Goal: Task Accomplishment & Management: Manage account settings

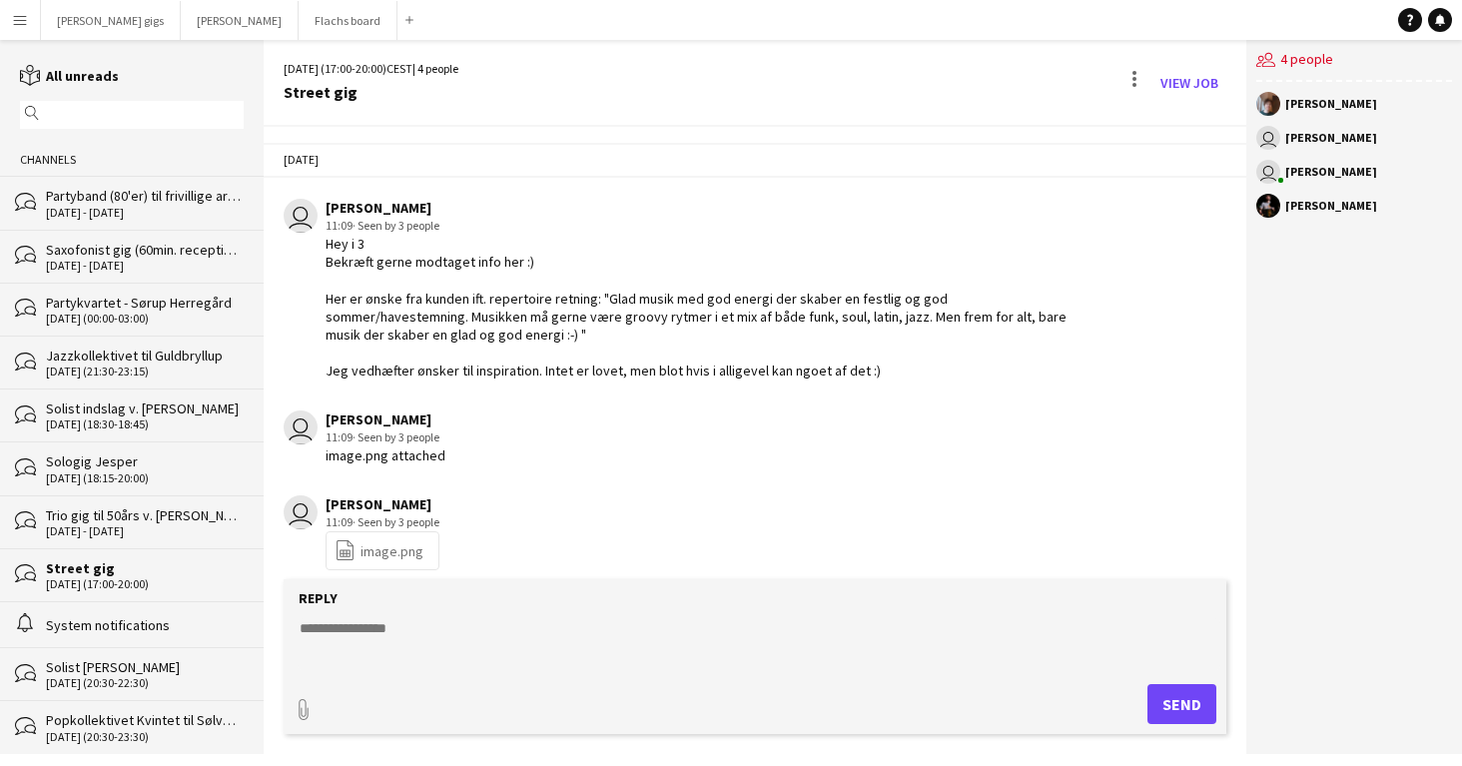
scroll to position [3047, 0]
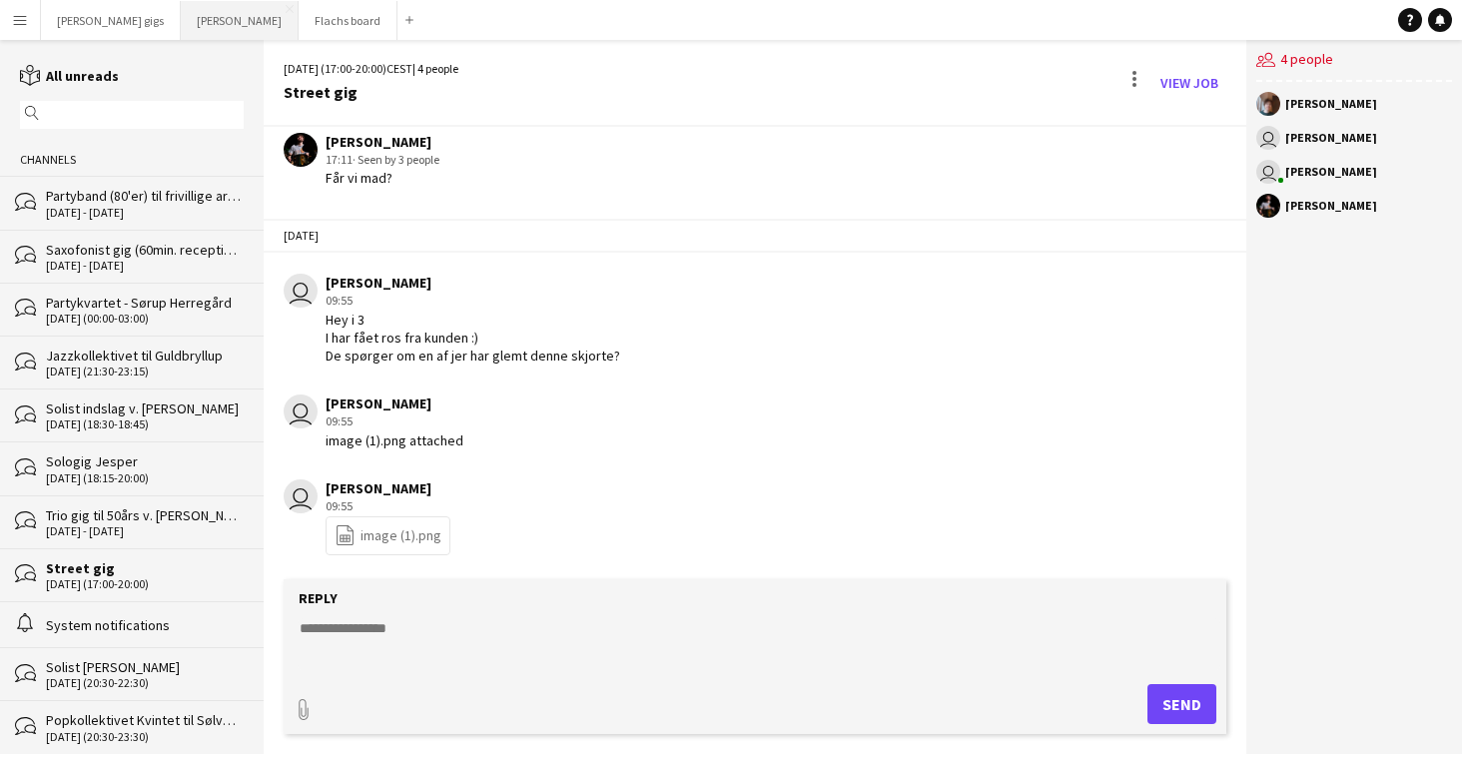
click at [181, 10] on button "Asger Gigs Close" at bounding box center [240, 20] width 118 height 39
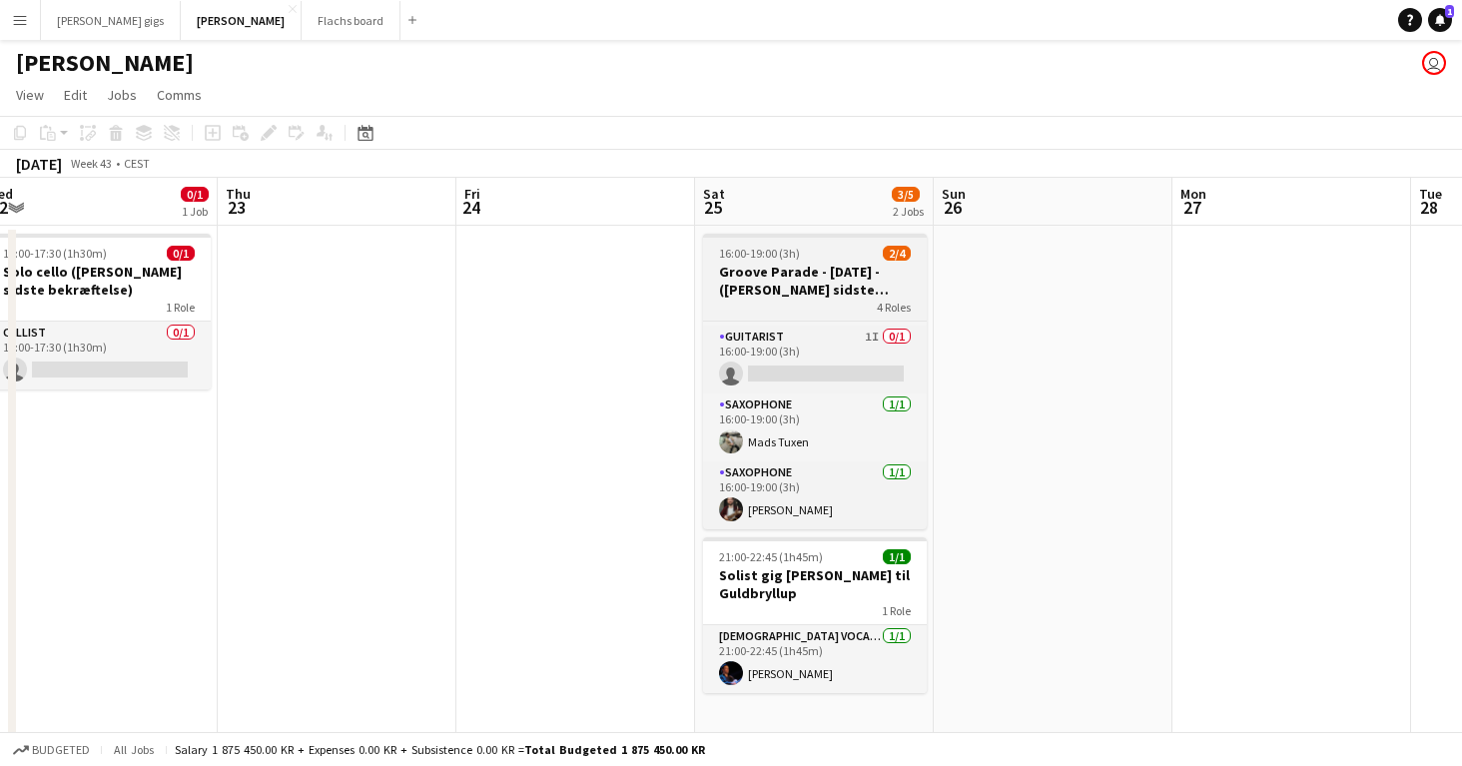
click at [781, 289] on h3 "Groove Parade - [DATE] - ([PERSON_NAME] sidste bekræftelse)" at bounding box center [815, 281] width 224 height 36
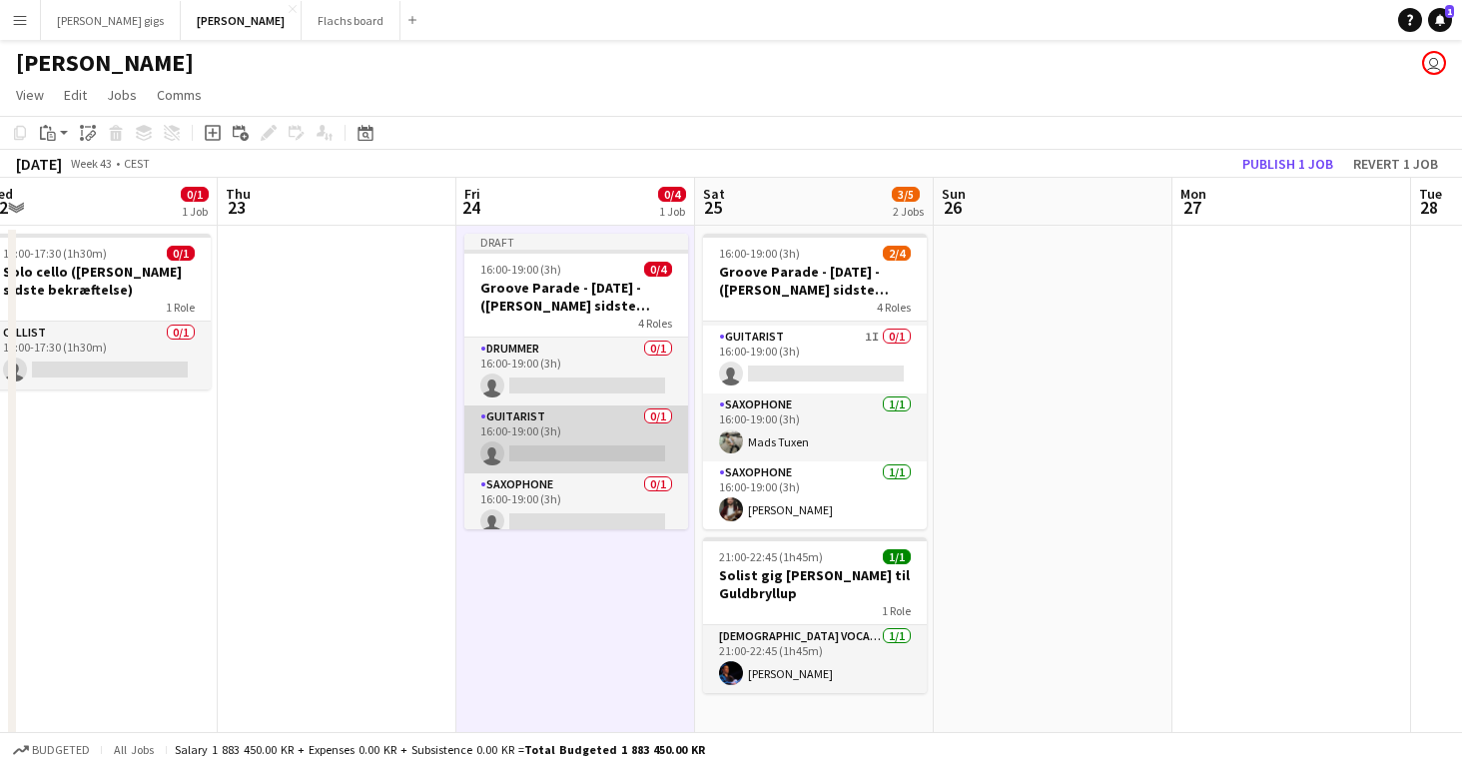
scroll to position [80, 0]
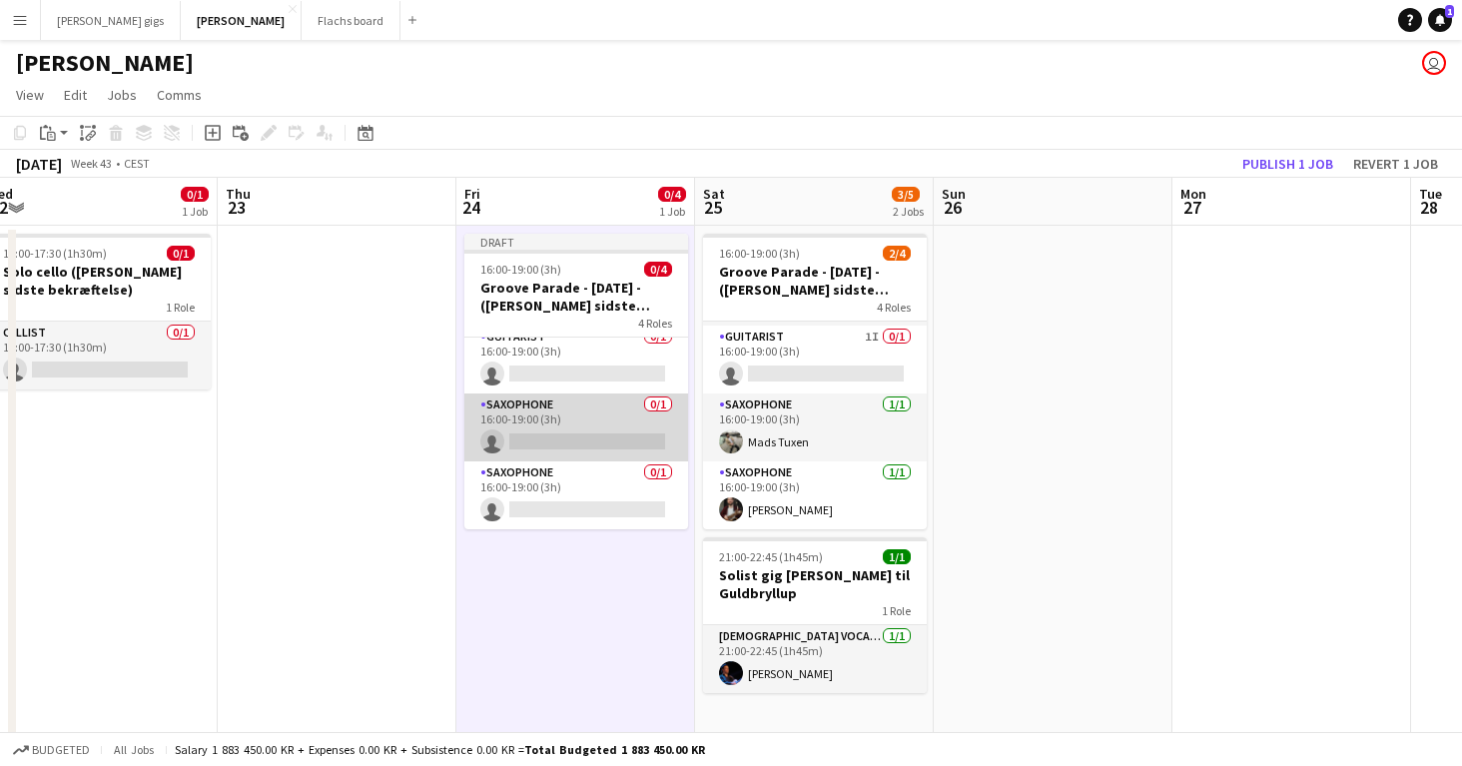
click at [541, 430] on app-card-role "Saxophone 0/1 16:00-19:00 (3h) single-neutral-actions" at bounding box center [576, 427] width 224 height 68
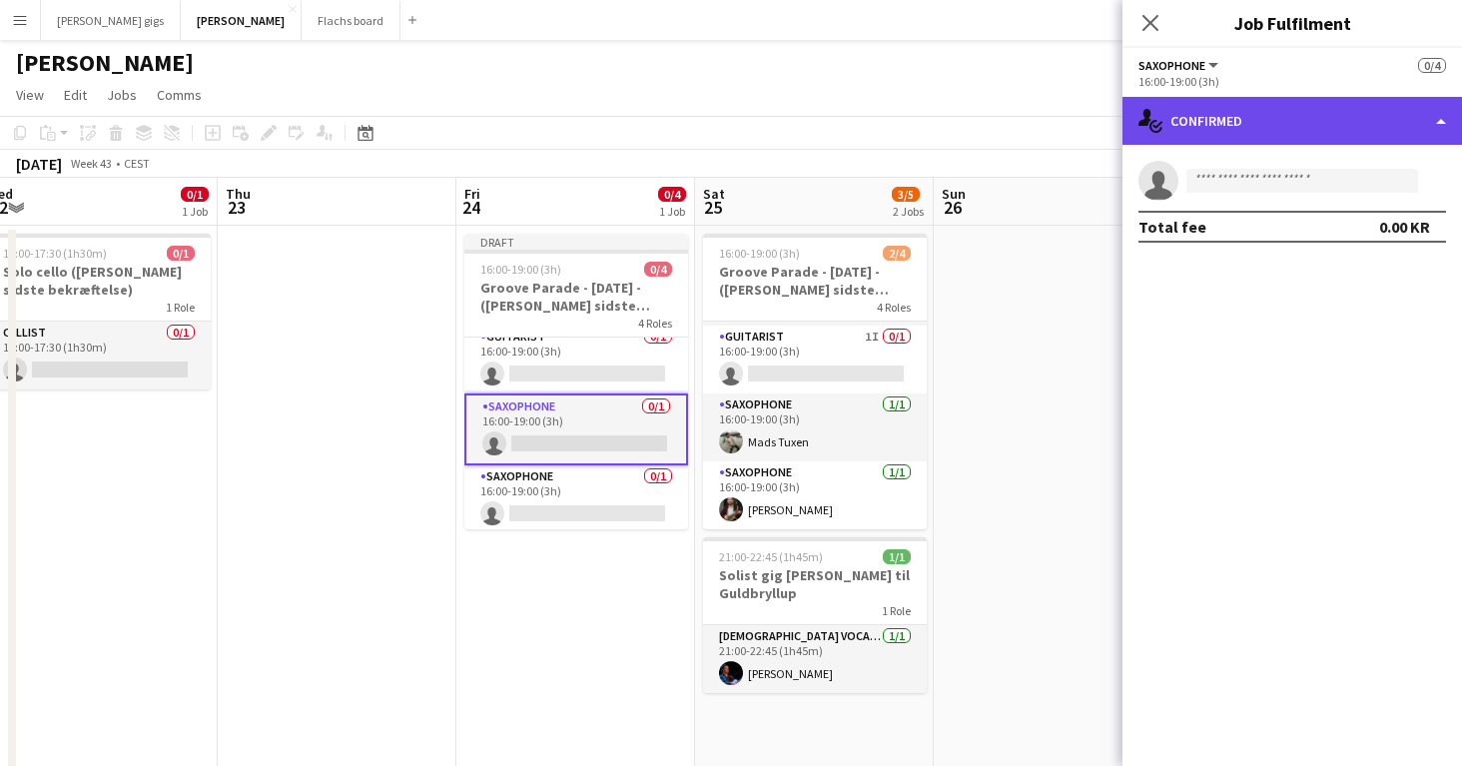
click at [1211, 133] on div "single-neutral-actions-check-2 Confirmed" at bounding box center [1291, 121] width 339 height 48
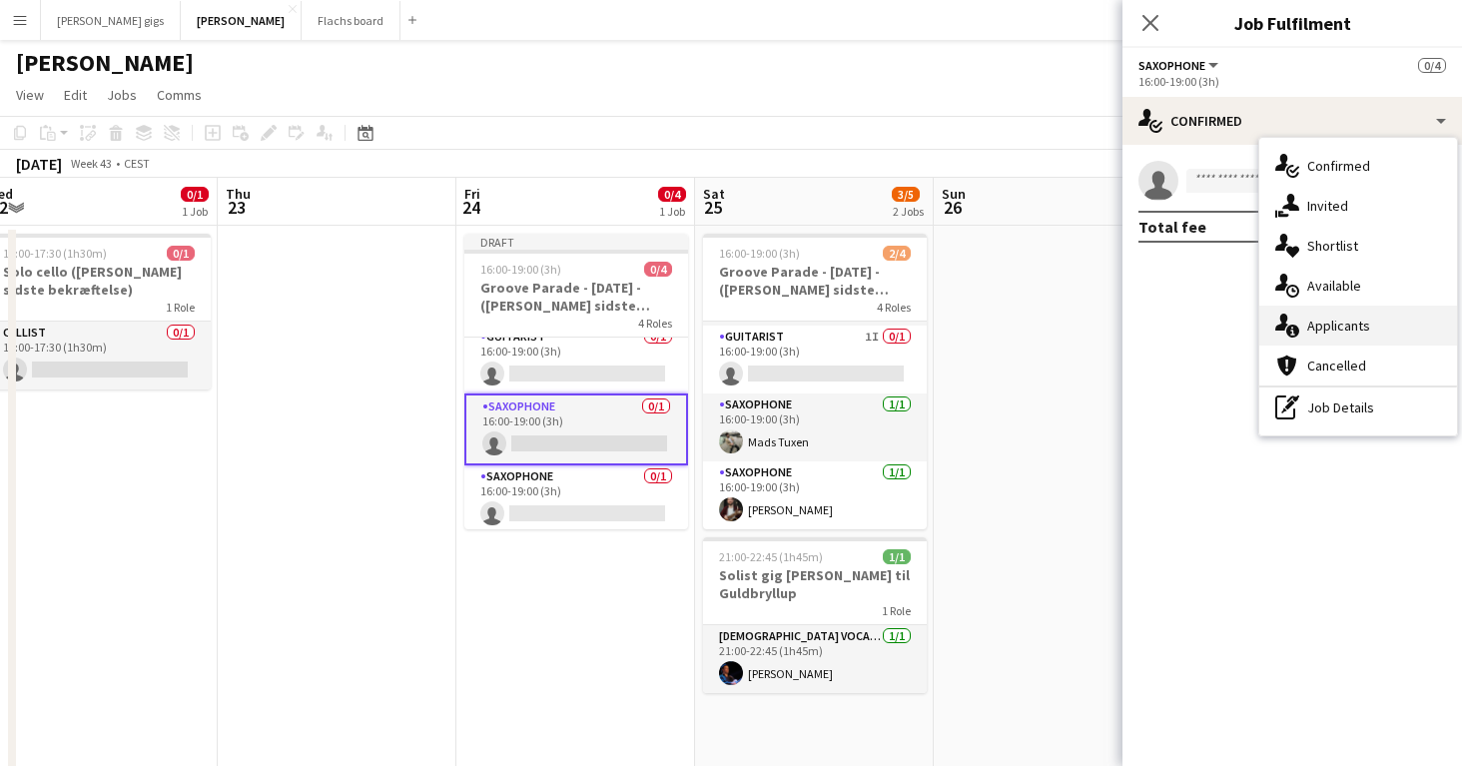
click at [1311, 316] on span "Applicants" at bounding box center [1338, 325] width 63 height 18
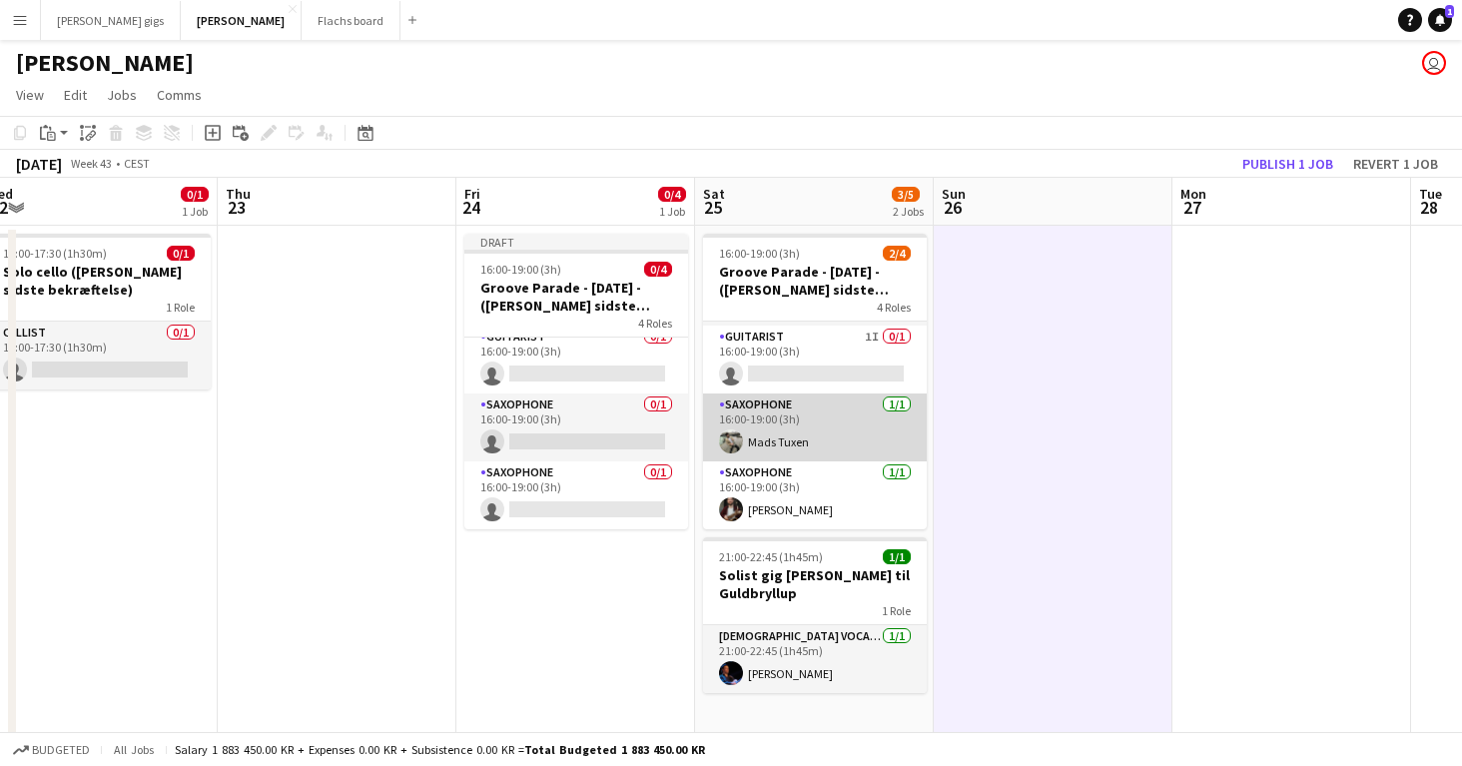
click at [822, 416] on app-card-role "Saxophone [DATE] 16:00-19:00 (3h) [PERSON_NAME]" at bounding box center [815, 427] width 224 height 68
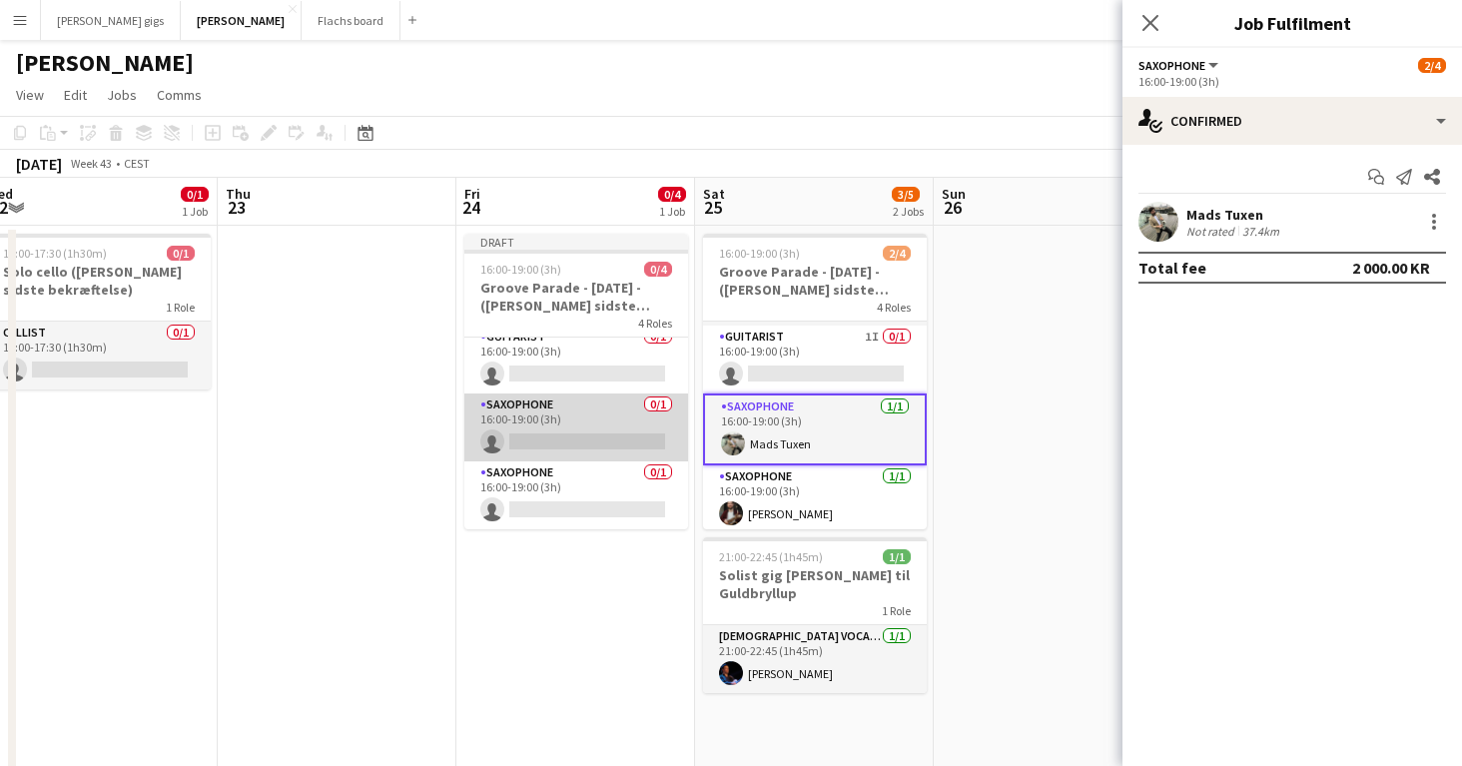
click at [640, 426] on app-card-role "Saxophone 0/1 16:00-19:00 (3h) single-neutral-actions" at bounding box center [576, 427] width 224 height 68
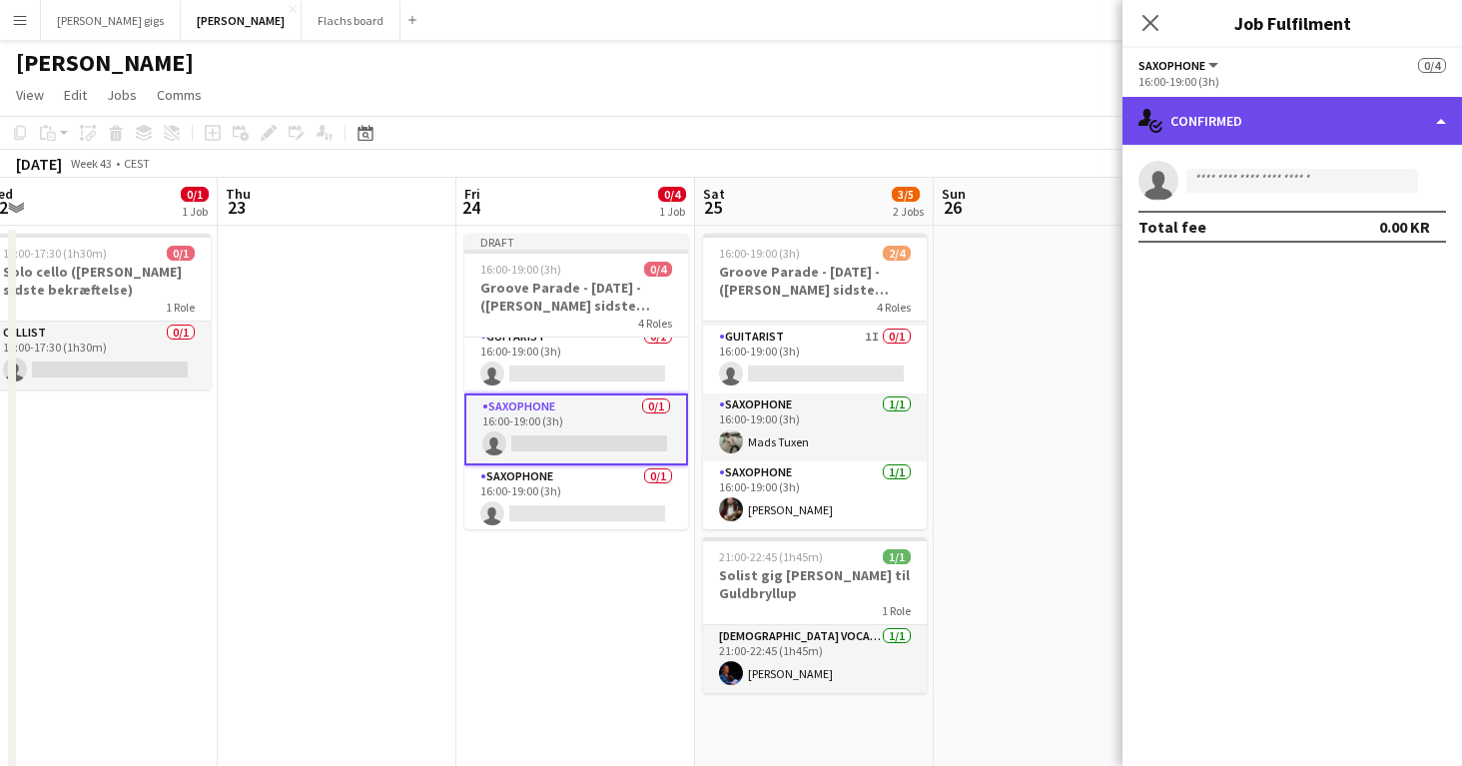
click at [1207, 138] on div "single-neutral-actions-check-2 Confirmed" at bounding box center [1291, 121] width 339 height 48
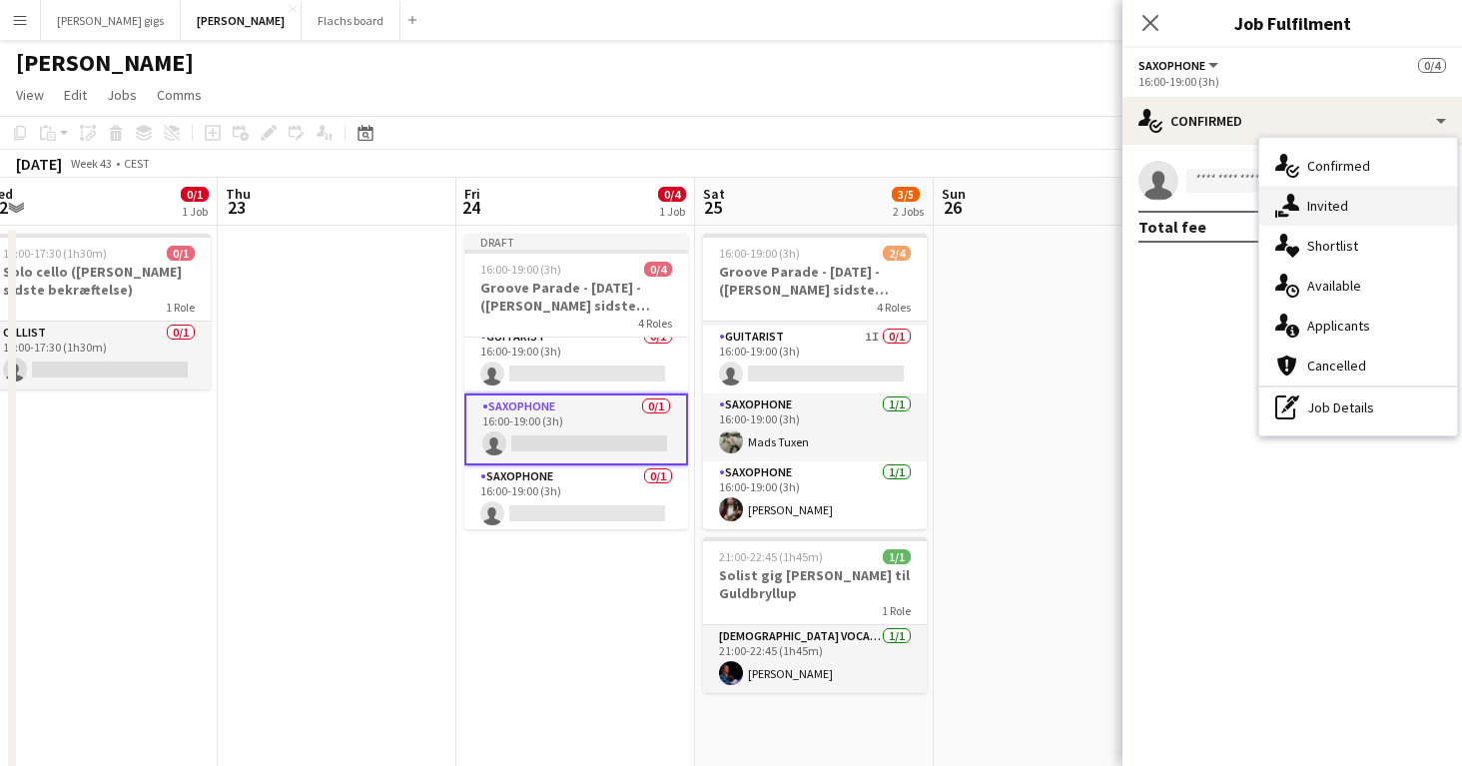
click at [1297, 202] on icon "single-neutral-actions-share-1" at bounding box center [1287, 206] width 24 height 24
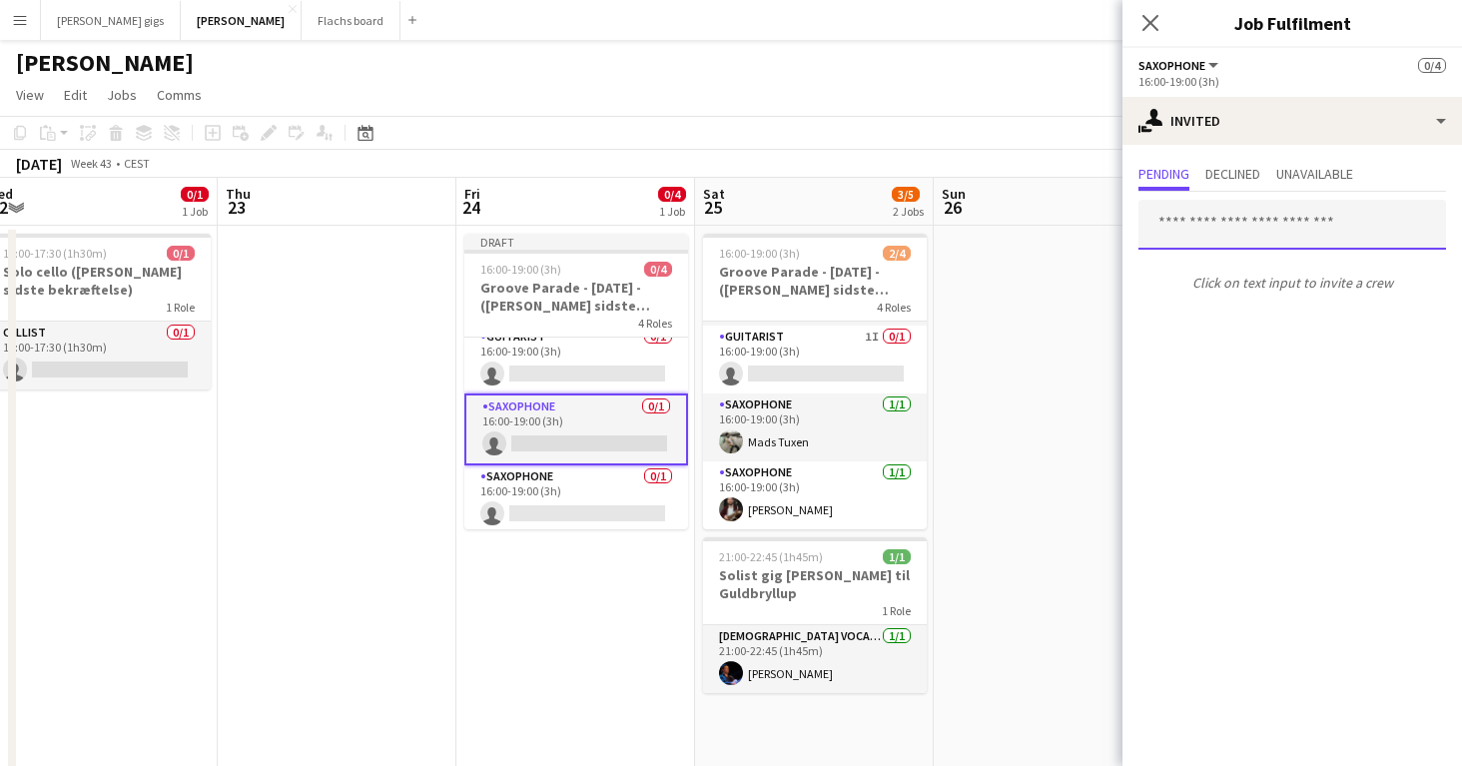
click at [1271, 222] on input "text" at bounding box center [1292, 225] width 308 height 50
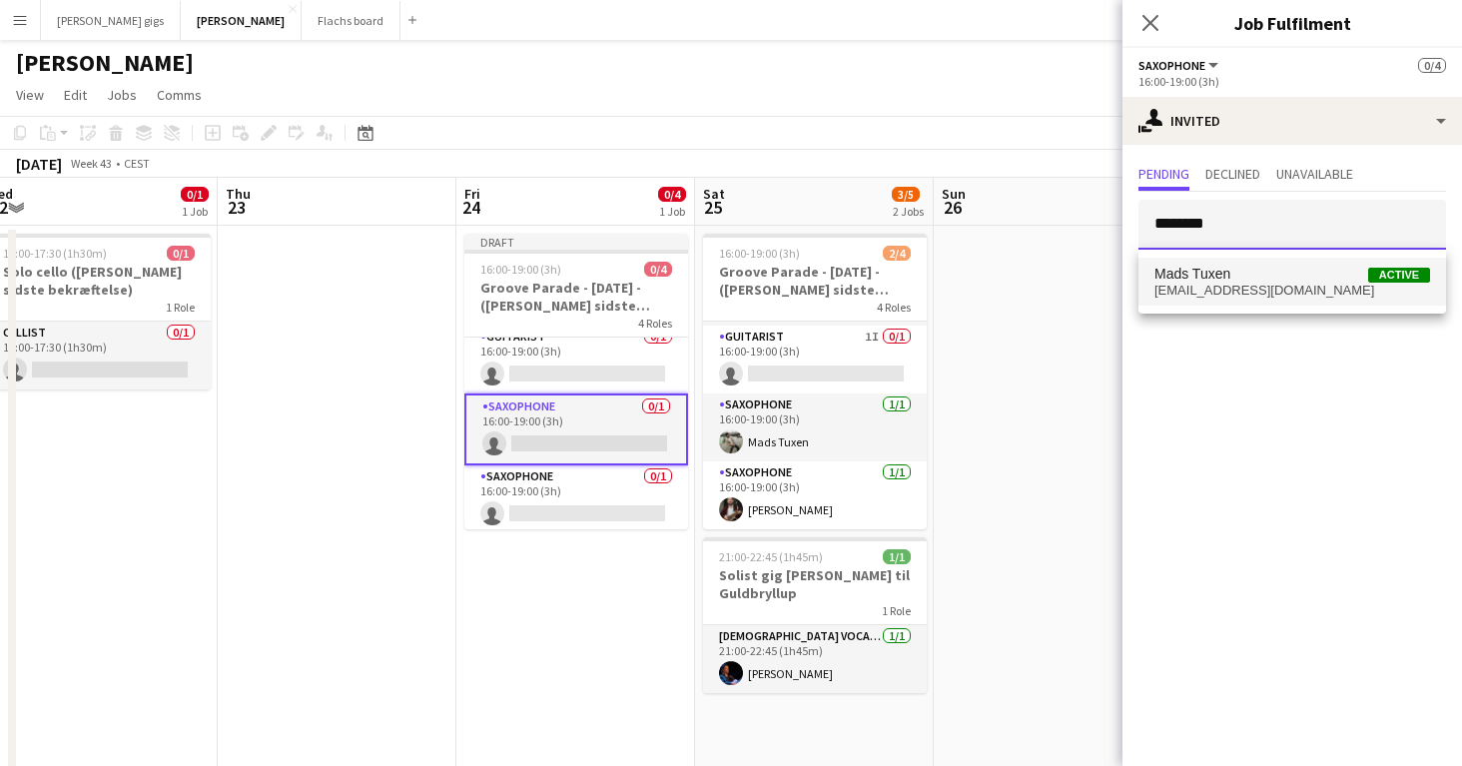
type input "********"
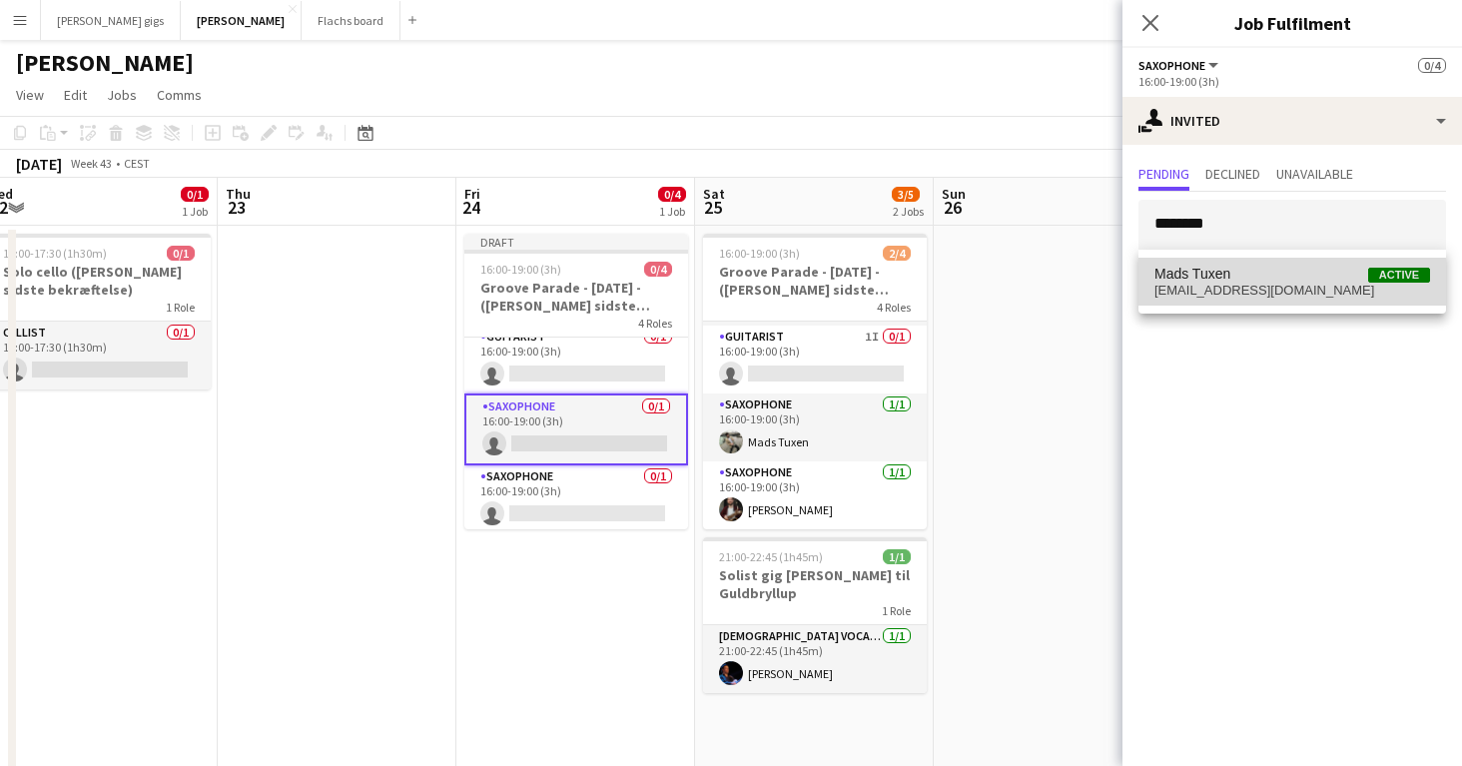
click at [1251, 287] on span "[EMAIL_ADDRESS][DOMAIN_NAME]" at bounding box center [1292, 291] width 276 height 16
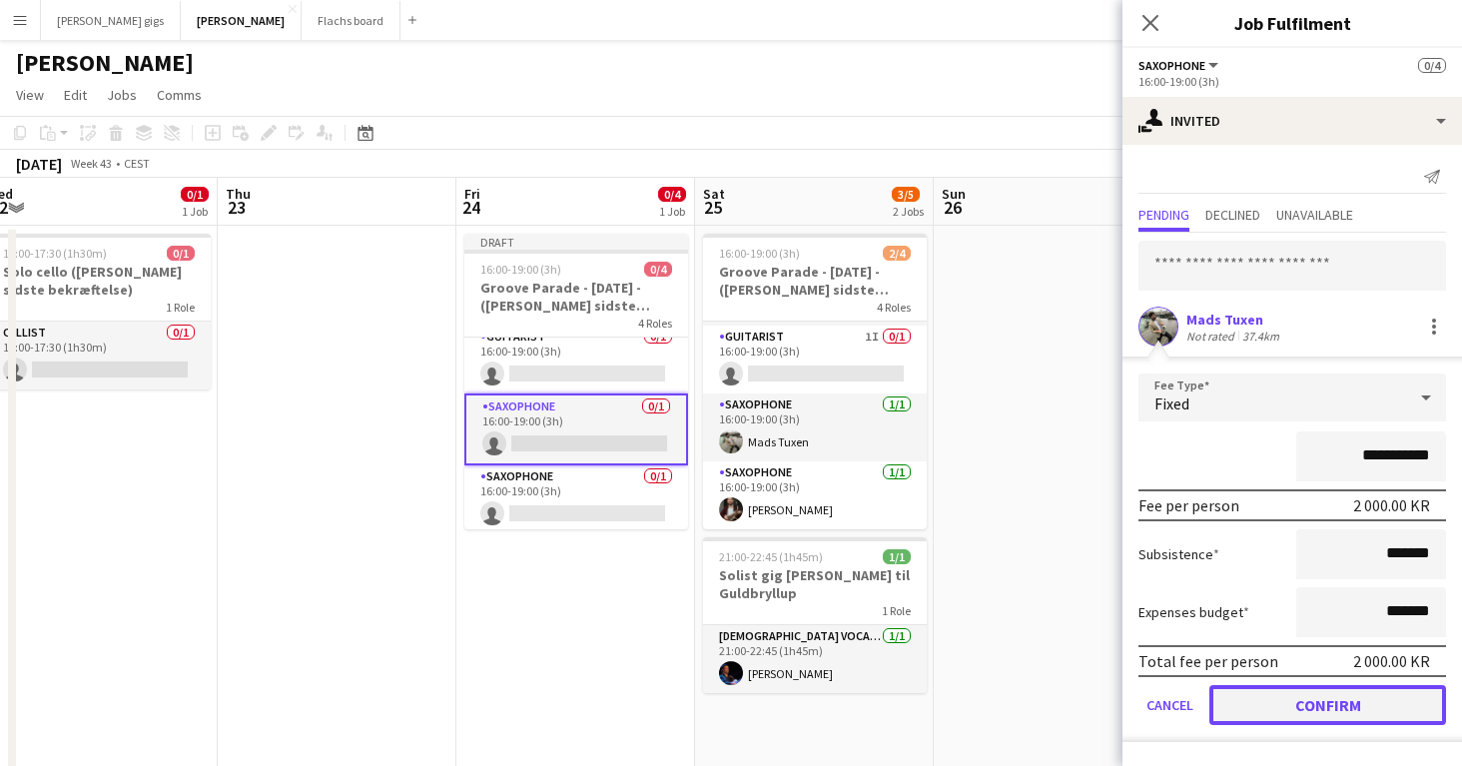
click at [1306, 710] on button "Confirm" at bounding box center [1327, 705] width 237 height 40
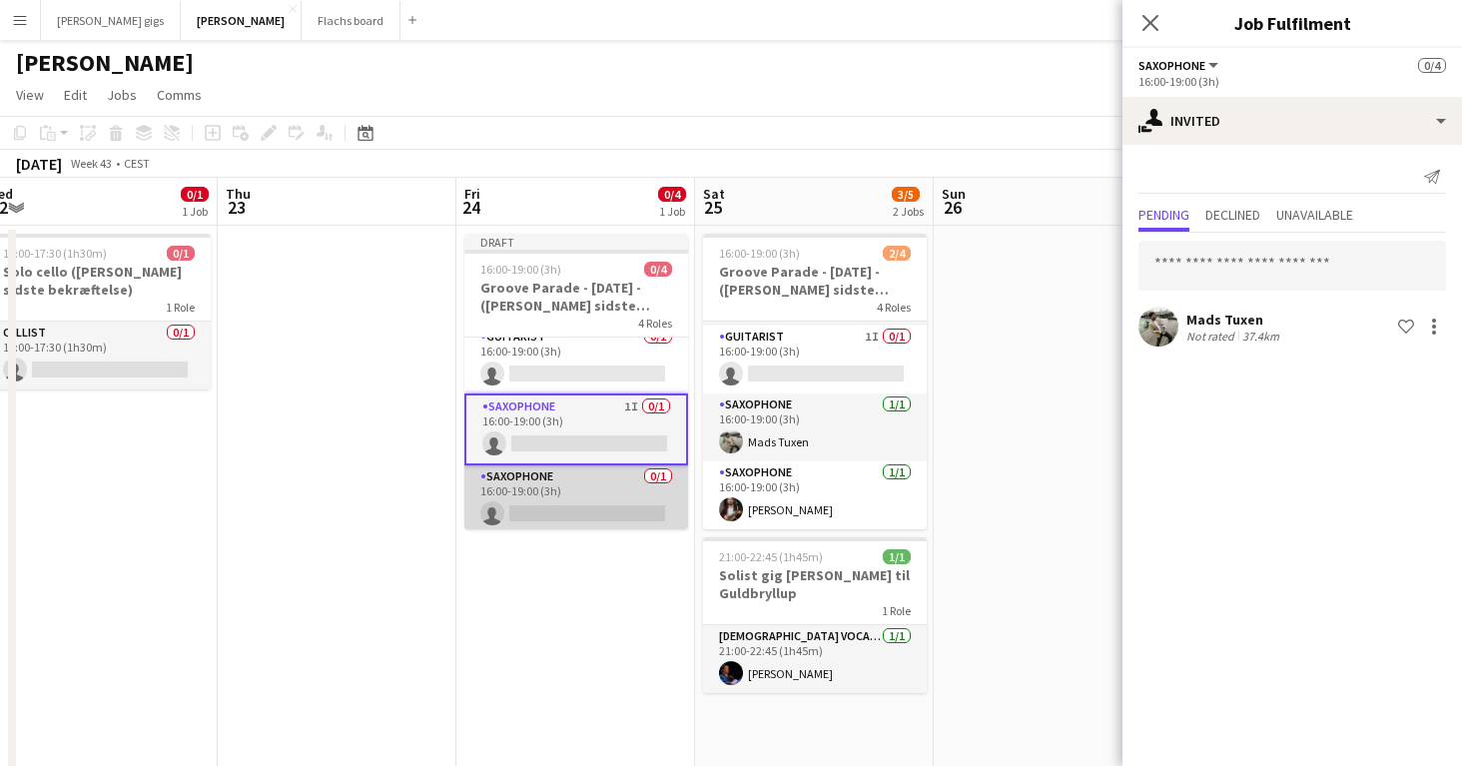
click at [558, 499] on app-card-role "Saxophone 0/1 16:00-19:00 (3h) single-neutral-actions" at bounding box center [576, 499] width 224 height 68
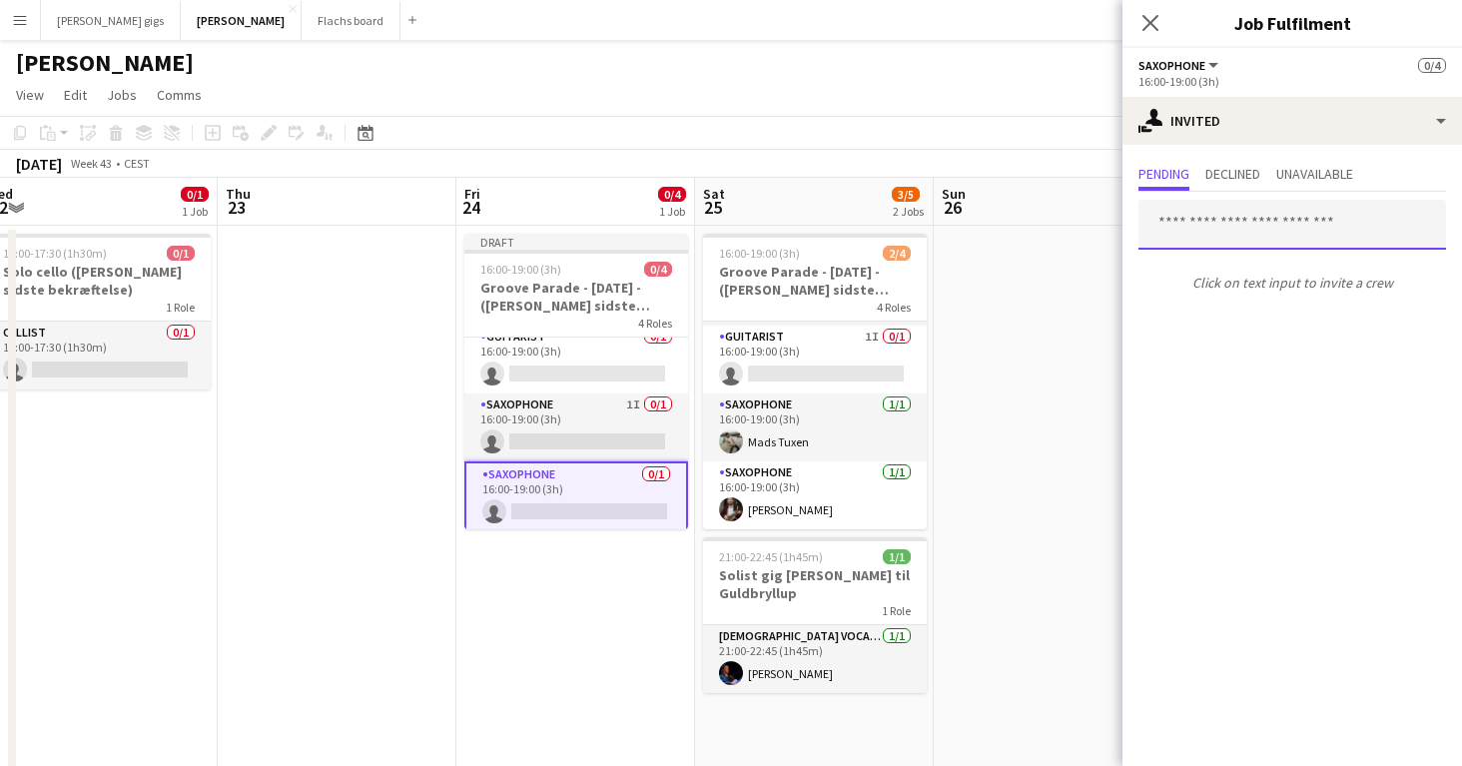
click at [1213, 223] on input "text" at bounding box center [1292, 225] width 308 height 50
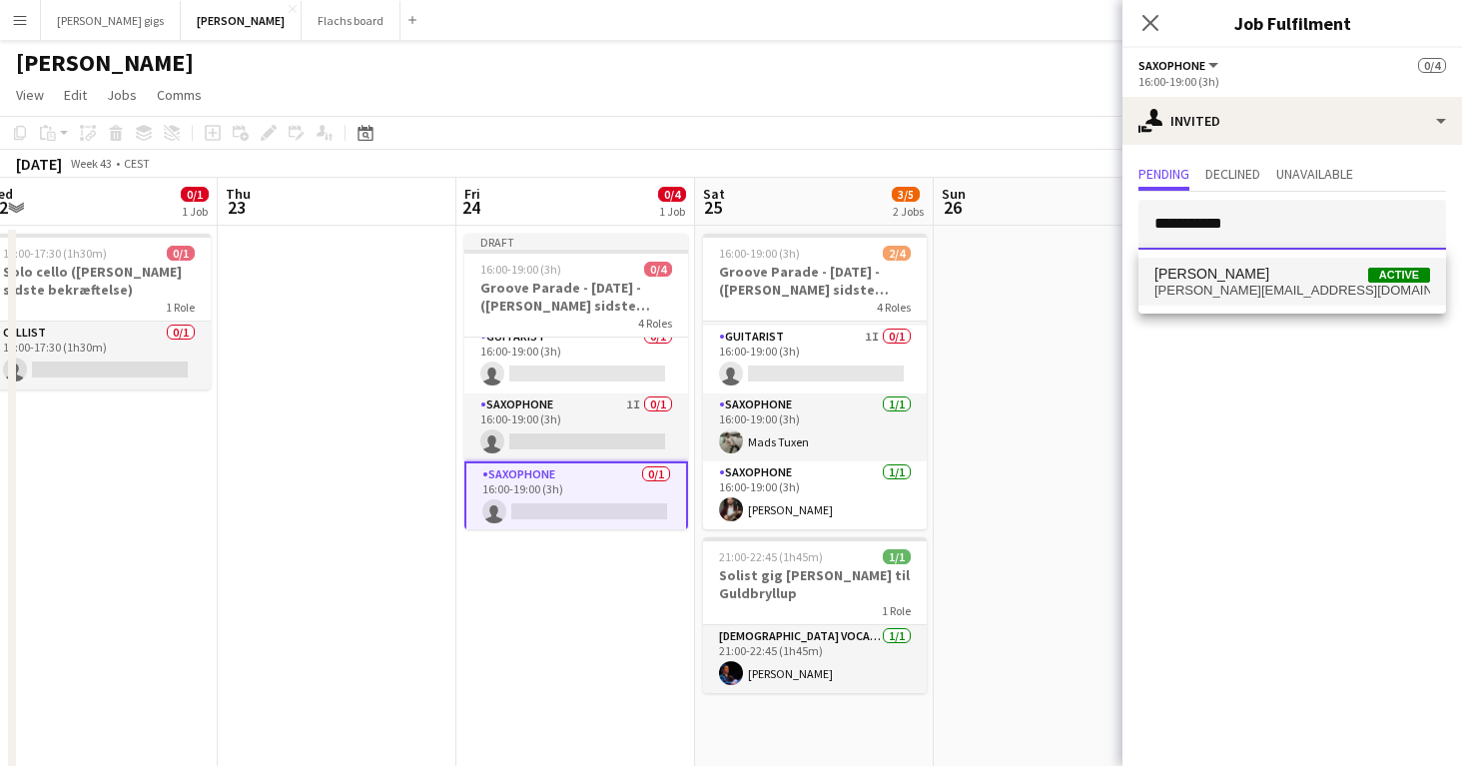
type input "**********"
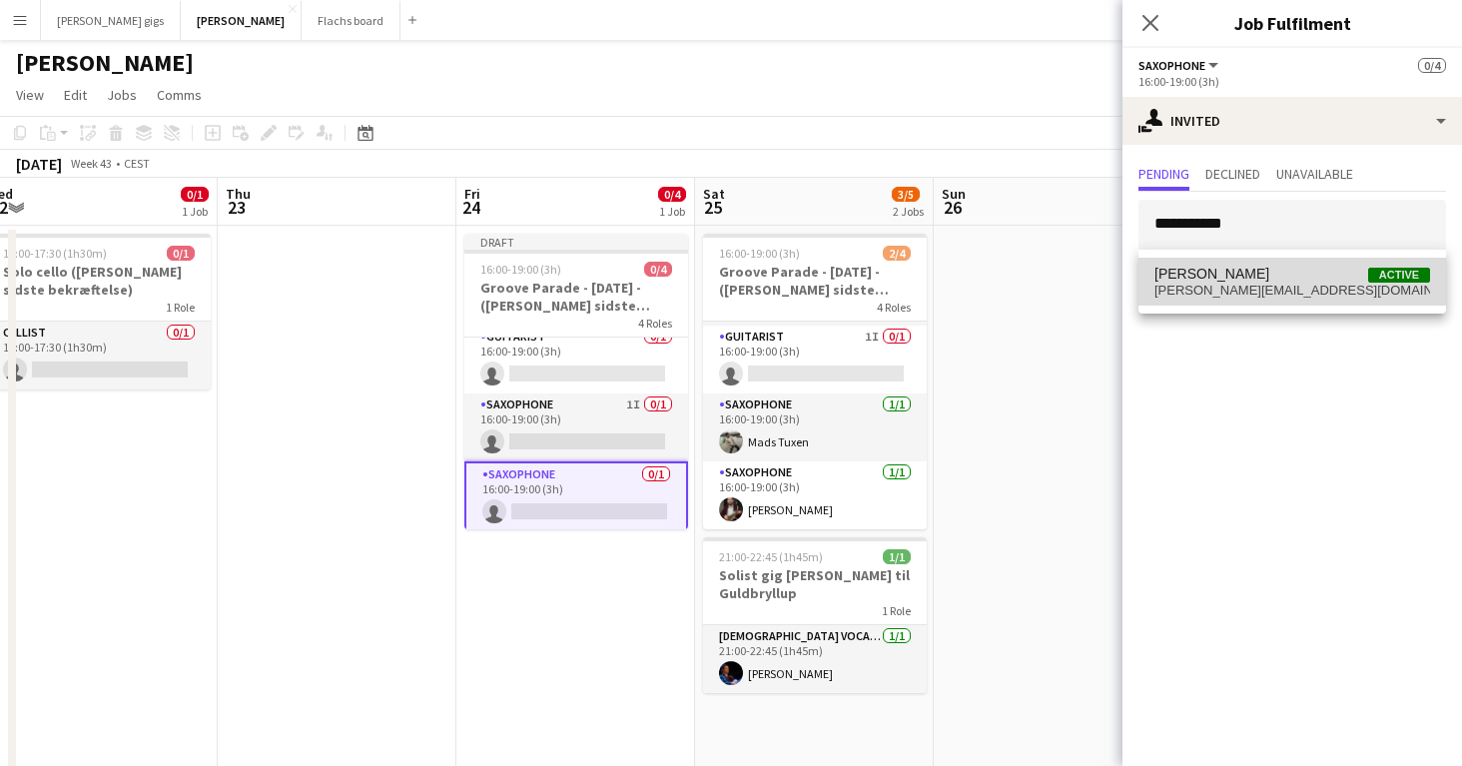
click at [1211, 286] on span "mathias_harbeck@hotmail.com" at bounding box center [1292, 291] width 276 height 16
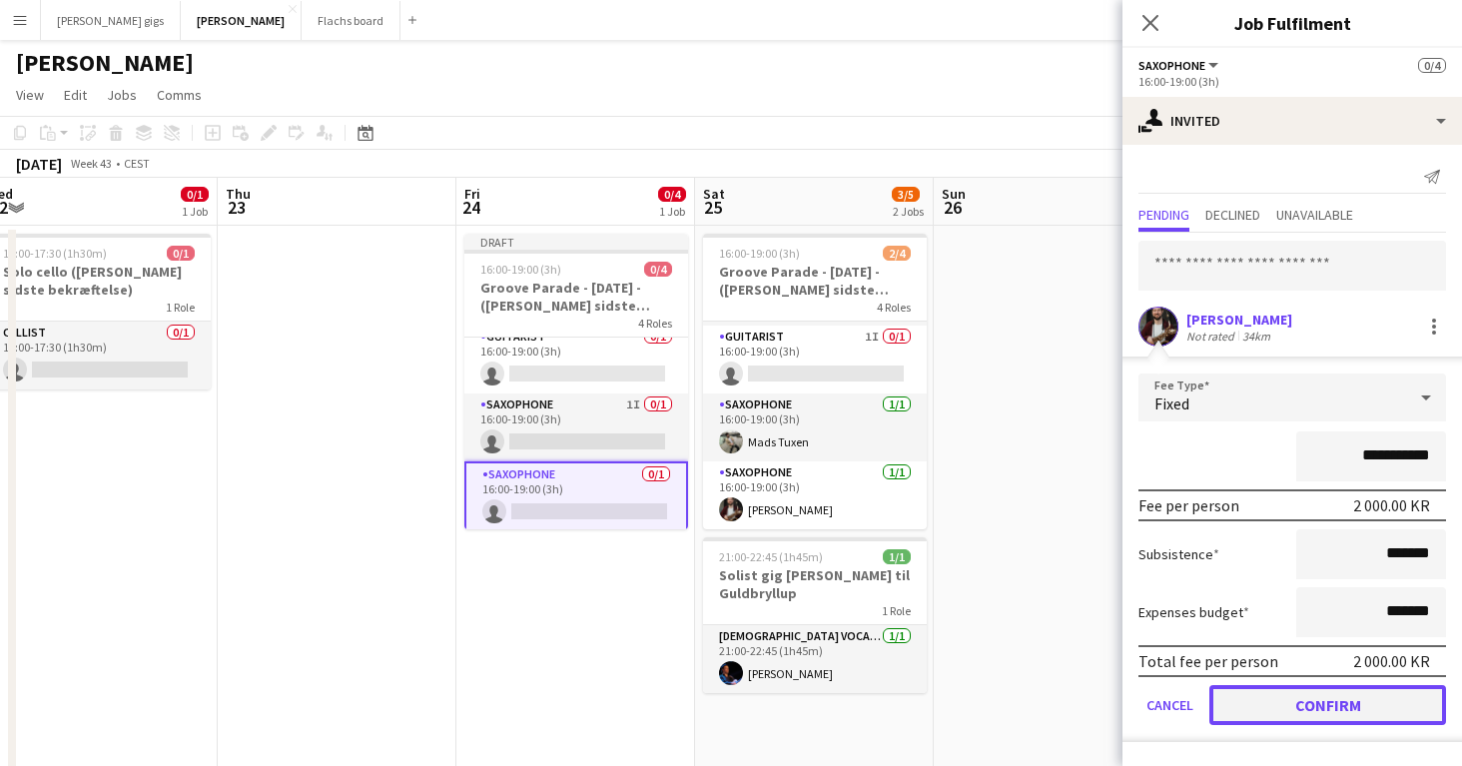
click at [1318, 687] on button "Confirm" at bounding box center [1327, 705] width 237 height 40
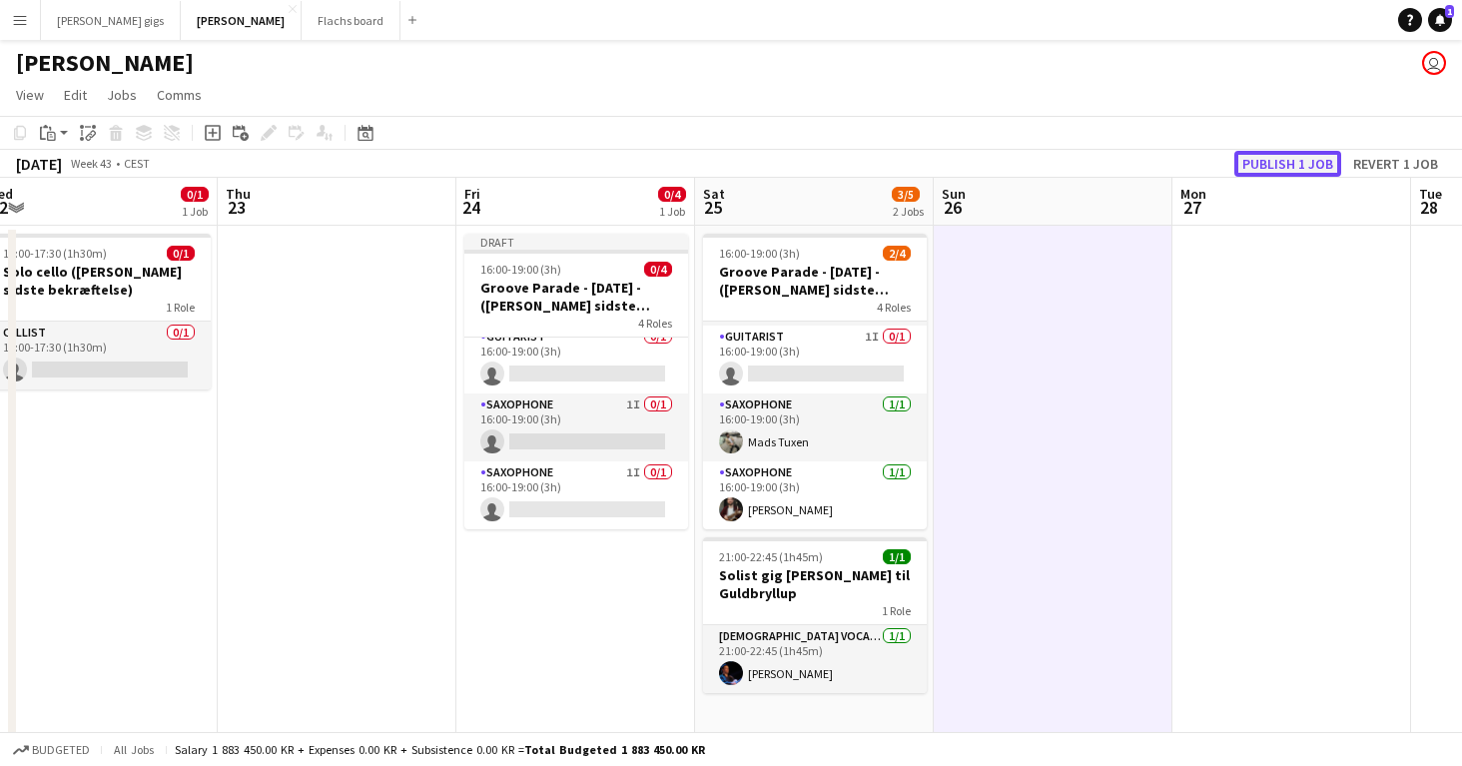
click at [1299, 161] on button "Publish 1 job" at bounding box center [1287, 164] width 107 height 26
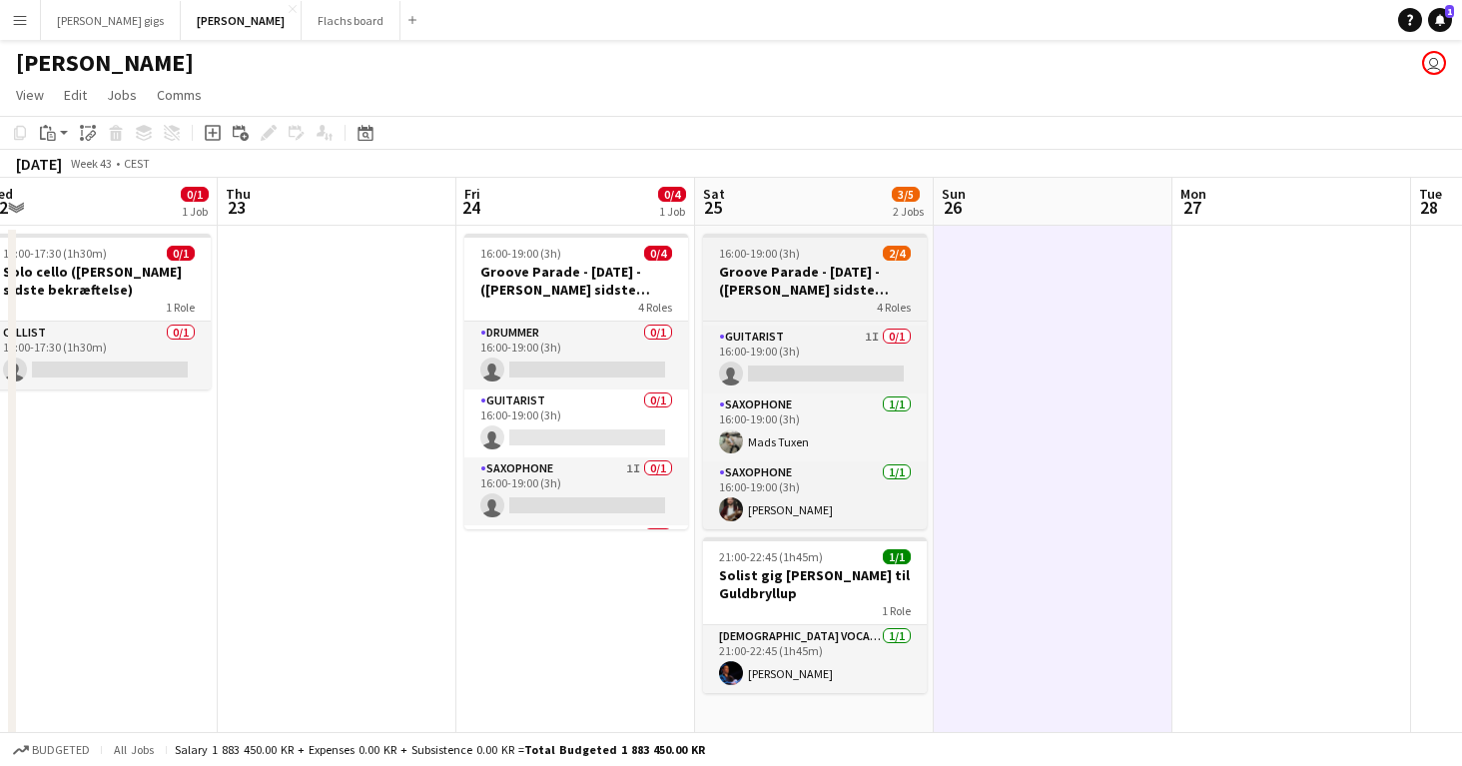
click at [784, 286] on h3 "Groove Parade - Halloween - (Mangler sidste bekræftelse)" at bounding box center [815, 281] width 224 height 36
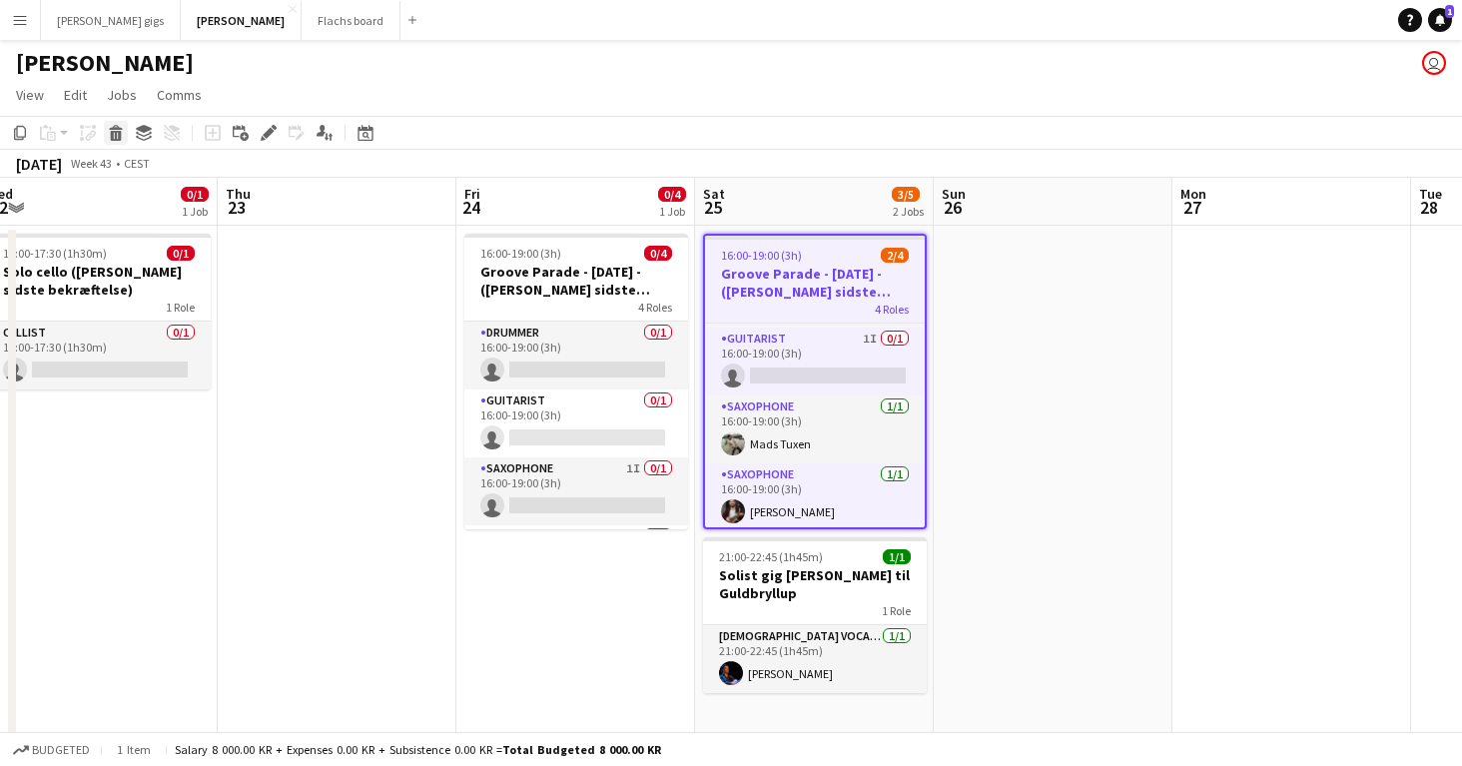
click at [113, 127] on icon at bounding box center [115, 127] width 13 height 5
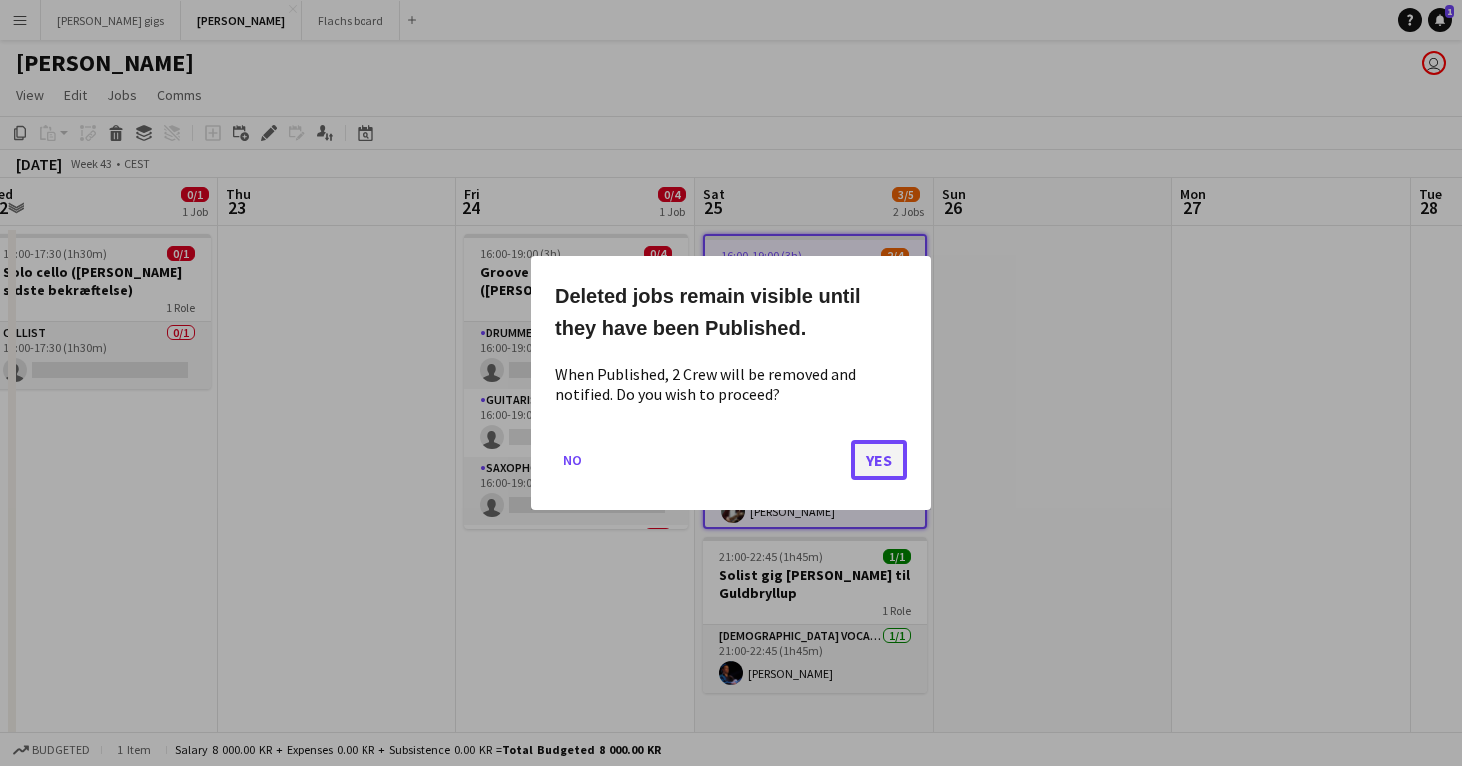
click at [866, 464] on button "Yes" at bounding box center [879, 460] width 56 height 40
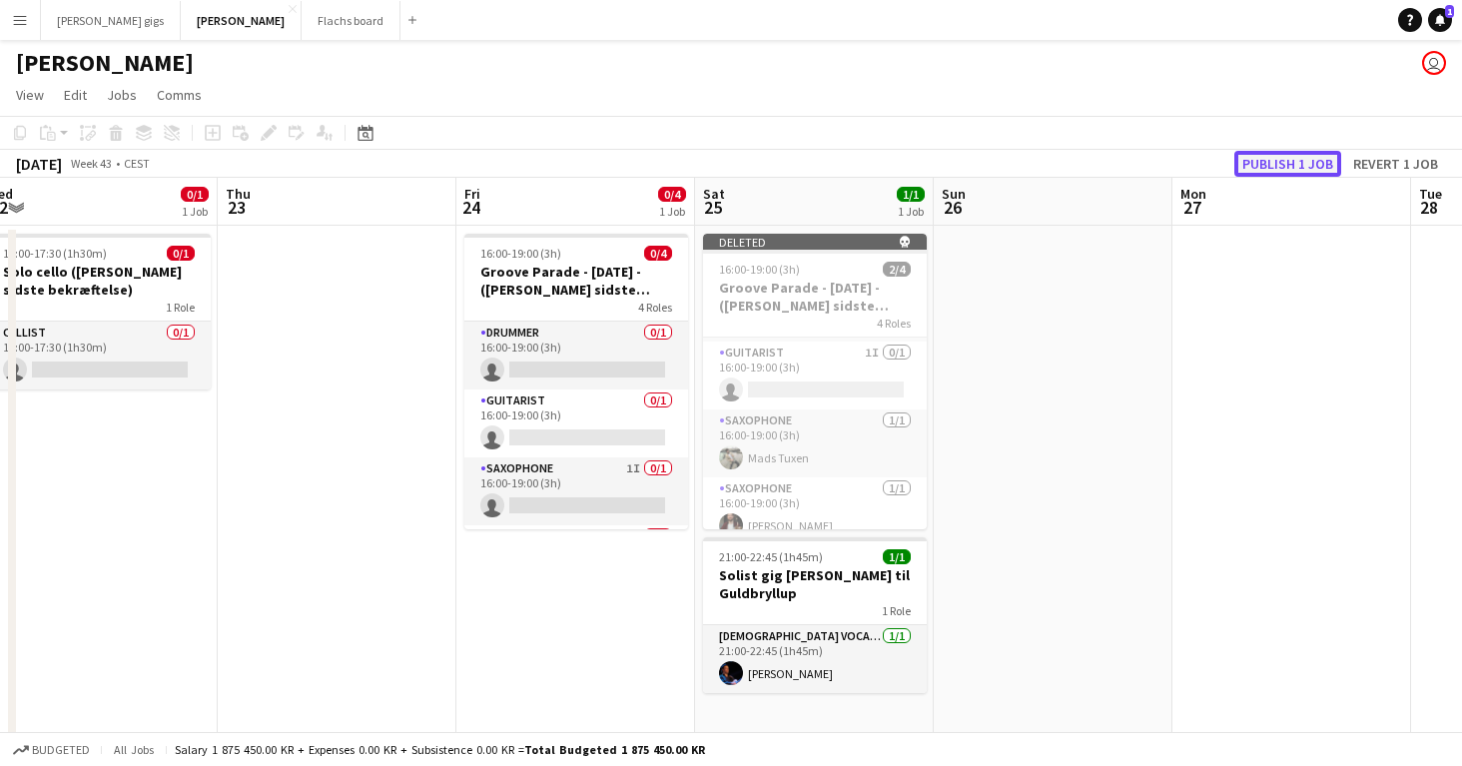
click at [1276, 167] on button "Publish 1 job" at bounding box center [1287, 164] width 107 height 26
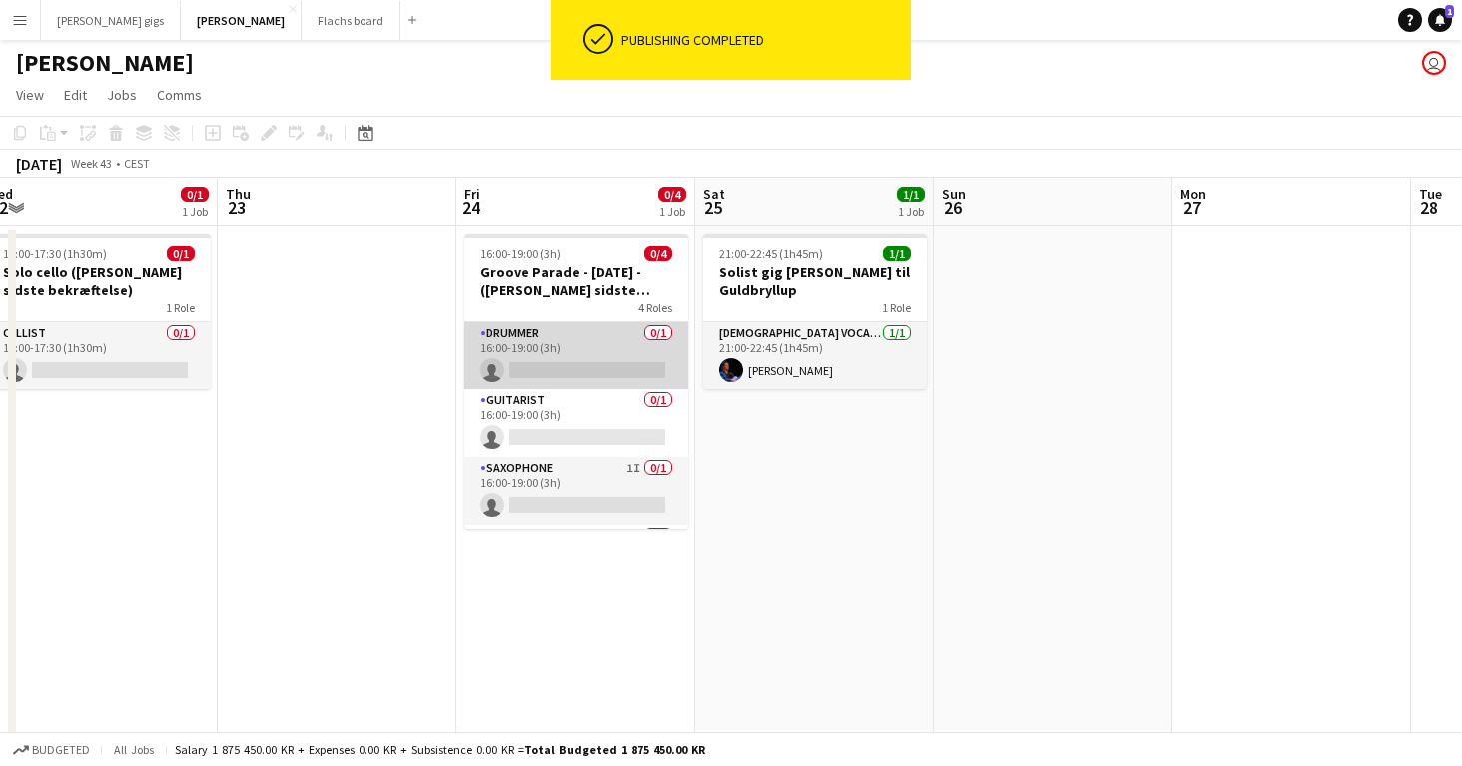
scroll to position [64, 0]
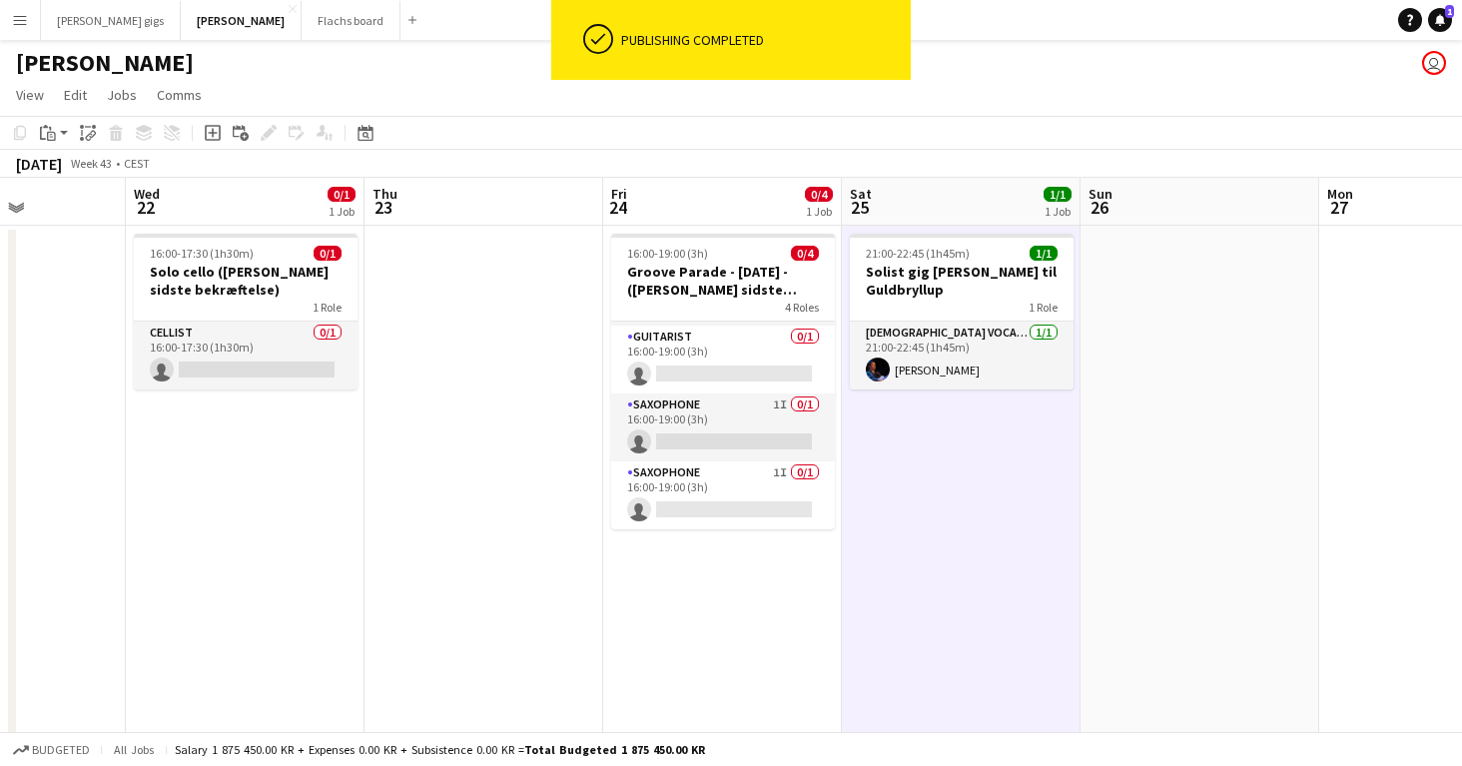
scroll to position [0, 592]
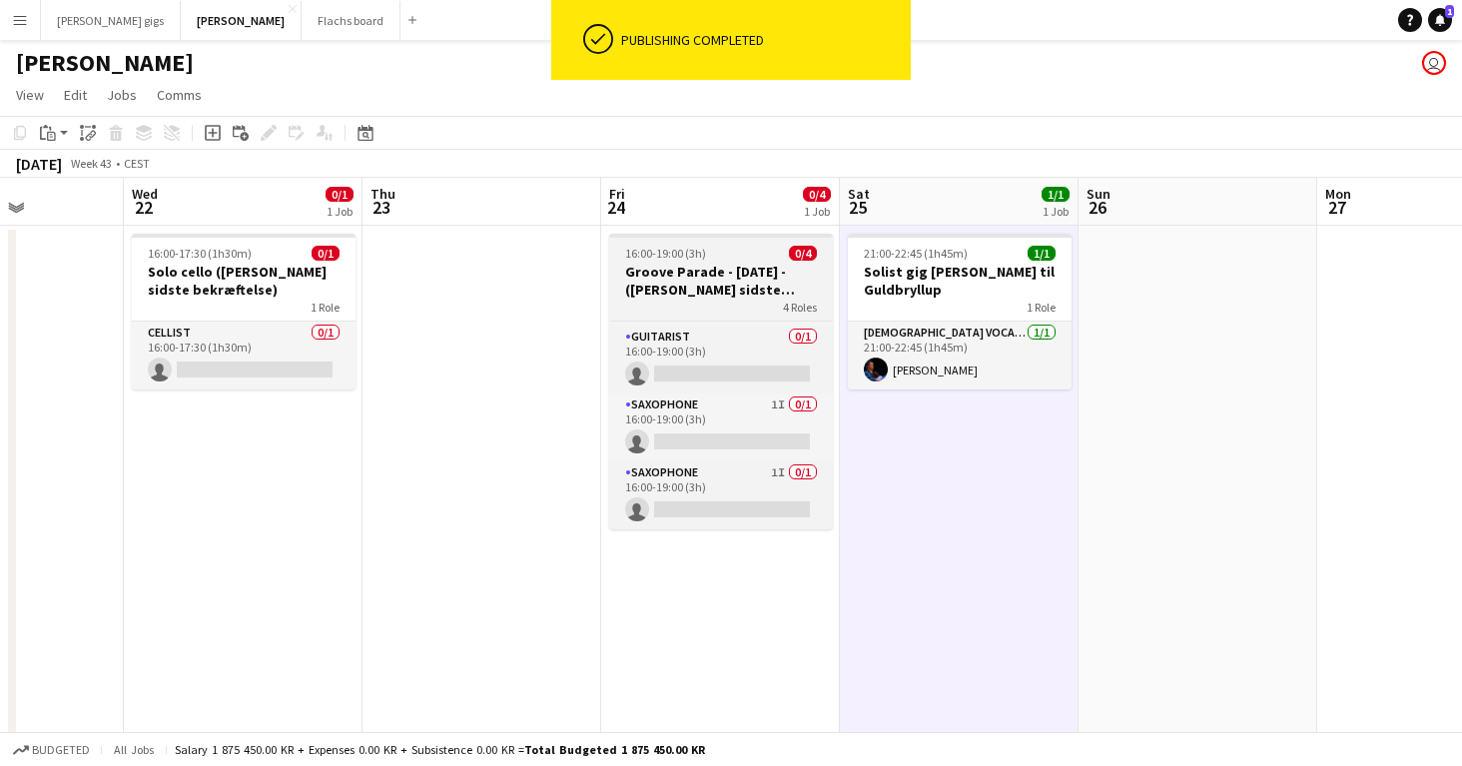
click at [659, 302] on div "4 Roles" at bounding box center [721, 307] width 224 height 16
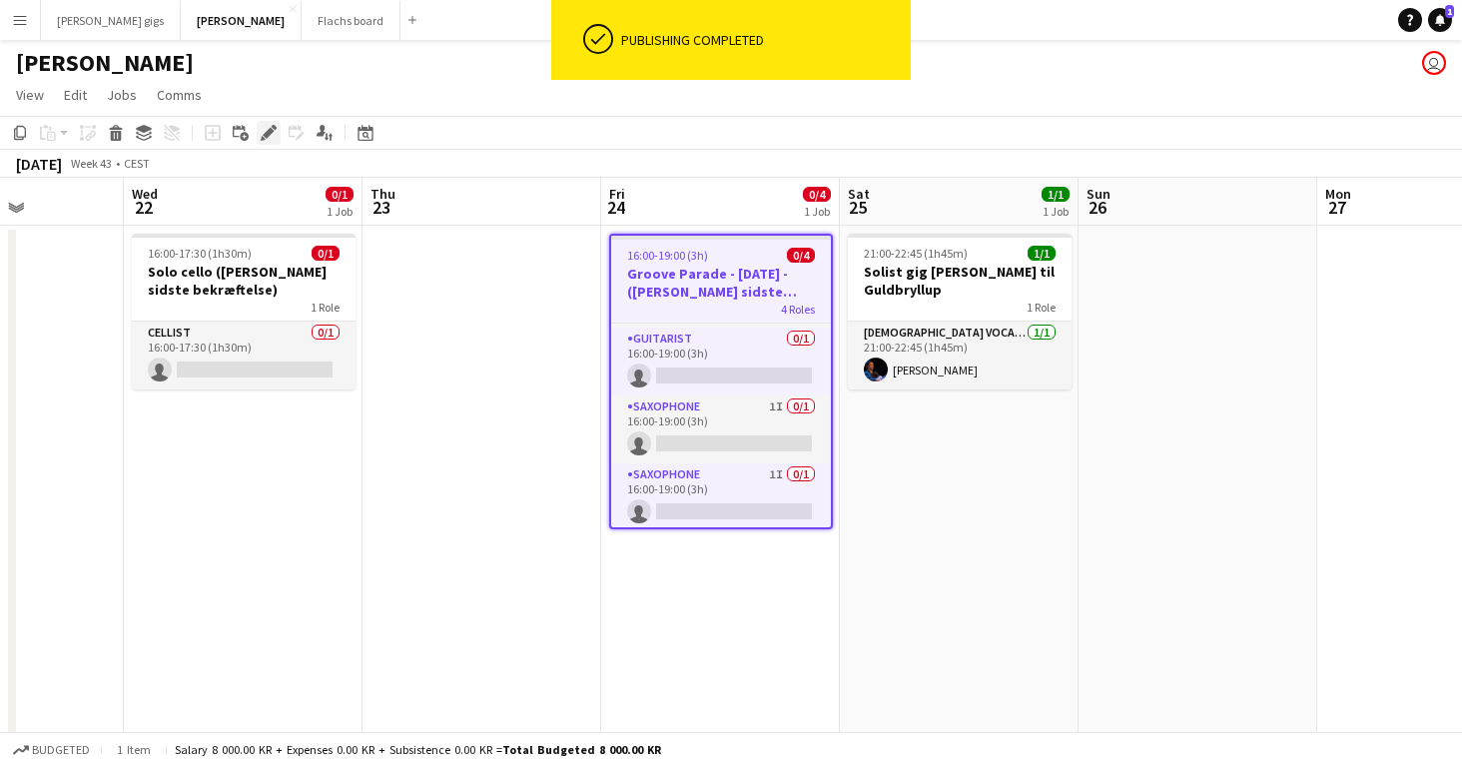
click at [272, 126] on icon at bounding box center [274, 127] width 5 height 5
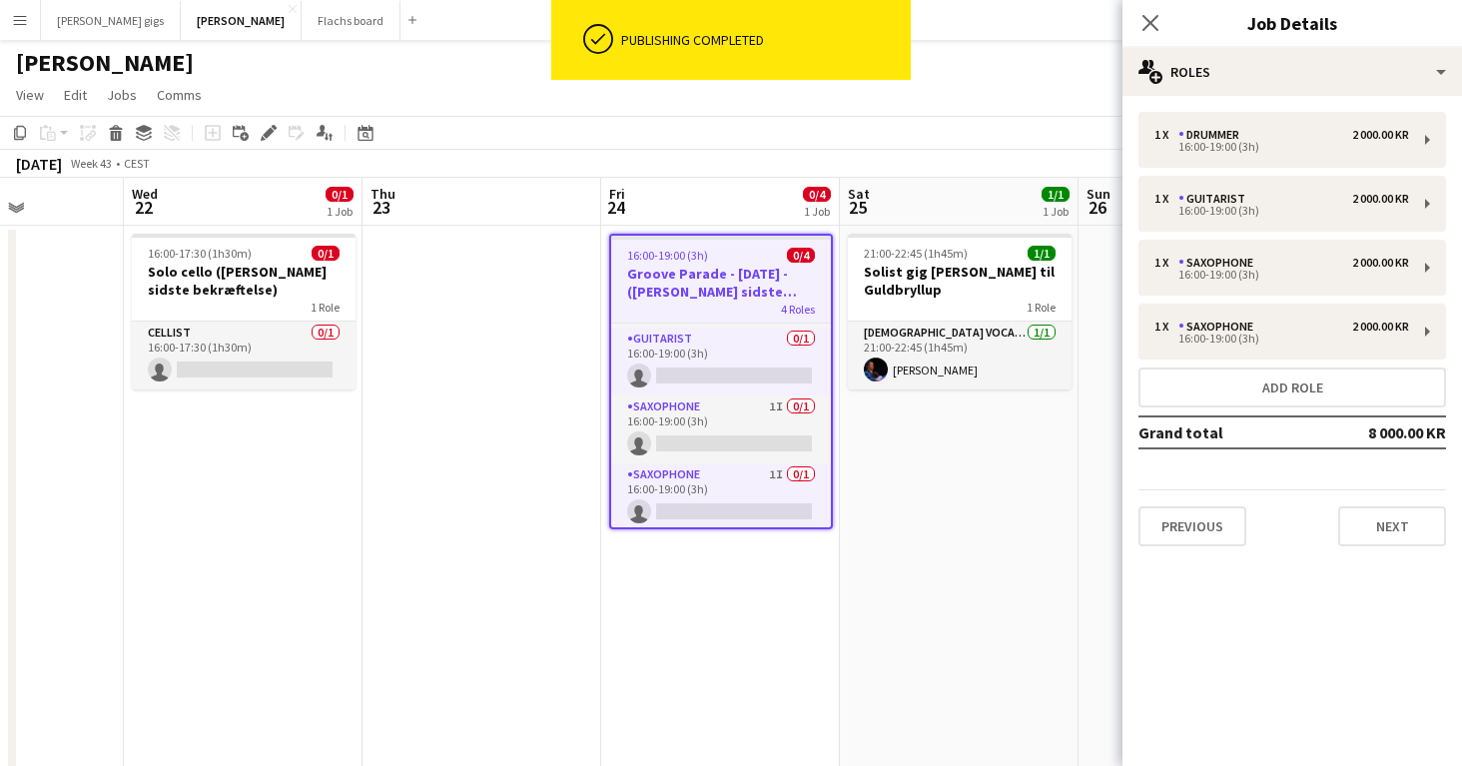
click at [1390, 548] on div "1 x Drummer 2 000.00 KR 16:00-19:00 (3h) 1 x Guitarist 2 000.00 KR 16:00-19:00 …" at bounding box center [1291, 329] width 339 height 466
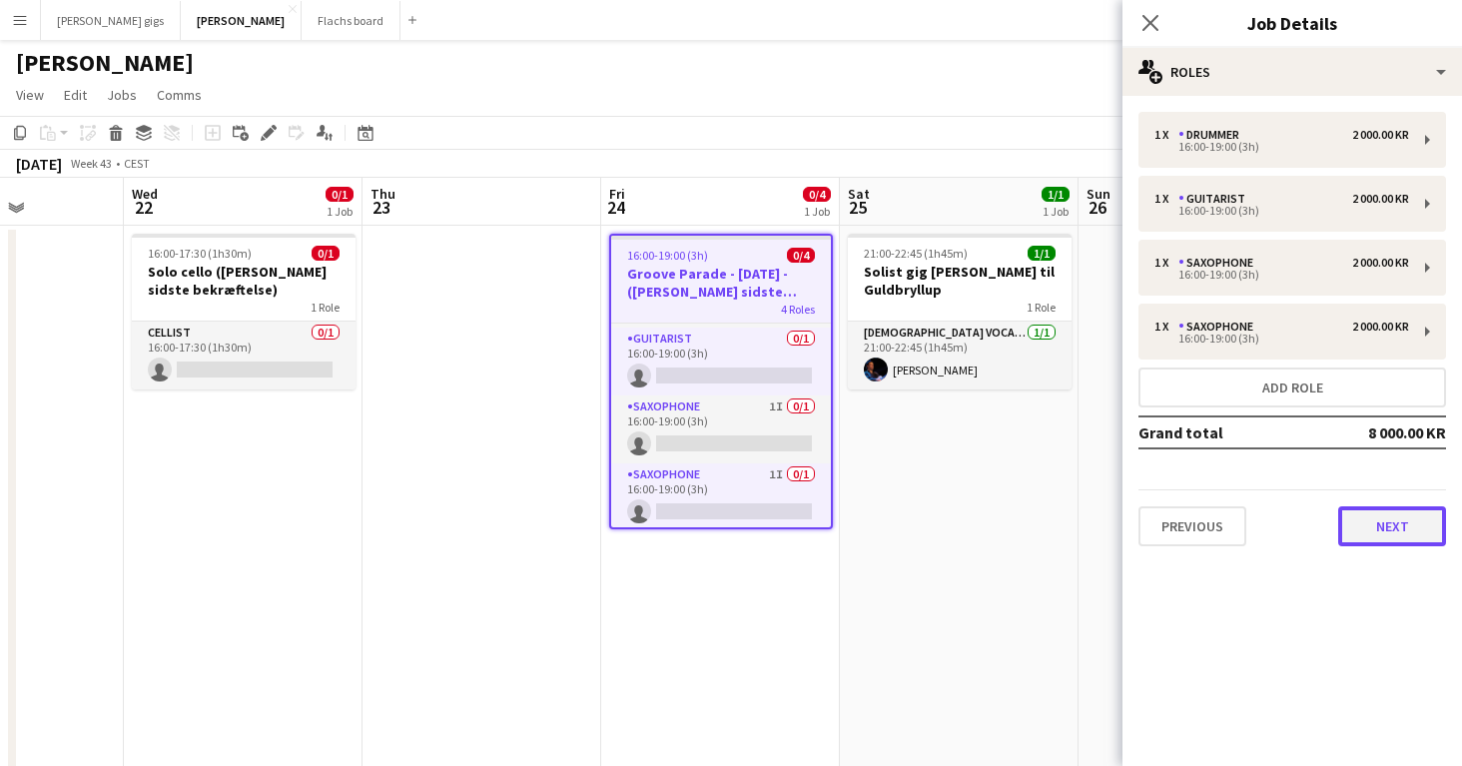
click at [1382, 530] on button "Next" at bounding box center [1392, 526] width 108 height 40
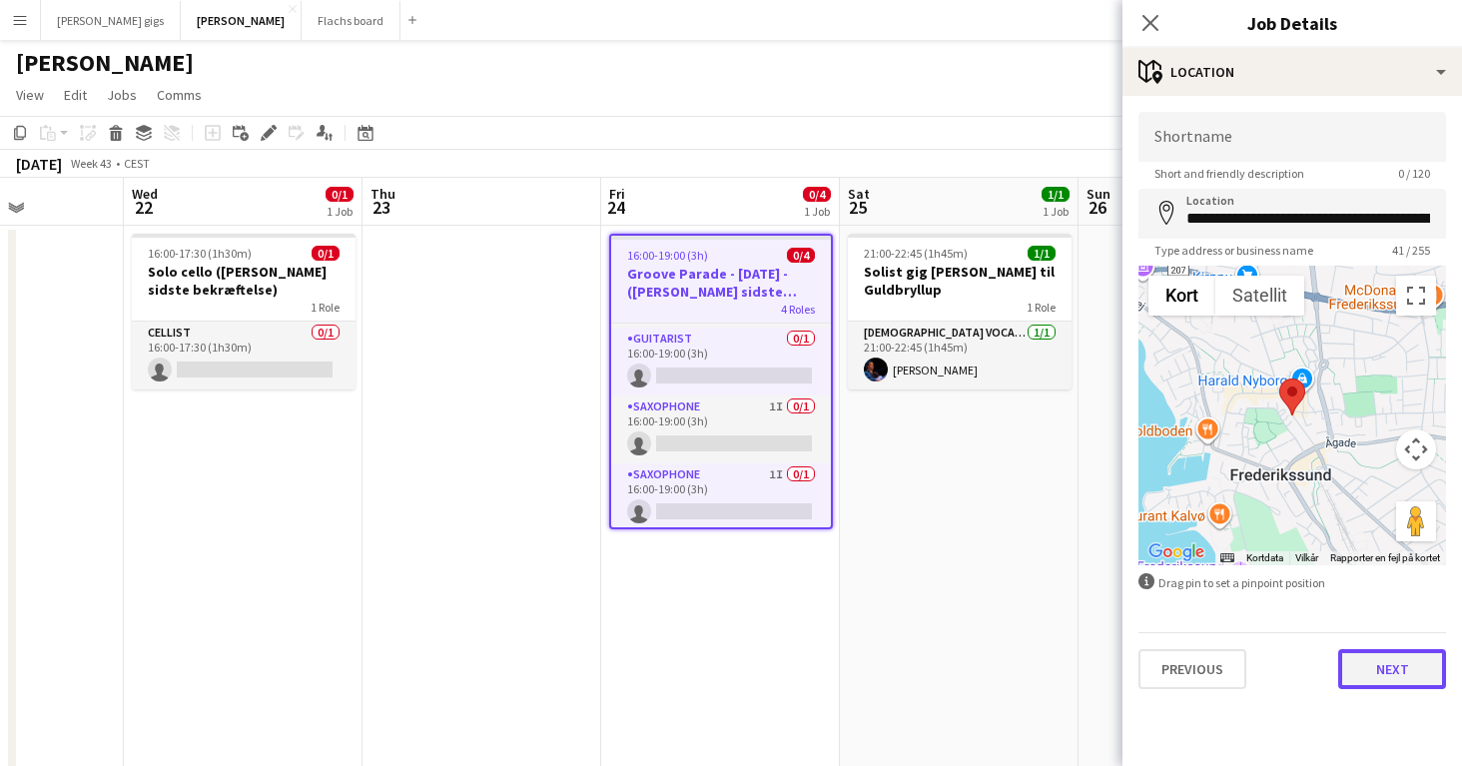
click at [1399, 653] on button "Next" at bounding box center [1392, 669] width 108 height 40
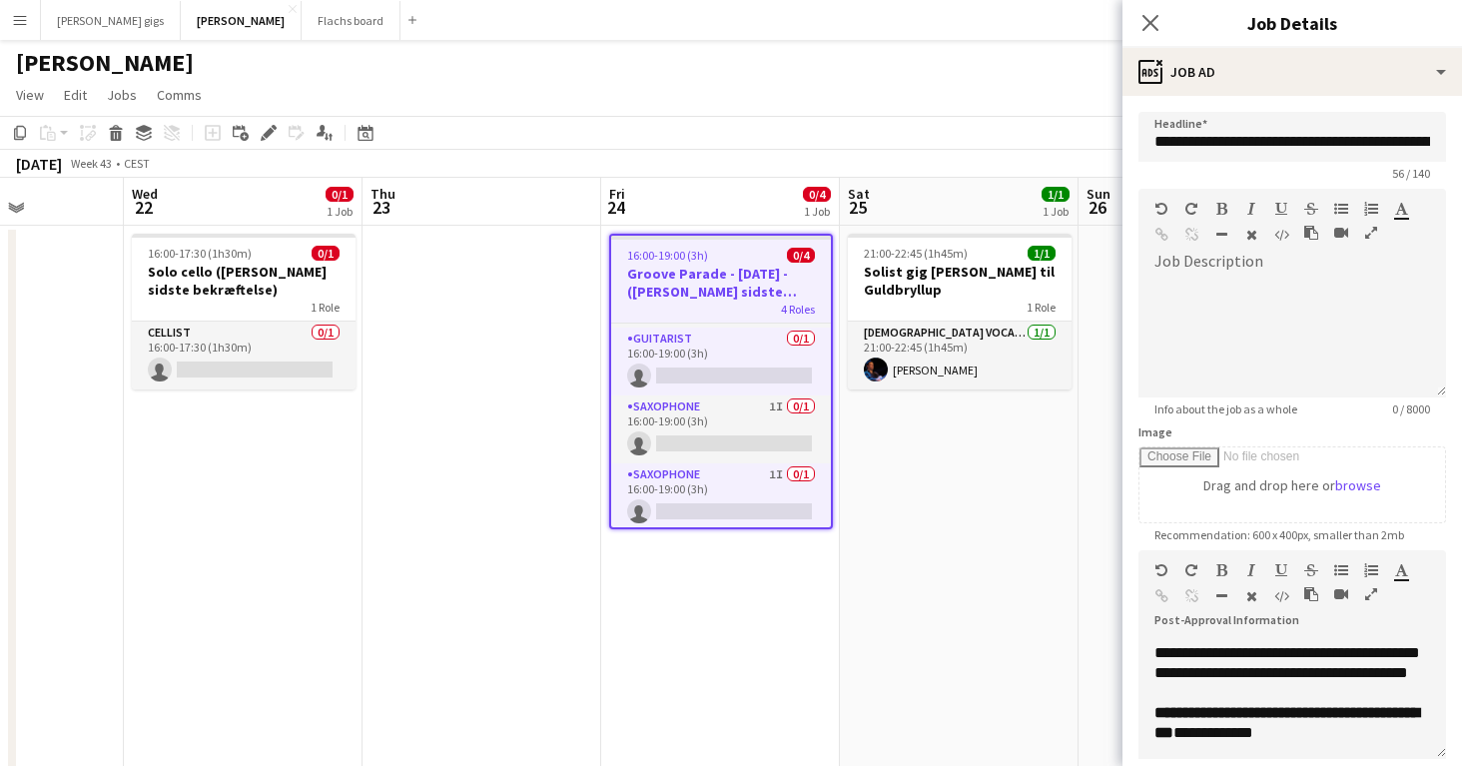
scroll to position [474, 0]
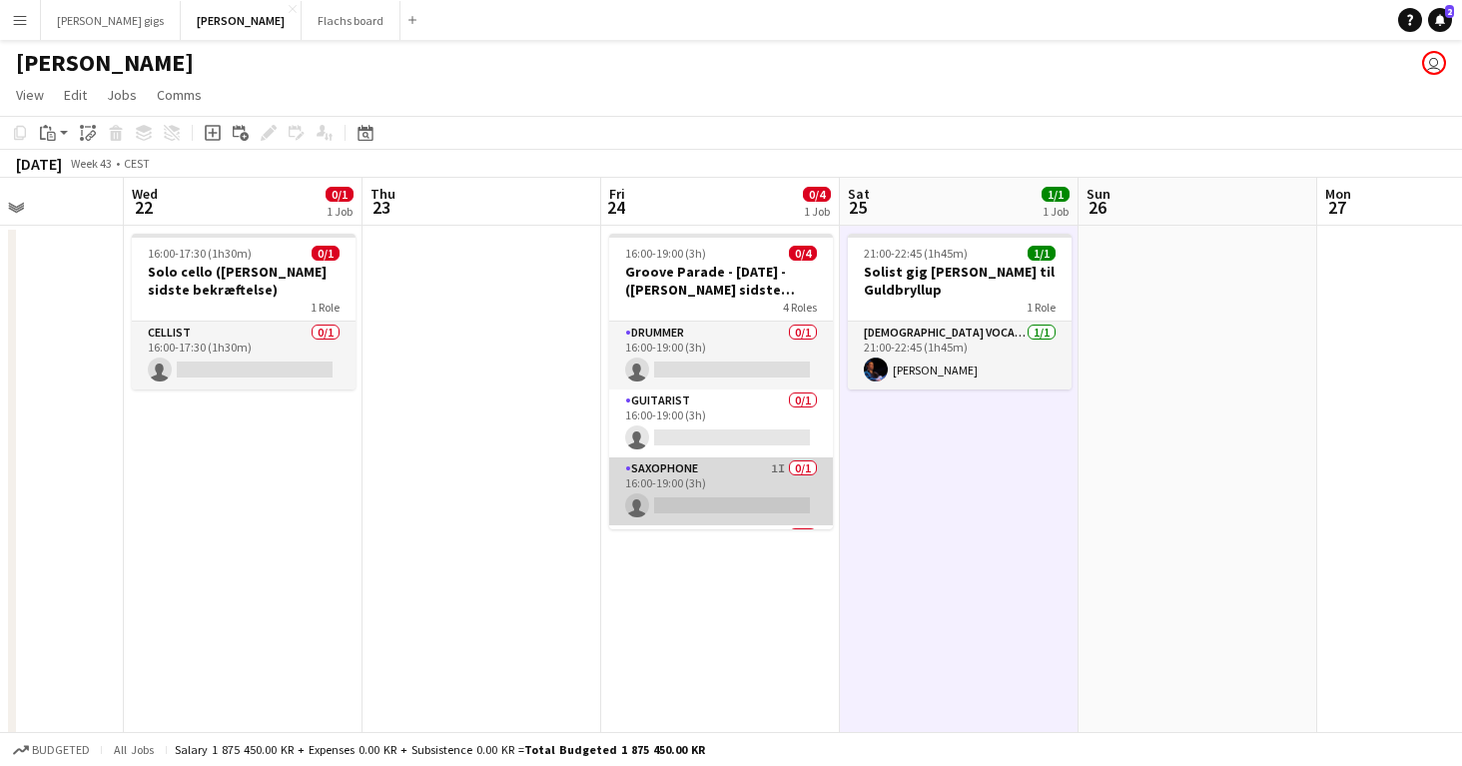
scroll to position [64, 0]
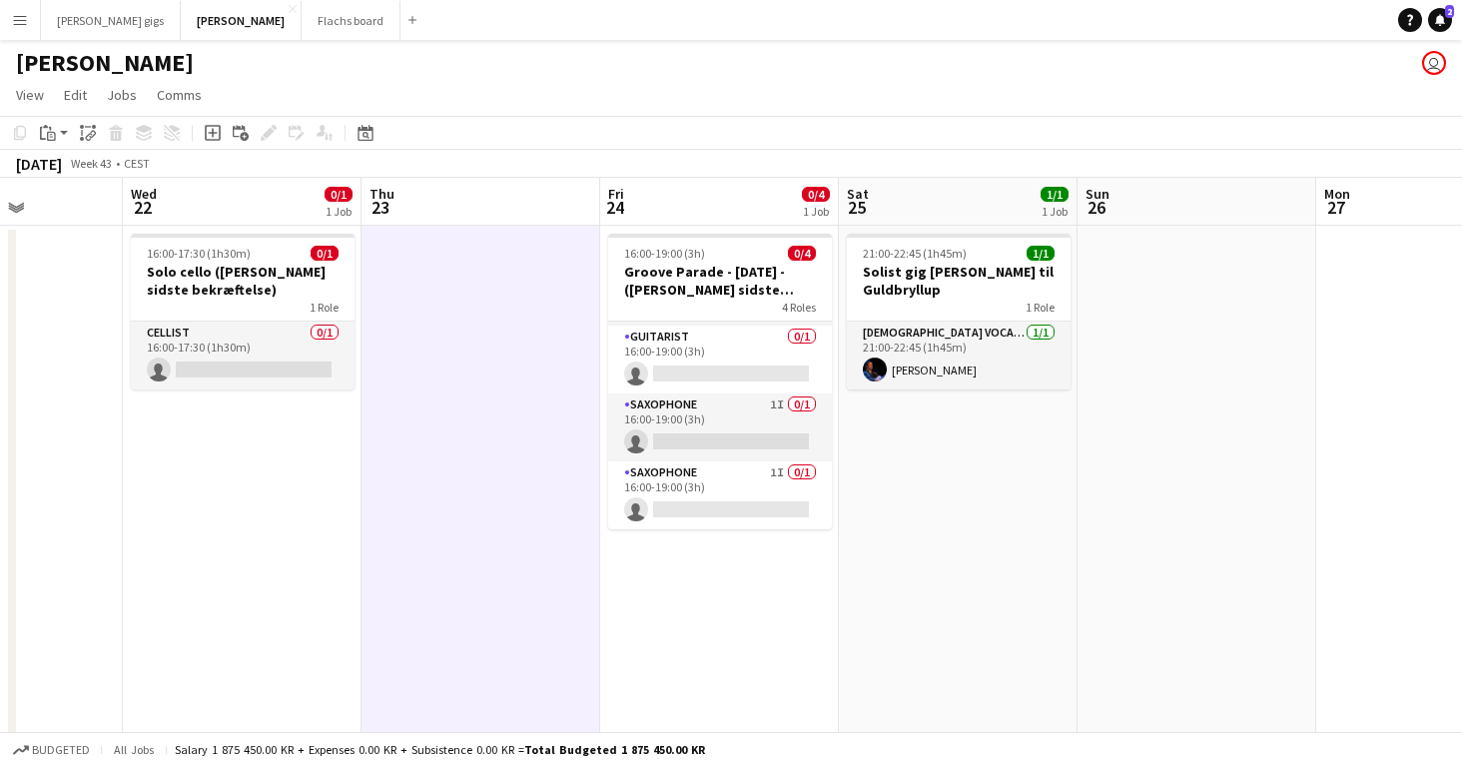
click at [20, 14] on app-icon "Menu" at bounding box center [20, 20] width 16 height 16
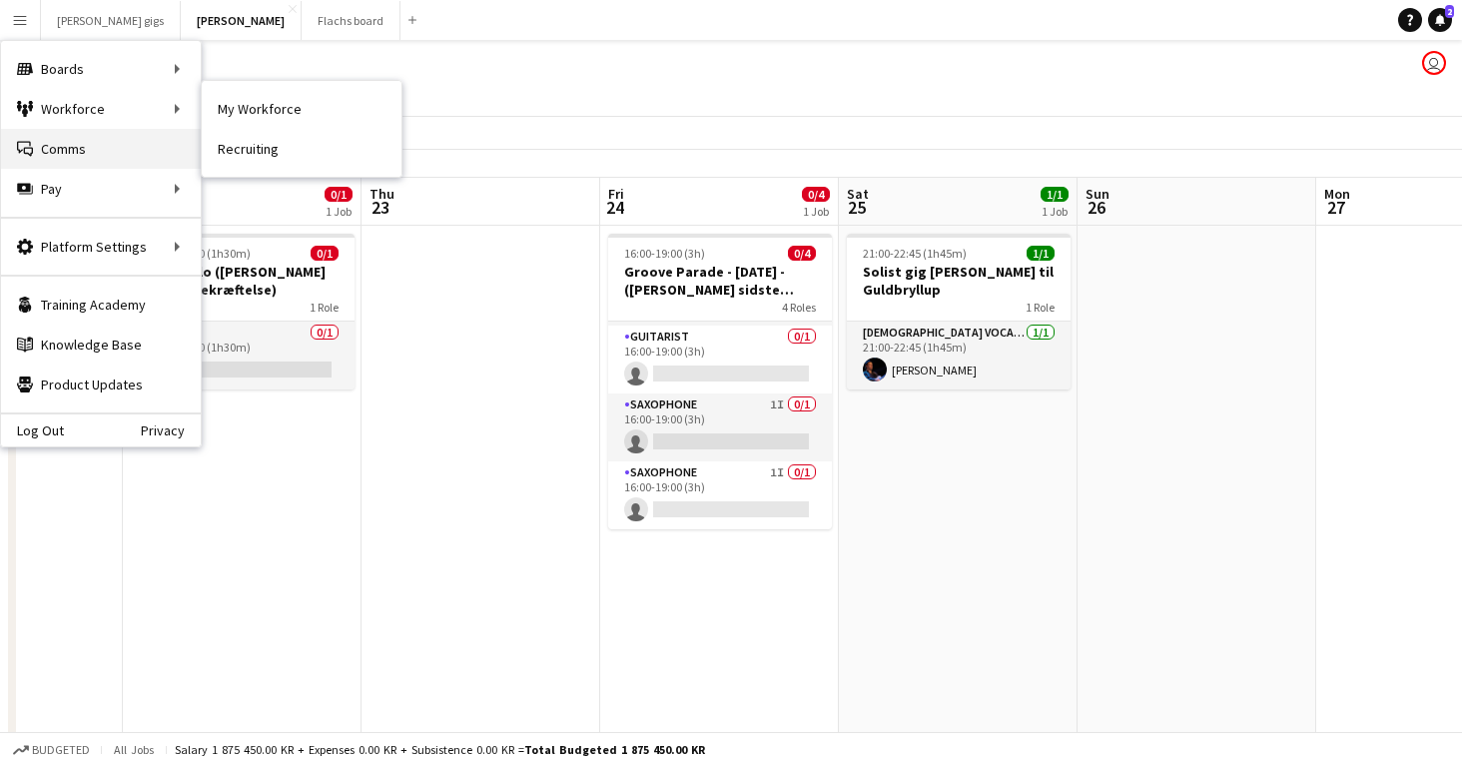
click at [61, 143] on link "Comms Comms" at bounding box center [101, 149] width 200 height 40
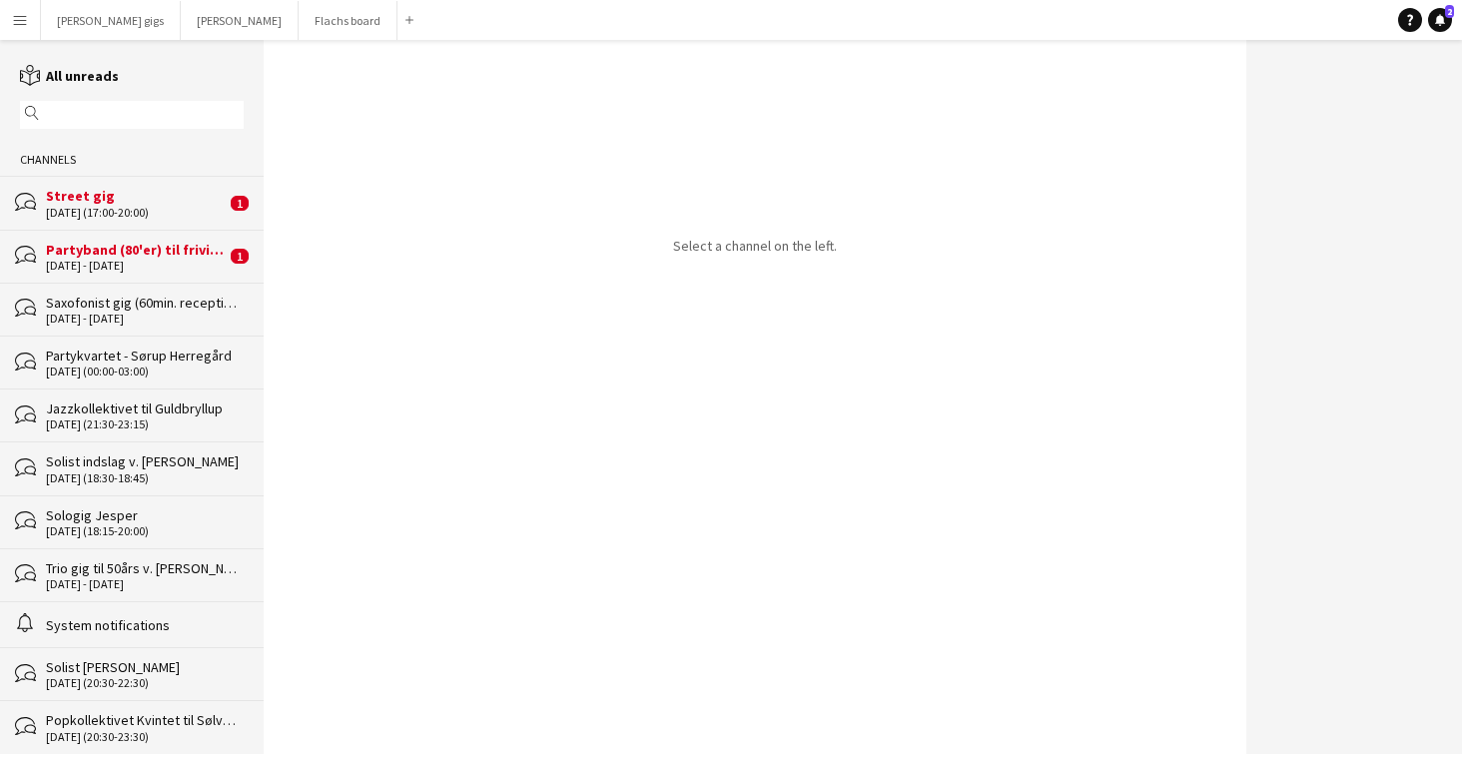
click at [144, 216] on div "[DATE] (17:00-20:00)" at bounding box center [136, 213] width 180 height 14
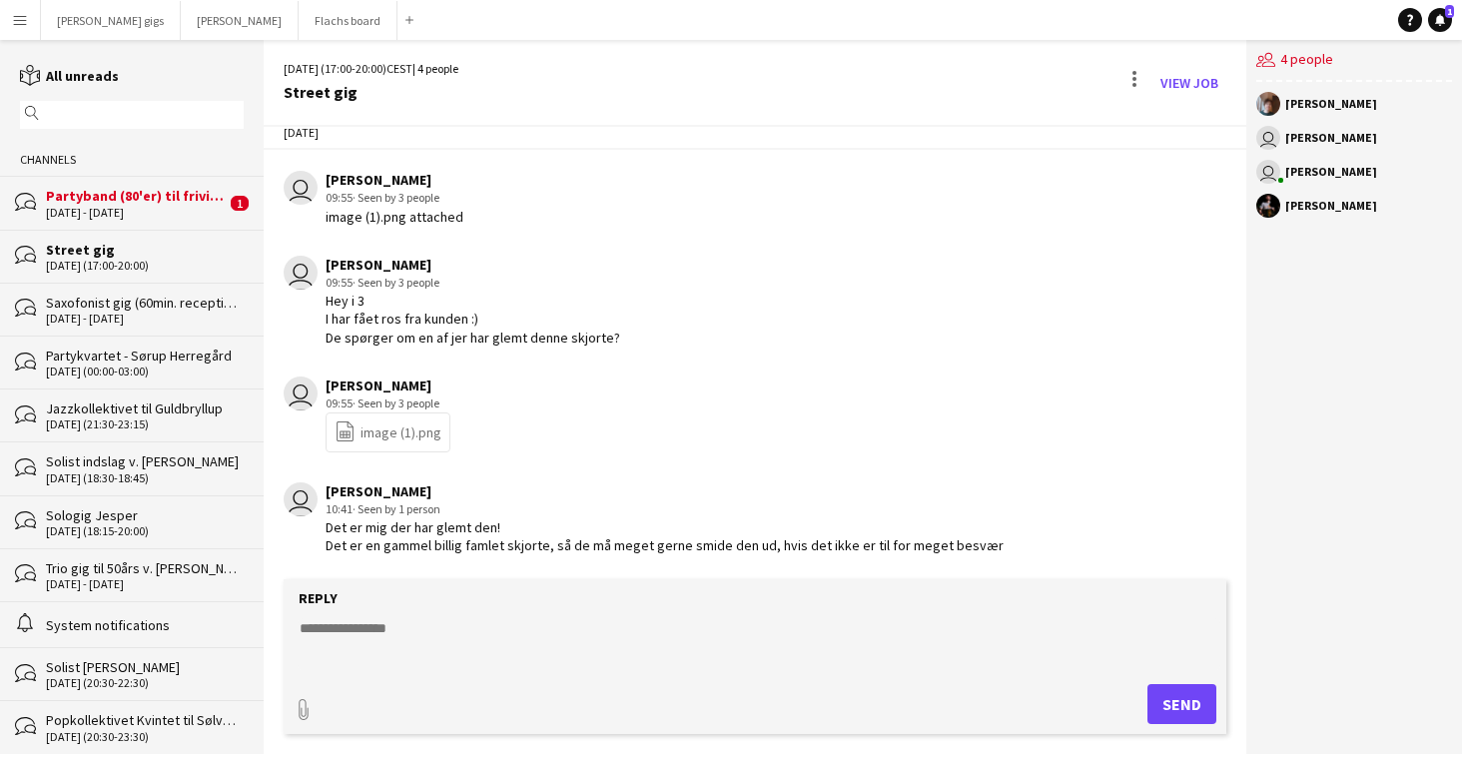
scroll to position [3149, 0]
click at [159, 214] on div "[DATE] - [DATE]" at bounding box center [136, 213] width 180 height 14
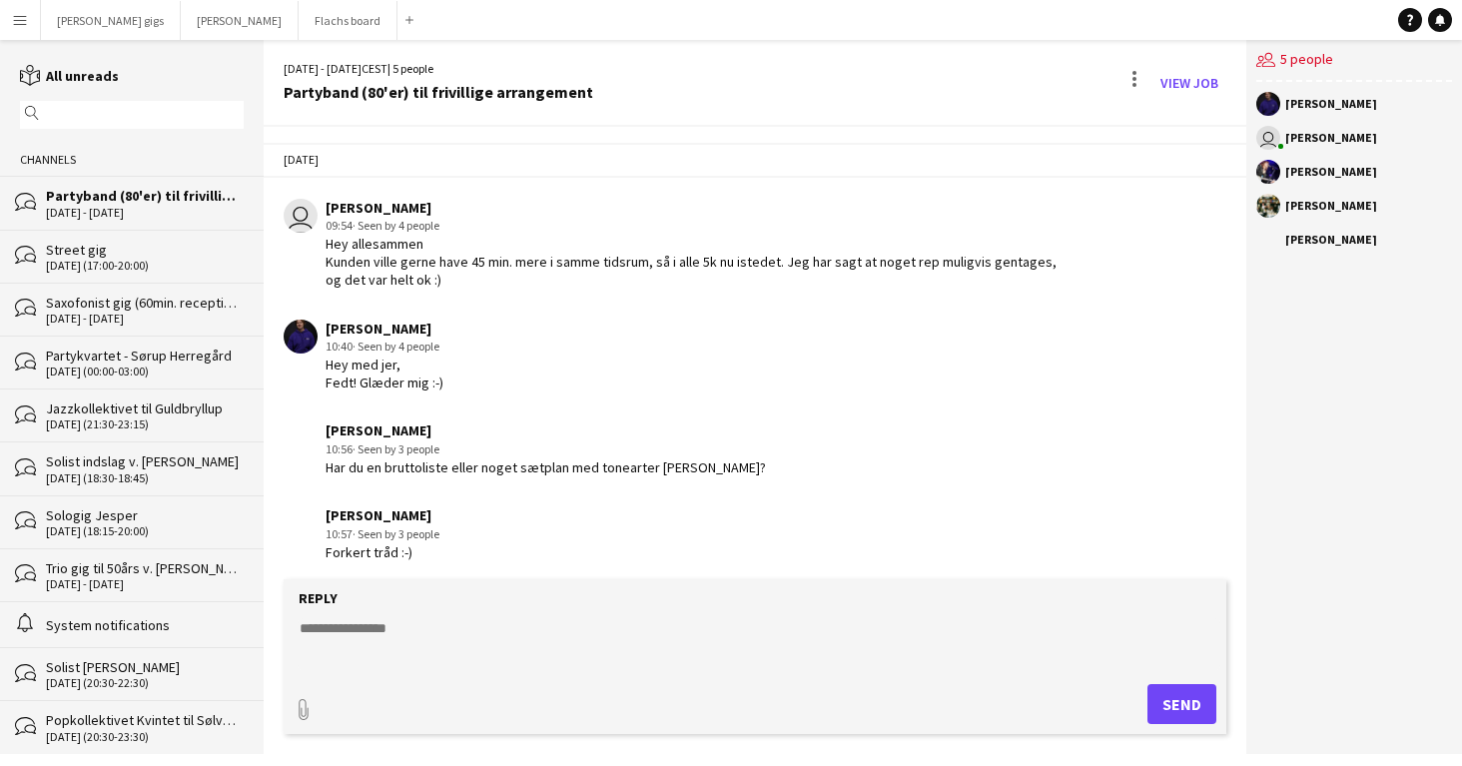
scroll to position [494, 0]
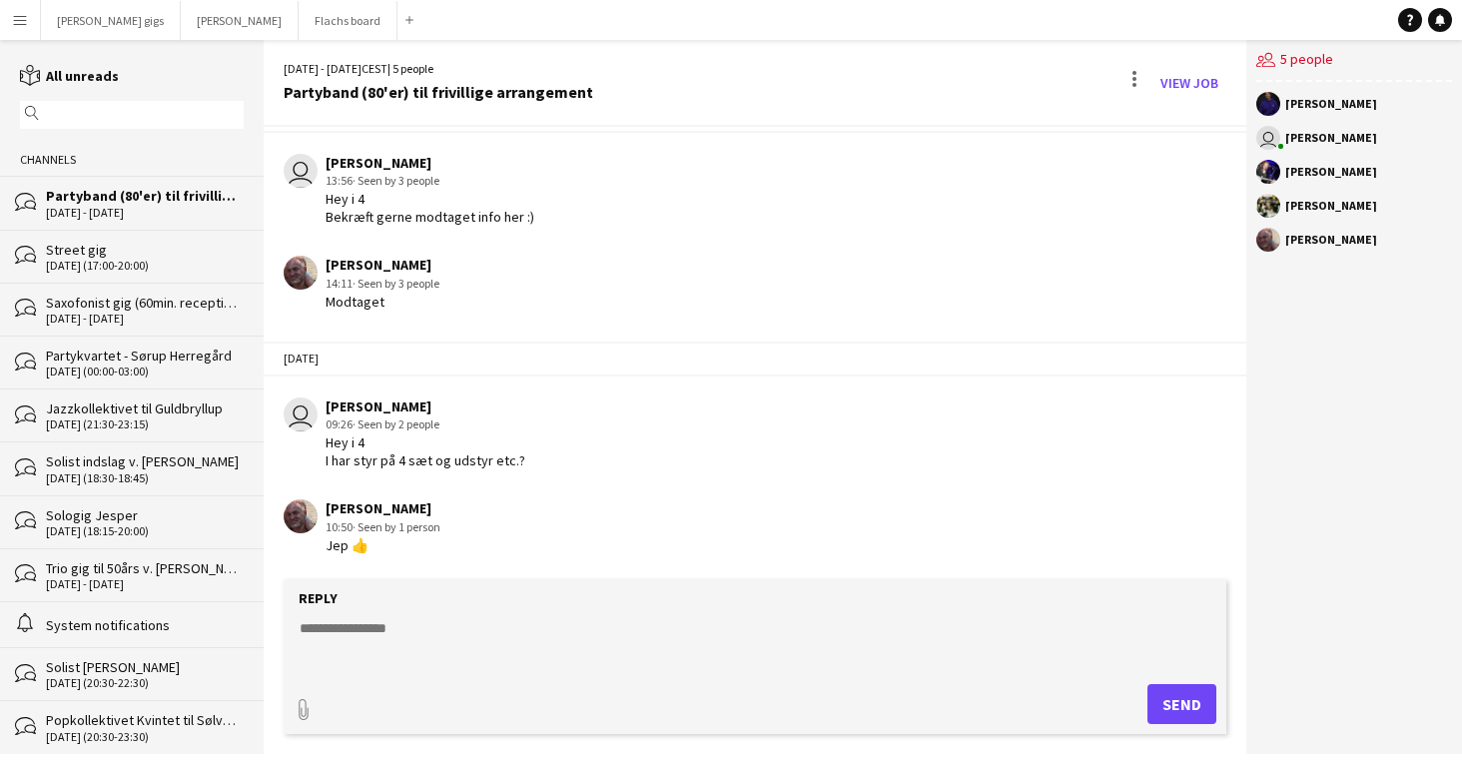
click at [321, 639] on textarea at bounding box center [759, 644] width 923 height 52
type textarea "**********"
click at [1176, 704] on button "Send" at bounding box center [1181, 704] width 69 height 40
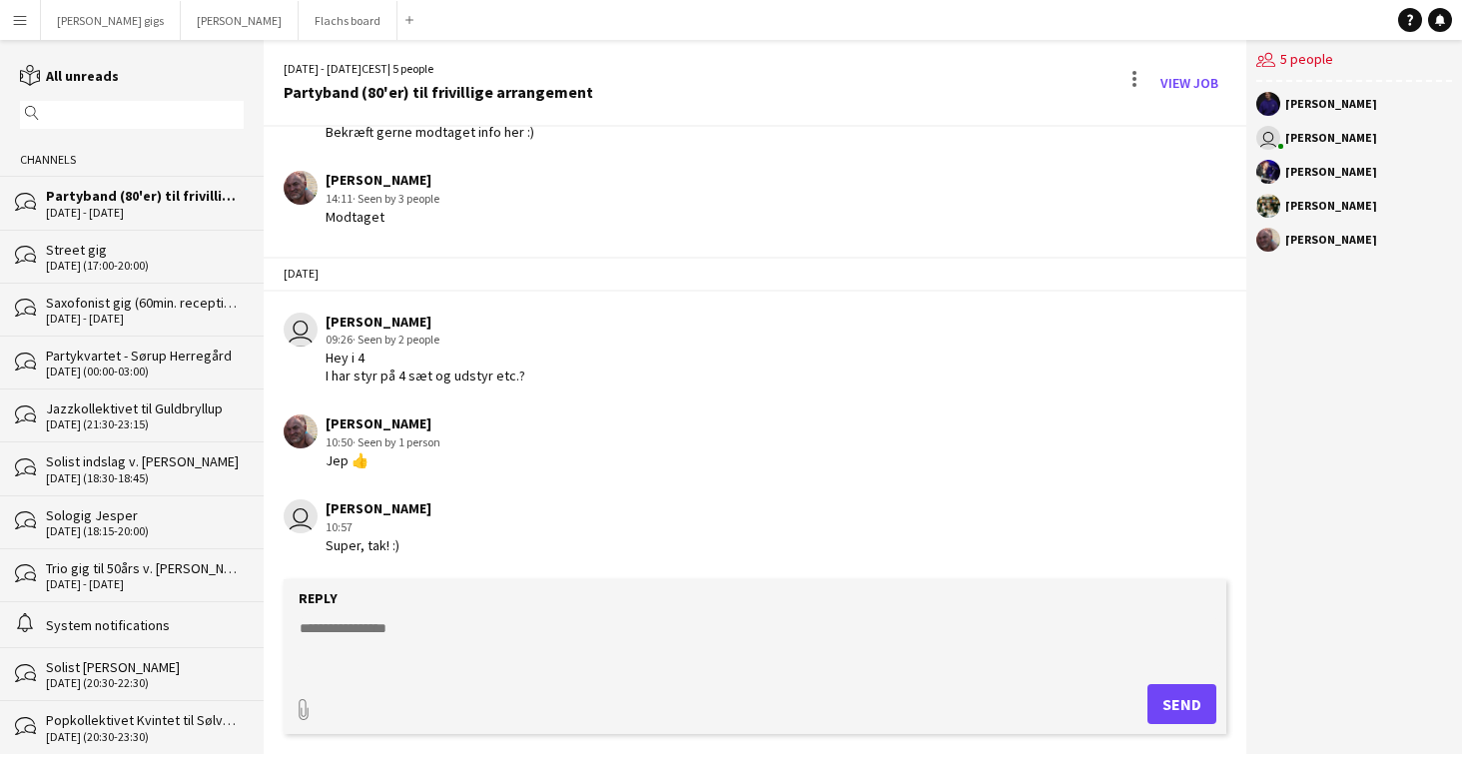
click at [213, 250] on div "Street gig" at bounding box center [145, 250] width 198 height 18
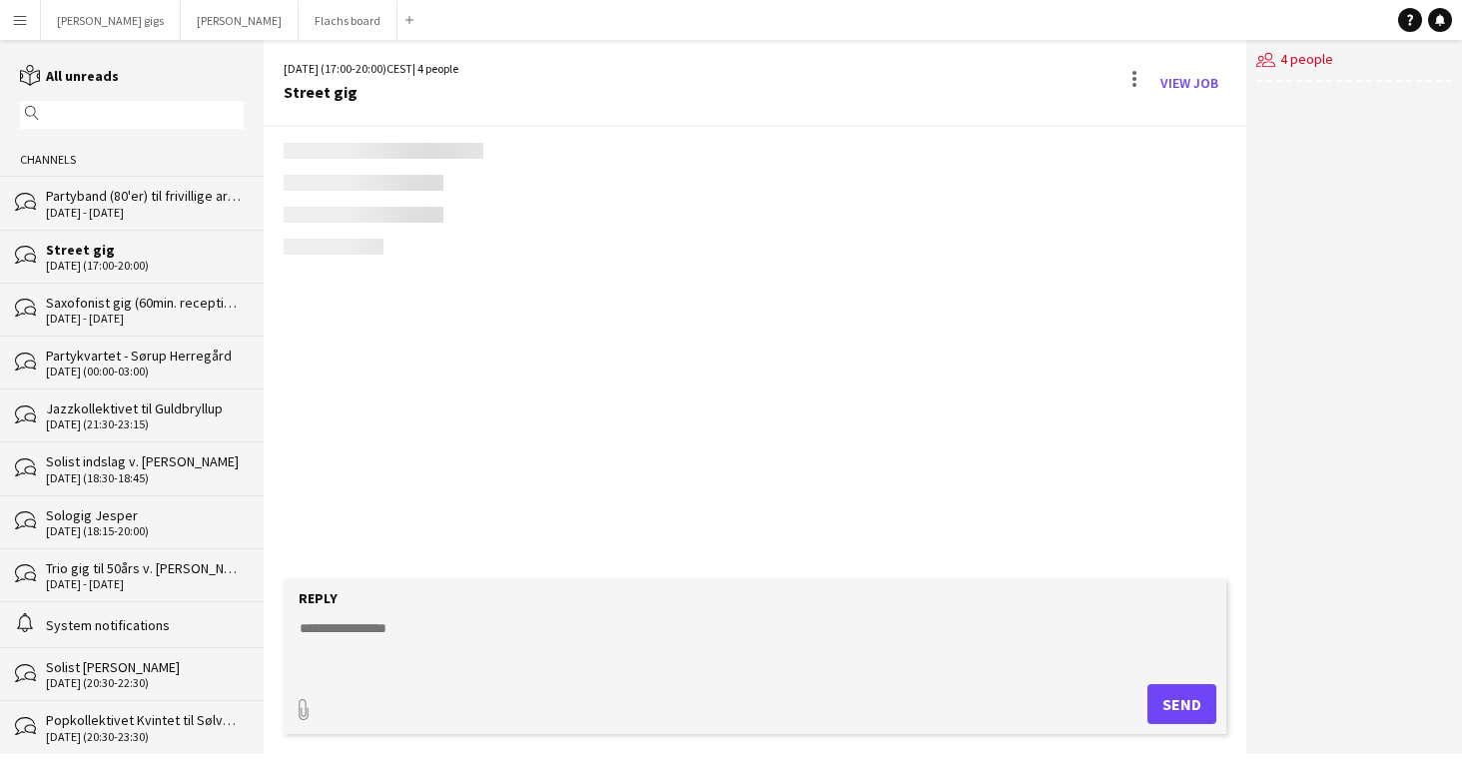
scroll to position [3149, 0]
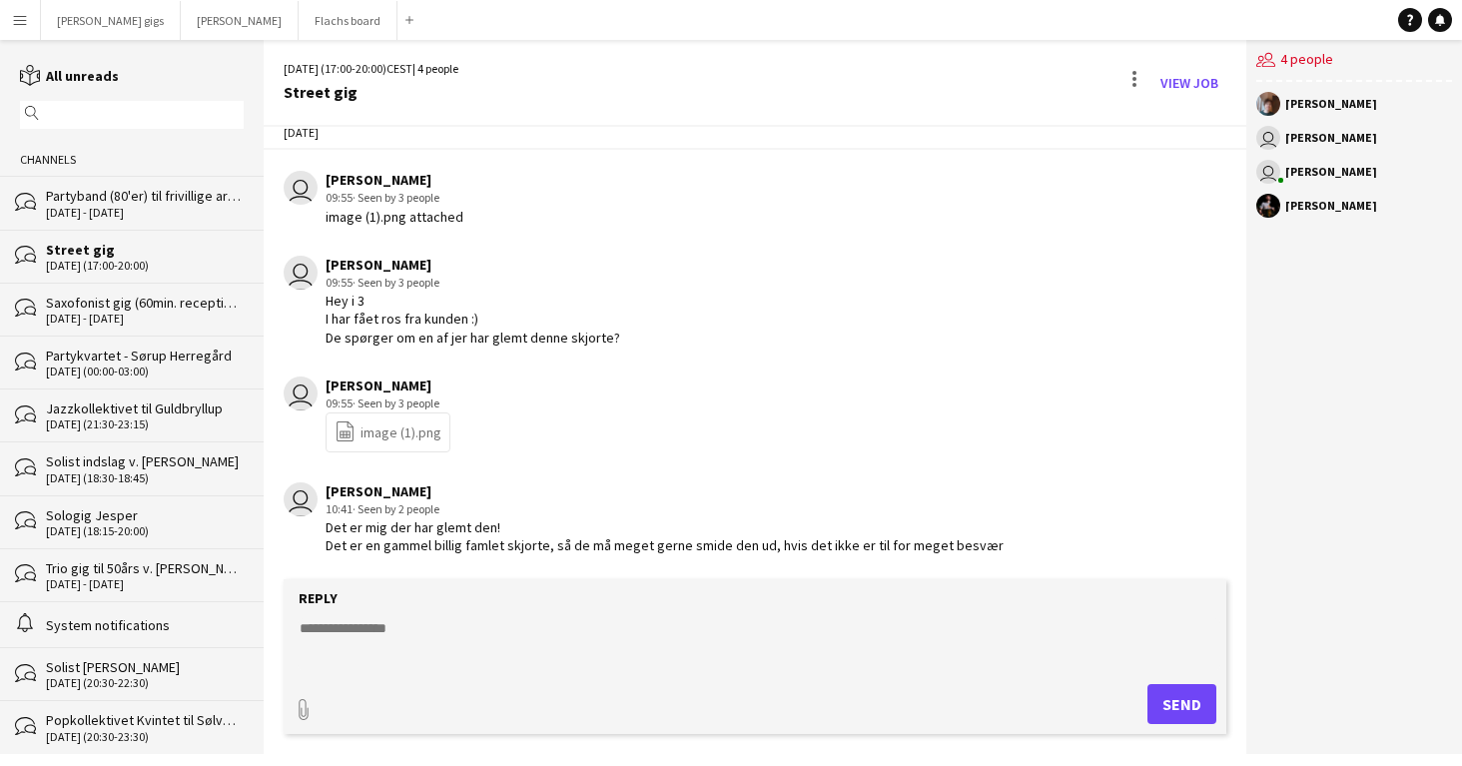
click at [505, 633] on textarea at bounding box center [759, 644] width 923 height 52
type textarea "*"
click at [299, 15] on button "Flachs board Close" at bounding box center [348, 20] width 99 height 39
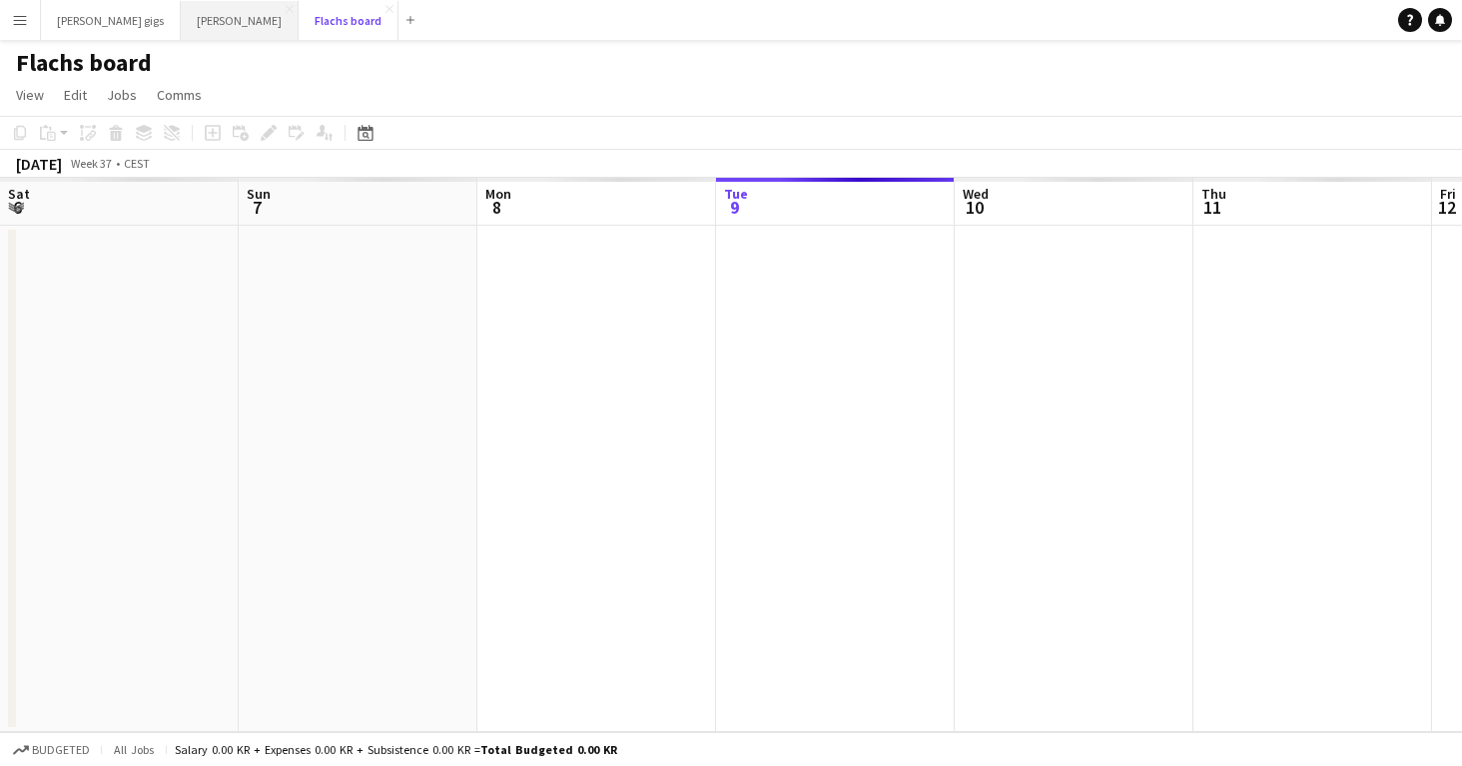
scroll to position [0, 477]
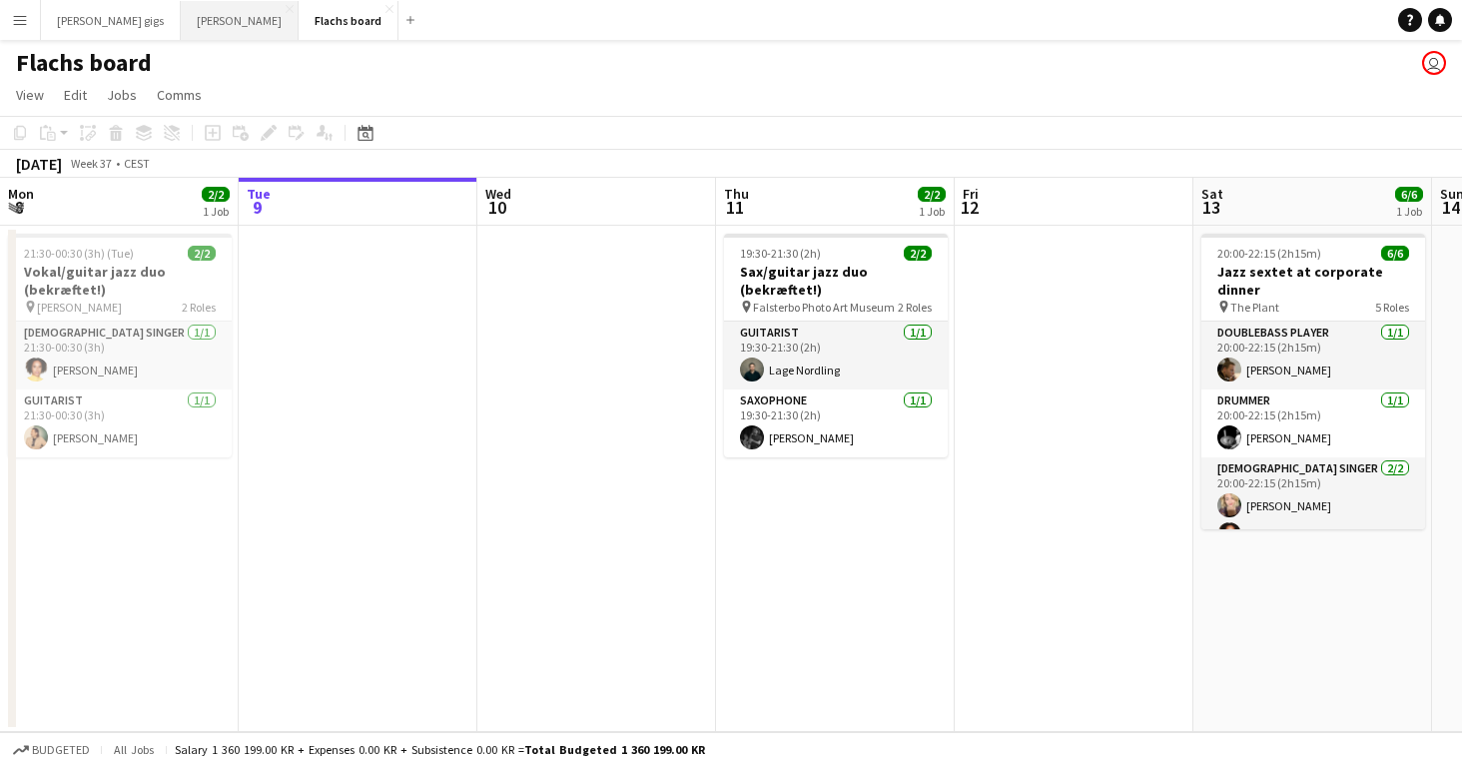
click at [181, 23] on button "Asger Gigs Close" at bounding box center [240, 20] width 118 height 39
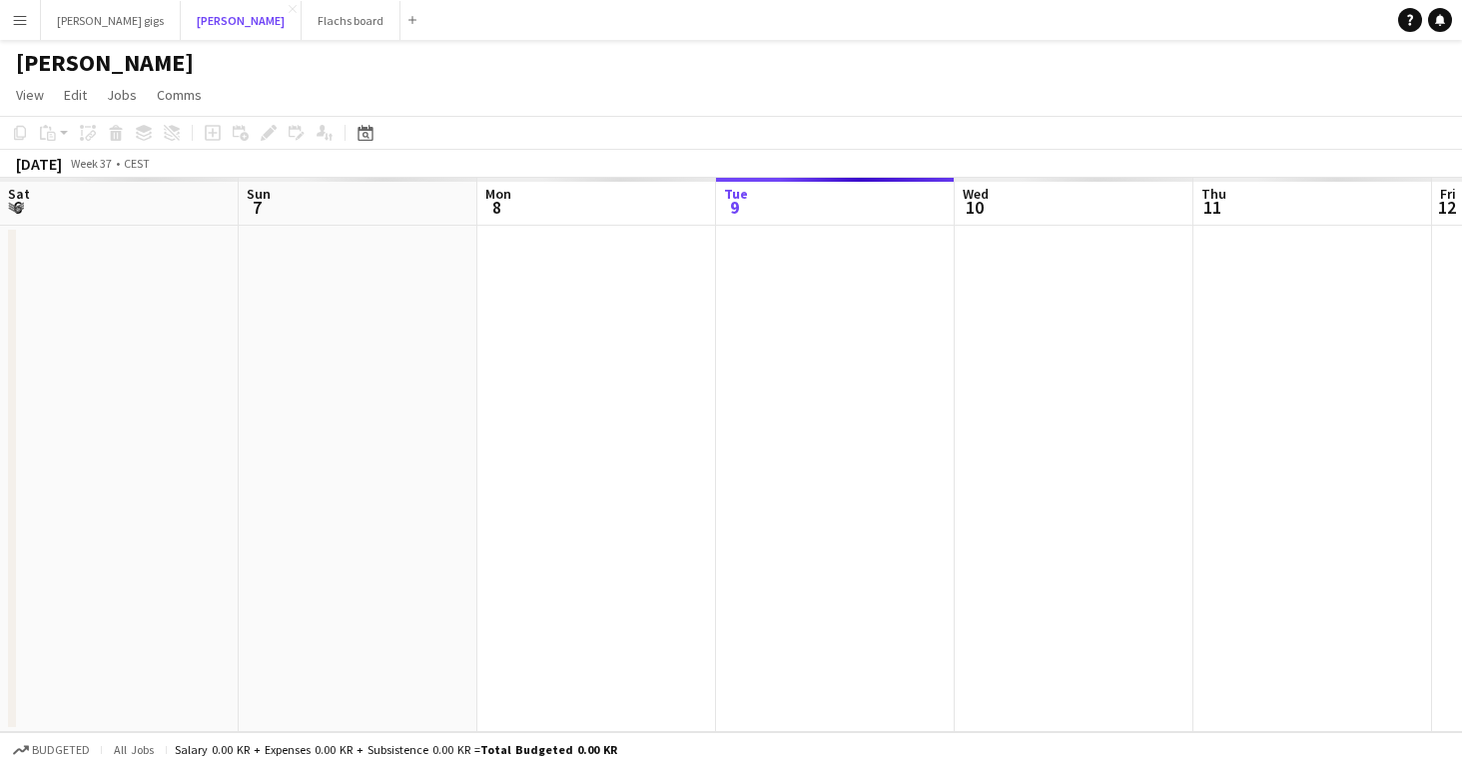
scroll to position [0, 477]
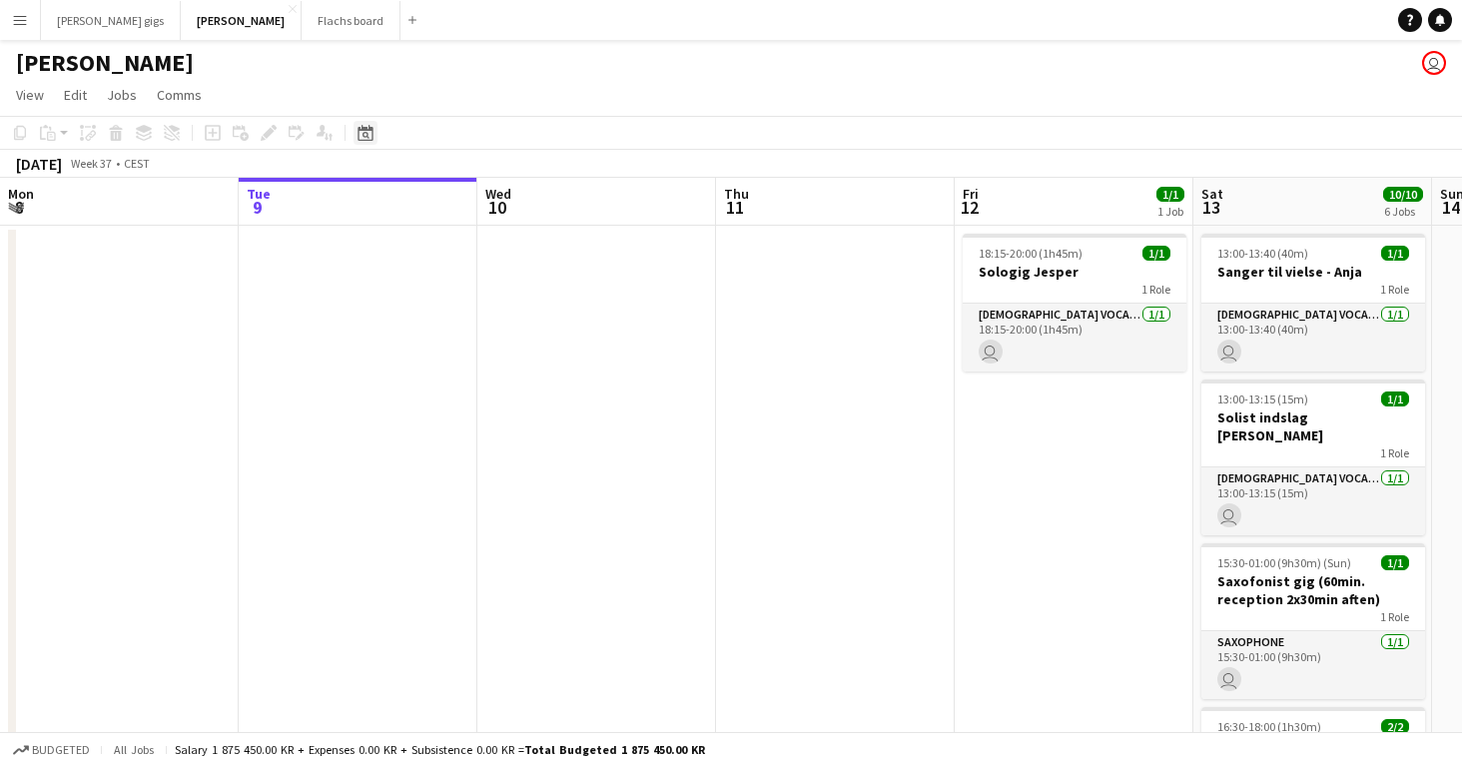
click at [360, 127] on icon "Date picker" at bounding box center [365, 133] width 16 height 16
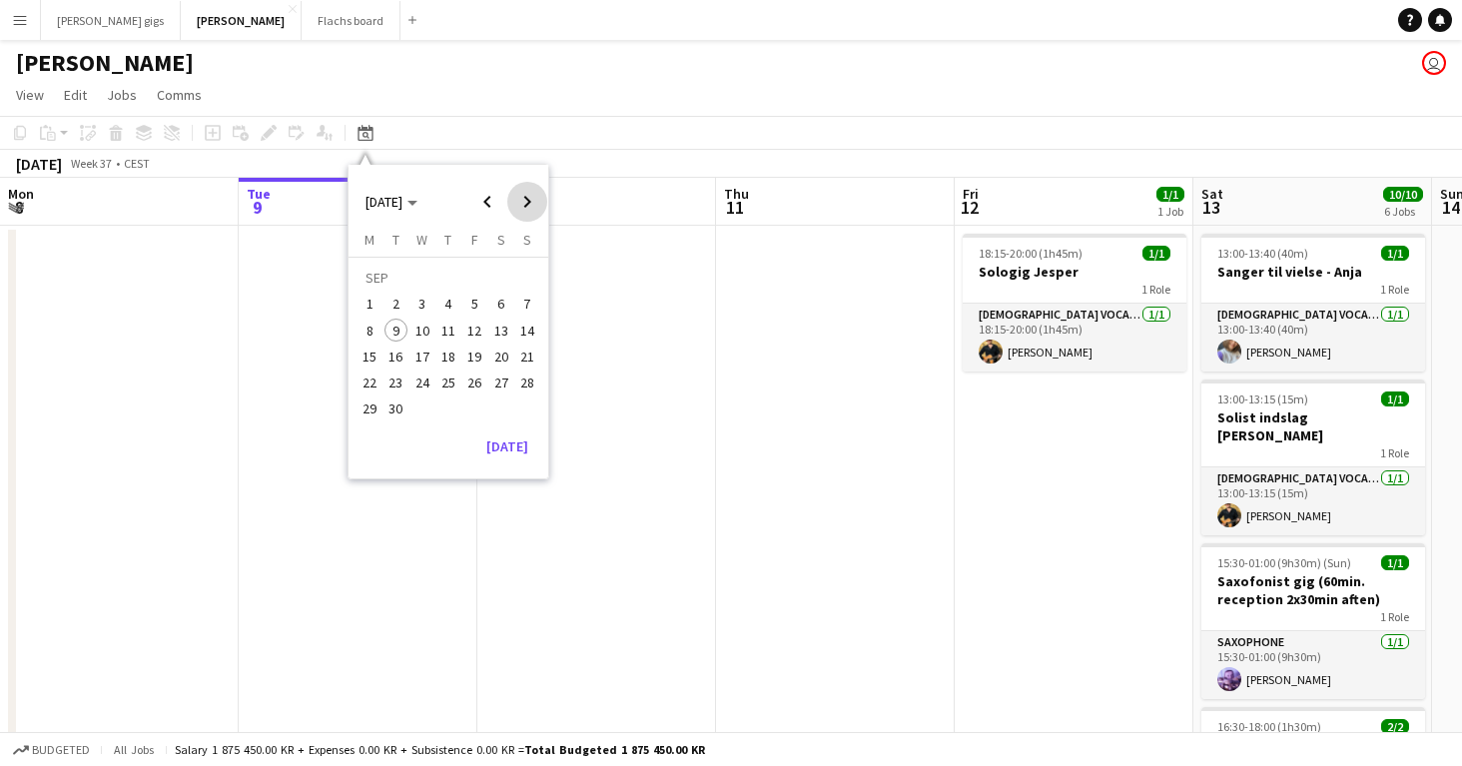
click at [521, 207] on span "Next month" at bounding box center [527, 202] width 40 height 40
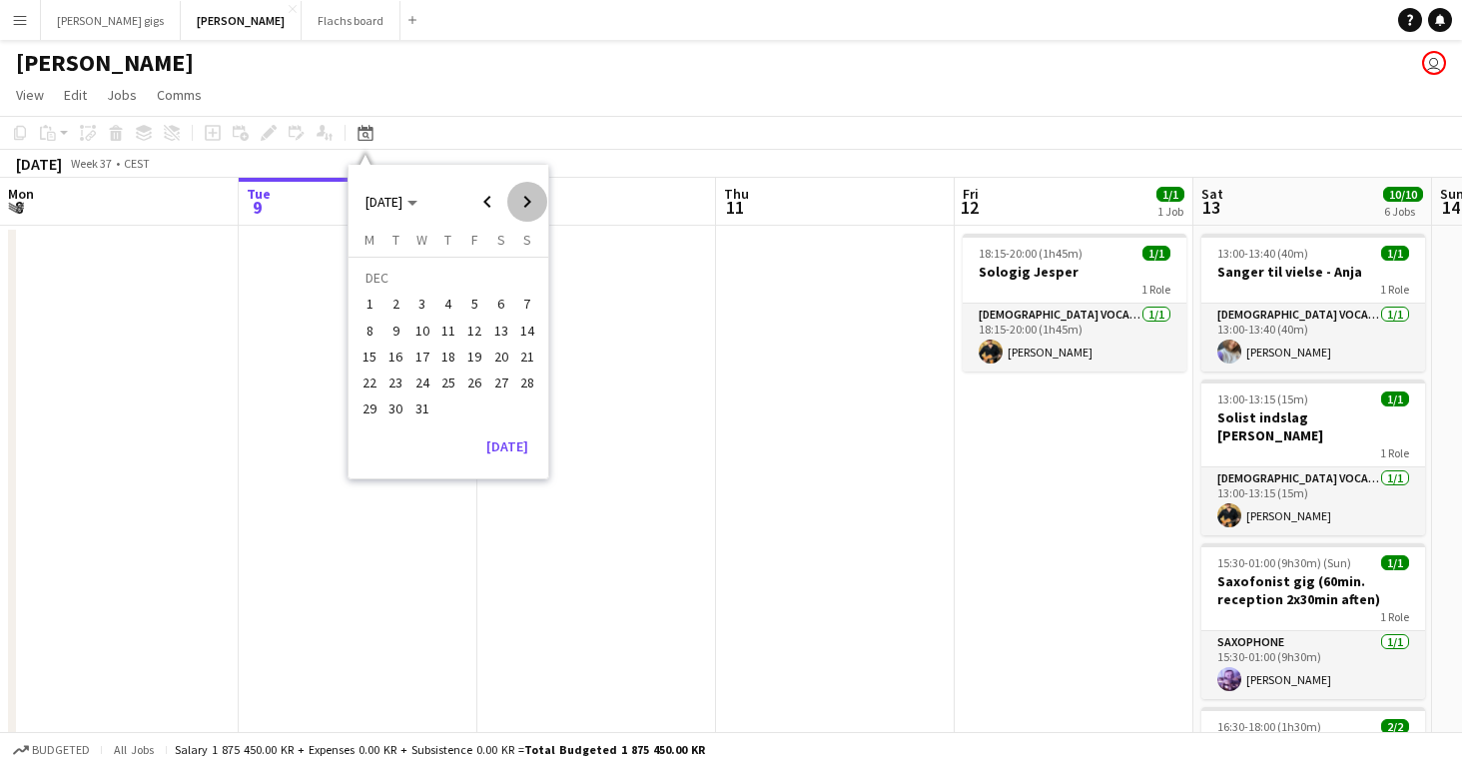
click at [521, 207] on span "Next month" at bounding box center [527, 202] width 40 height 40
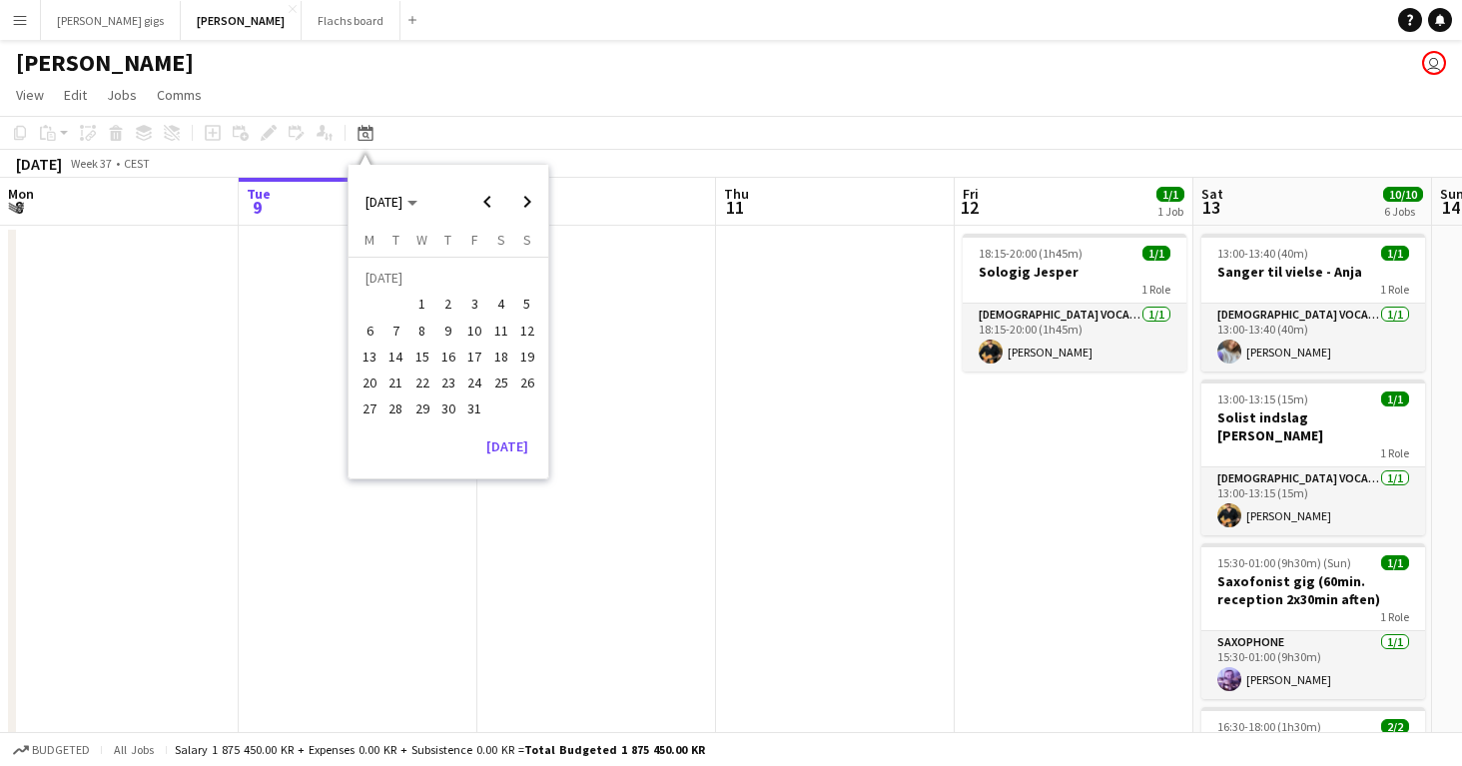
click at [368, 405] on span "27" at bounding box center [369, 409] width 24 height 24
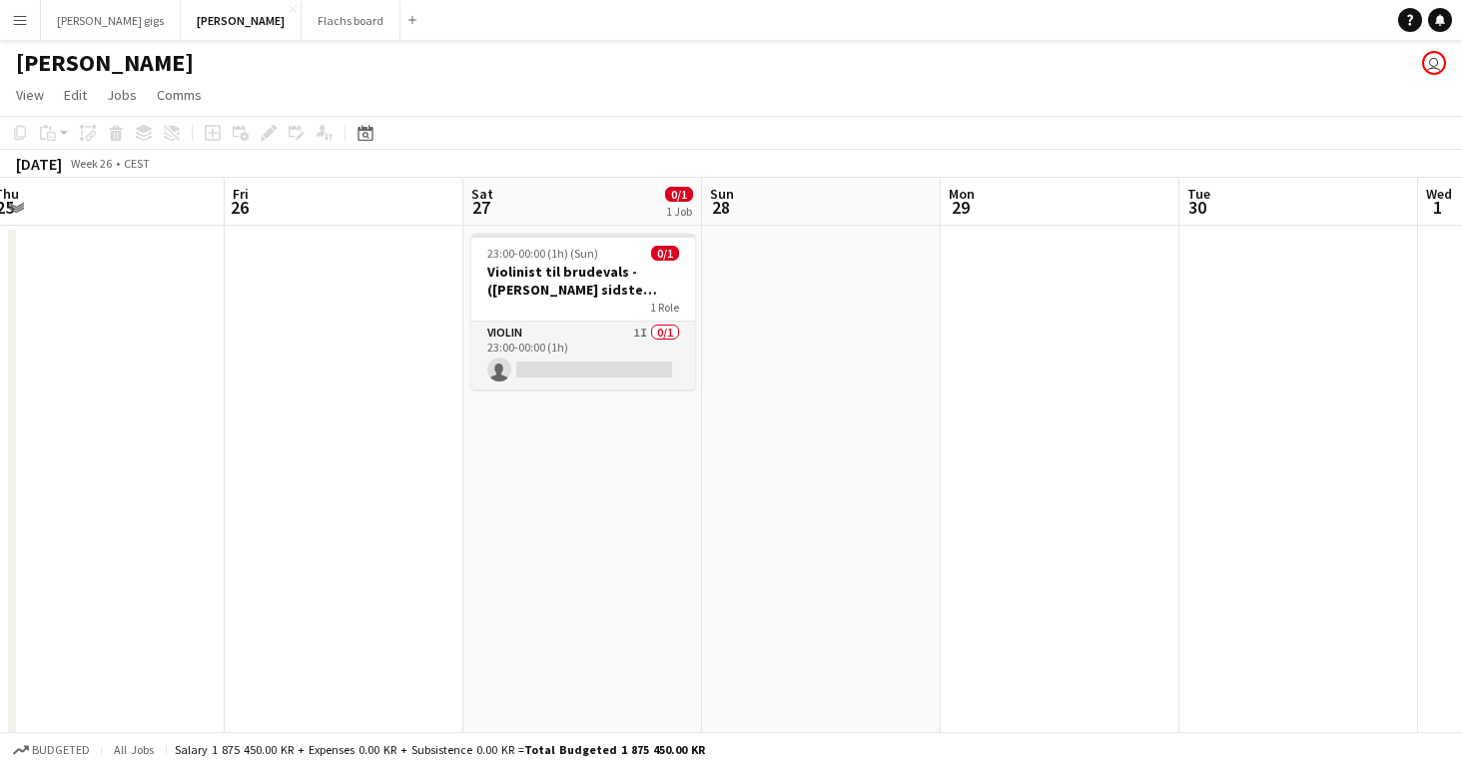
scroll to position [0, 436]
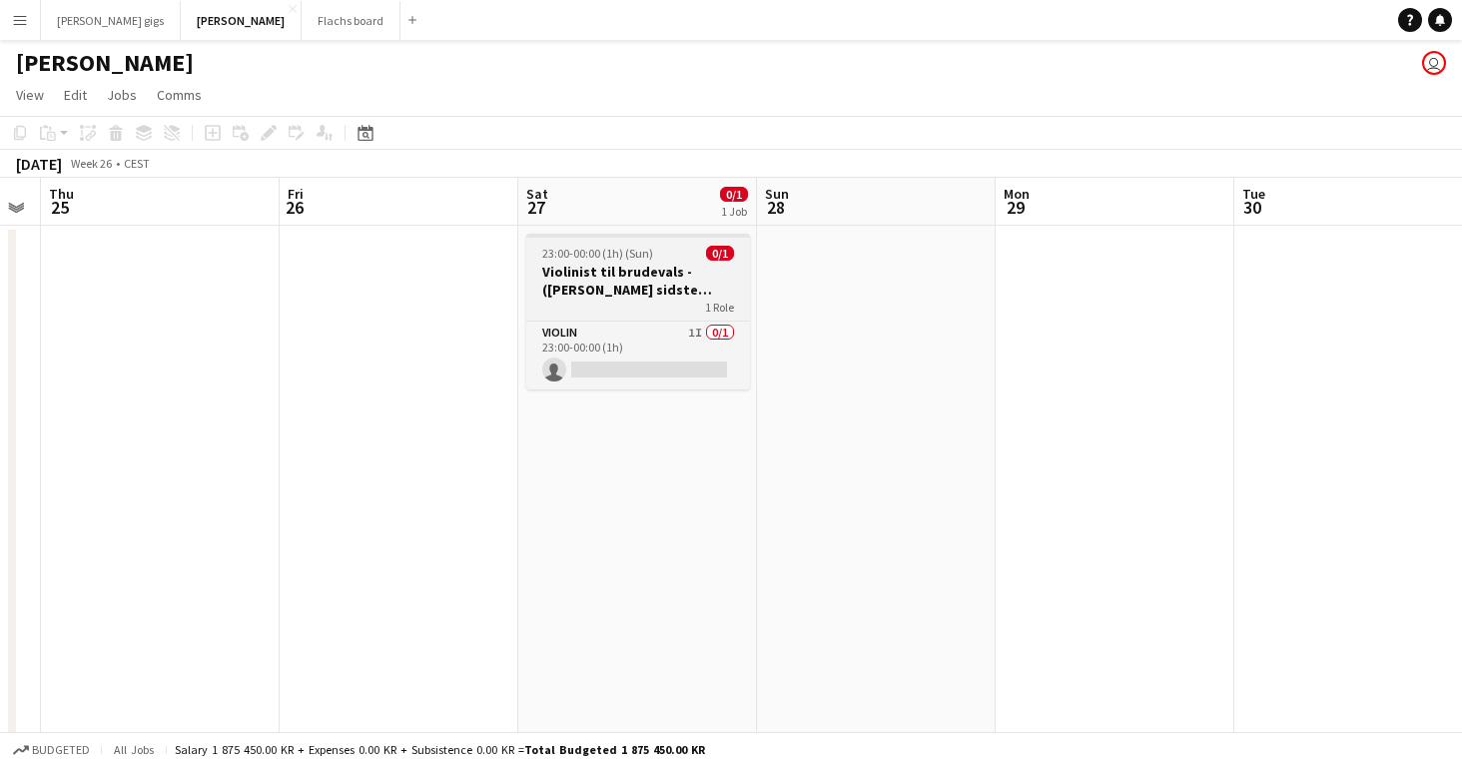
click at [604, 253] on span "23:00-00:00 (1h) (Sun)" at bounding box center [597, 253] width 111 height 15
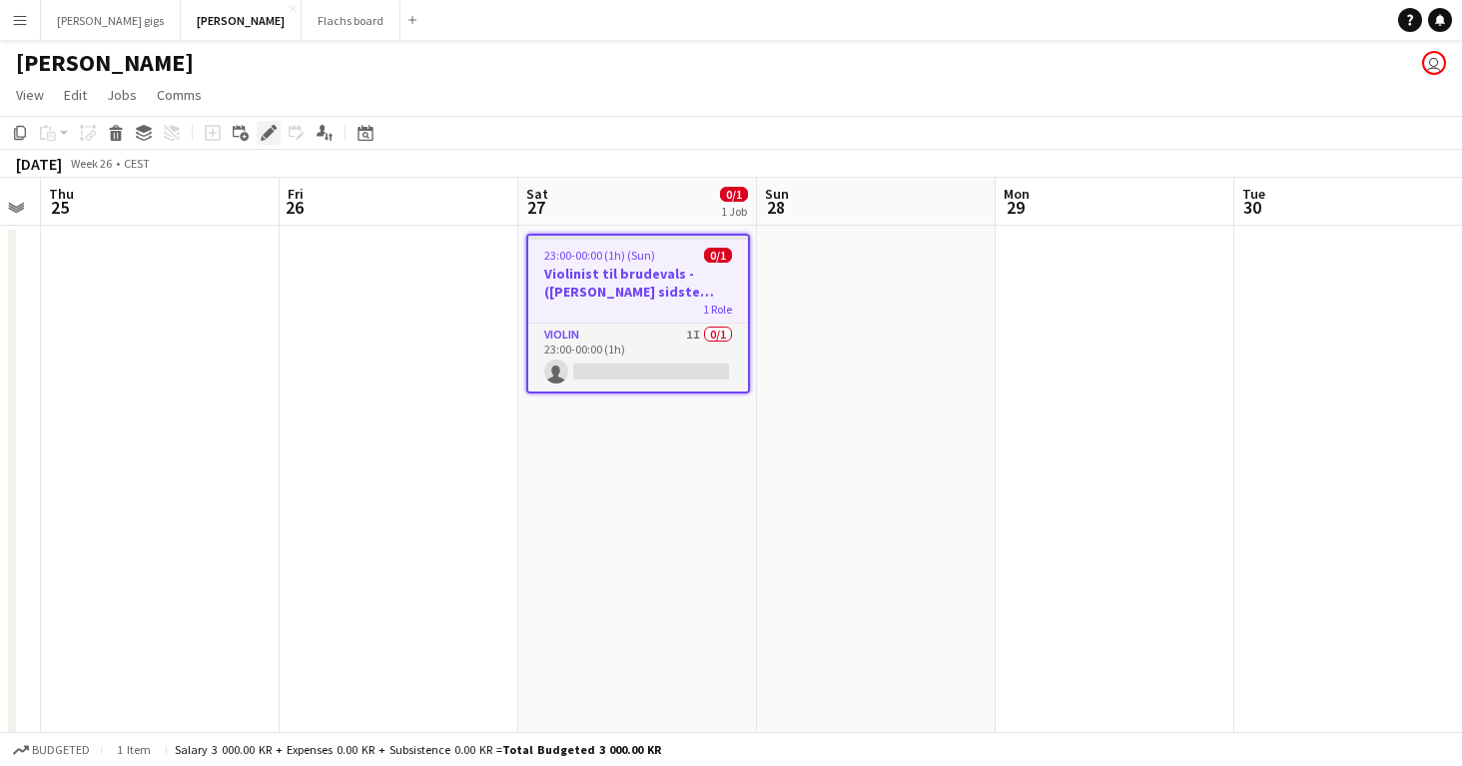
click at [270, 130] on icon at bounding box center [268, 133] width 11 height 11
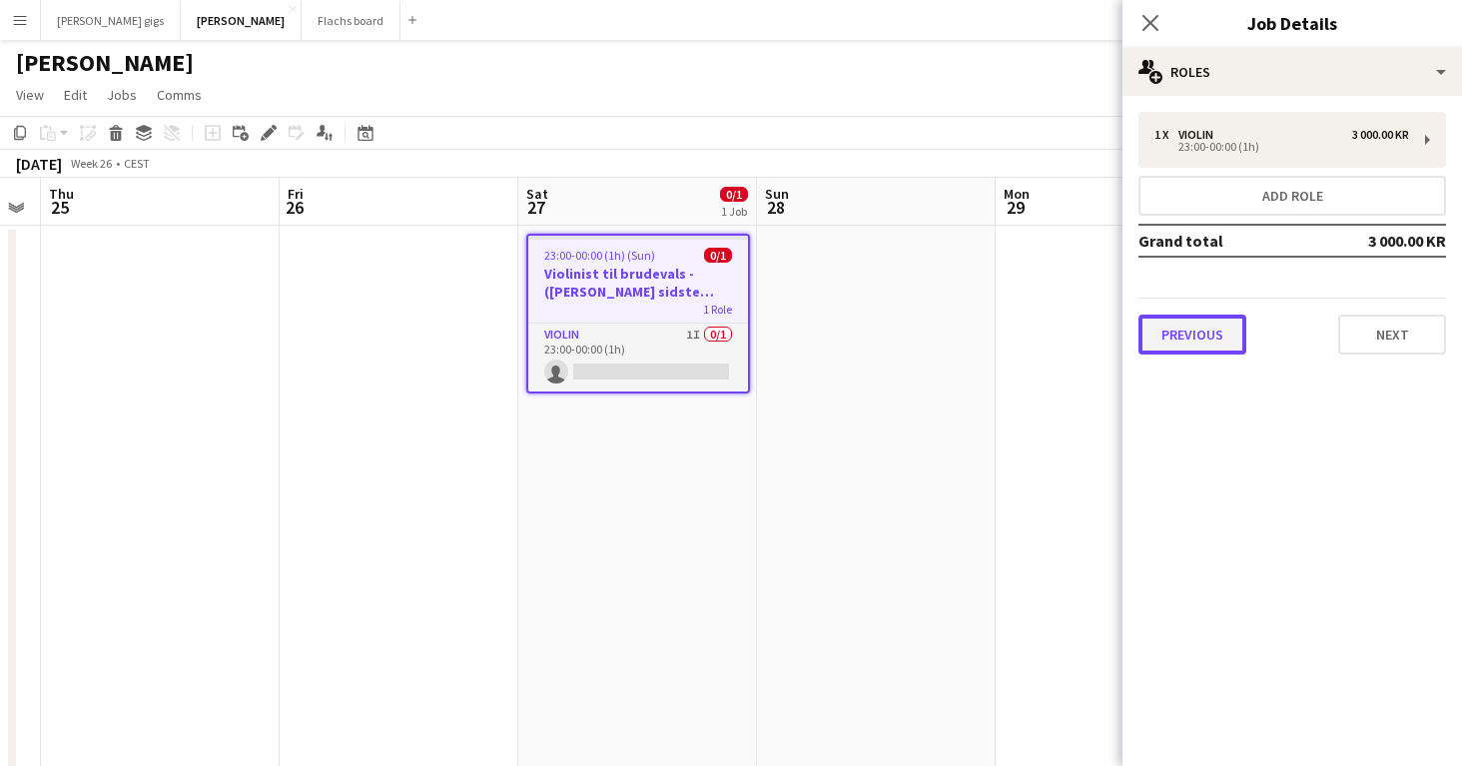
click at [1217, 332] on button "Previous" at bounding box center [1192, 334] width 108 height 40
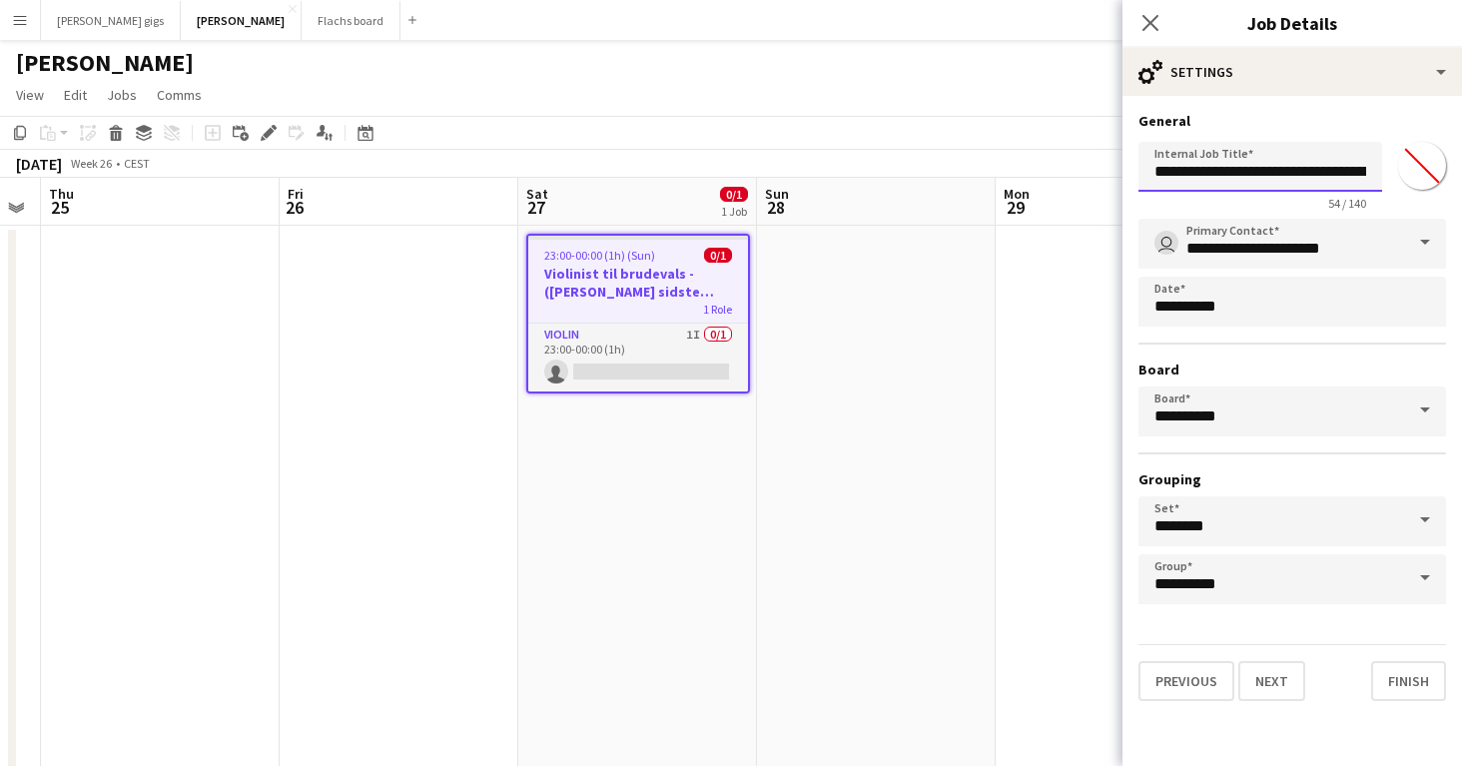
click at [1302, 178] on input "**********" at bounding box center [1260, 167] width 244 height 50
drag, startPoint x: 1302, startPoint y: 178, endPoint x: 1467, endPoint y: 167, distance: 165.1
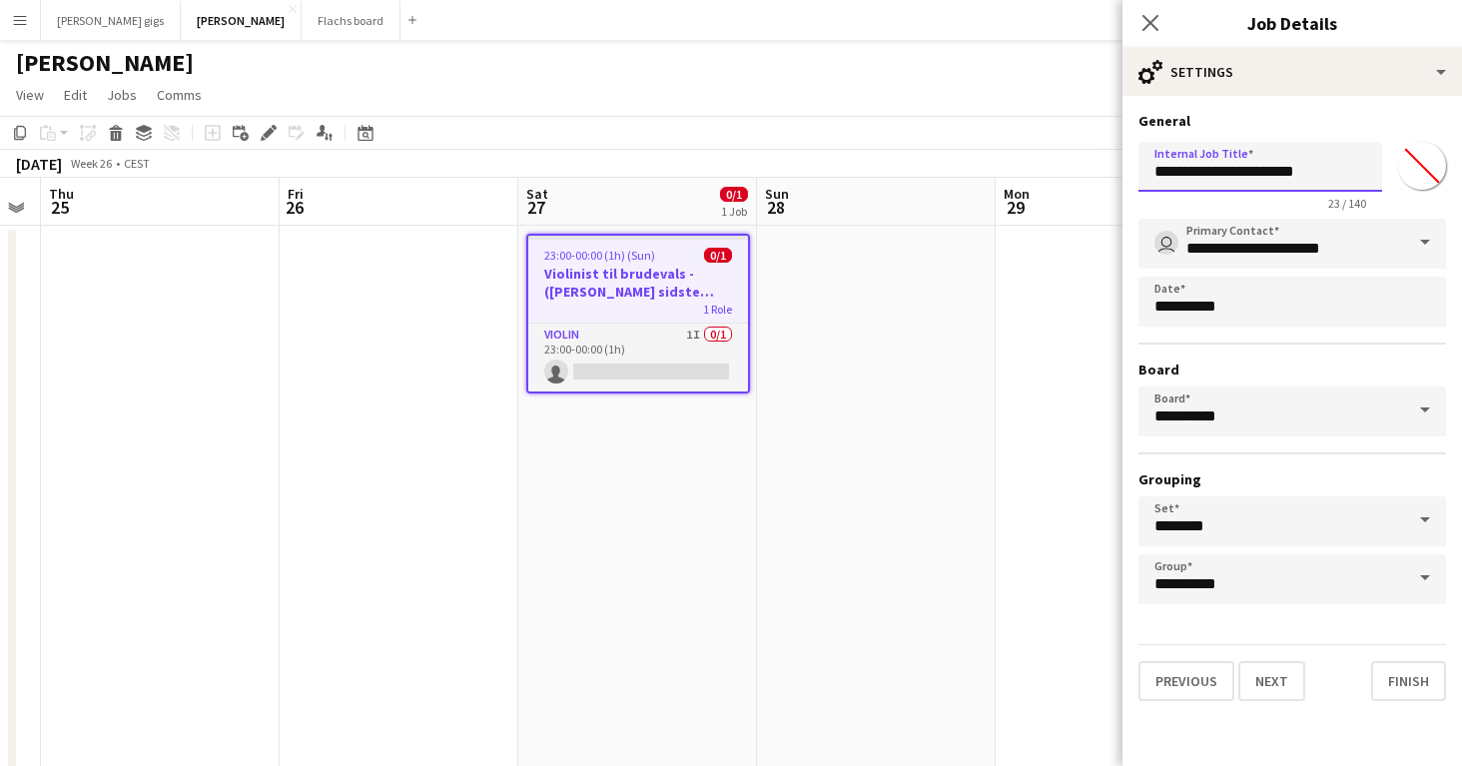
type input "**********"
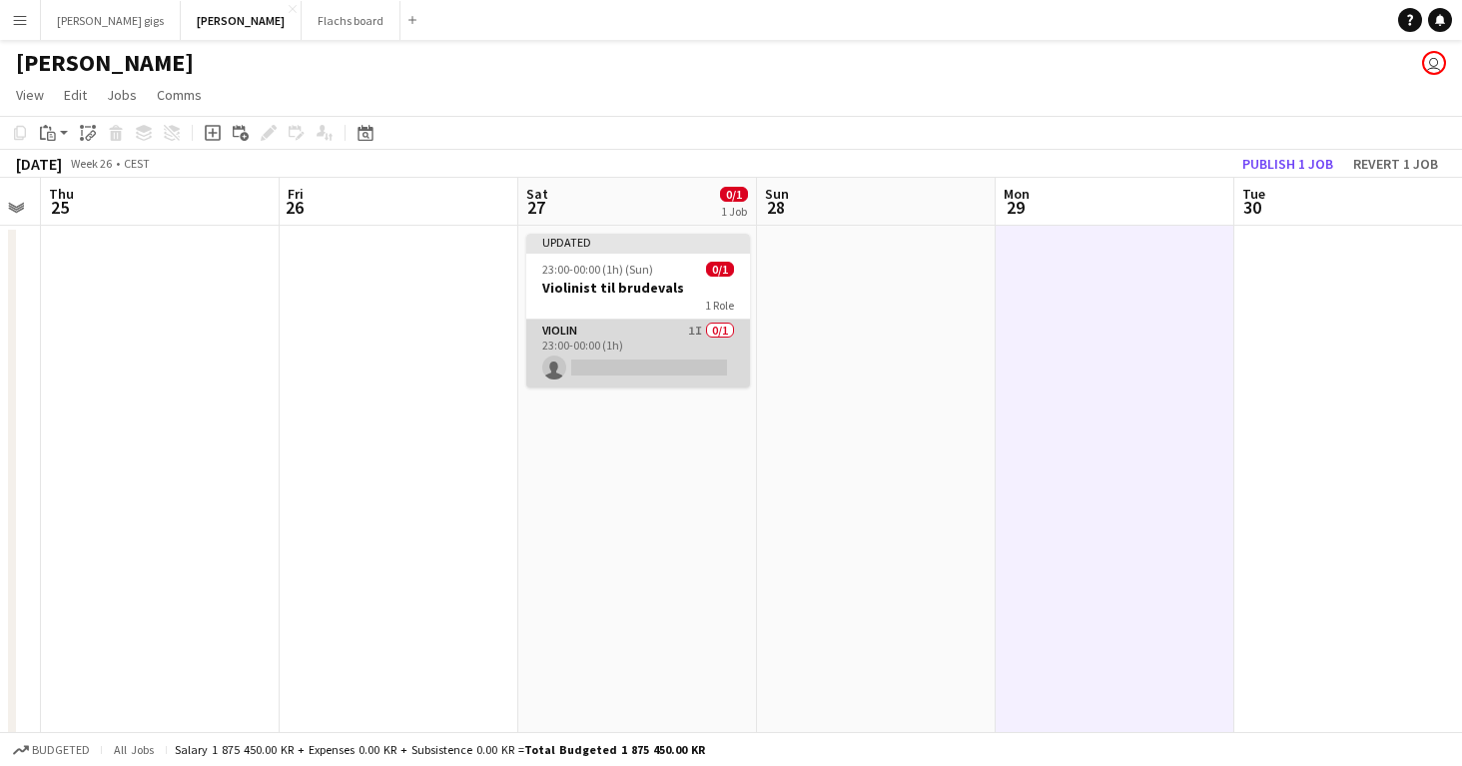
click at [636, 368] on app-card-role "Violin 1I 0/1 23:00-00:00 (1h) single-neutral-actions" at bounding box center [638, 353] width 224 height 68
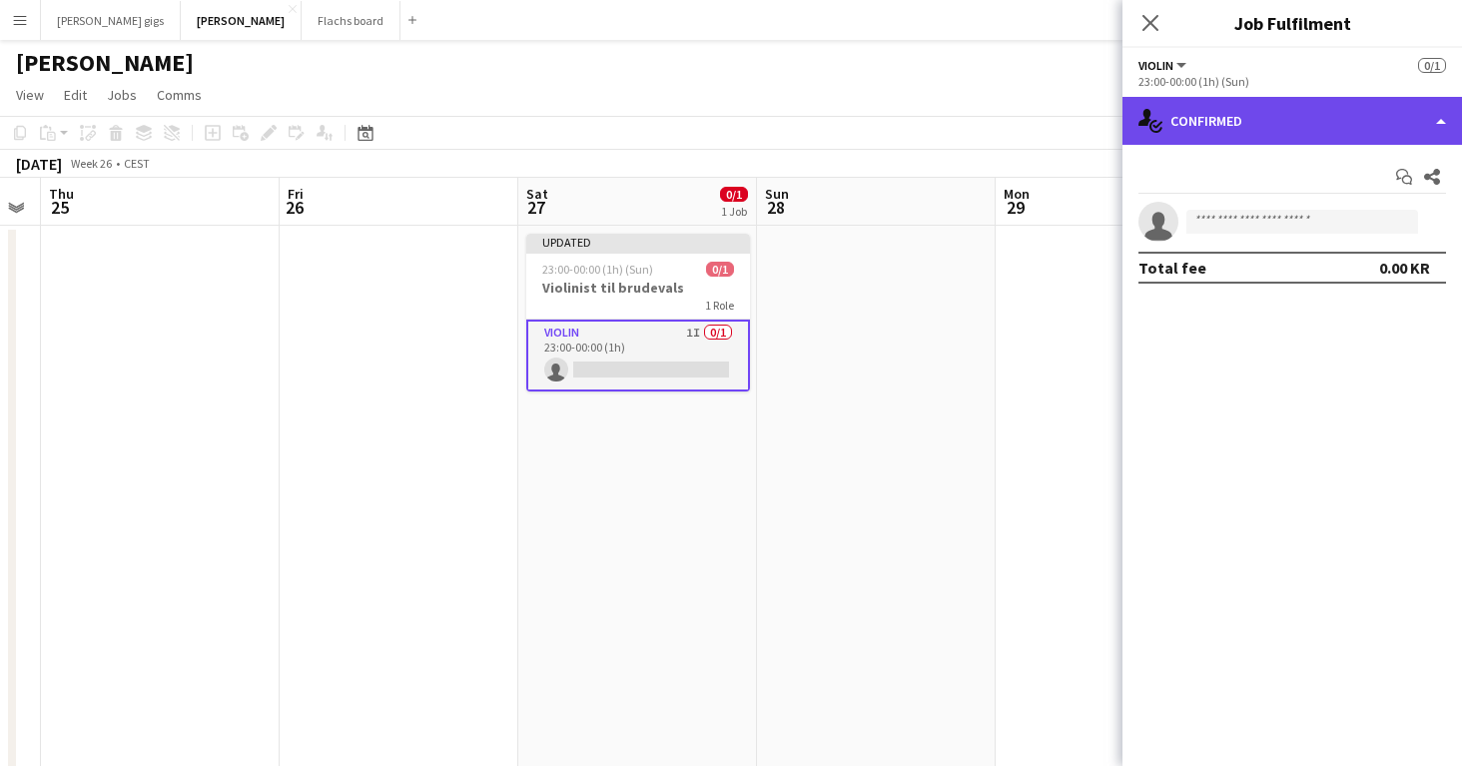
click at [1197, 128] on div "single-neutral-actions-check-2 Confirmed" at bounding box center [1291, 121] width 339 height 48
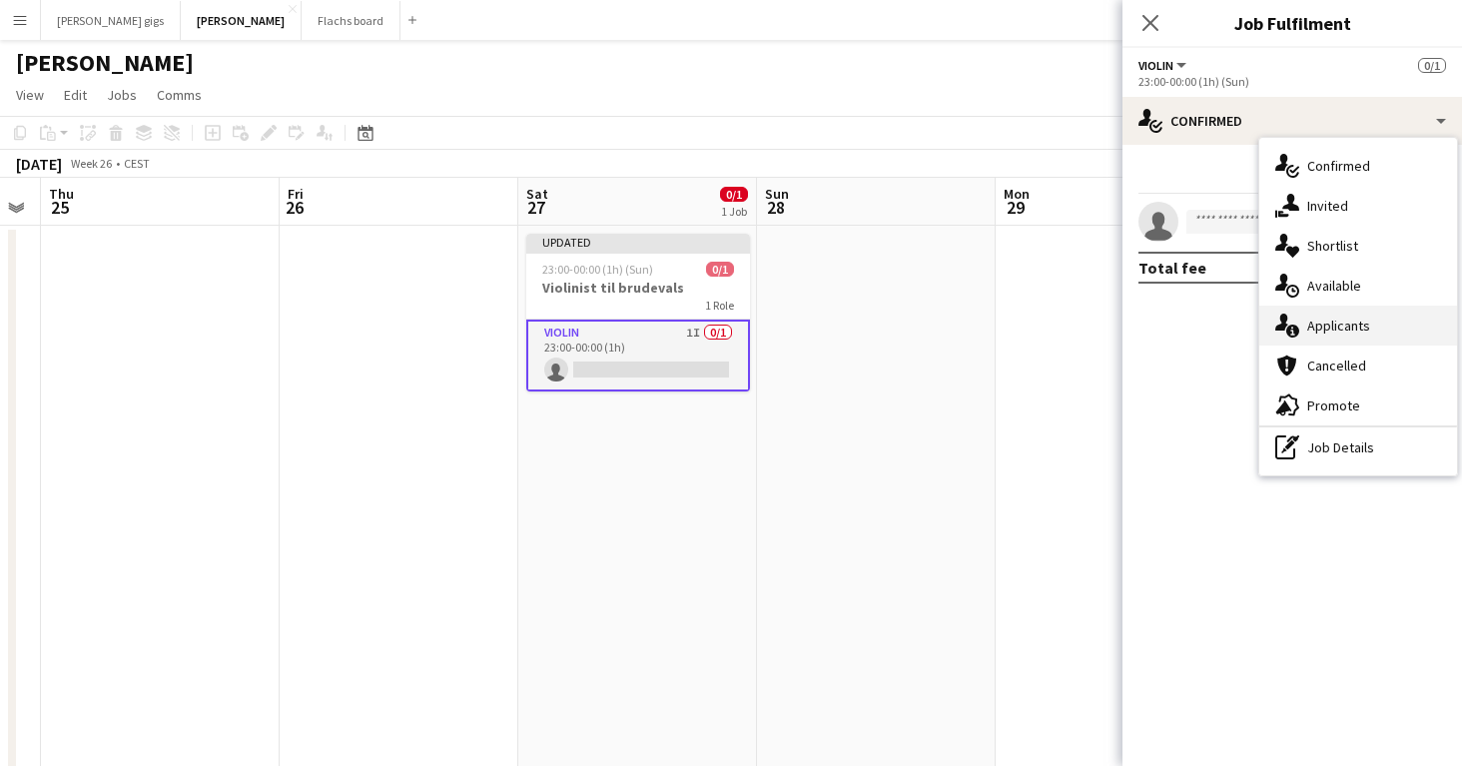
click at [1311, 315] on div "single-neutral-actions-information Applicants" at bounding box center [1358, 326] width 198 height 40
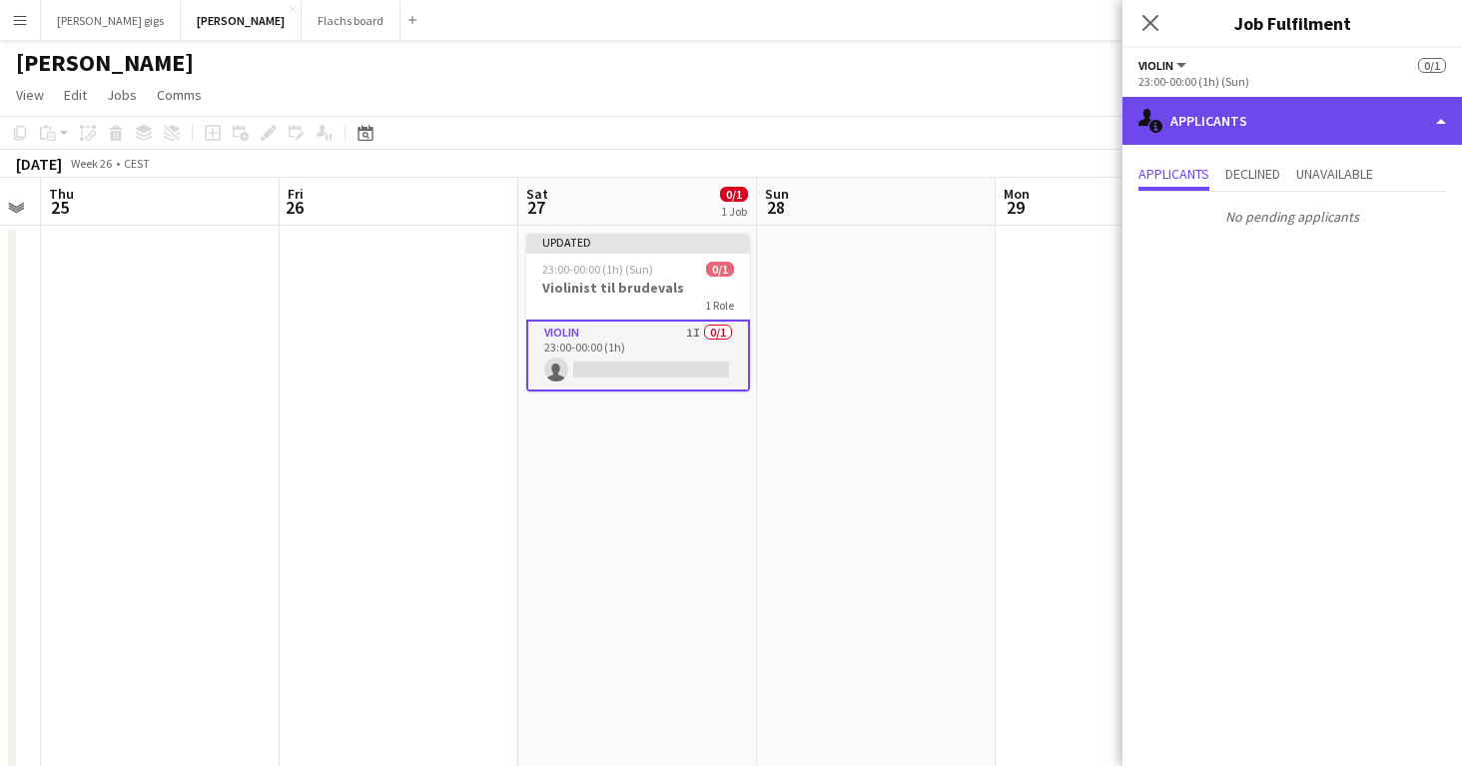
click at [1231, 126] on div "single-neutral-actions-information Applicants" at bounding box center [1291, 121] width 339 height 48
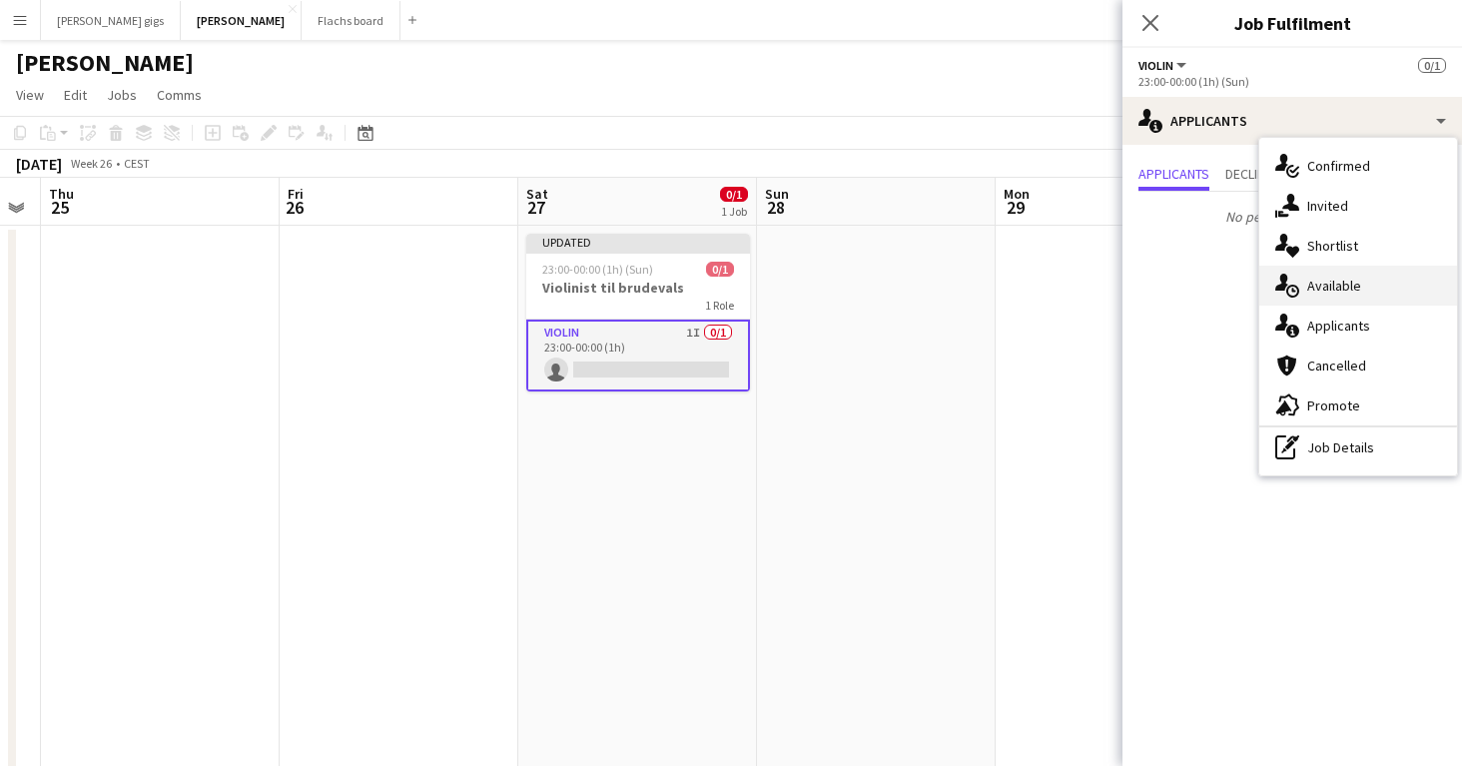
click at [1302, 279] on div "single-neutral-actions-upload Available" at bounding box center [1358, 286] width 198 height 40
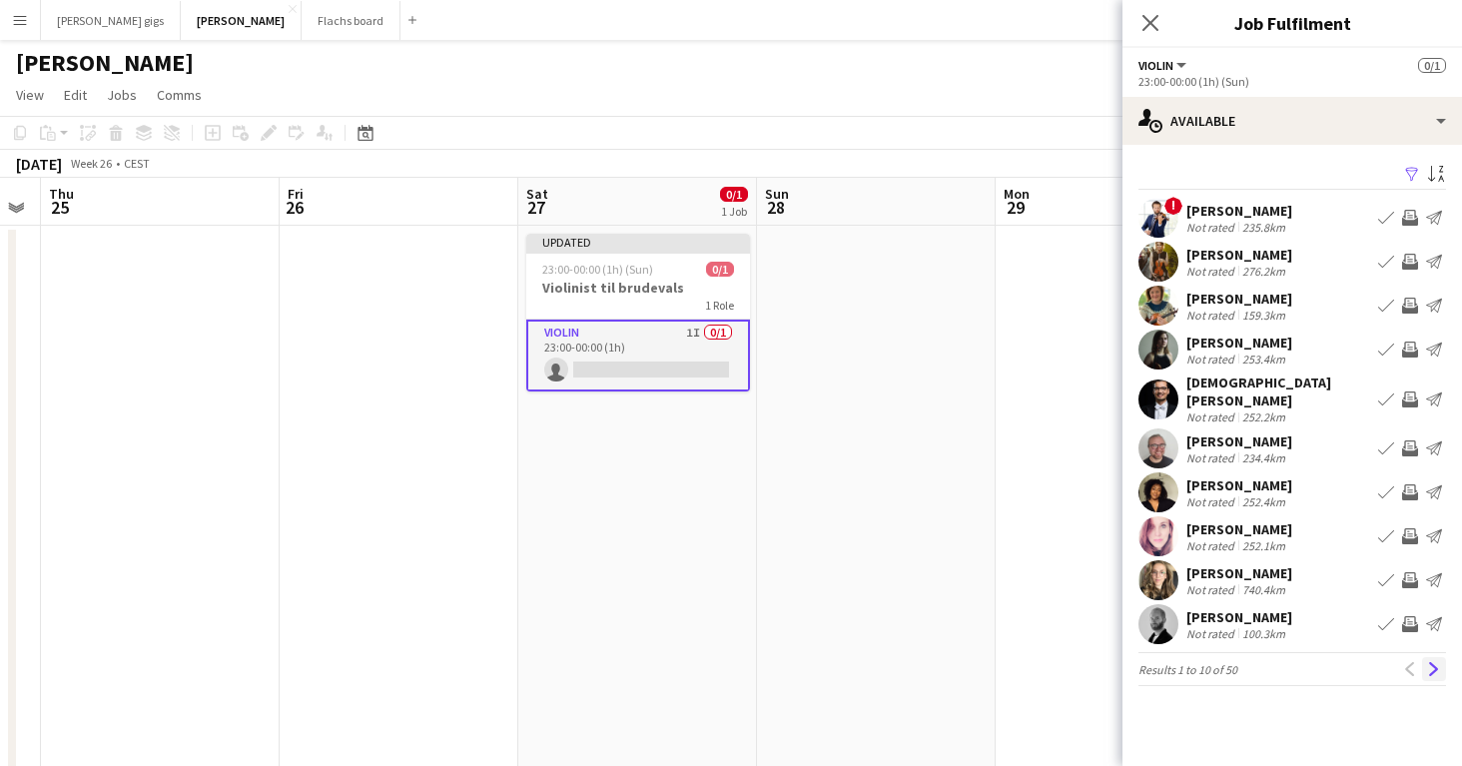
click at [1435, 662] on app-icon "Next" at bounding box center [1434, 669] width 14 height 14
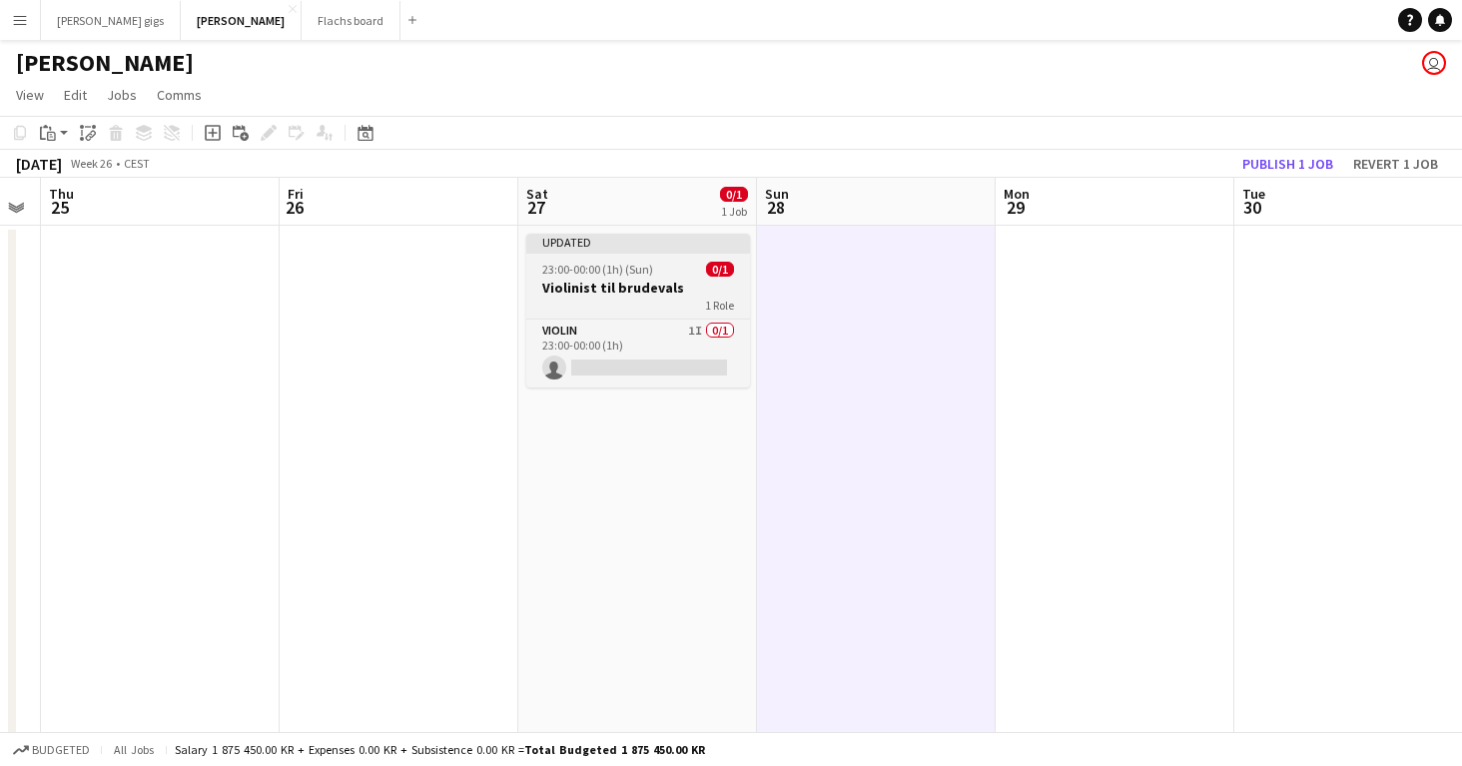
click at [573, 287] on h3 "Violinist til brudevals" at bounding box center [638, 288] width 224 height 18
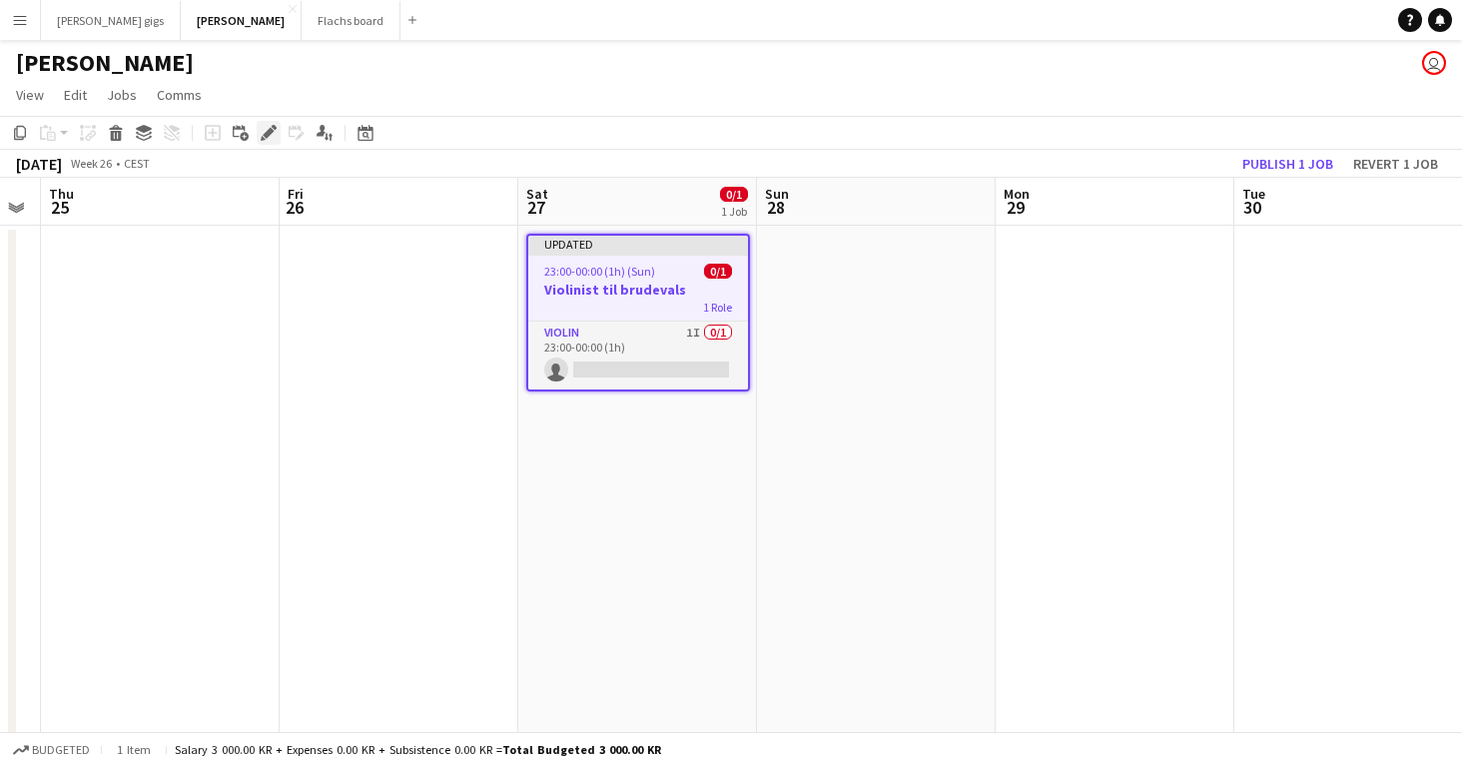
click at [270, 144] on div "Edit" at bounding box center [269, 133] width 24 height 24
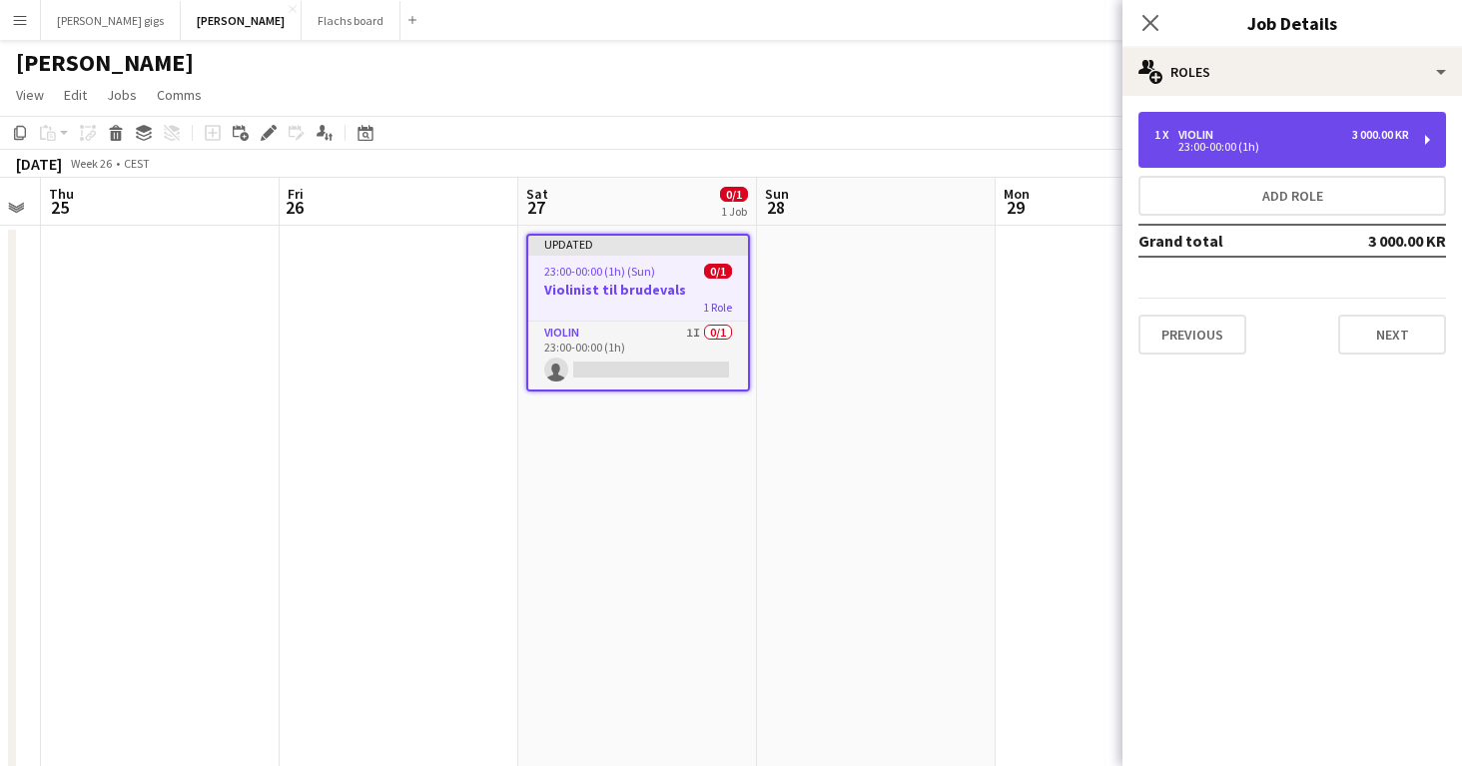
click at [1214, 136] on div "Violin" at bounding box center [1199, 135] width 43 height 14
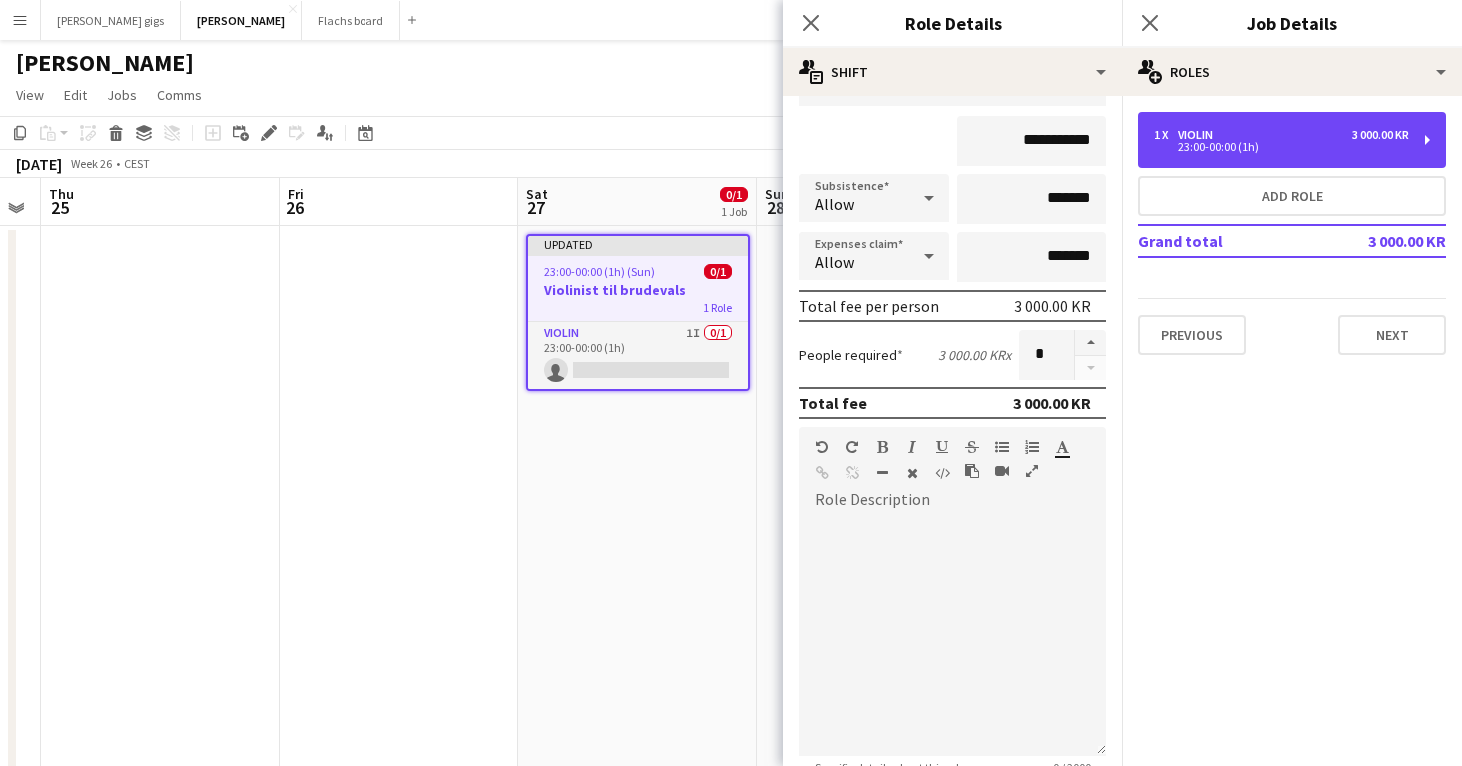
scroll to position [172, 0]
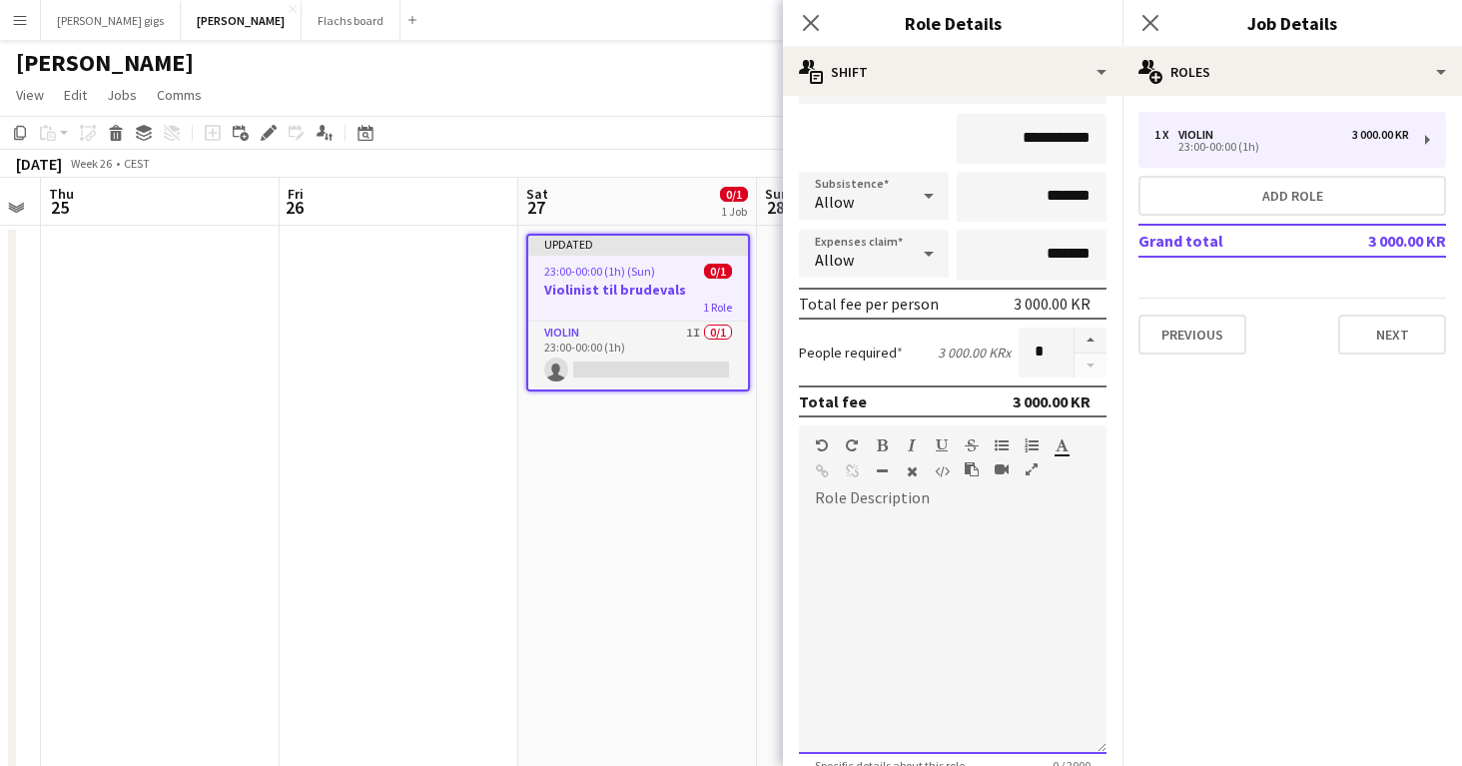
click at [893, 507] on div at bounding box center [953, 627] width 308 height 254
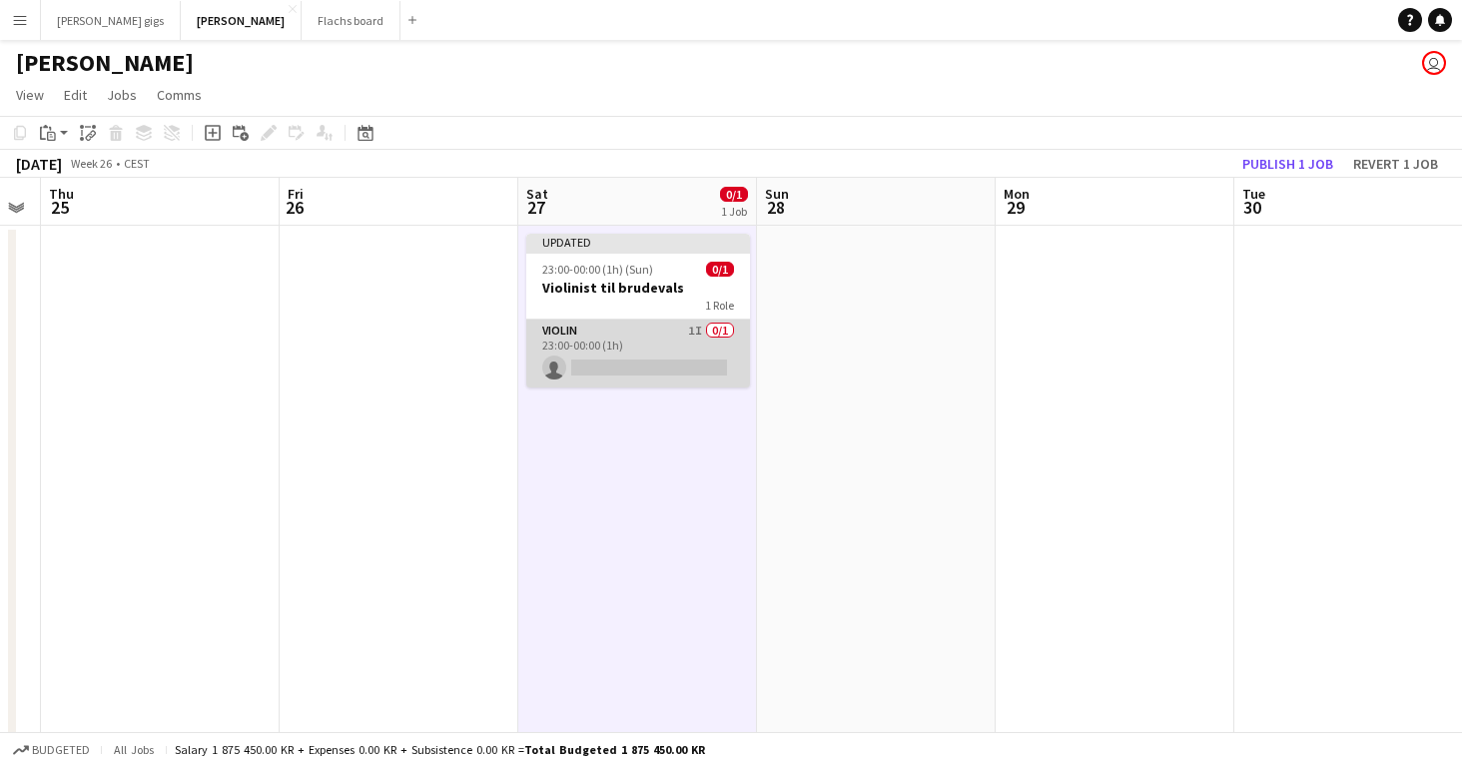
click at [700, 336] on app-card-role "Violin 1I 0/1 23:00-00:00 (1h) single-neutral-actions" at bounding box center [638, 353] width 224 height 68
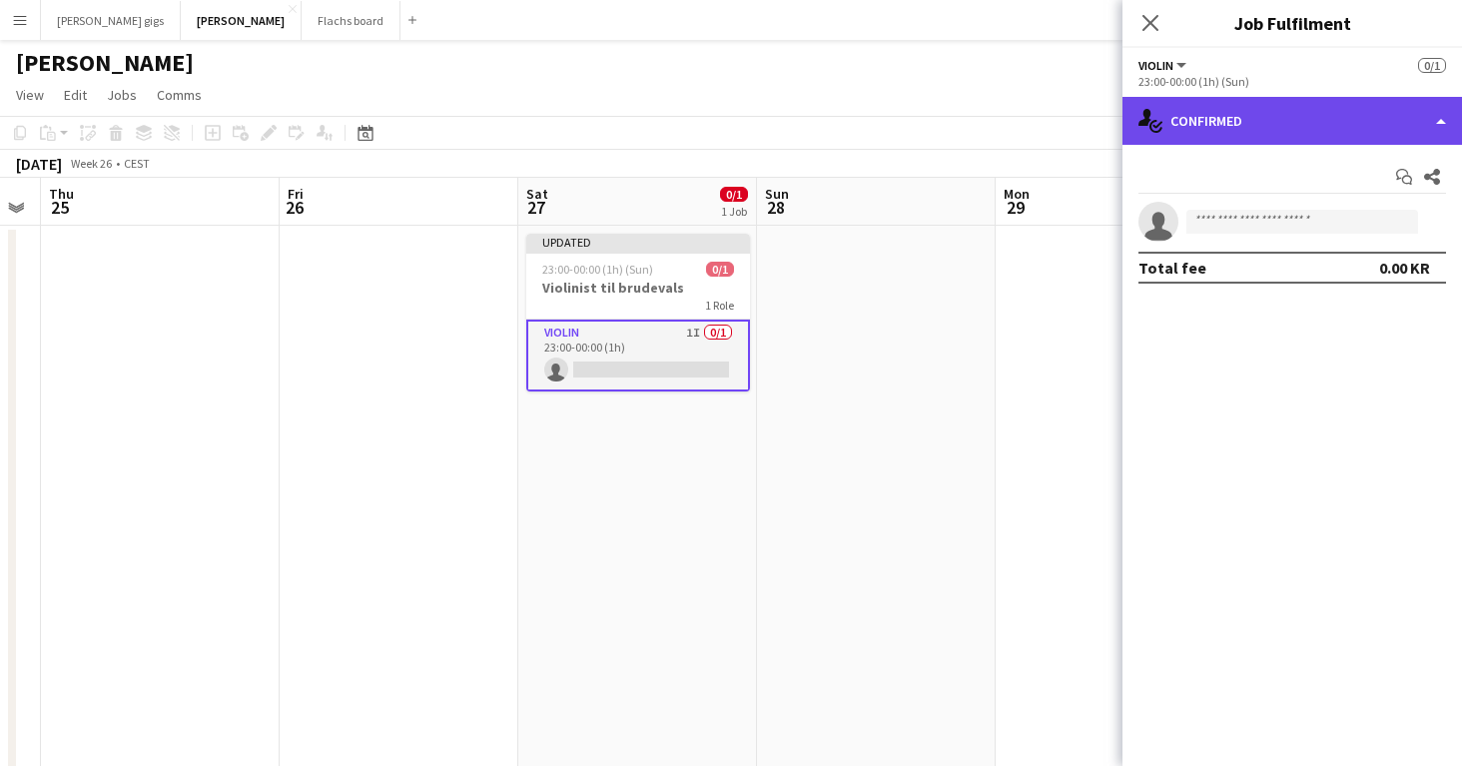
click at [1220, 130] on div "single-neutral-actions-check-2 Confirmed" at bounding box center [1291, 121] width 339 height 48
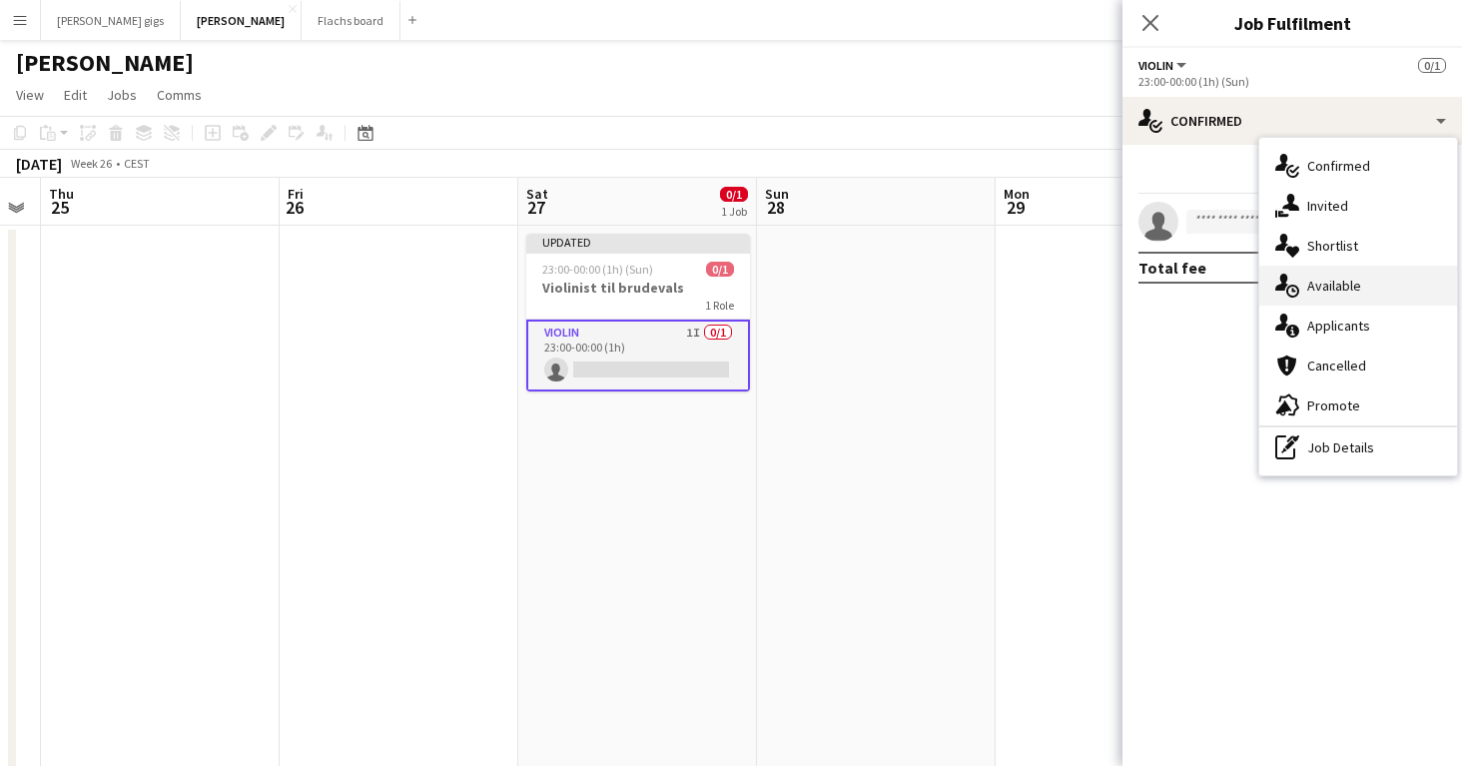
click at [1310, 294] on span "Available" at bounding box center [1334, 286] width 54 height 18
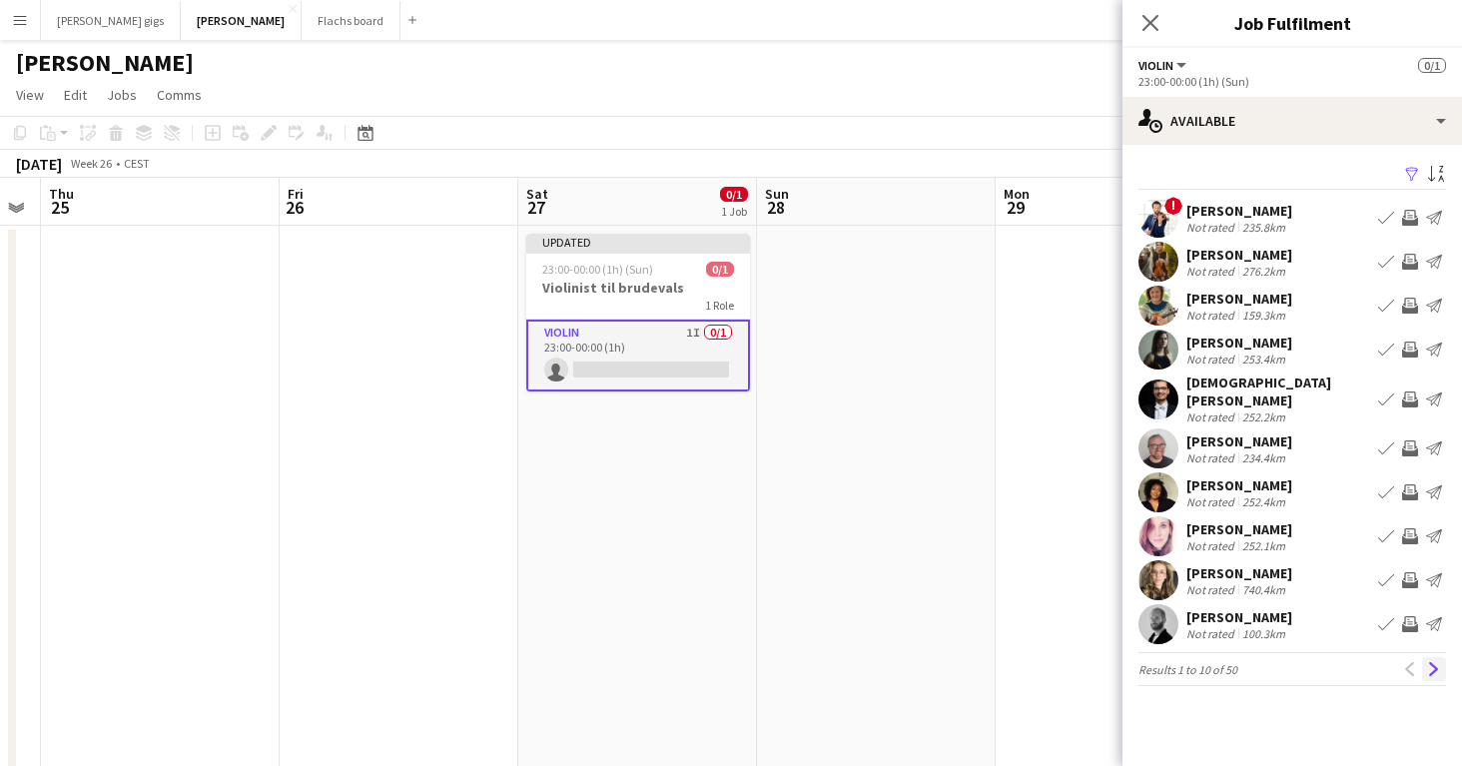
click at [1435, 662] on app-icon "Next" at bounding box center [1434, 669] width 14 height 14
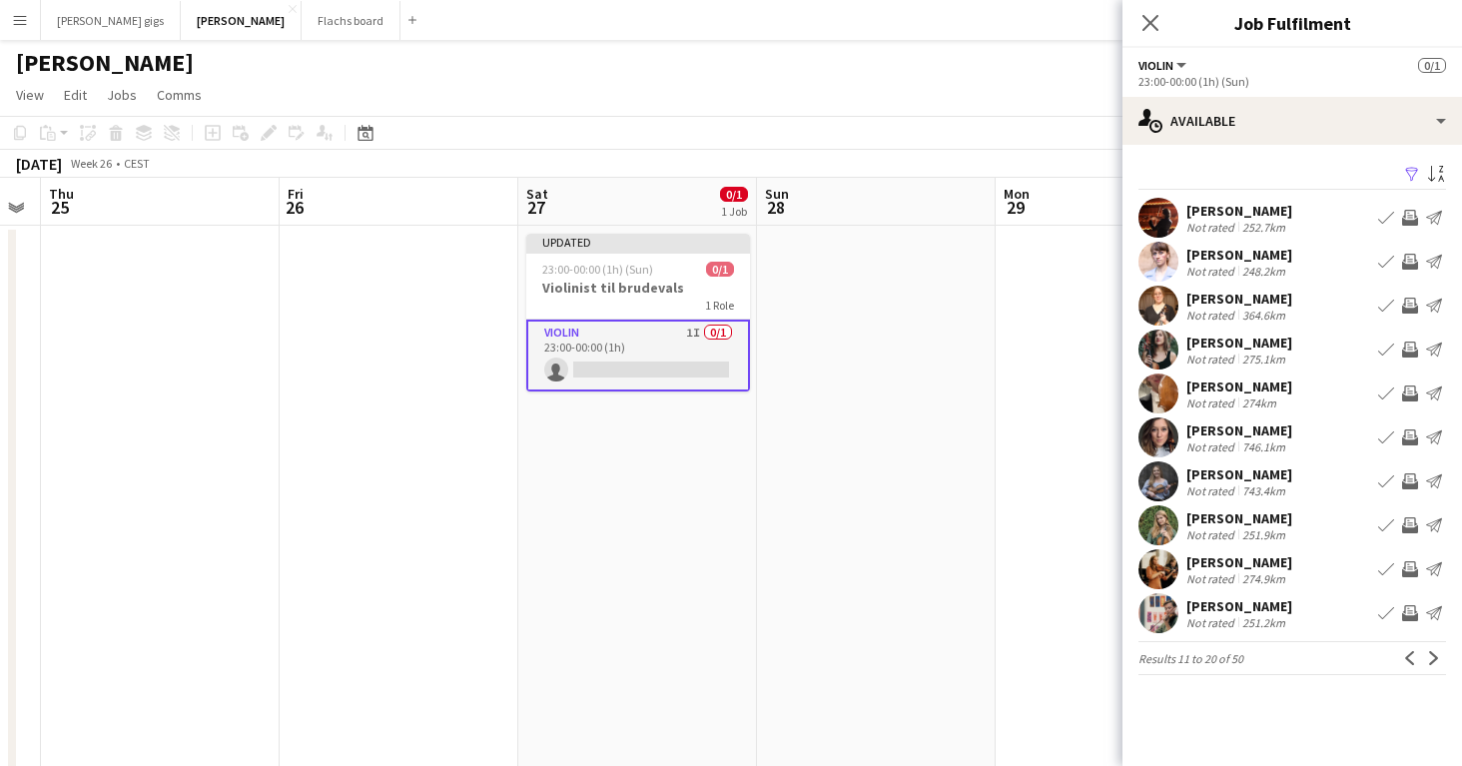
click at [1435, 652] on app-icon "Next" at bounding box center [1434, 658] width 14 height 14
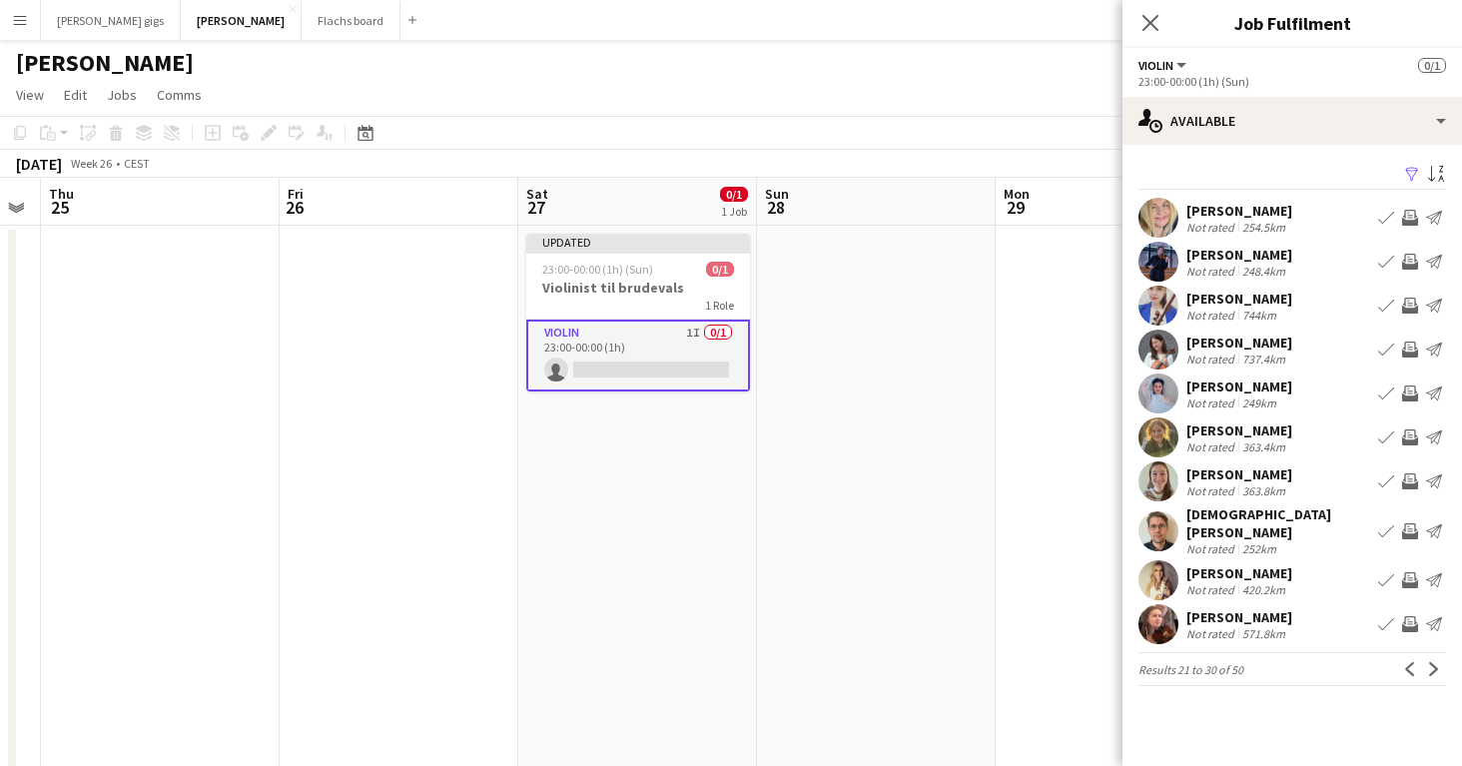
click at [1435, 662] on app-icon "Next" at bounding box center [1434, 669] width 14 height 14
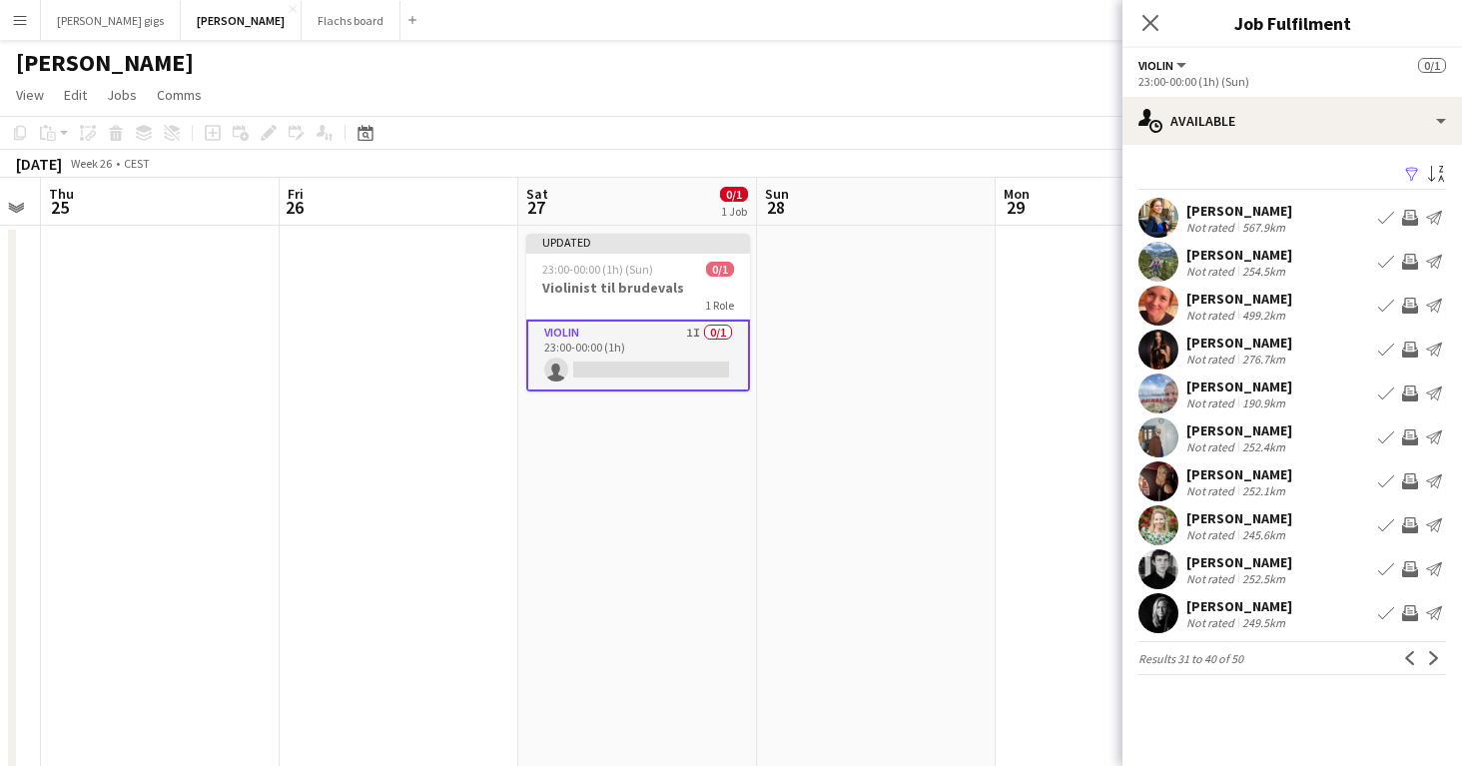
click at [1435, 652] on app-icon "Next" at bounding box center [1434, 658] width 14 height 14
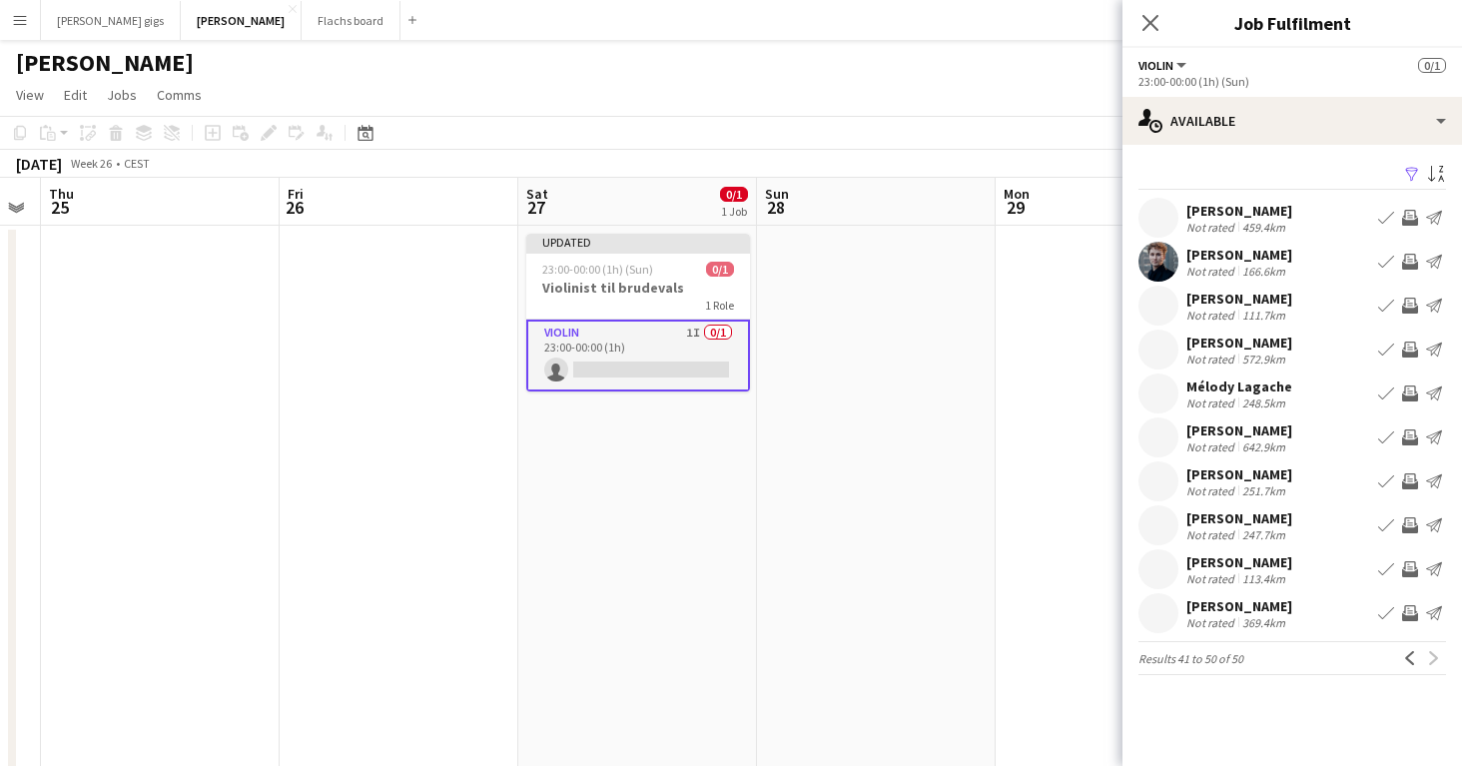
click at [1246, 566] on div "Maitena Paillet" at bounding box center [1239, 562] width 106 height 18
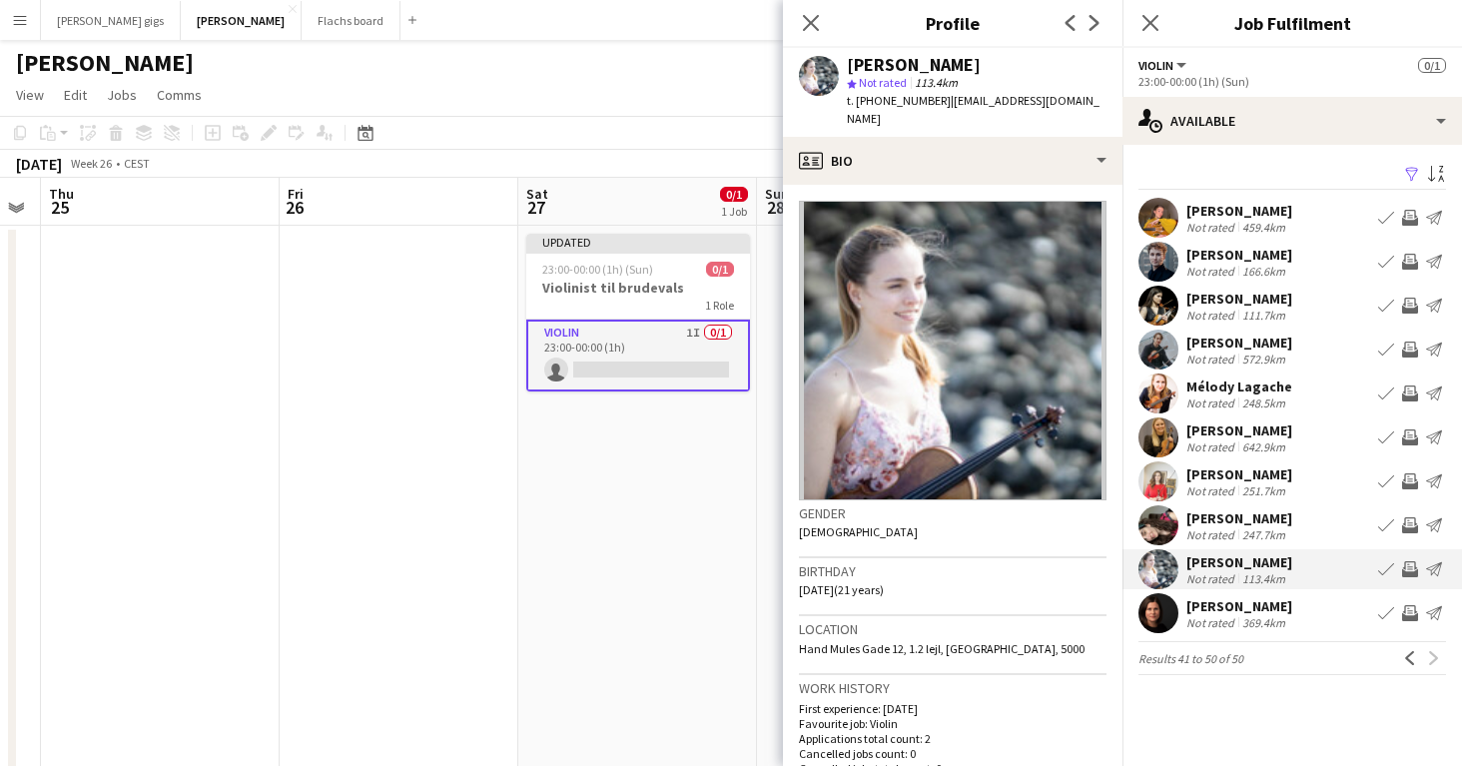
click at [1246, 566] on div "Maitena Paillet" at bounding box center [1239, 562] width 106 height 18
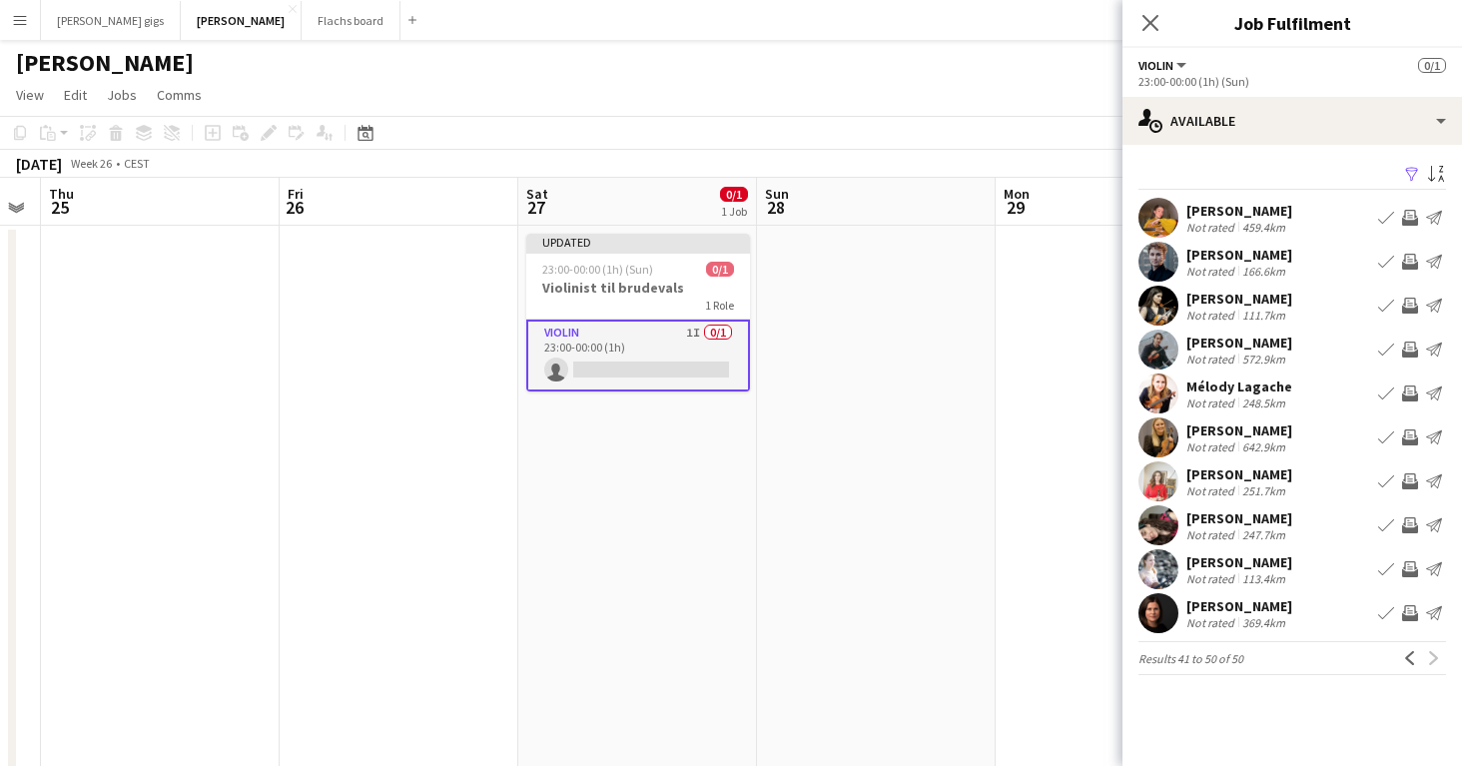
click at [1407, 567] on app-icon "Invite crew" at bounding box center [1410, 569] width 16 height 16
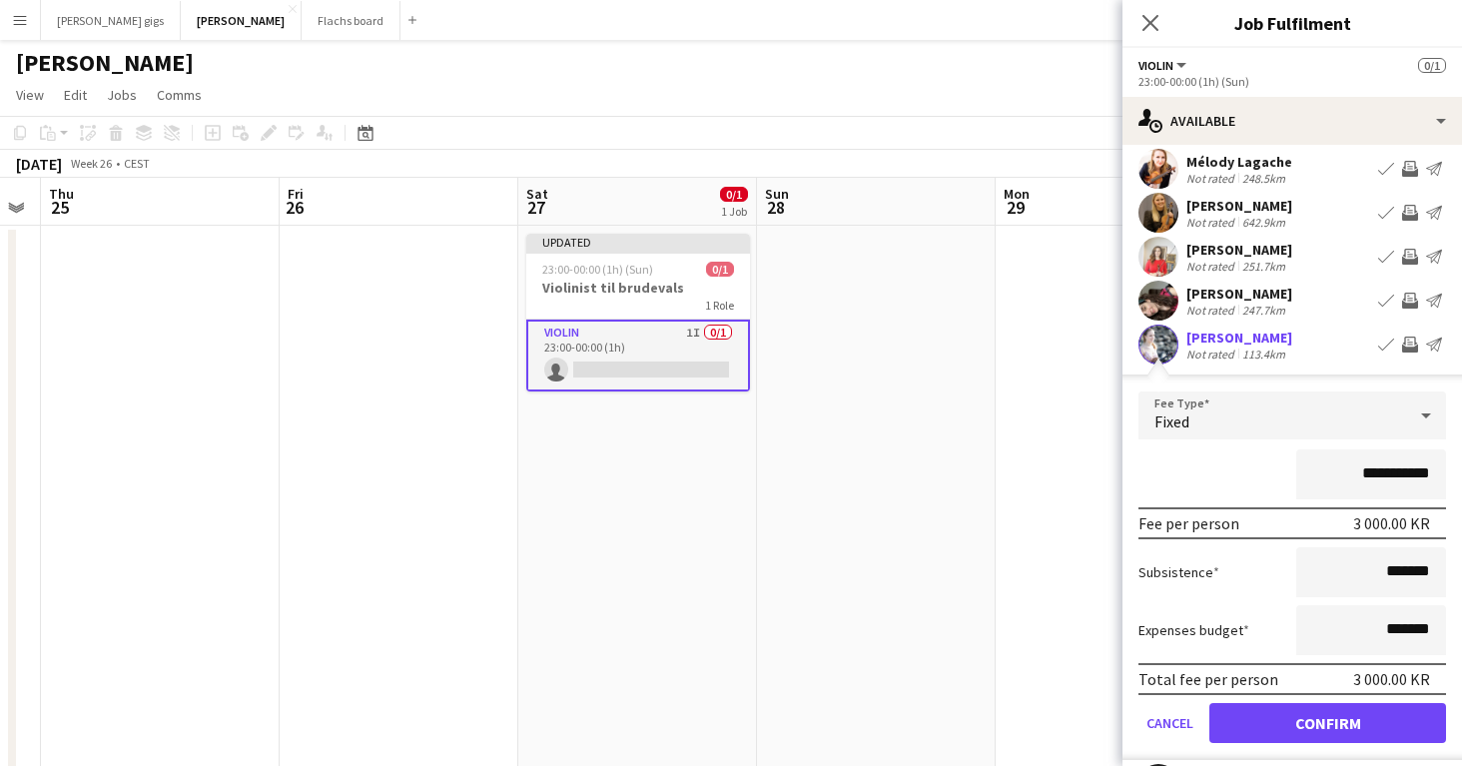
scroll to position [259, 0]
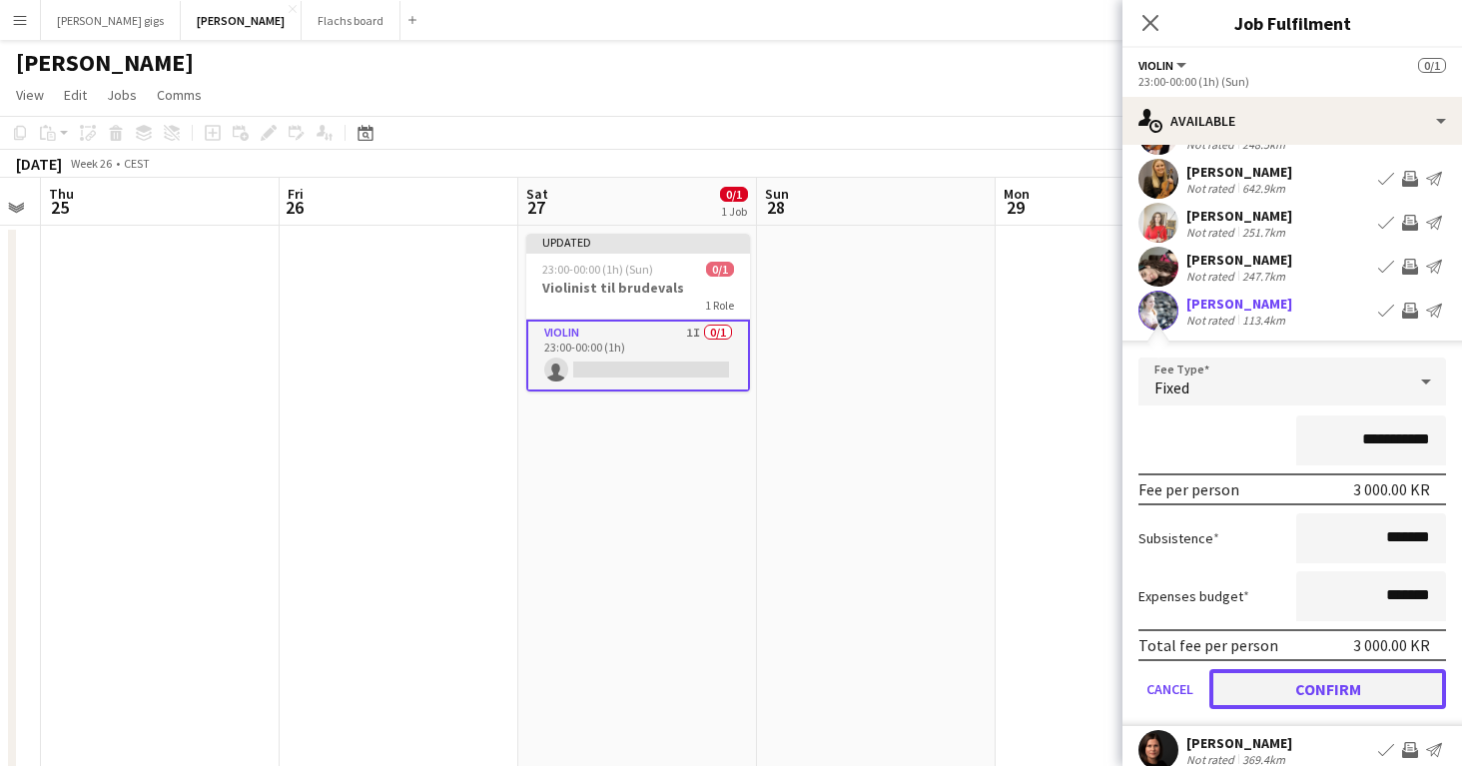
click at [1312, 689] on button "Confirm" at bounding box center [1327, 689] width 237 height 40
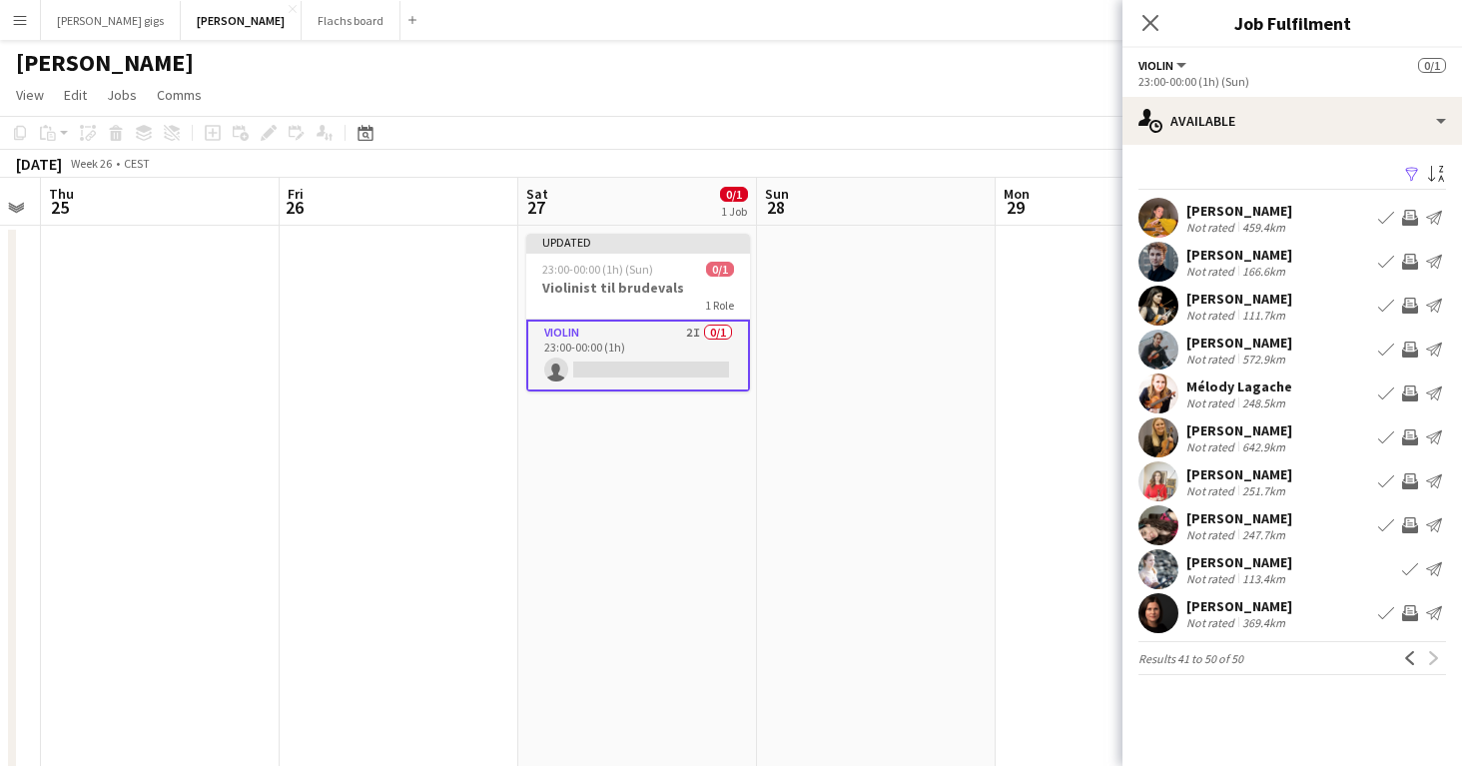
click at [1431, 657] on div "Previous Next" at bounding box center [1422, 658] width 48 height 24
click at [1436, 657] on div "Previous Next" at bounding box center [1422, 658] width 48 height 24
click at [1230, 305] on div "Malwina Galara" at bounding box center [1239, 299] width 106 height 18
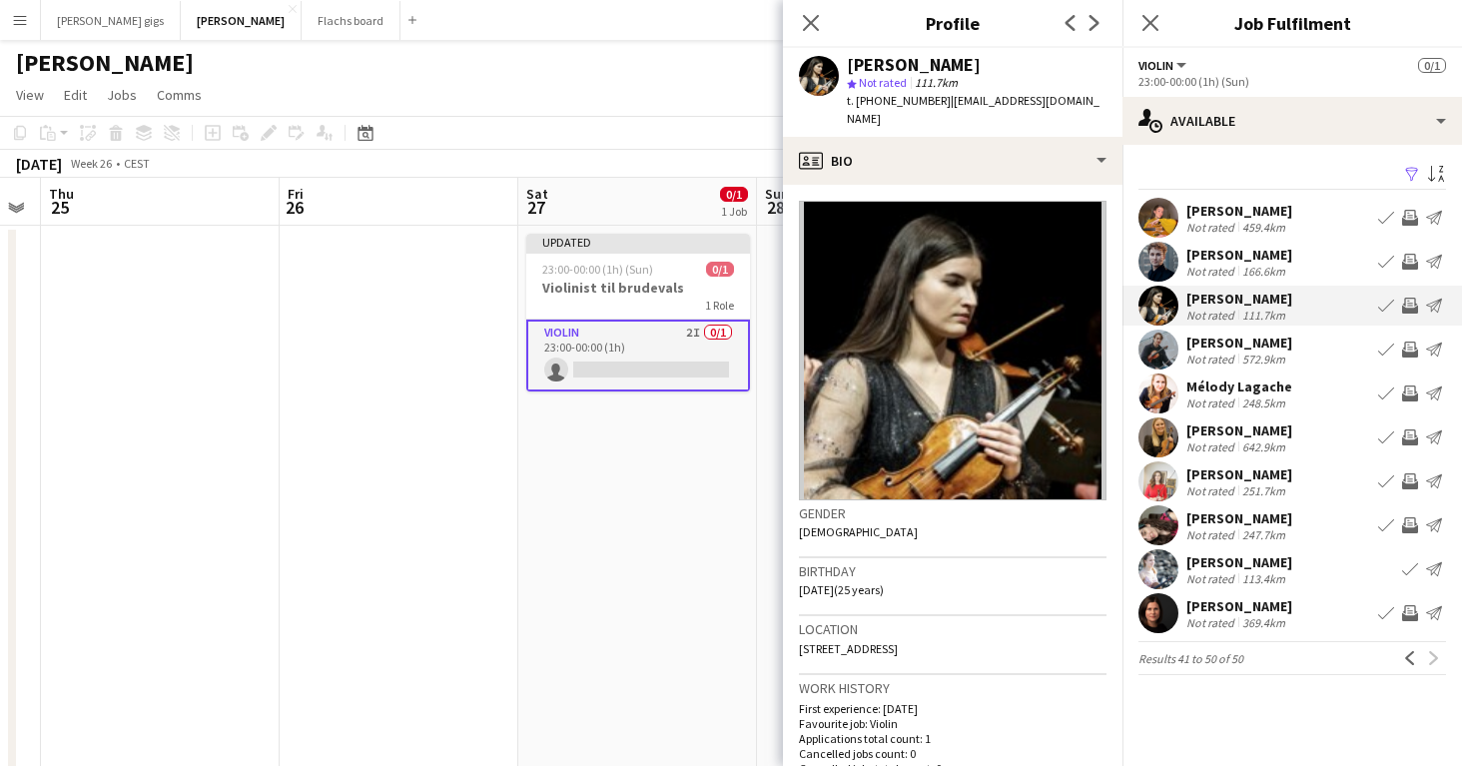
click at [1230, 305] on div "Malwina Galara" at bounding box center [1239, 299] width 106 height 18
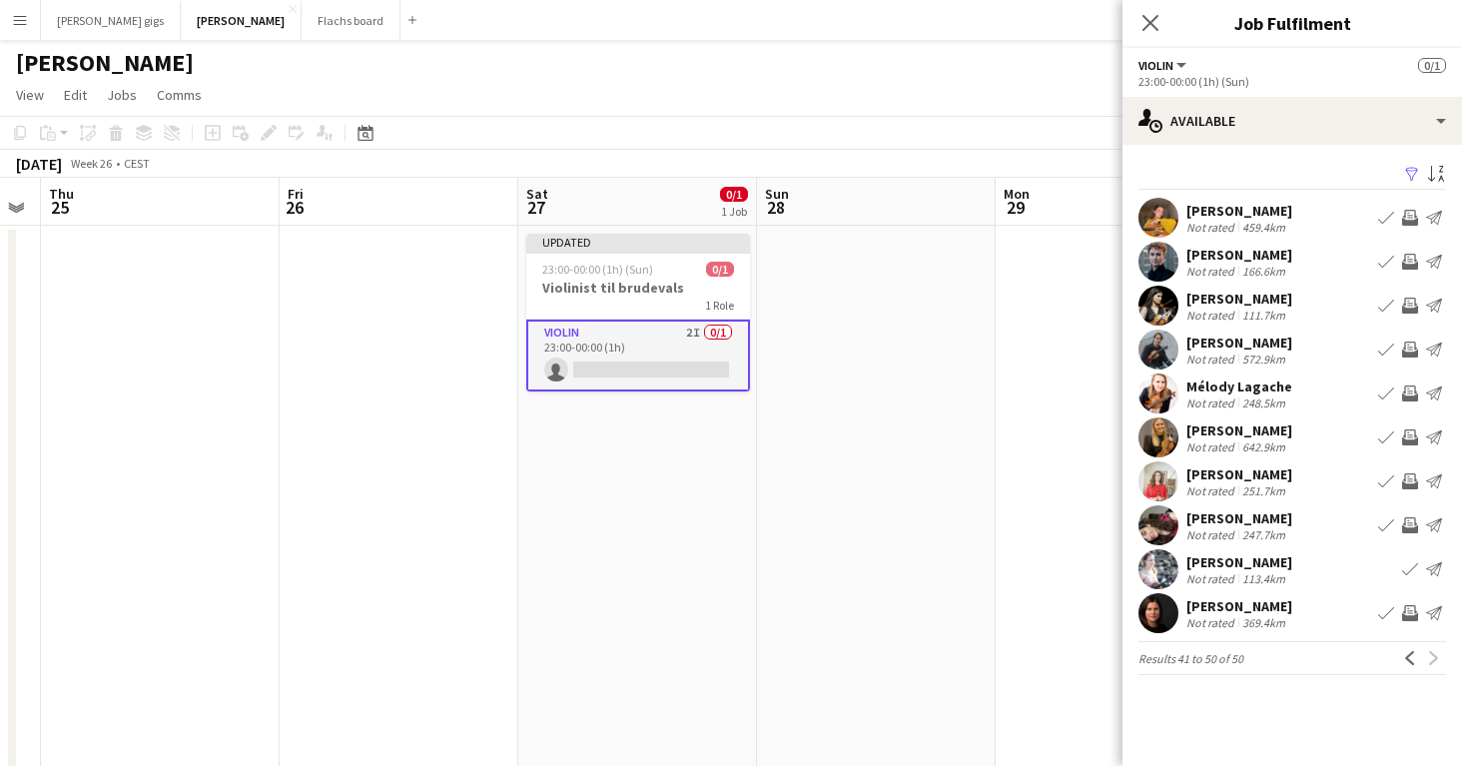
click at [1410, 308] on app-icon "Invite crew" at bounding box center [1410, 306] width 16 height 16
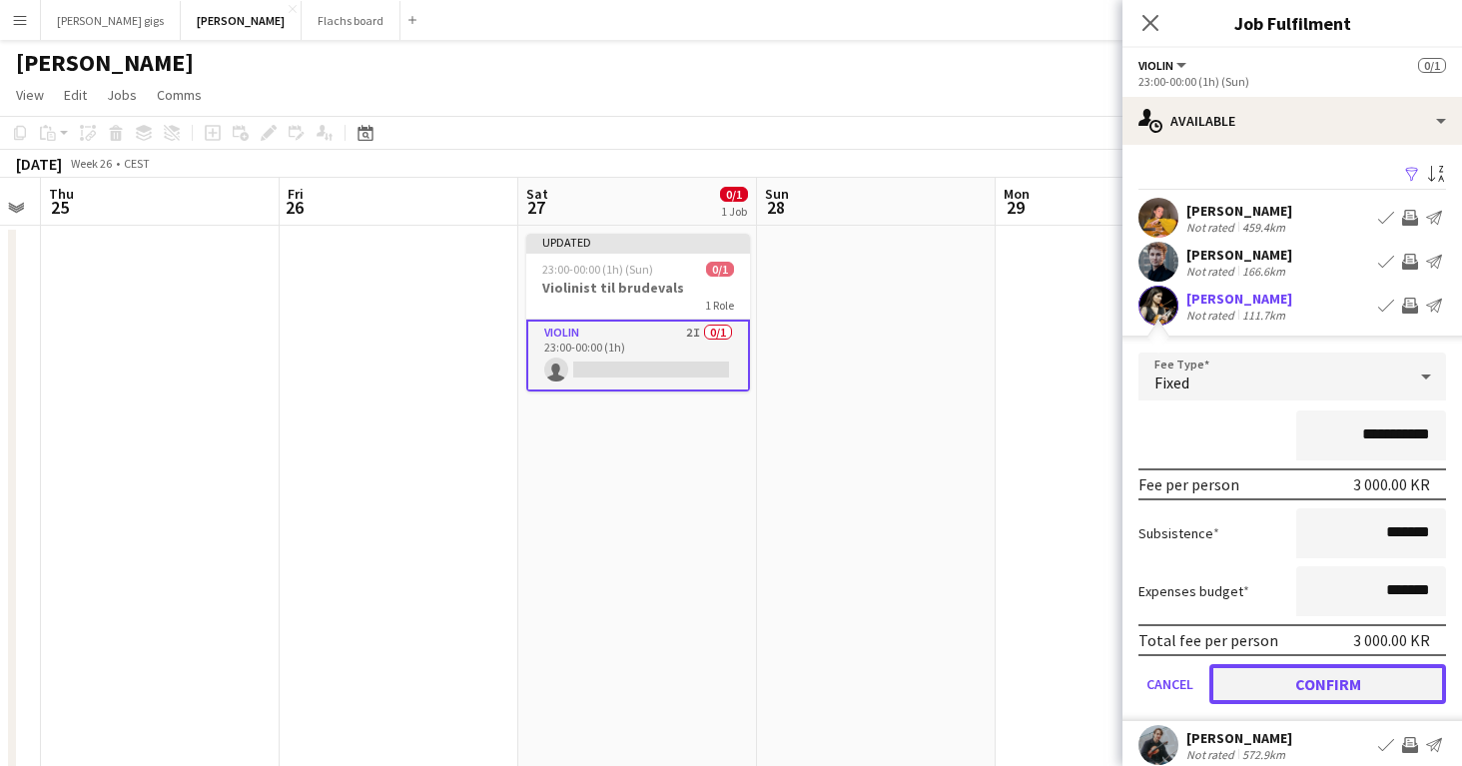
click at [1278, 687] on button "Confirm" at bounding box center [1327, 684] width 237 height 40
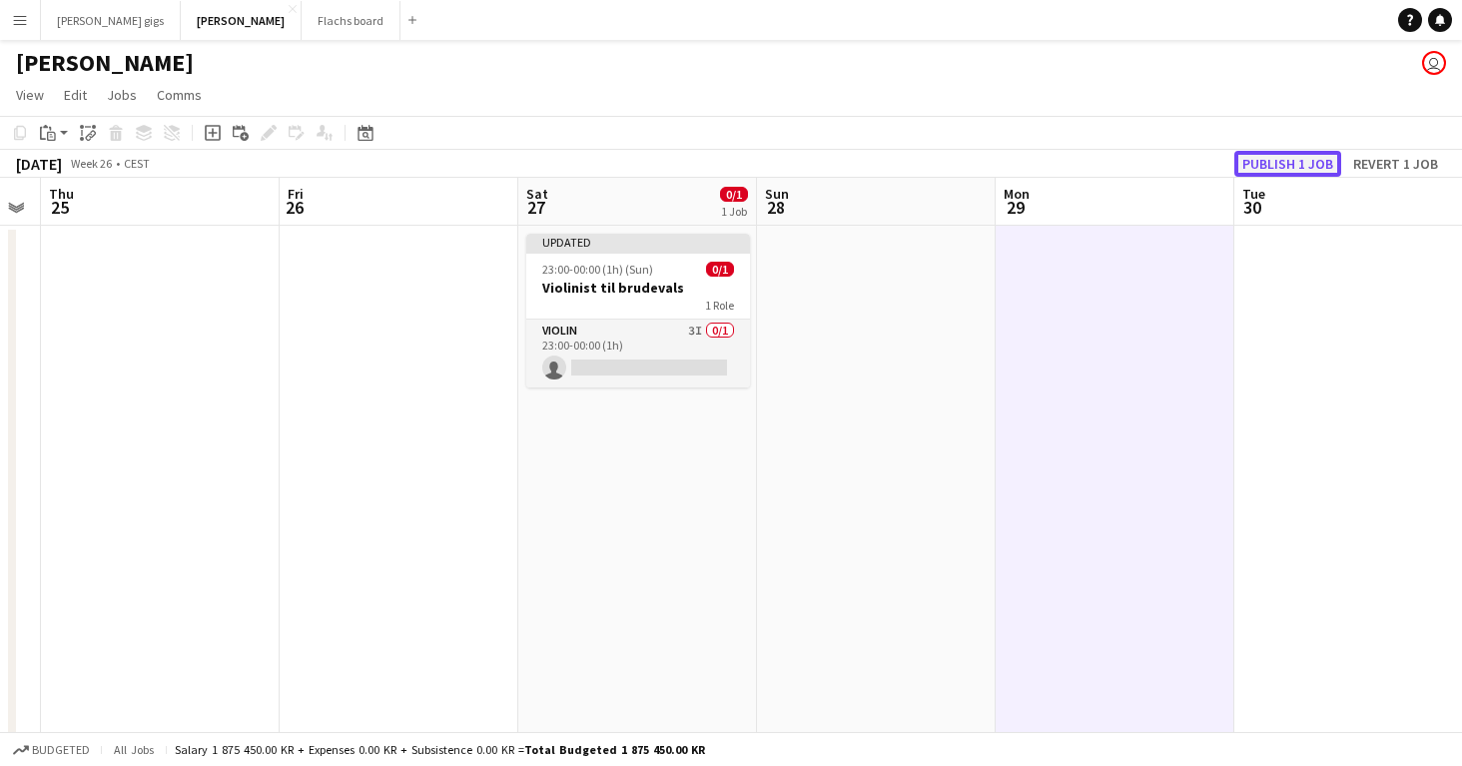
click at [1262, 156] on button "Publish 1 job" at bounding box center [1287, 164] width 107 height 26
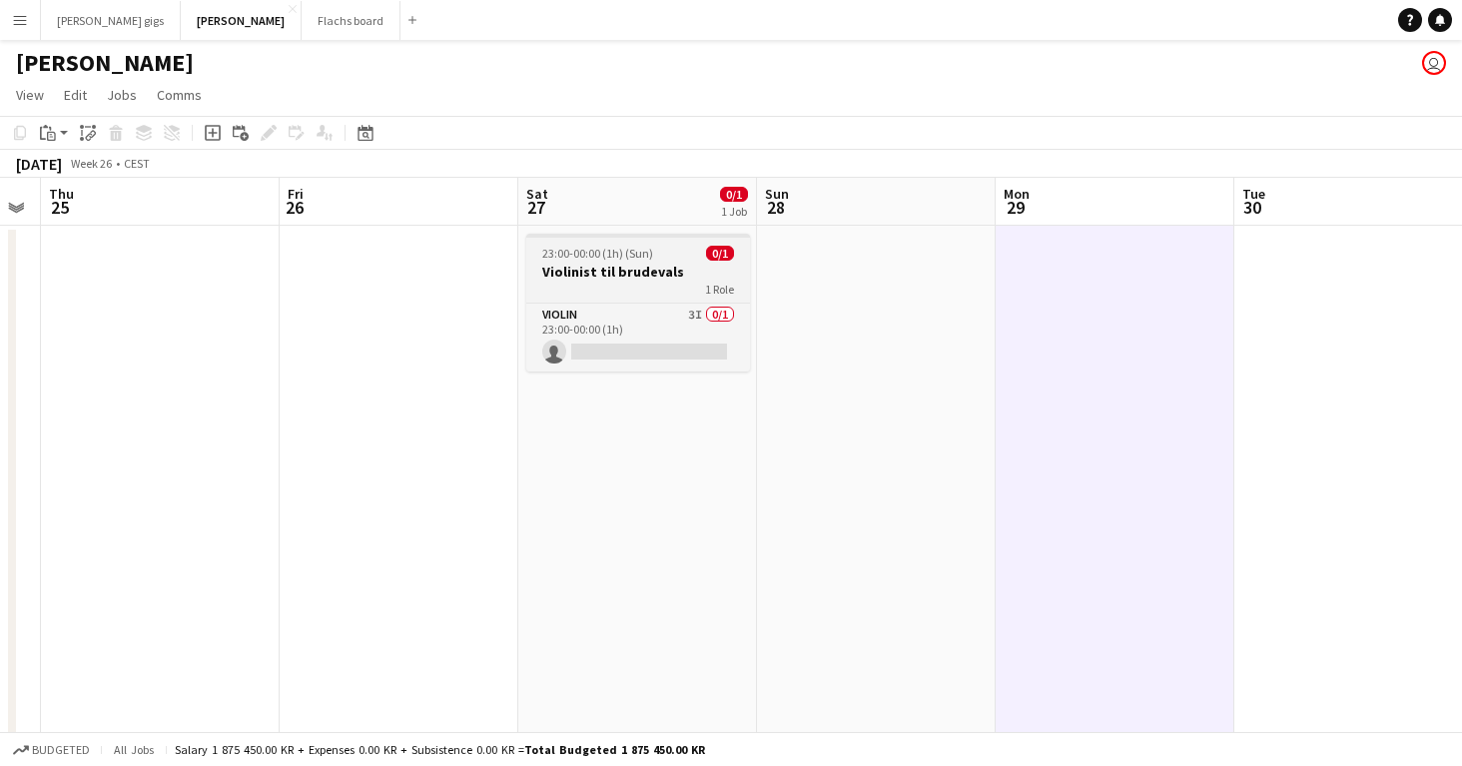
click at [656, 281] on div "1 Role" at bounding box center [638, 289] width 224 height 16
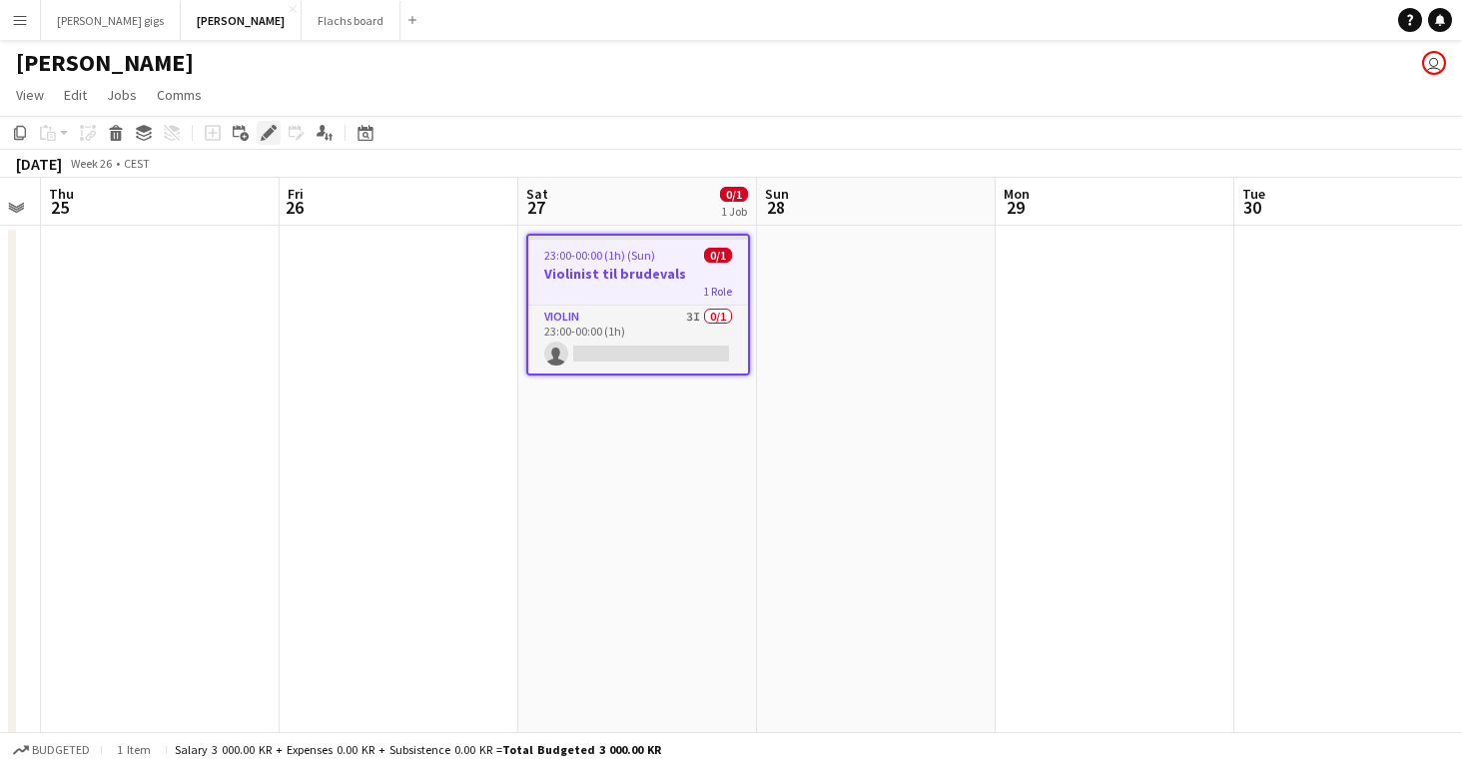
click at [263, 136] on icon "Edit" at bounding box center [269, 133] width 16 height 16
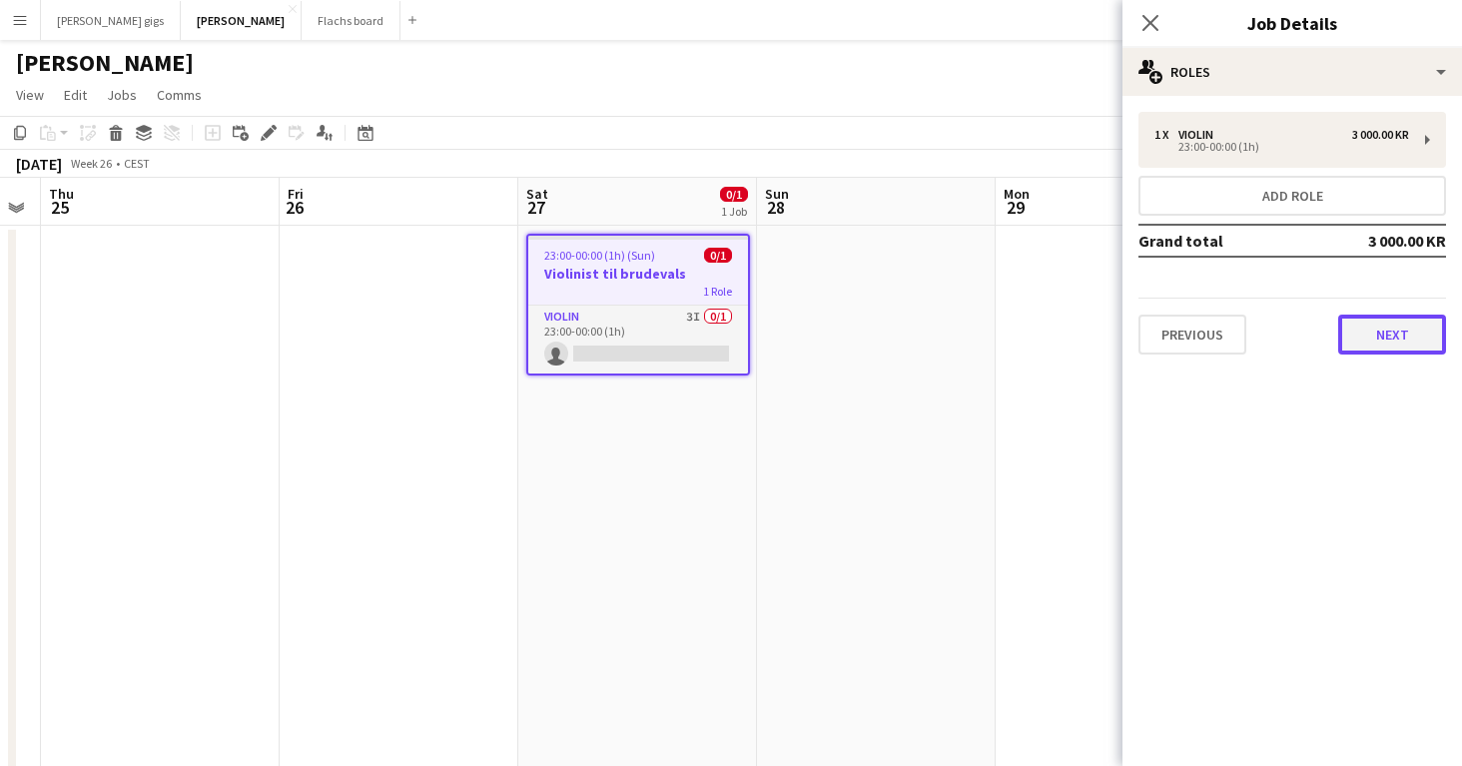
click at [1383, 343] on button "Next" at bounding box center [1392, 334] width 108 height 40
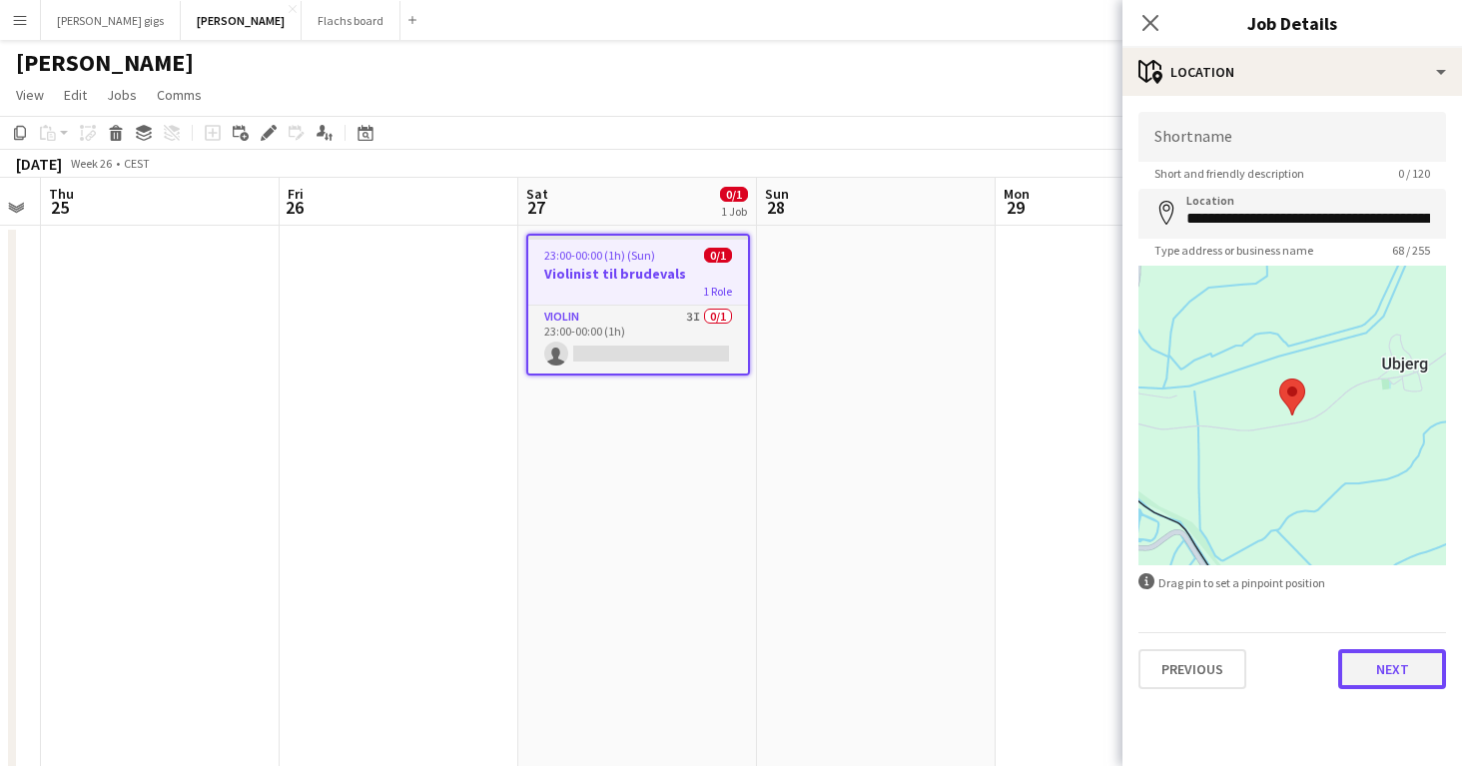
click at [1389, 670] on button "Next" at bounding box center [1392, 669] width 108 height 40
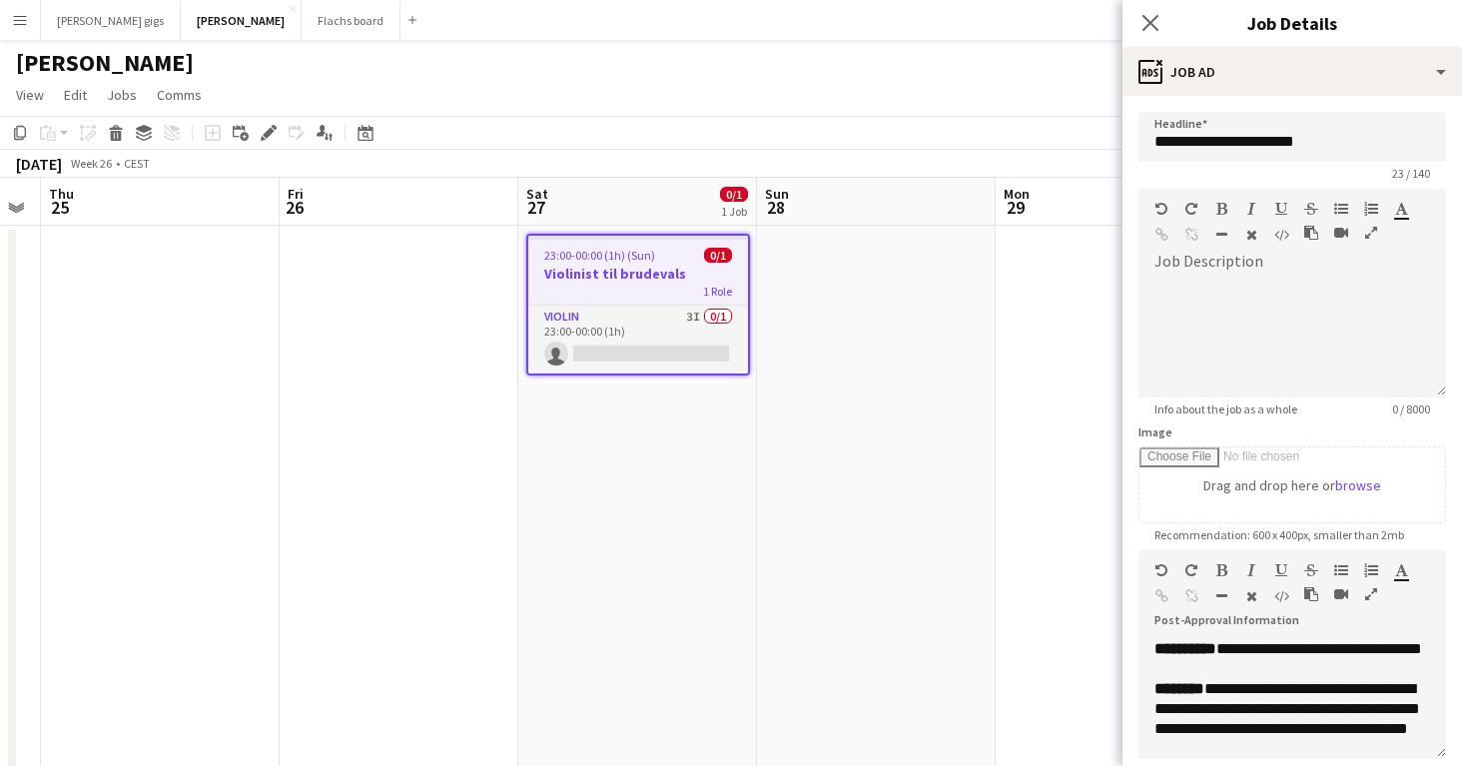
scroll to position [615, 0]
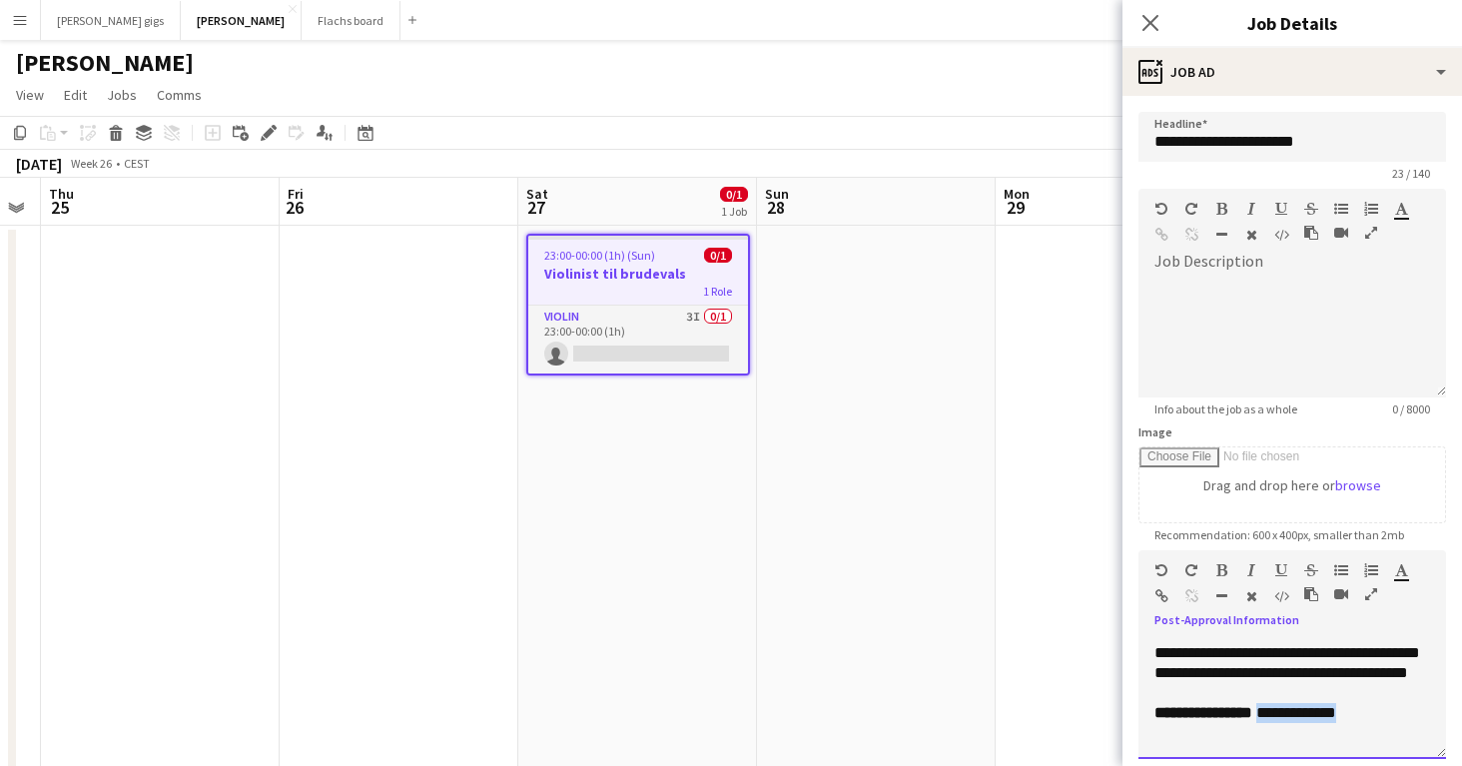
drag, startPoint x: 1283, startPoint y: 714, endPoint x: 1467, endPoint y: 736, distance: 185.0
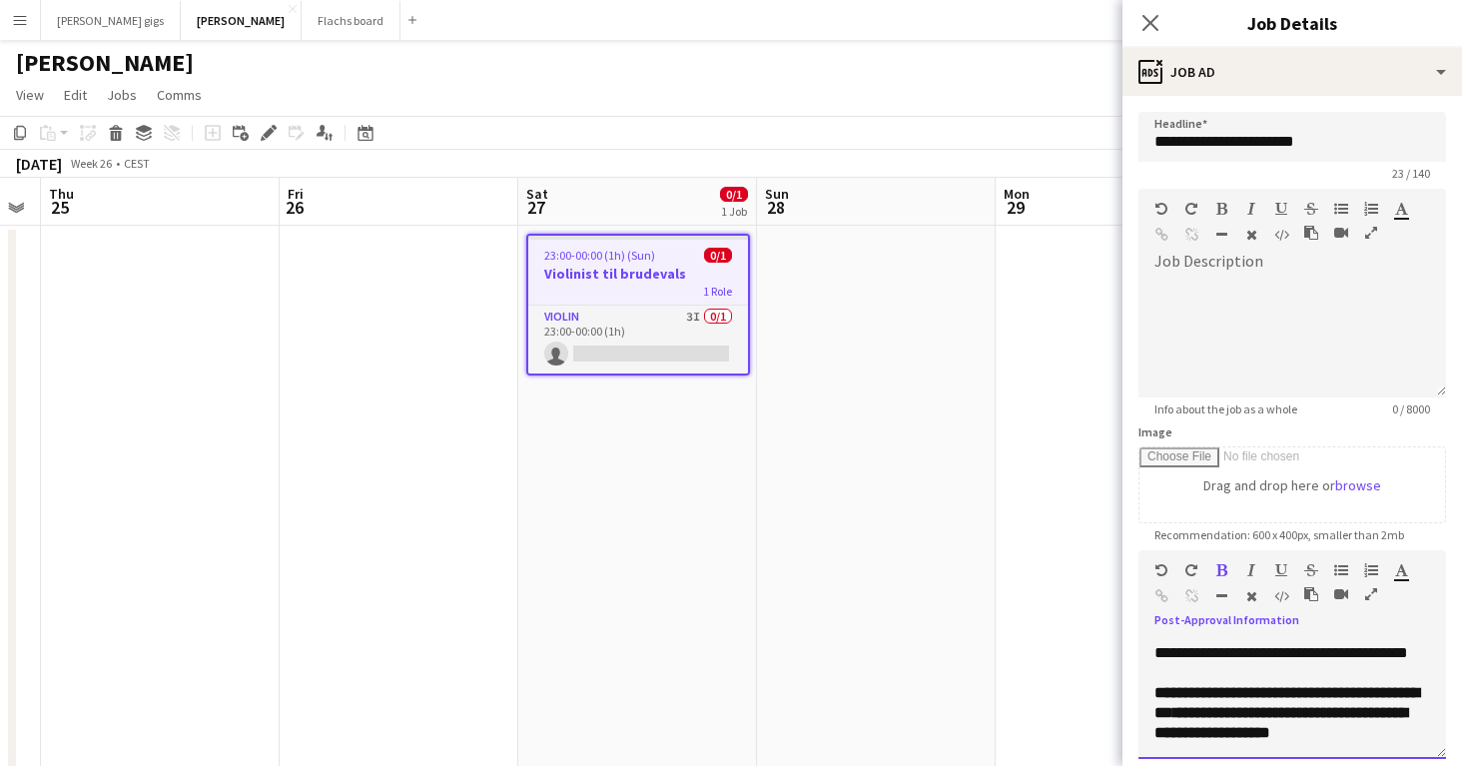
scroll to position [641, 0]
drag, startPoint x: 1234, startPoint y: 708, endPoint x: 1312, endPoint y: 773, distance: 101.4
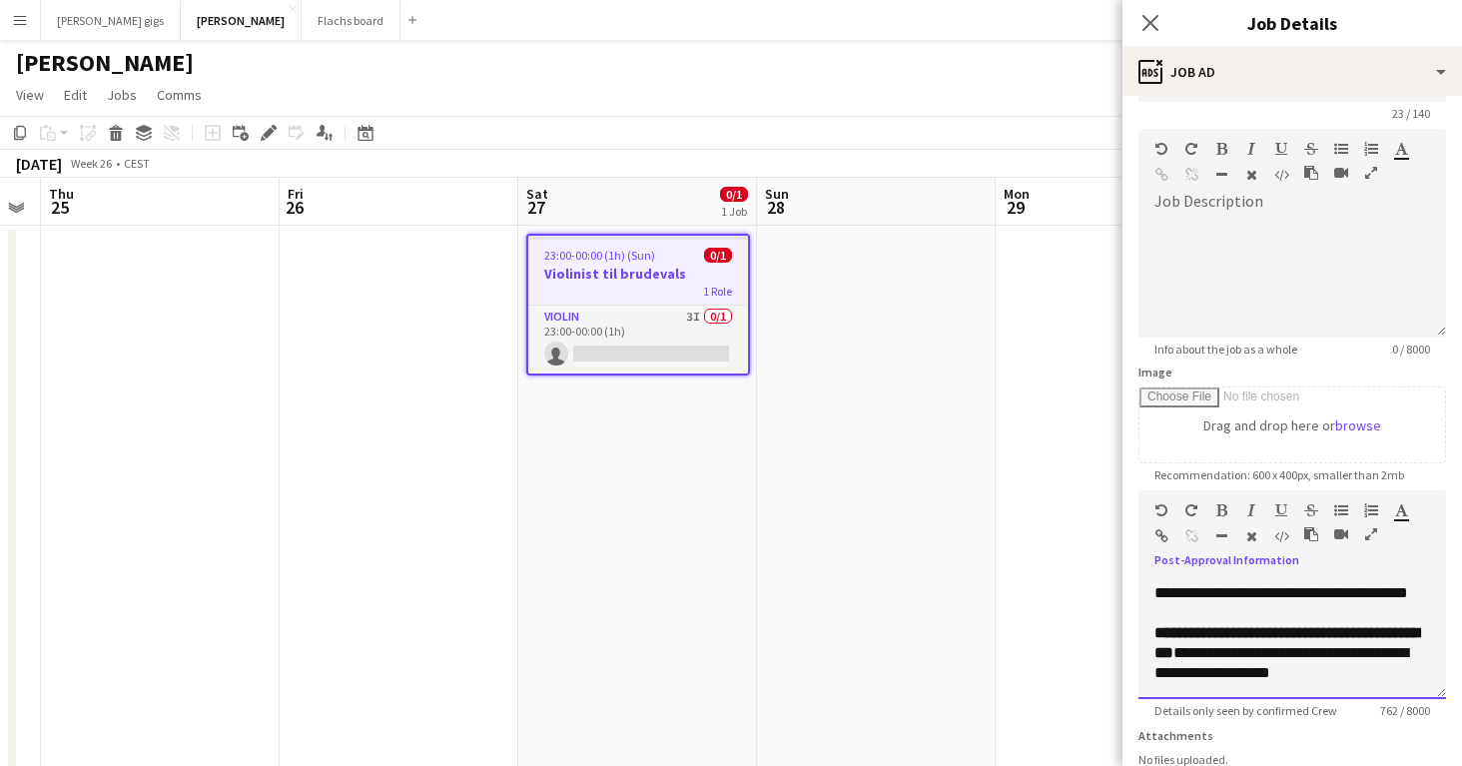
click at [1238, 693] on div "**********" at bounding box center [1292, 639] width 308 height 120
drag, startPoint x: 1376, startPoint y: 655, endPoint x: 1315, endPoint y: 637, distance: 63.5
click at [1315, 637] on p "**********" at bounding box center [1292, 653] width 276 height 60
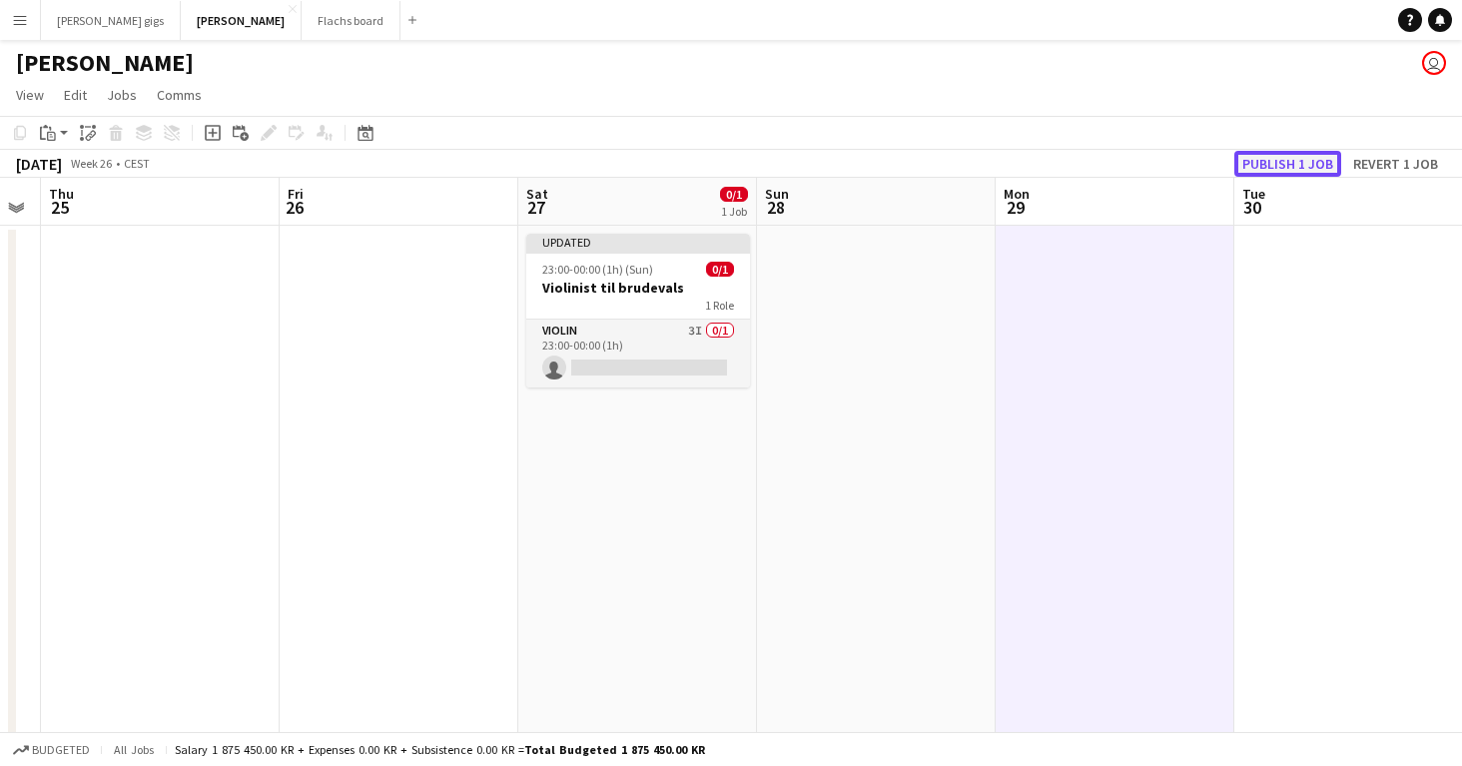
click at [1293, 164] on button "Publish 1 job" at bounding box center [1287, 164] width 107 height 26
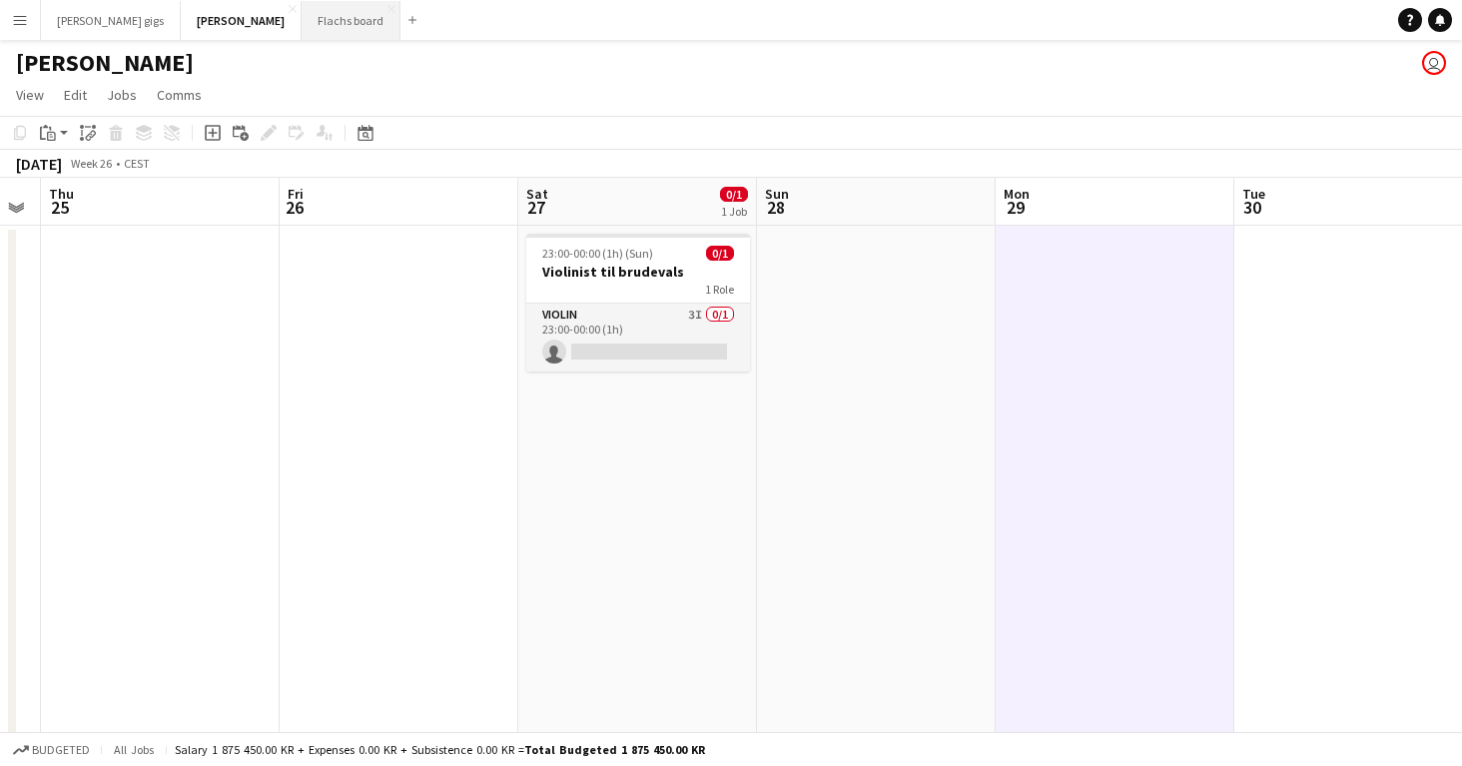
click at [302, 8] on button "Flachs board Close" at bounding box center [351, 20] width 99 height 39
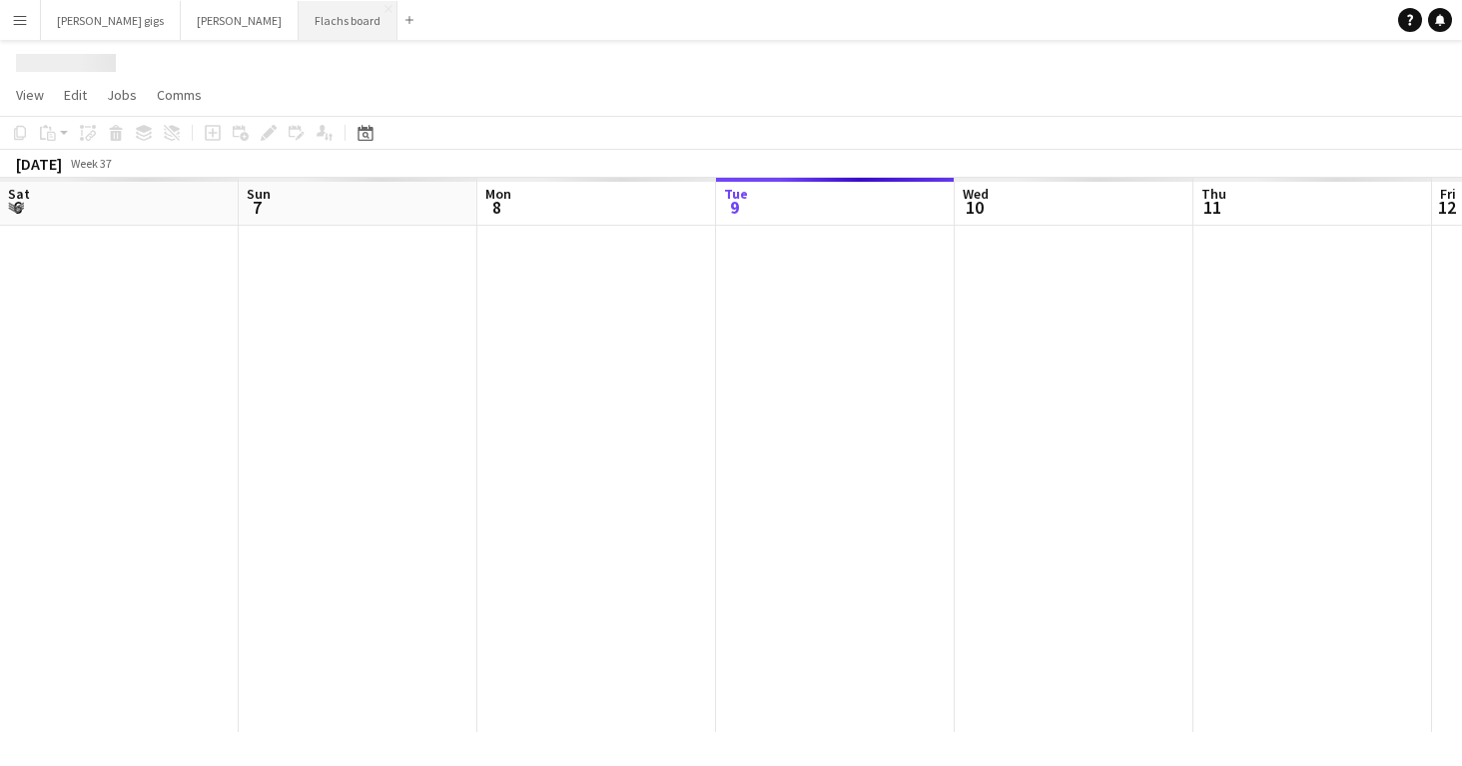
scroll to position [0, 477]
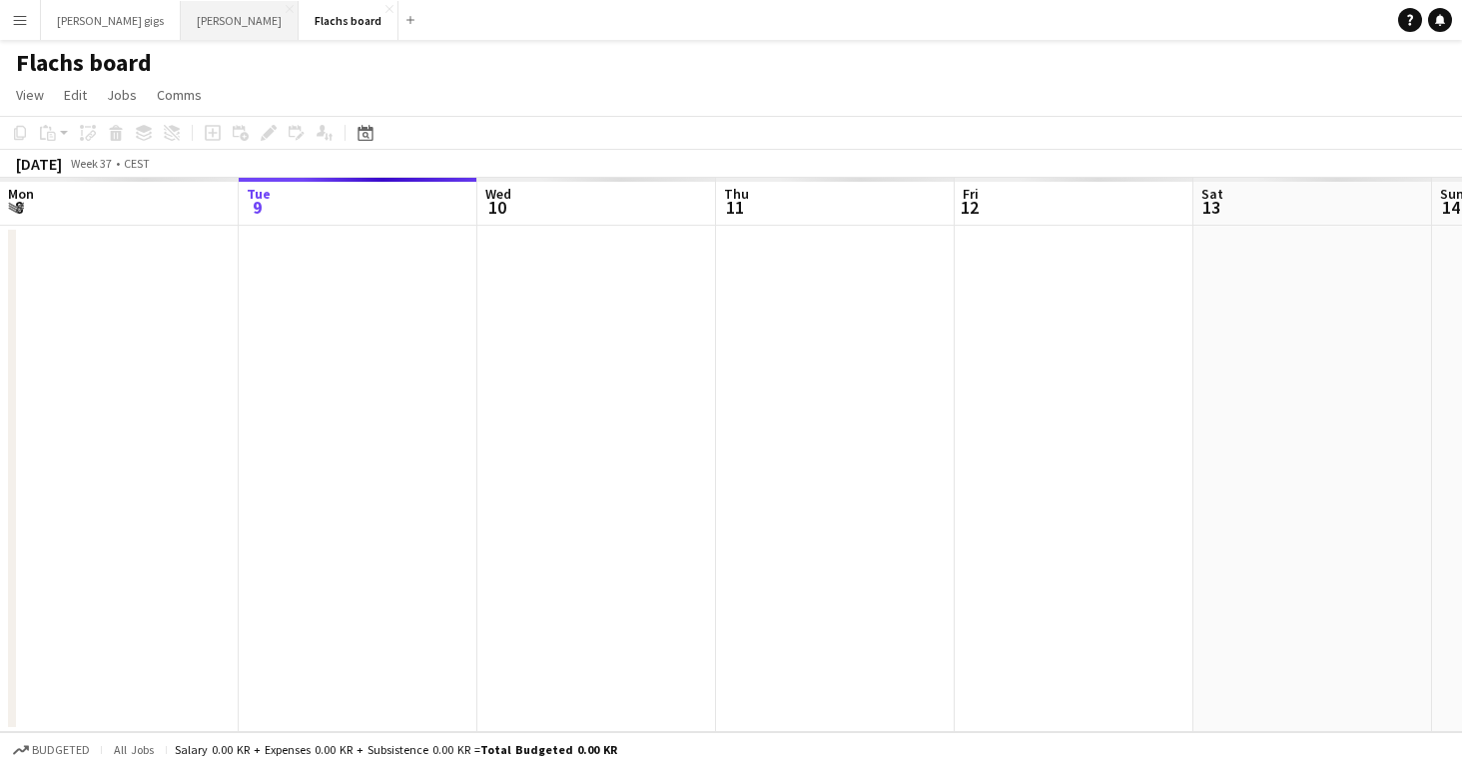
click at [181, 10] on button "Asger Gigs Close" at bounding box center [240, 20] width 118 height 39
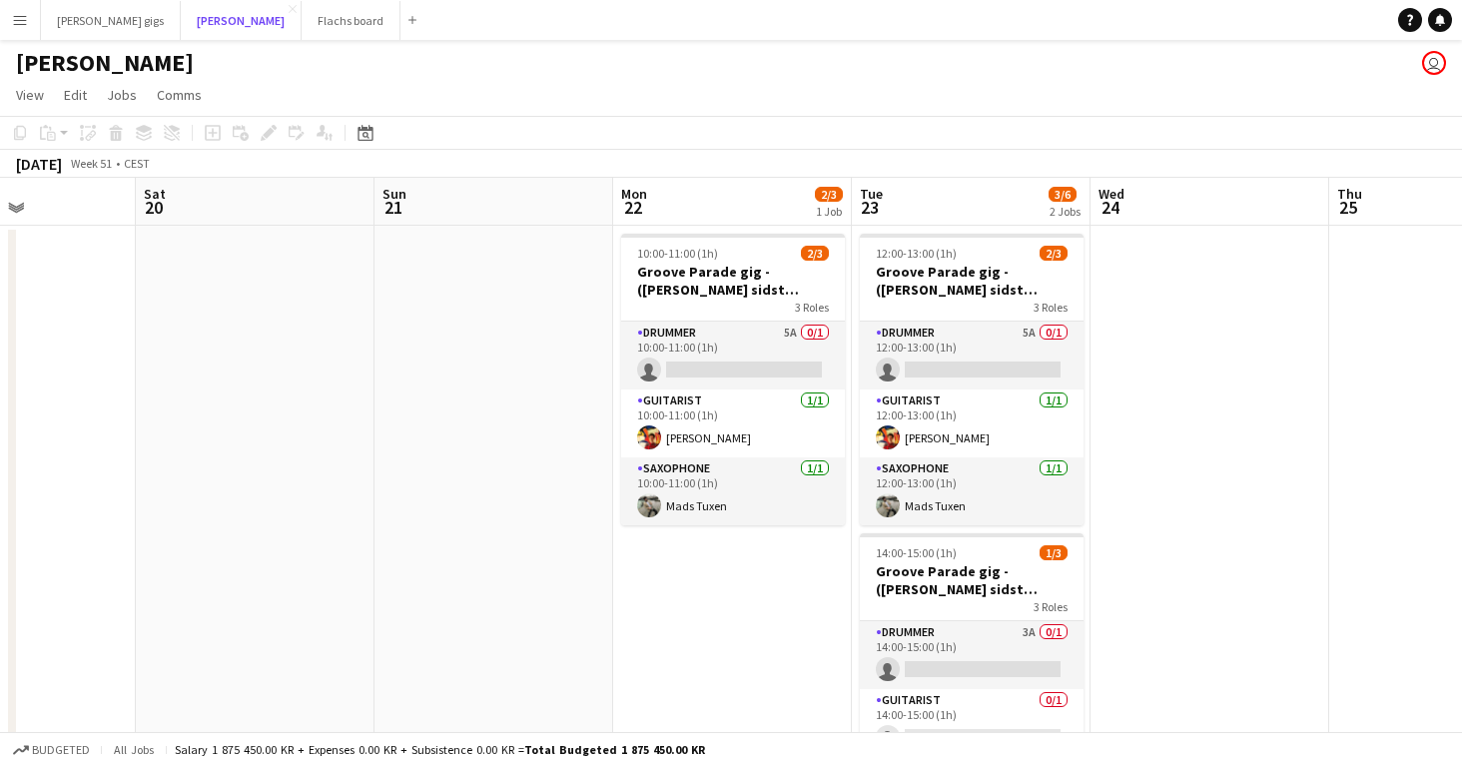
scroll to position [0, 763]
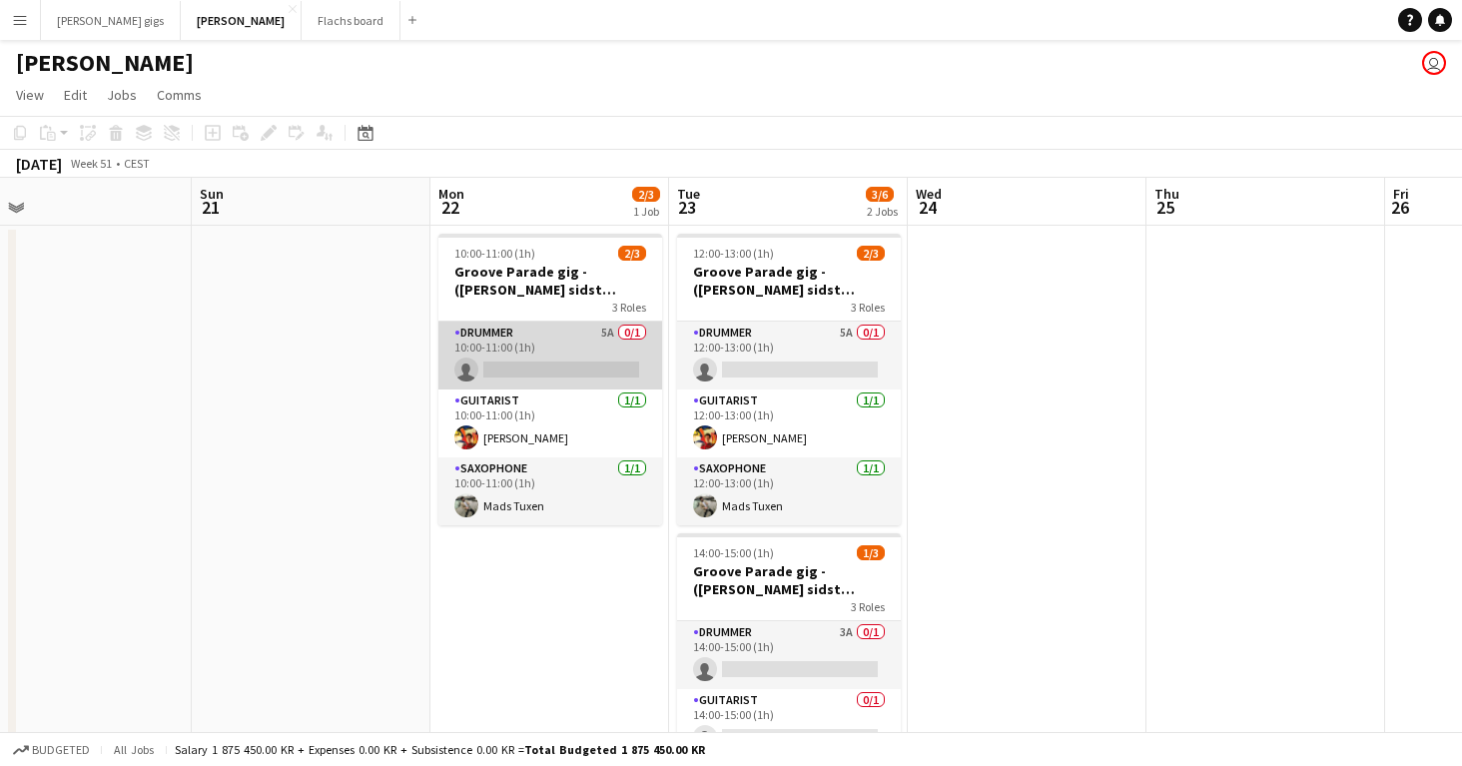
click at [493, 334] on app-card-role "Drummer 5A 0/1 10:00-11:00 (1h) single-neutral-actions" at bounding box center [550, 355] width 224 height 68
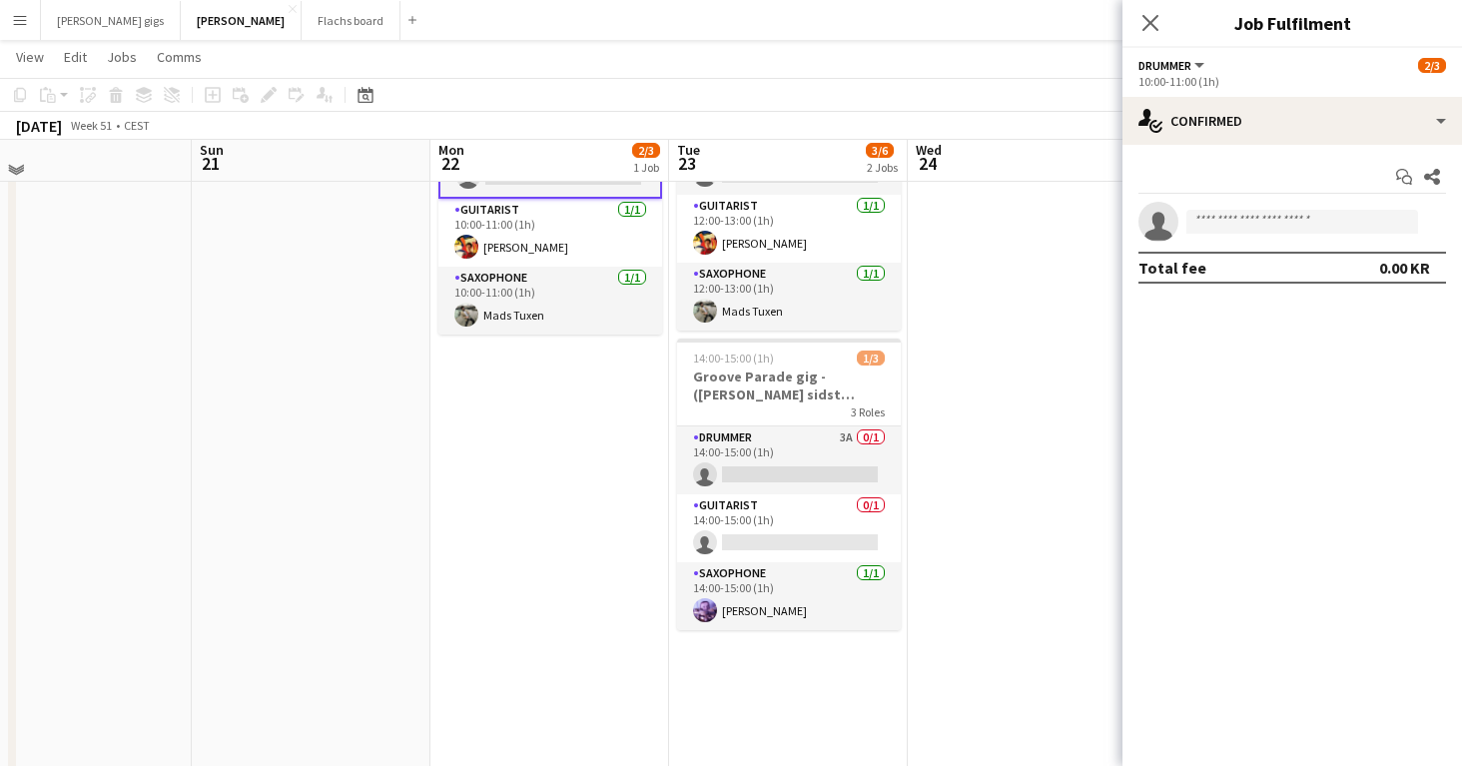
scroll to position [0, 0]
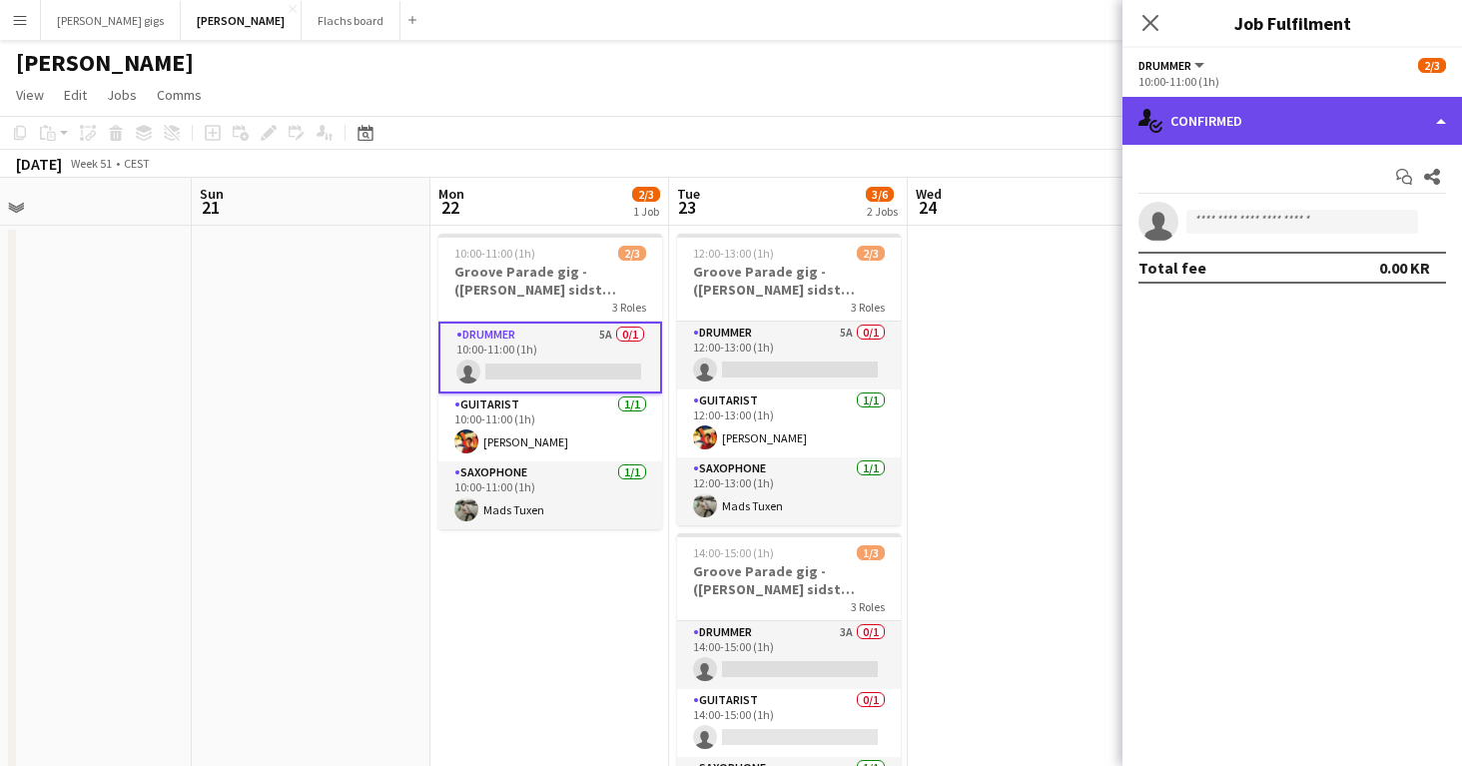
click at [1225, 119] on div "single-neutral-actions-check-2 Confirmed" at bounding box center [1291, 121] width 339 height 48
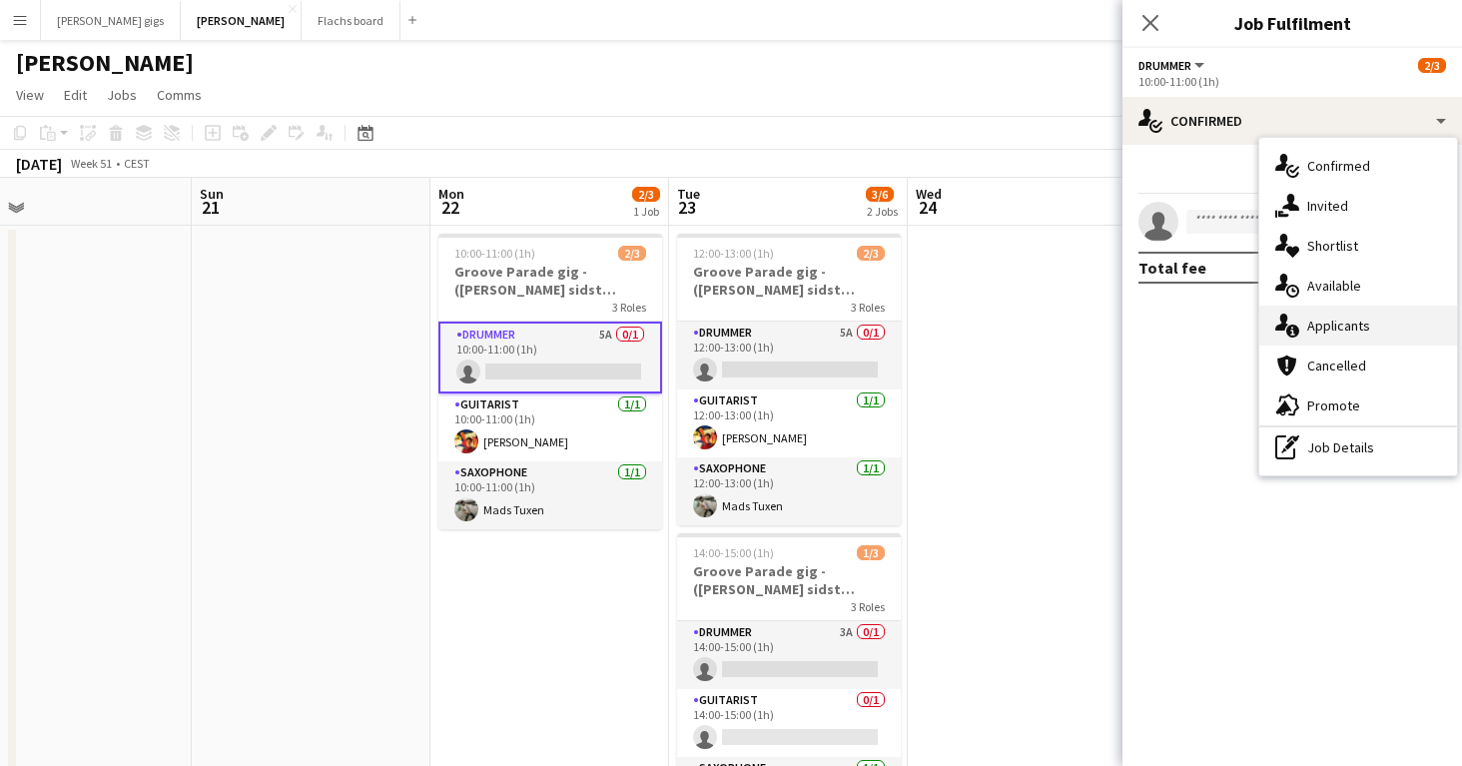
click at [1307, 324] on span "Applicants" at bounding box center [1338, 325] width 63 height 18
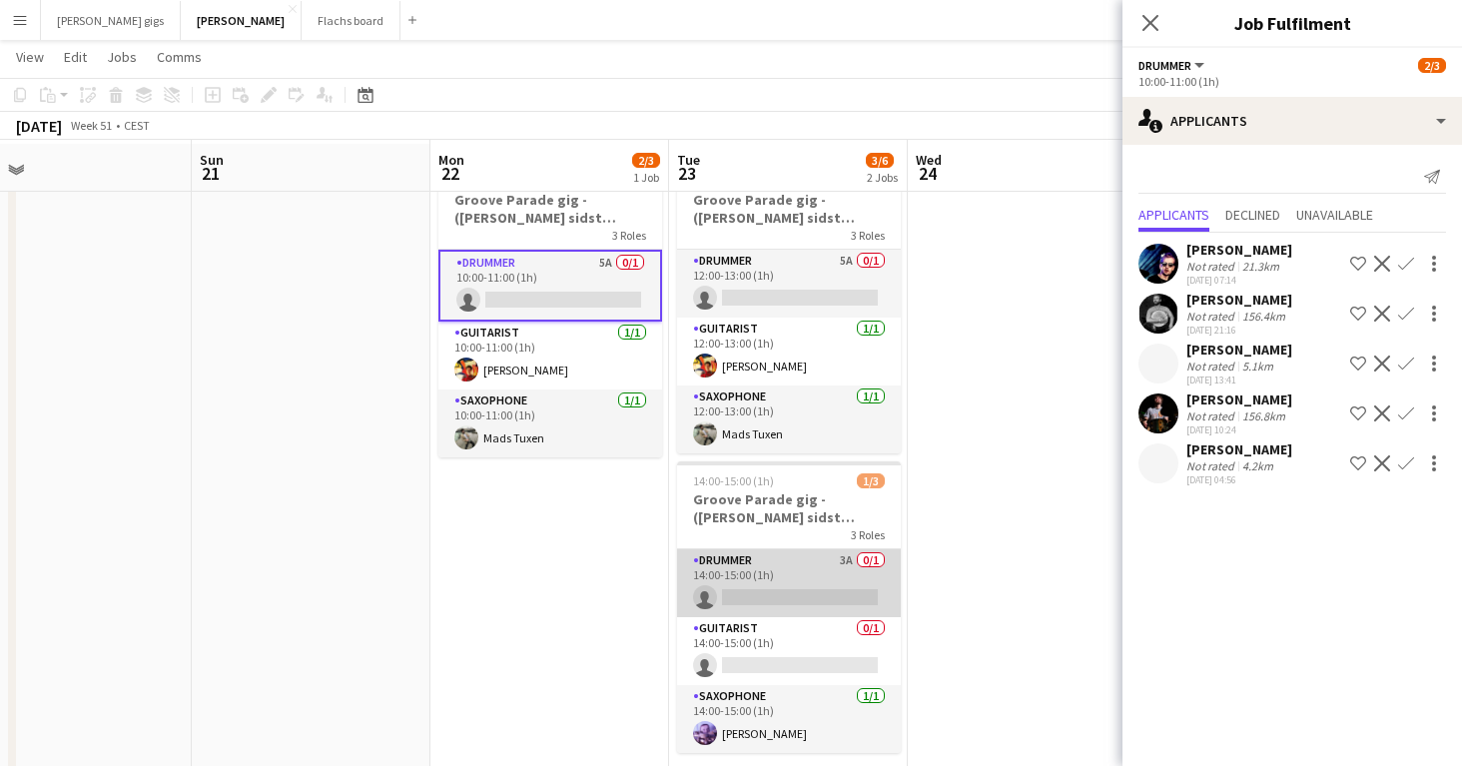
scroll to position [74, 0]
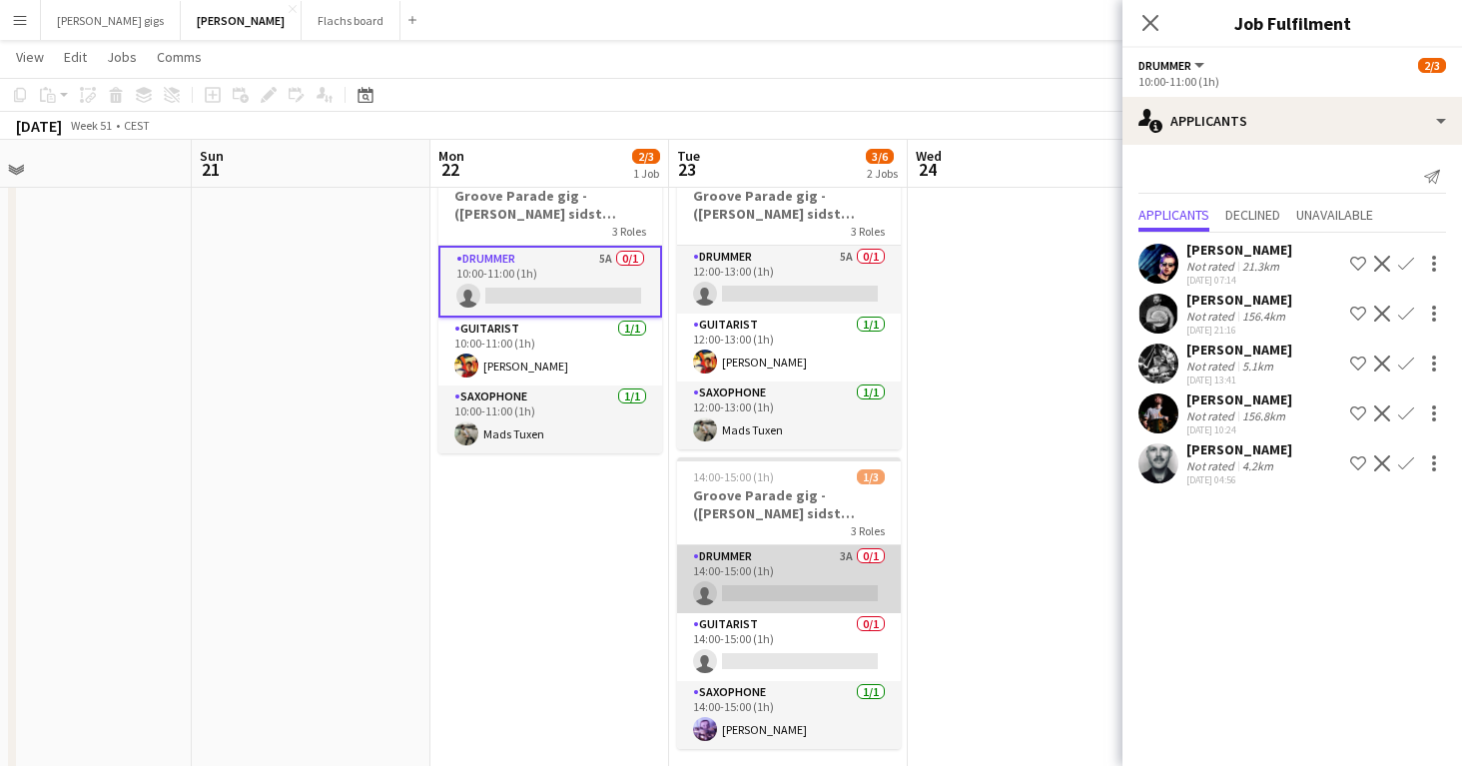
click at [734, 557] on app-card-role "Drummer 3A 0/1 14:00-15:00 (1h) single-neutral-actions" at bounding box center [789, 579] width 224 height 68
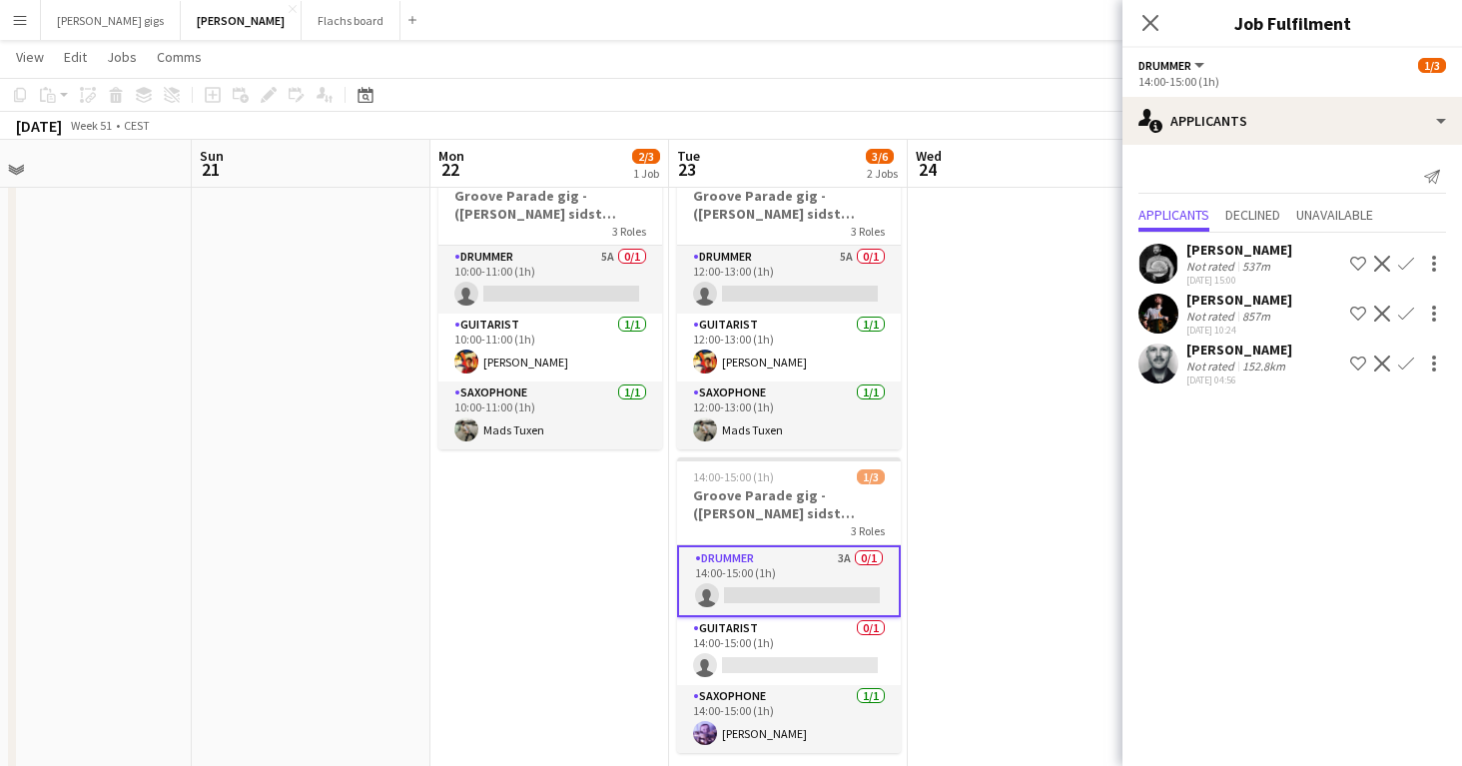
click at [1409, 313] on app-icon "Confirm" at bounding box center [1406, 314] width 16 height 16
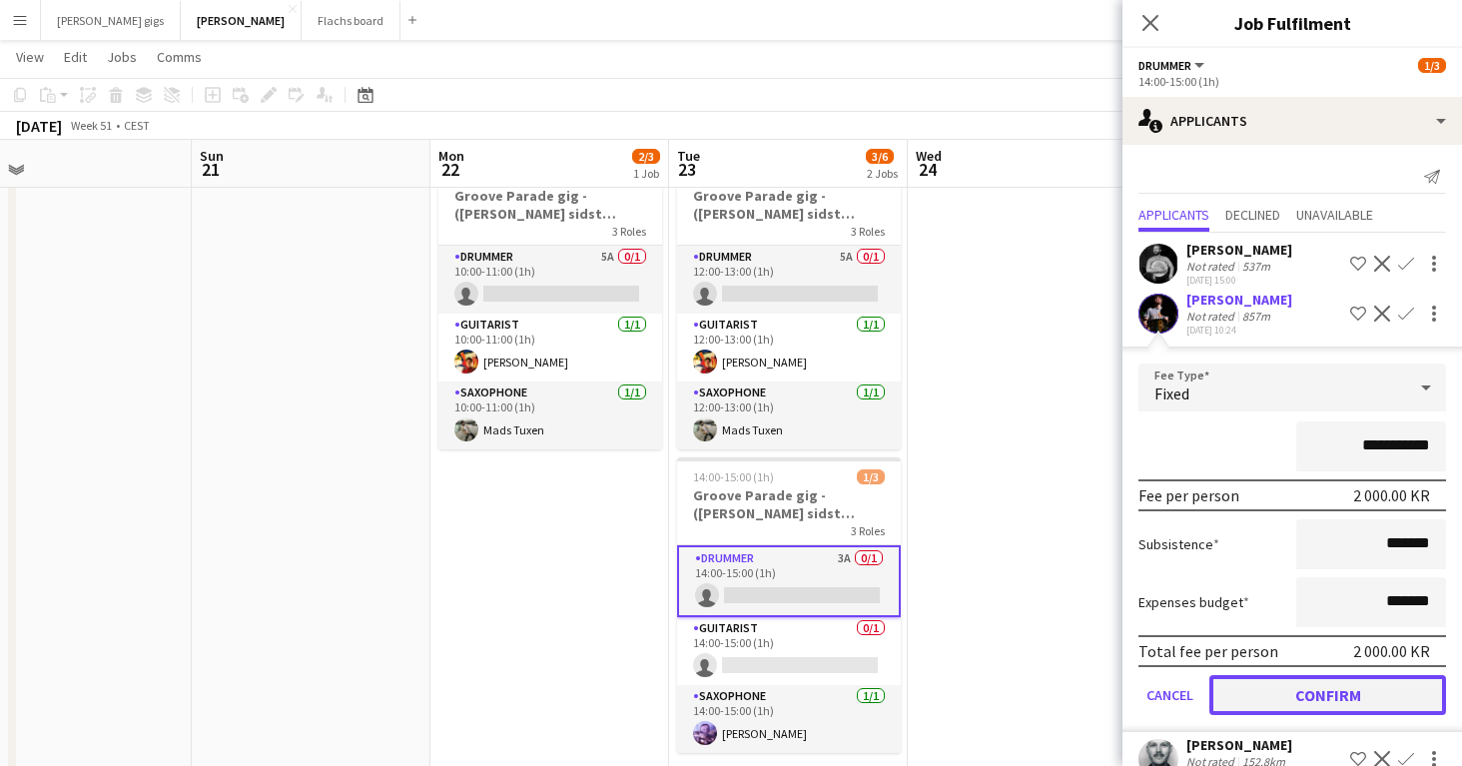
click at [1308, 677] on button "Confirm" at bounding box center [1327, 695] width 237 height 40
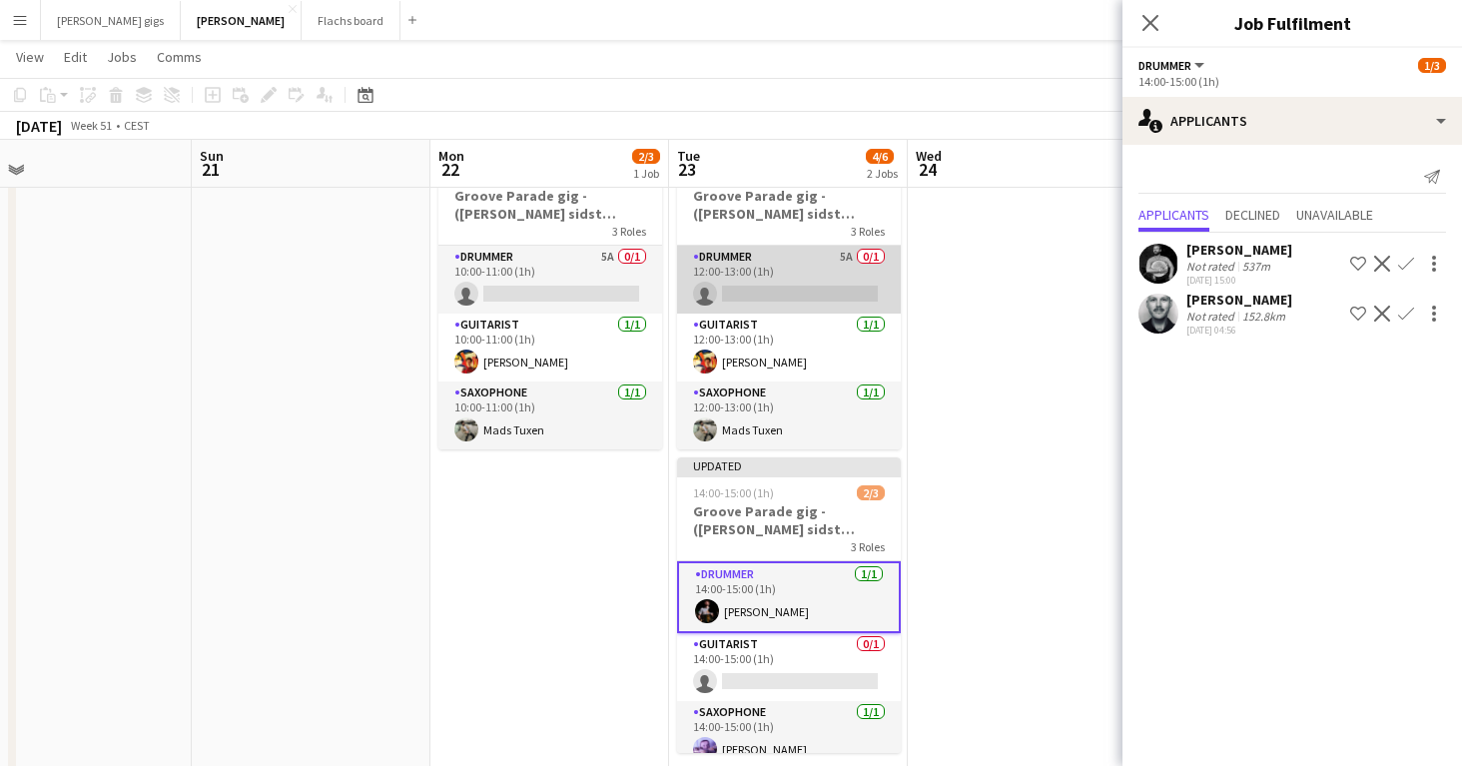
click at [721, 252] on app-card-role "Drummer 5A 0/1 12:00-13:00 (1h) single-neutral-actions" at bounding box center [789, 280] width 224 height 68
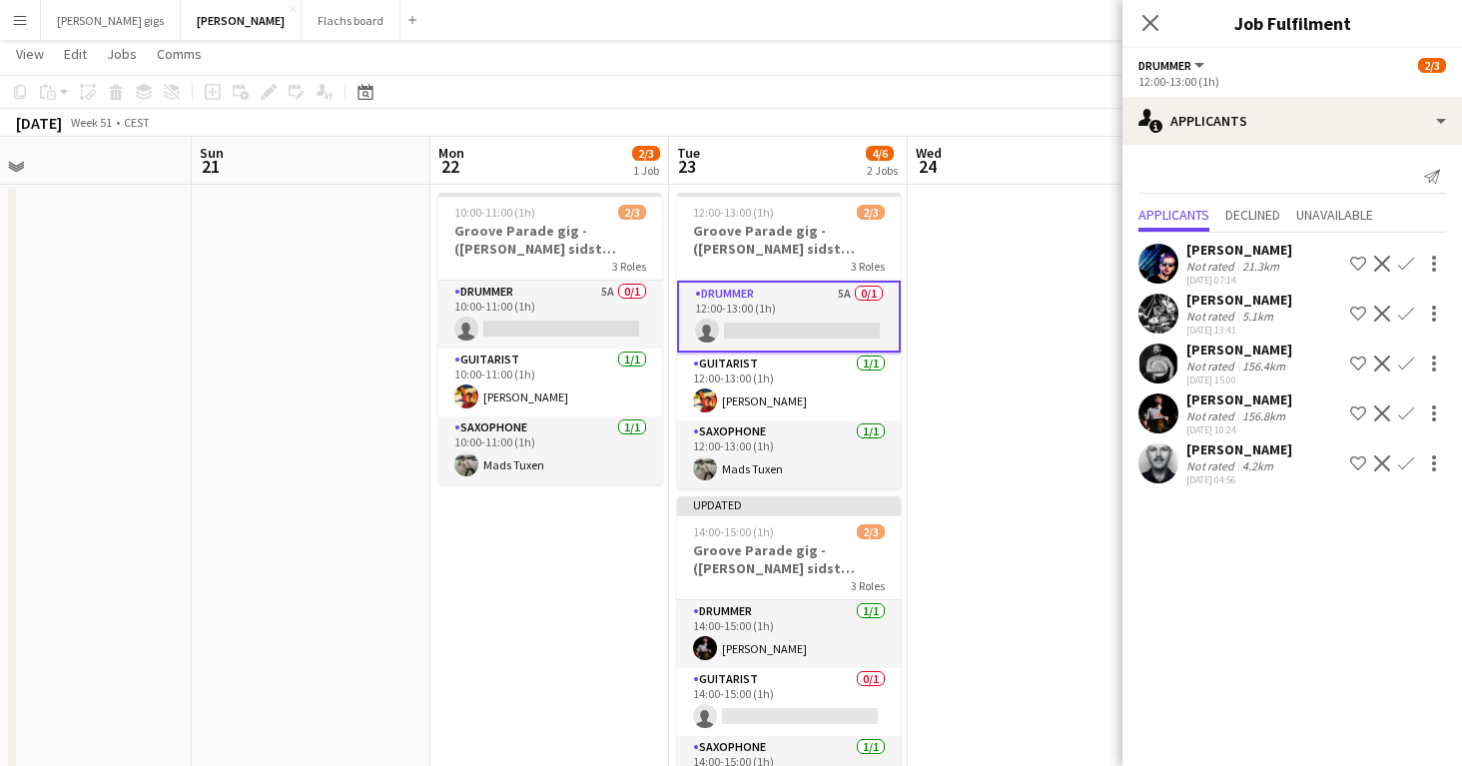
scroll to position [0, 0]
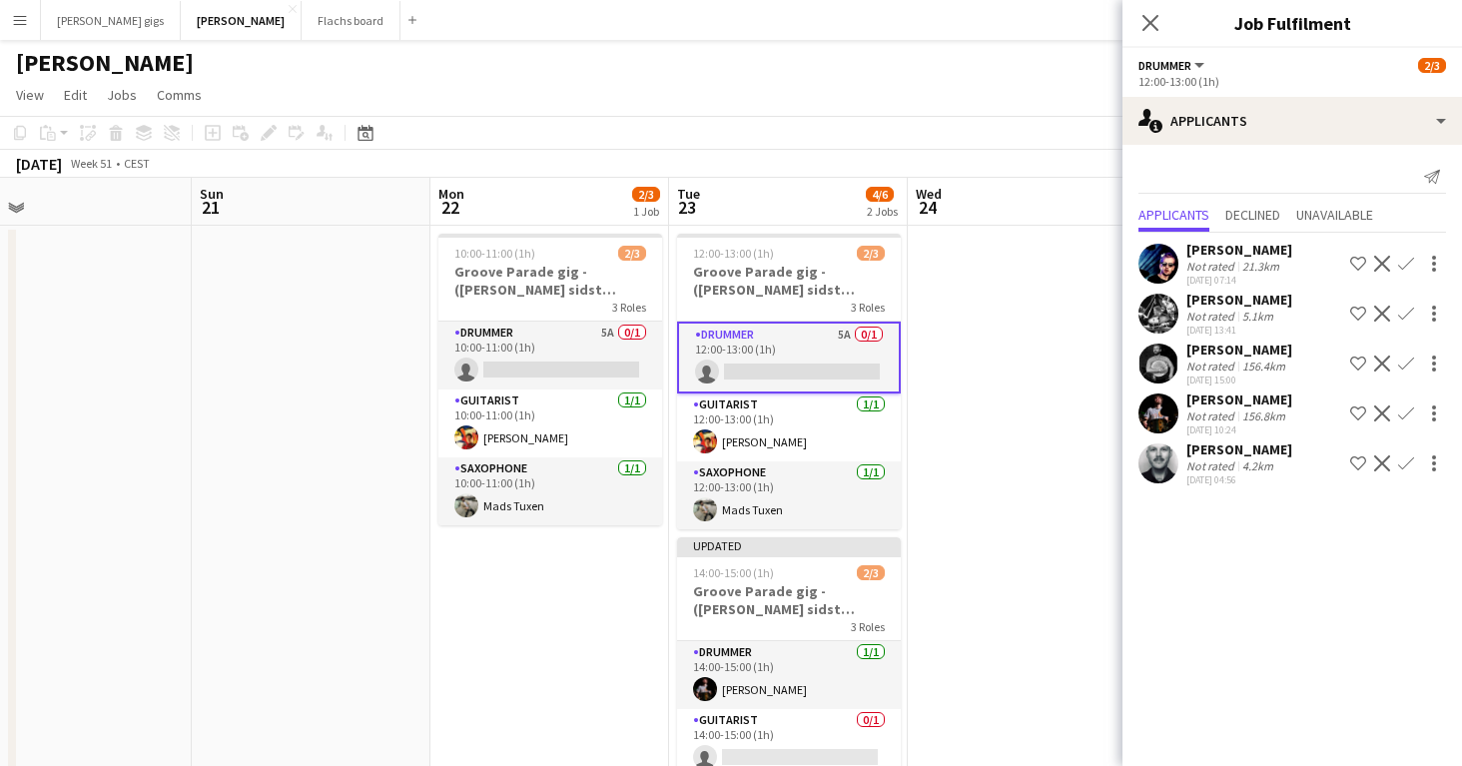
click at [1406, 325] on button "Confirm" at bounding box center [1406, 314] width 24 height 24
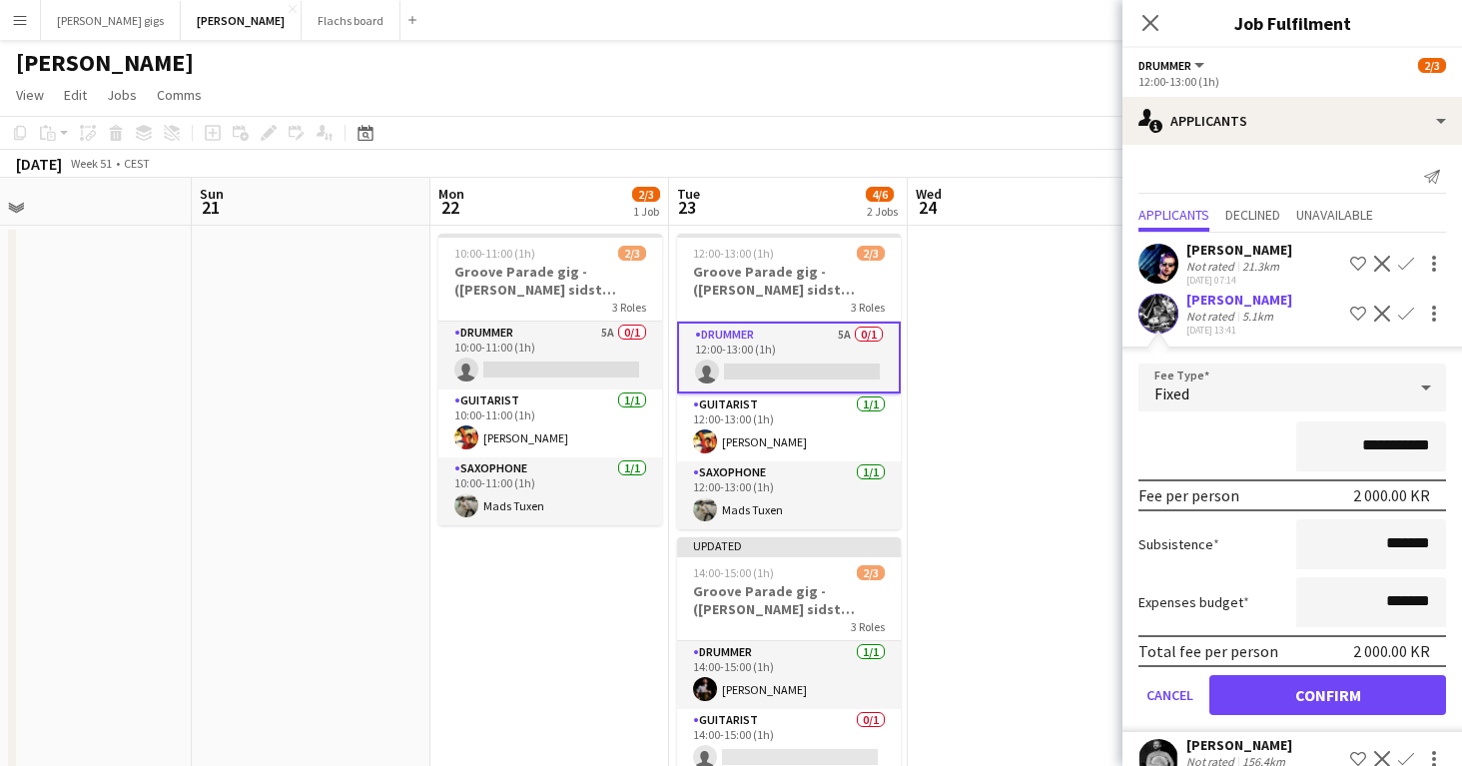
click at [1403, 255] on button "Confirm" at bounding box center [1406, 264] width 24 height 24
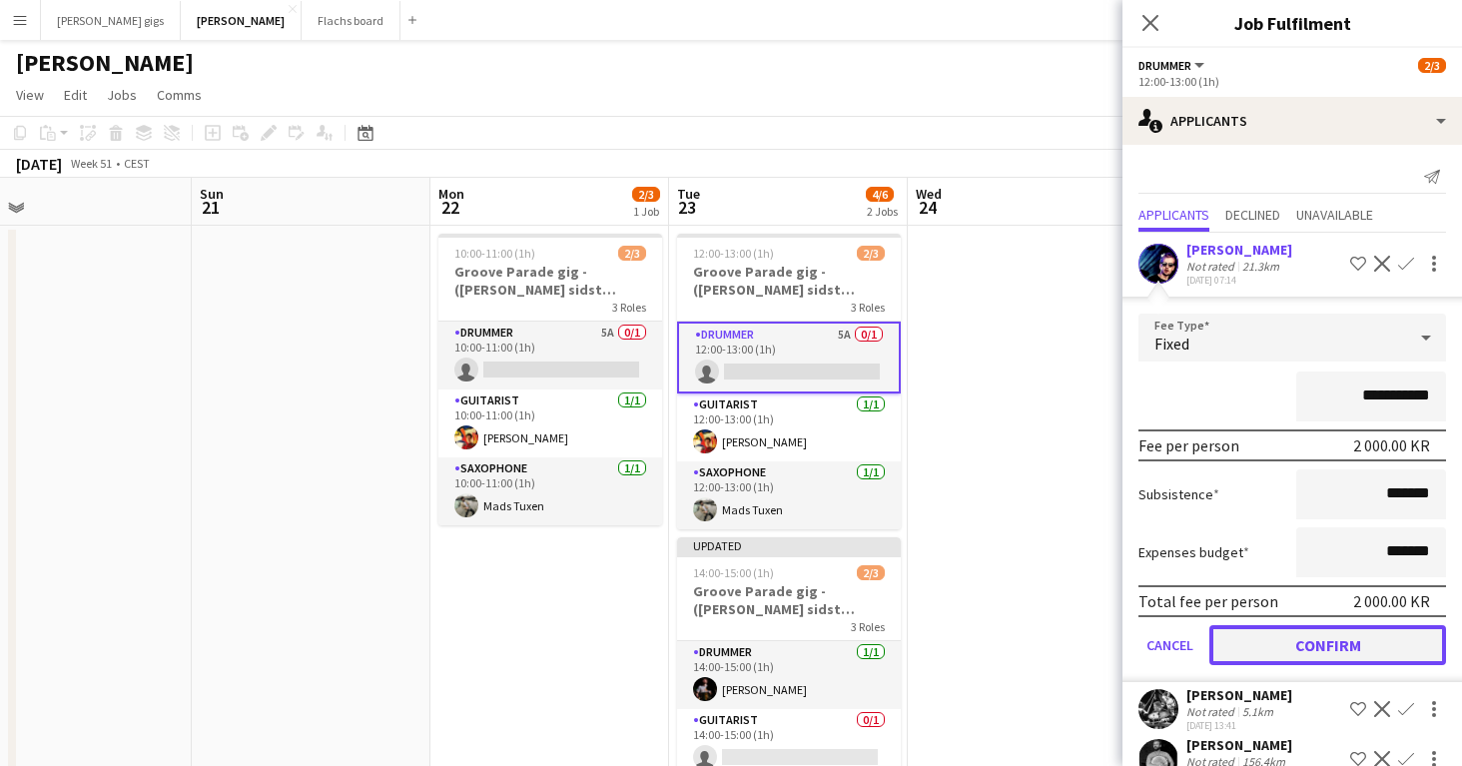
click at [1283, 645] on button "Confirm" at bounding box center [1327, 645] width 237 height 40
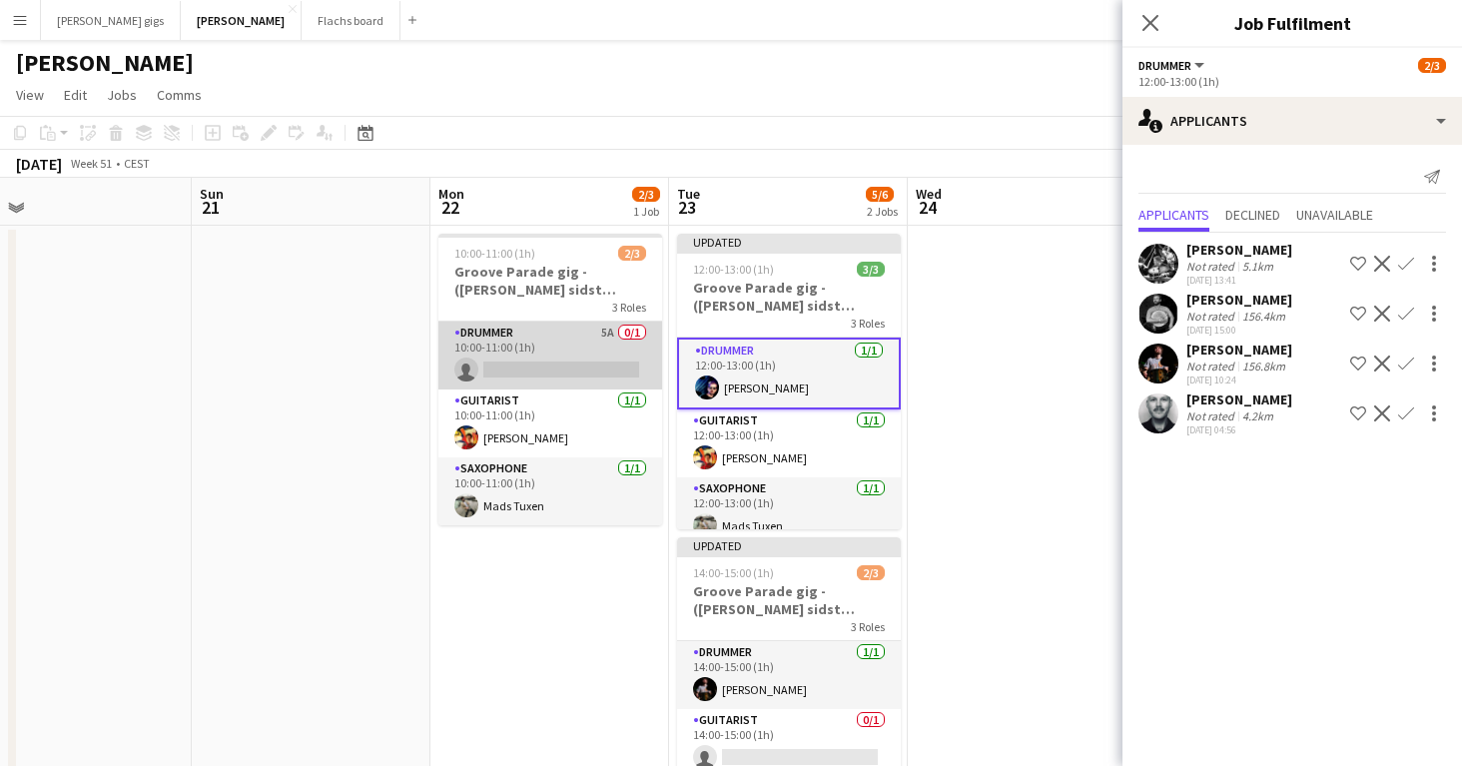
click at [512, 361] on app-card-role "Drummer 5A 0/1 10:00-11:00 (1h) single-neutral-actions" at bounding box center [550, 355] width 224 height 68
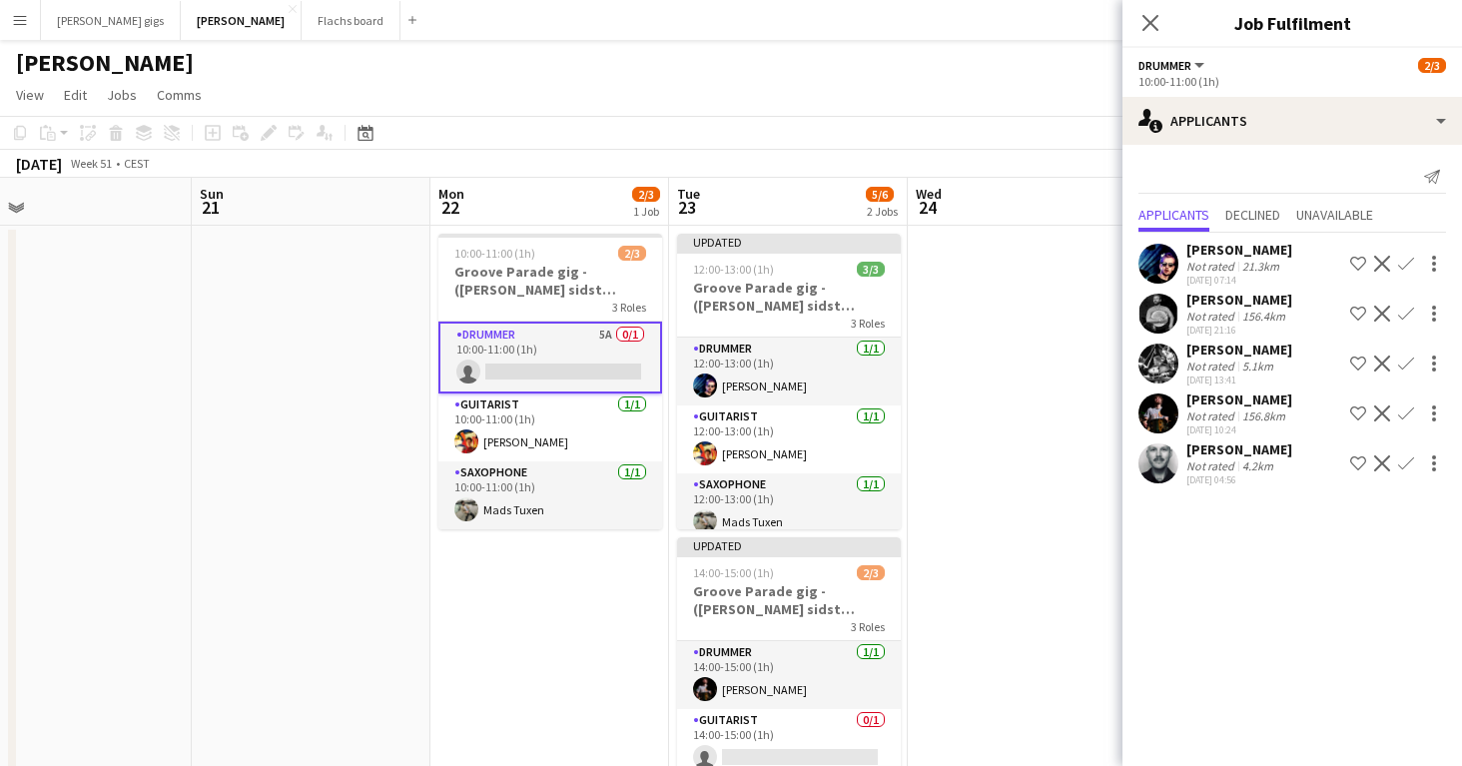
click at [1406, 270] on app-icon "Confirm" at bounding box center [1406, 264] width 16 height 16
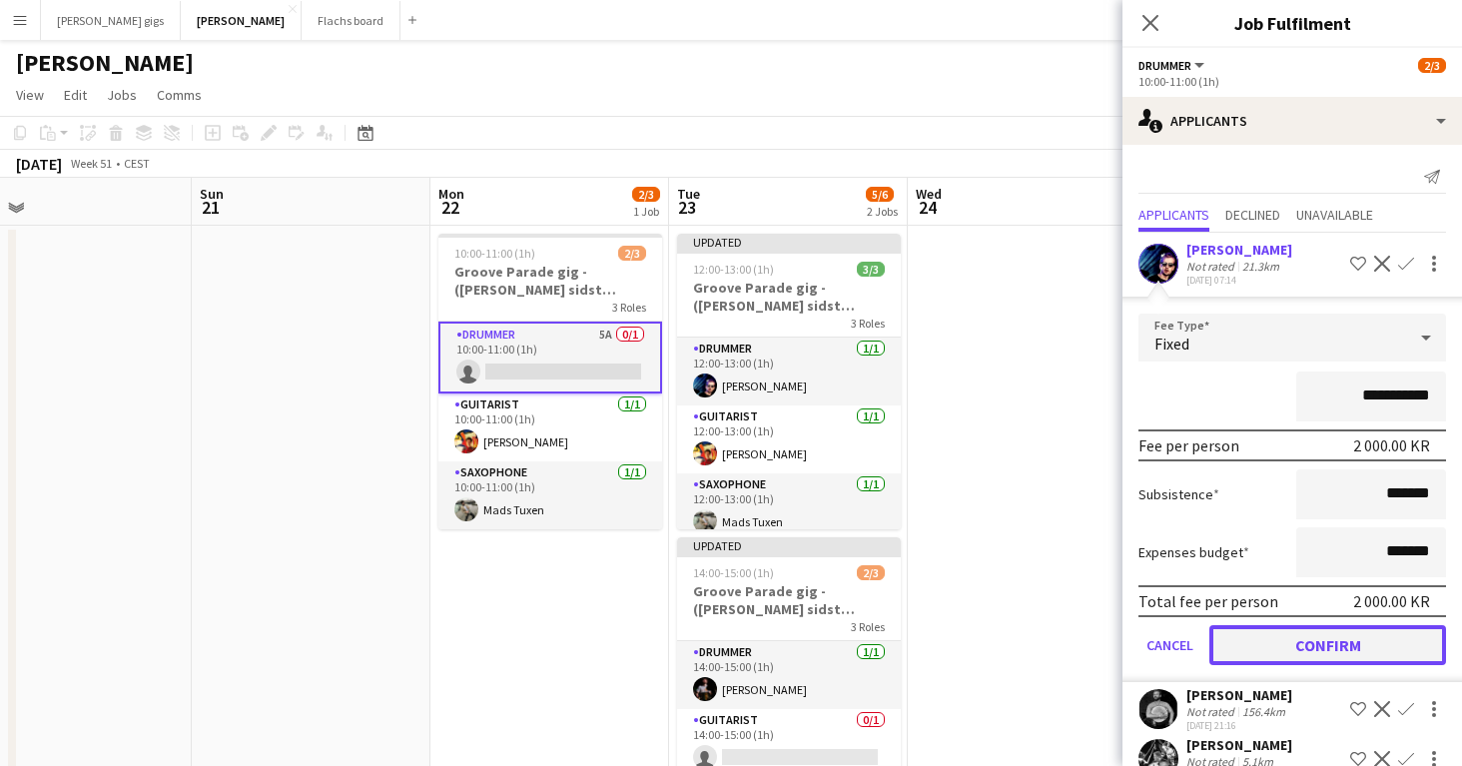
click at [1265, 649] on button "Confirm" at bounding box center [1327, 645] width 237 height 40
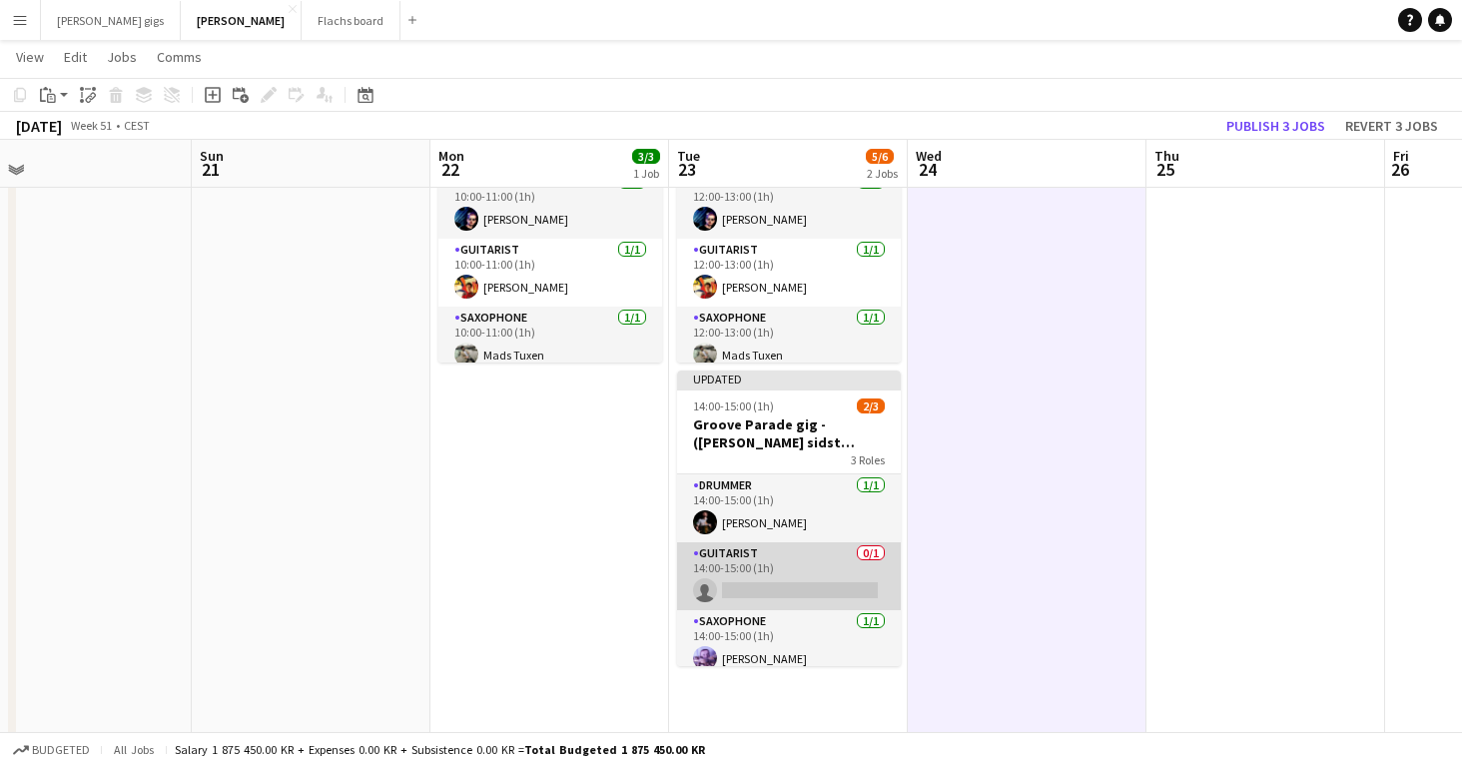
scroll to position [12, 0]
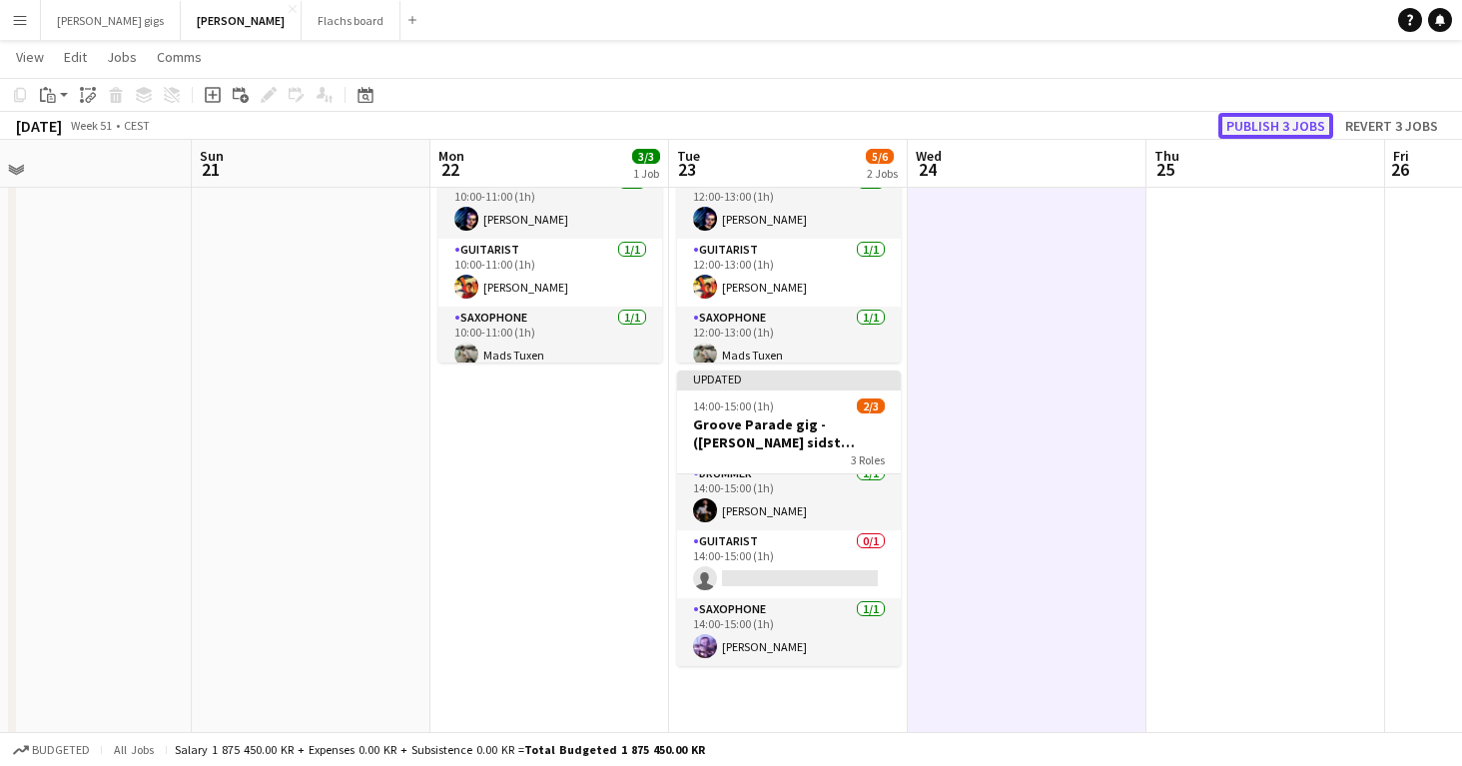
click at [1268, 123] on button "Publish 3 jobs" at bounding box center [1275, 126] width 115 height 26
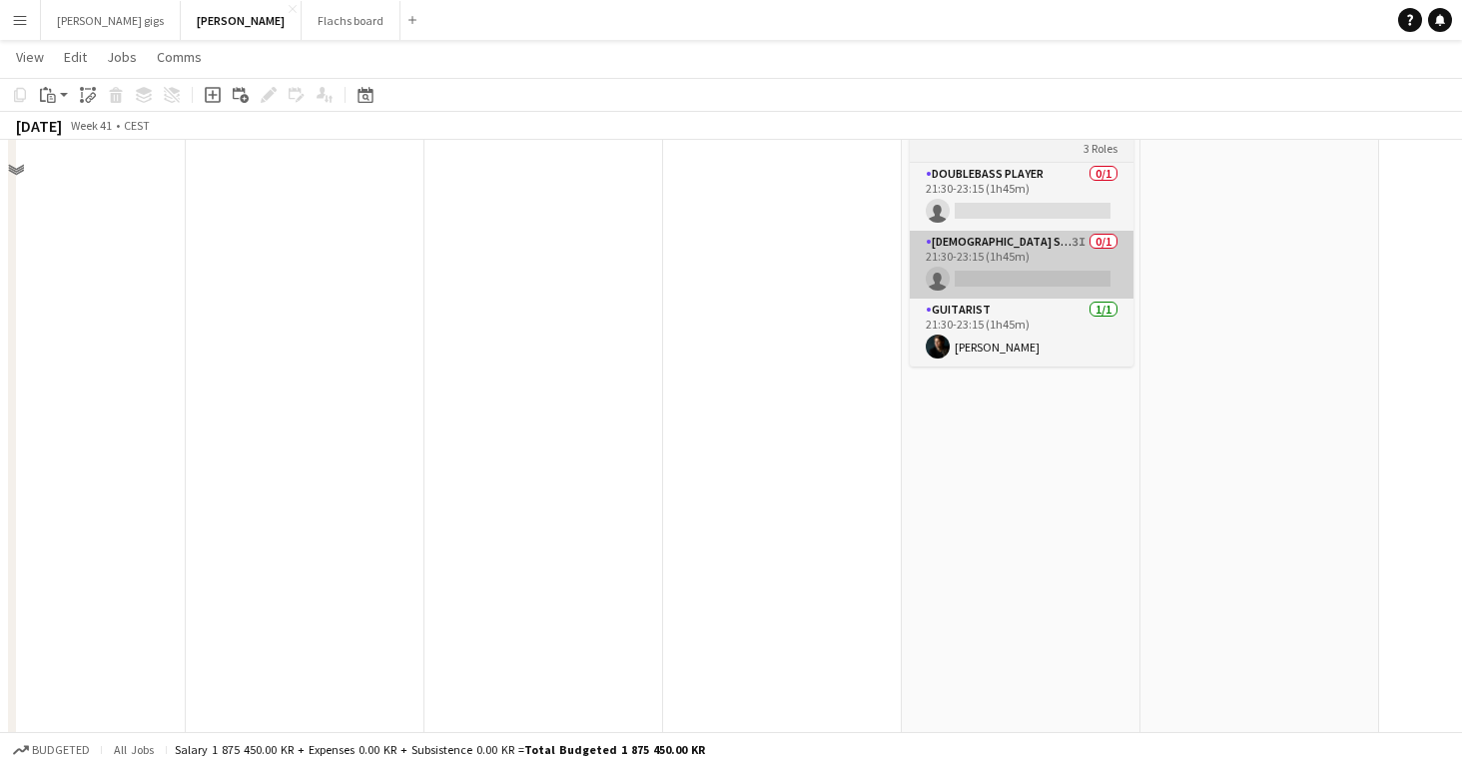
scroll to position [0, 0]
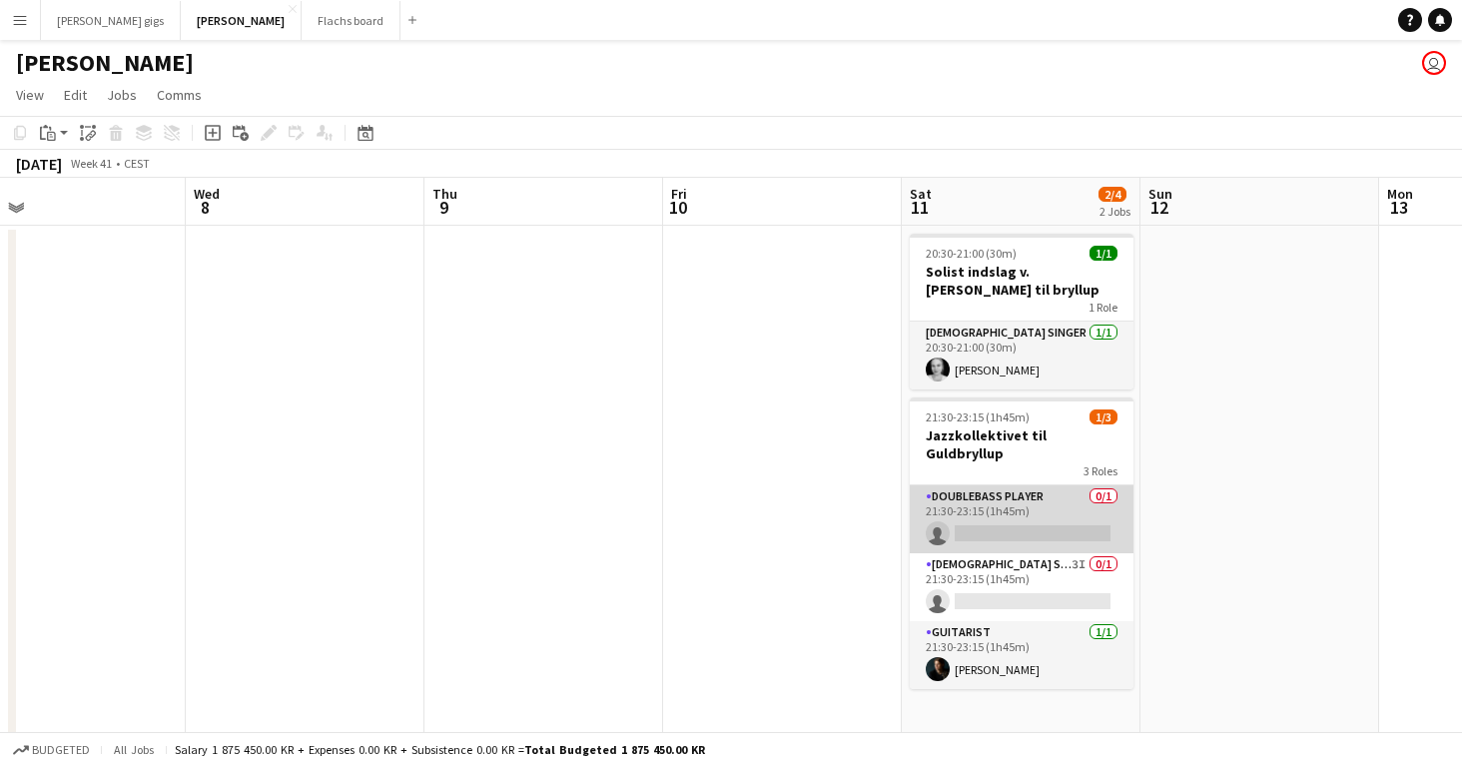
click at [1006, 516] on app-card-role "Doublebass Player 0/1 21:30-23:15 (1h45m) single-neutral-actions" at bounding box center [1022, 519] width 224 height 68
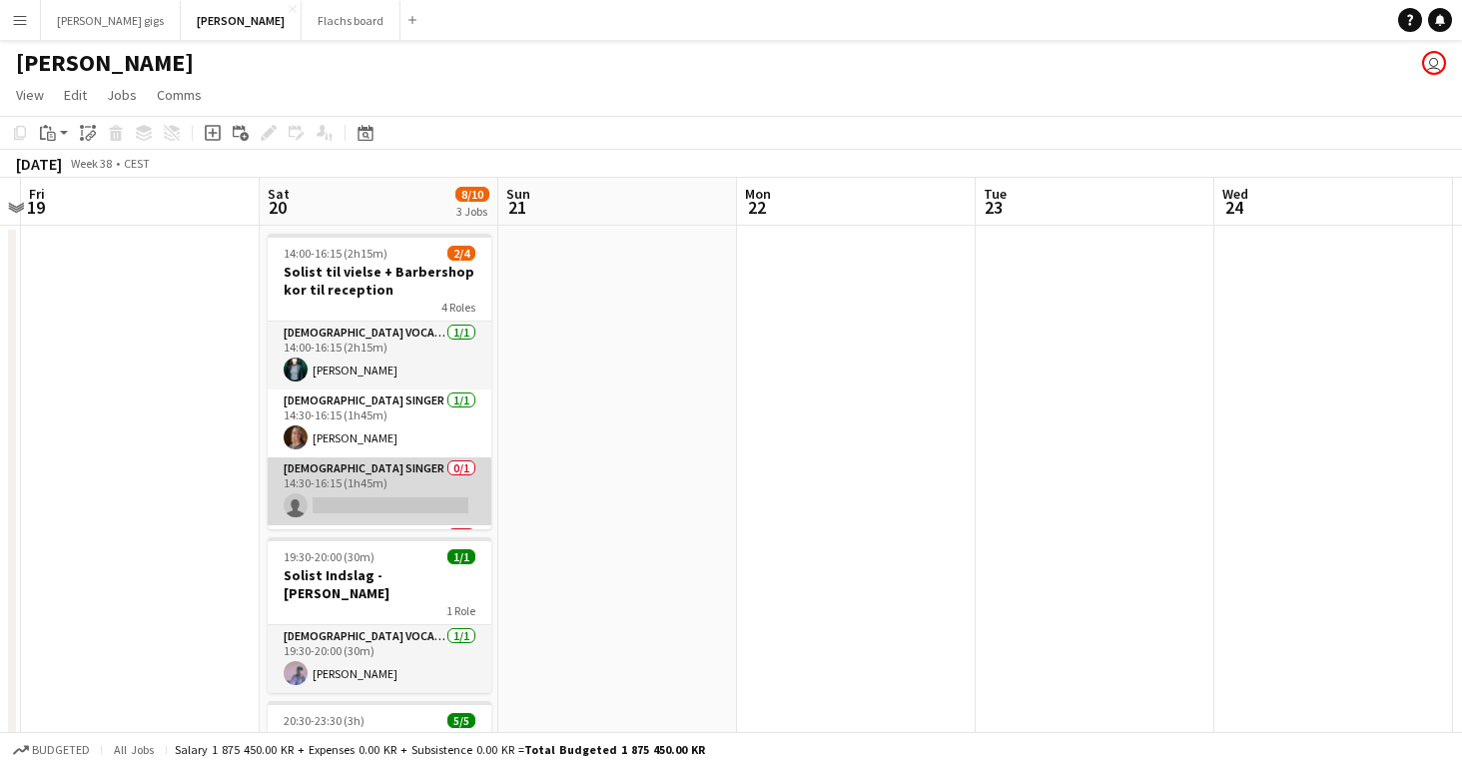
scroll to position [64, 0]
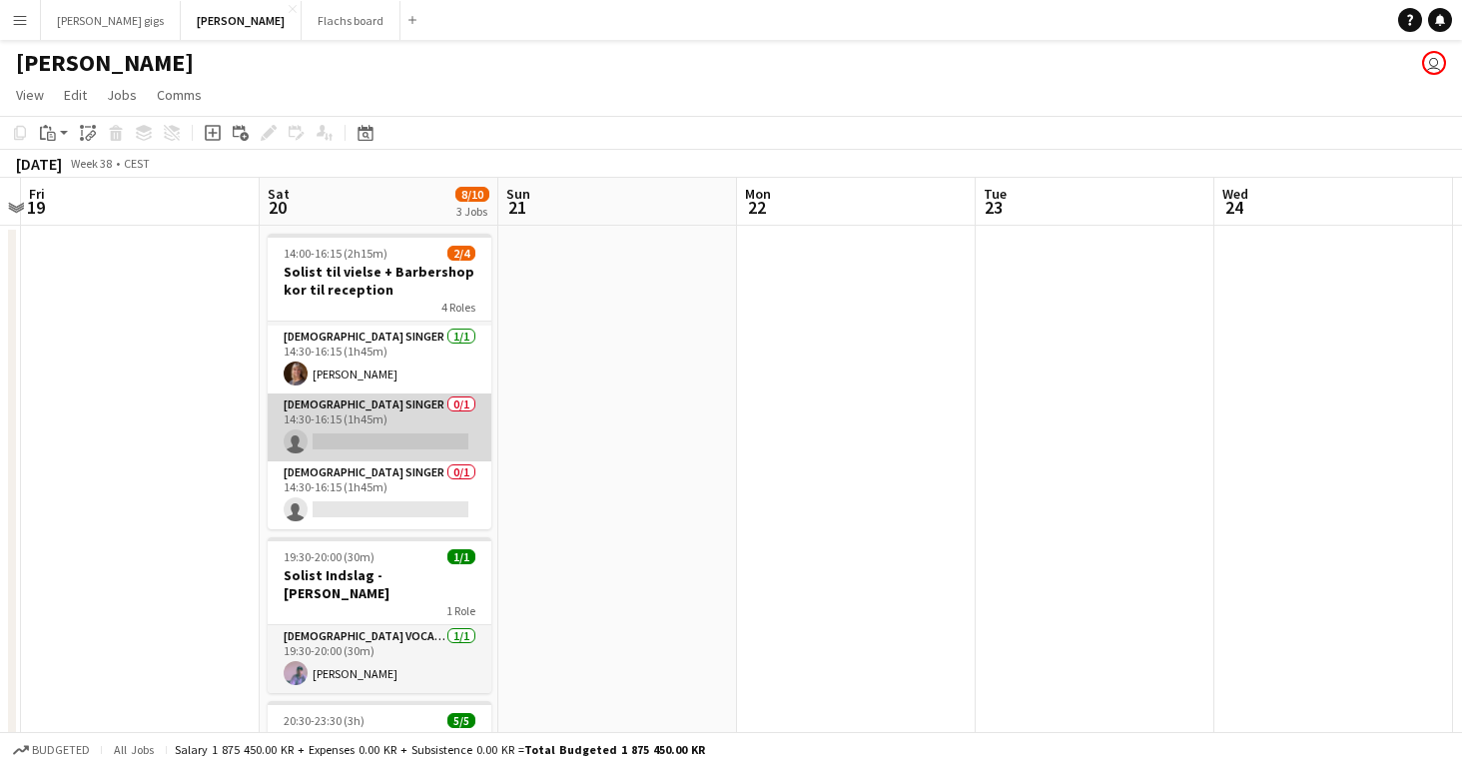
click at [342, 411] on app-card-role "Female Singer 0/1 14:30-16:15 (1h45m) single-neutral-actions" at bounding box center [380, 427] width 224 height 68
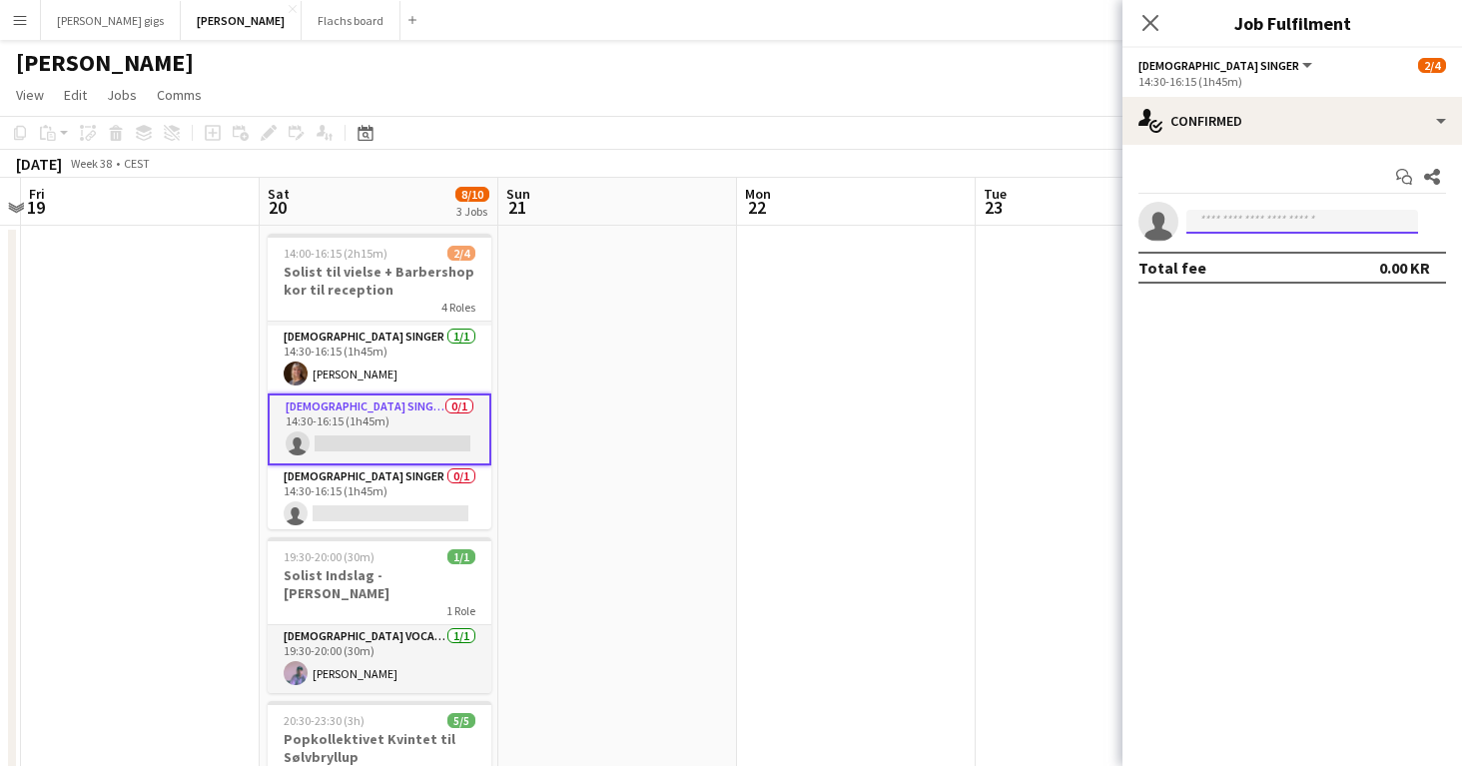
click at [1206, 233] on input at bounding box center [1302, 222] width 232 height 24
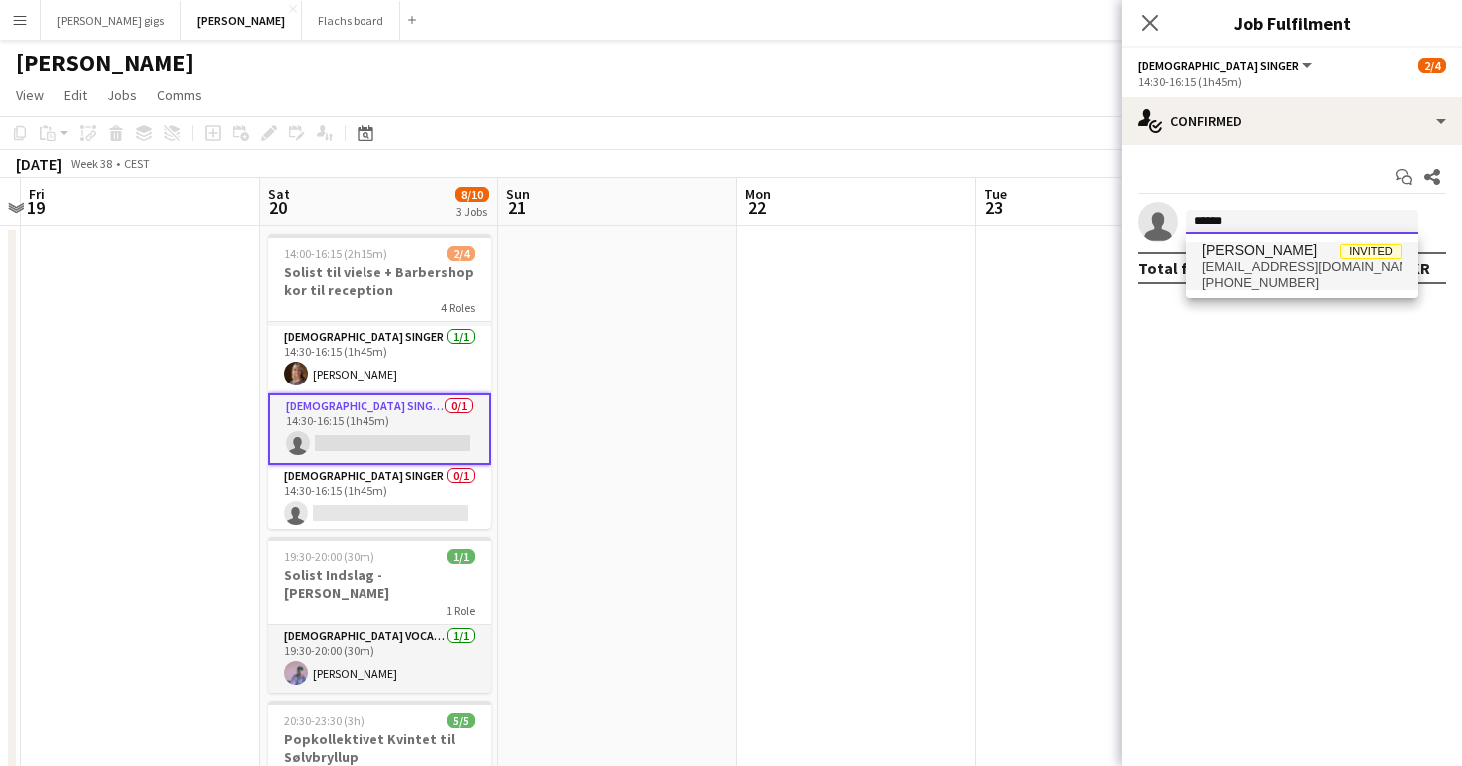
type input "******"
click at [1224, 270] on span "mail@bonniedenise.com" at bounding box center [1302, 267] width 200 height 16
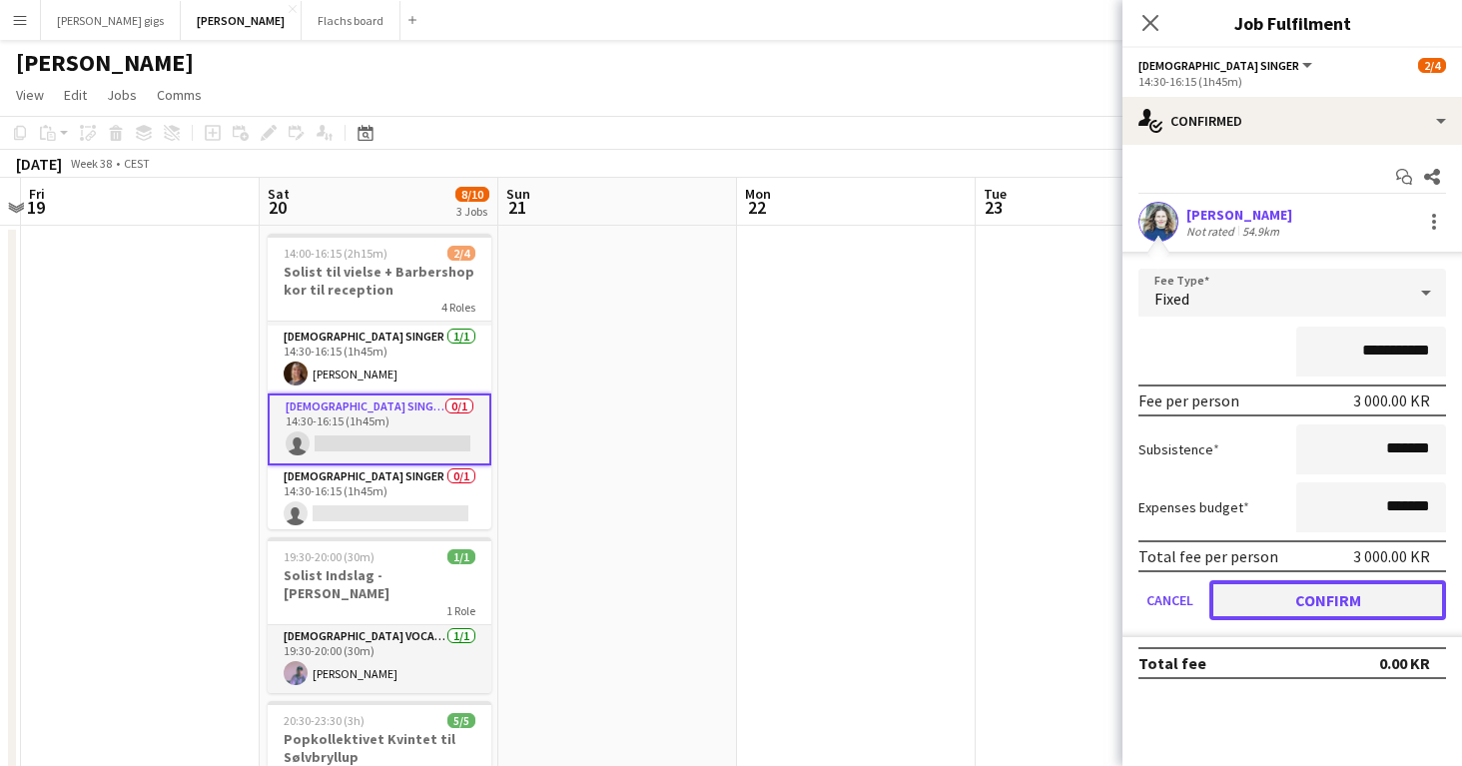
click at [1263, 600] on button "Confirm" at bounding box center [1327, 600] width 237 height 40
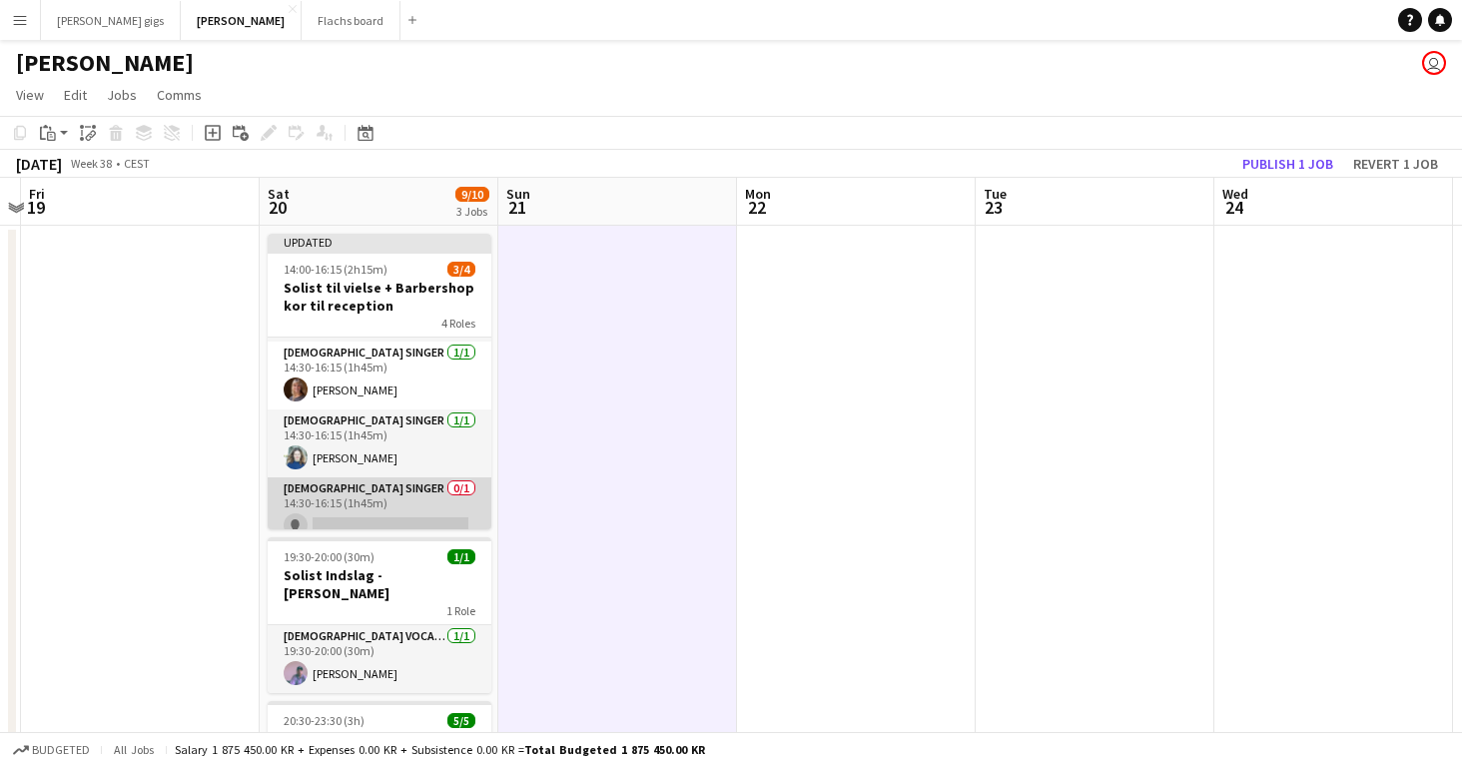
click at [411, 493] on app-card-role "Male Singer 0/1 14:30-16:15 (1h45m) single-neutral-actions" at bounding box center [380, 511] width 224 height 68
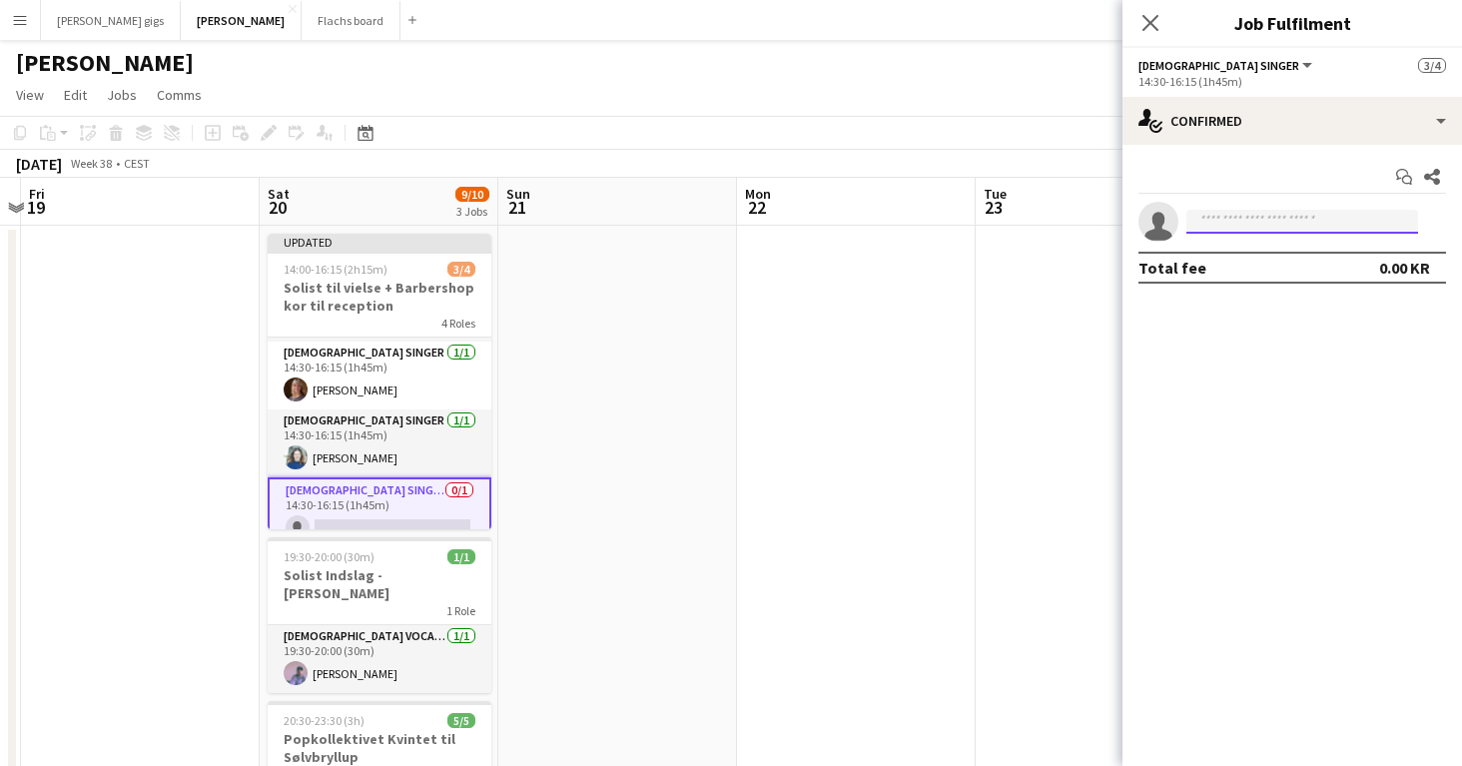
click at [1209, 219] on input at bounding box center [1302, 222] width 232 height 24
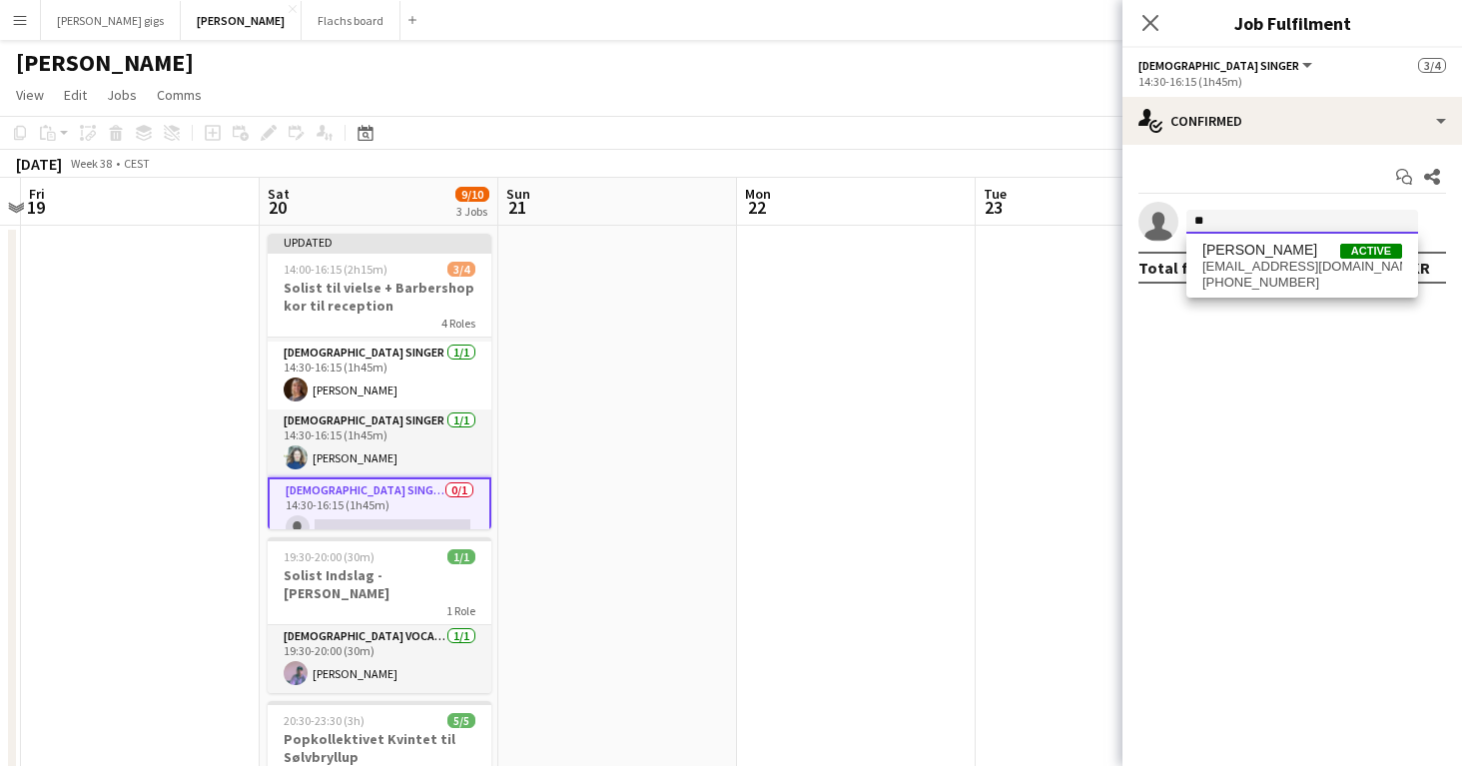
type input "*"
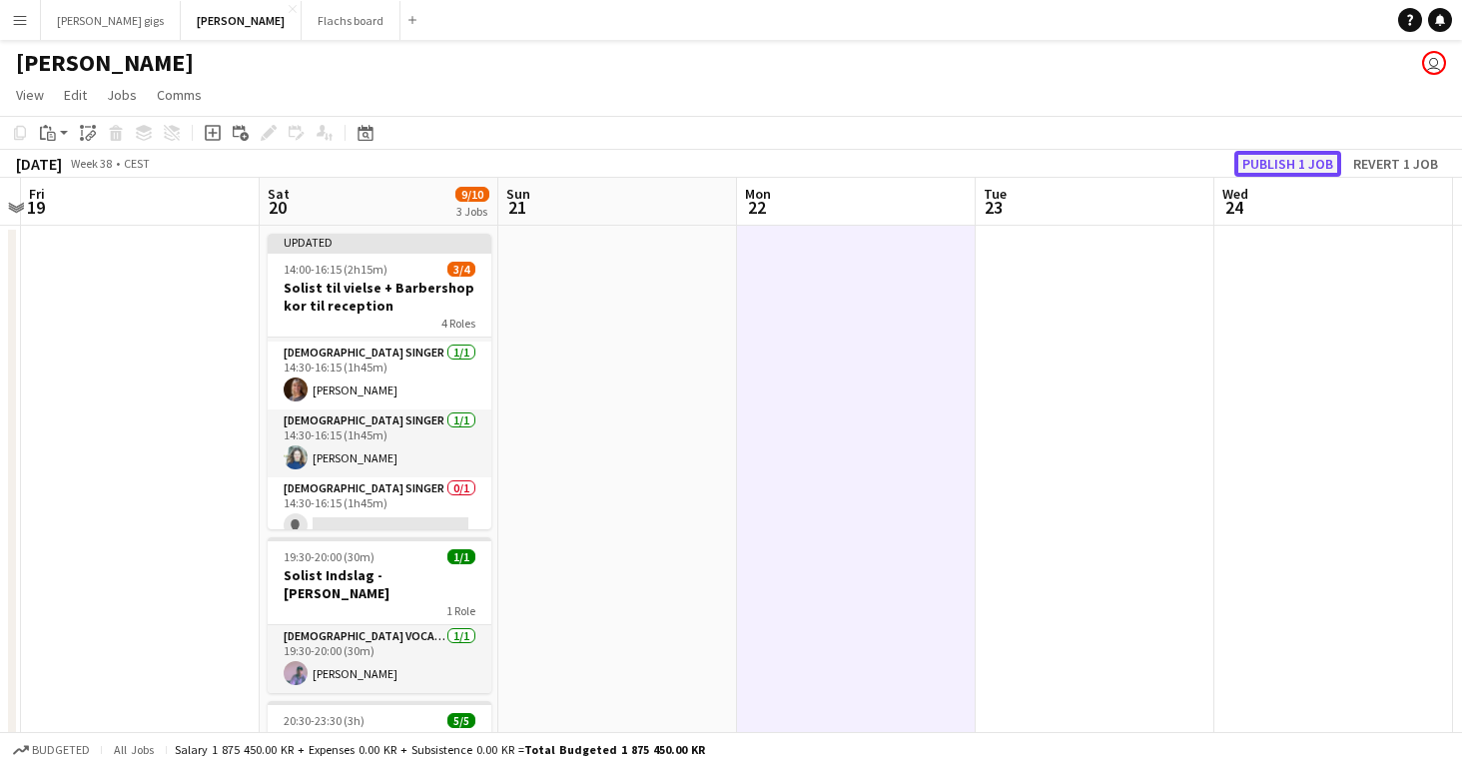
click at [1304, 151] on button "Publish 1 job" at bounding box center [1287, 164] width 107 height 26
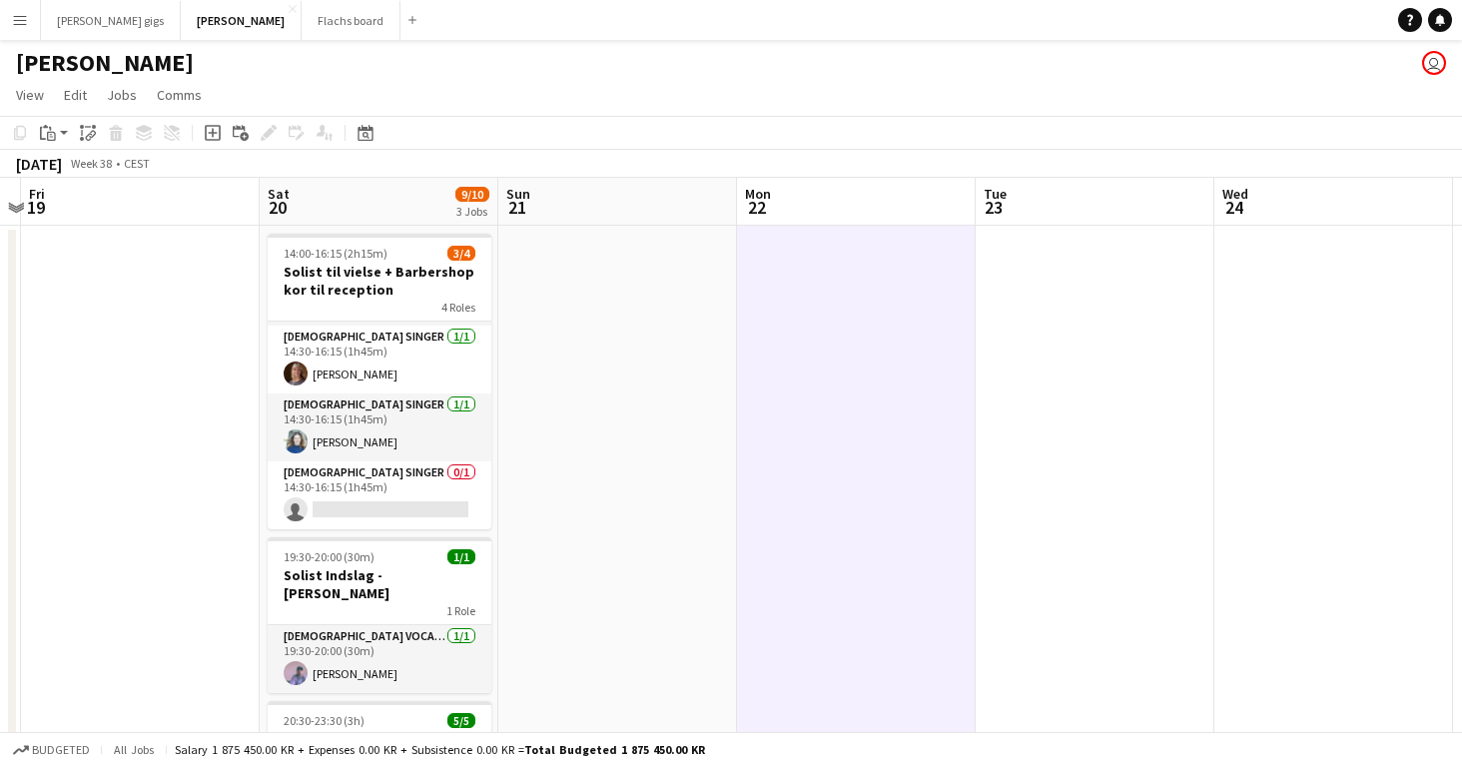
click at [14, 18] on app-icon "Menu" at bounding box center [20, 20] width 16 height 16
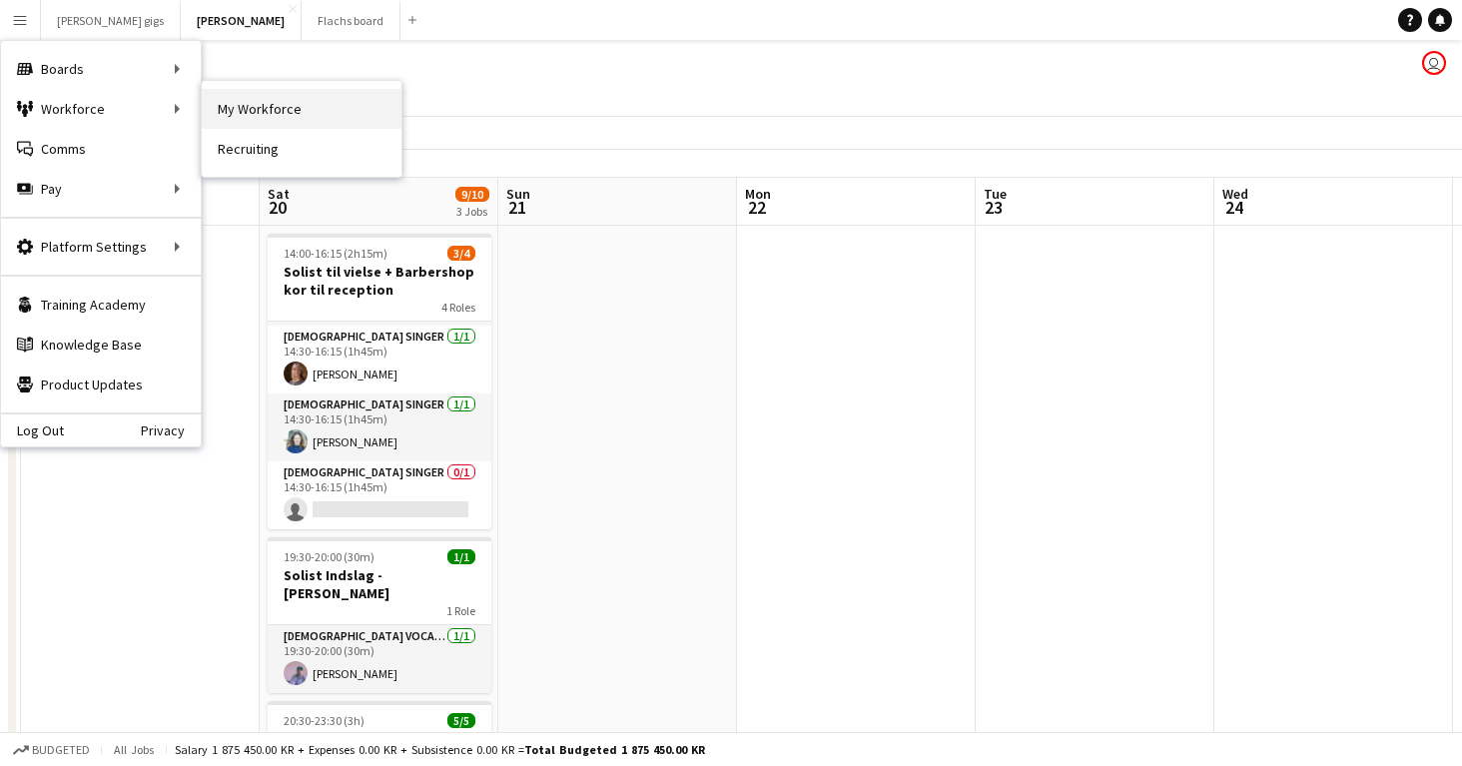
click at [245, 110] on link "My Workforce" at bounding box center [302, 109] width 200 height 40
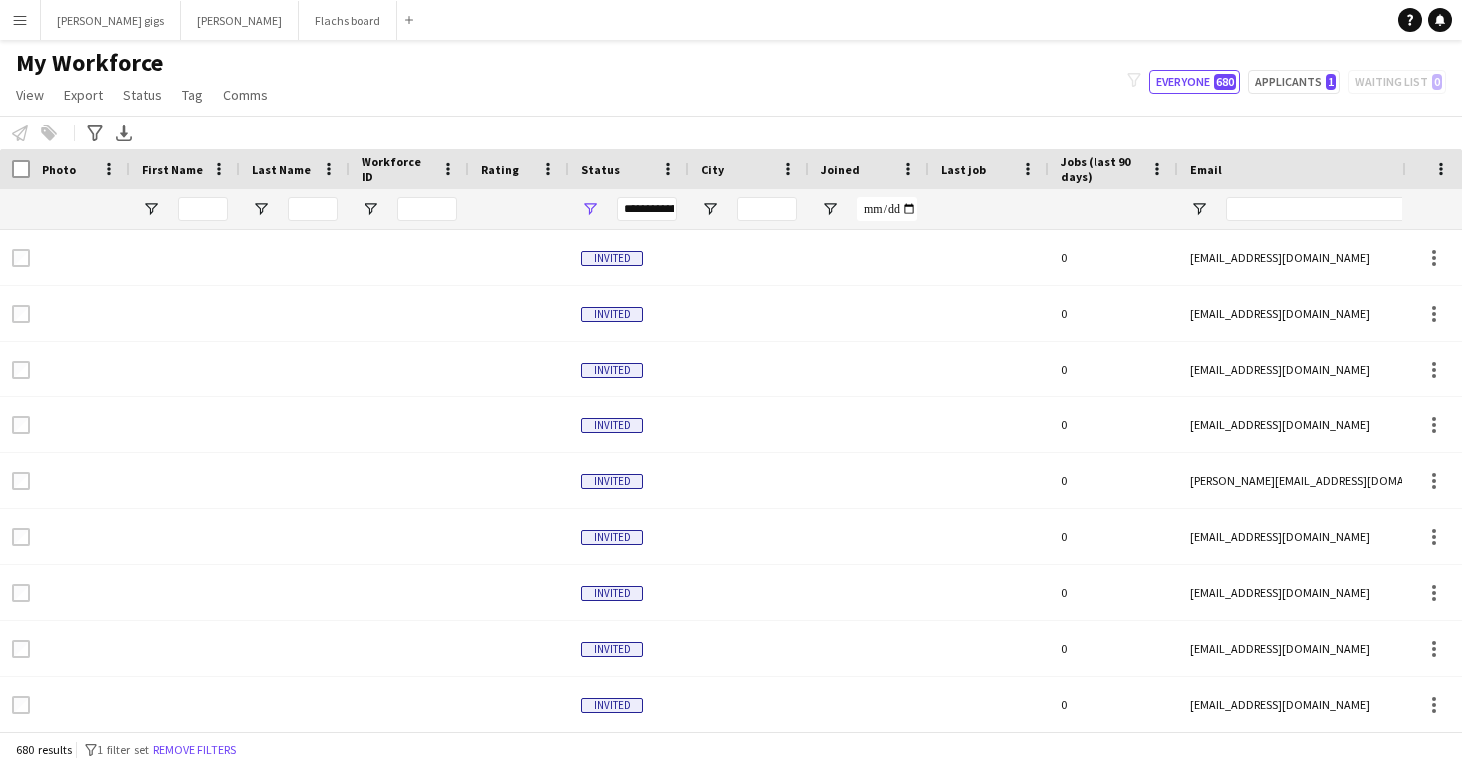
click at [205, 221] on div at bounding box center [203, 209] width 50 height 40
click at [199, 206] on input "First Name Filter Input" at bounding box center [203, 209] width 50 height 24
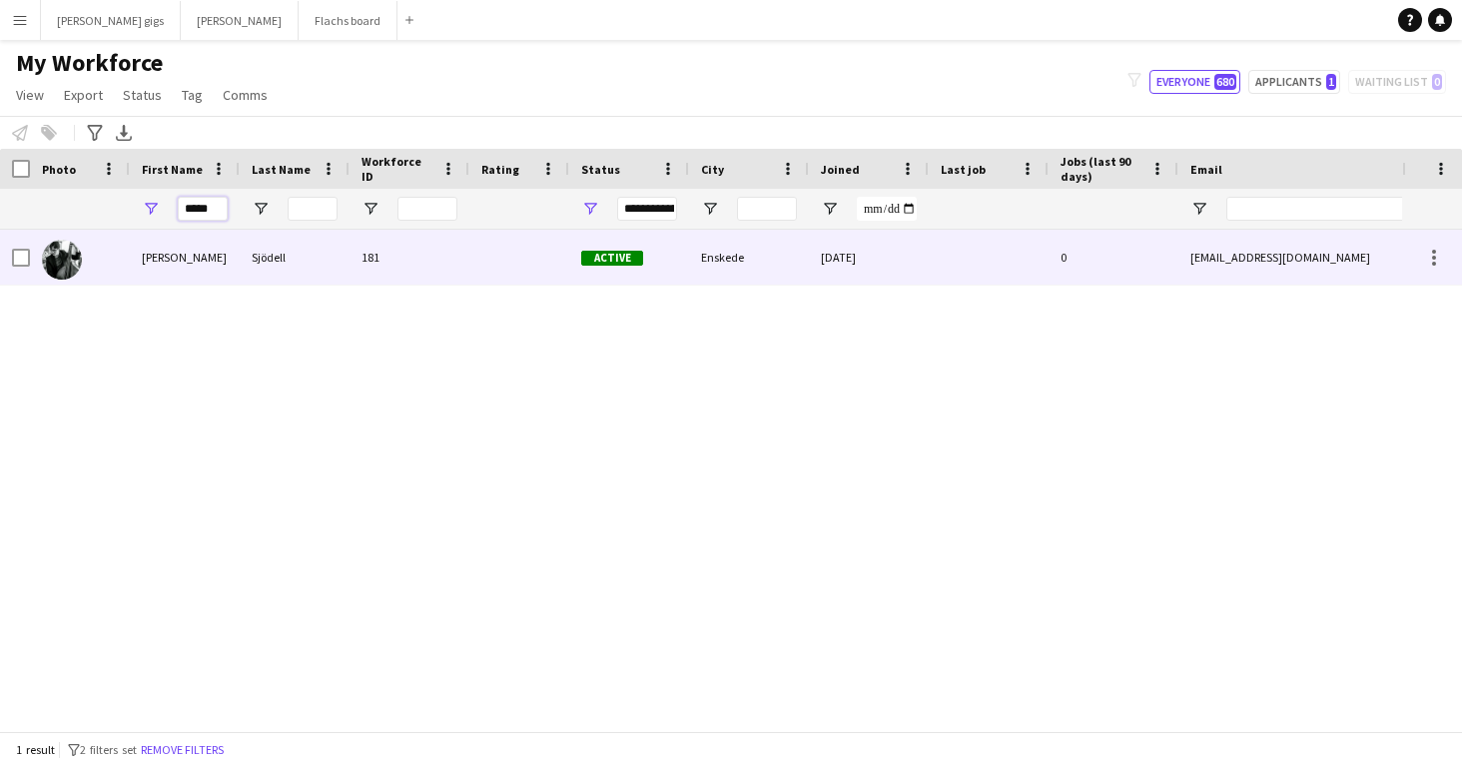
type input "*****"
click at [176, 281] on div "Tomas" at bounding box center [185, 257] width 110 height 55
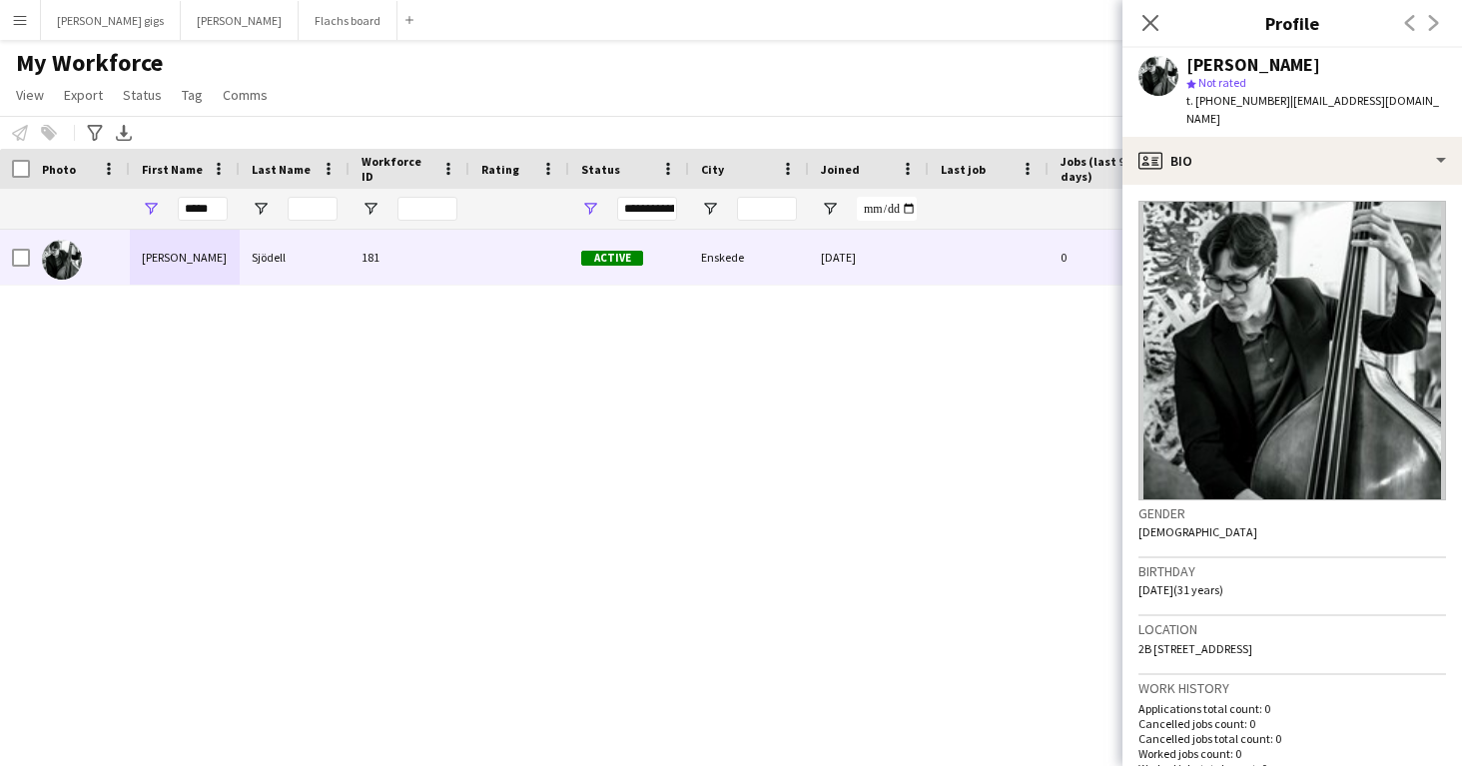
click at [223, 429] on div "Tomas Sjödell 181 Active Enskede 13-07-2023 0 sjodelltomas@gmail.com +467238755…" at bounding box center [701, 480] width 1402 height 501
click at [264, 126] on div "Notify workforce Add to tag Select at least one crew to tag him or her. Advance…" at bounding box center [731, 132] width 1462 height 33
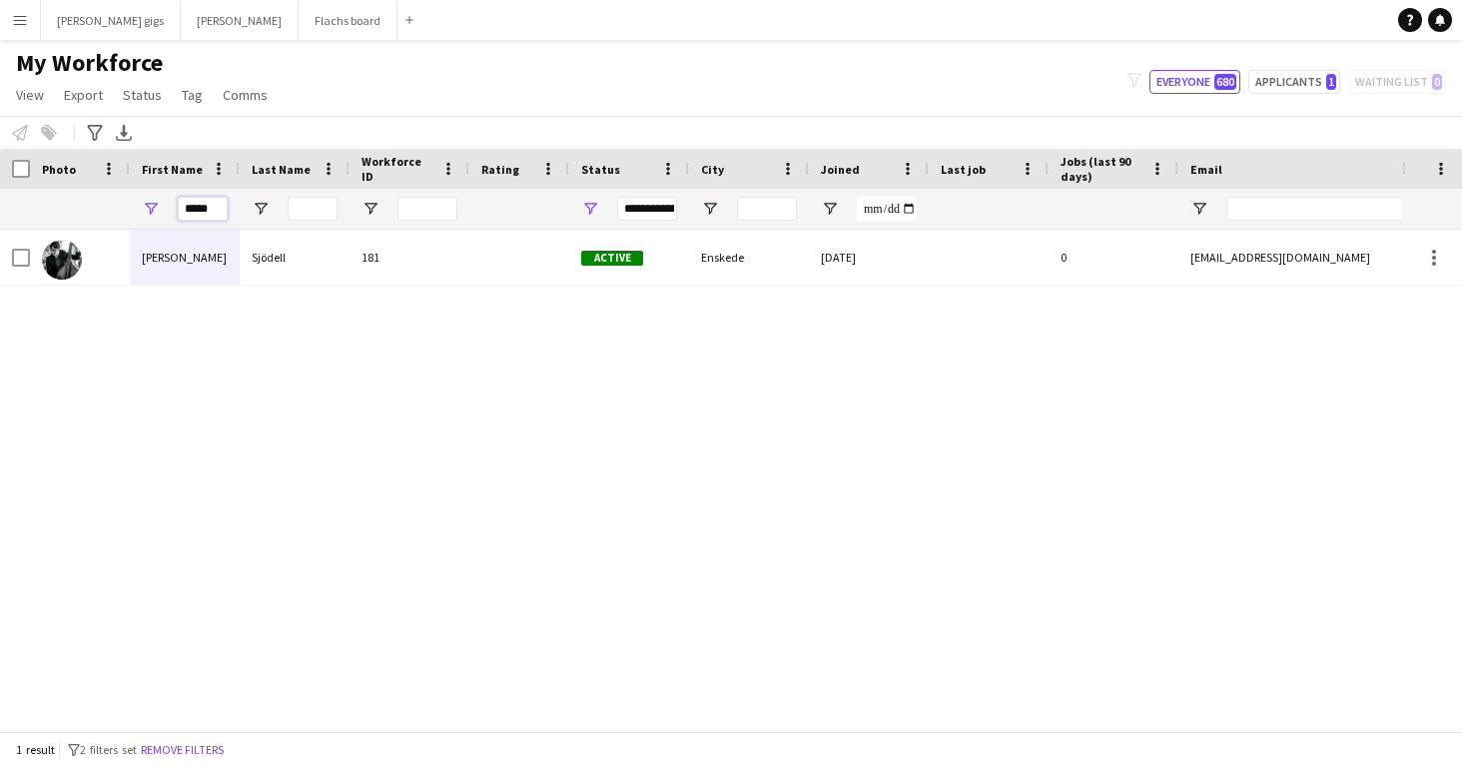
click at [208, 206] on input "*****" at bounding box center [203, 209] width 50 height 24
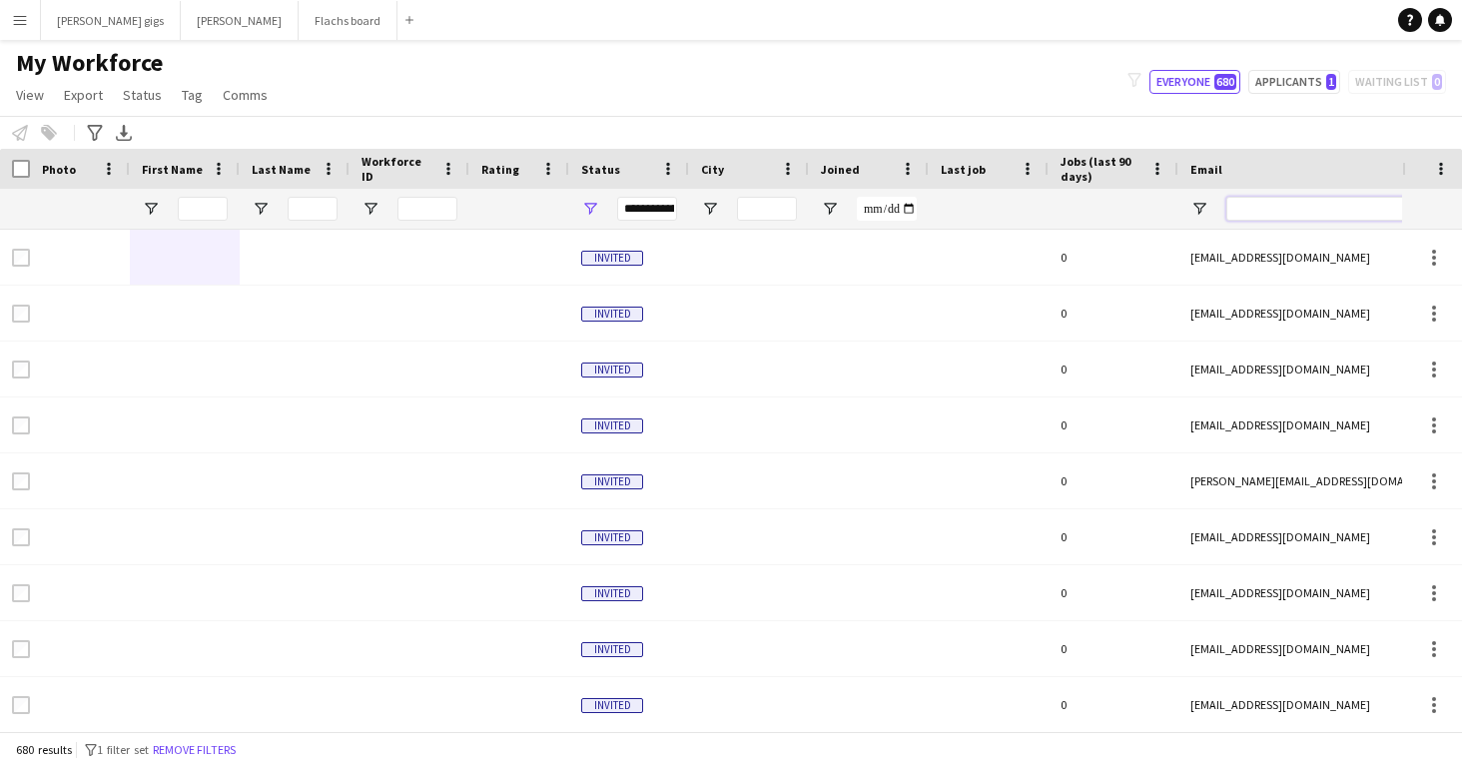
click at [1264, 211] on input "Email Filter Input" at bounding box center [1395, 209] width 339 height 24
paste input "**********"
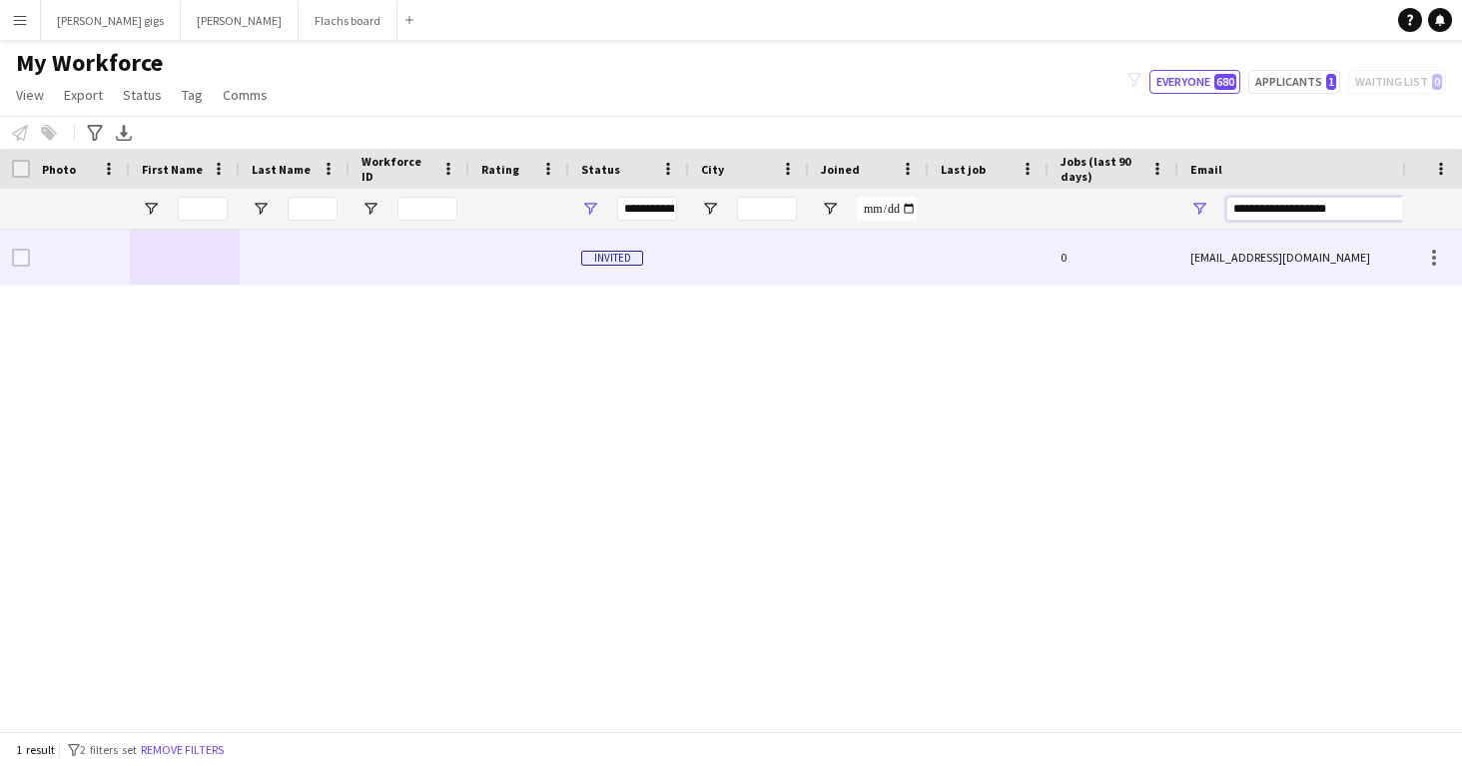
type input "**********"
click at [366, 267] on div at bounding box center [409, 257] width 120 height 55
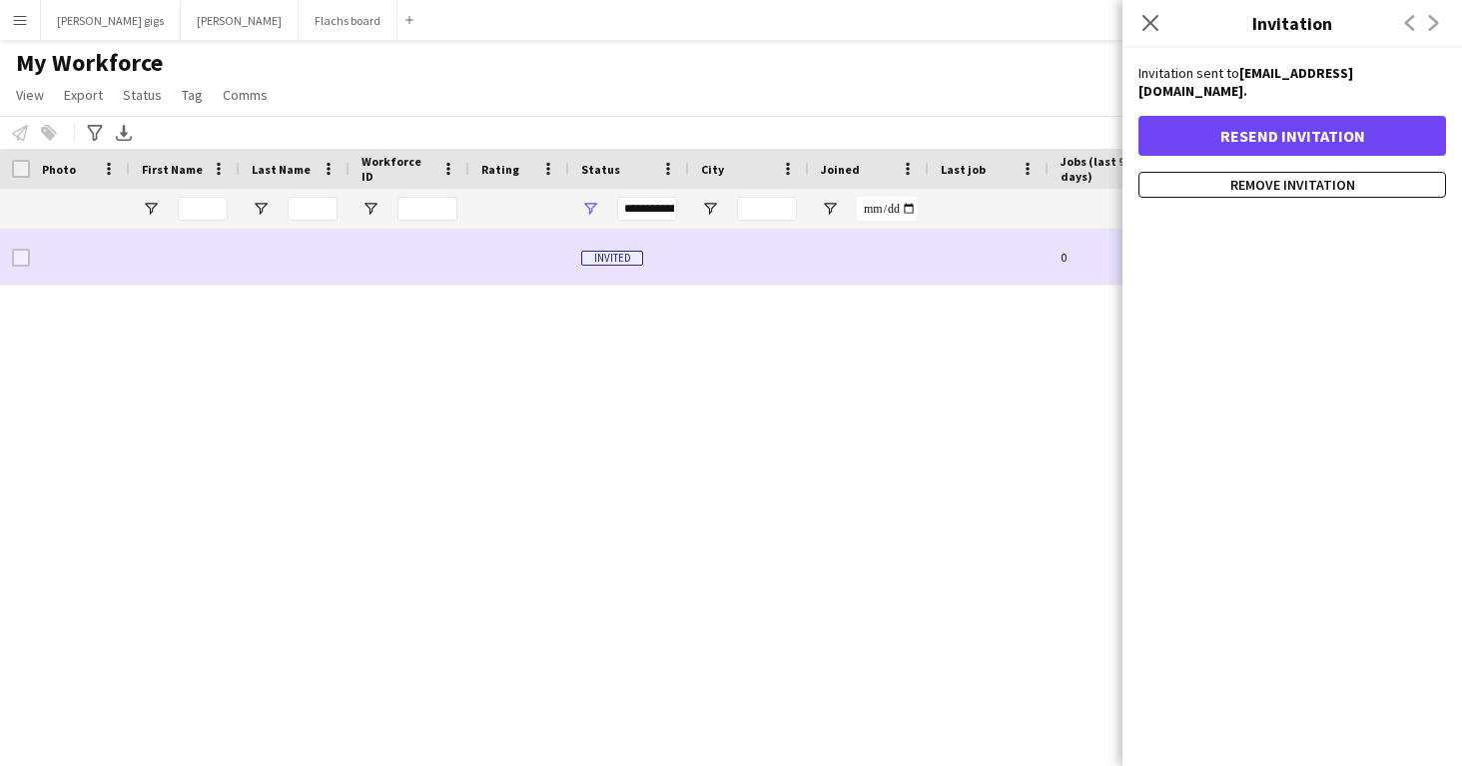
click at [366, 267] on div at bounding box center [409, 257] width 120 height 55
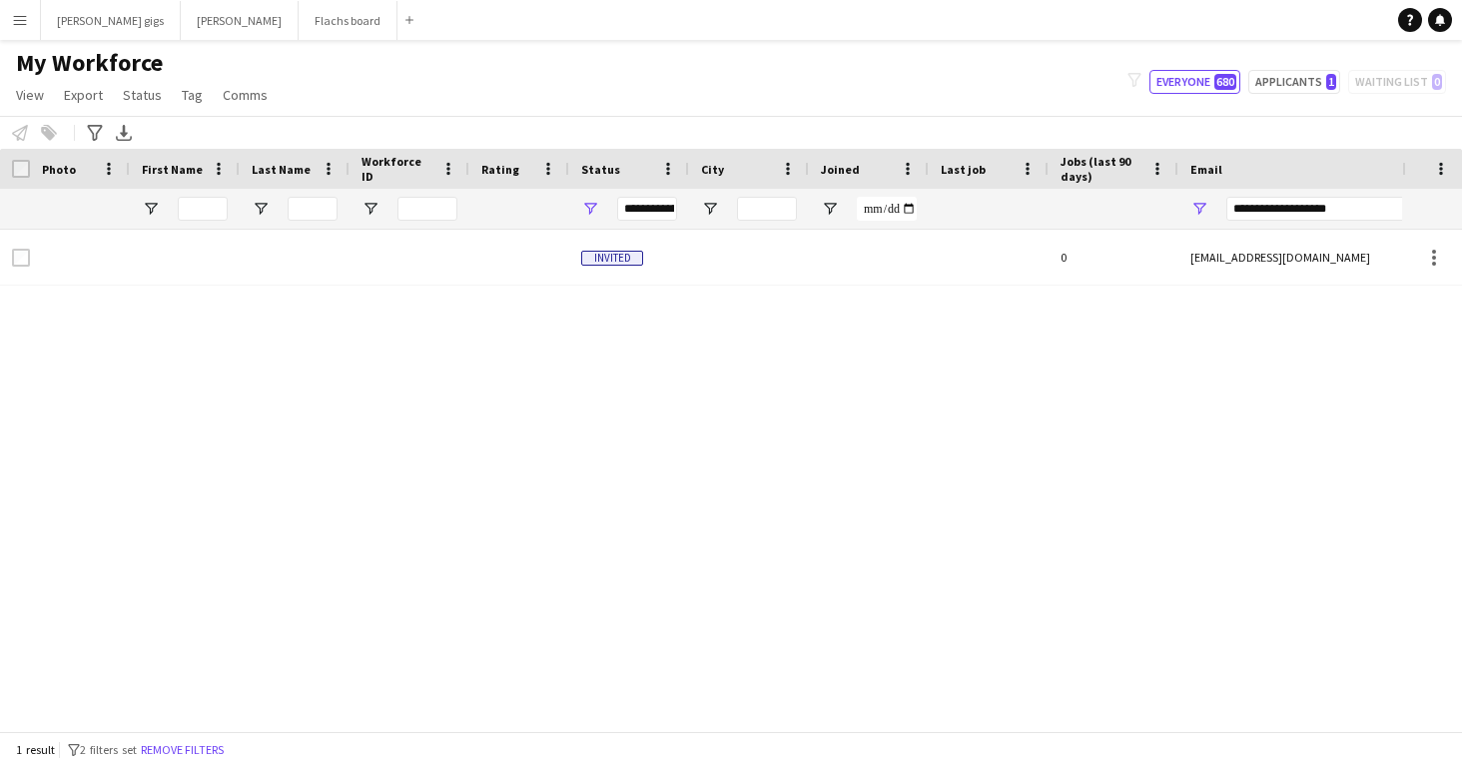
click at [405, 451] on div "Invited 0 Tomasraae@gmail.com" at bounding box center [701, 480] width 1402 height 501
click at [1276, 217] on input "**********" at bounding box center [1395, 209] width 339 height 24
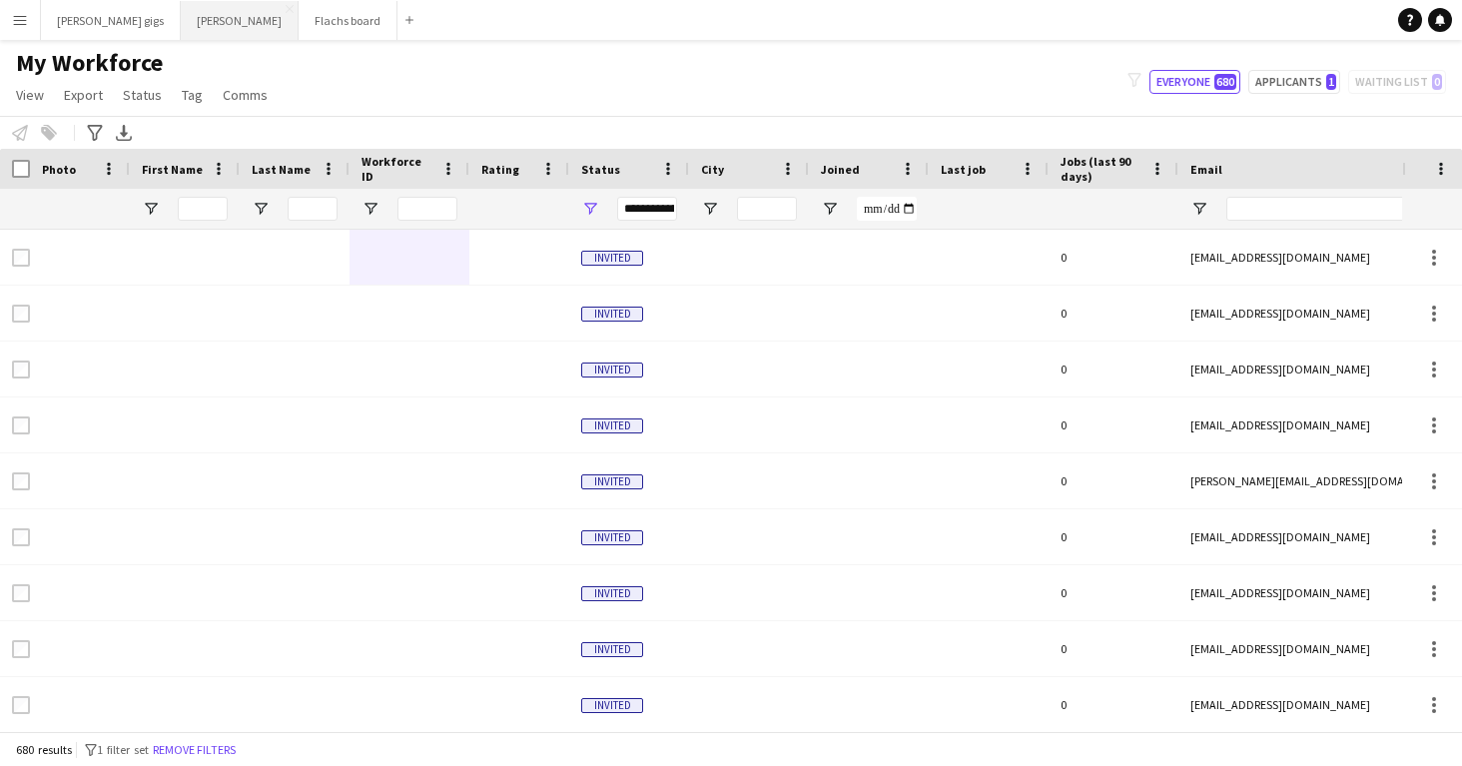
click at [181, 19] on button "Asger Gigs Close" at bounding box center [240, 20] width 118 height 39
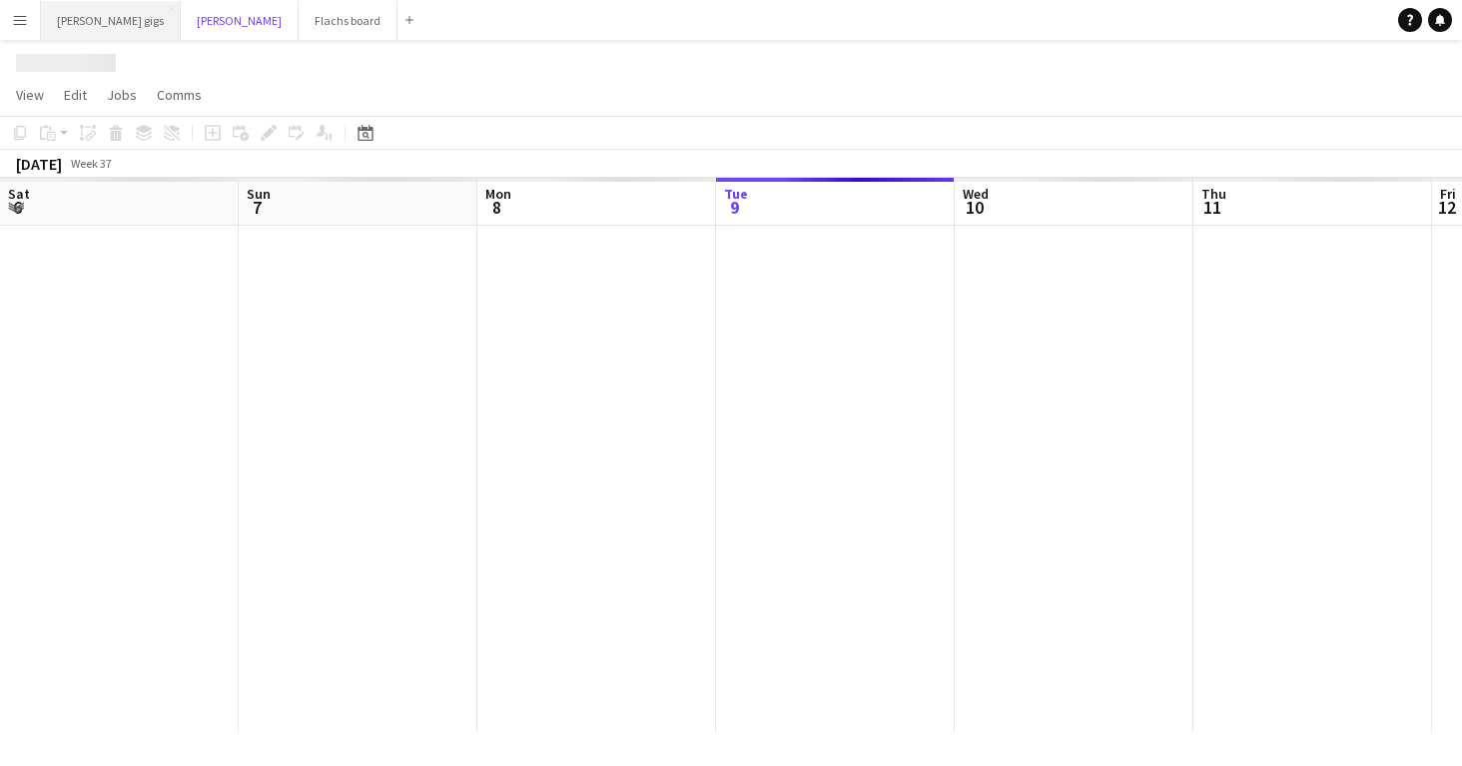
scroll to position [0, 477]
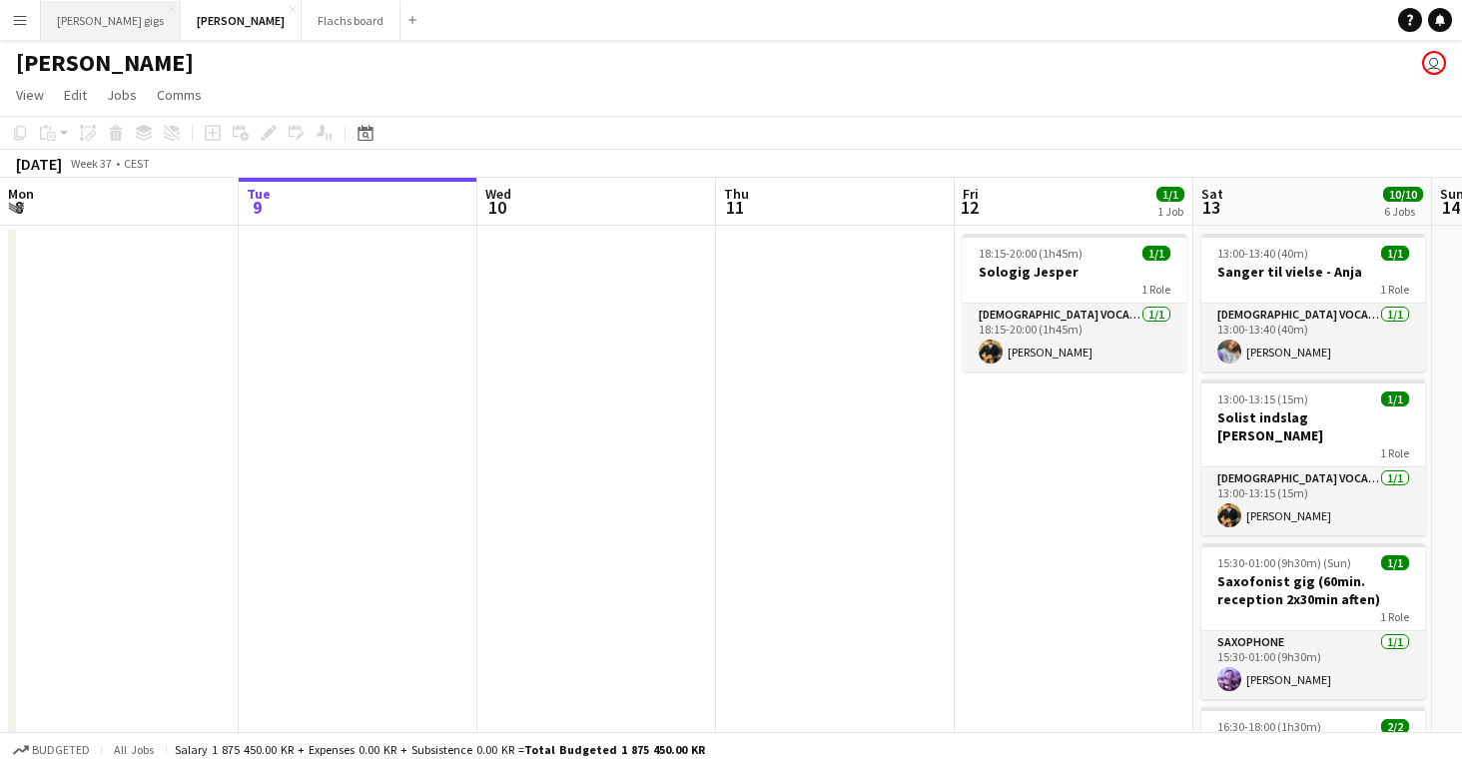
click at [73, 8] on button "Hedvig's gigs Close" at bounding box center [111, 20] width 140 height 39
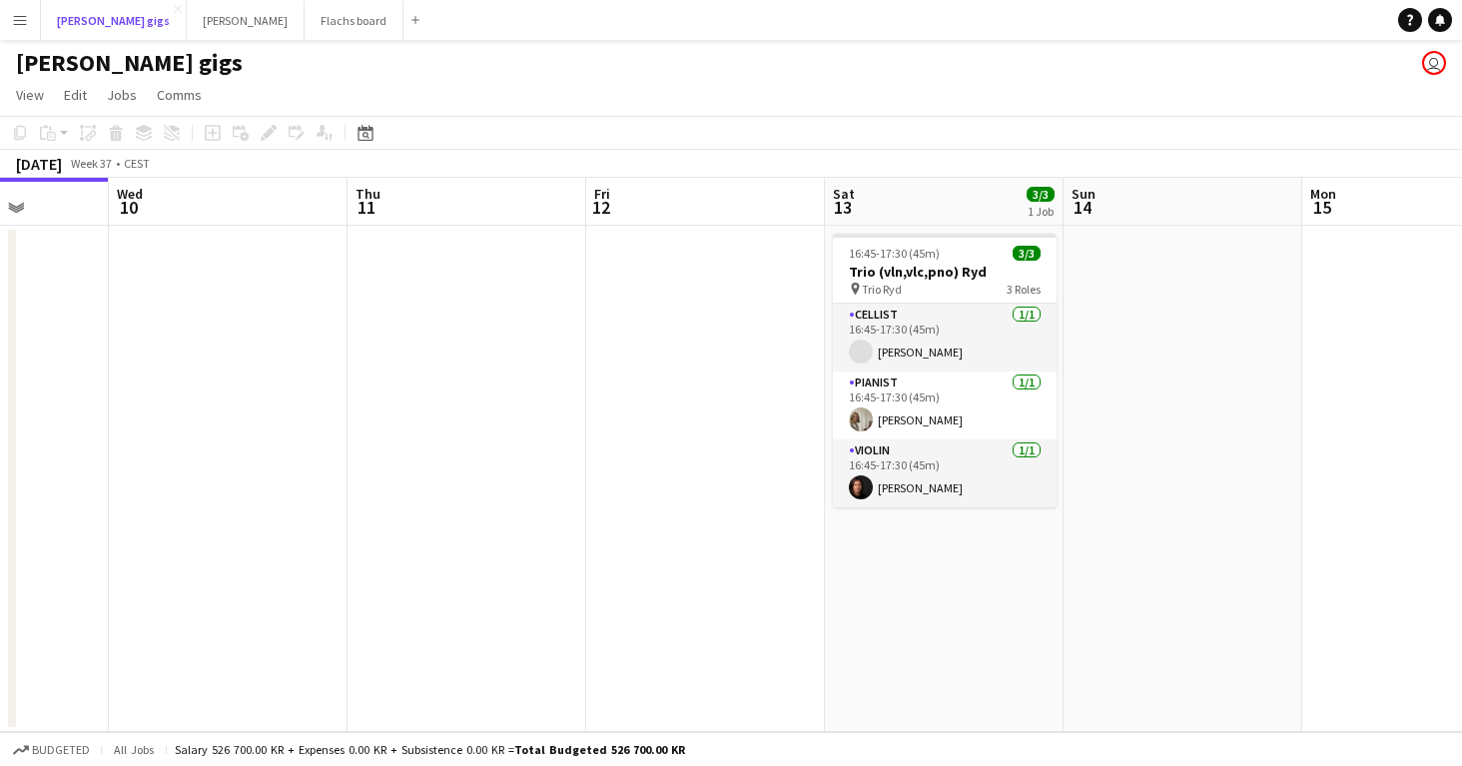
scroll to position [0, 990]
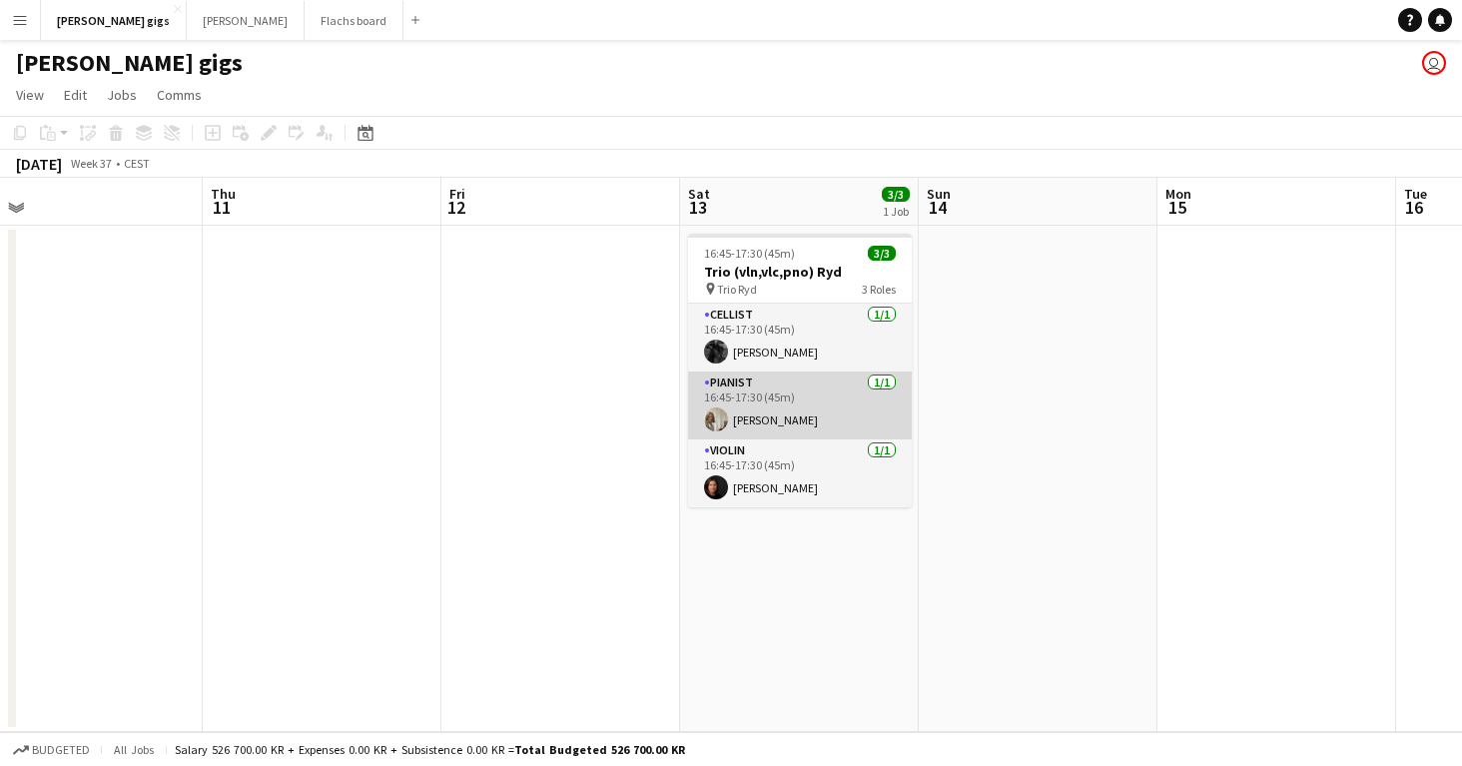
click at [735, 425] on app-card-role "Pianist 1/1 16:45-17:30 (45m) Kalle Stenbäcken" at bounding box center [800, 405] width 224 height 68
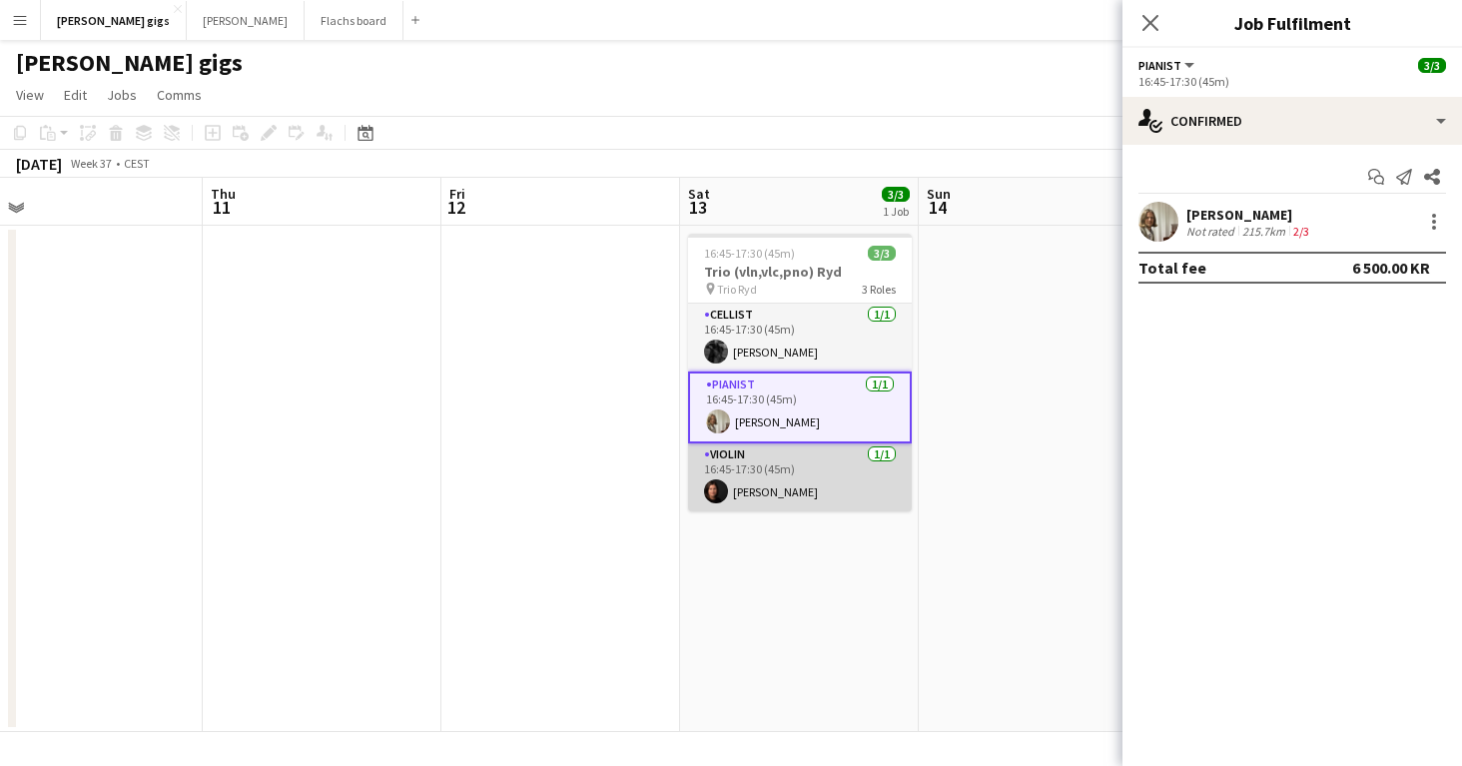
click at [737, 501] on app-card-role "Violin 1/1 16:45-17:30 (45m) Hanna Austern" at bounding box center [800, 477] width 224 height 68
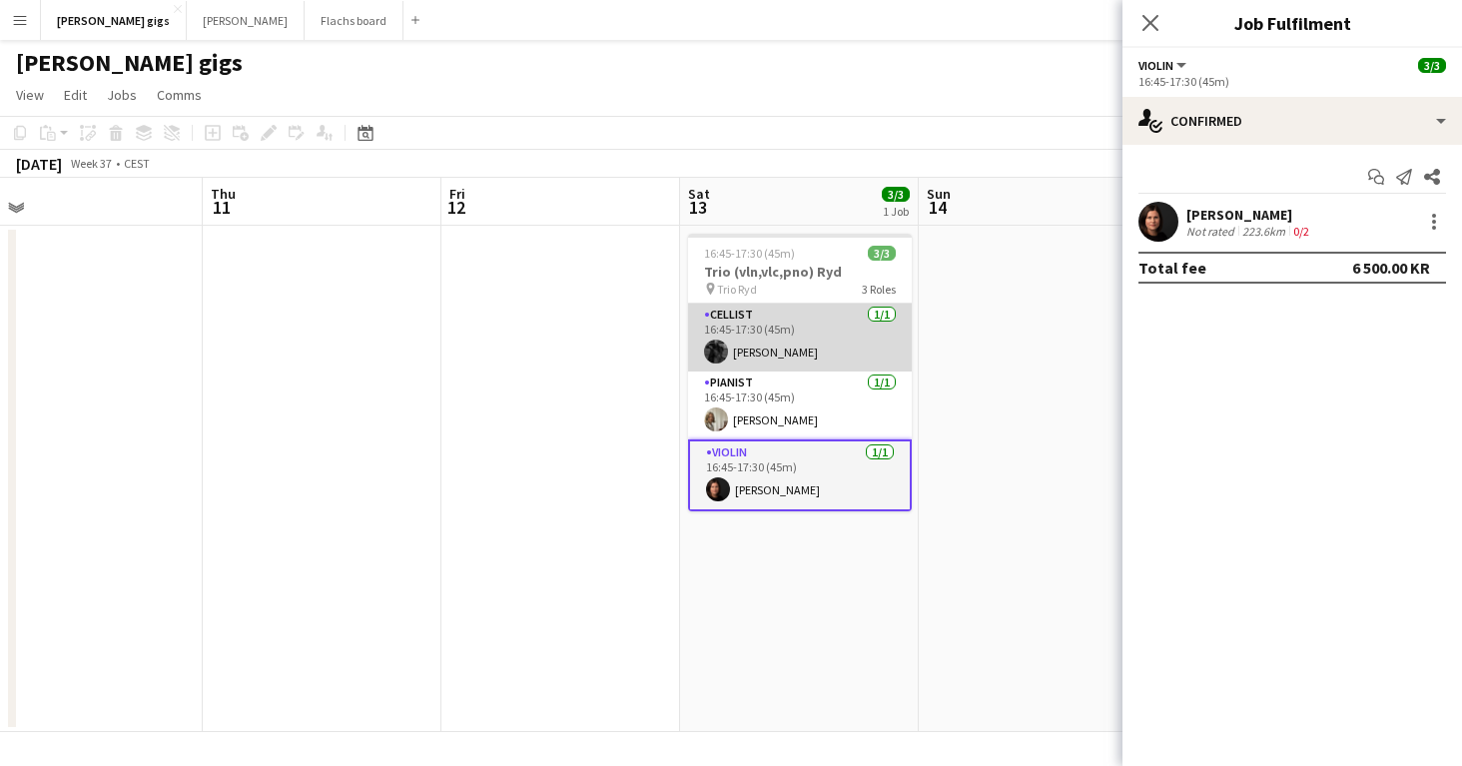
click at [712, 337] on app-card-role "Cellist 1/1 16:45-17:30 (45m) Marcus Bertzén" at bounding box center [800, 338] width 224 height 68
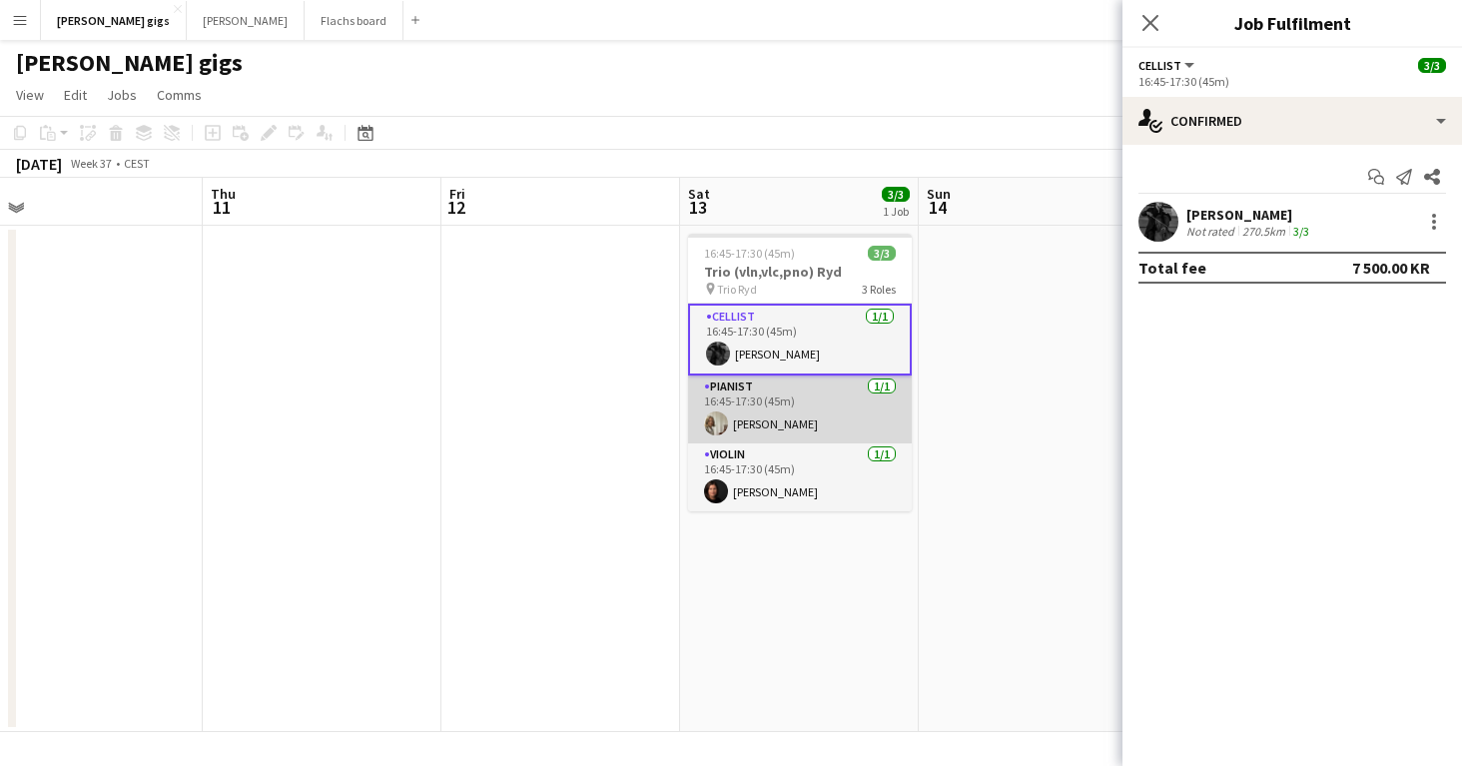
click at [732, 396] on app-card-role "Pianist 1/1 16:45-17:30 (45m) Kalle Stenbäcken" at bounding box center [800, 409] width 224 height 68
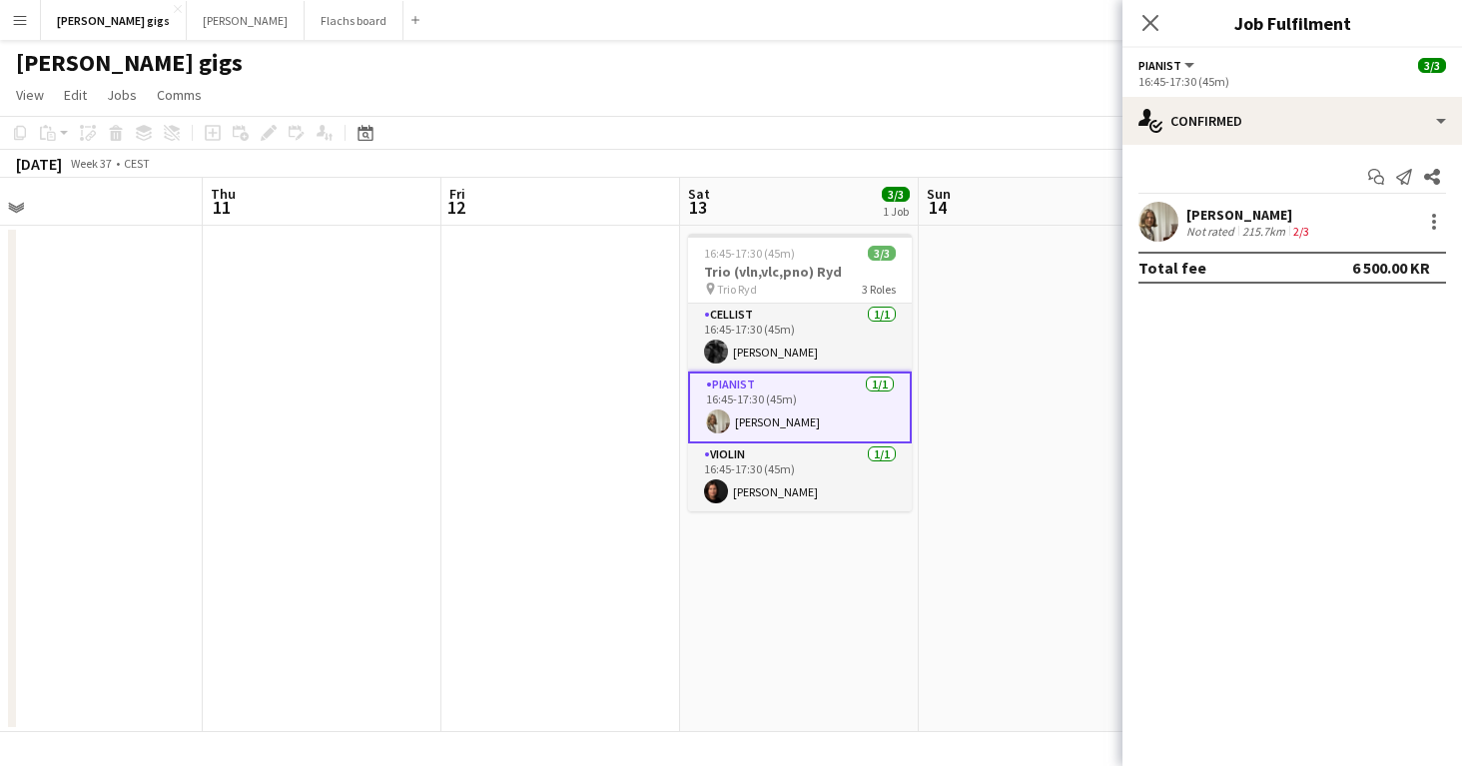
click at [590, 370] on app-date-cell at bounding box center [560, 479] width 239 height 506
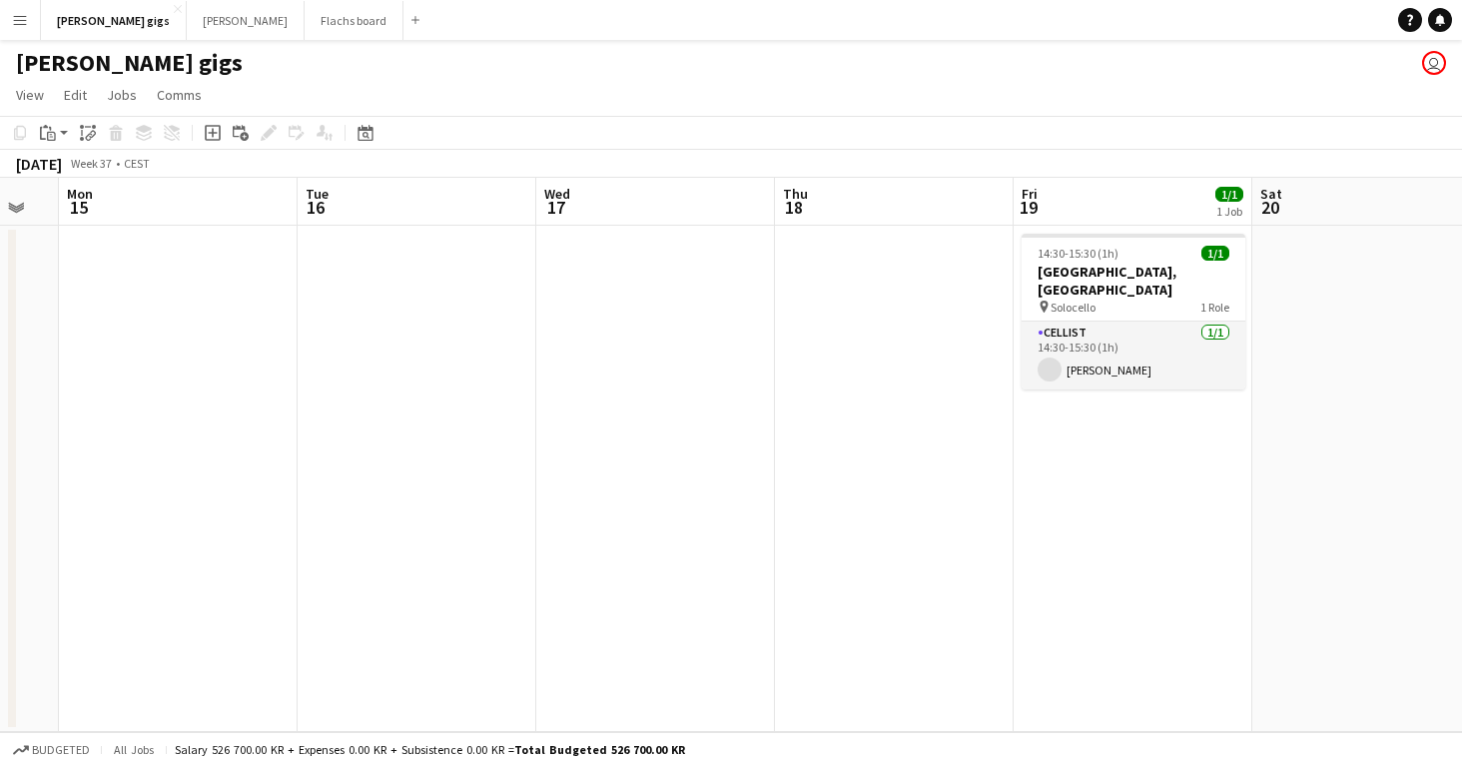
scroll to position [0, 525]
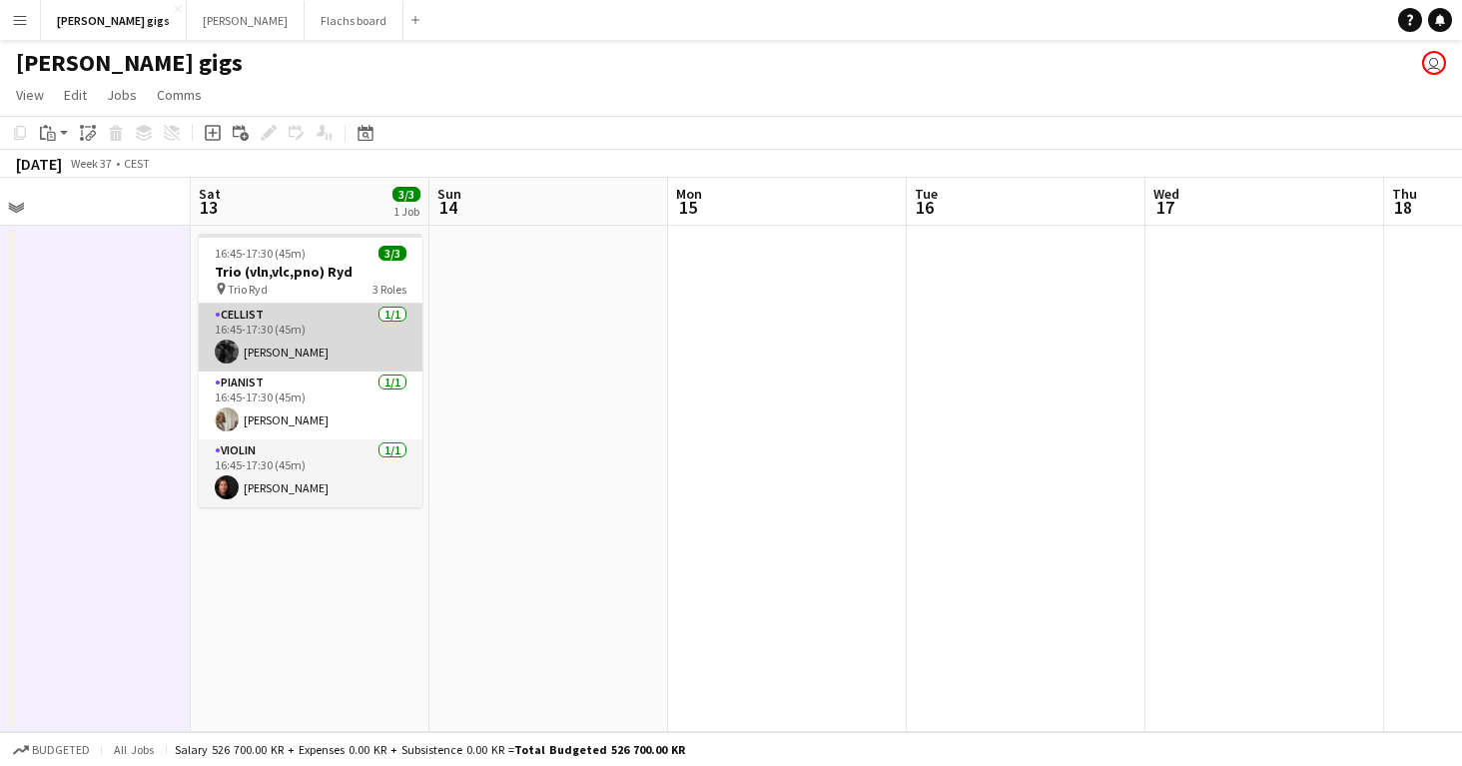
click at [352, 360] on app-card-role "Cellist 1/1 16:45-17:30 (45m) Marcus Bertzén" at bounding box center [311, 338] width 224 height 68
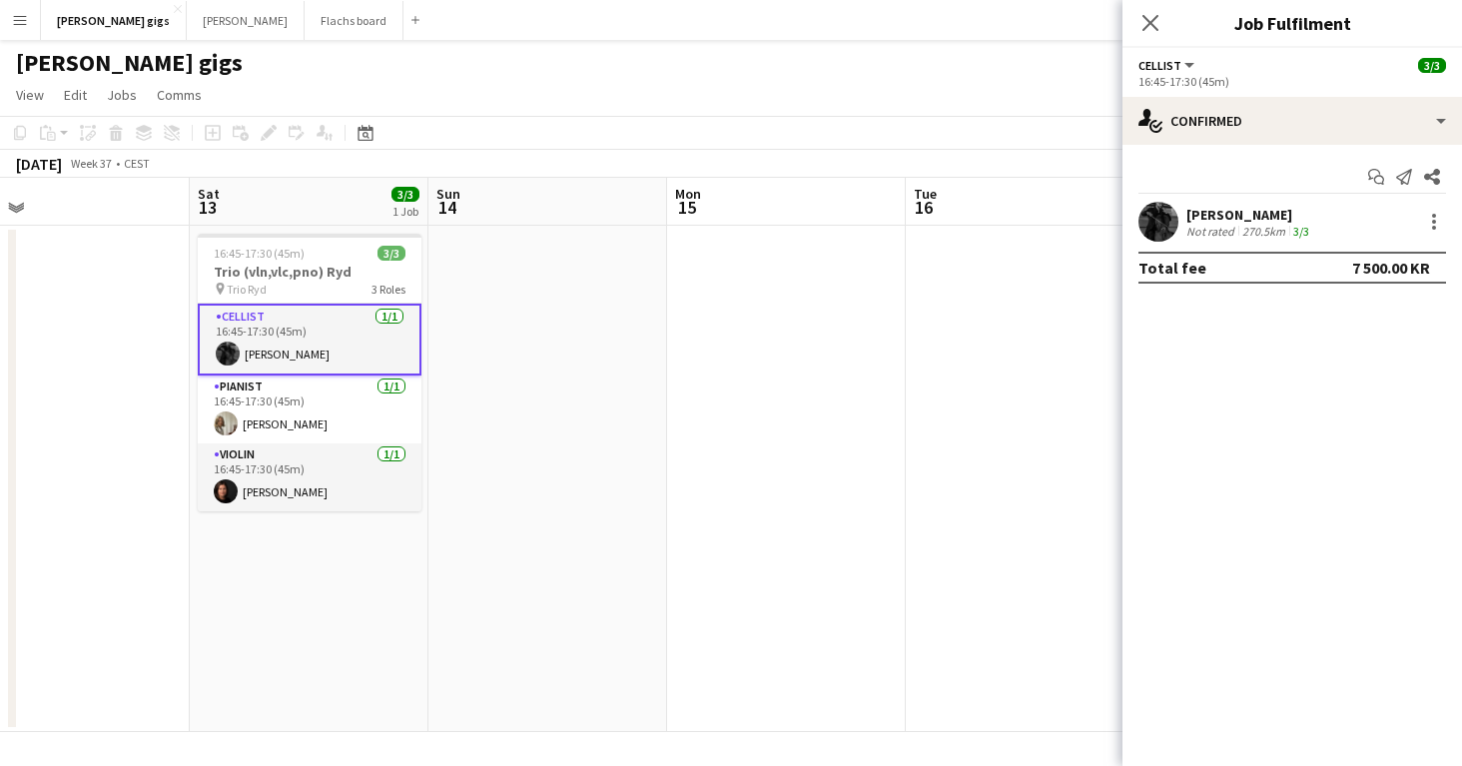
click at [352, 360] on app-card-role "Cellist 1/1 16:45-17:30 (45m) Marcus Bertzén" at bounding box center [310, 340] width 224 height 72
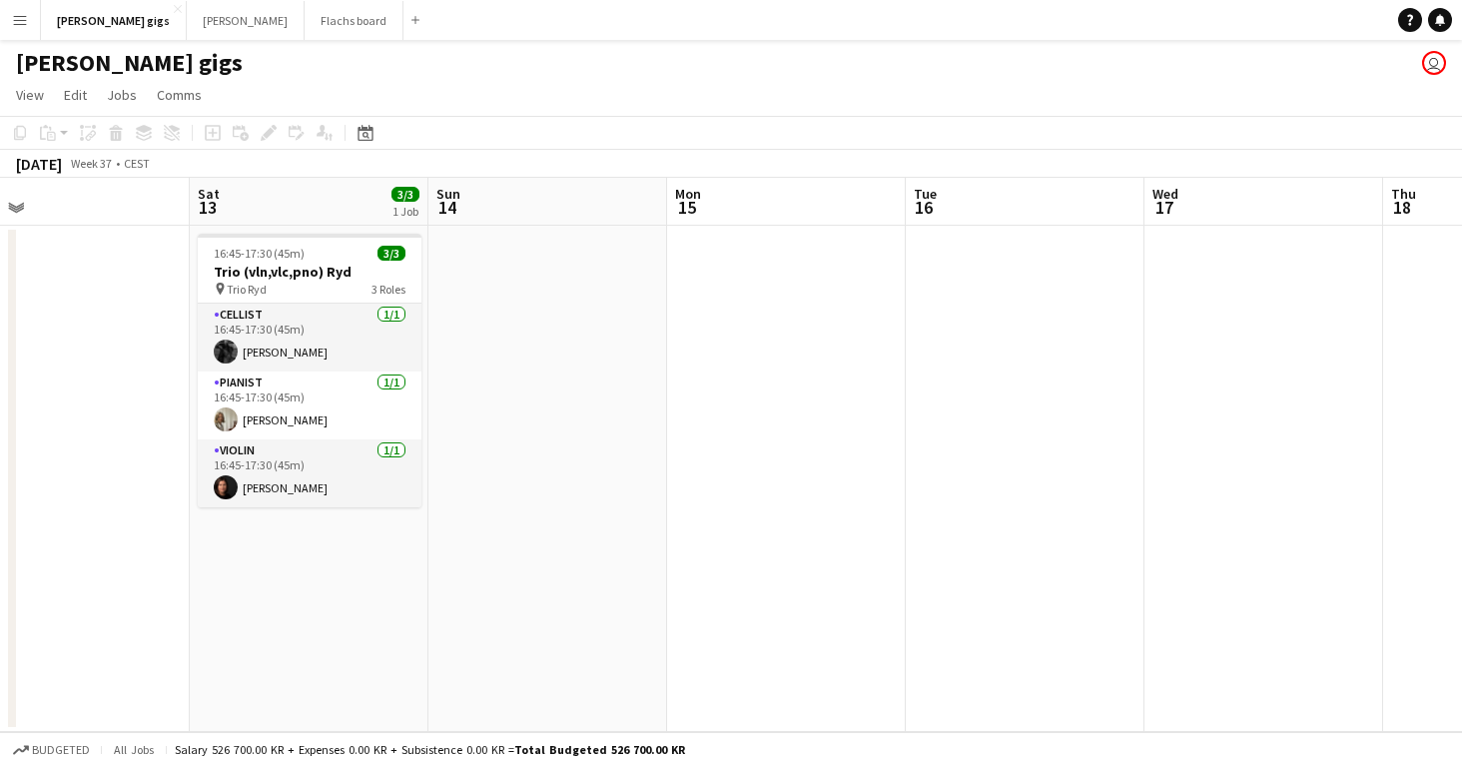
click at [622, 397] on app-date-cell at bounding box center [547, 479] width 239 height 506
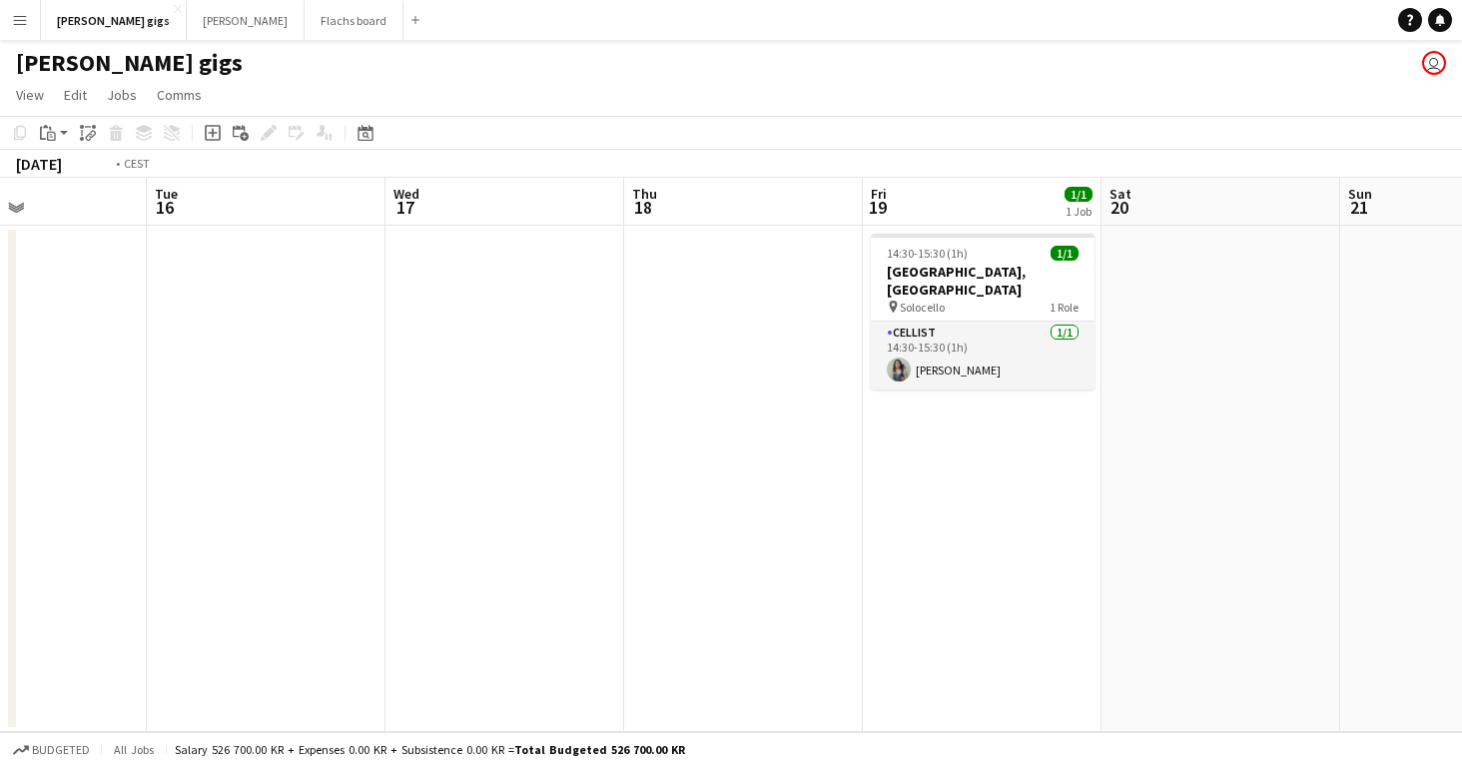
scroll to position [0, 593]
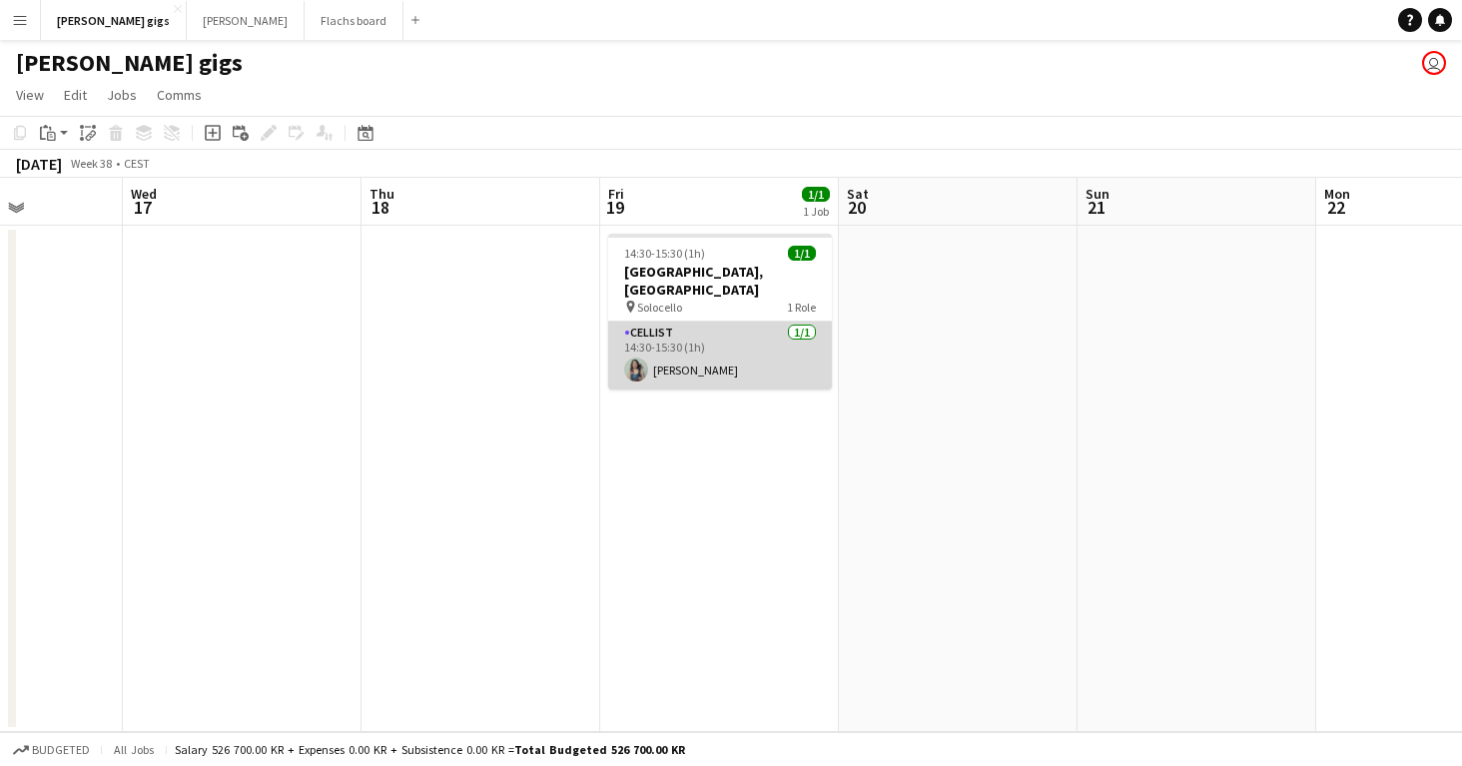
click at [684, 346] on app-card-role "Cellist 1/1 14:30-15:30 (1h) Maria Quevedo" at bounding box center [720, 355] width 224 height 68
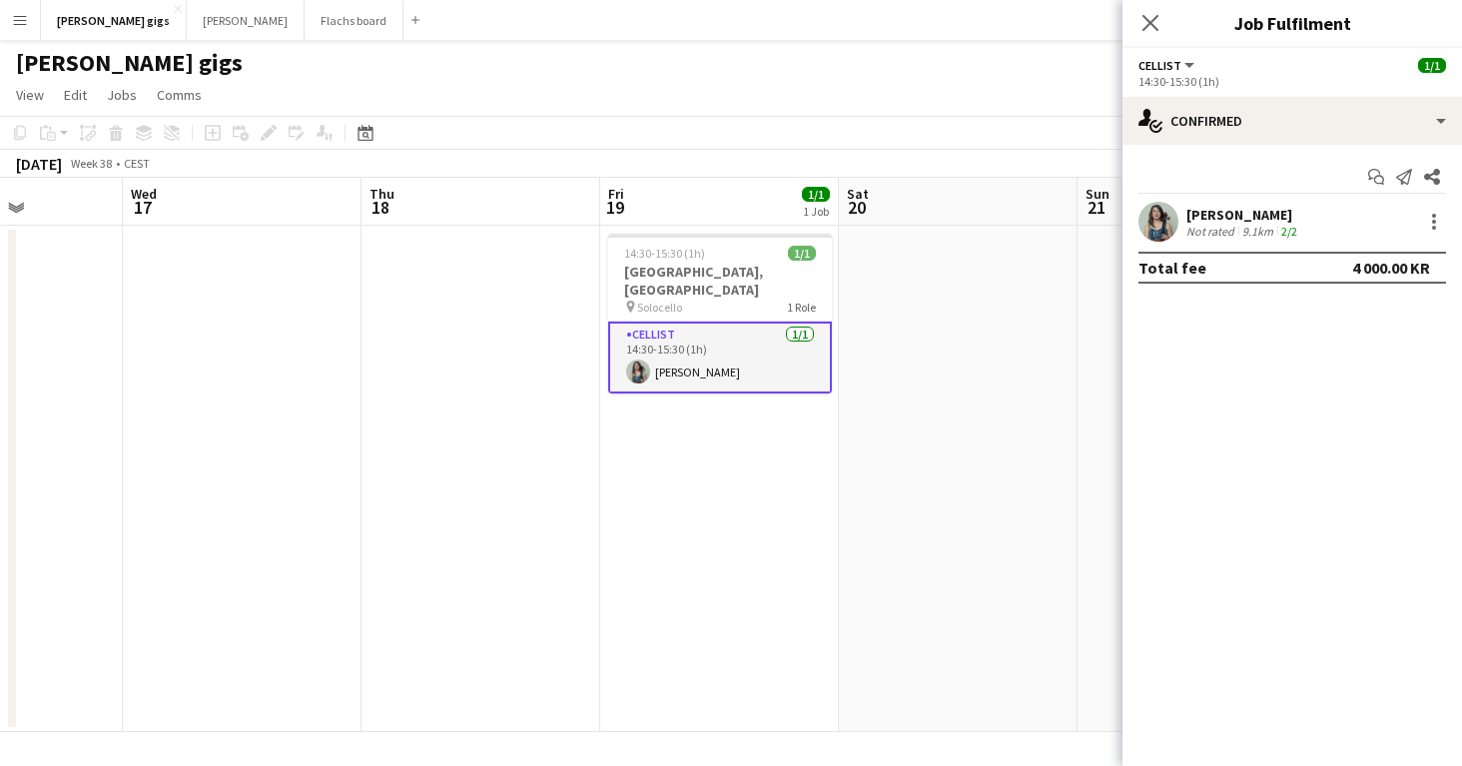
click at [690, 470] on app-date-cell "14:30-15:30 (1h) 1/1 Solocello, Oslo pin Solocello 1 Role Cellist 1/1 14:30-15:…" at bounding box center [719, 479] width 239 height 506
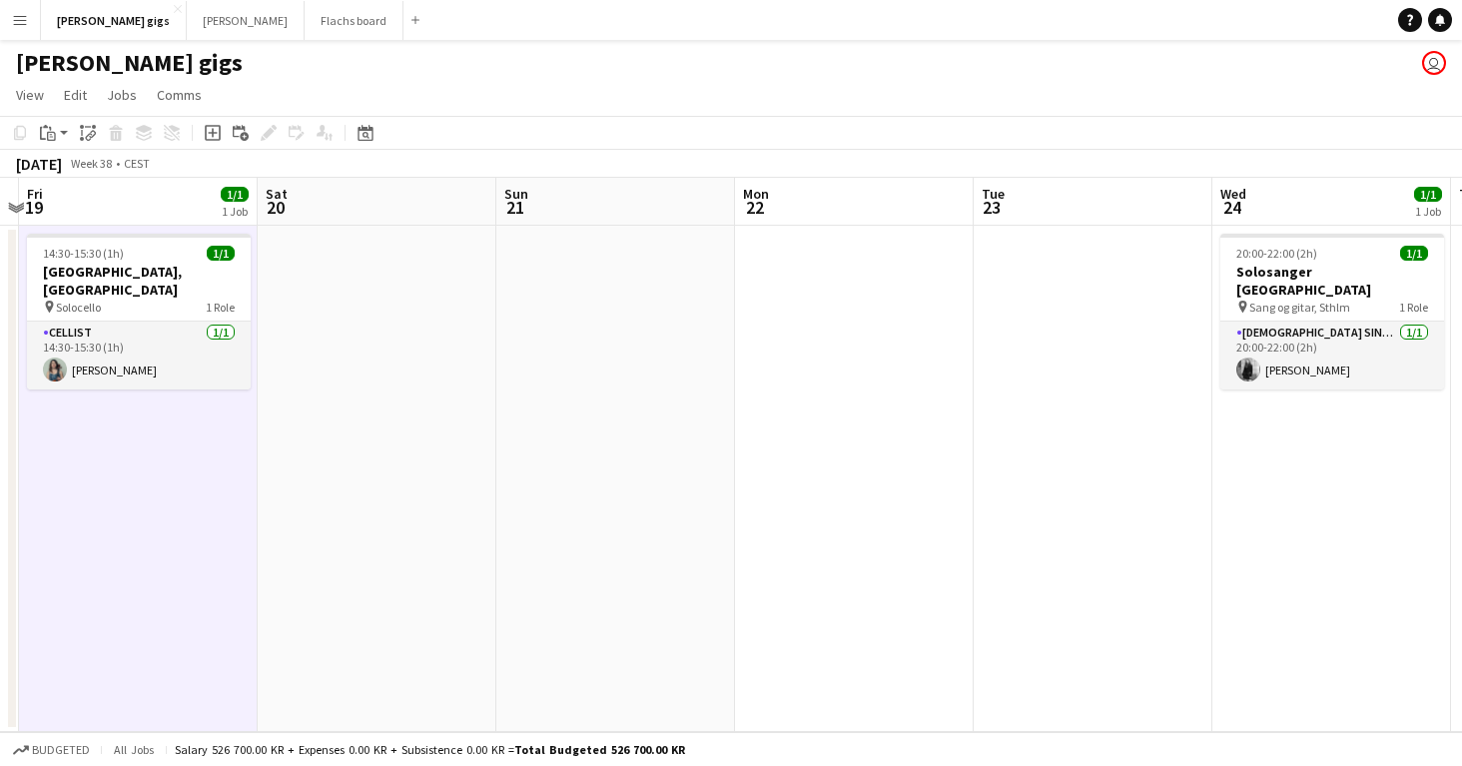
scroll to position [0, 821]
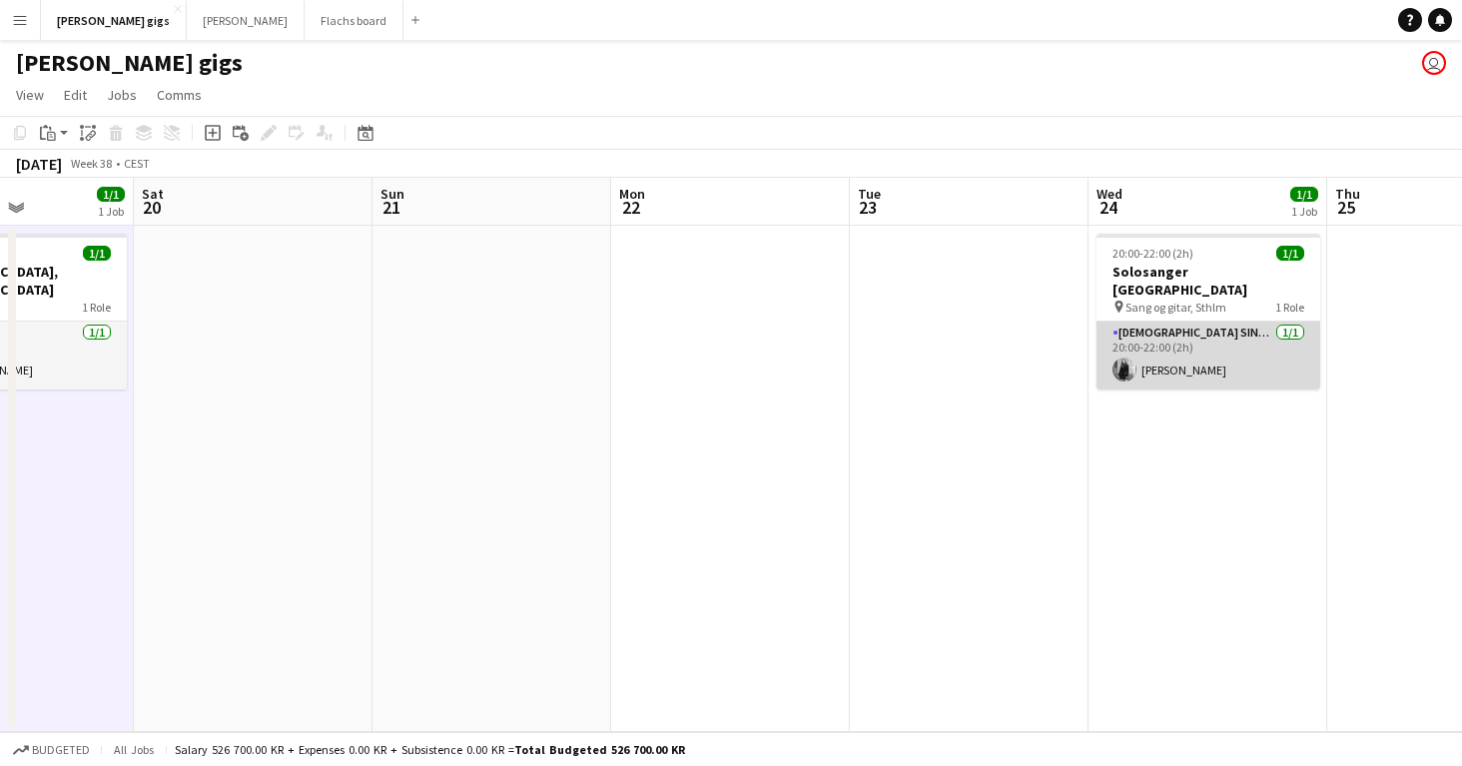
click at [1171, 349] on app-card-role "Female Singer 1/1 20:00-22:00 (2h) Nina Sand" at bounding box center [1208, 355] width 224 height 68
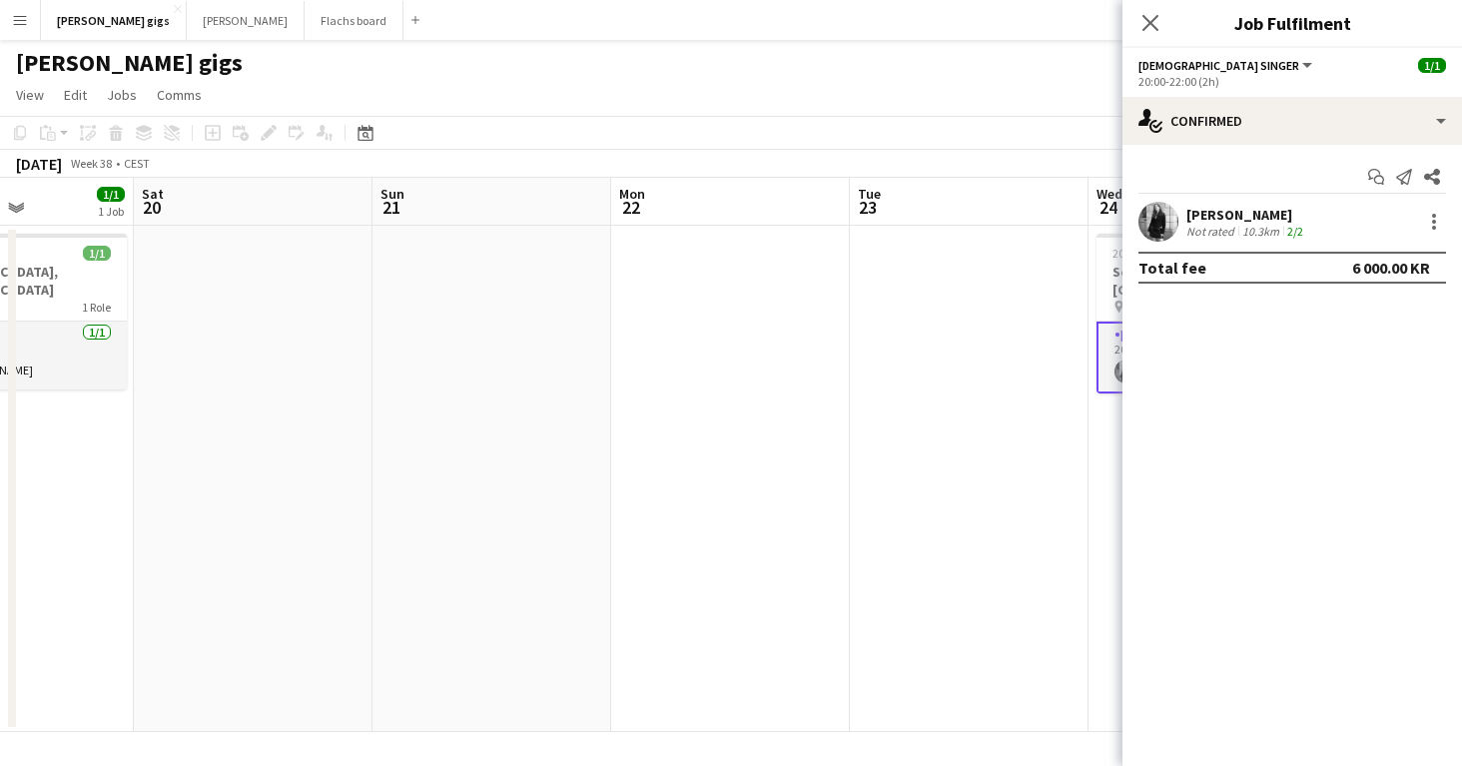
click at [1008, 397] on app-date-cell at bounding box center [969, 479] width 239 height 506
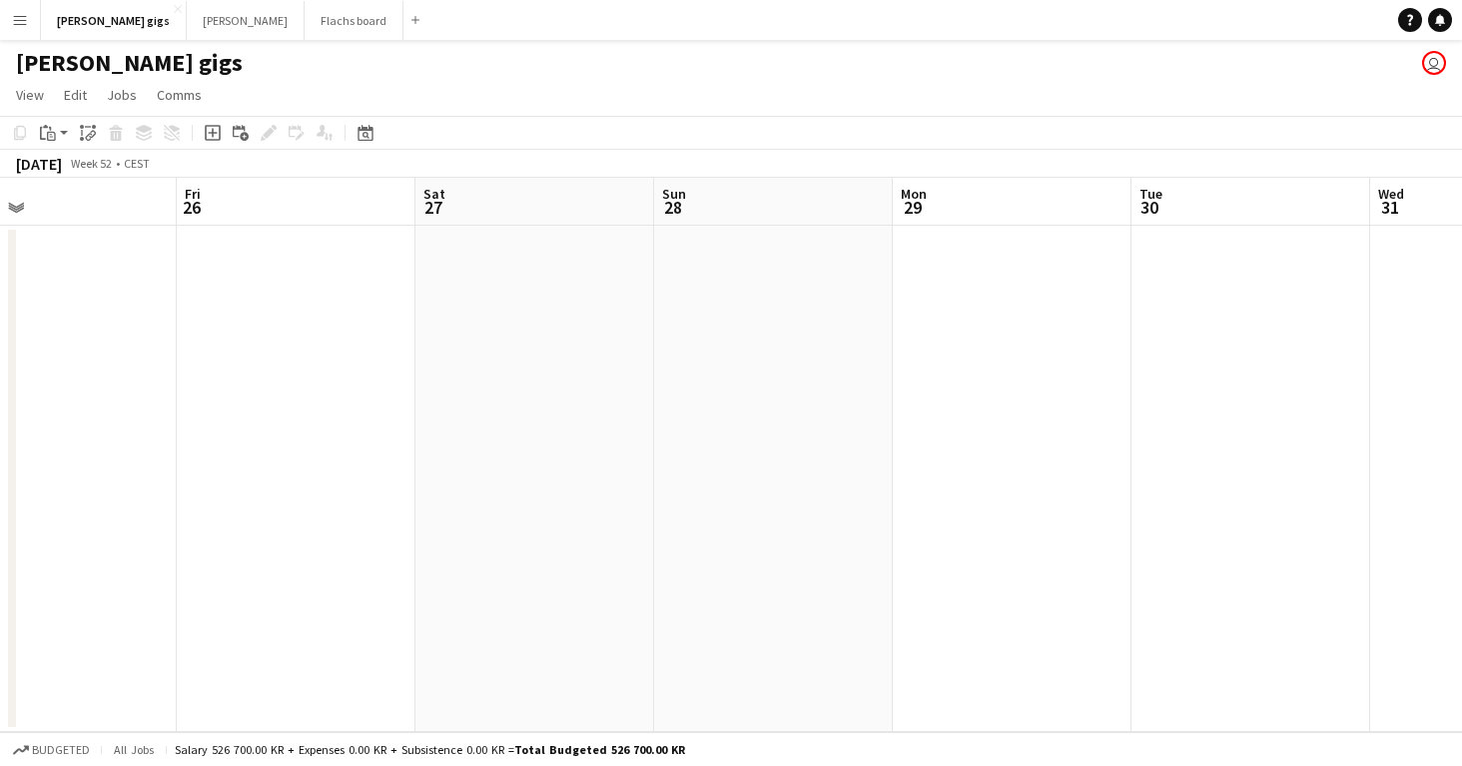
scroll to position [0, 474]
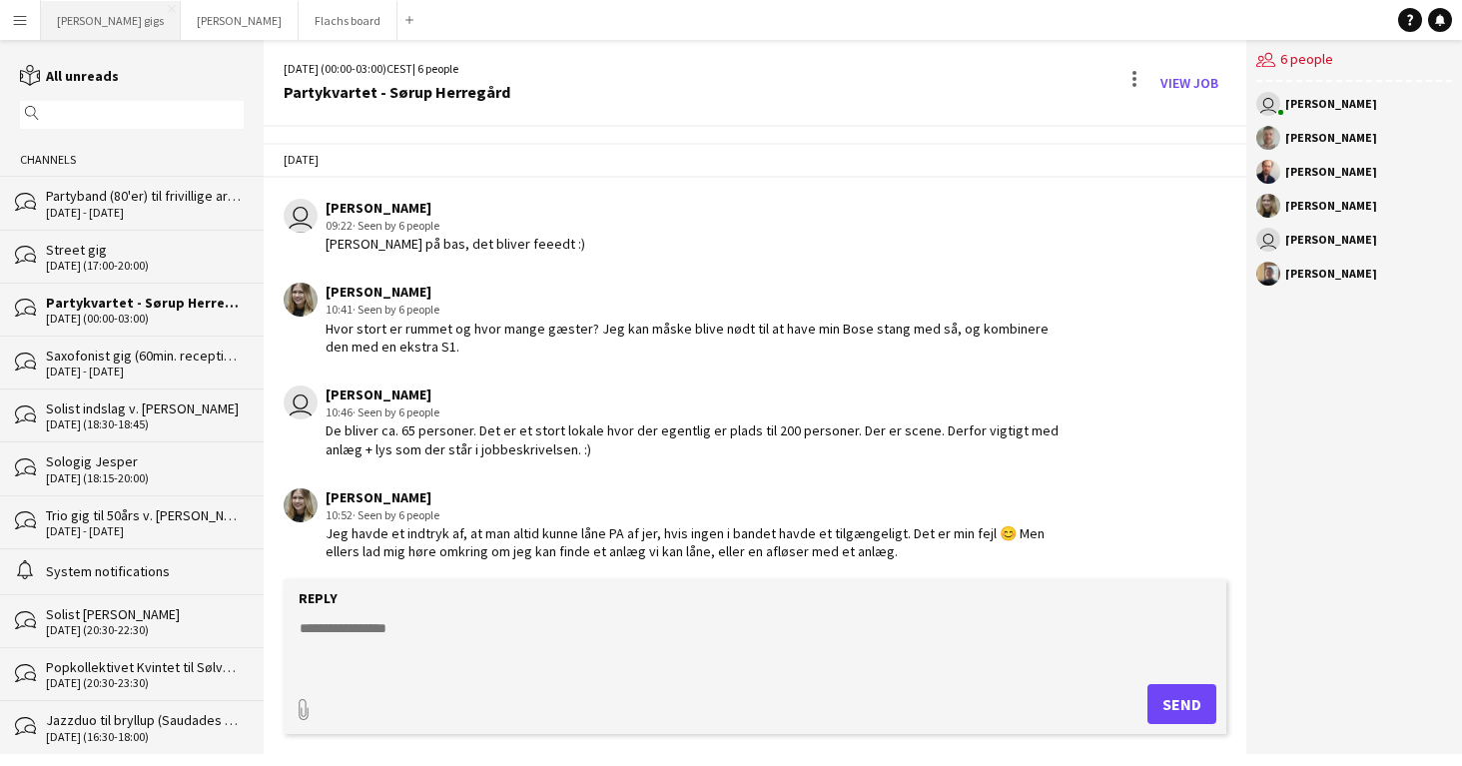
scroll to position [3837, 0]
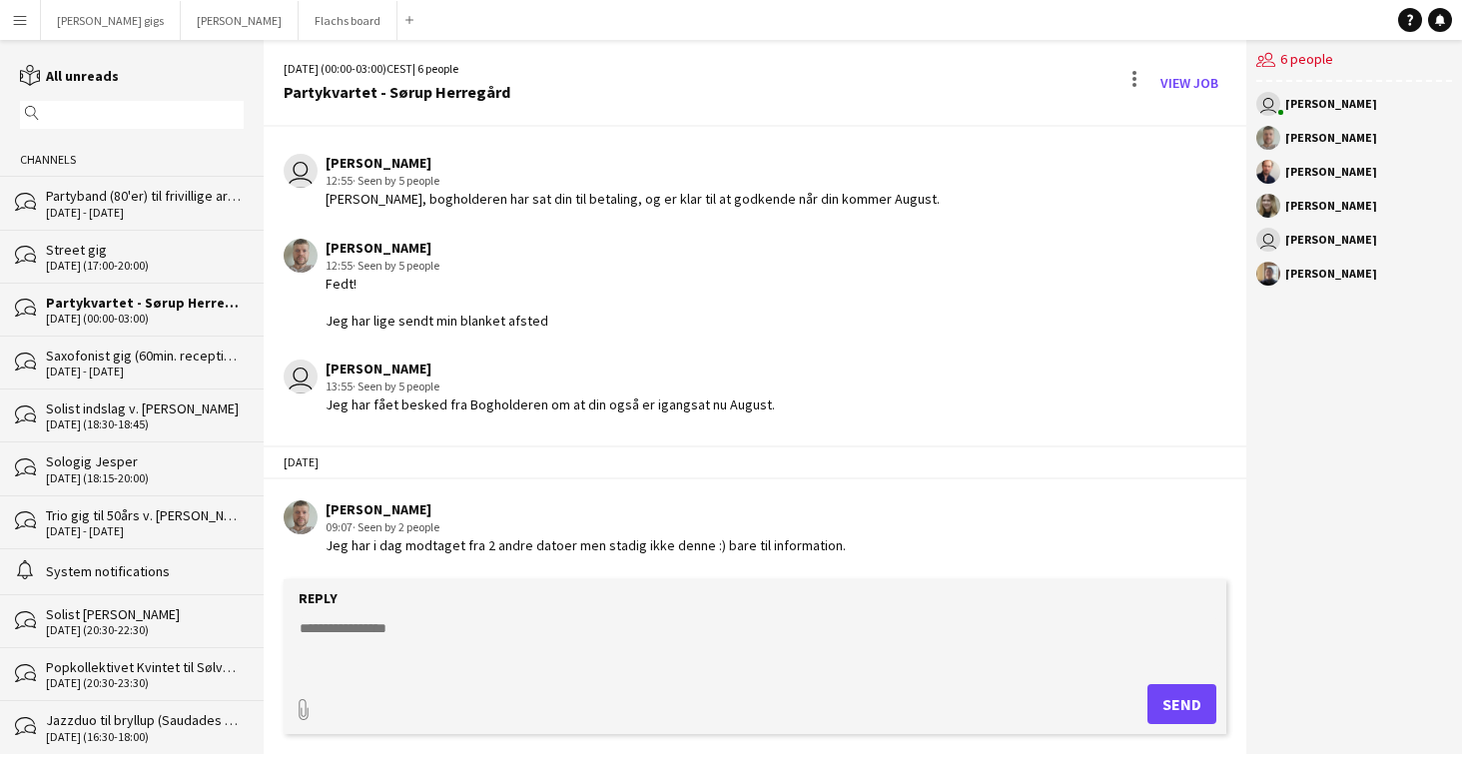
click at [10, 18] on button "Menu" at bounding box center [20, 20] width 40 height 40
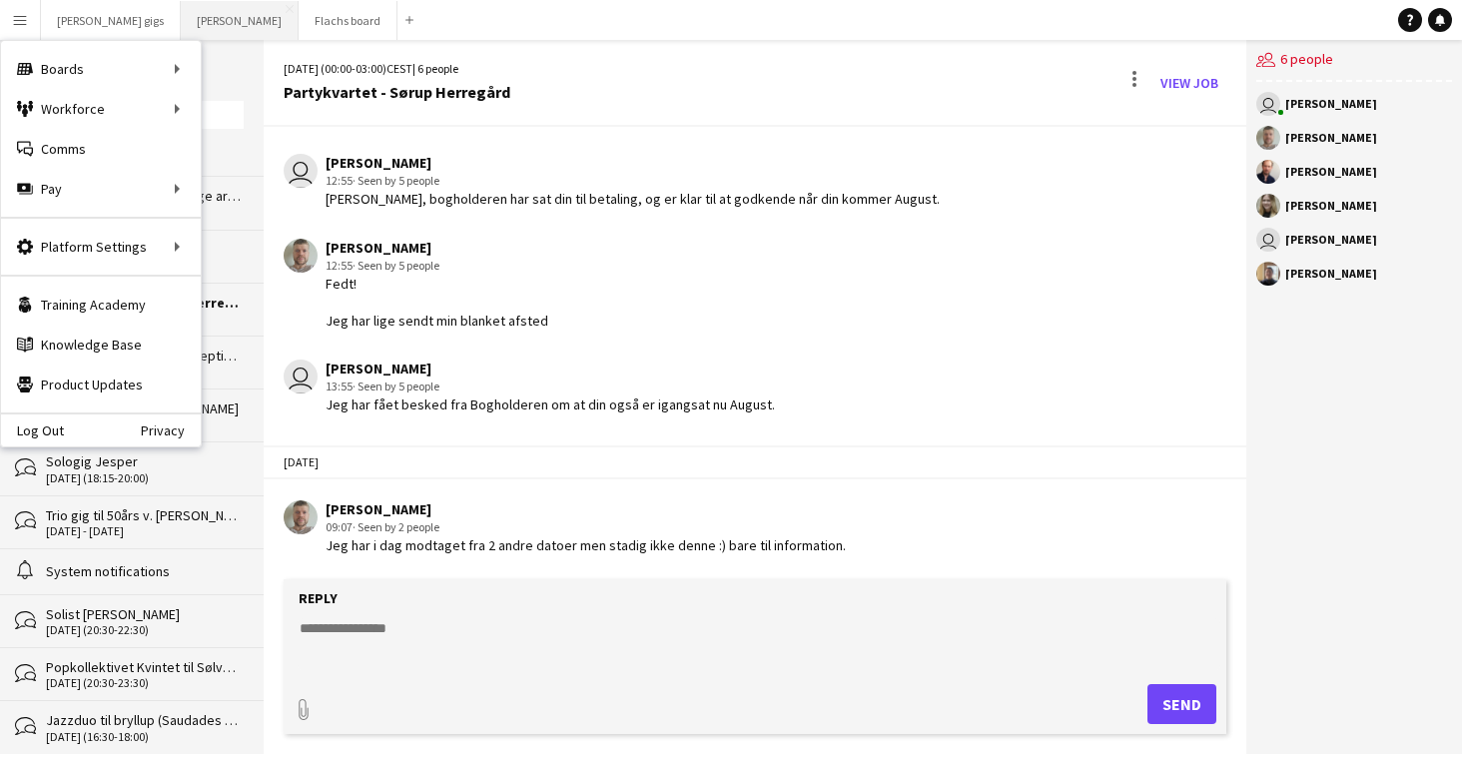
click at [204, 15] on button "Asger Gigs Close" at bounding box center [240, 20] width 118 height 39
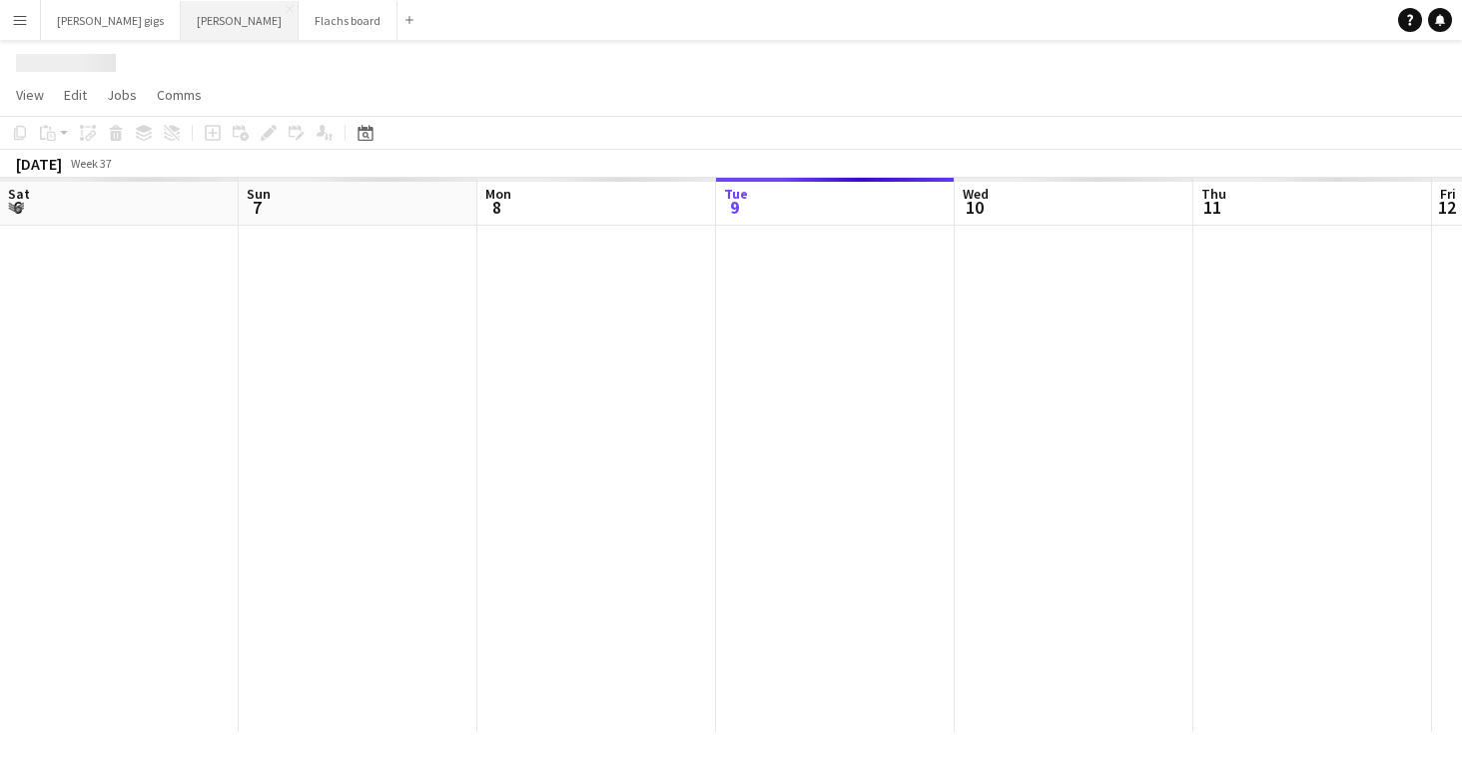
scroll to position [0, 477]
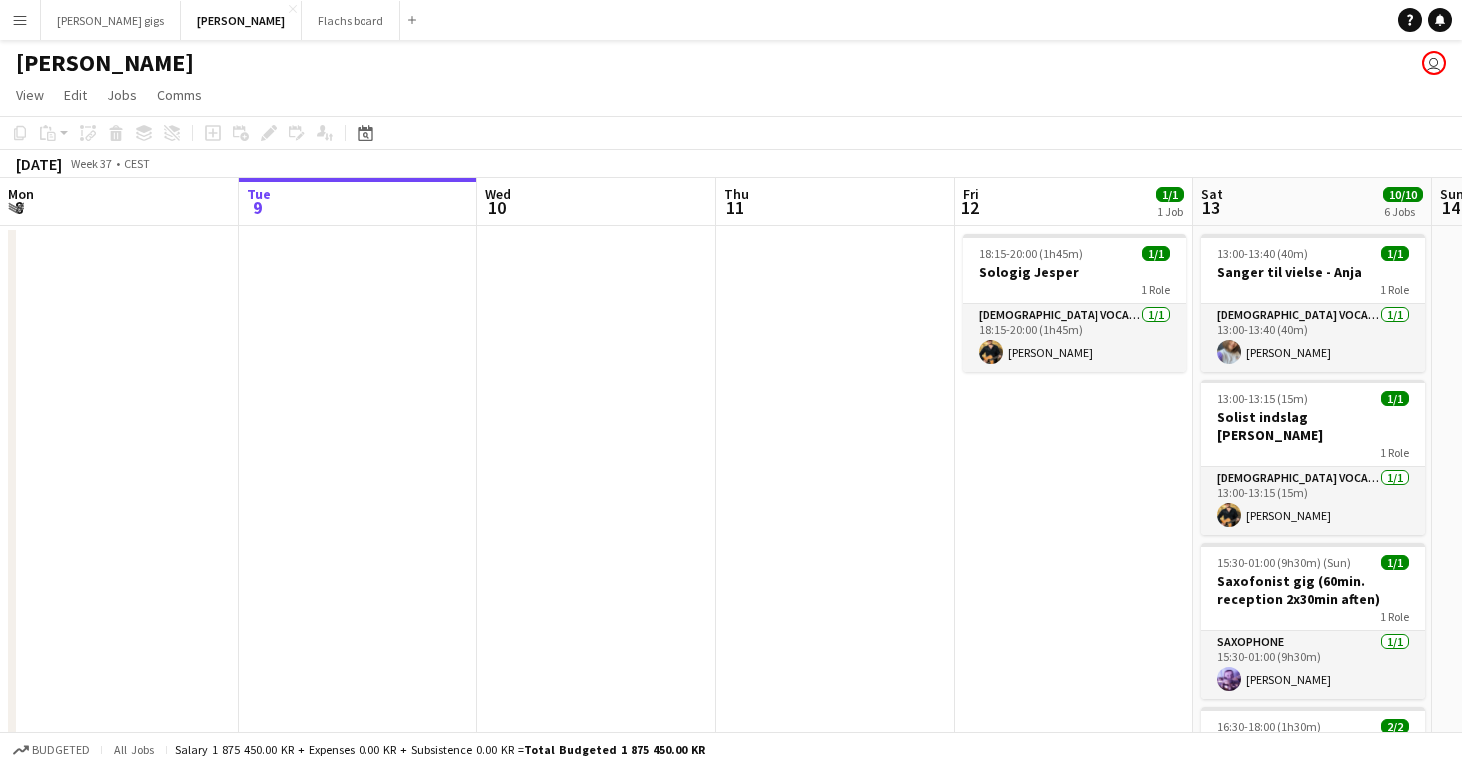
click at [33, 25] on button "Menu" at bounding box center [20, 20] width 40 height 40
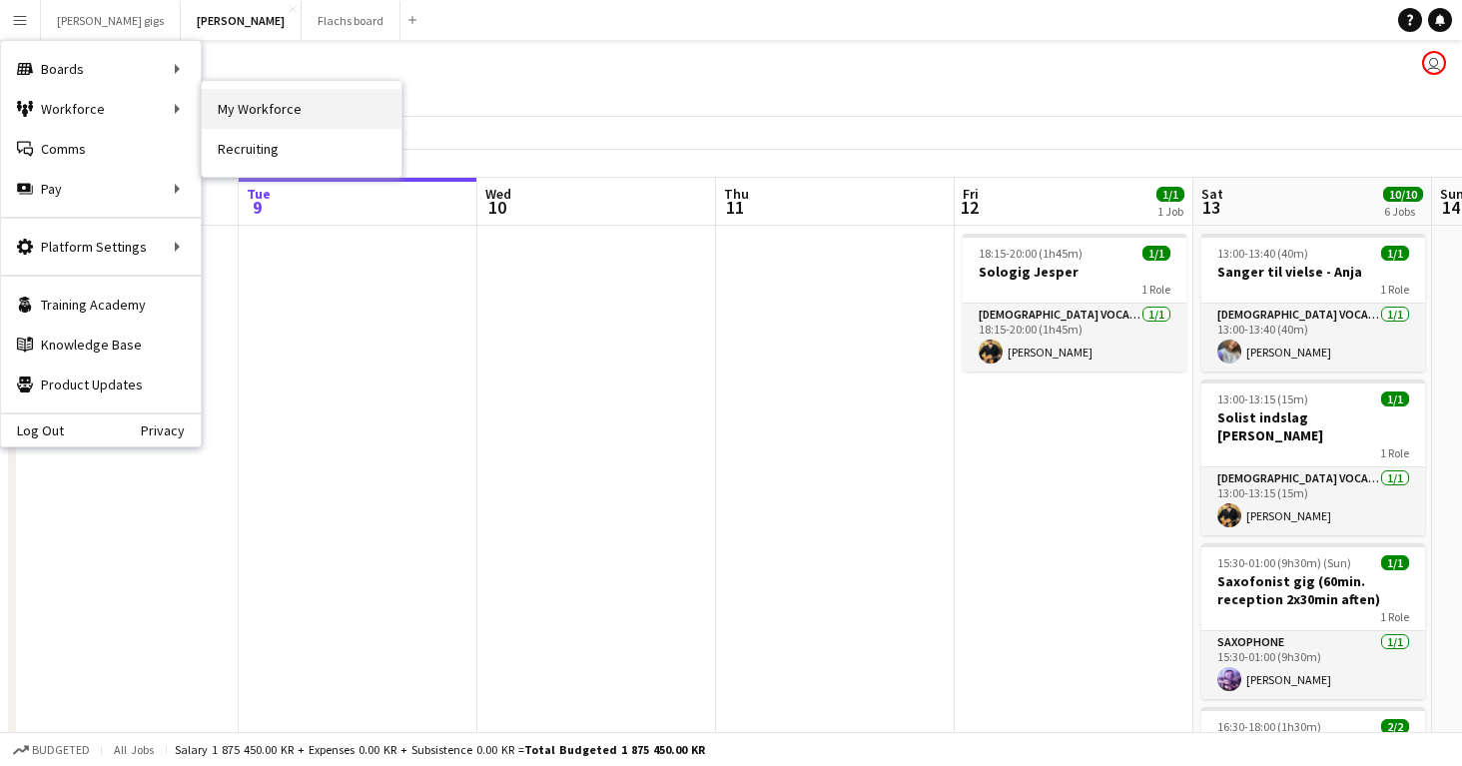
click at [221, 110] on link "My Workforce" at bounding box center [302, 109] width 200 height 40
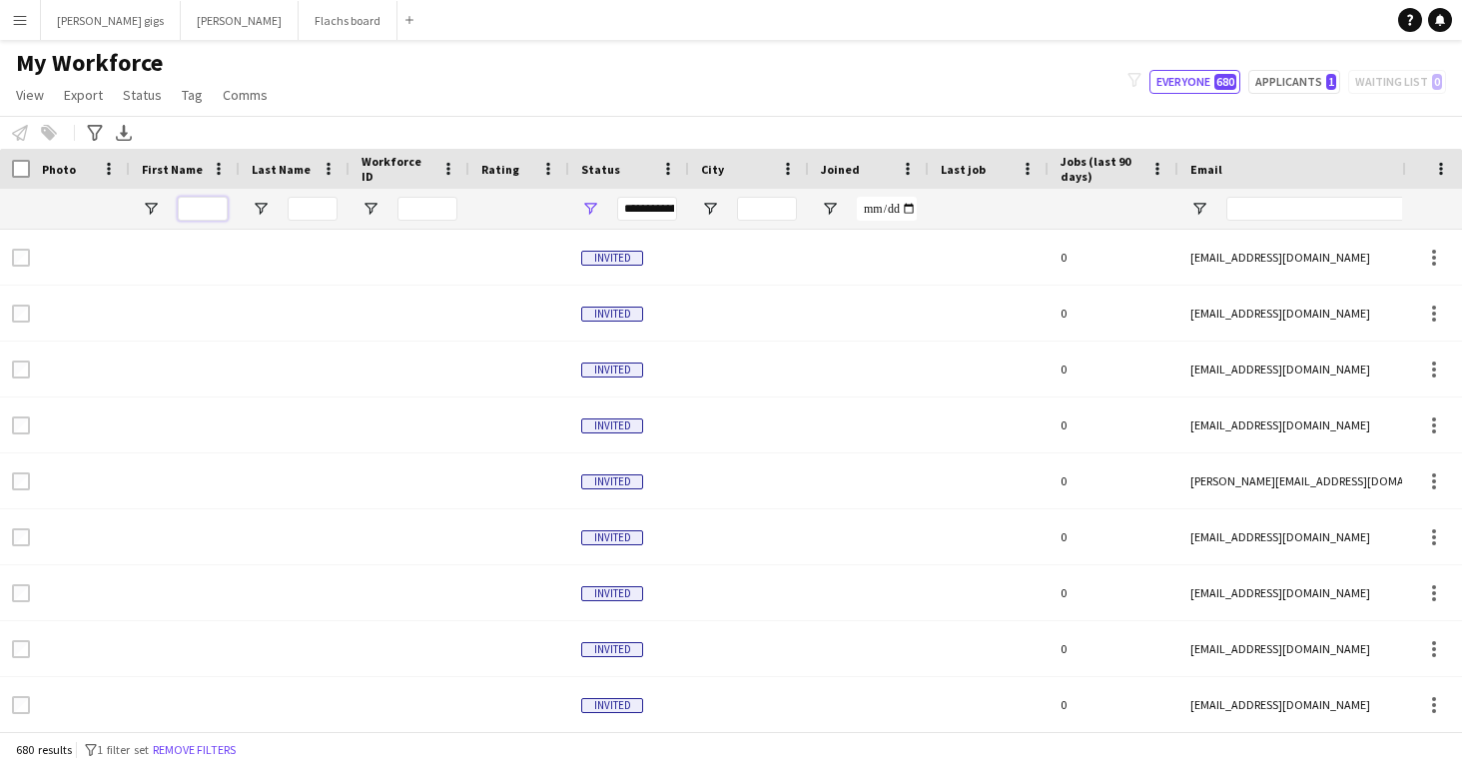
click at [206, 212] on input "First Name Filter Input" at bounding box center [203, 209] width 50 height 24
paste input "**********"
type input "**********"
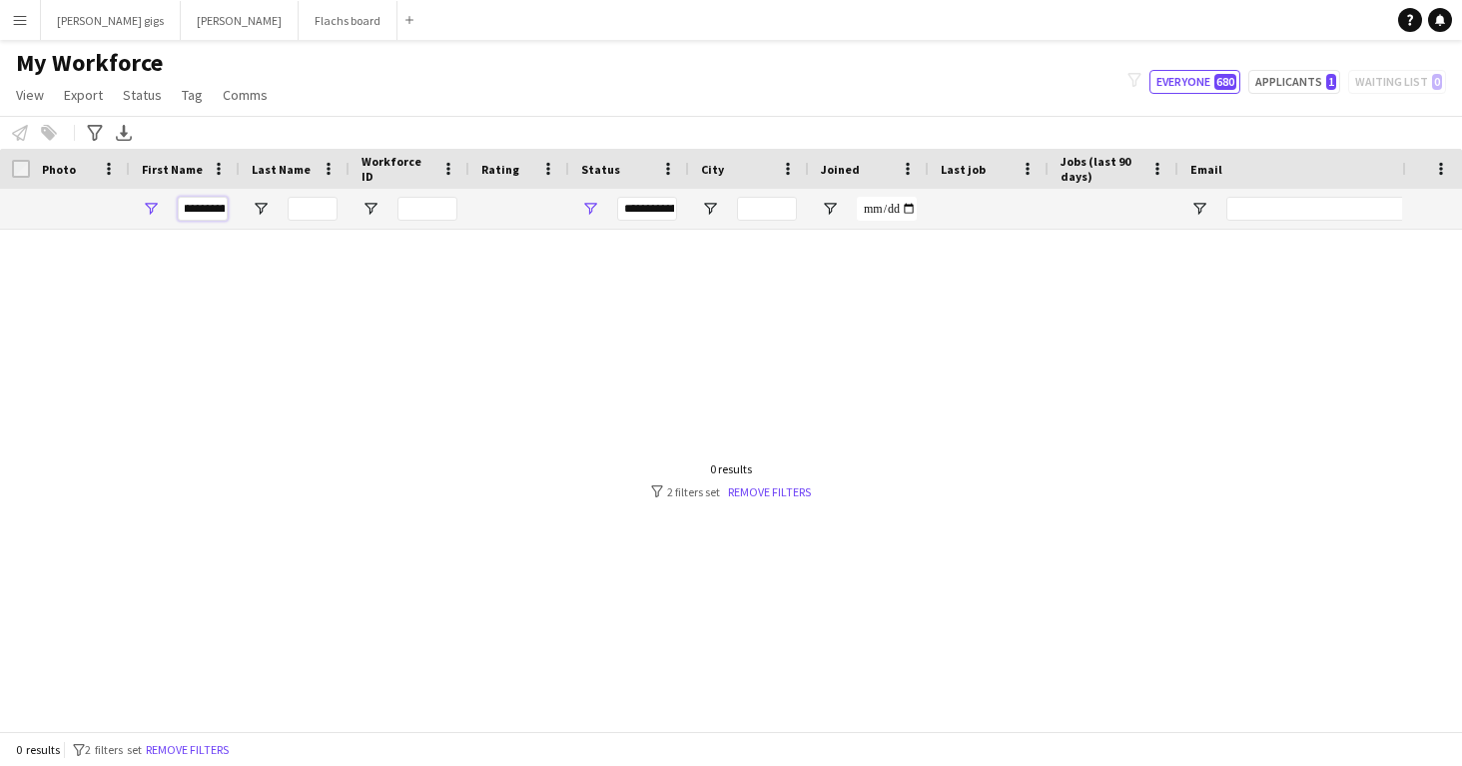
click at [206, 212] on input "**********" at bounding box center [203, 209] width 50 height 24
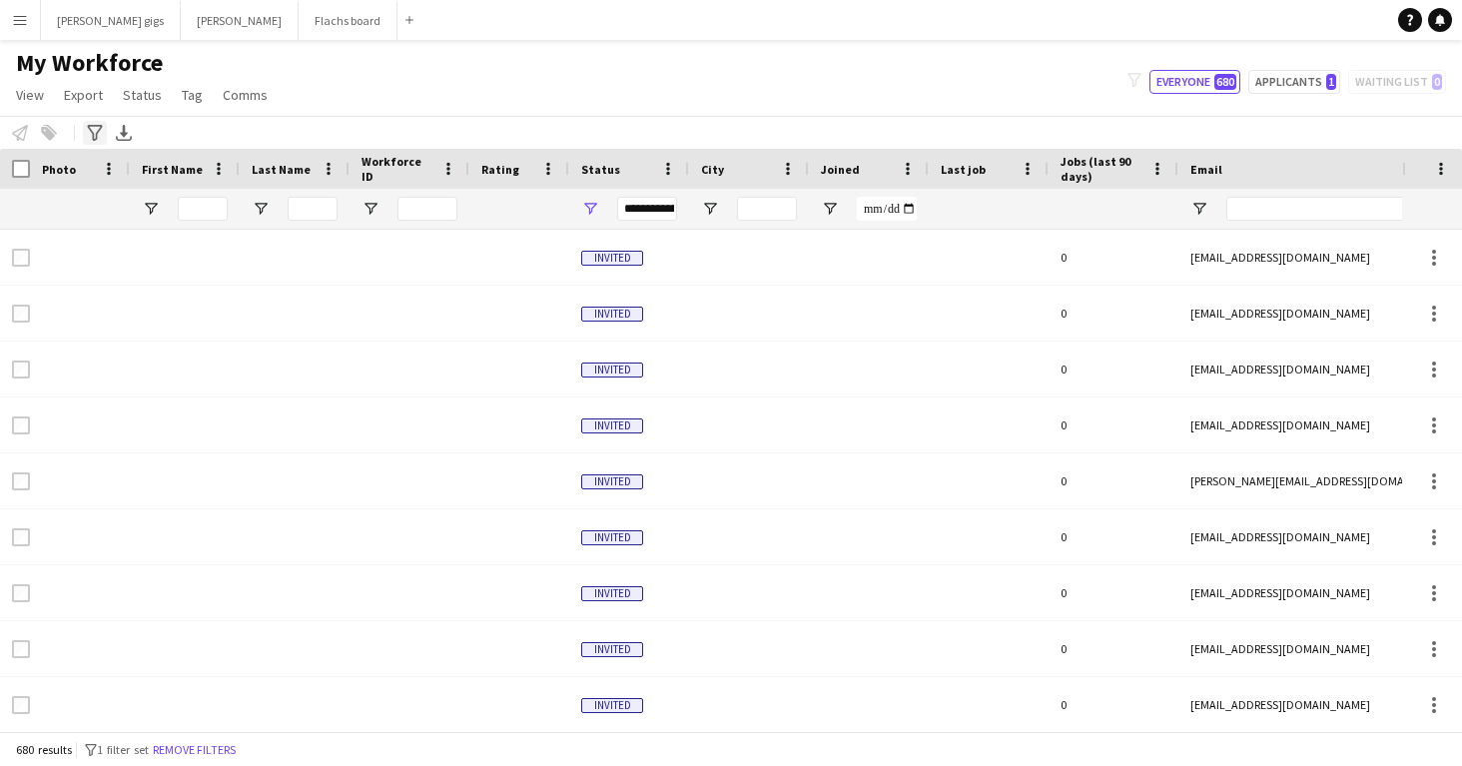
click at [98, 136] on icon "Advanced filters" at bounding box center [95, 133] width 16 height 16
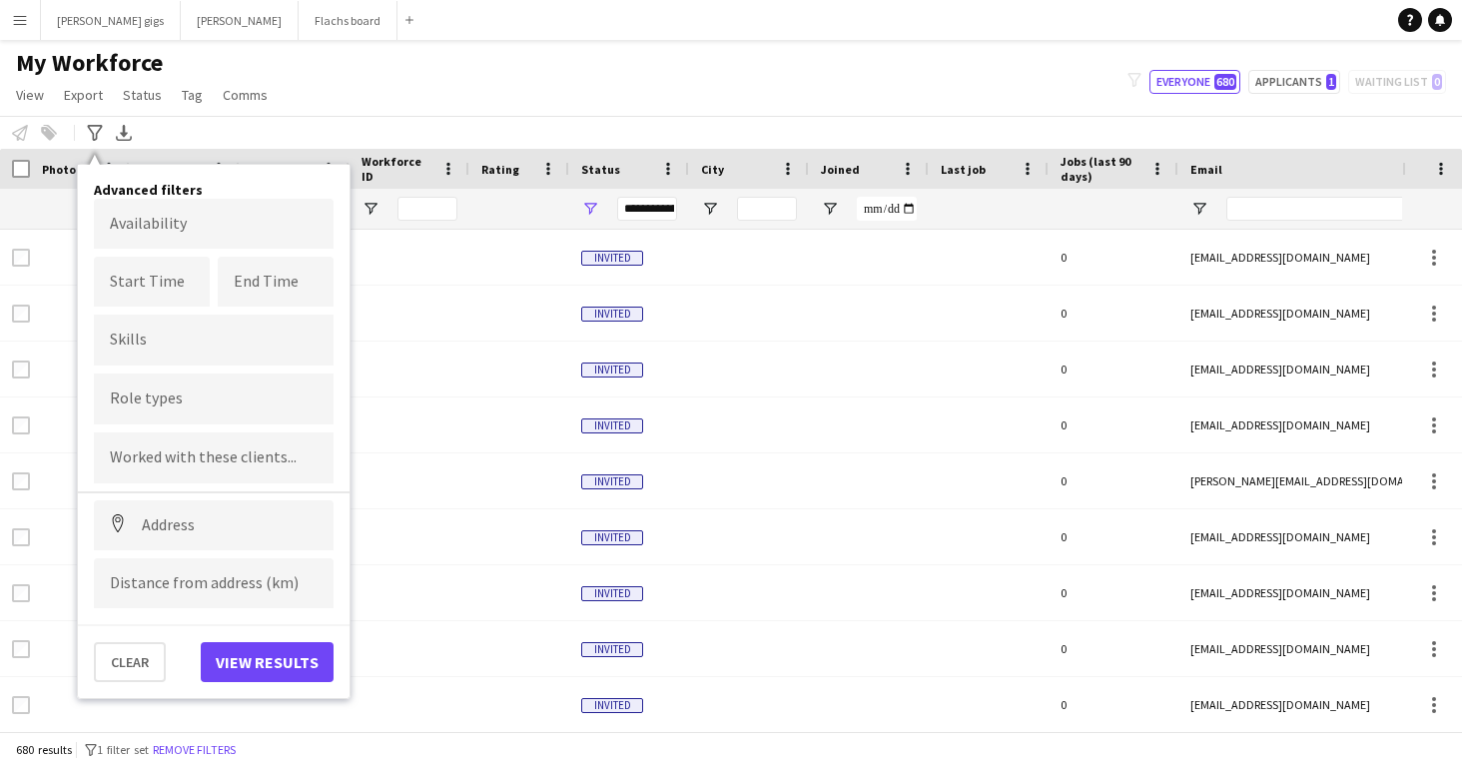
click at [193, 391] on div at bounding box center [214, 398] width 240 height 51
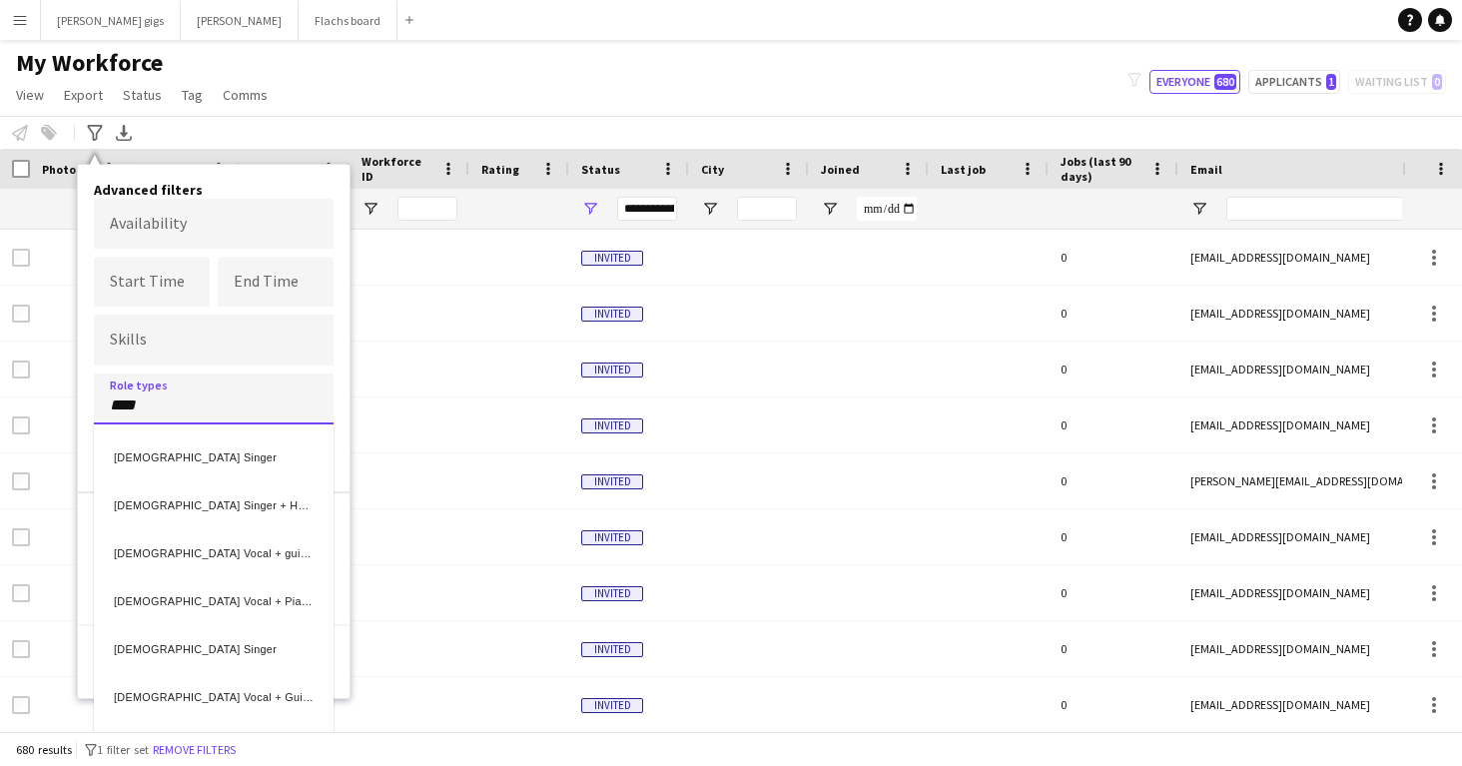
type input "****"
click at [191, 691] on div "[DEMOGRAPHIC_DATA] Vocal + Guitar" at bounding box center [214, 694] width 240 height 48
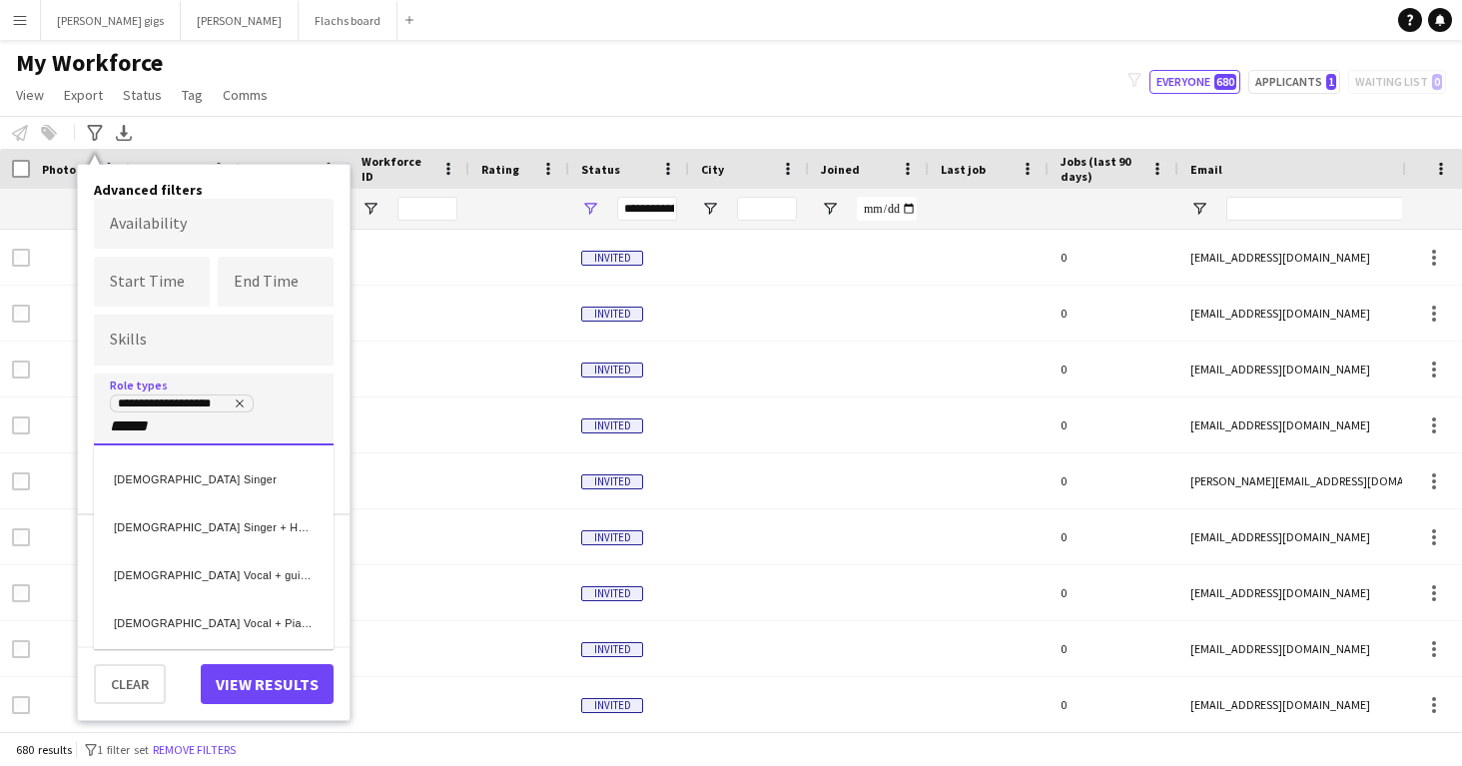
type input "******"
click at [220, 573] on div "[DEMOGRAPHIC_DATA] Vocal + guitar" at bounding box center [214, 571] width 240 height 48
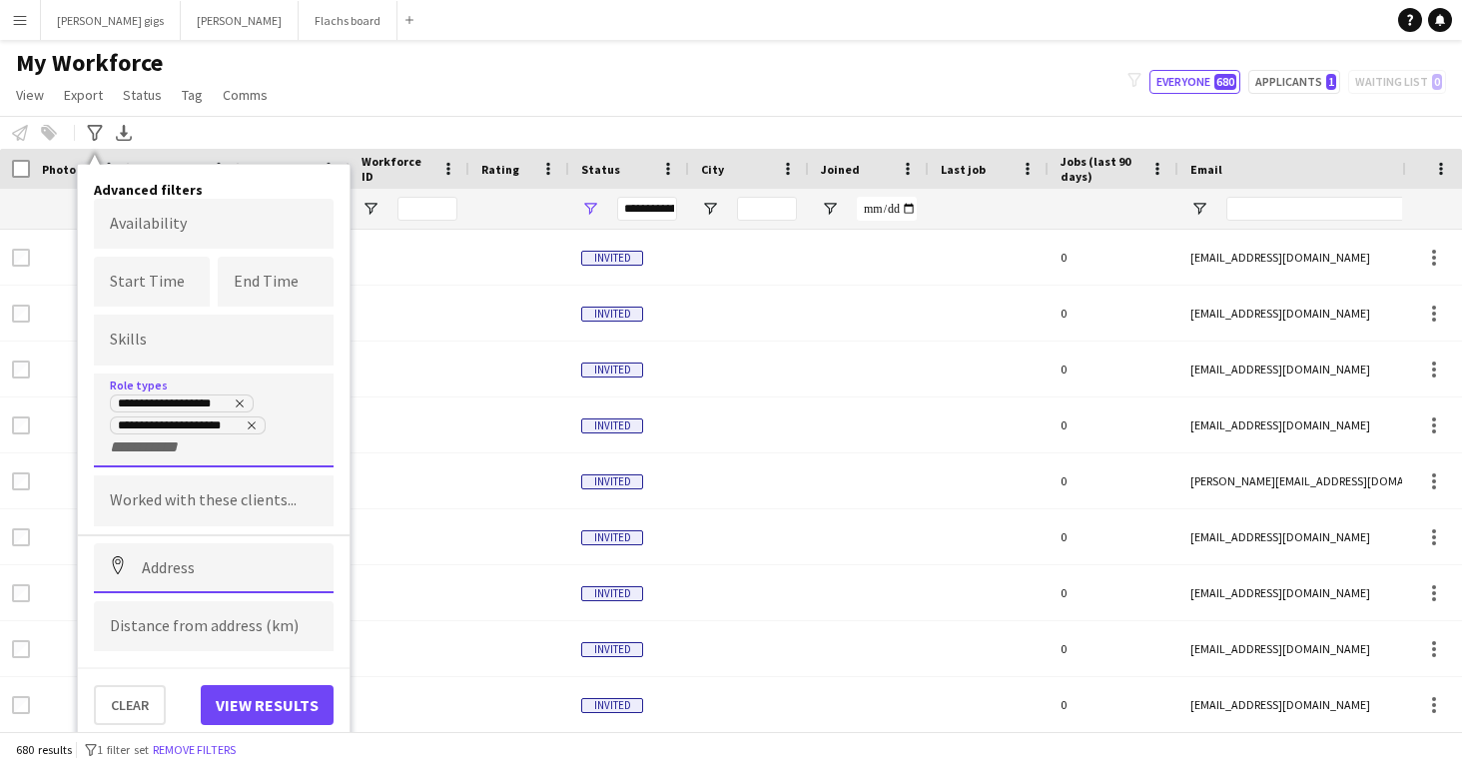
click at [199, 556] on input at bounding box center [214, 568] width 240 height 50
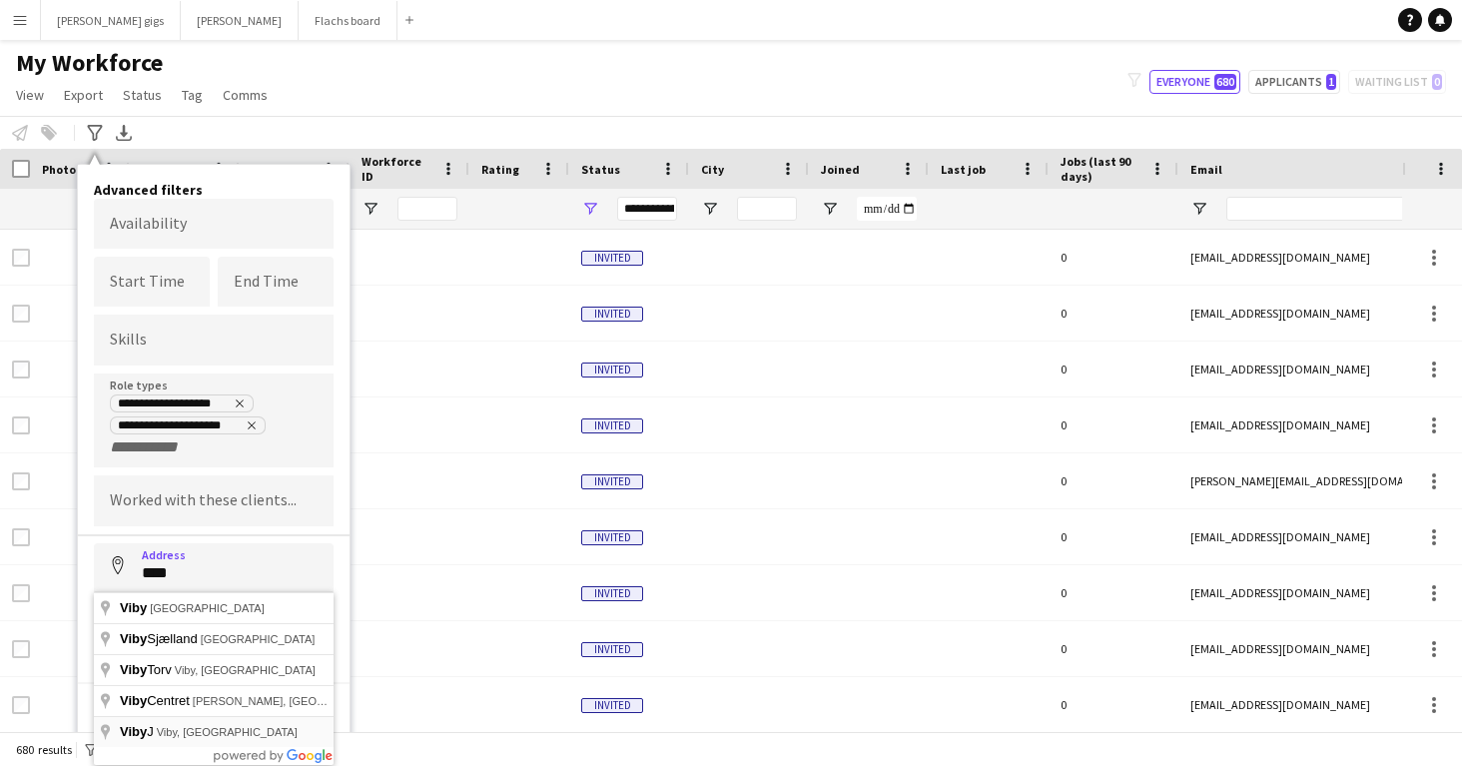
type input "**********"
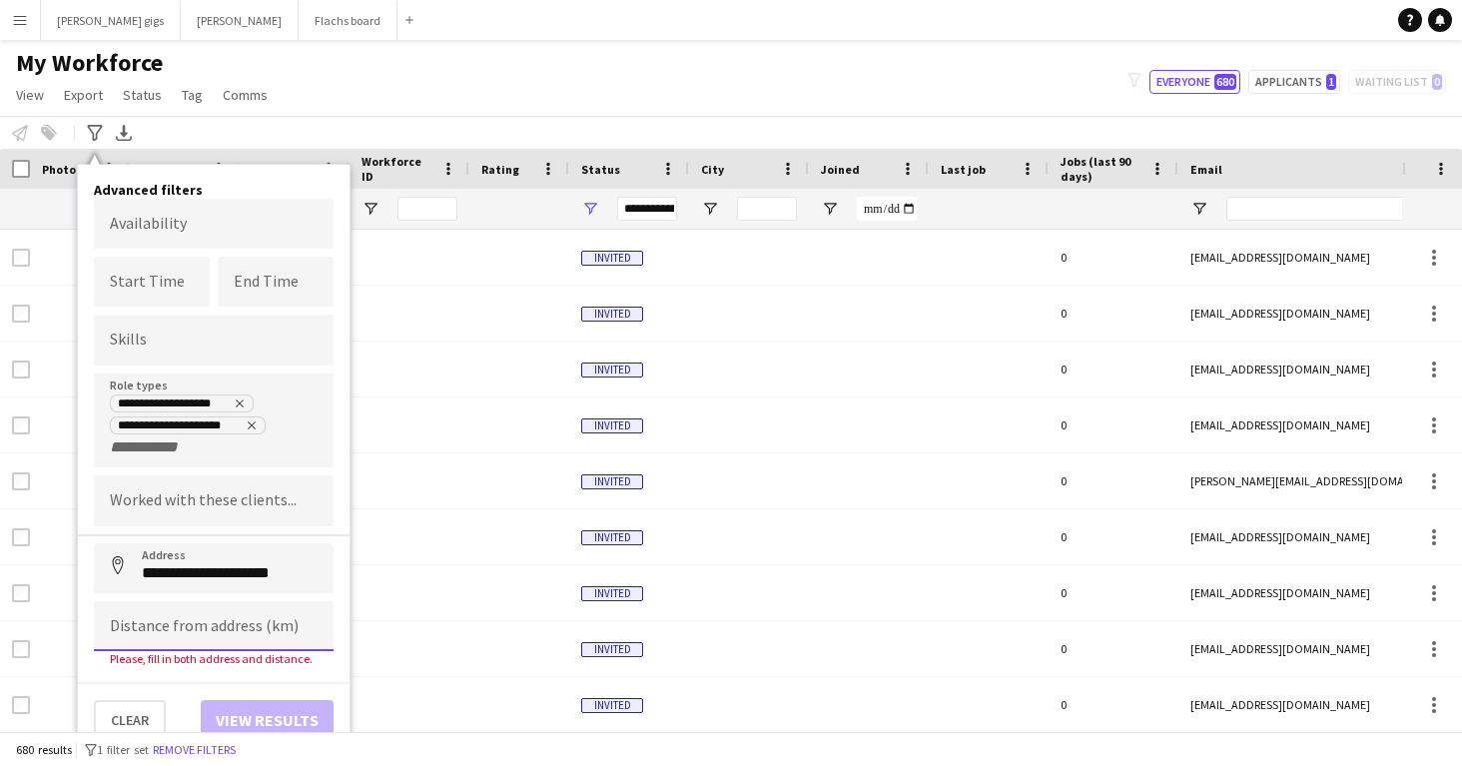
click at [164, 623] on input at bounding box center [214, 626] width 240 height 50
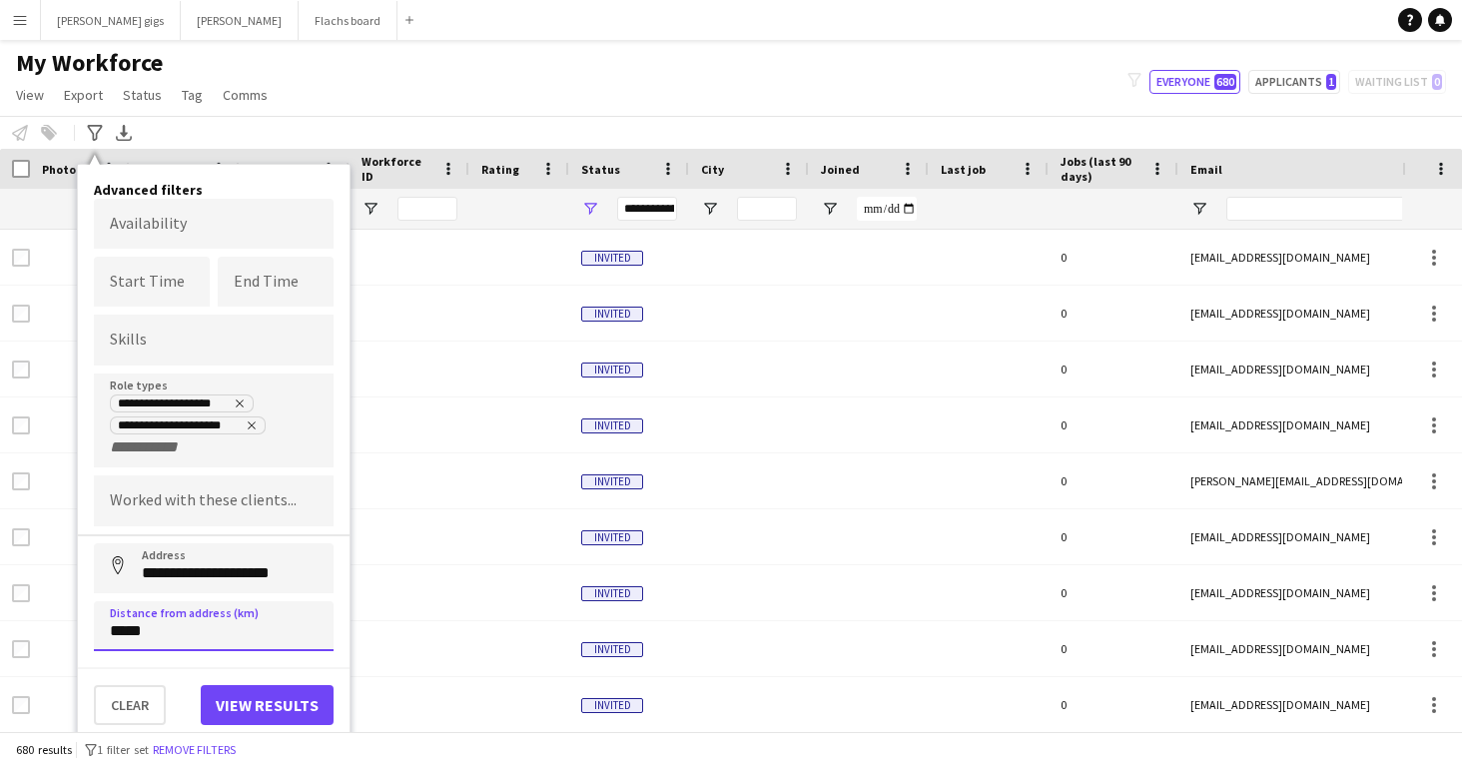
type input "******"
click button "Address" at bounding box center [118, 567] width 48 height 48
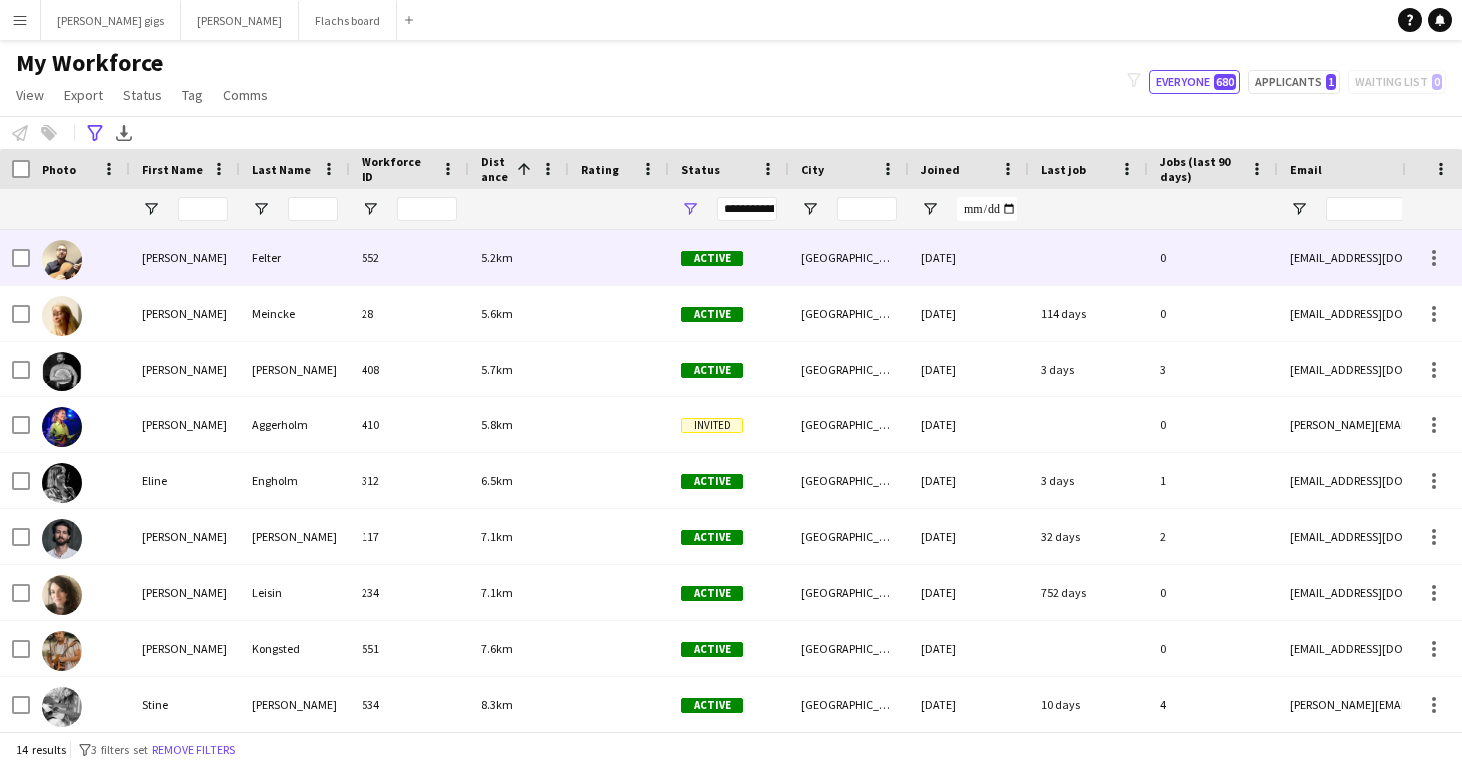
click at [261, 258] on div "Felter" at bounding box center [295, 257] width 110 height 55
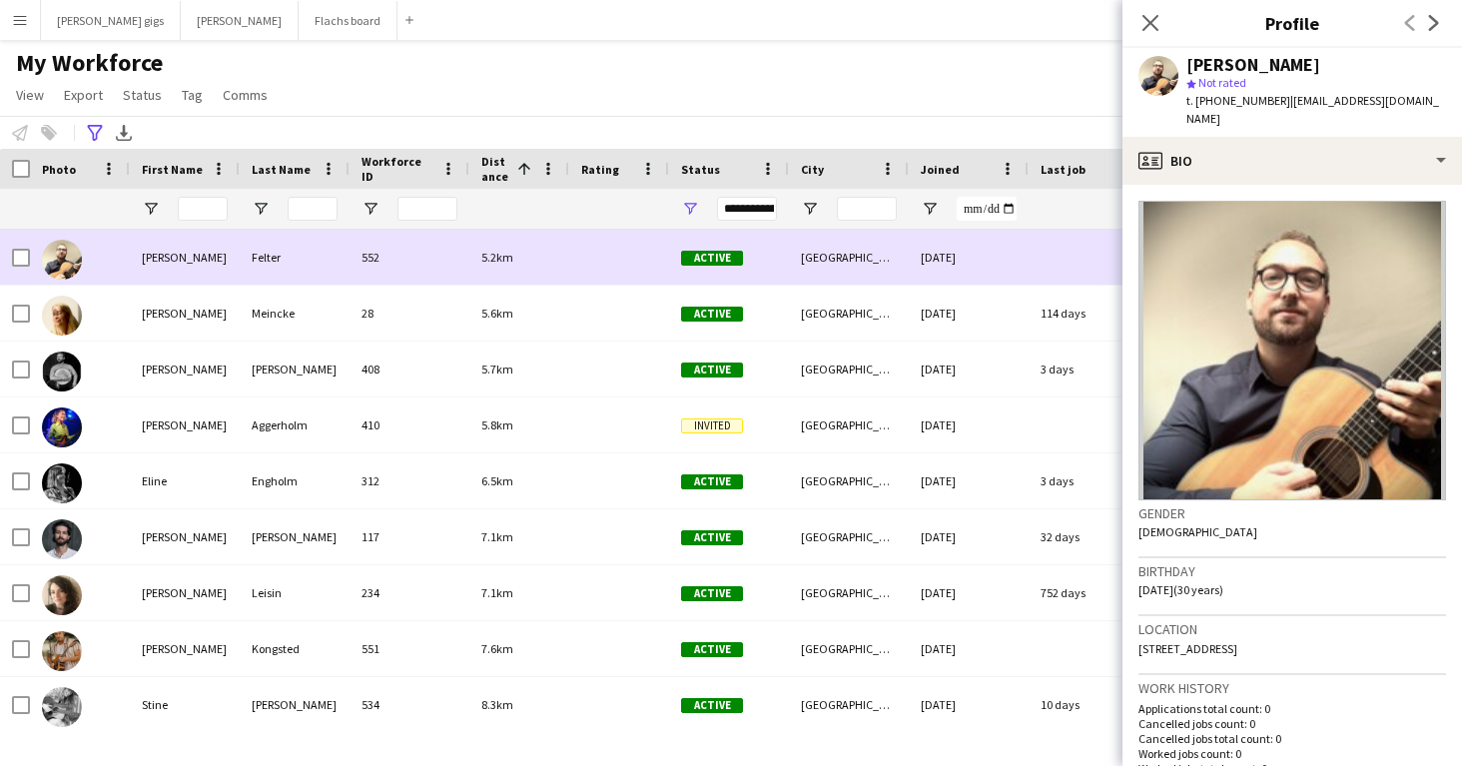
click at [261, 258] on div "Felter" at bounding box center [295, 257] width 110 height 55
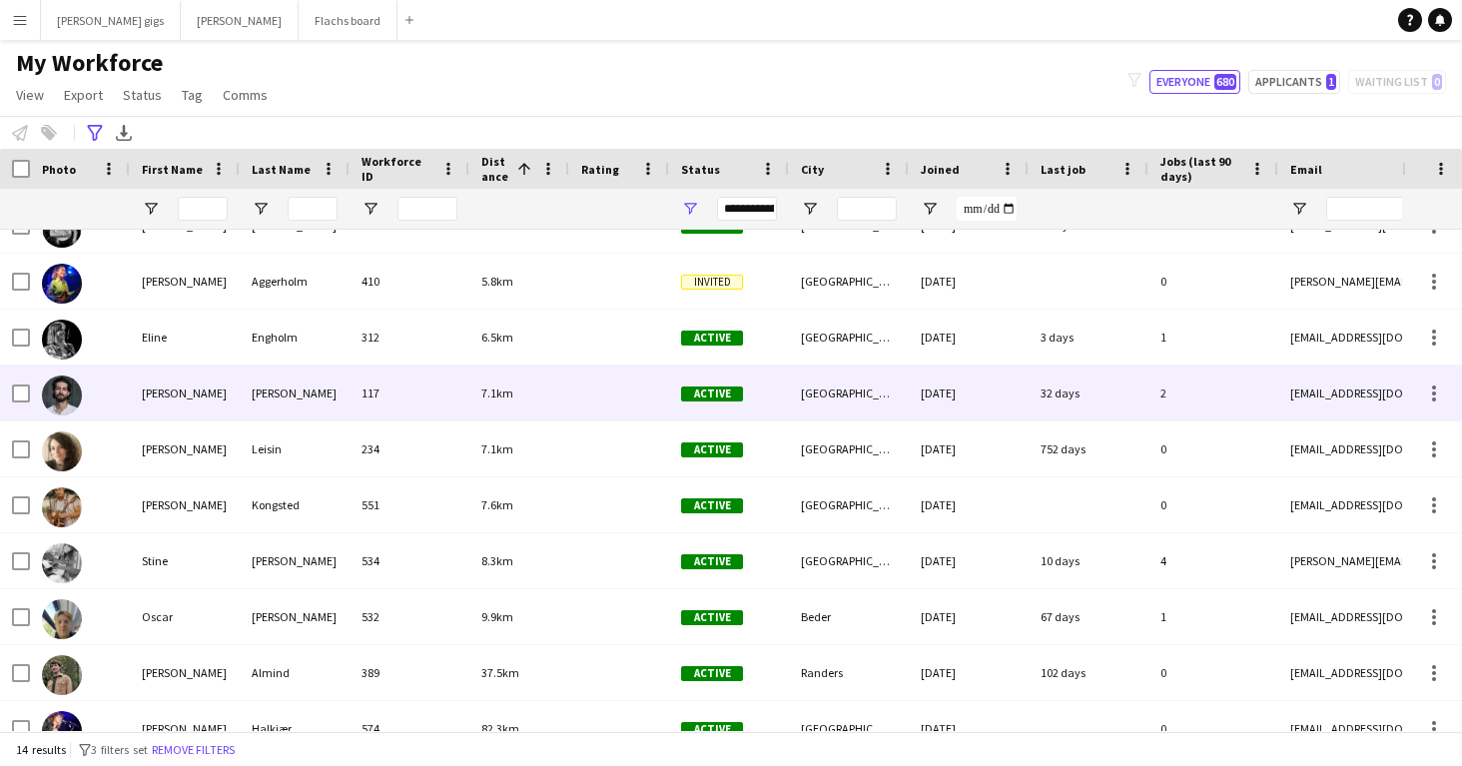
scroll to position [59, 0]
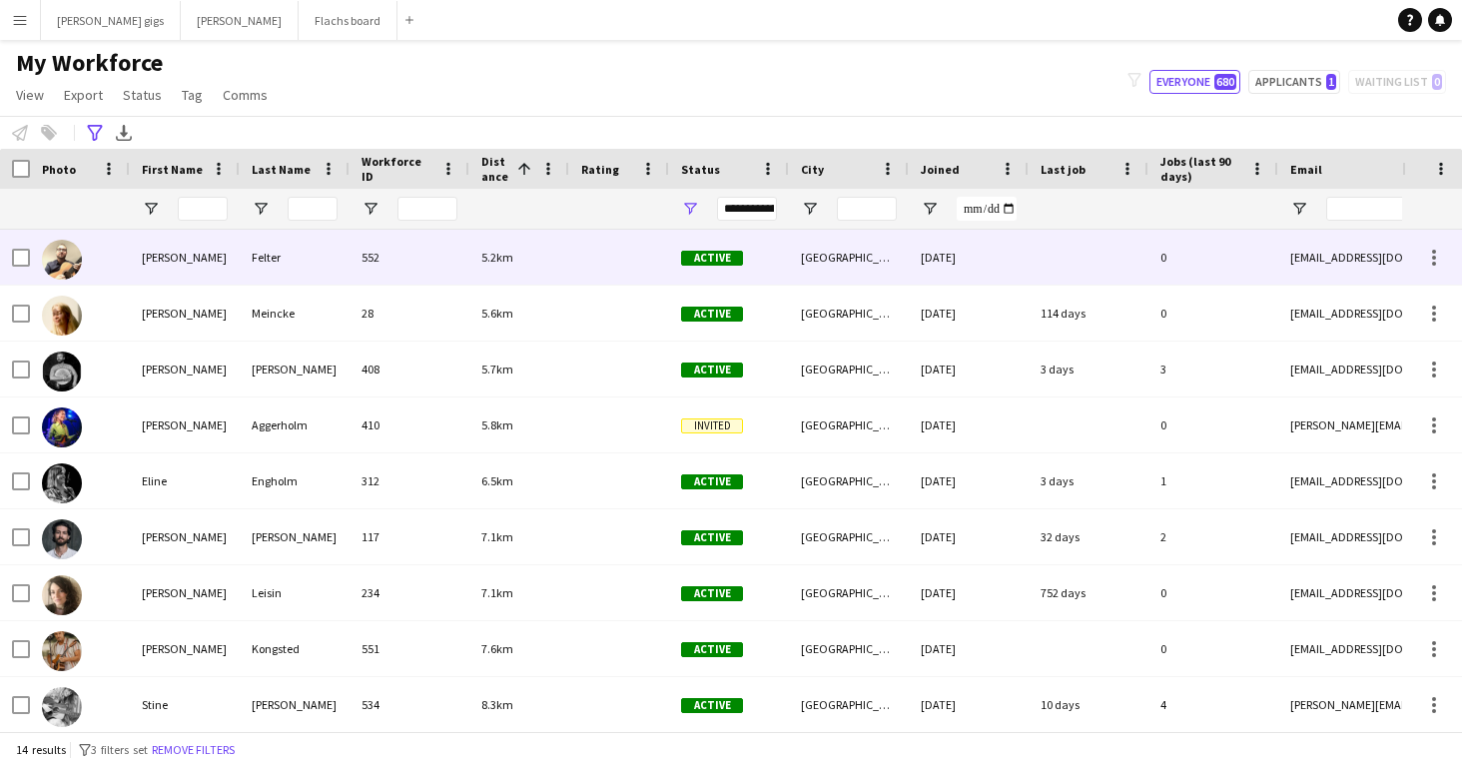
click at [190, 261] on div "[PERSON_NAME]" at bounding box center [185, 257] width 110 height 55
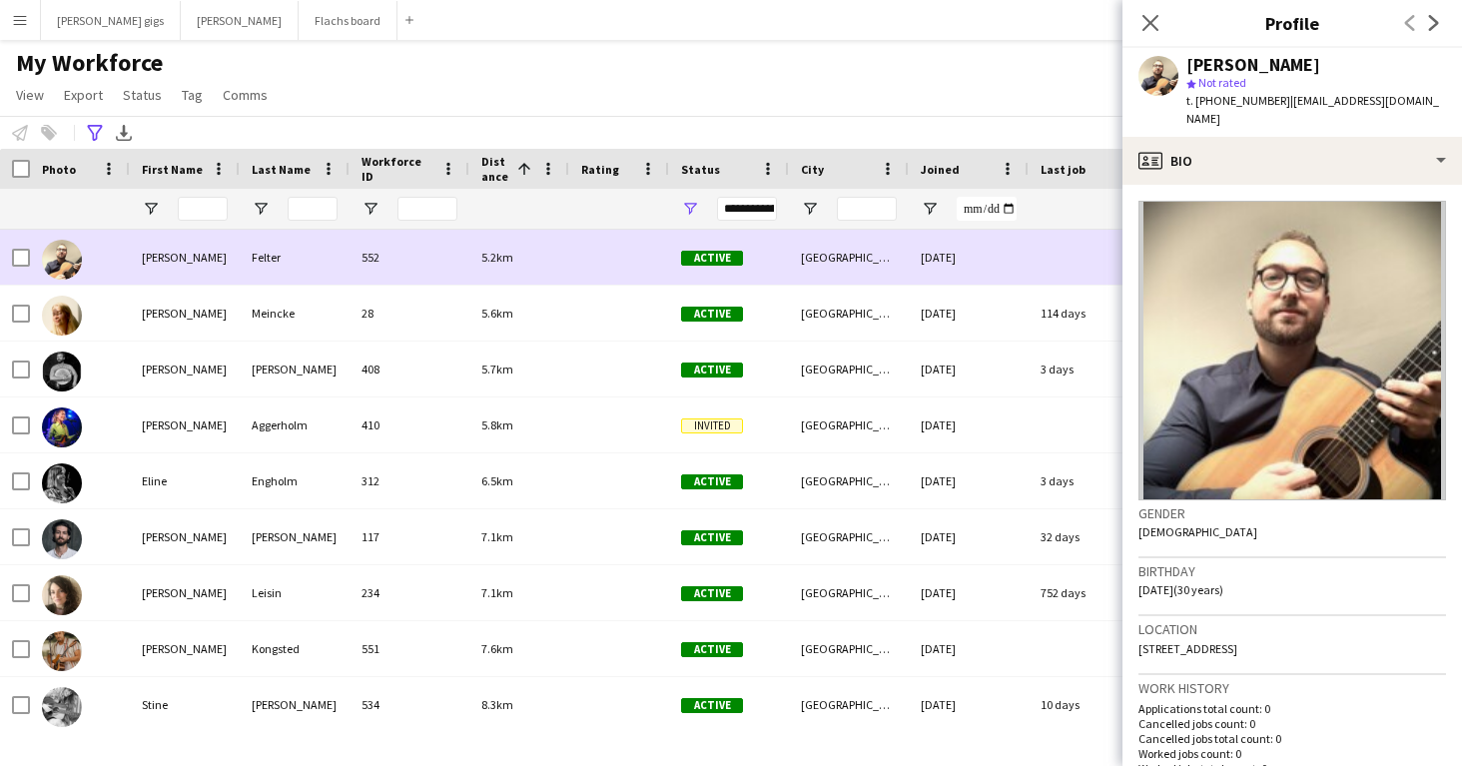
click at [192, 265] on div "[PERSON_NAME]" at bounding box center [185, 257] width 110 height 55
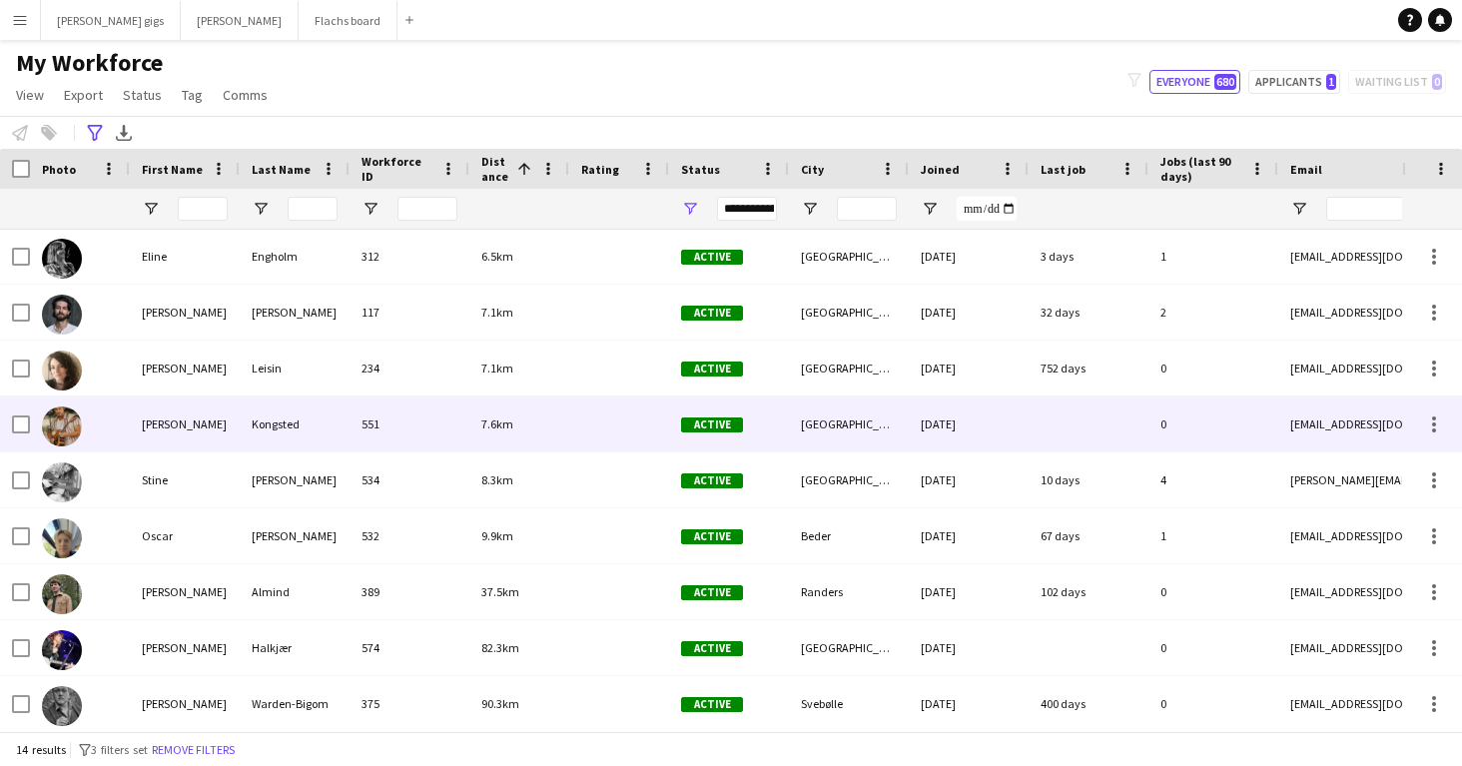
scroll to position [275, 0]
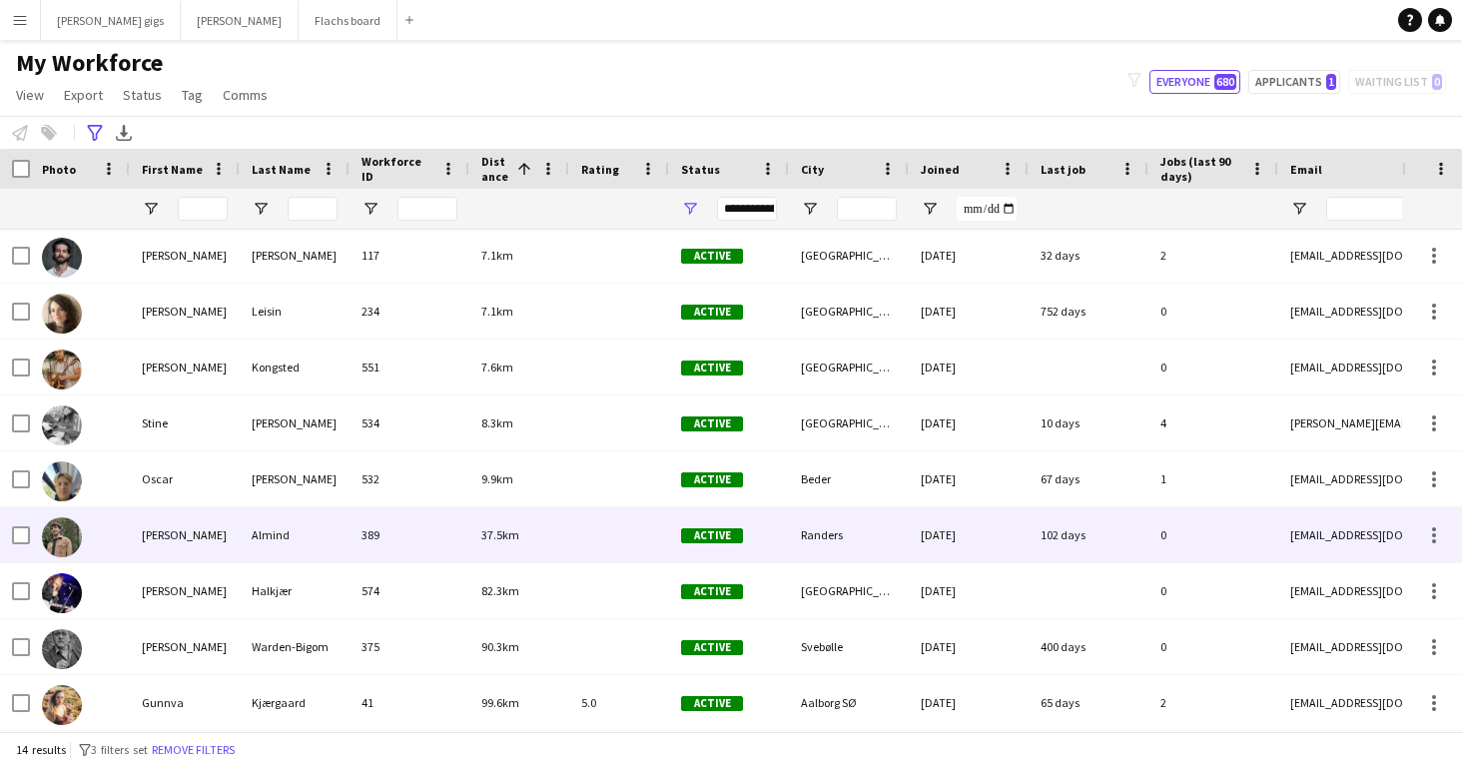
click at [294, 528] on div "Almind" at bounding box center [295, 534] width 110 height 55
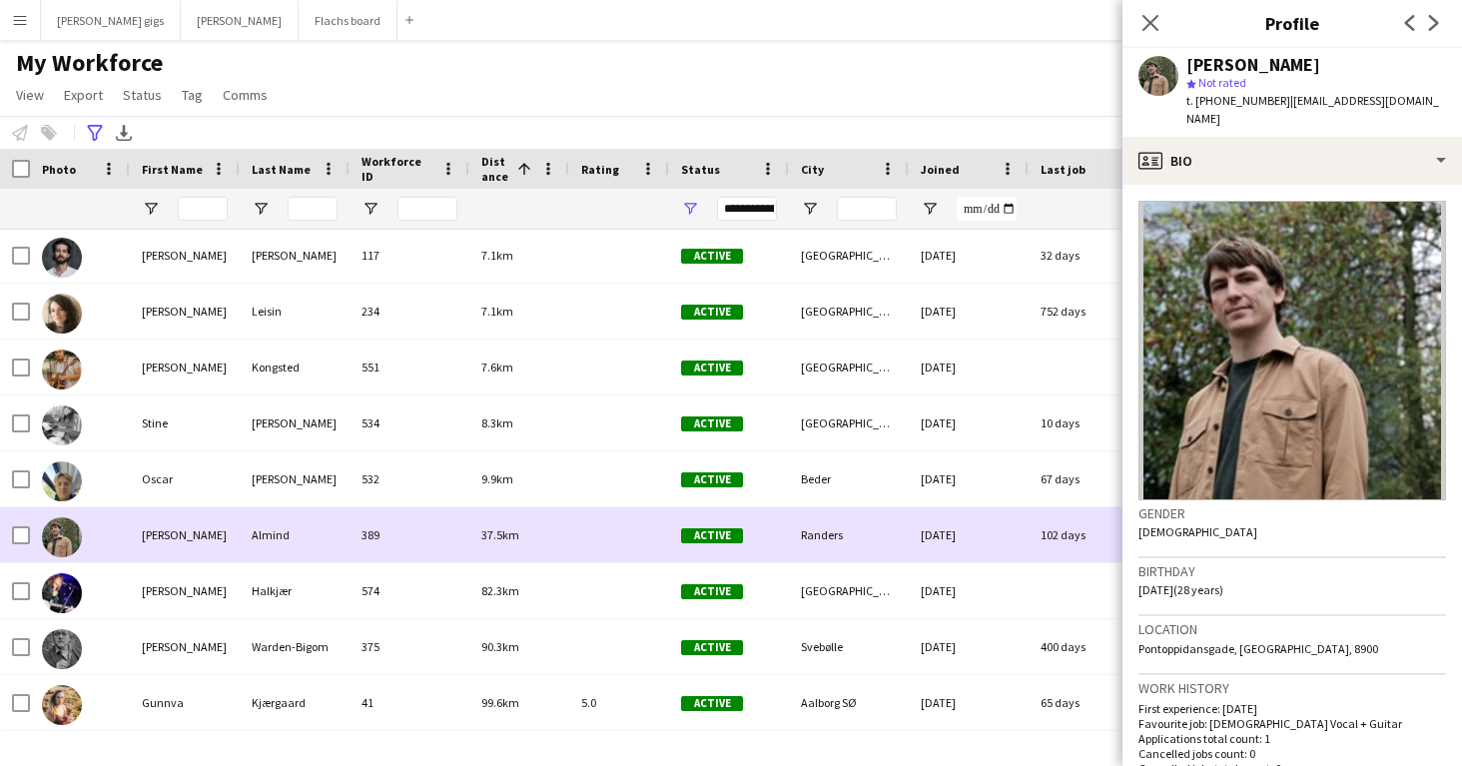
click at [293, 529] on div "Almind" at bounding box center [295, 534] width 110 height 55
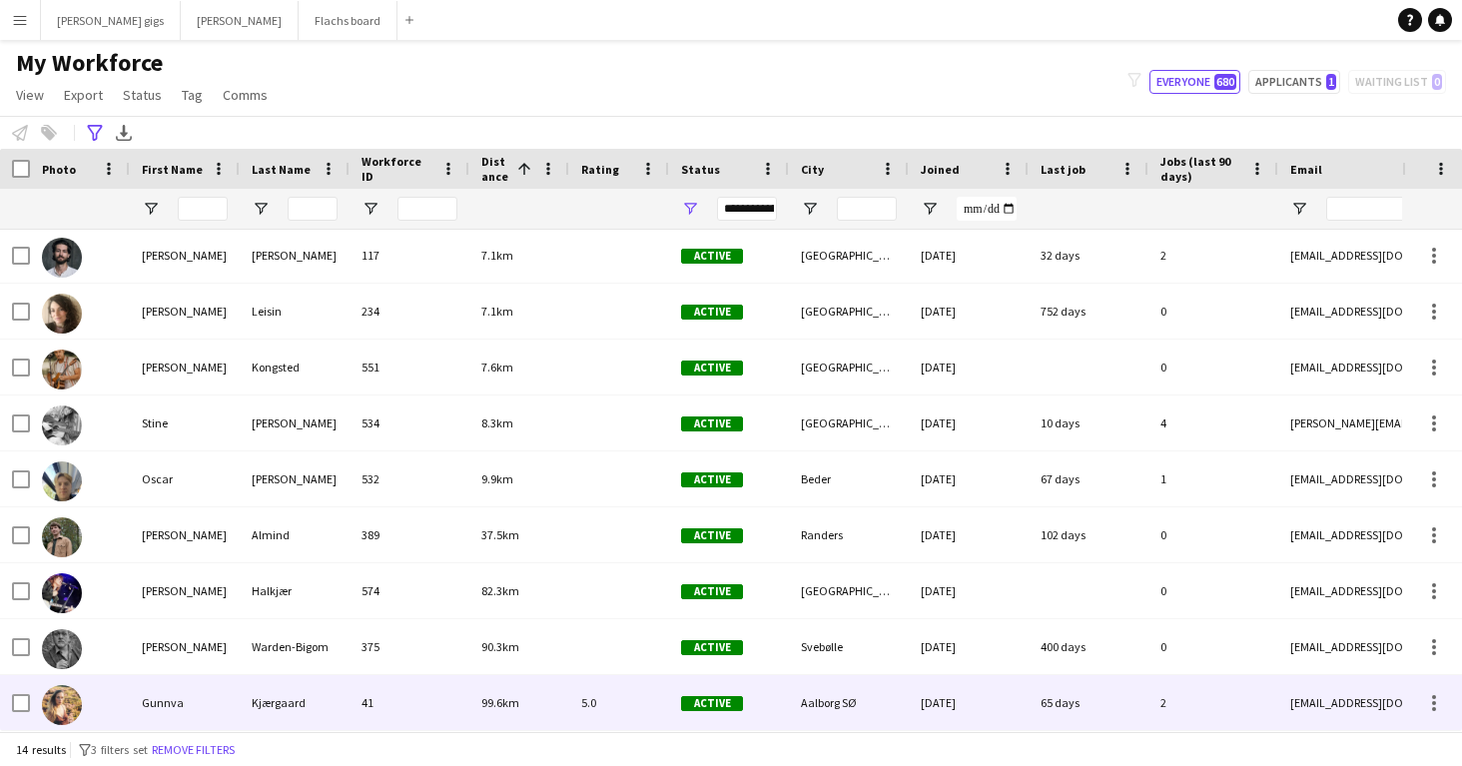
click at [291, 695] on div "Kjærgaard" at bounding box center [295, 702] width 110 height 55
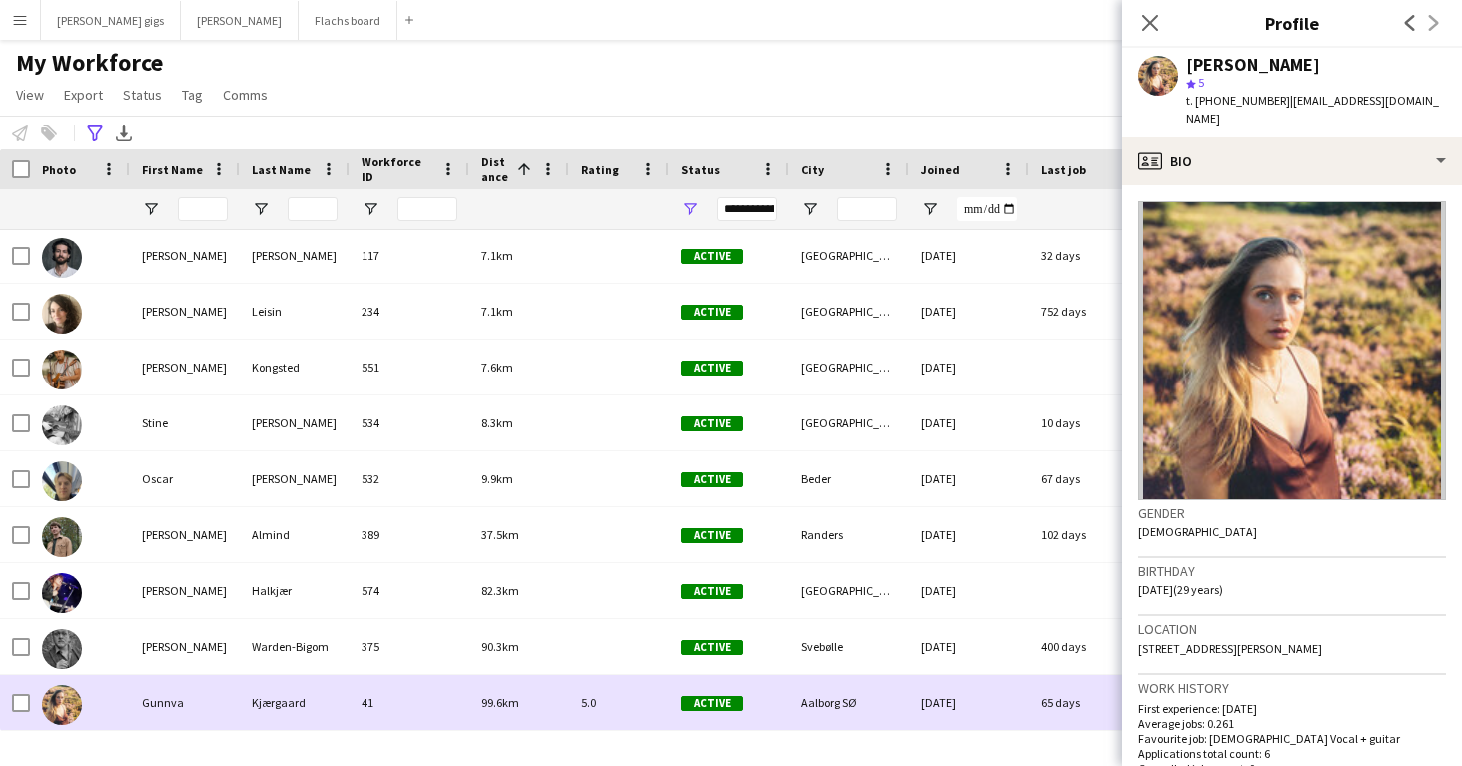
click at [291, 695] on div "Kjærgaard" at bounding box center [295, 702] width 110 height 55
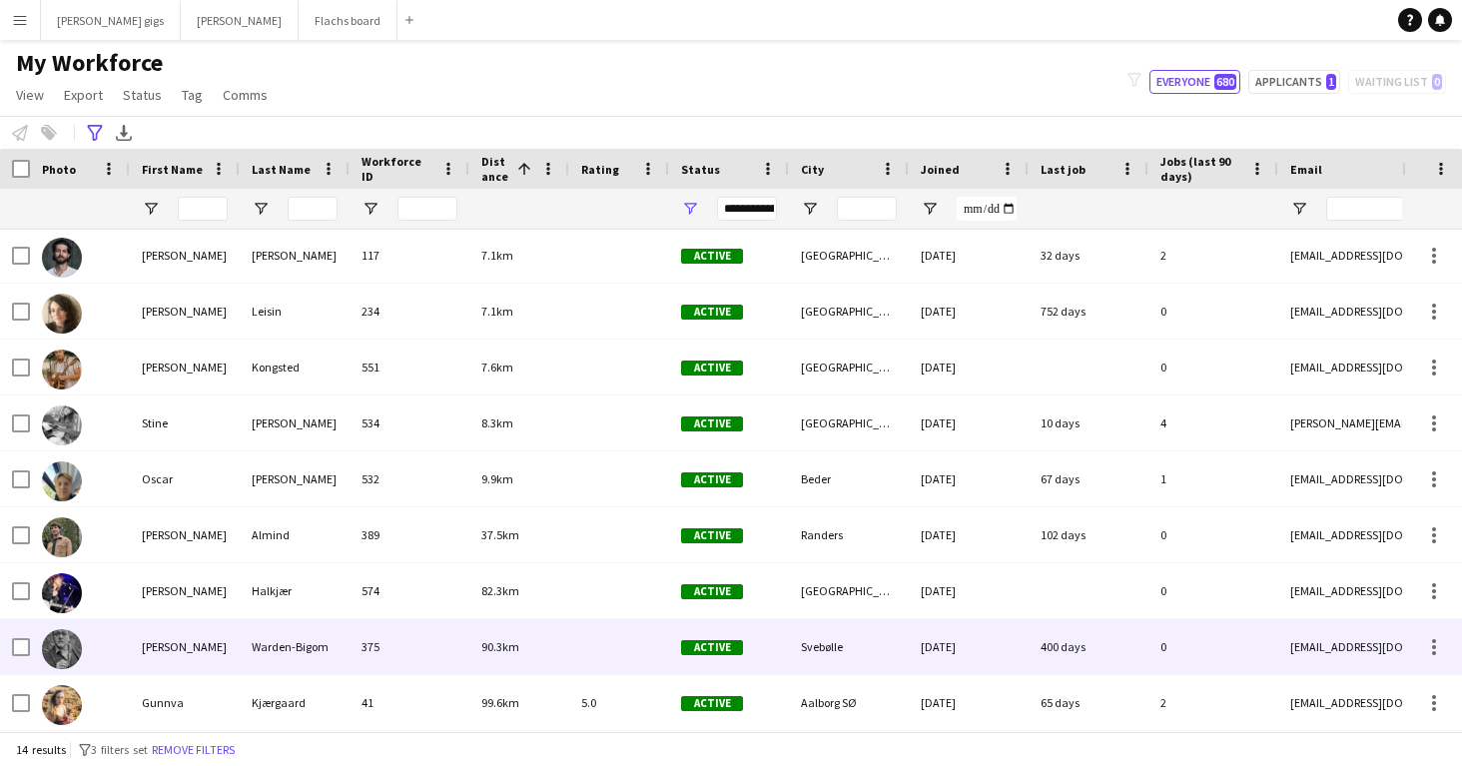
click at [245, 652] on div "Warden-Bigom" at bounding box center [295, 646] width 110 height 55
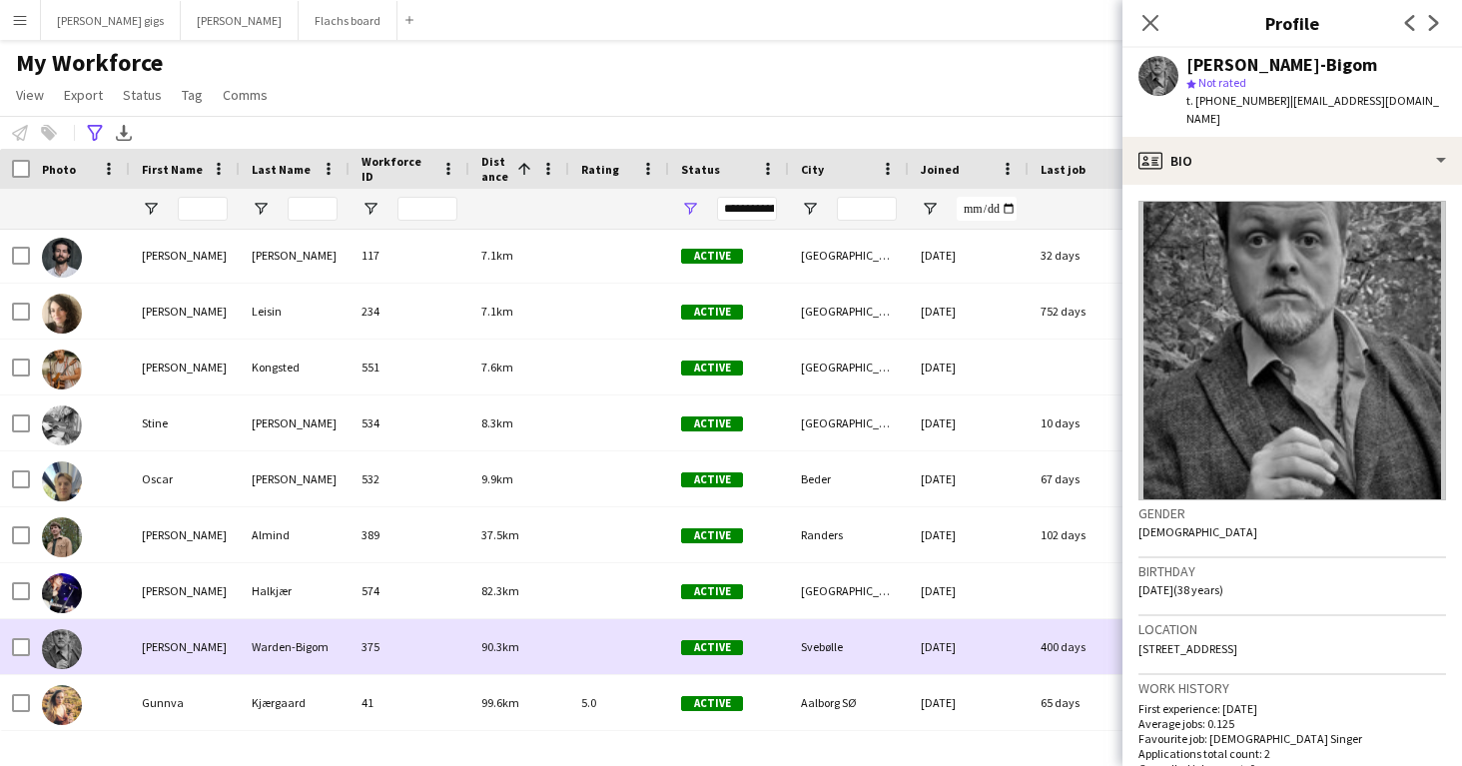
click at [245, 652] on div "Warden-Bigom" at bounding box center [295, 646] width 110 height 55
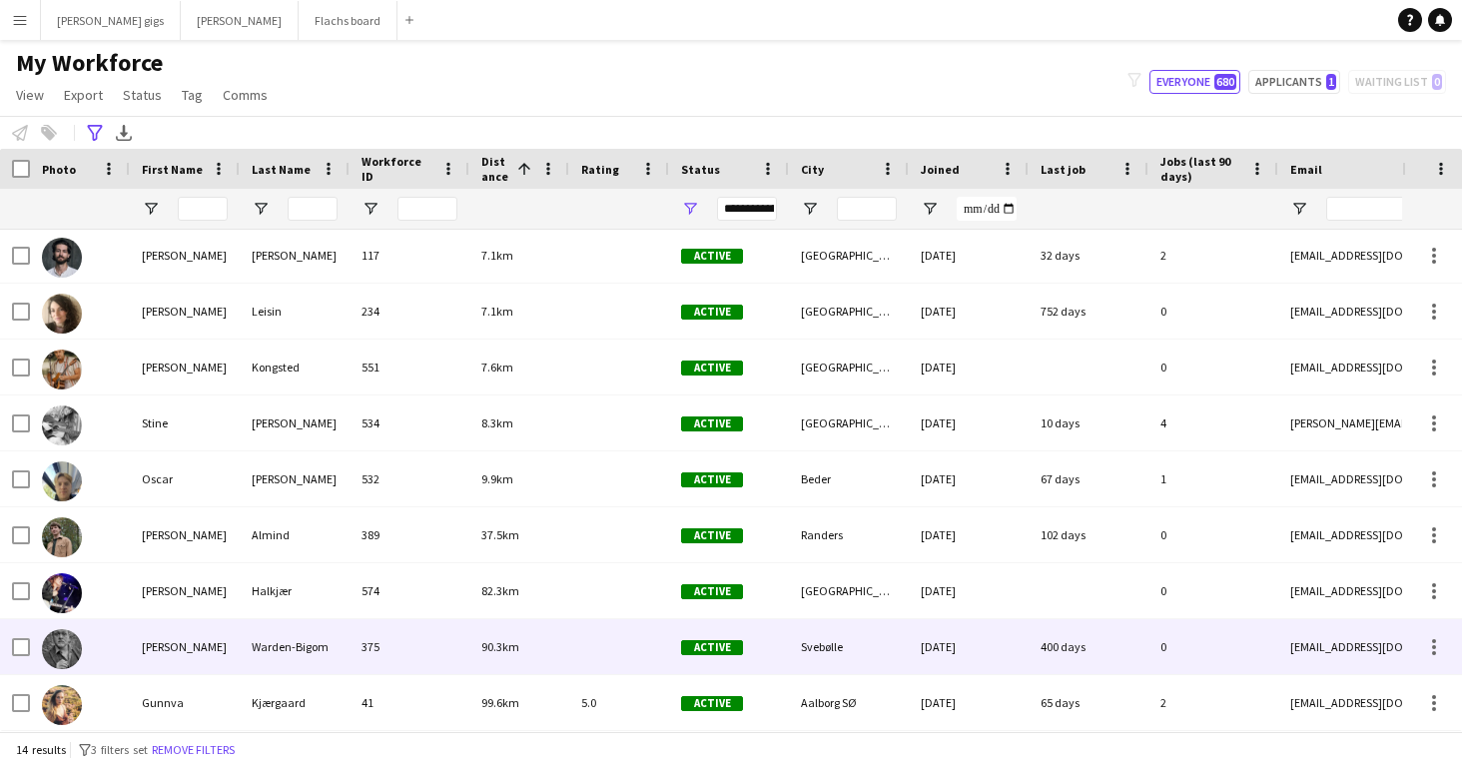
click at [238, 634] on div "[PERSON_NAME]" at bounding box center [185, 646] width 110 height 55
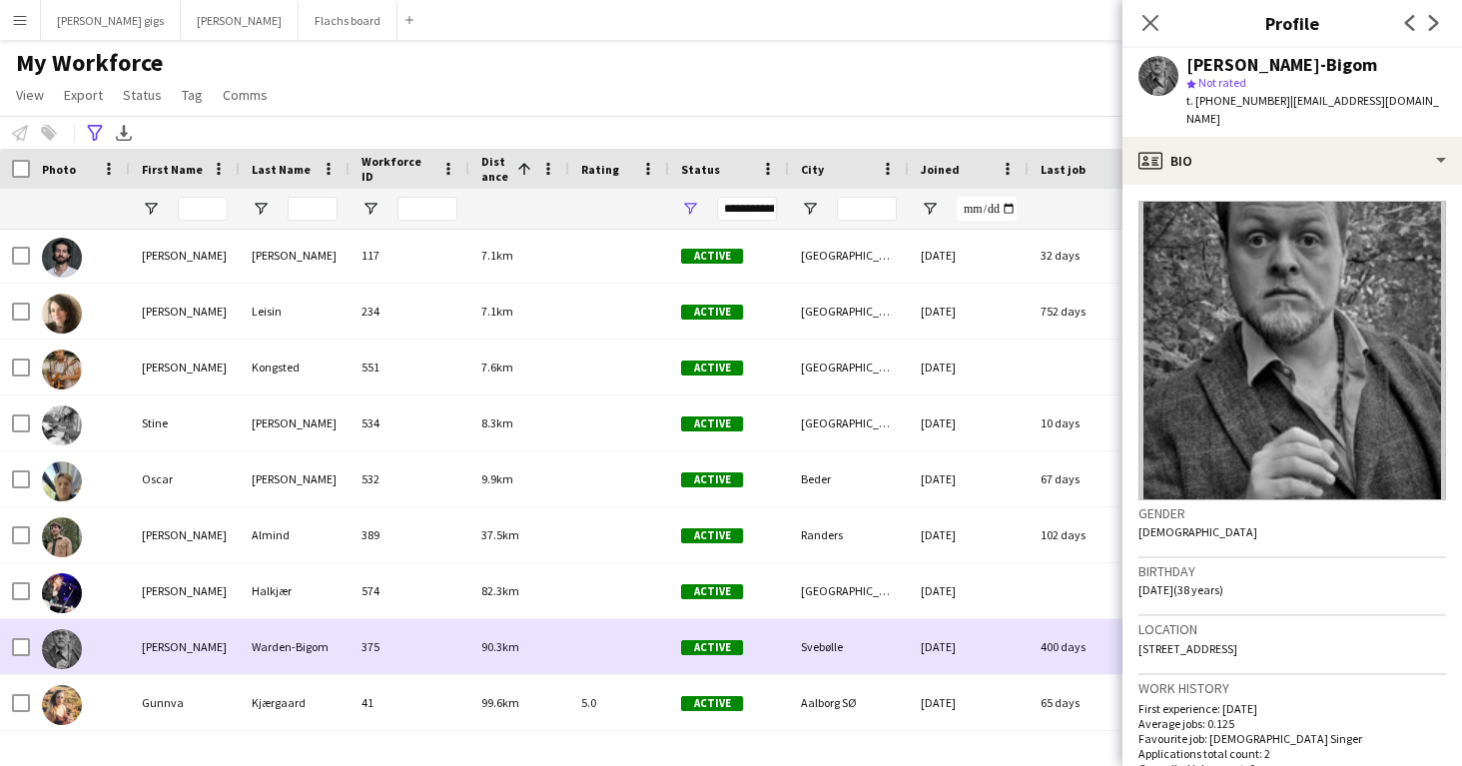
click at [238, 631] on div "[PERSON_NAME]" at bounding box center [185, 646] width 110 height 55
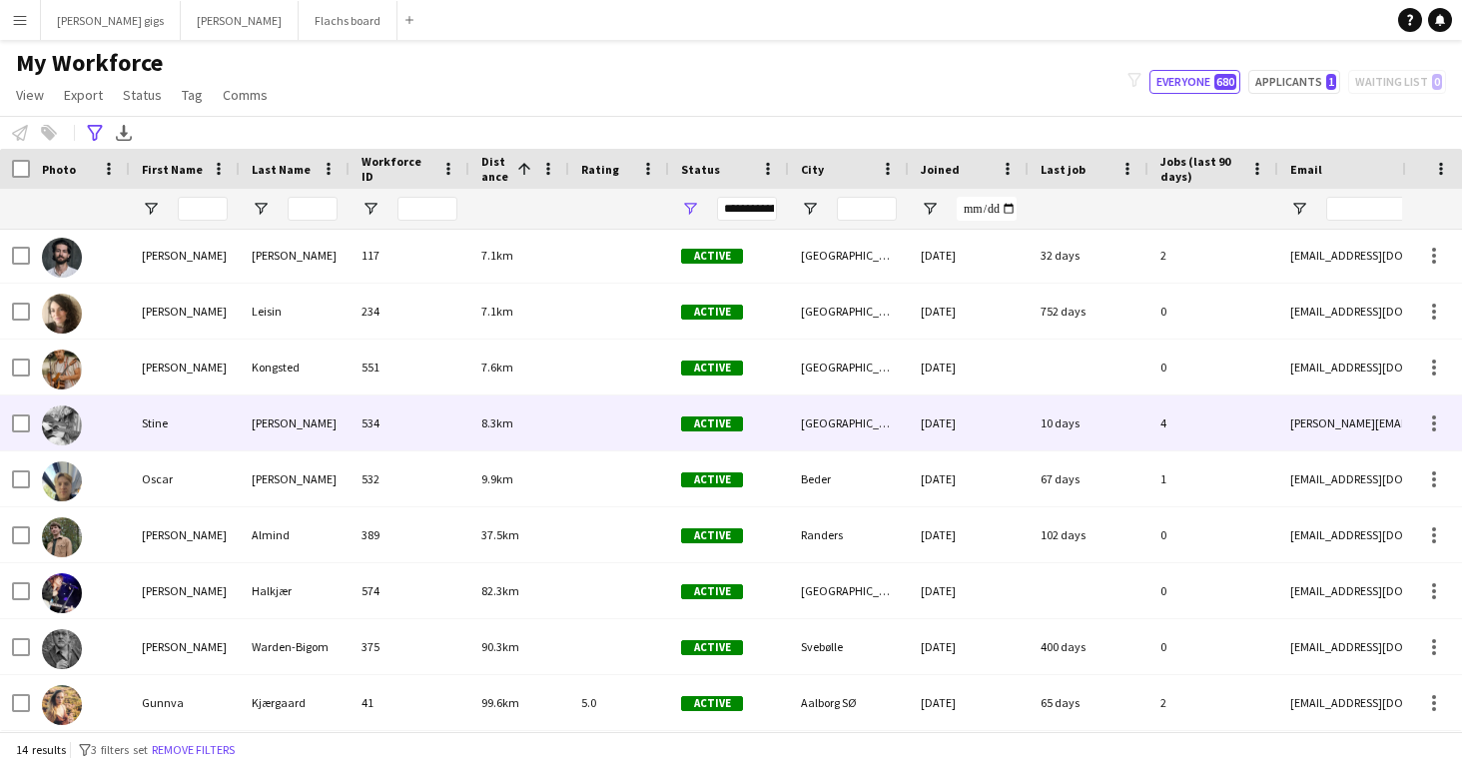
click at [199, 436] on div "Stine" at bounding box center [185, 422] width 110 height 55
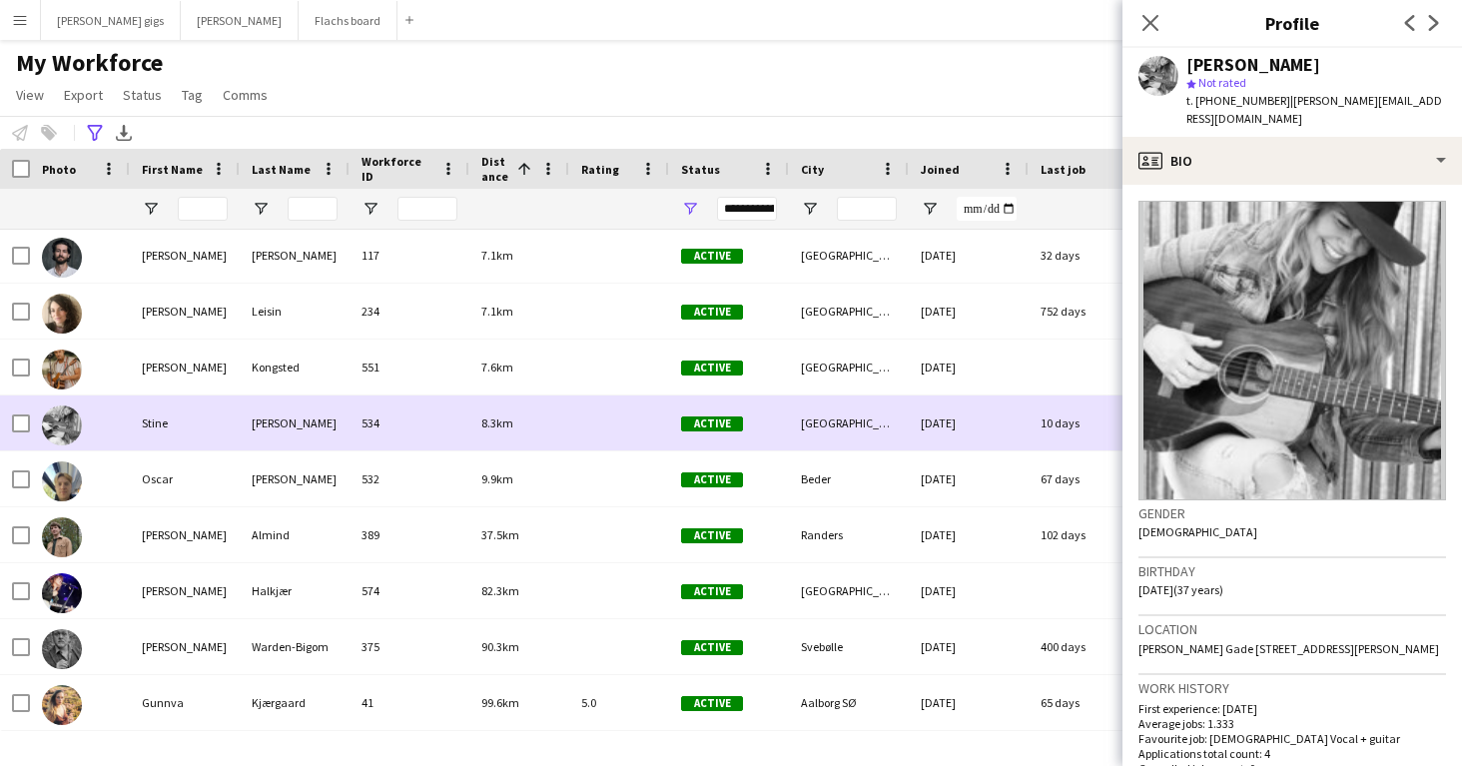
click at [199, 436] on div "Stine" at bounding box center [185, 422] width 110 height 55
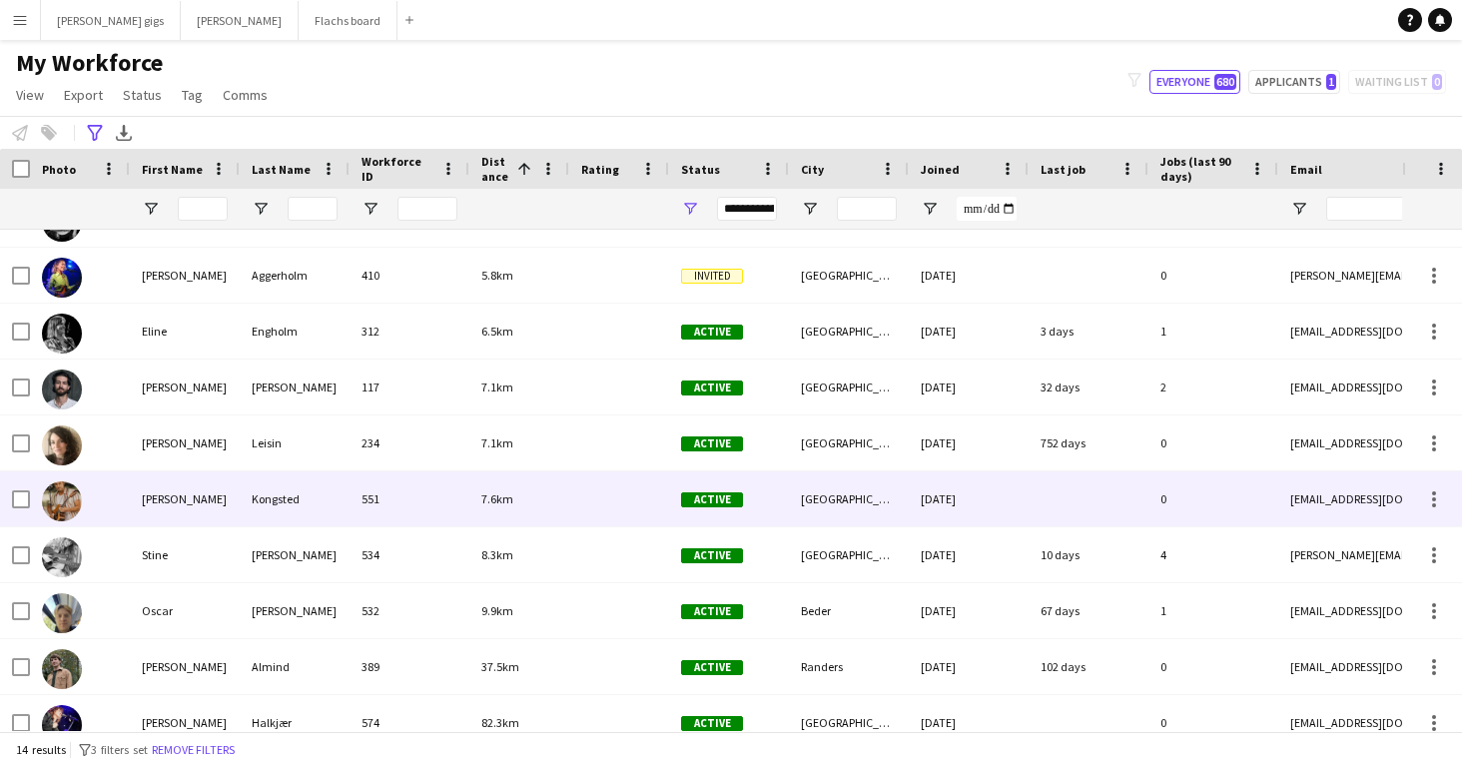
scroll to position [0, 0]
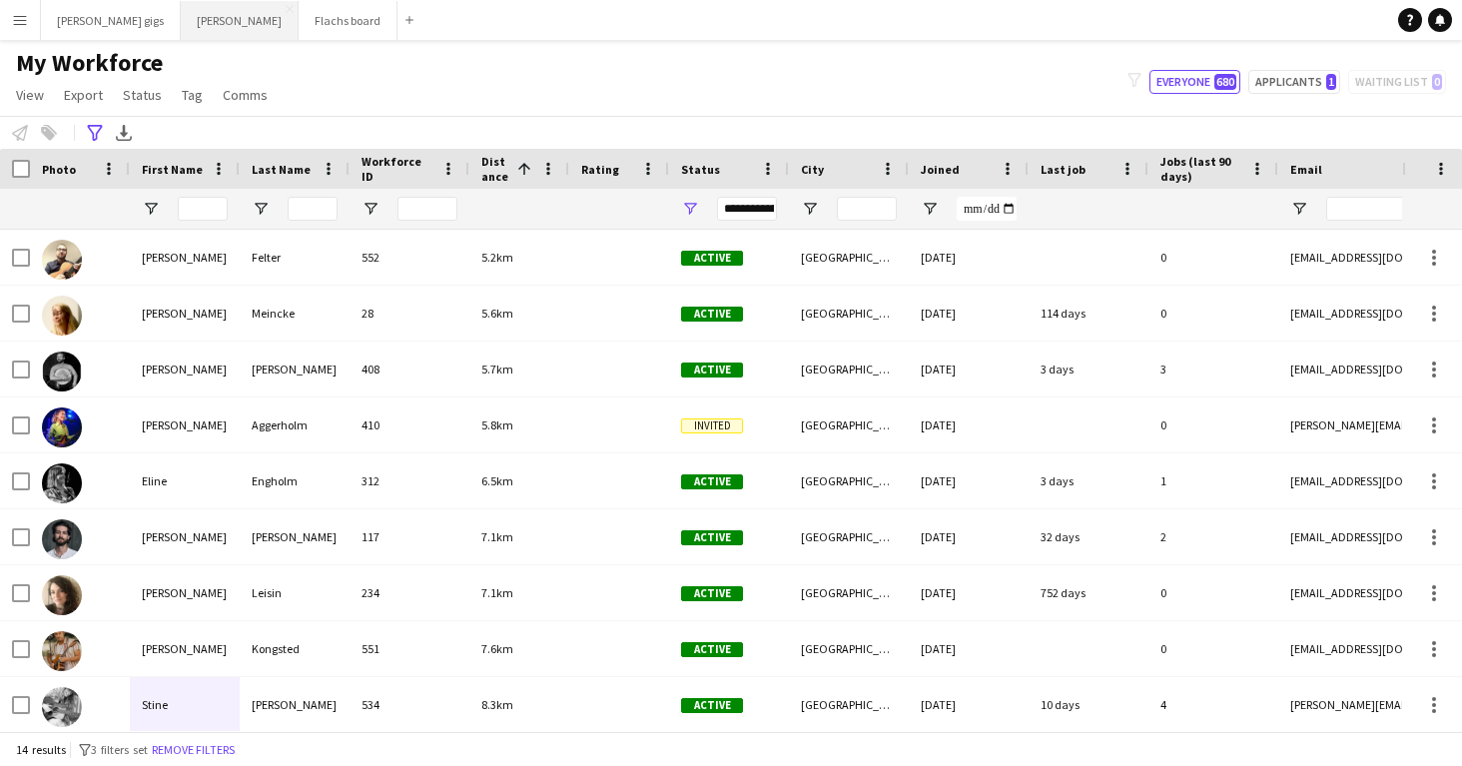
click at [181, 9] on button "Asger Gigs Close" at bounding box center [240, 20] width 118 height 39
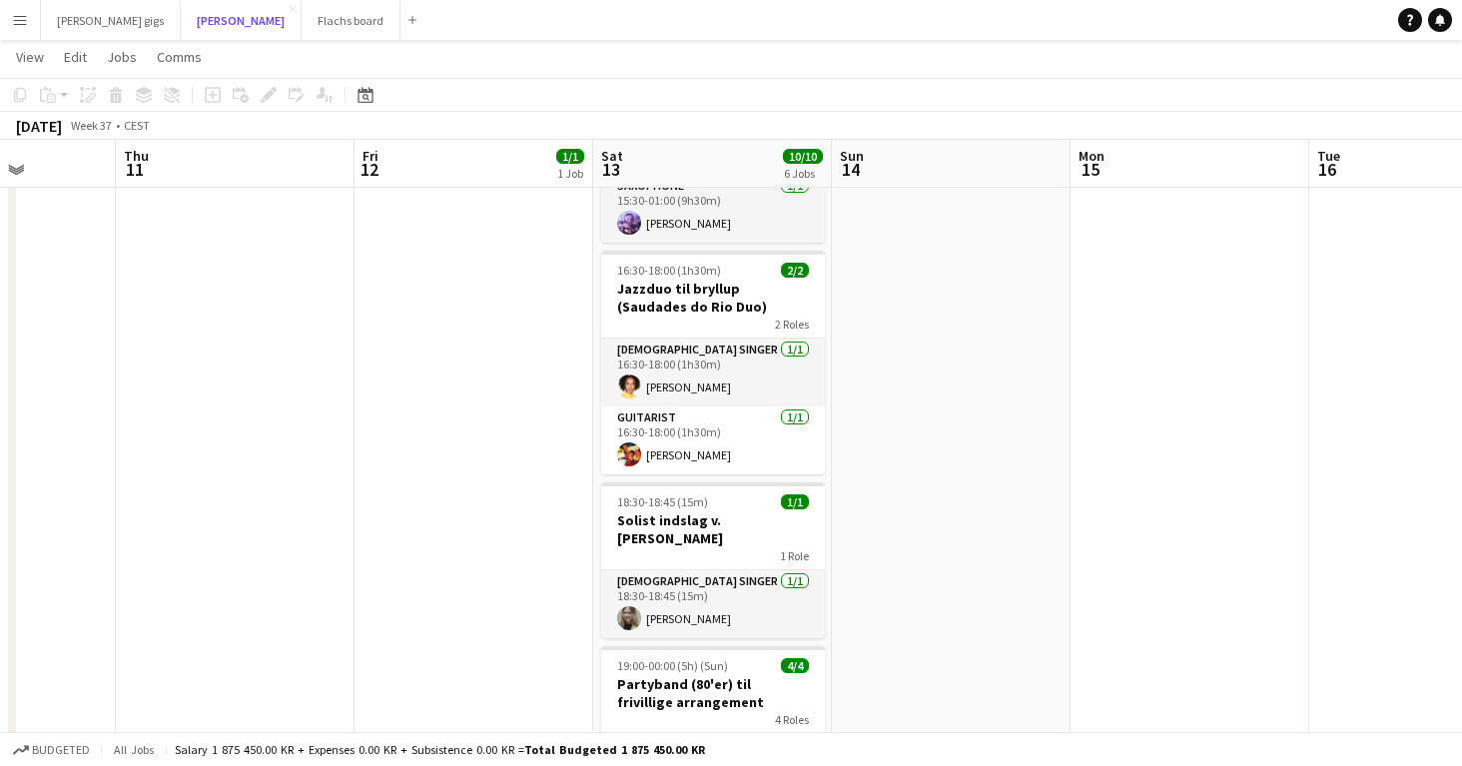
scroll to position [475, 0]
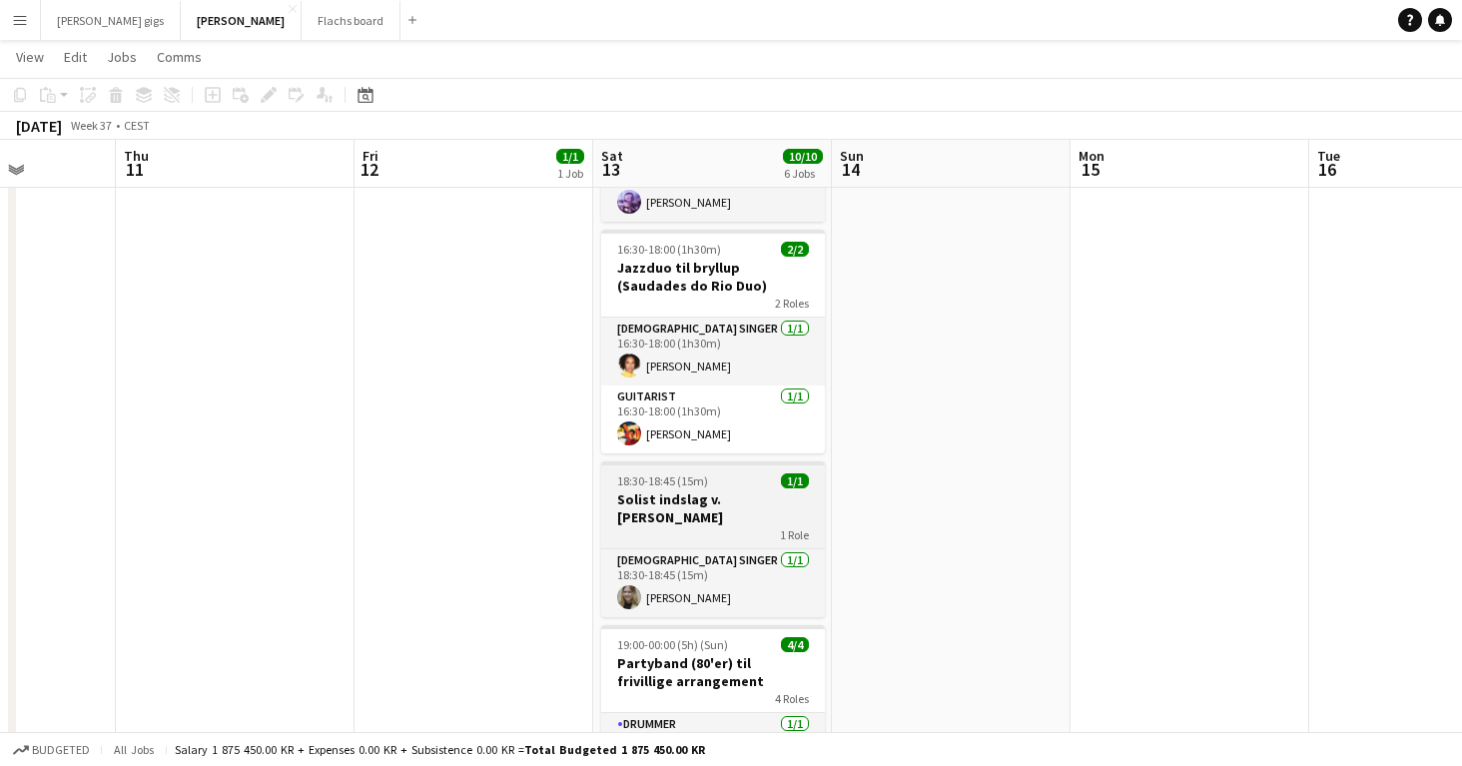
click at [667, 526] on div "1 Role" at bounding box center [713, 534] width 224 height 16
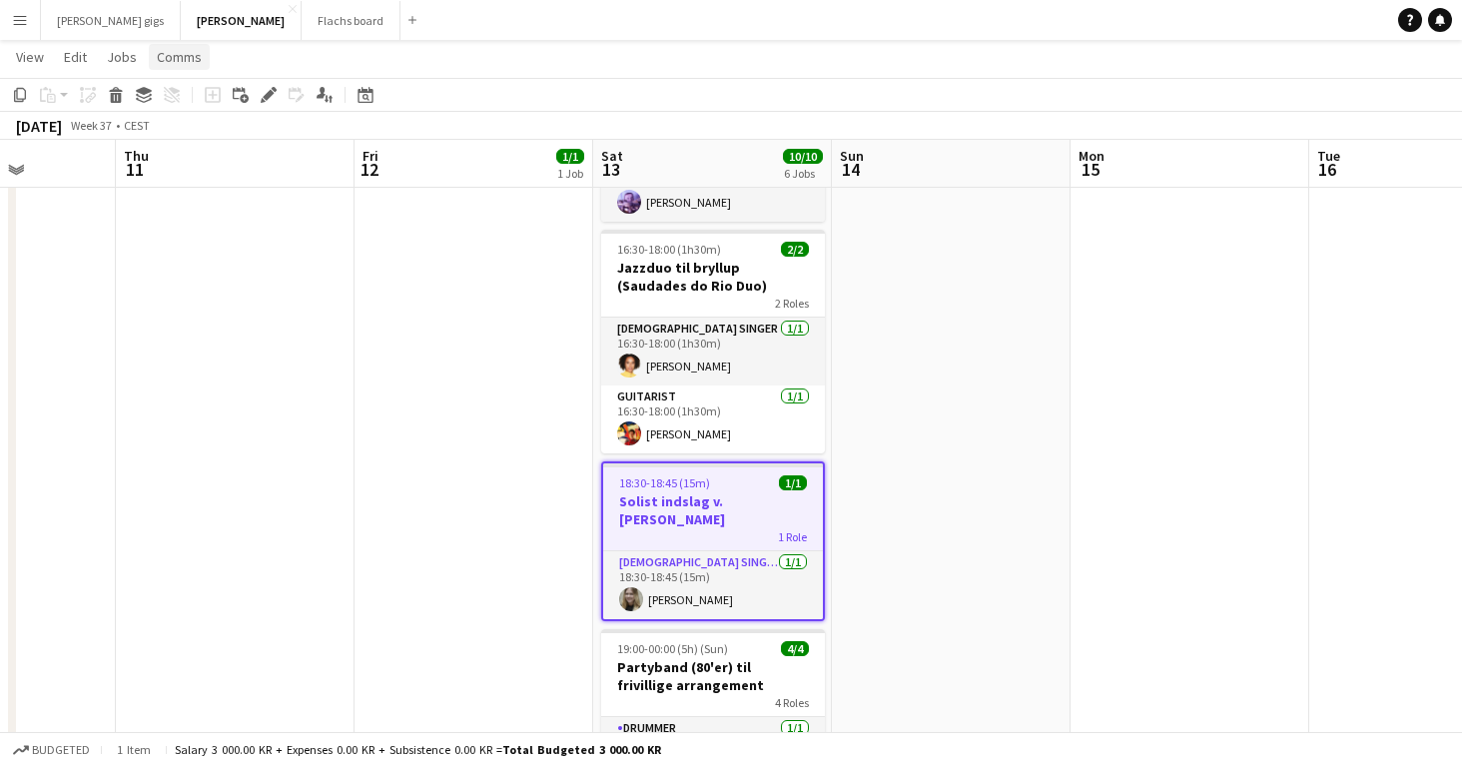
click at [181, 64] on span "Comms" at bounding box center [179, 57] width 45 height 18
click at [201, 133] on span "Create chat" at bounding box center [199, 142] width 70 height 18
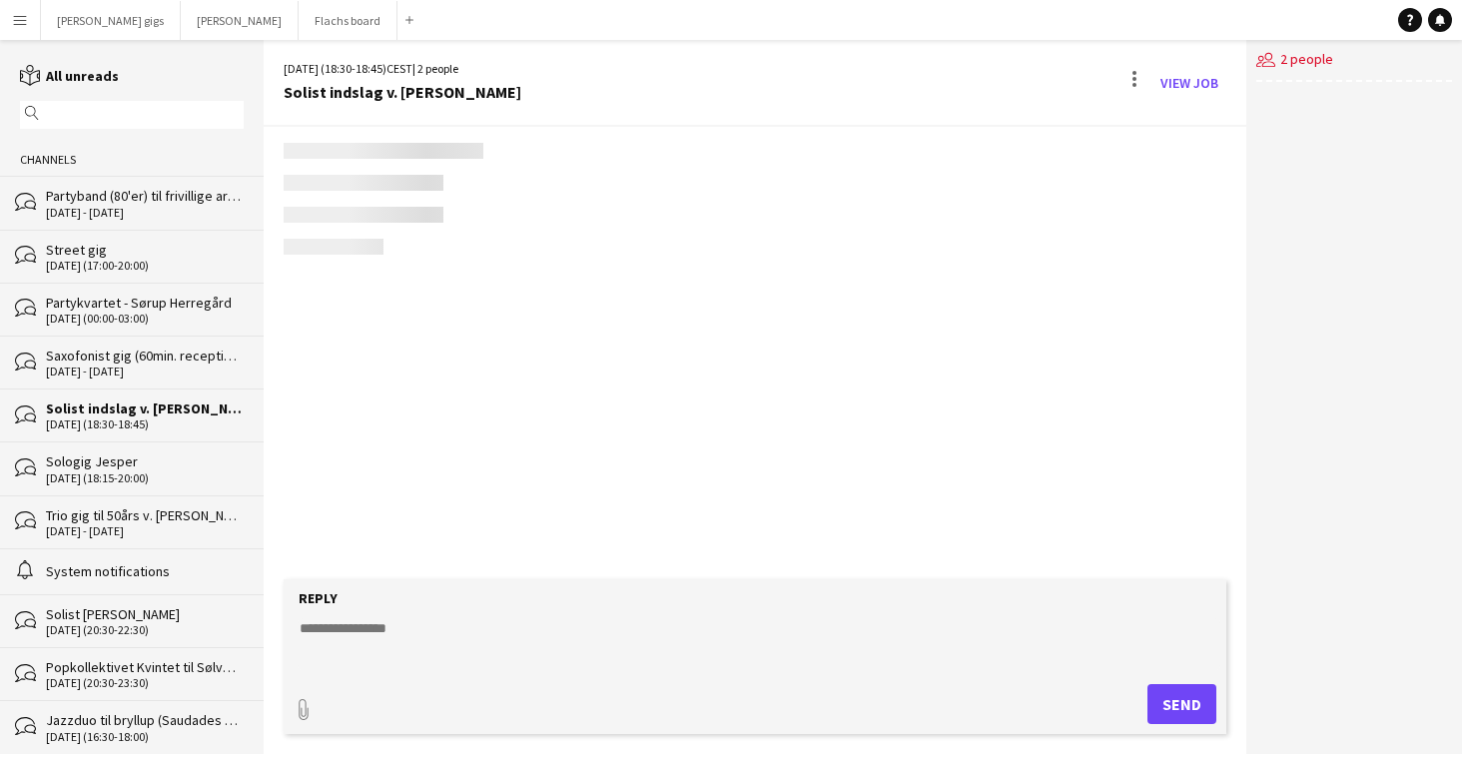
click at [499, 650] on textarea at bounding box center [759, 644] width 923 height 52
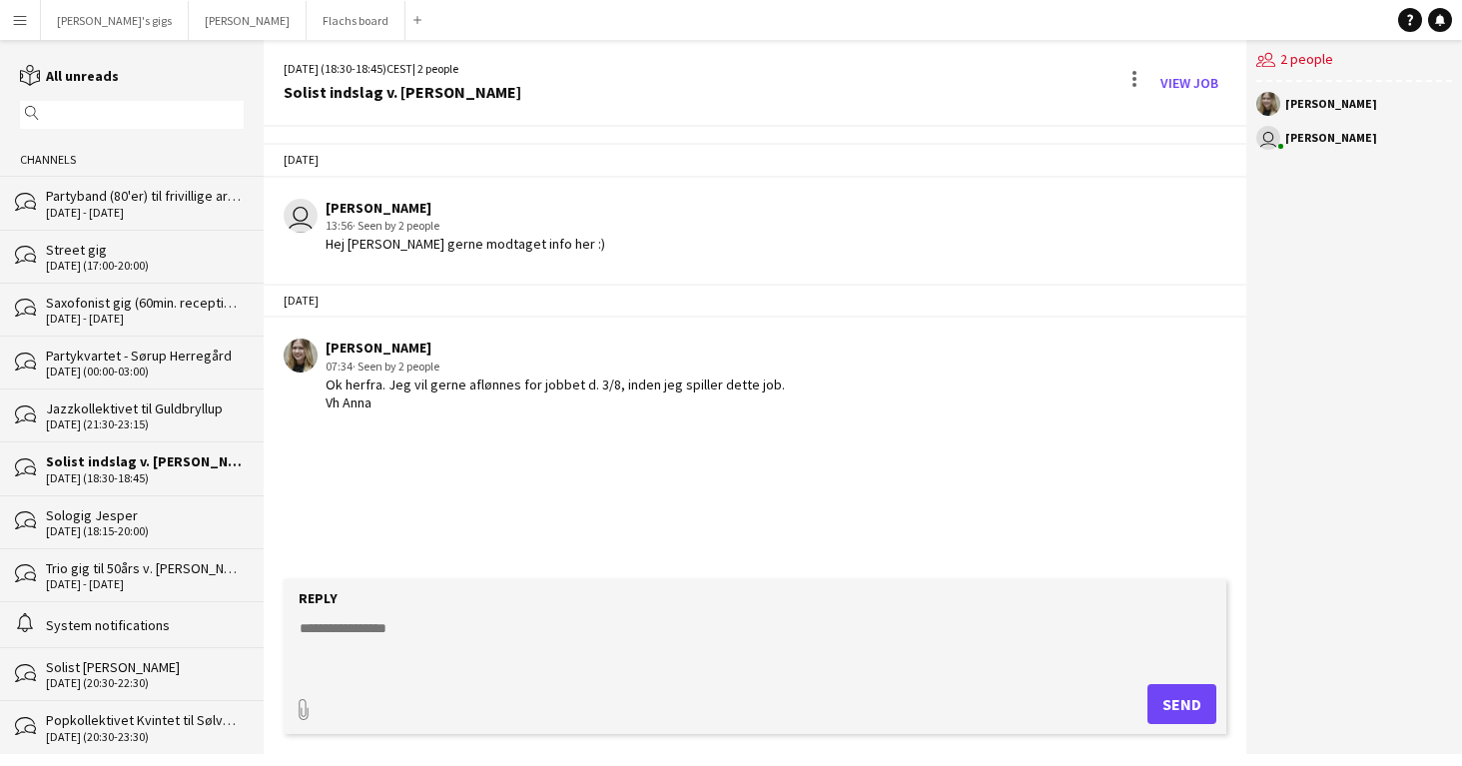
click at [418, 627] on textarea at bounding box center [759, 644] width 923 height 52
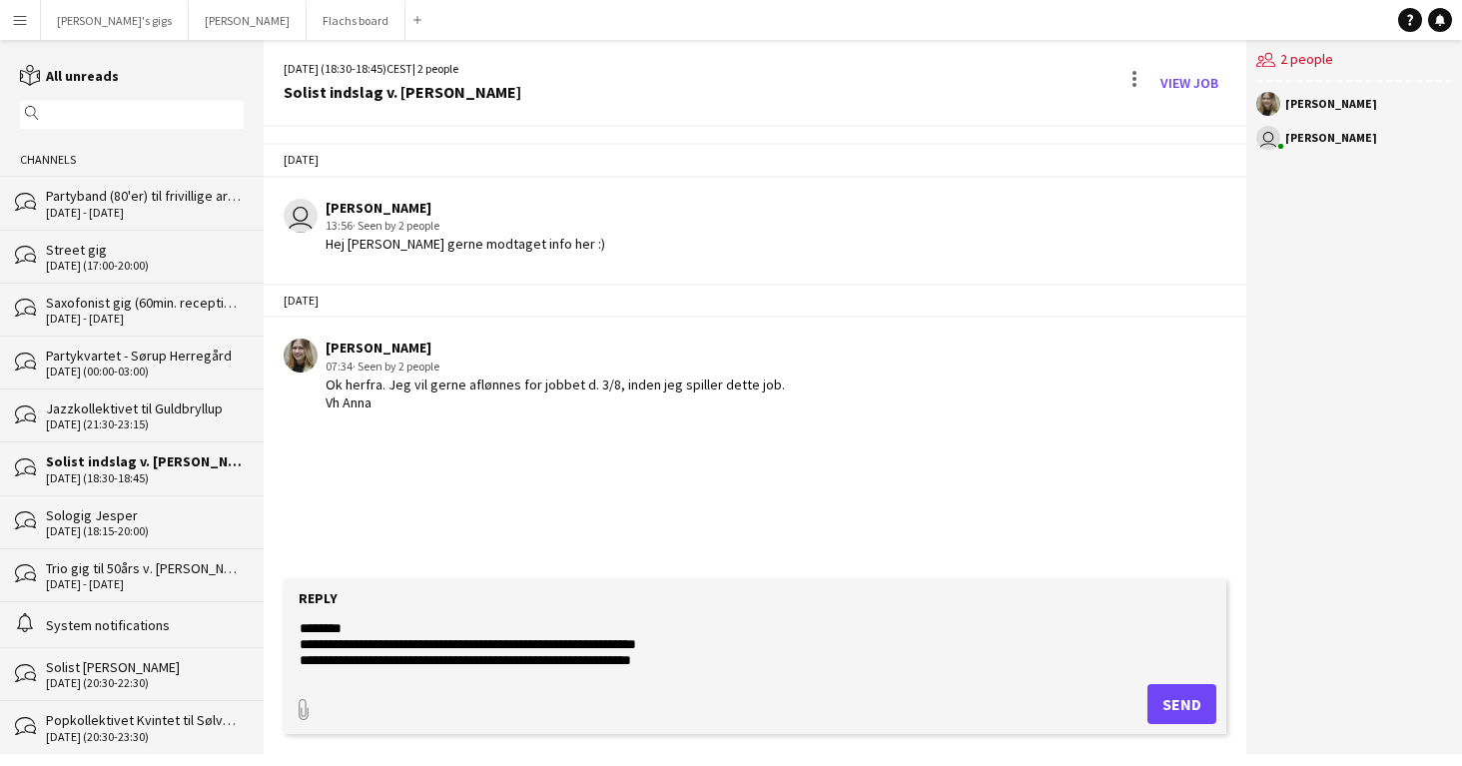
type textarea "**********"
click at [1171, 703] on button "Send" at bounding box center [1181, 704] width 69 height 40
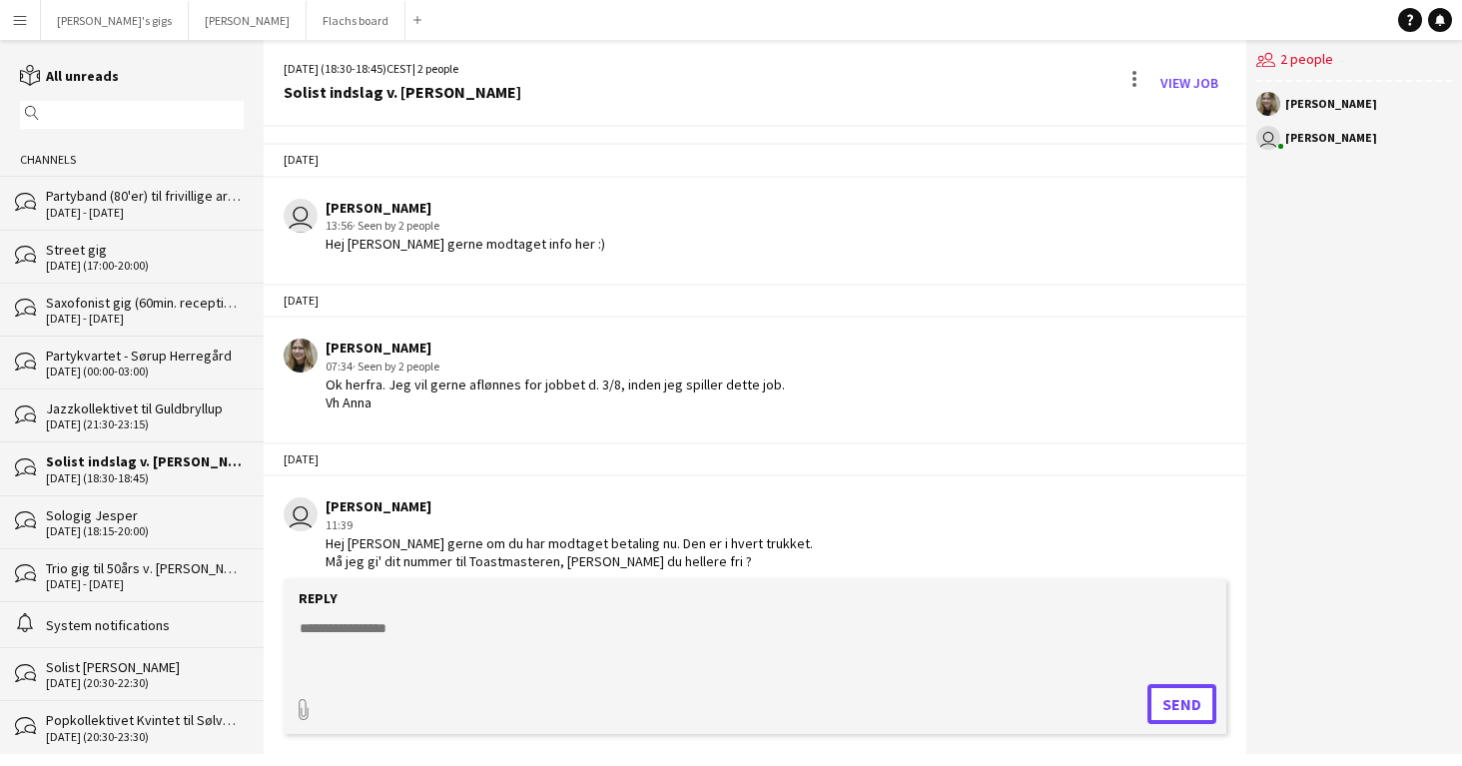
scroll to position [52, 0]
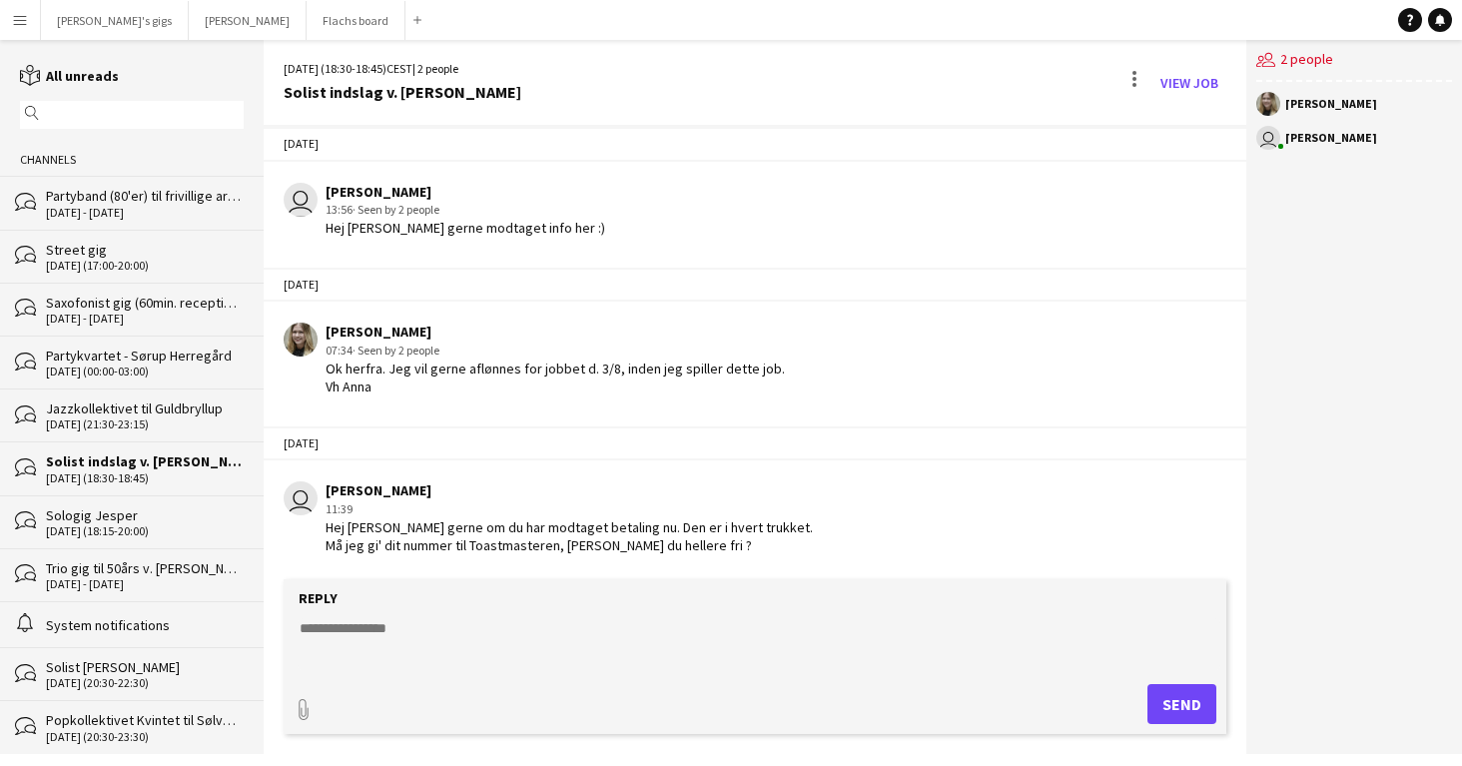
click at [26, 28] on button "Menu" at bounding box center [20, 20] width 40 height 40
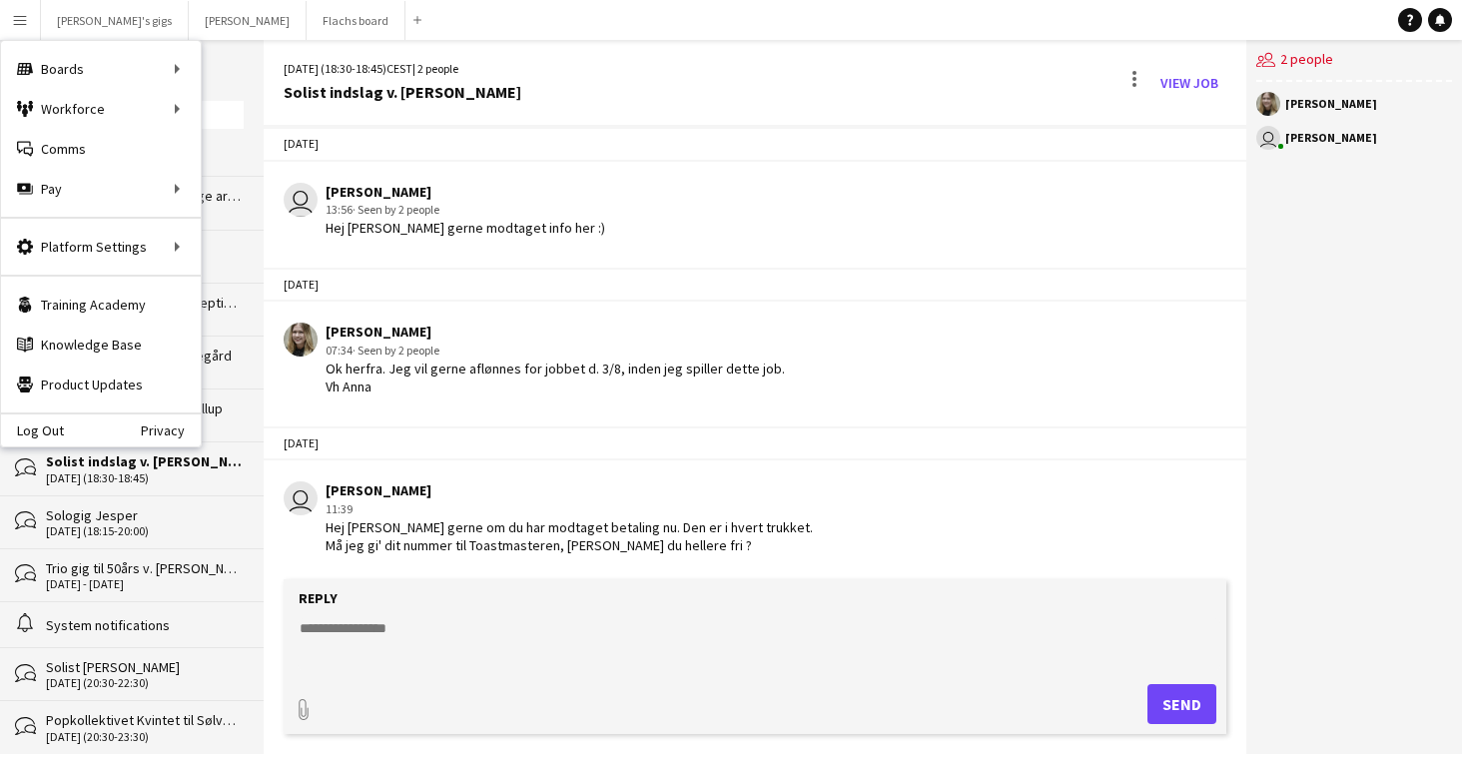
click at [428, 219] on div "Hej Anna Bekræft gerne modtaget info her :)" at bounding box center [465, 228] width 280 height 18
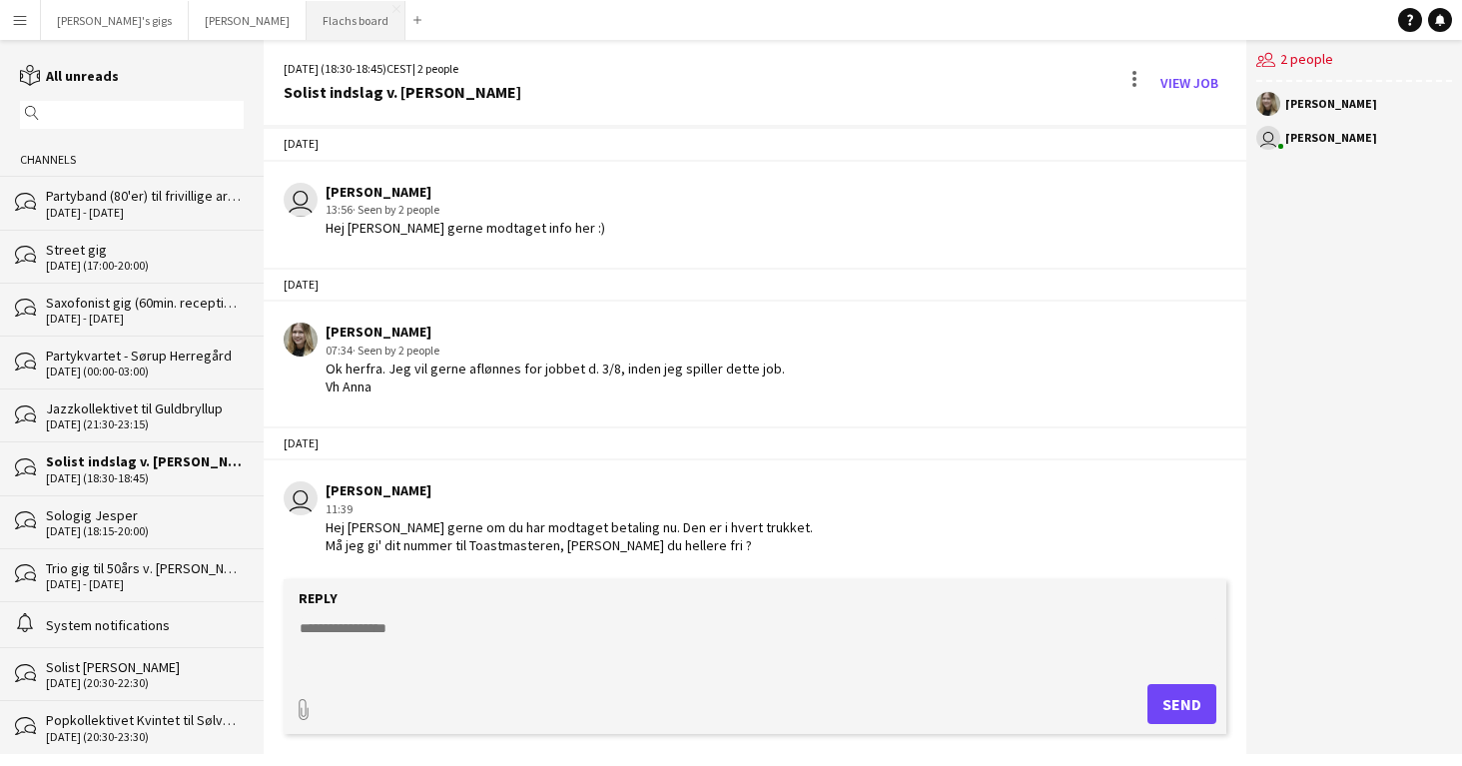
click at [307, 28] on button "Flachs board Close" at bounding box center [356, 20] width 99 height 39
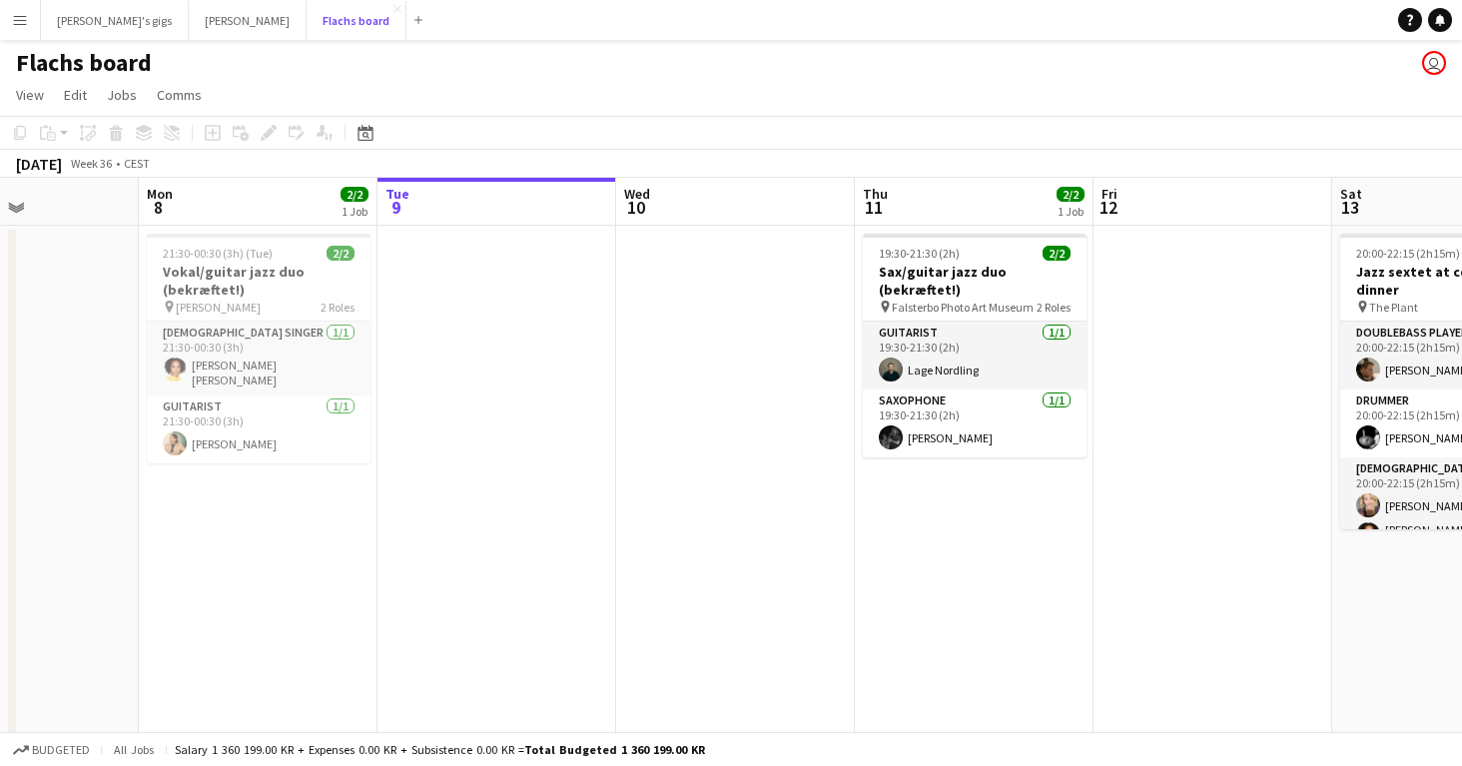
scroll to position [0, 575]
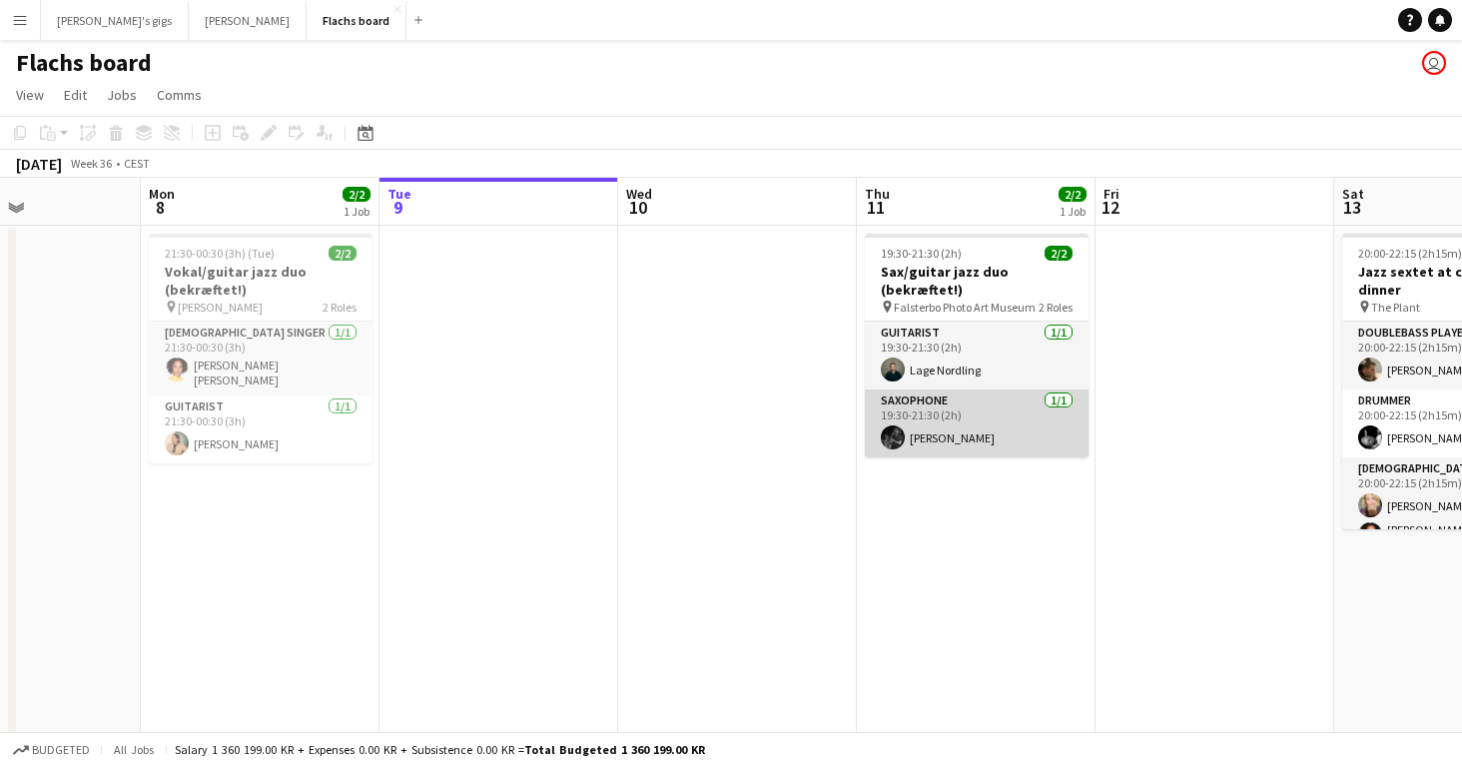
click at [928, 445] on app-card-role "Saxophone 1/1 19:30-21:30 (2h) Hannes Bennich" at bounding box center [977, 423] width 224 height 68
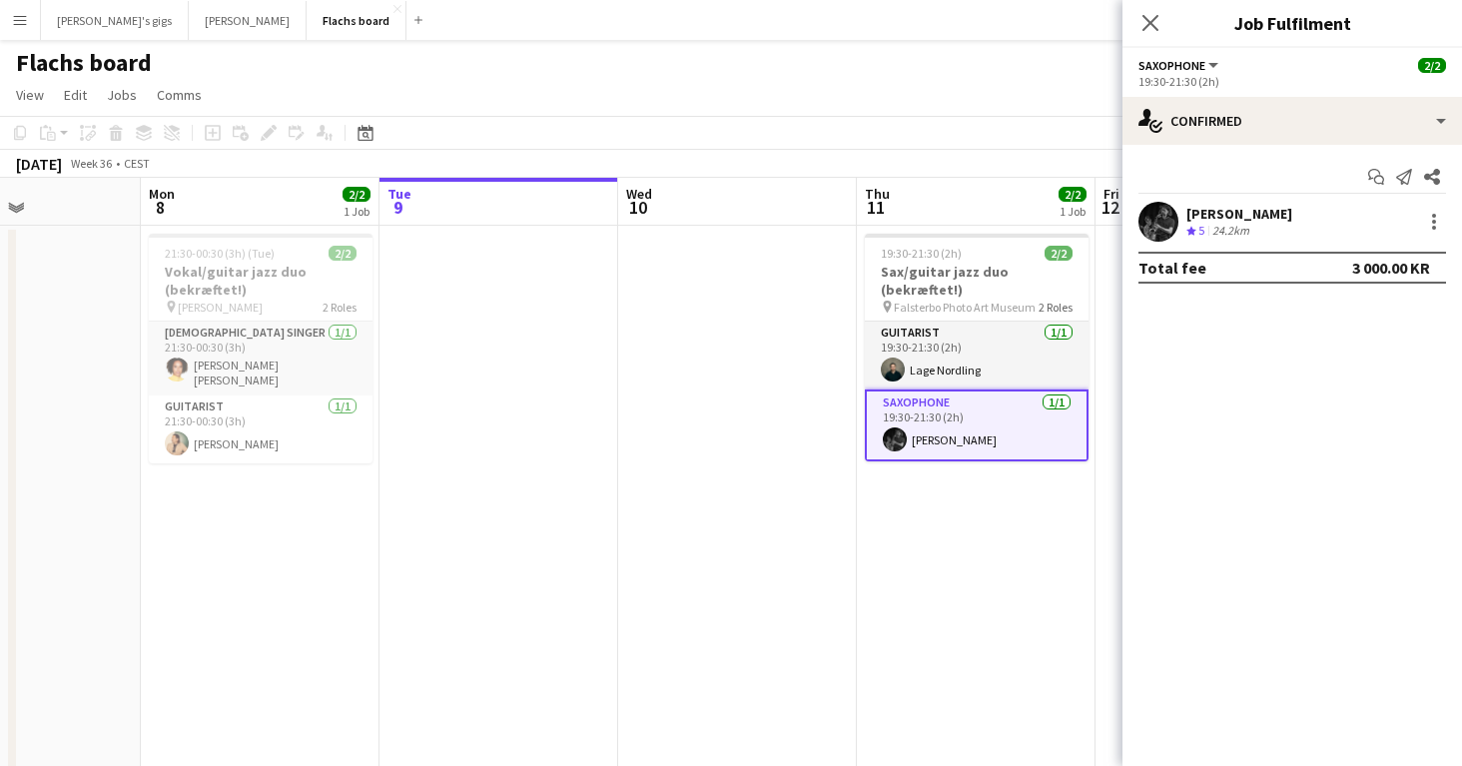
click at [751, 467] on app-date-cell at bounding box center [737, 547] width 239 height 642
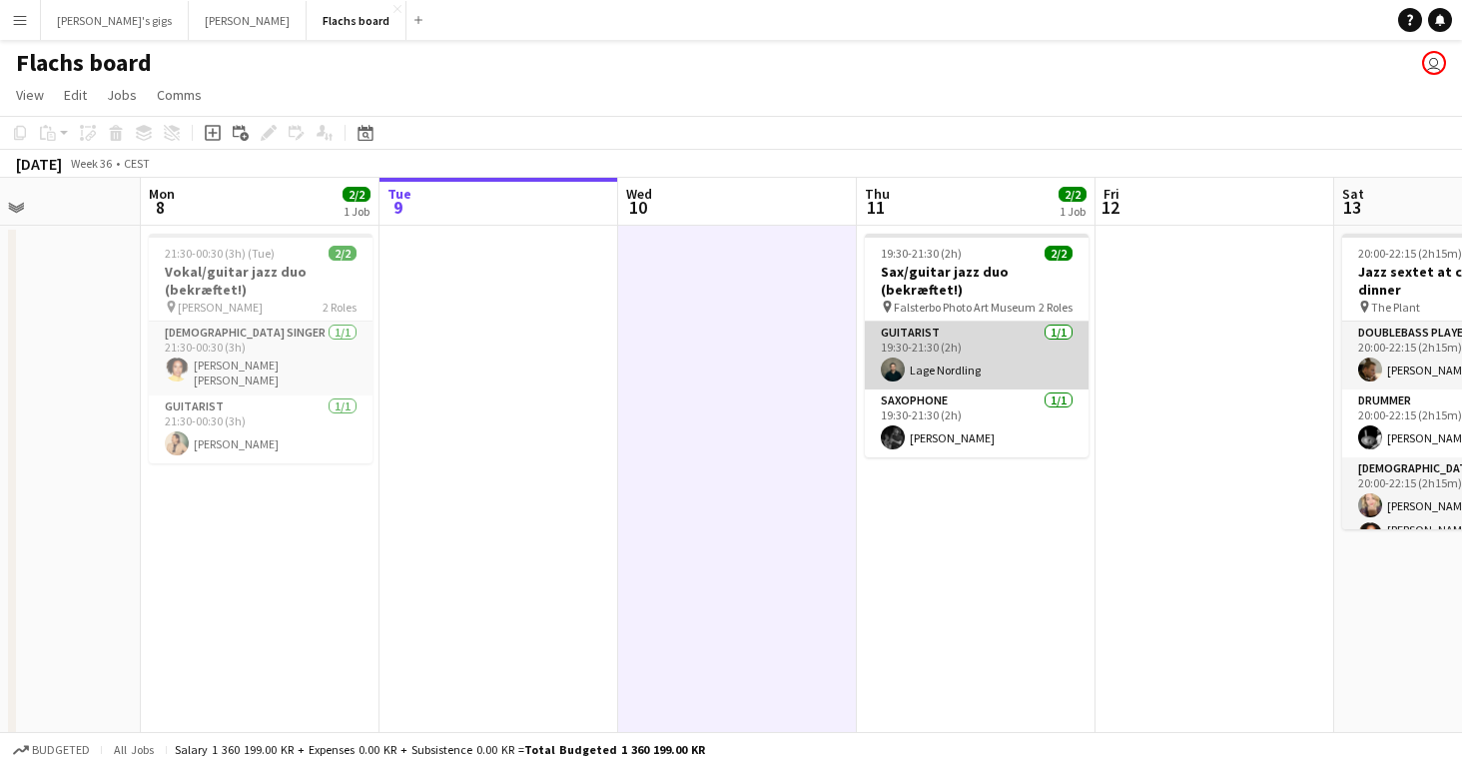
click at [923, 378] on app-card-role "Guitarist 1/1 19:30-21:30 (2h) Lage Nordling" at bounding box center [977, 355] width 224 height 68
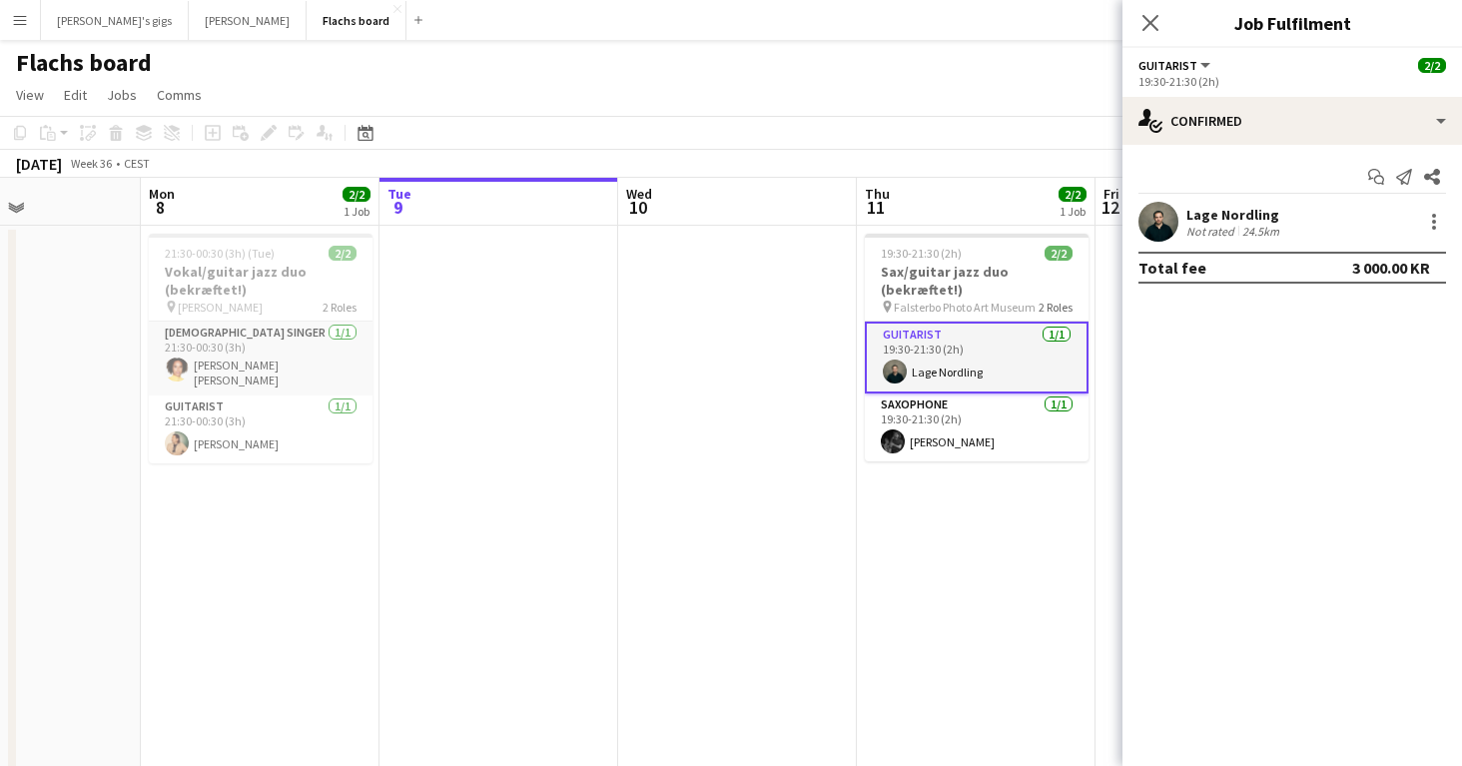
click at [798, 395] on app-date-cell at bounding box center [737, 547] width 239 height 642
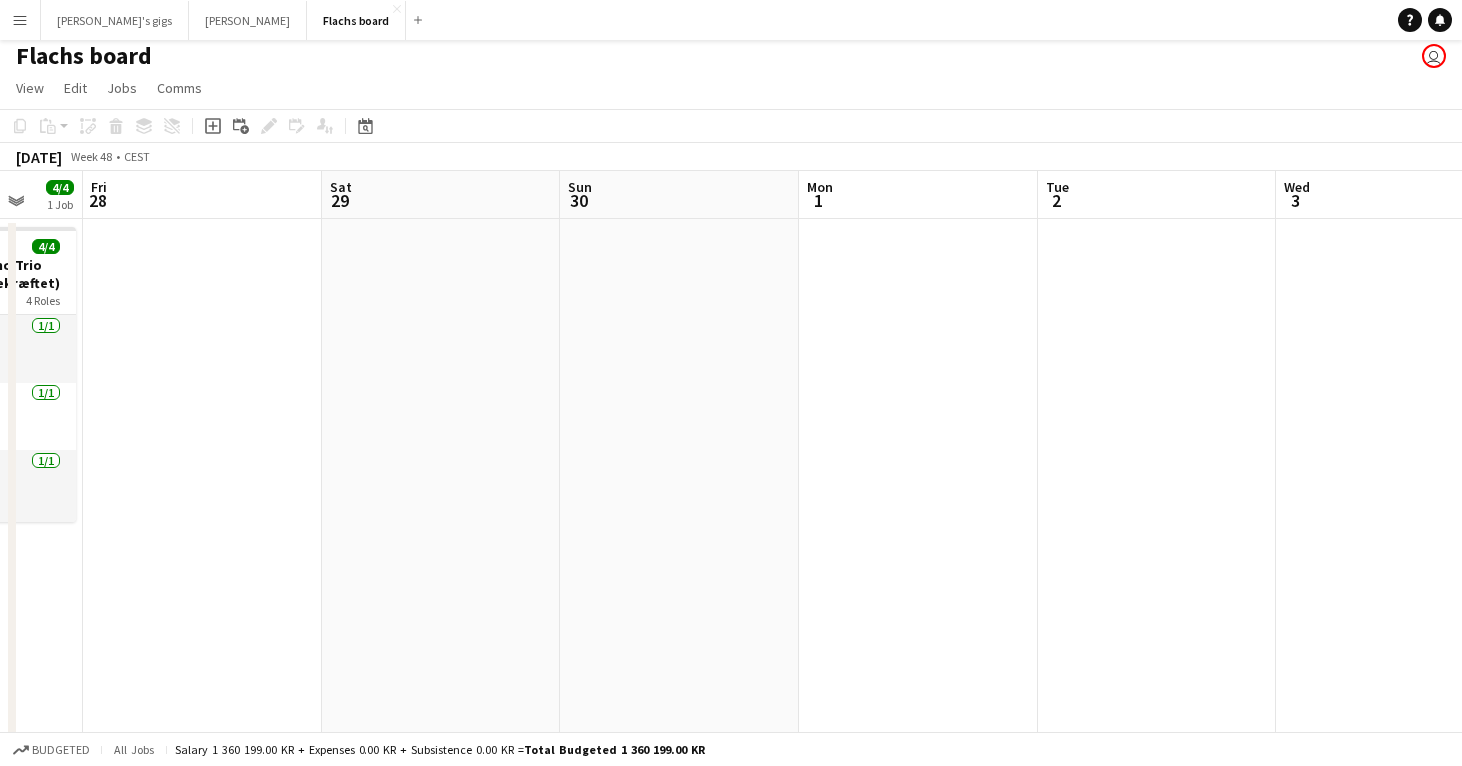
scroll to position [0, 465]
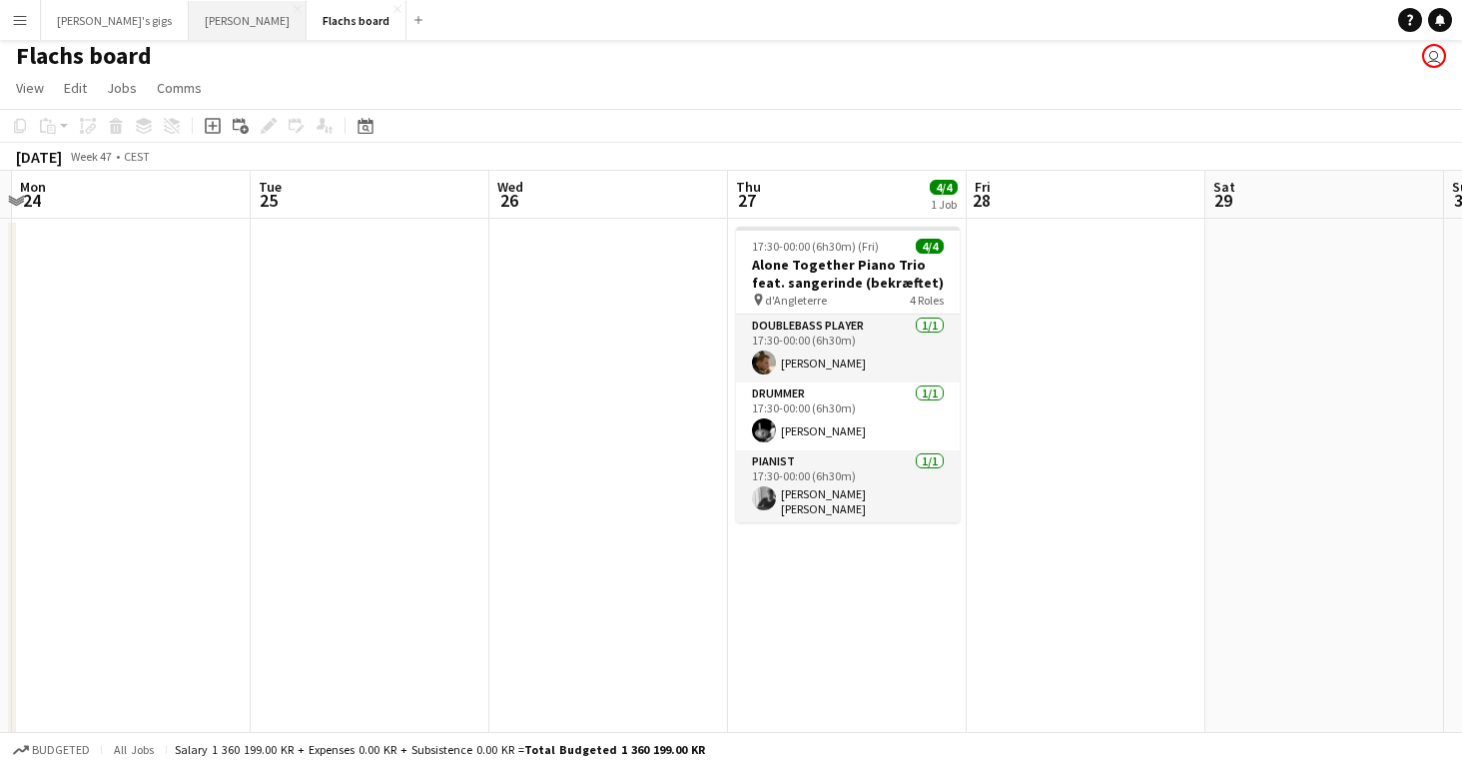
click at [189, 31] on button "Asger Gigs Close" at bounding box center [248, 20] width 118 height 39
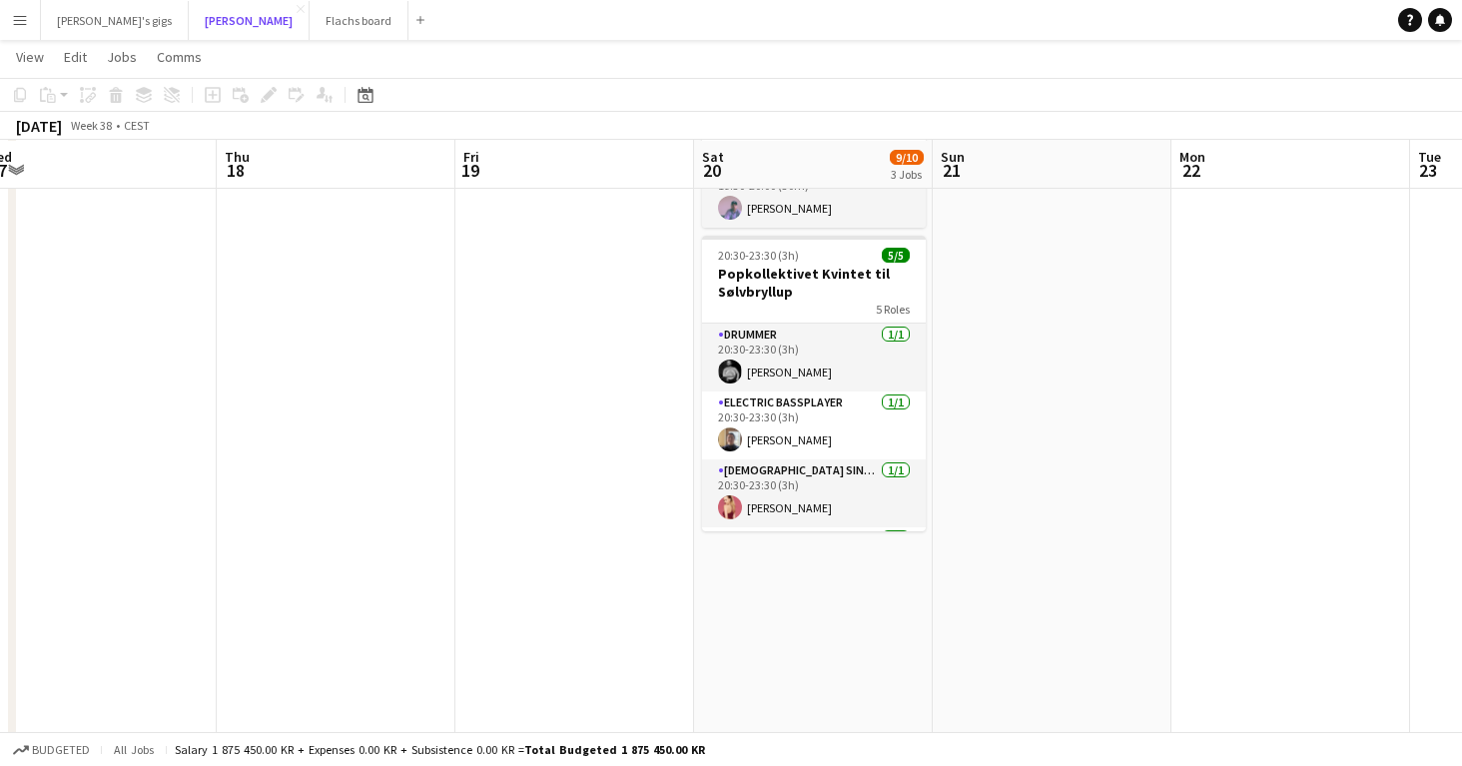
scroll to position [466, 0]
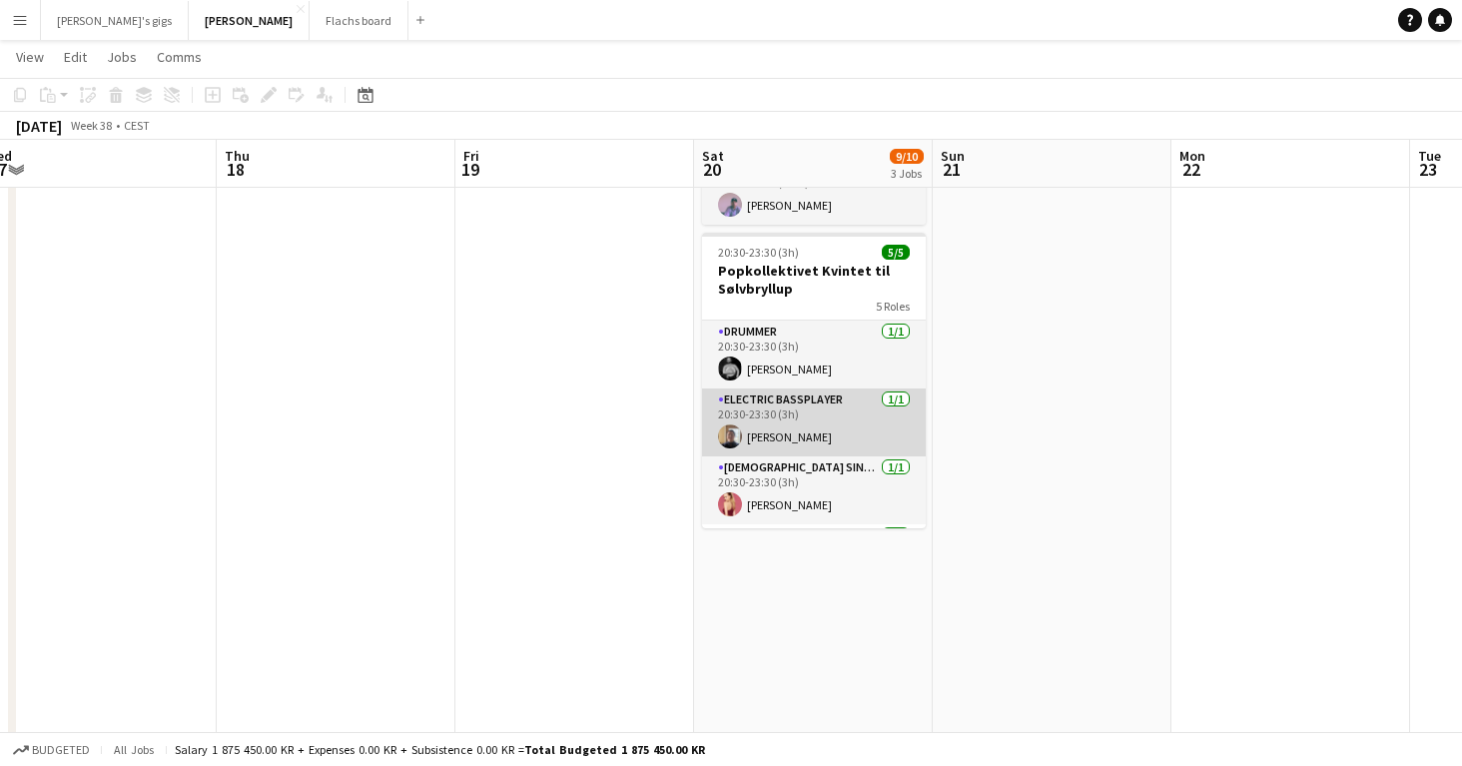
click at [766, 395] on app-card-role "Electric Bassplayer 1/1 20:30-23:30 (3h) Anton Langebæk" at bounding box center [814, 422] width 224 height 68
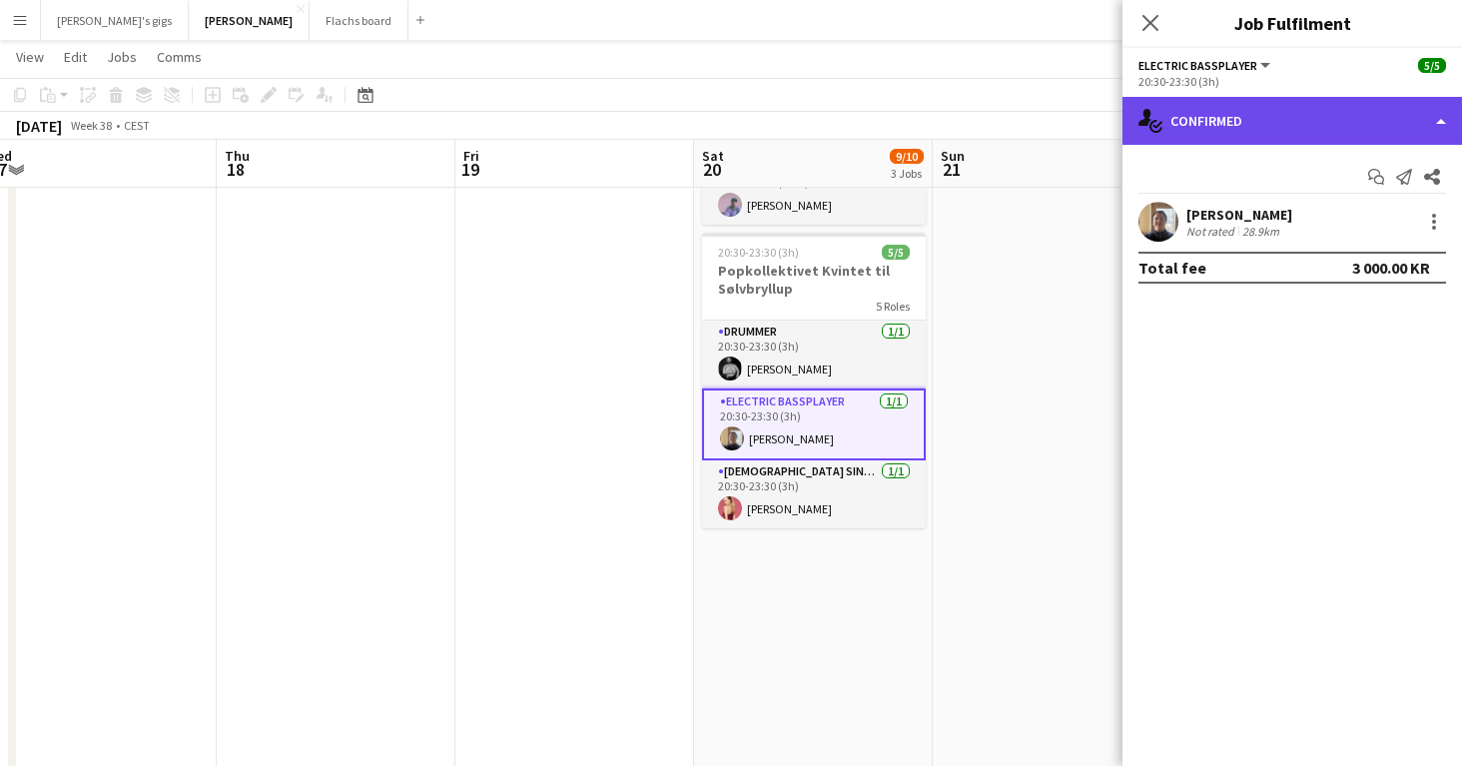
click at [1262, 137] on div "single-neutral-actions-check-2 Confirmed" at bounding box center [1291, 121] width 339 height 48
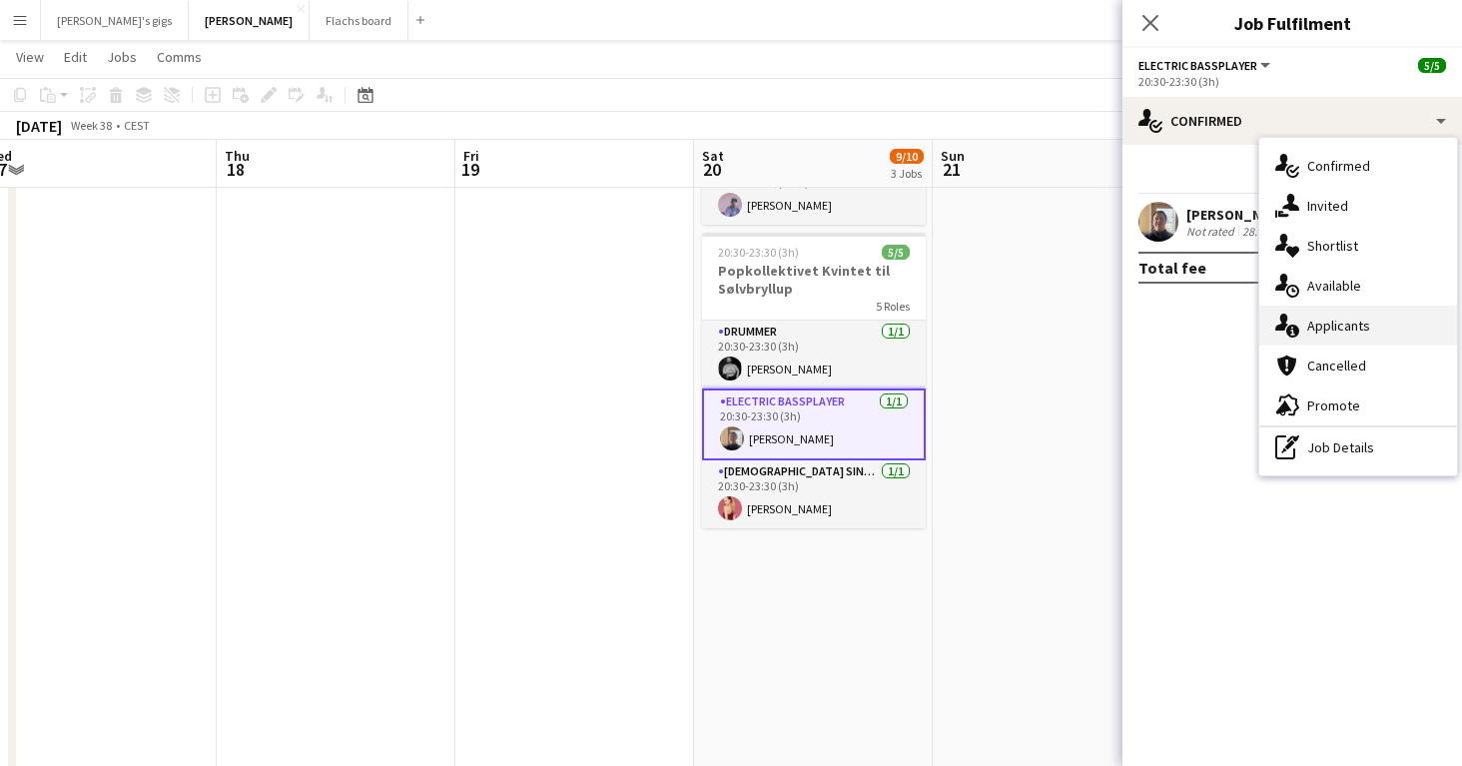
click at [1354, 321] on span "Applicants" at bounding box center [1338, 325] width 63 height 18
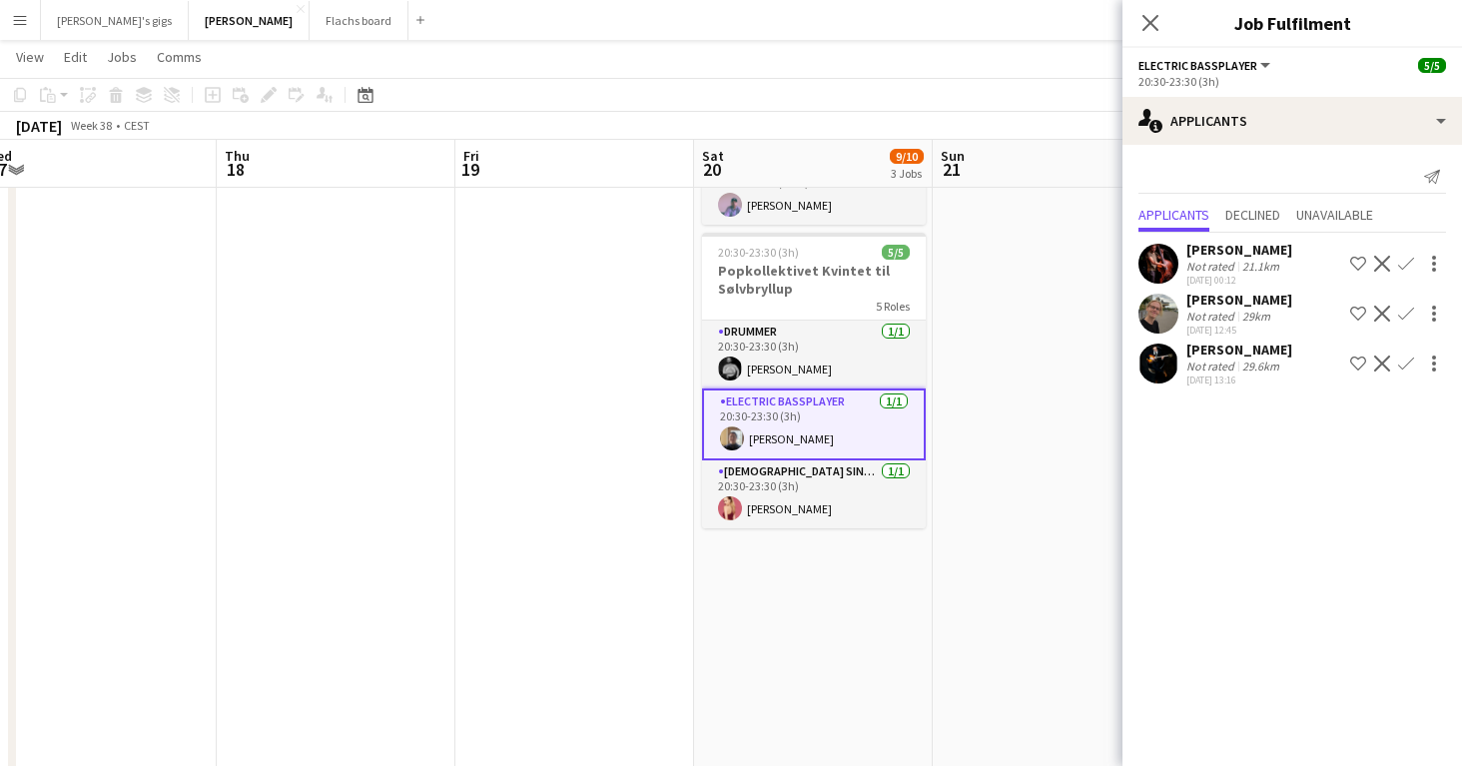
click at [1404, 265] on app-icon "Confirm" at bounding box center [1406, 264] width 16 height 16
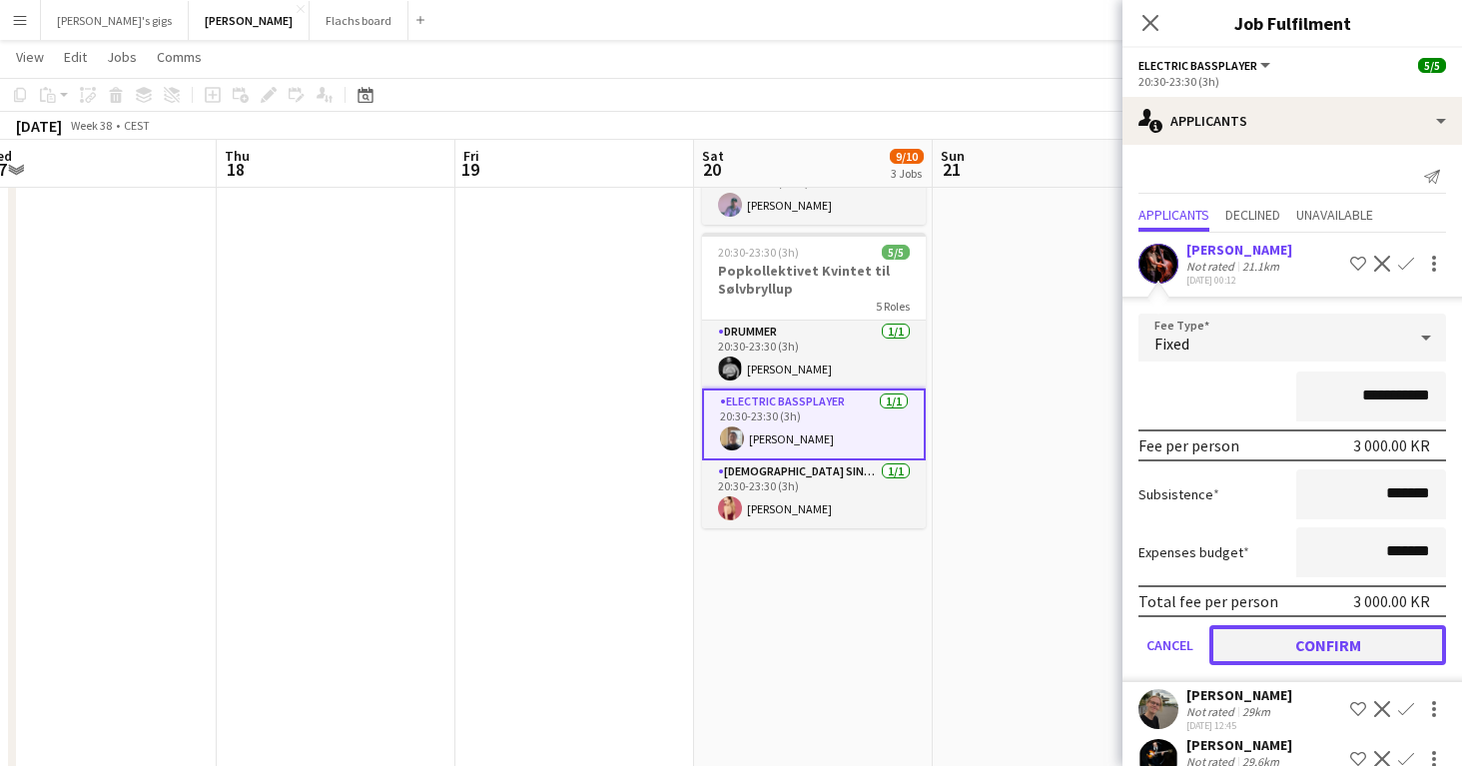
click at [1341, 649] on button "Confirm" at bounding box center [1327, 645] width 237 height 40
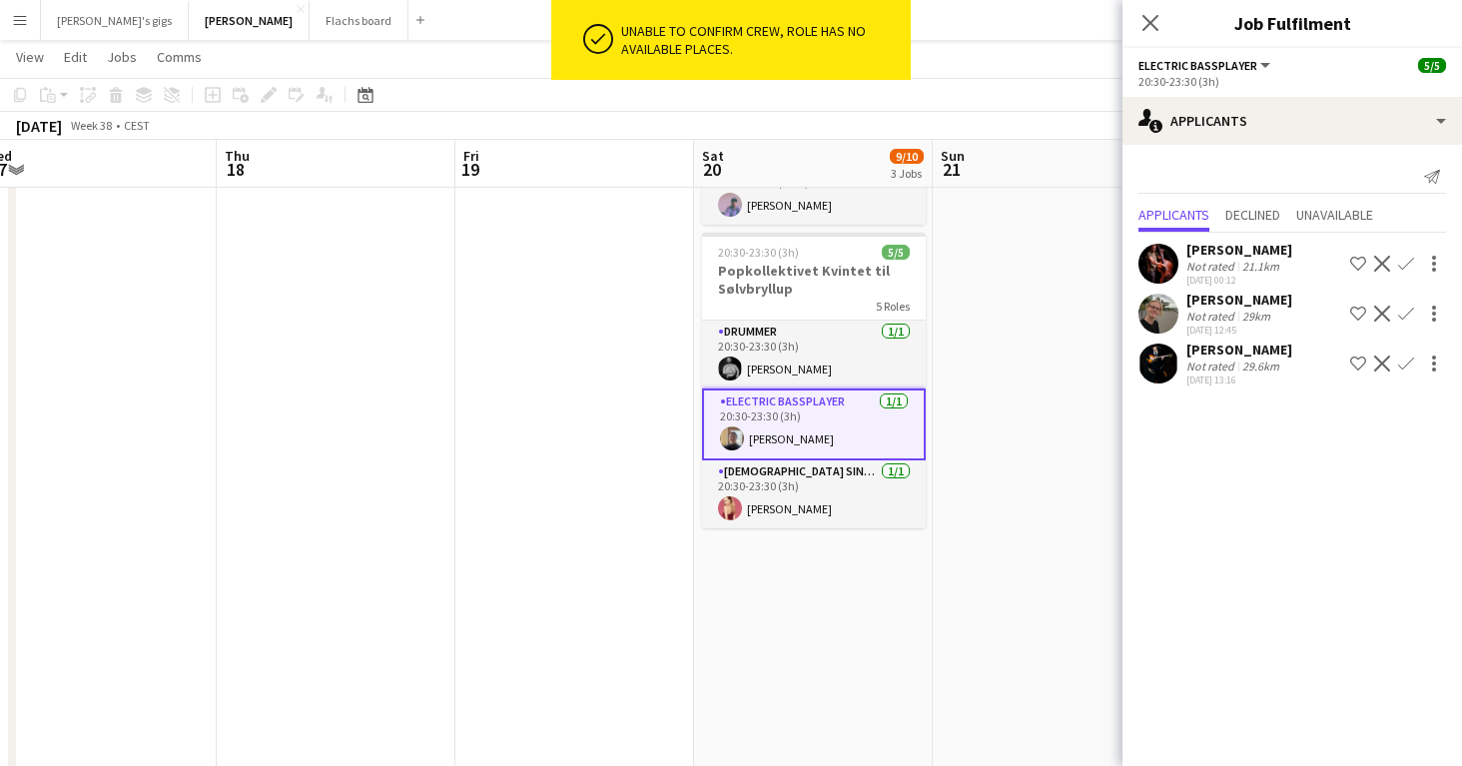
click at [963, 416] on app-date-cell at bounding box center [1052, 523] width 239 height 1533
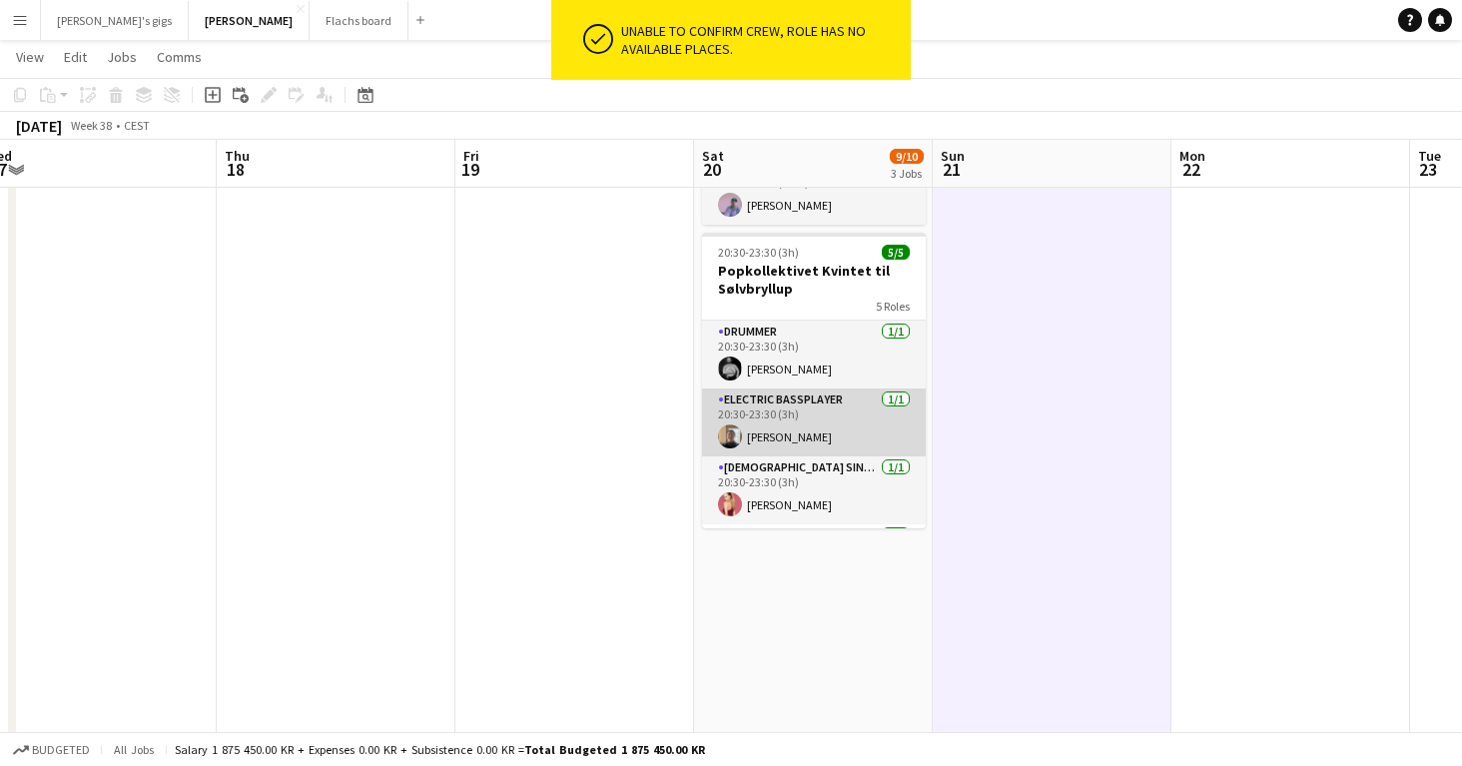
click at [816, 425] on app-card-role "Electric Bassplayer 1/1 20:30-23:30 (3h) Anton Langebæk" at bounding box center [814, 422] width 224 height 68
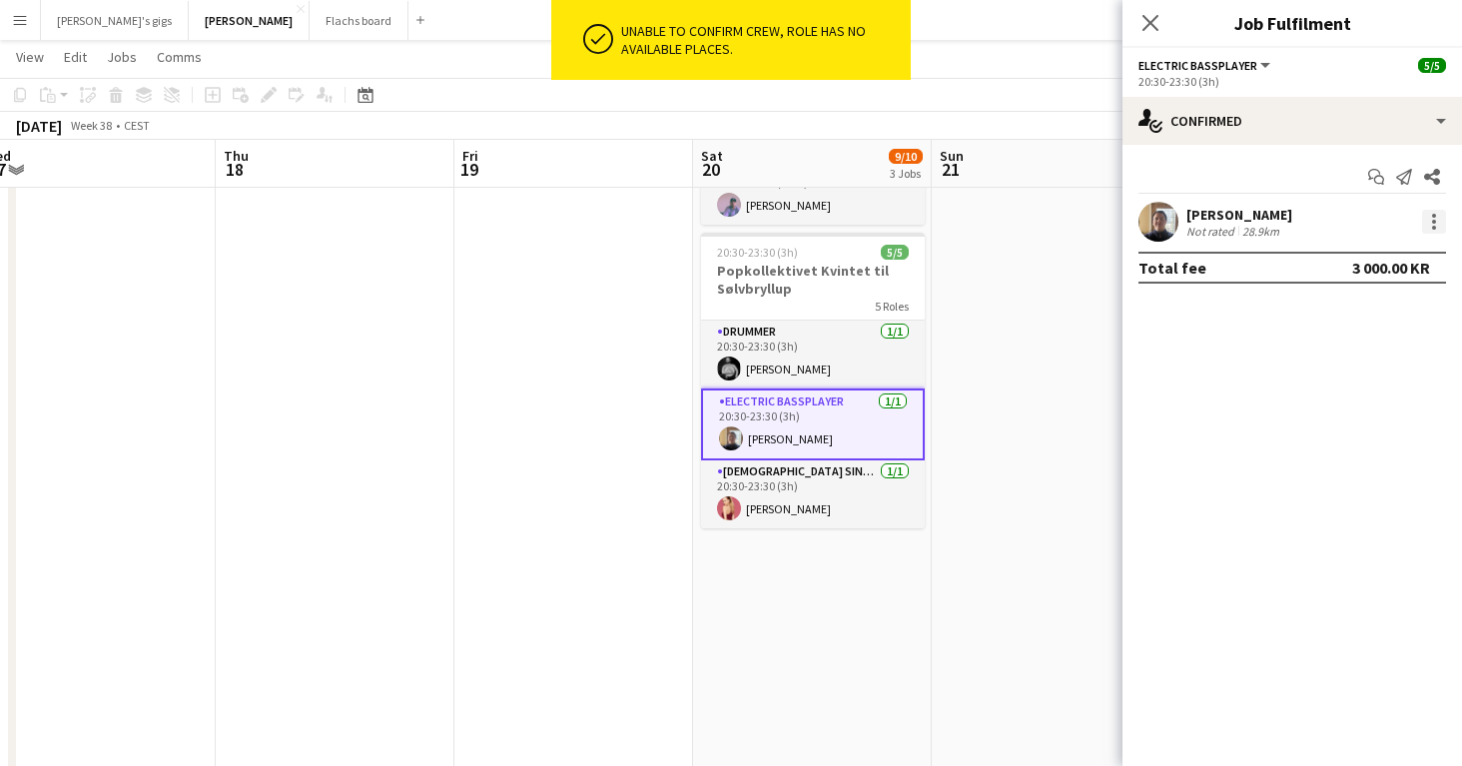
click at [1432, 221] on div at bounding box center [1434, 222] width 4 height 4
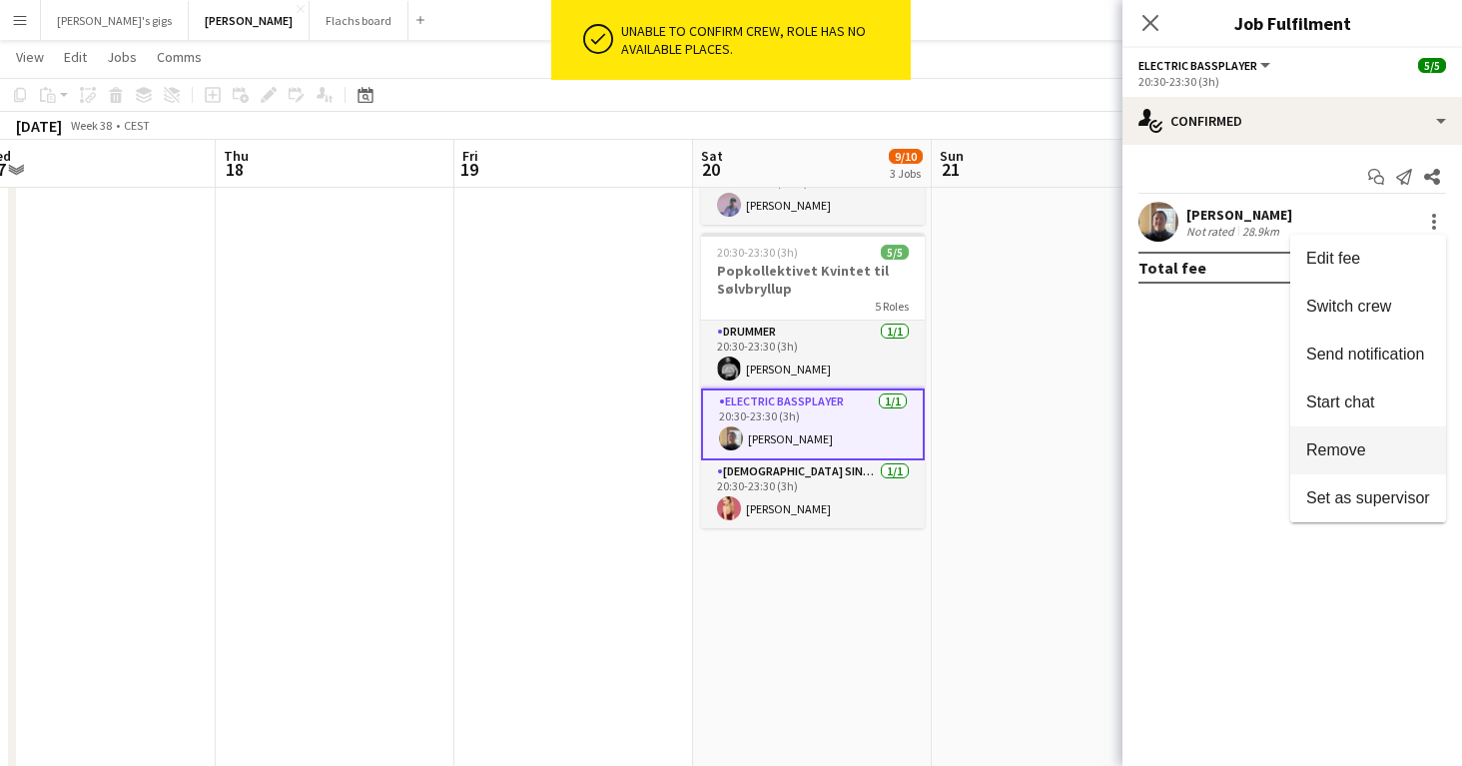
click at [1358, 444] on span "Remove" at bounding box center [1336, 449] width 60 height 17
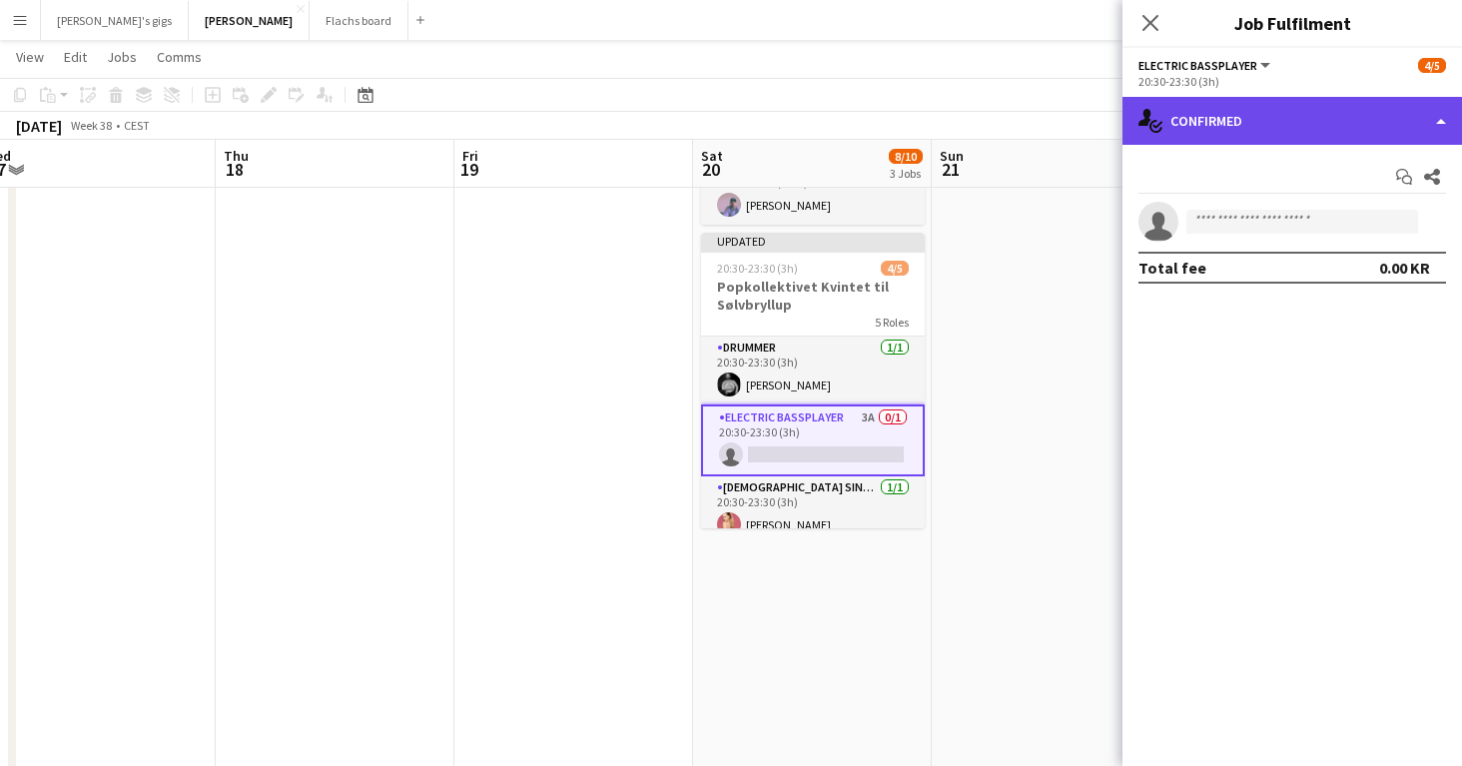
click at [1276, 115] on div "single-neutral-actions-check-2 Confirmed" at bounding box center [1291, 121] width 339 height 48
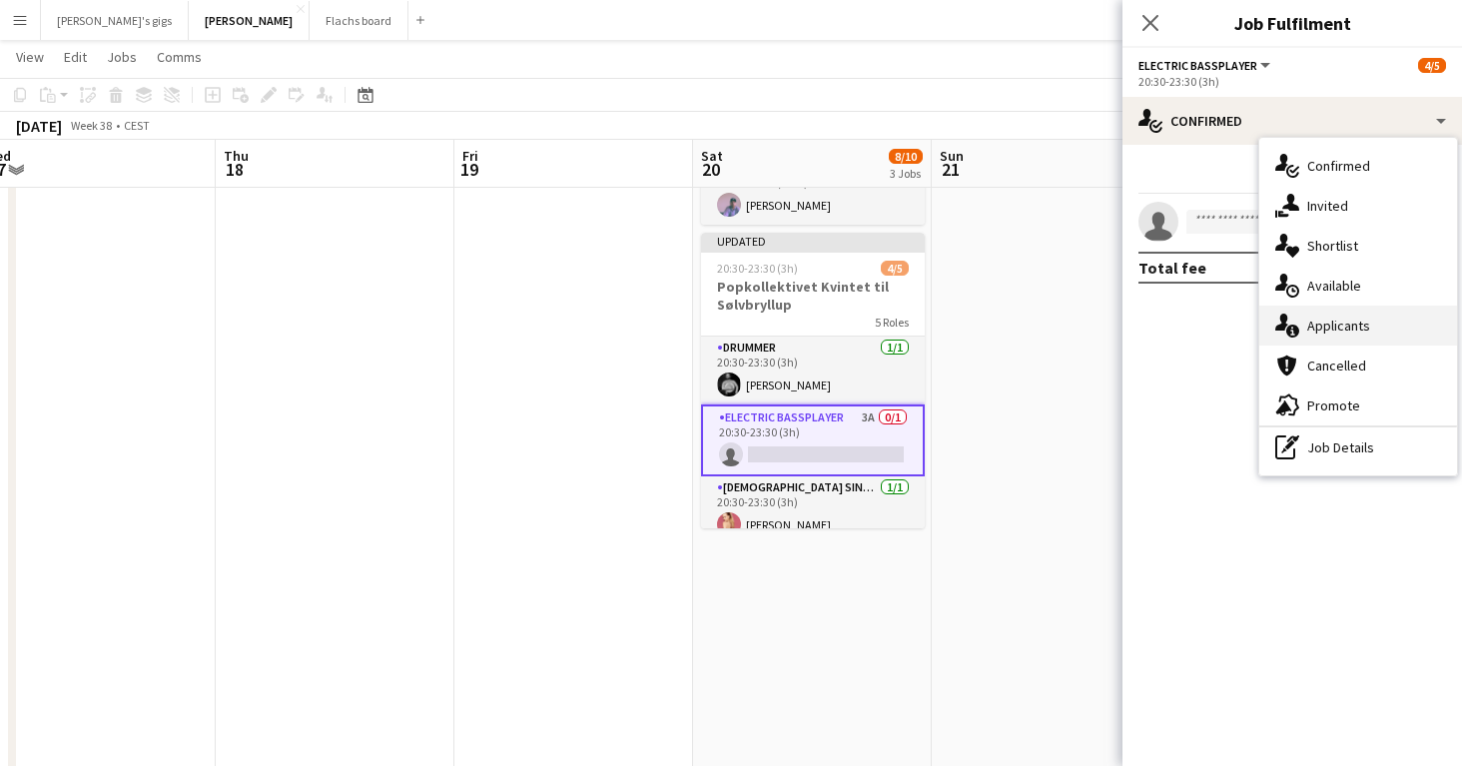
click at [1373, 326] on div "single-neutral-actions-information Applicants" at bounding box center [1358, 326] width 198 height 40
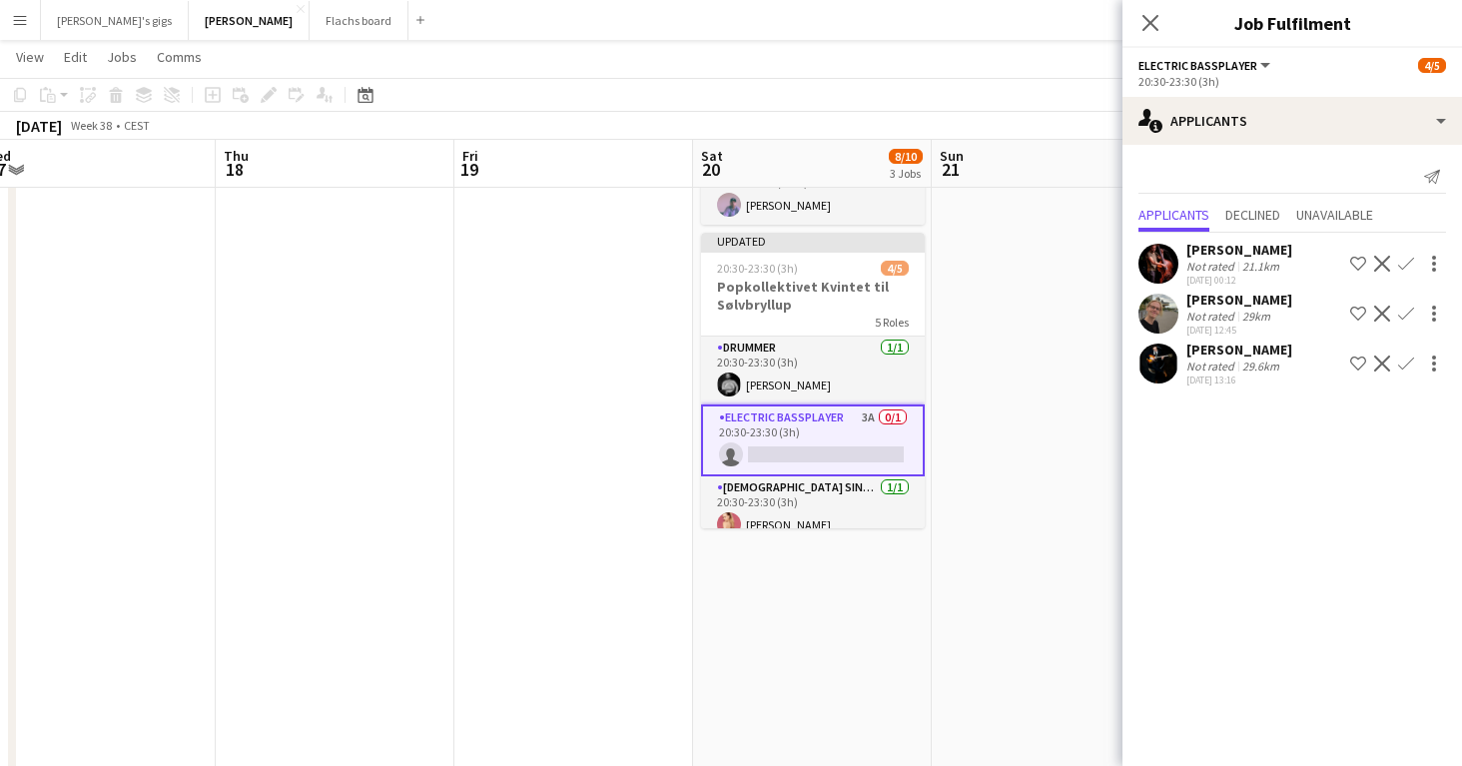
click at [1414, 260] on button "Confirm" at bounding box center [1406, 264] width 24 height 24
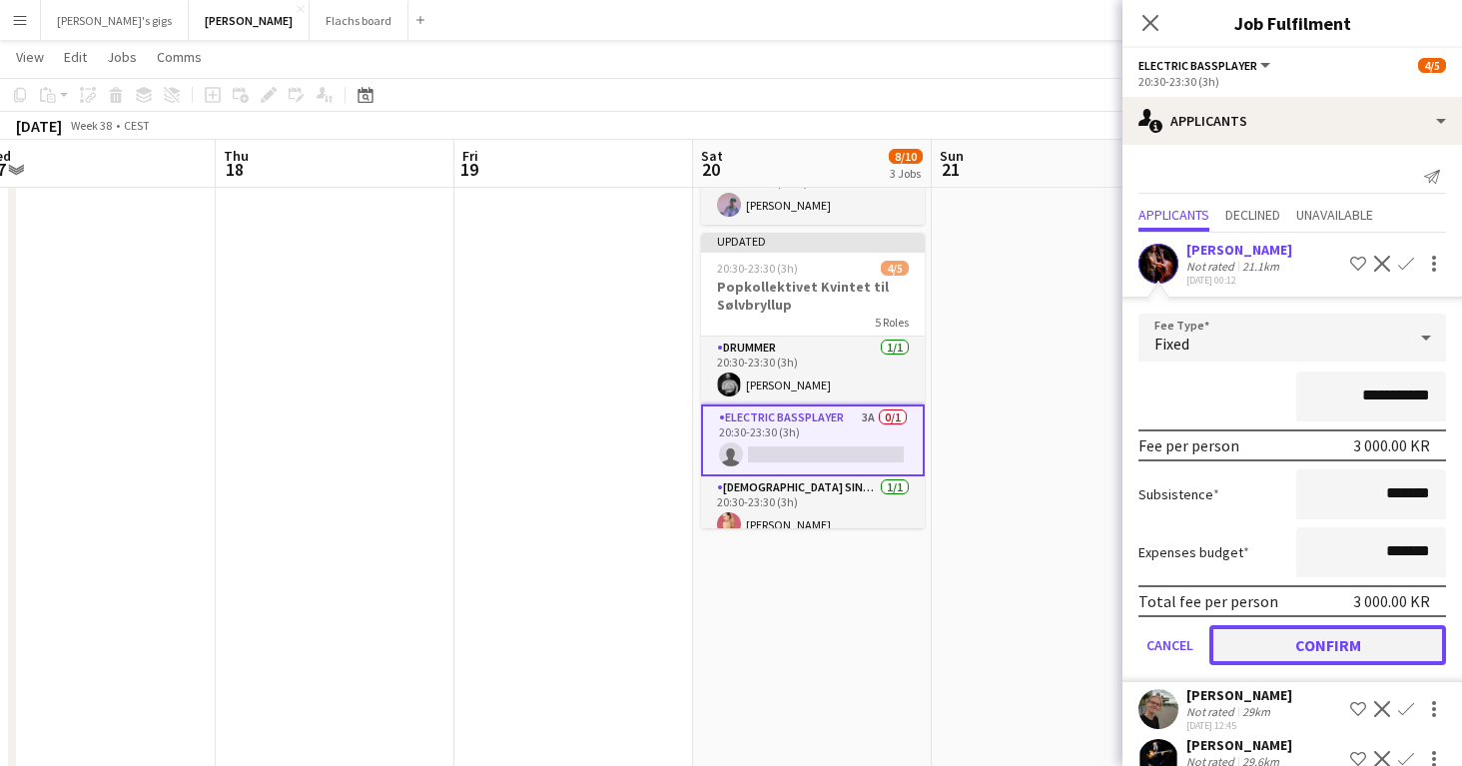
click at [1292, 628] on button "Confirm" at bounding box center [1327, 645] width 237 height 40
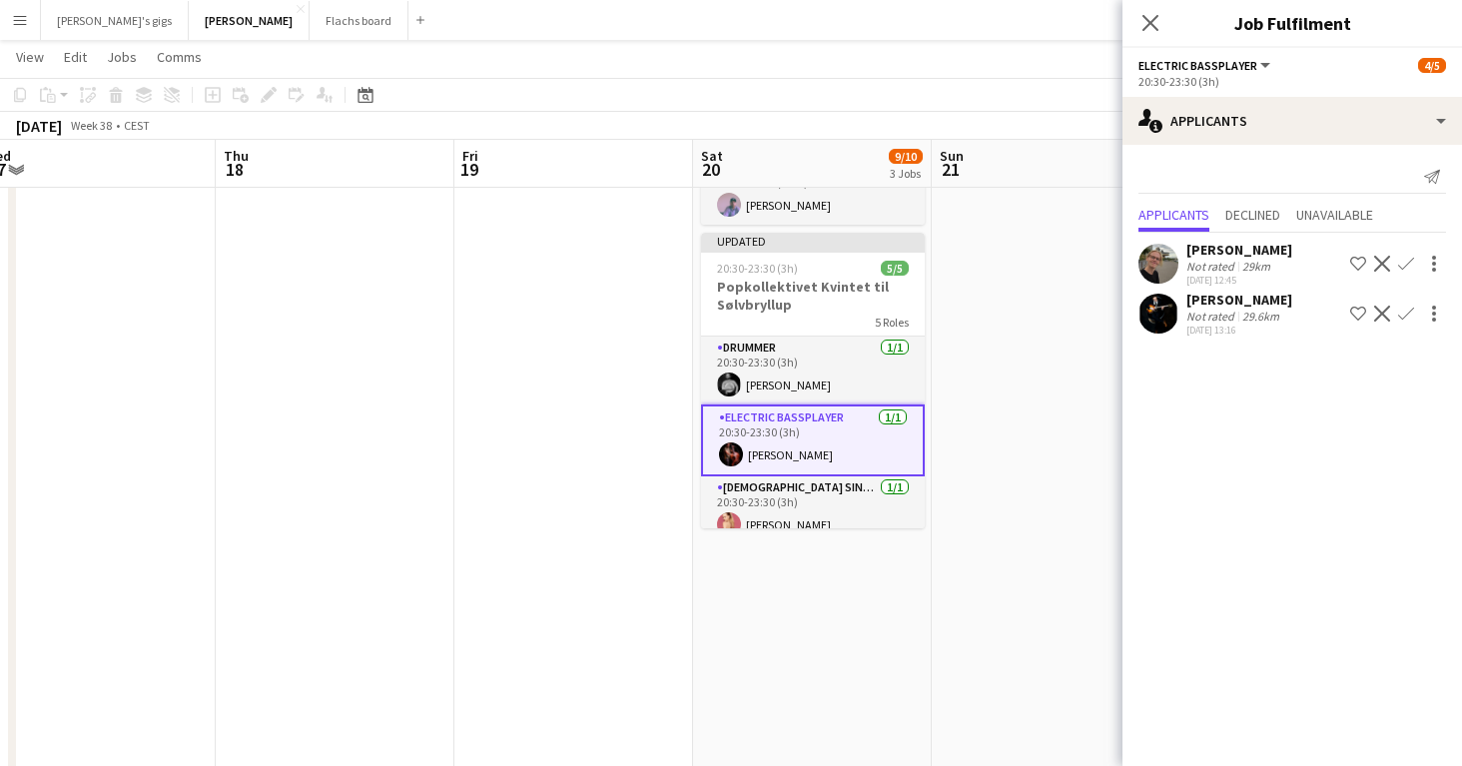
click at [976, 504] on app-date-cell at bounding box center [1051, 523] width 239 height 1533
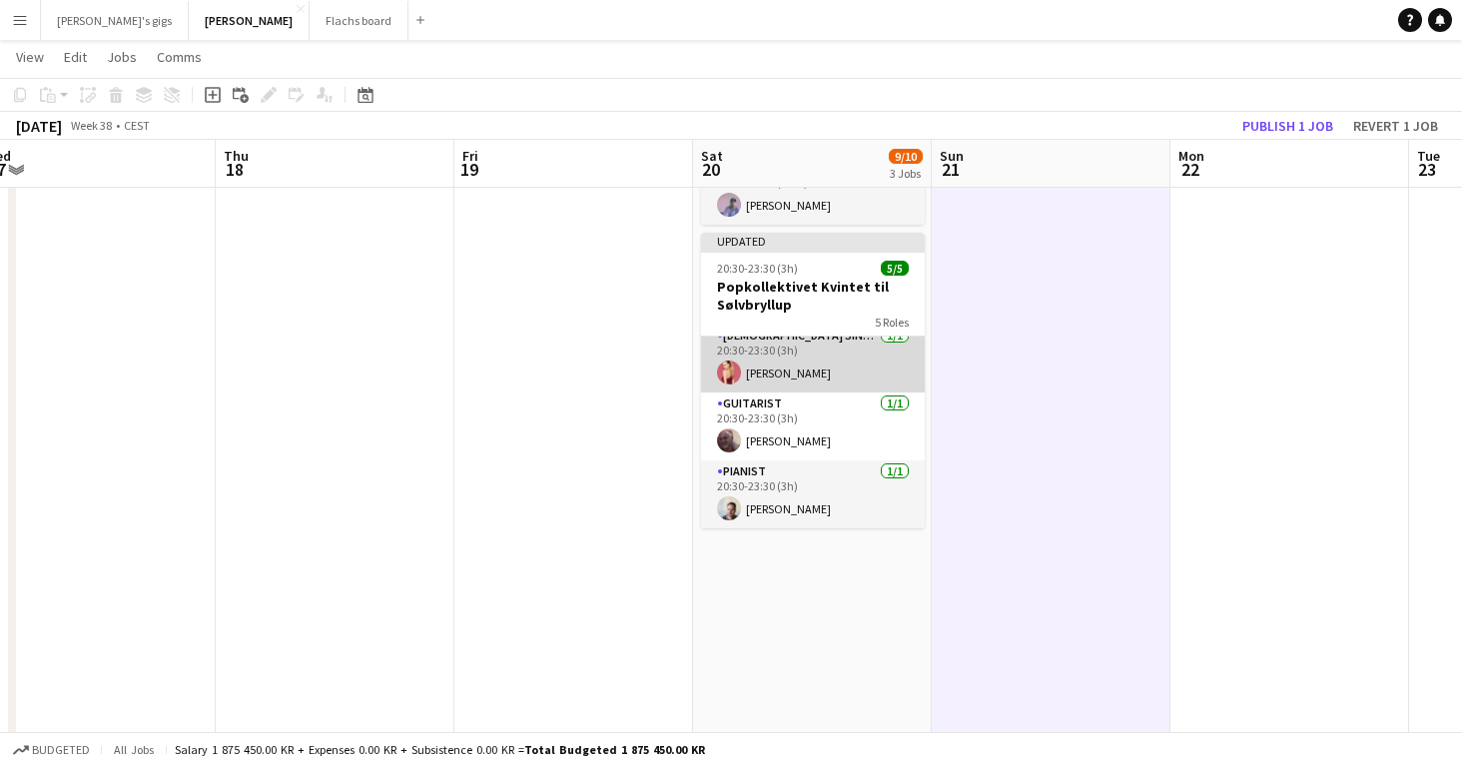
scroll to position [0, 0]
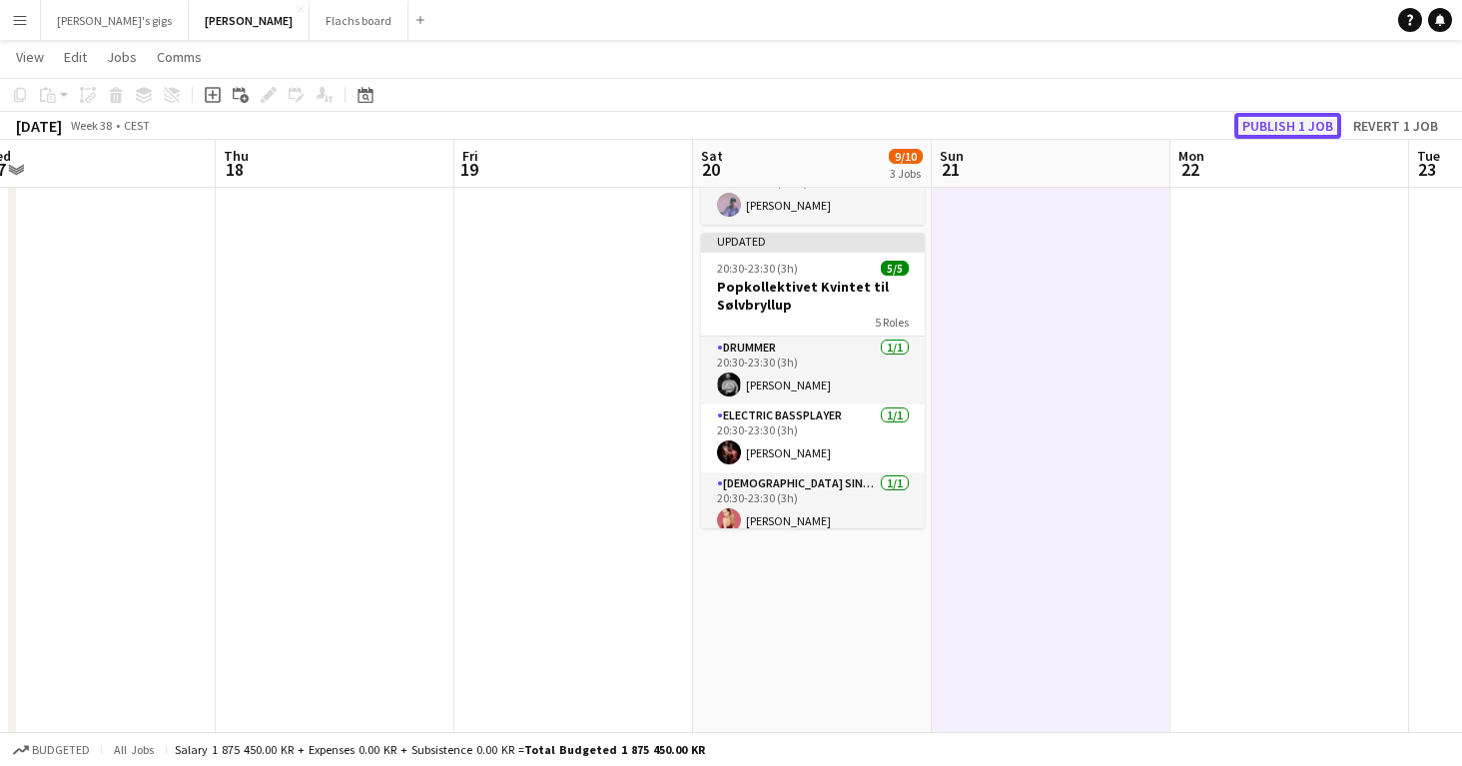
click at [1243, 117] on button "Publish 1 job" at bounding box center [1287, 126] width 107 height 26
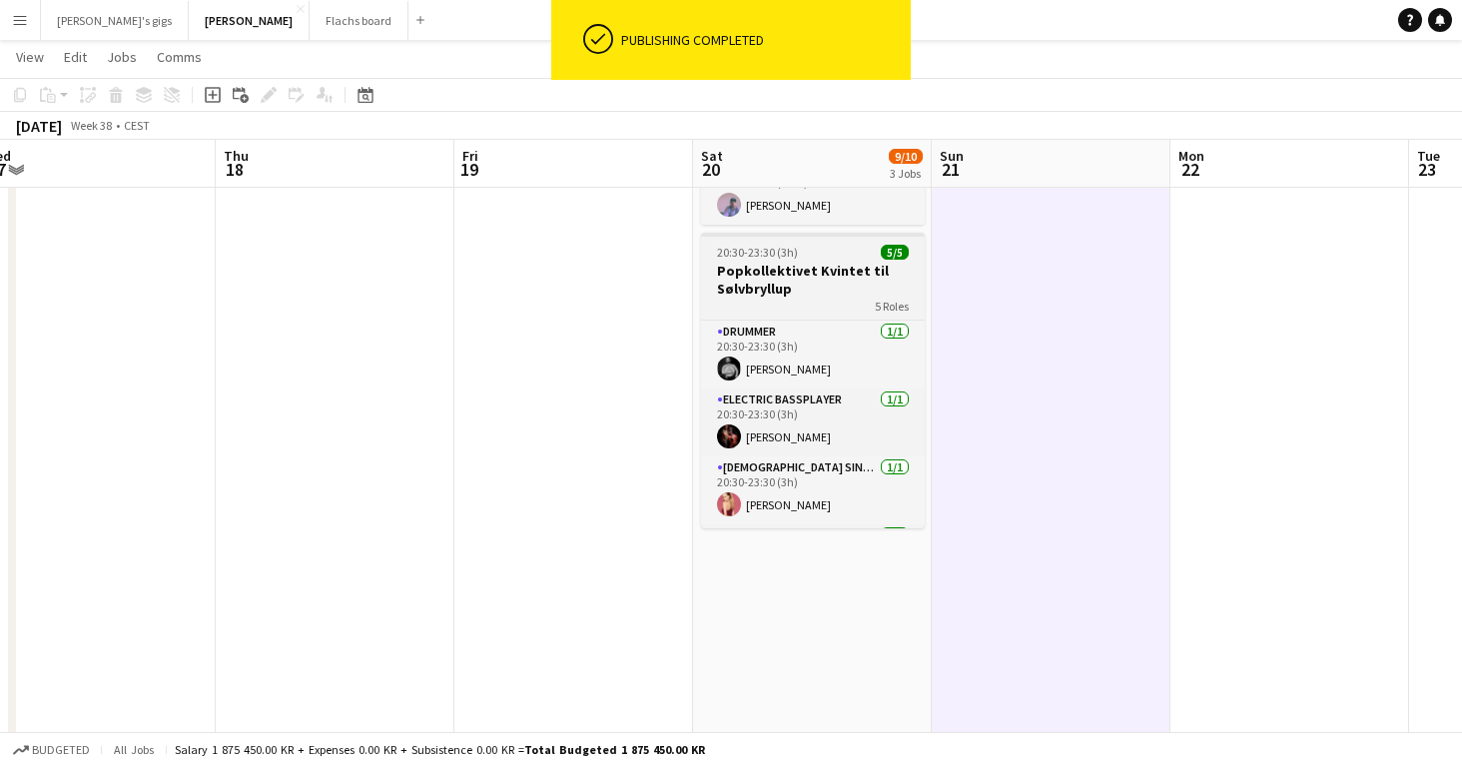
click at [751, 262] on h3 "Popkollektivet Kvintet til Sølvbryllup" at bounding box center [813, 280] width 224 height 36
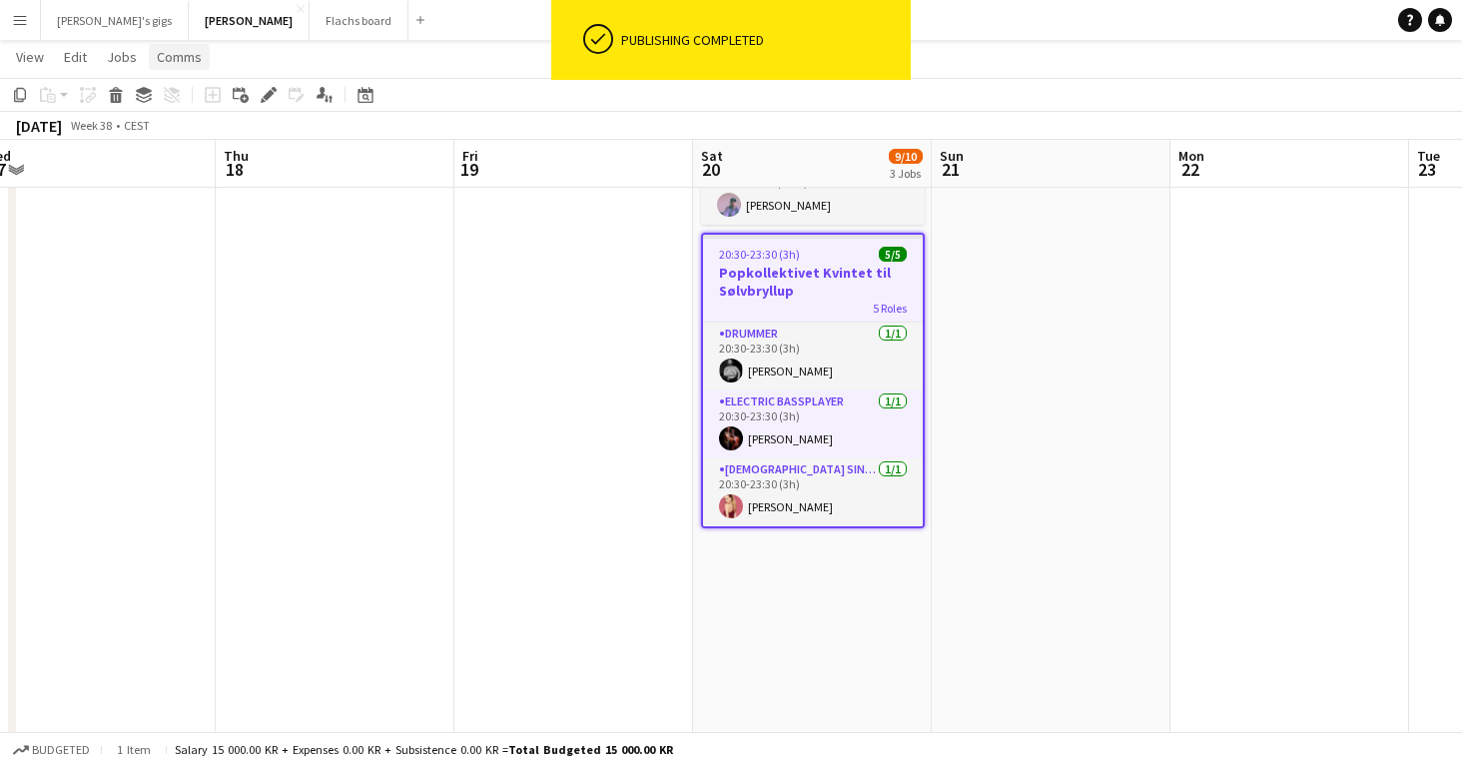
click at [184, 58] on span "Comms" at bounding box center [179, 57] width 45 height 18
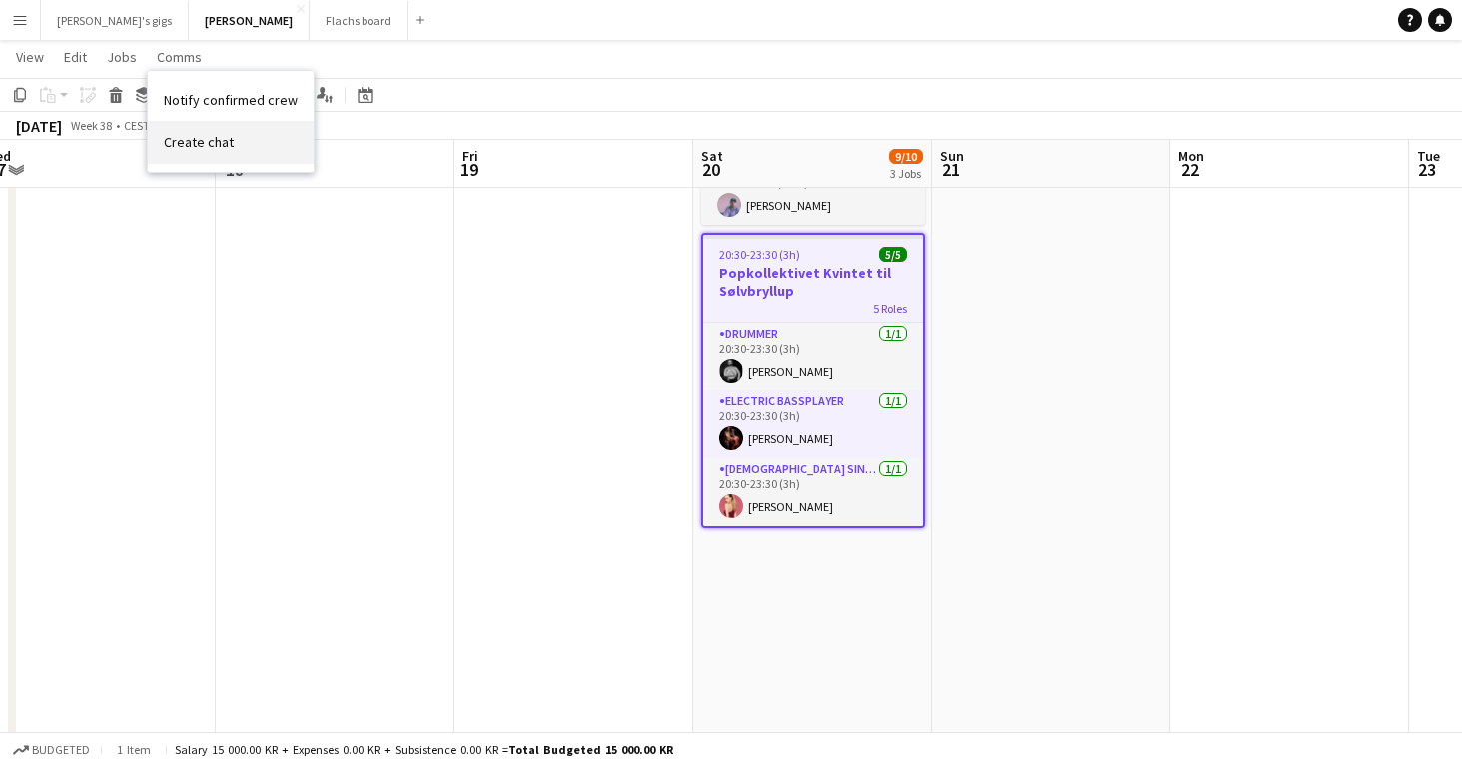
click at [210, 131] on link "Create chat" at bounding box center [231, 142] width 166 height 42
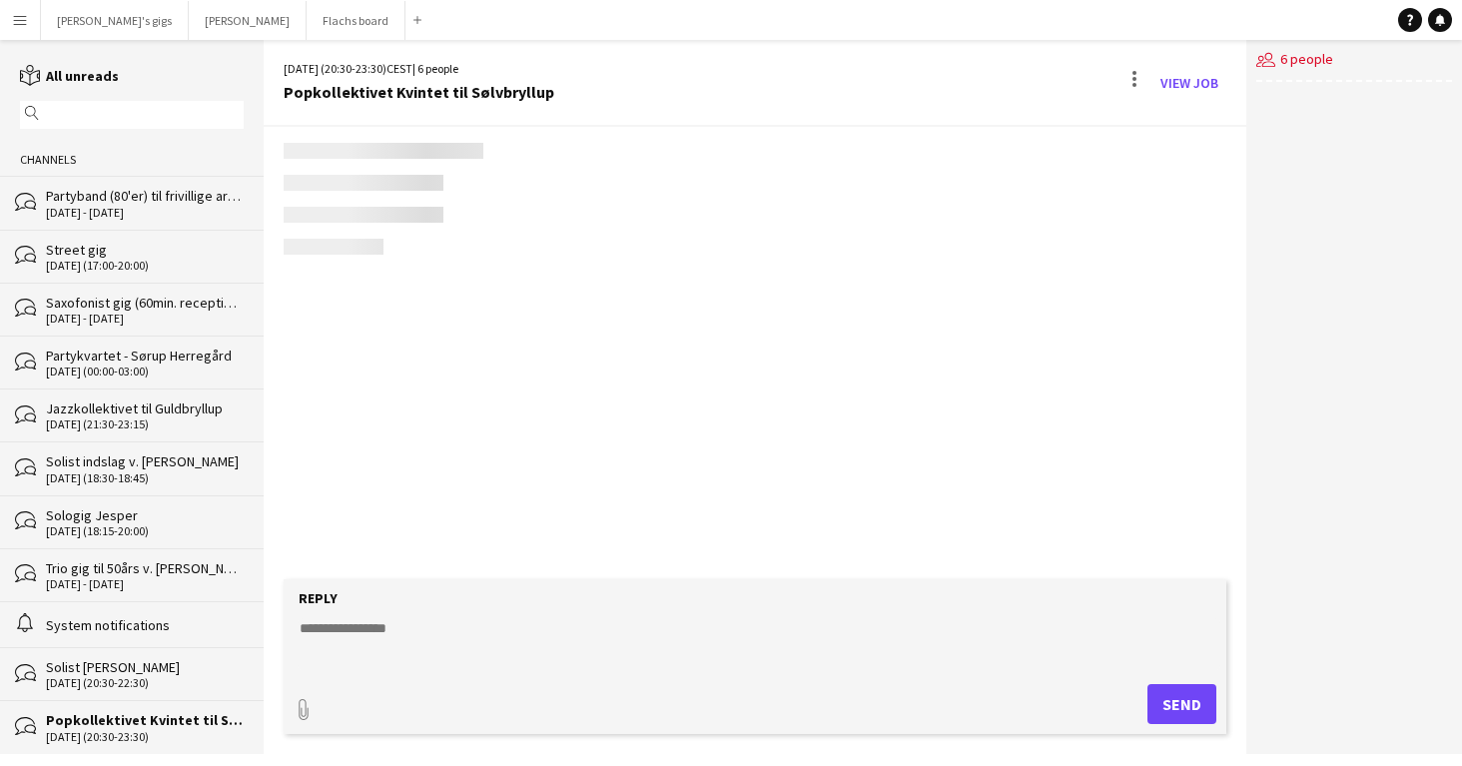
scroll to position [777, 0]
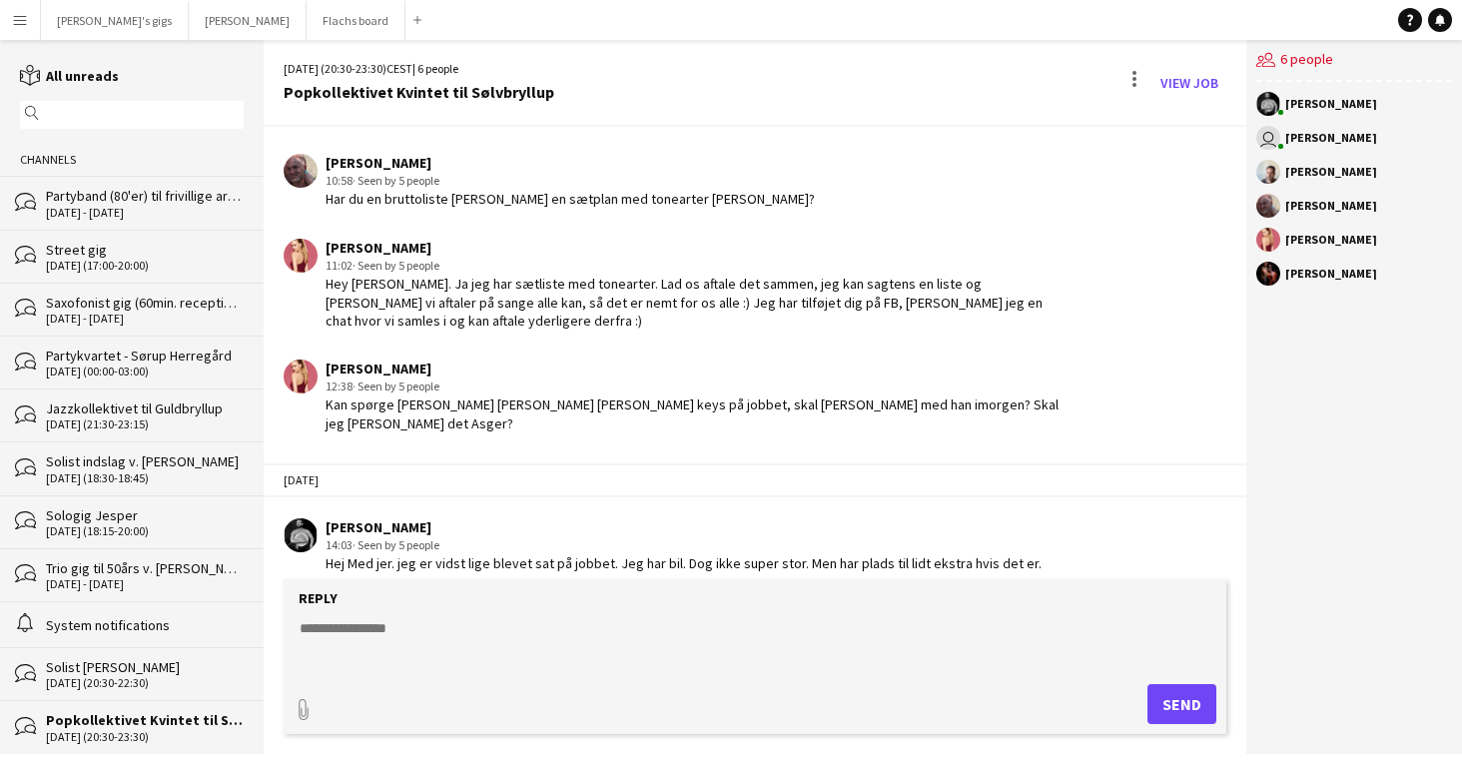
click at [527, 659] on textarea at bounding box center [759, 644] width 923 height 52
type textarea "**********"
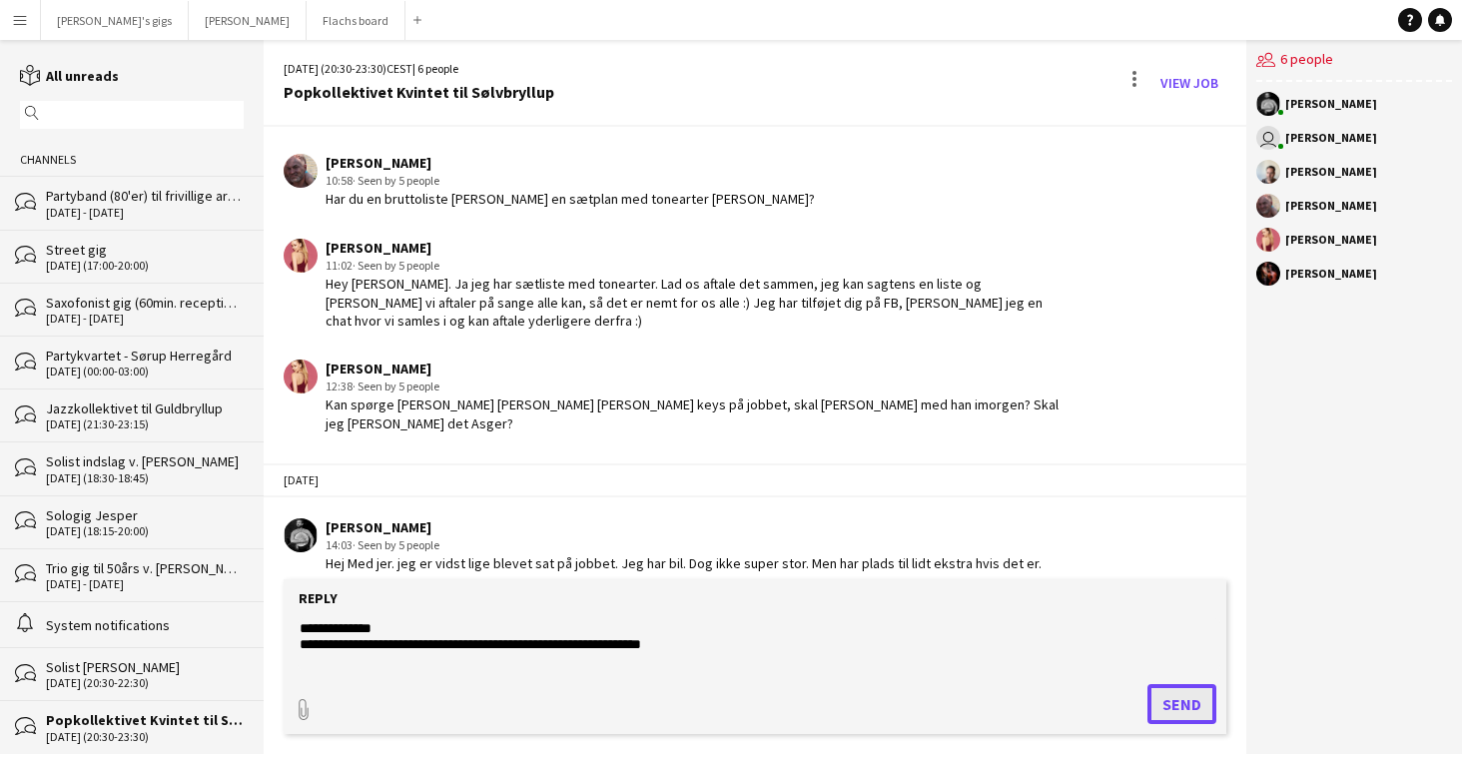
click at [1191, 707] on button "Send" at bounding box center [1181, 704] width 69 height 40
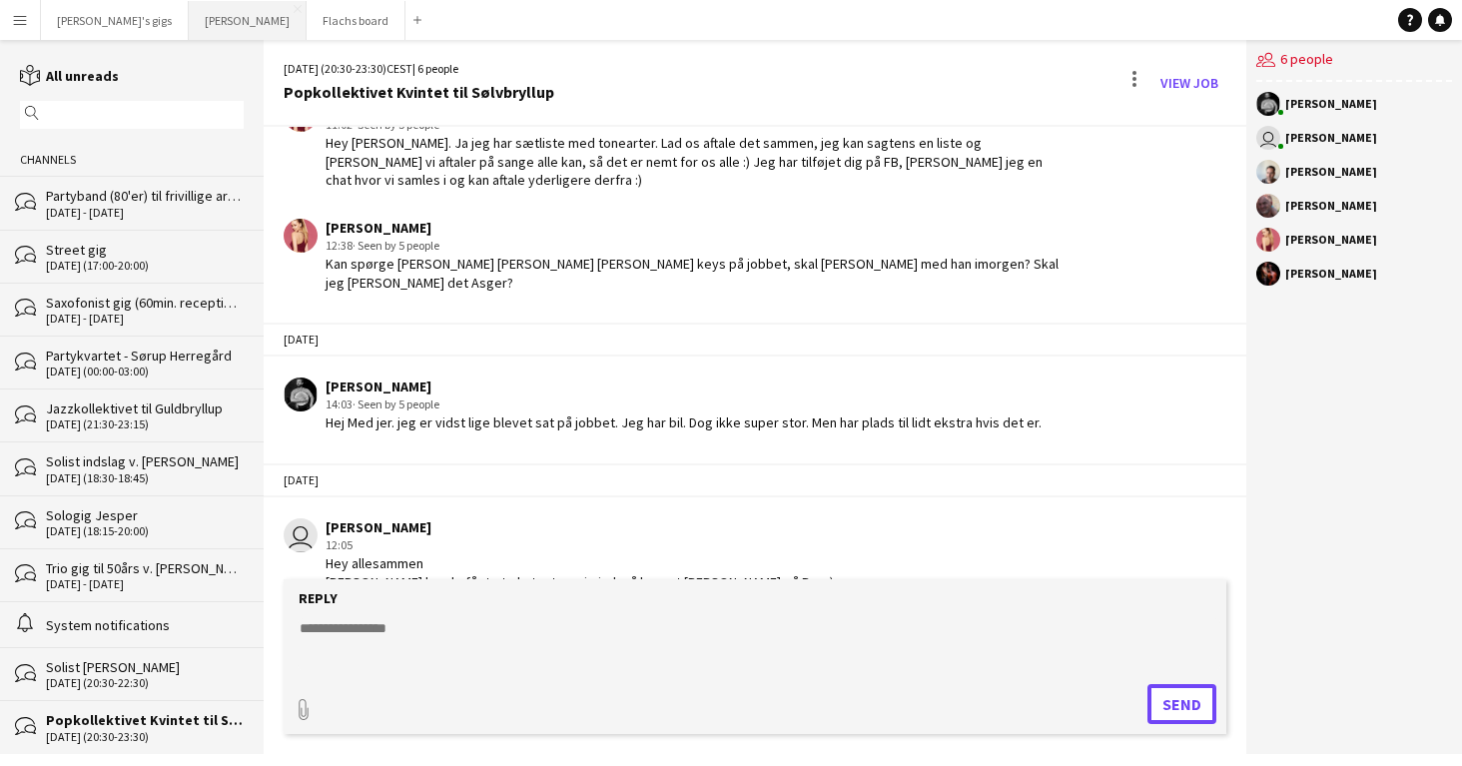
scroll to position [1020, 0]
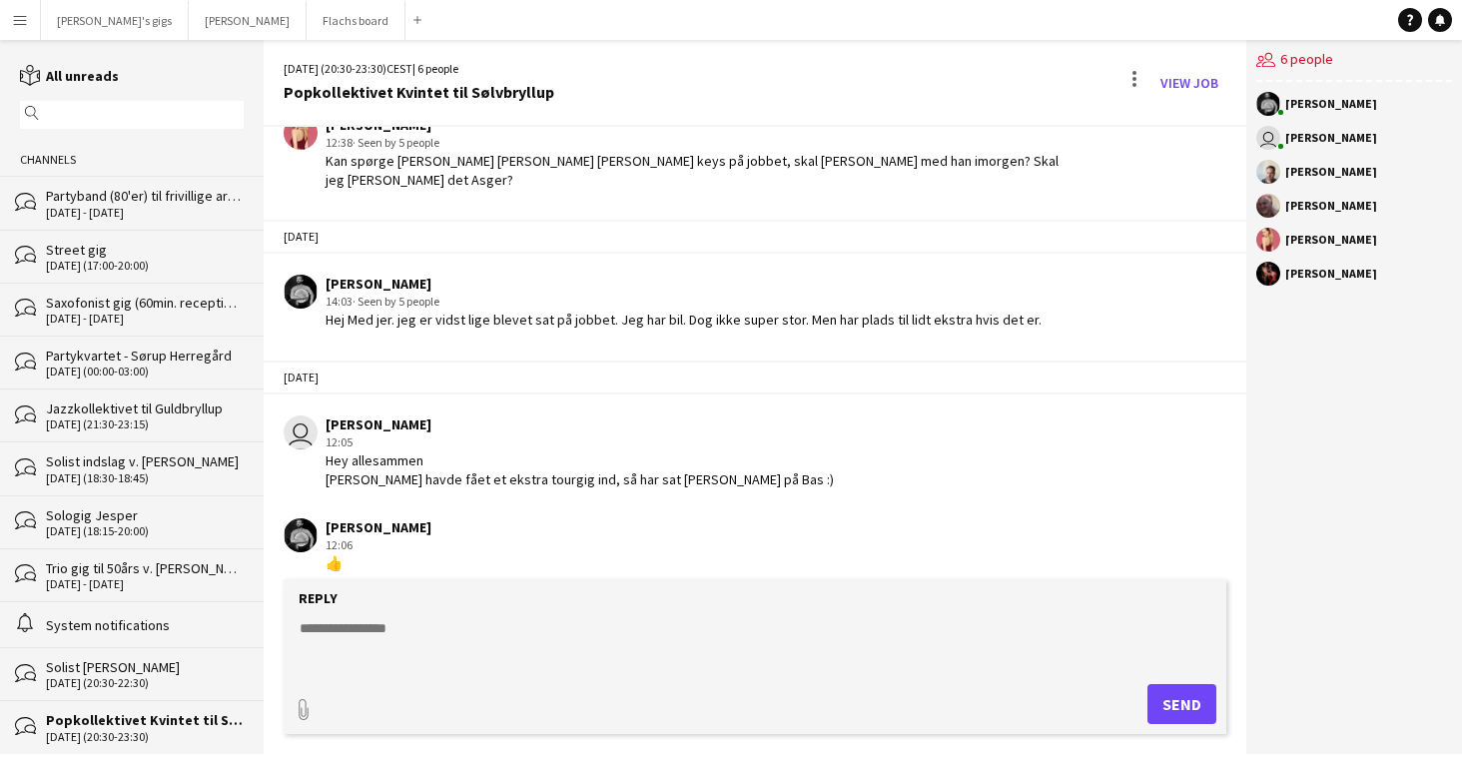
click at [32, 23] on button "Menu" at bounding box center [20, 20] width 40 height 40
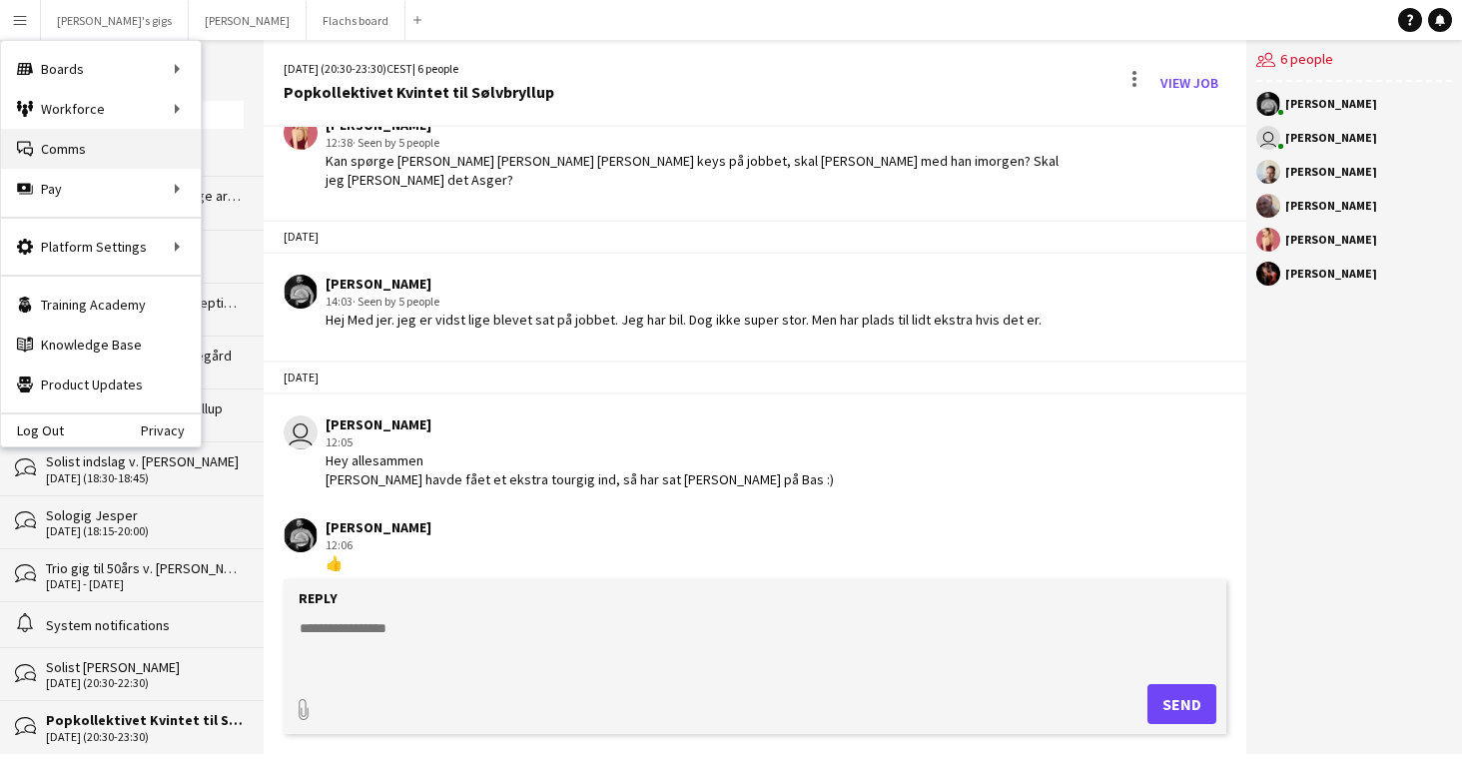
click at [92, 157] on link "Comms Comms" at bounding box center [101, 149] width 200 height 40
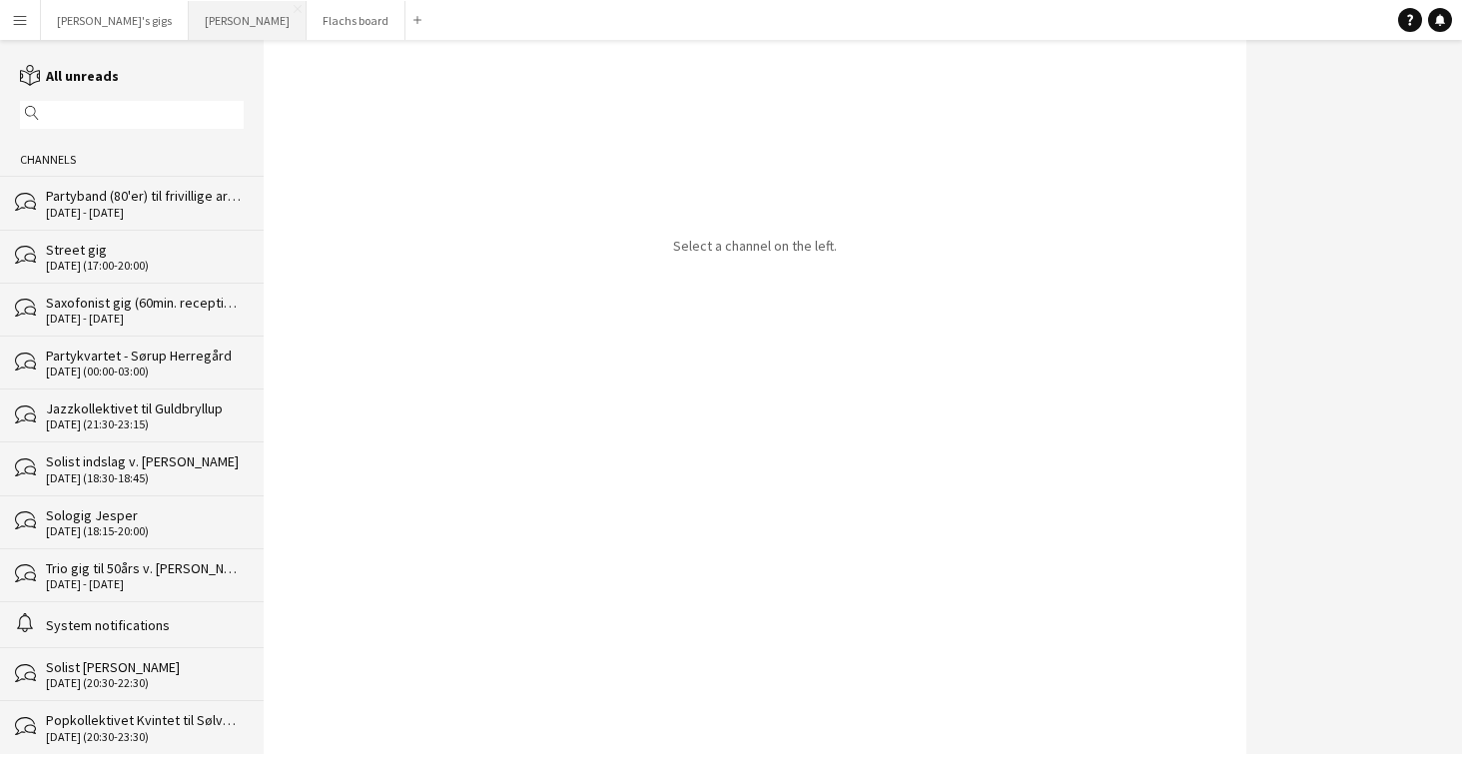
click at [189, 21] on button "Asger Gigs Close" at bounding box center [248, 20] width 118 height 39
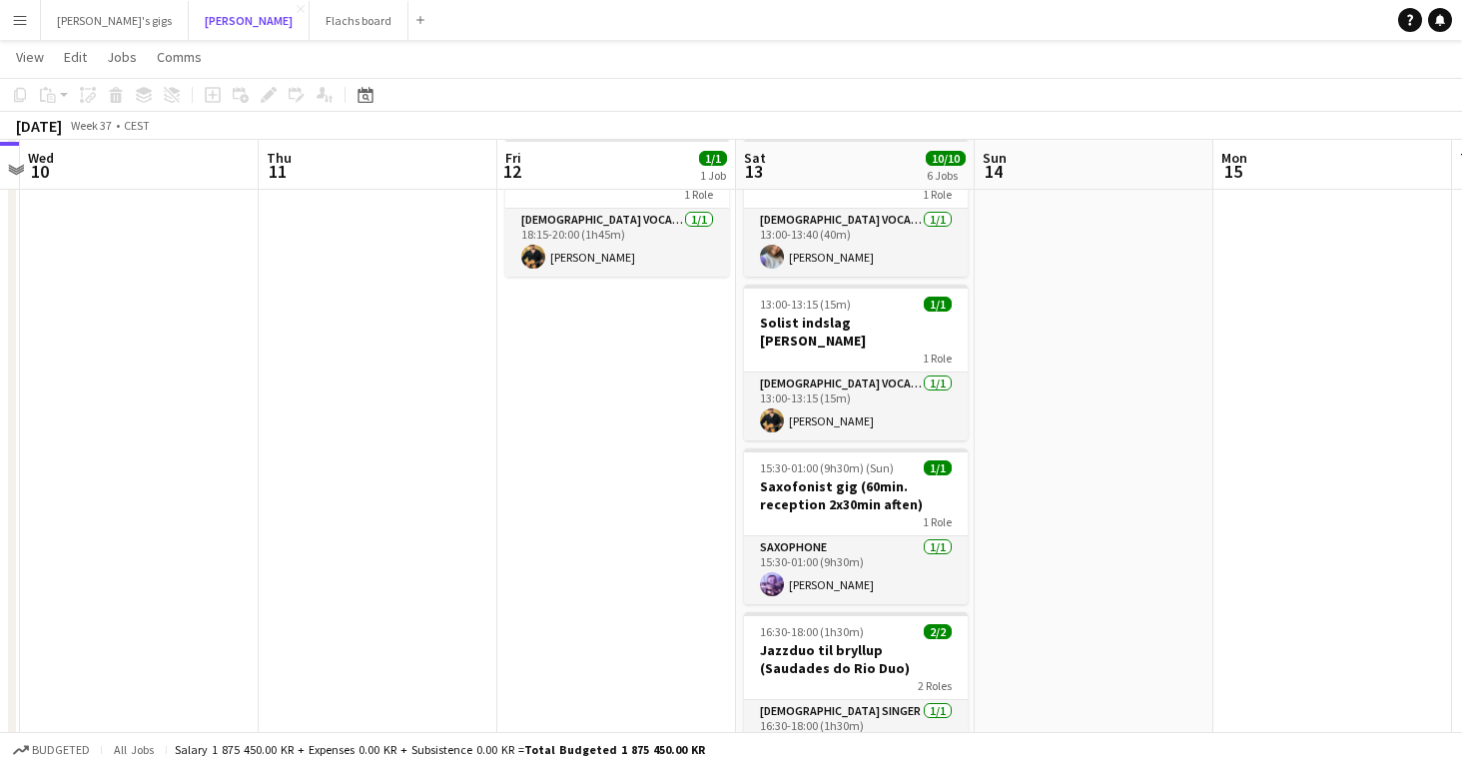
scroll to position [96, 0]
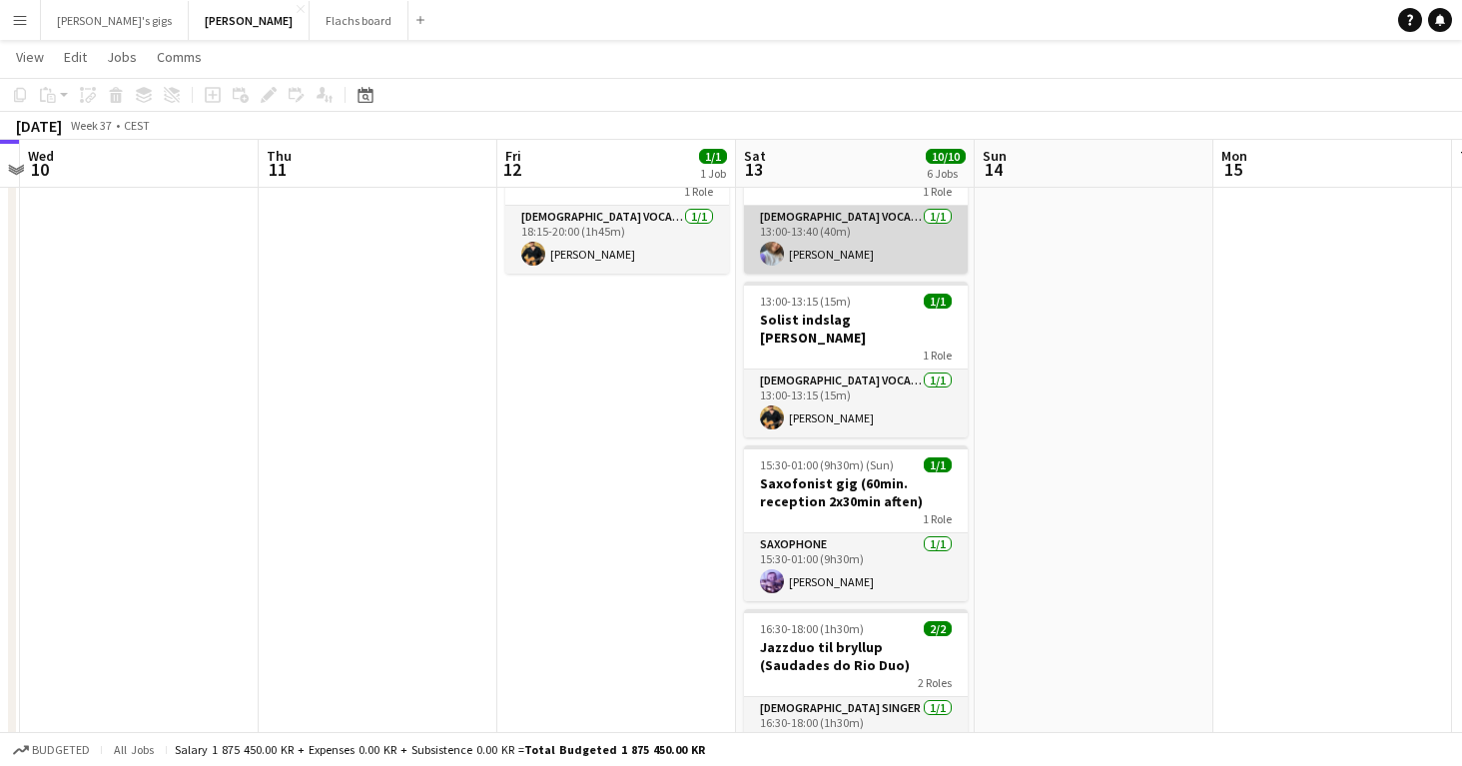
click at [811, 245] on app-card-role "Female Vocal + Piano 1/1 13:00-13:40 (40m) Anja Akselbo" at bounding box center [856, 240] width 224 height 68
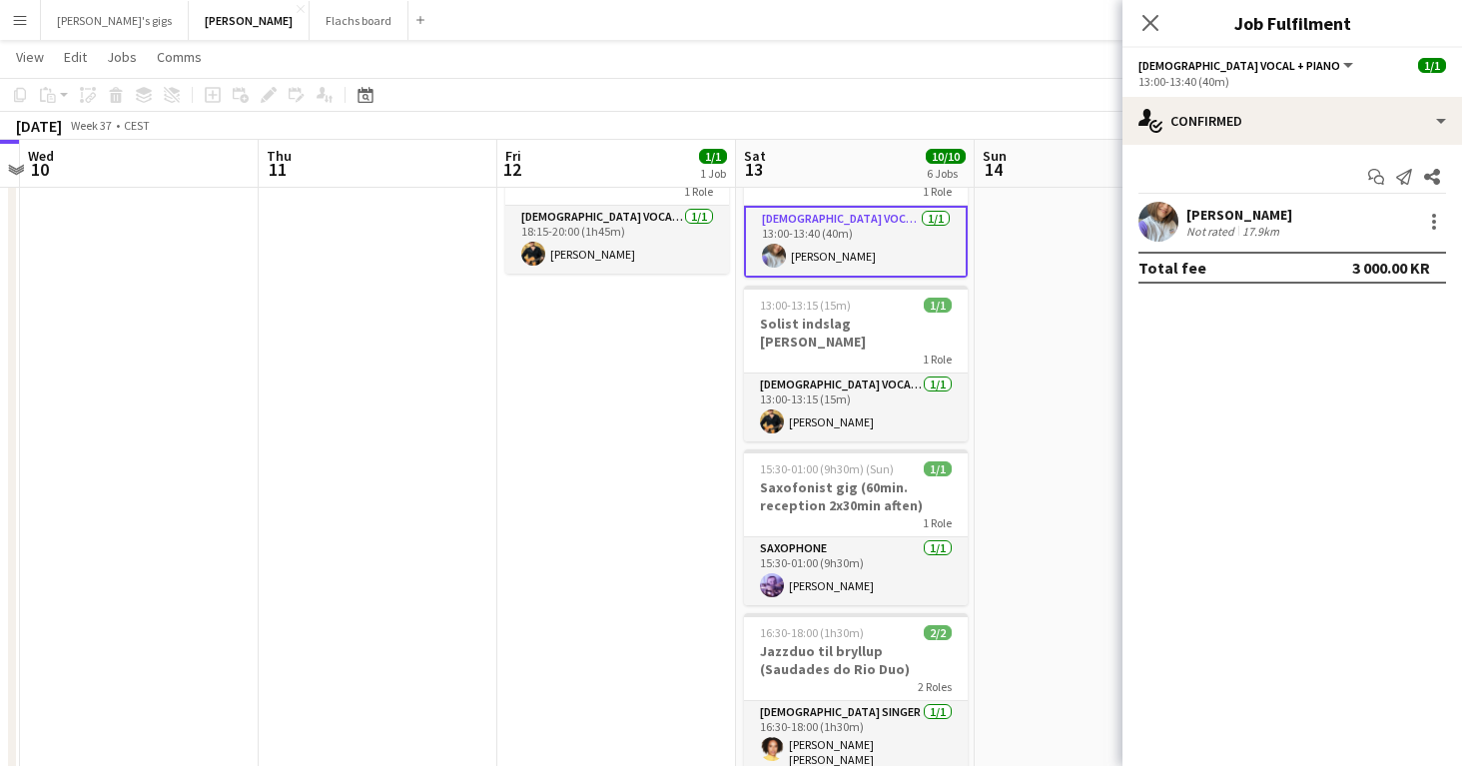
click at [1246, 196] on div "Start chat Send notification Share Anja Akselbo Not rated 17.9km Total fee 3 00…" at bounding box center [1291, 222] width 339 height 155
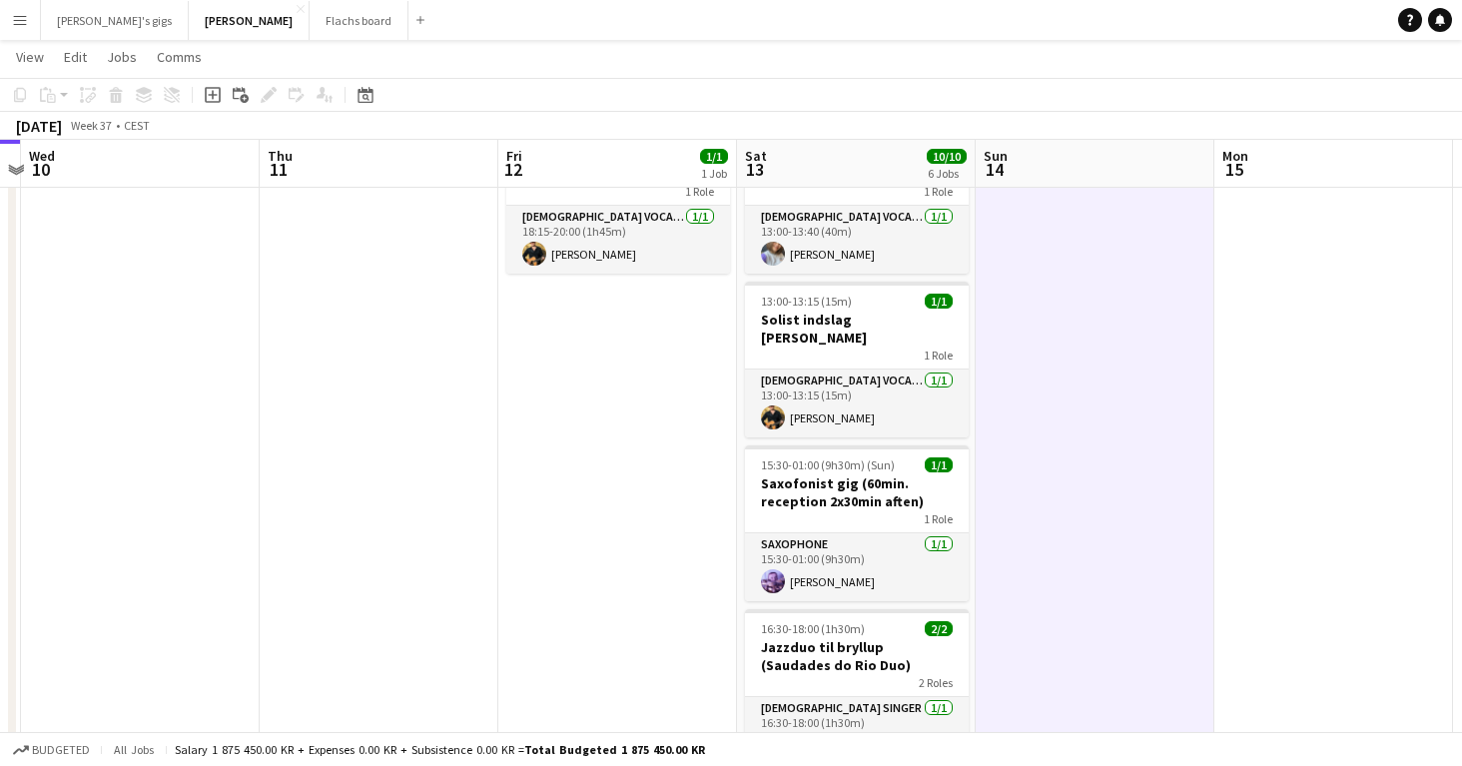
scroll to position [0, 0]
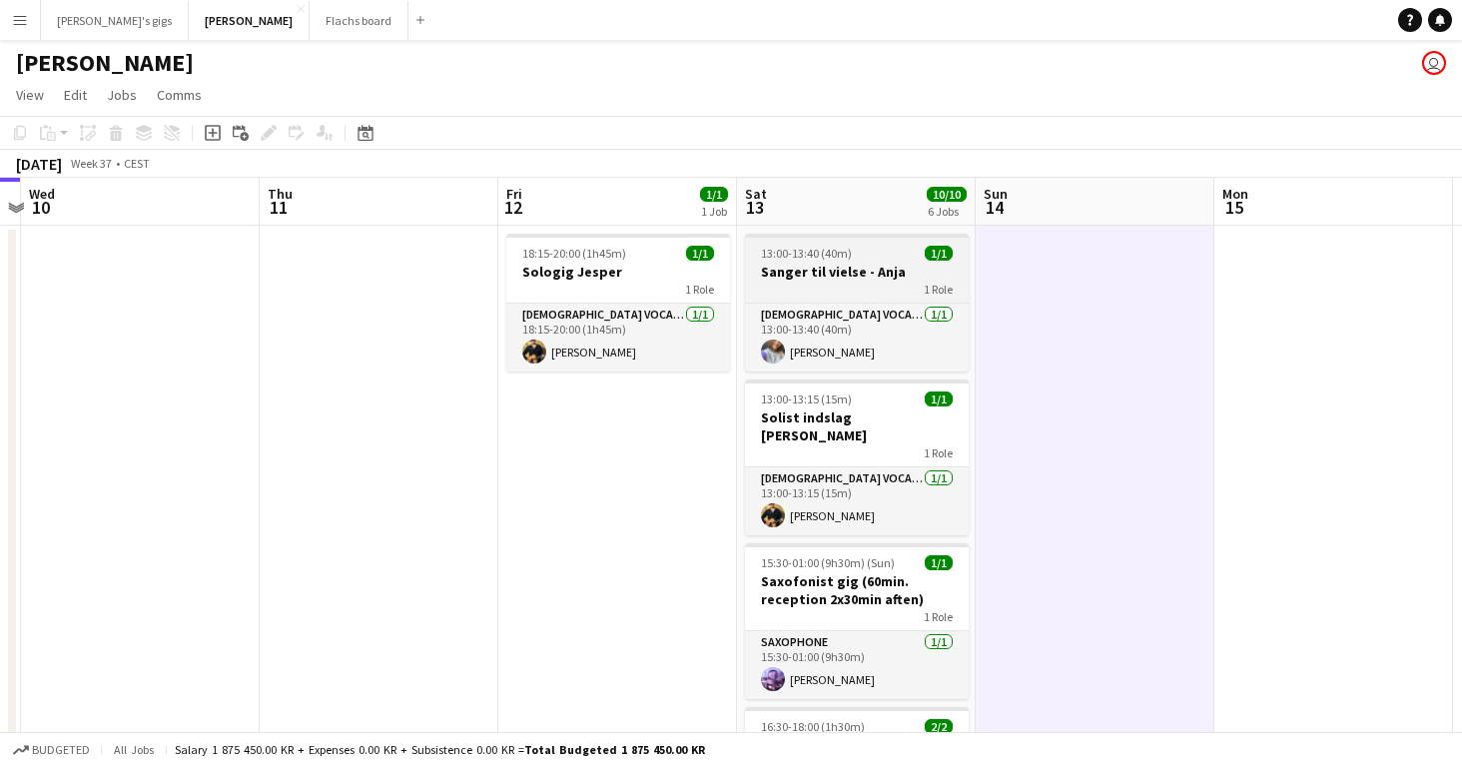
click at [877, 252] on div "13:00-13:40 (40m) 1/1" at bounding box center [857, 253] width 224 height 15
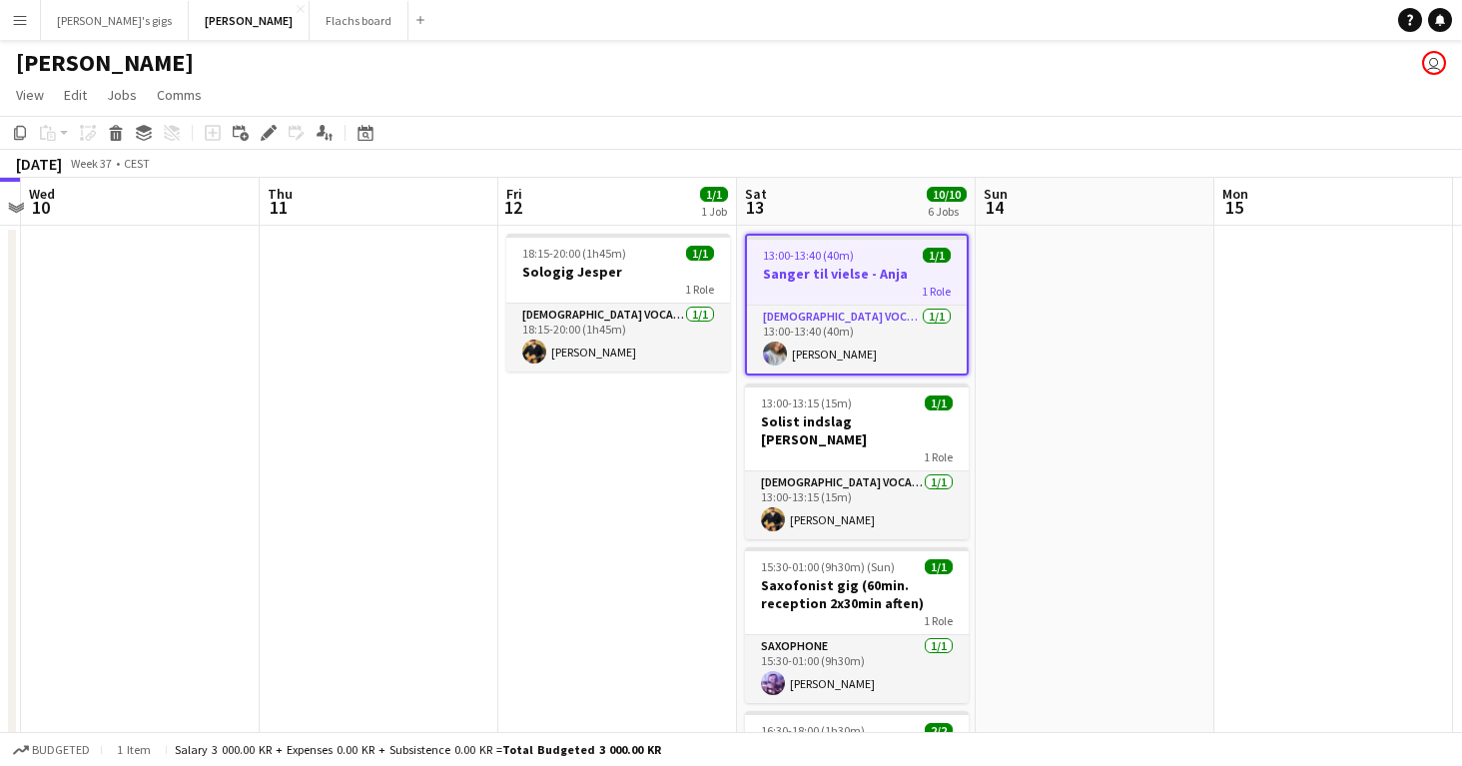
click at [256, 124] on div "Add job Add linked Job Edit Edit linked Job Applicants" at bounding box center [260, 133] width 153 height 24
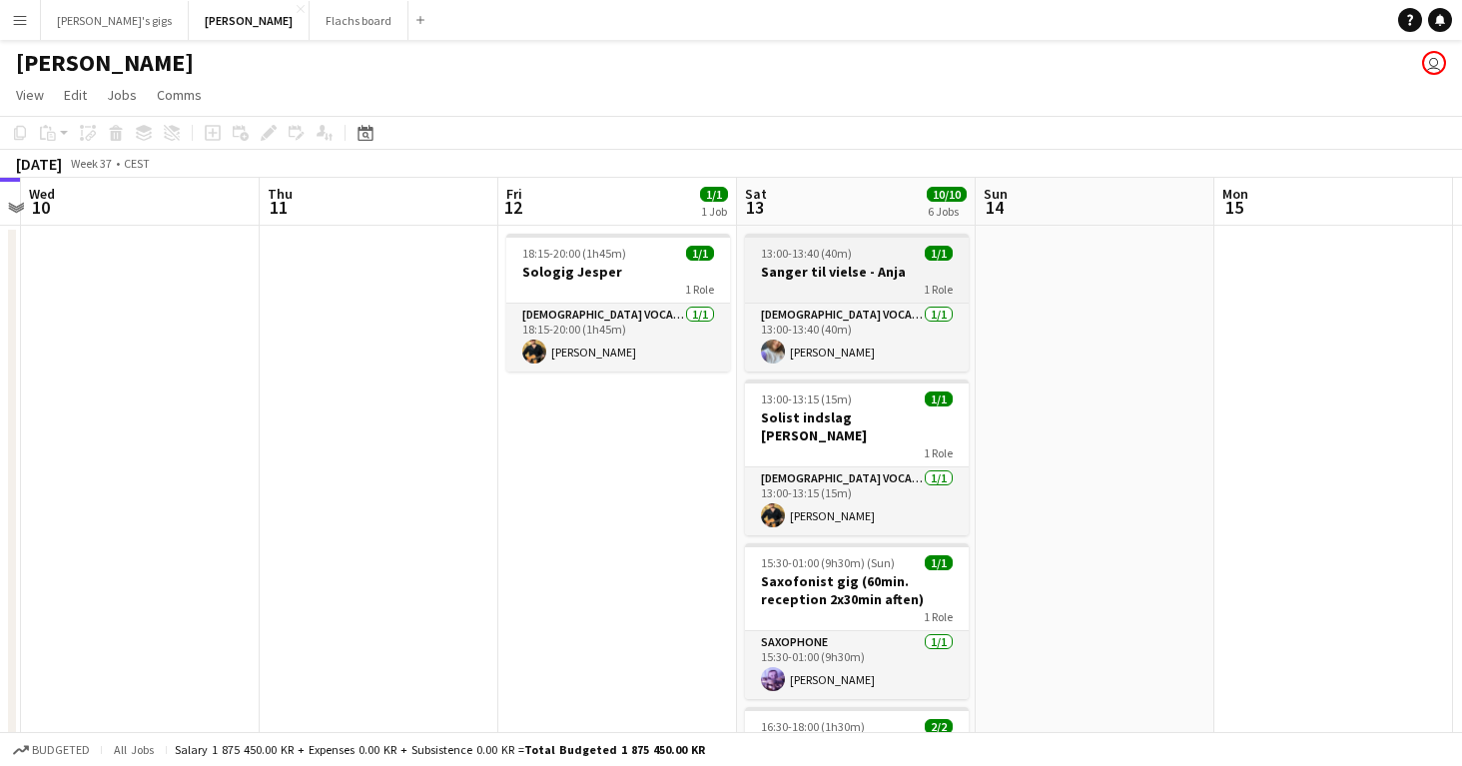
click at [853, 271] on h3 "Sanger til vielse - Anja" at bounding box center [857, 272] width 224 height 18
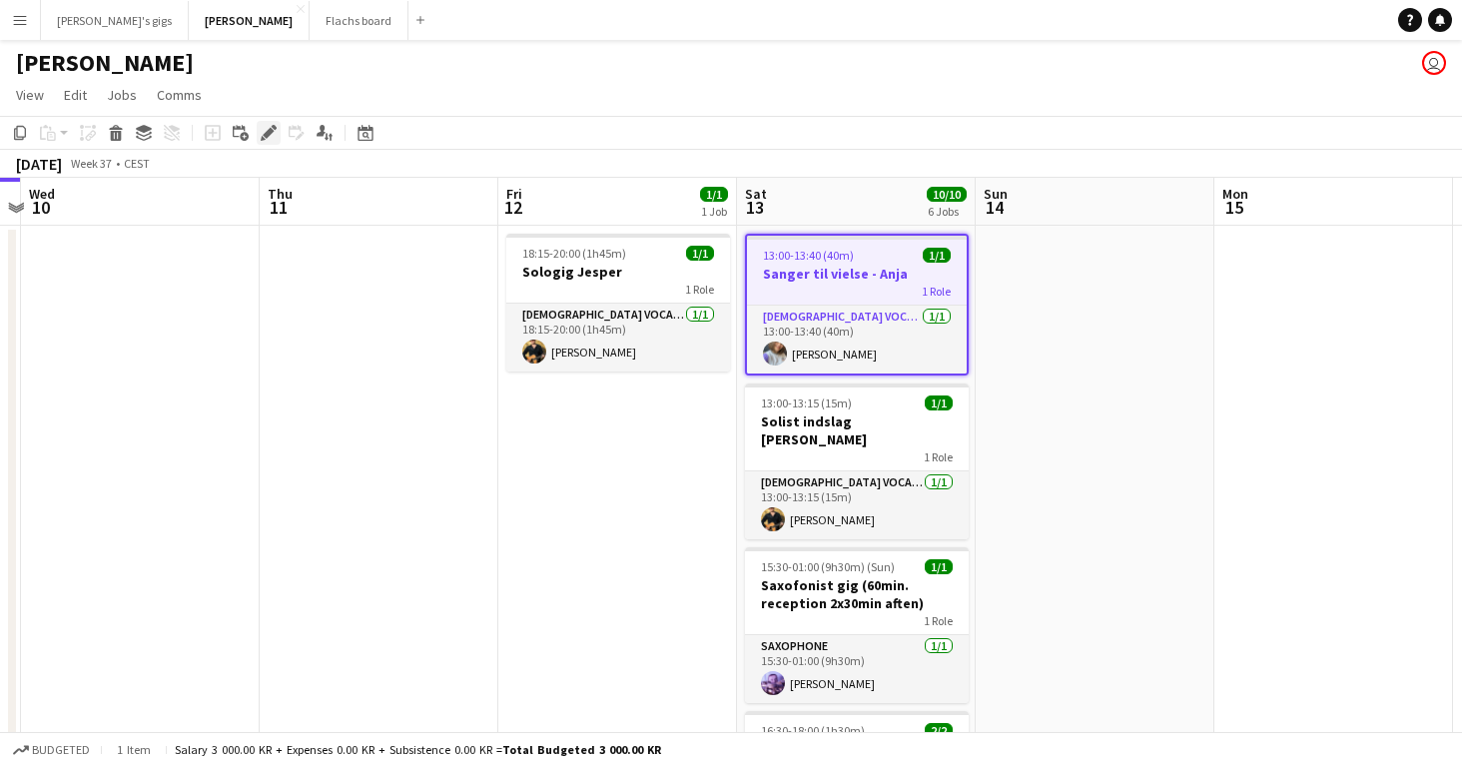
click at [276, 127] on icon at bounding box center [274, 127] width 5 height 5
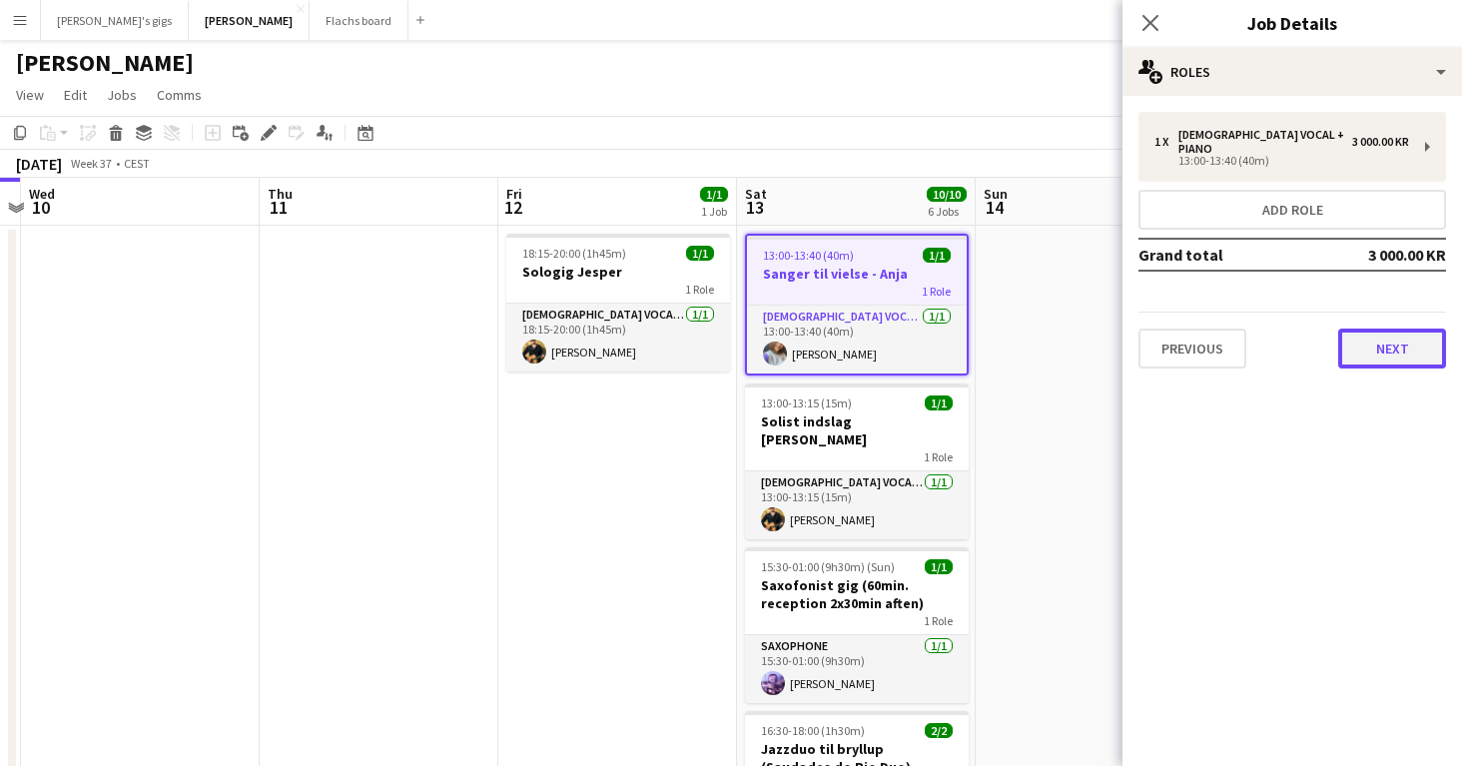
click at [1383, 344] on button "Next" at bounding box center [1392, 348] width 108 height 40
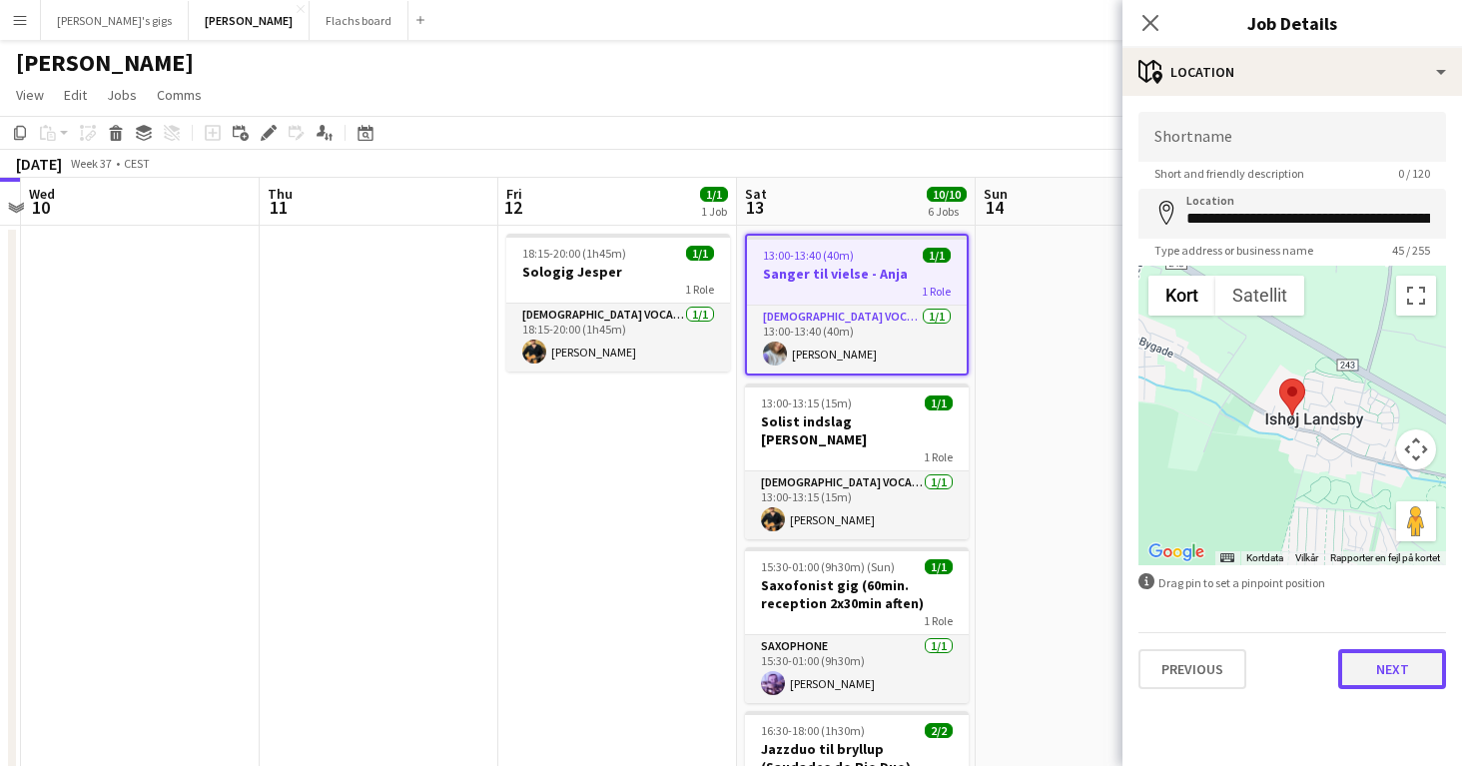
click at [1375, 670] on button "Next" at bounding box center [1392, 669] width 108 height 40
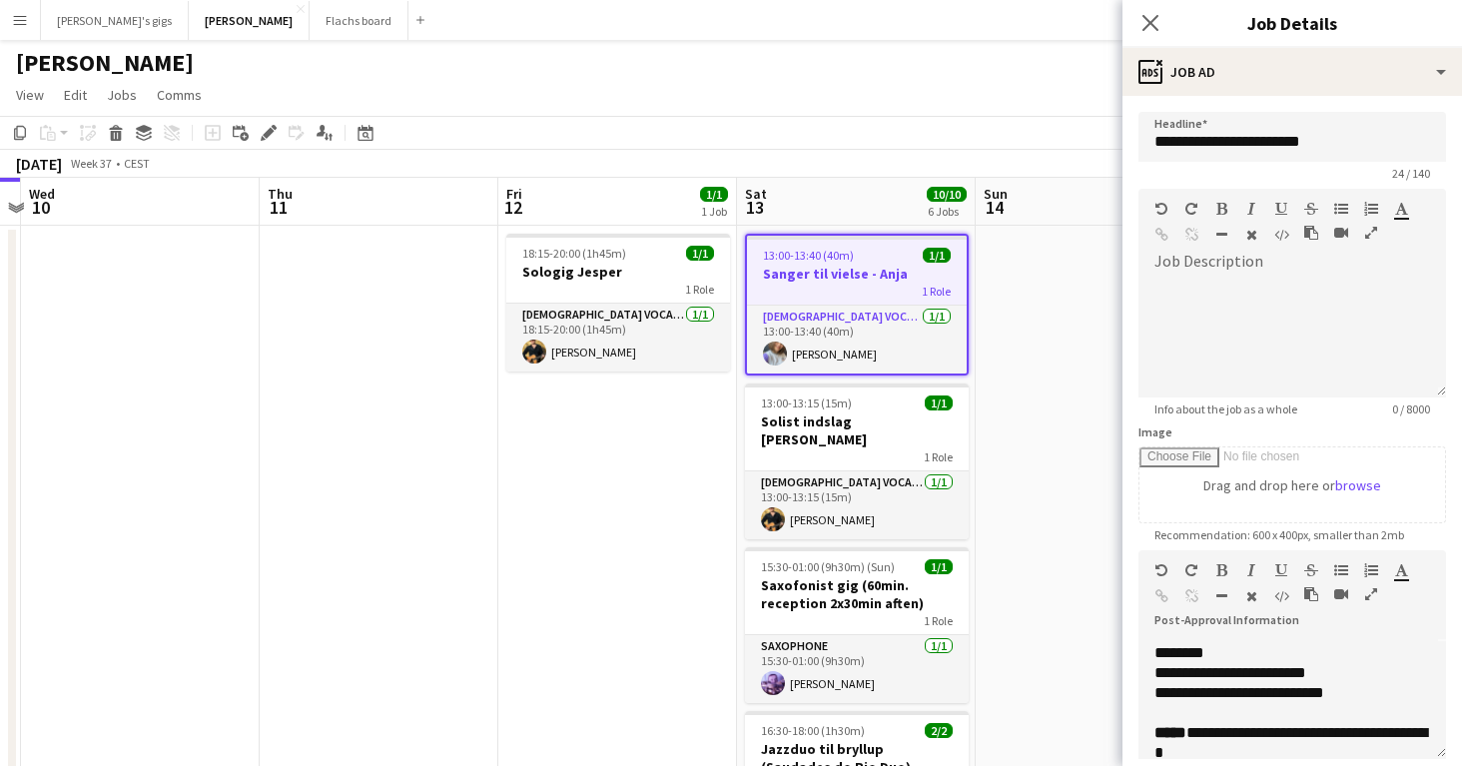
scroll to position [124, 0]
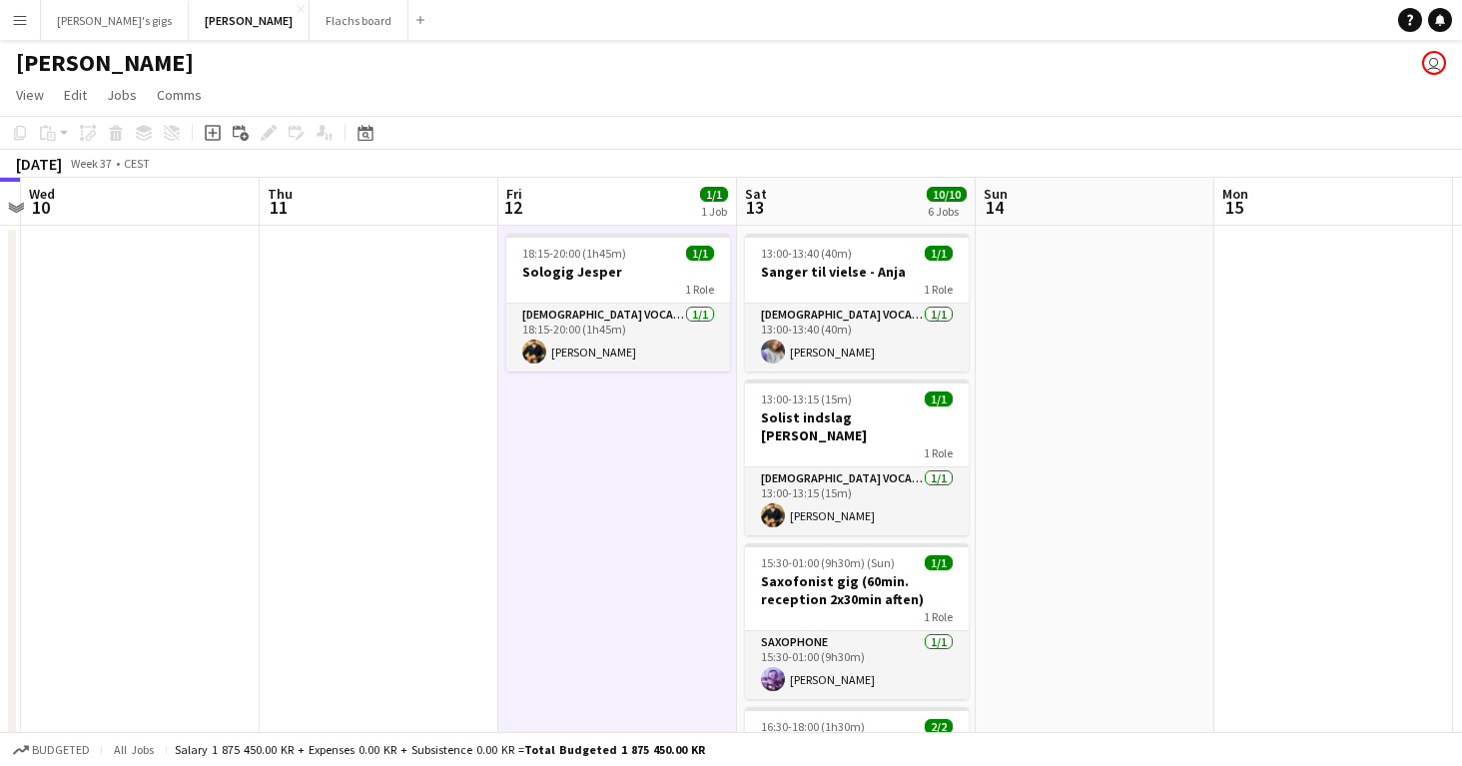
click at [20, 15] on app-icon "Menu" at bounding box center [20, 20] width 16 height 16
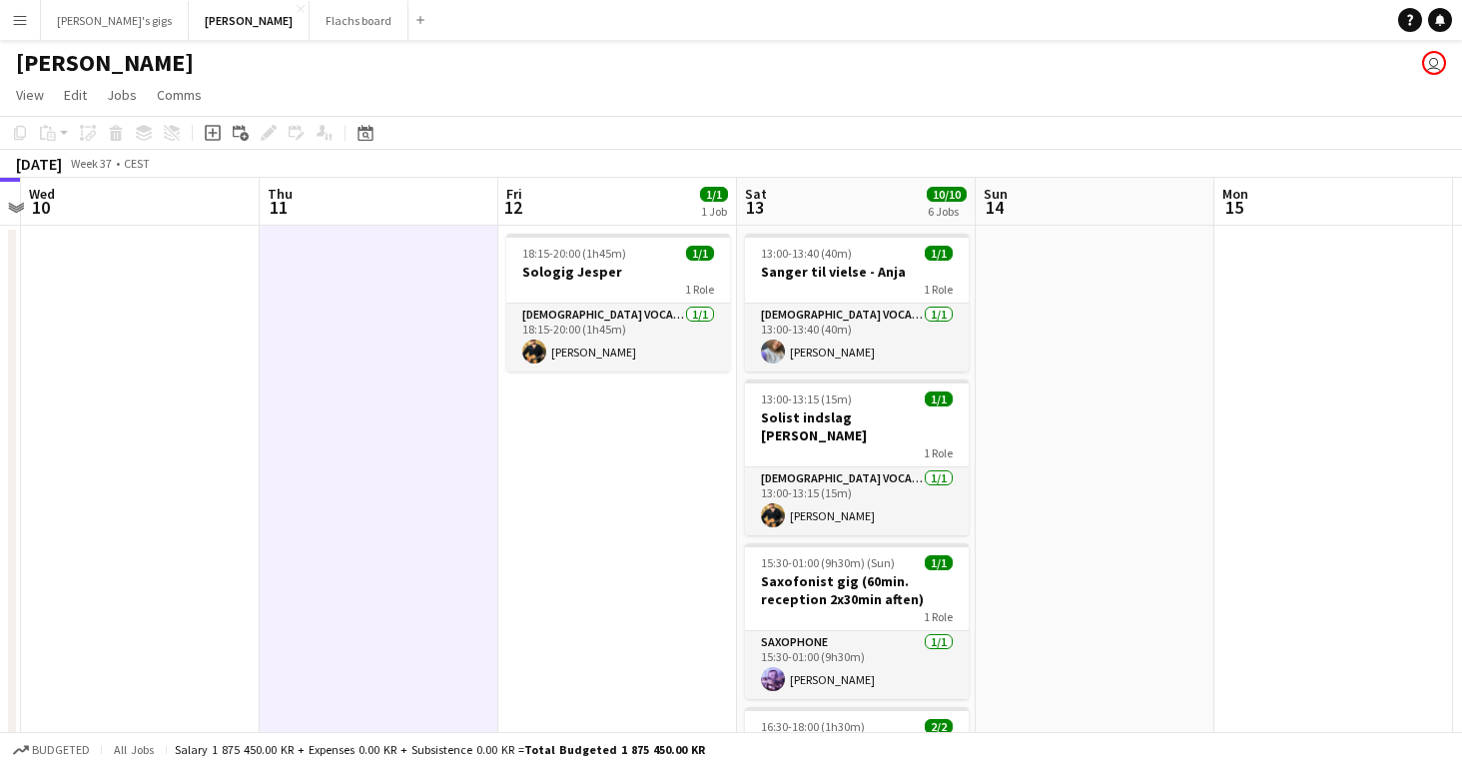
click at [31, 21] on button "Menu" at bounding box center [20, 20] width 40 height 40
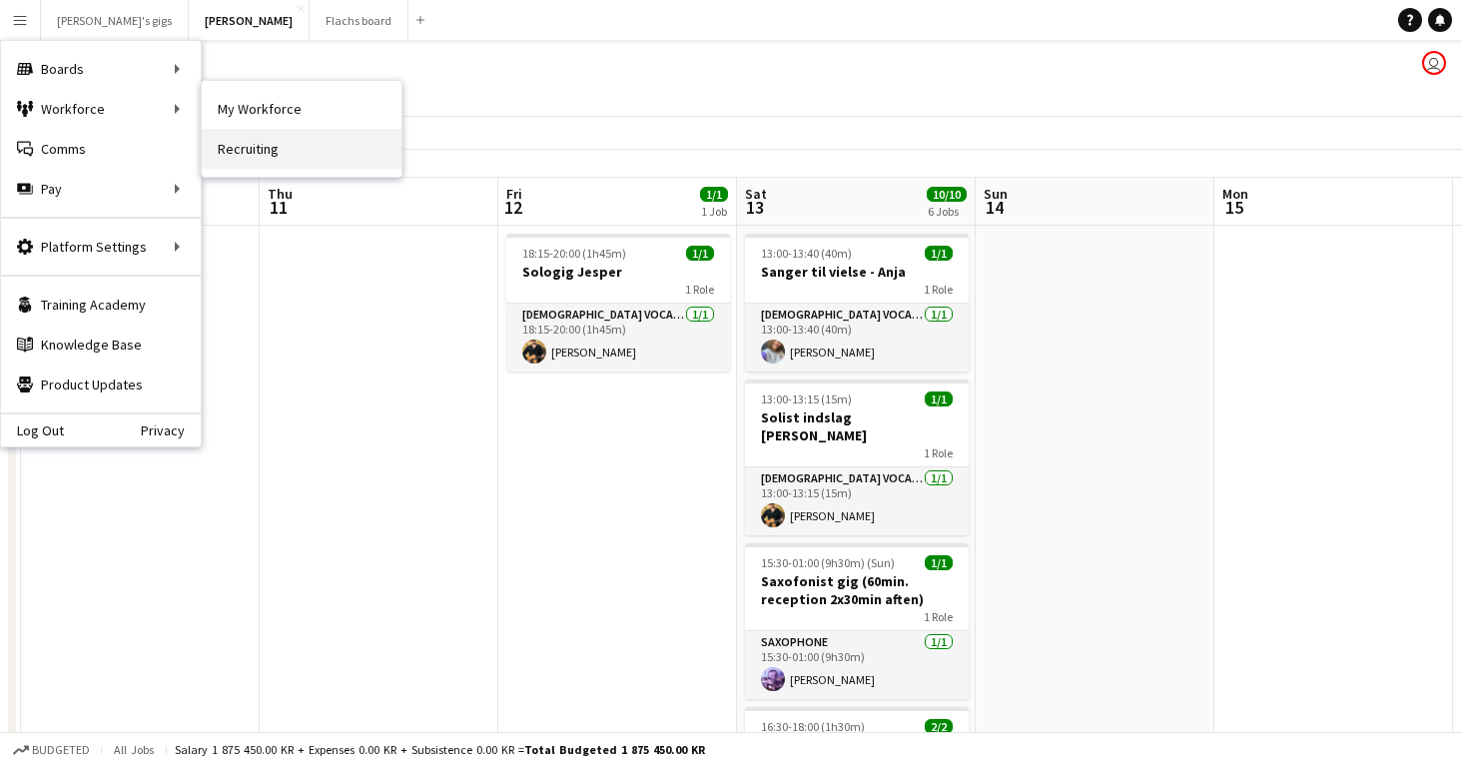
click at [265, 146] on link "Recruiting" at bounding box center [302, 149] width 200 height 40
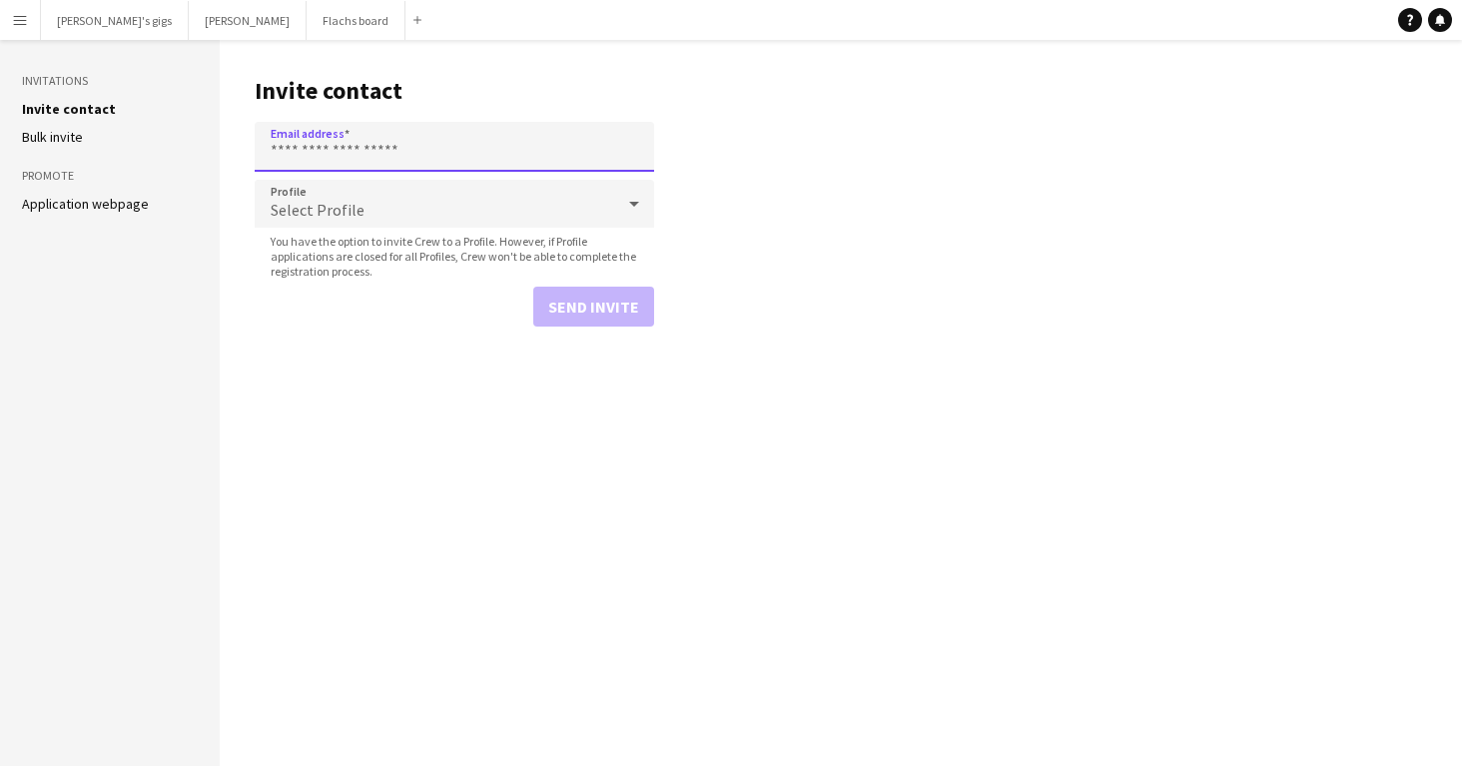
click at [326, 154] on input "Email address" at bounding box center [454, 147] width 399 height 50
paste input "**********"
type input "**********"
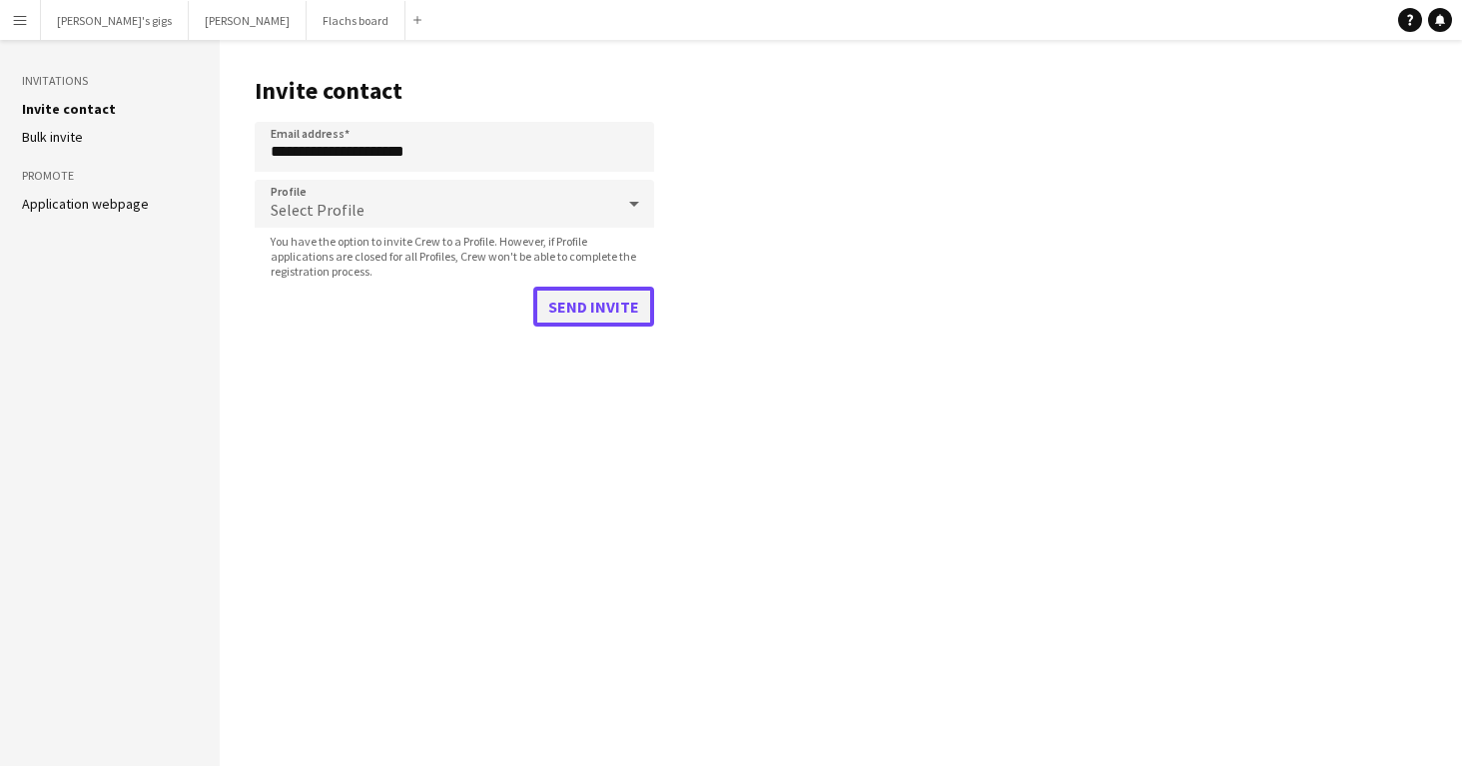
click at [545, 294] on button "Send invite" at bounding box center [593, 307] width 121 height 40
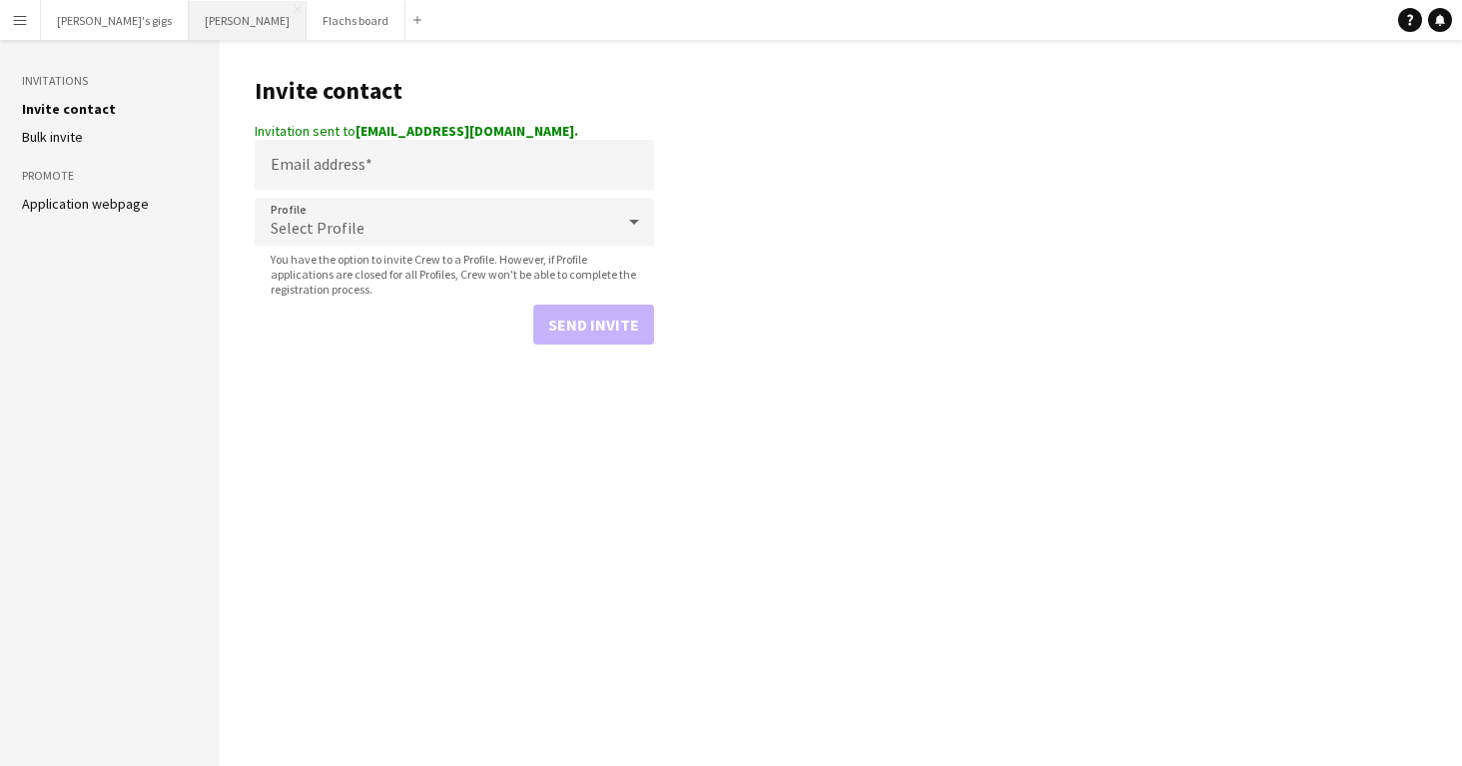
click at [189, 20] on button "Asger Gigs Close" at bounding box center [248, 20] width 118 height 39
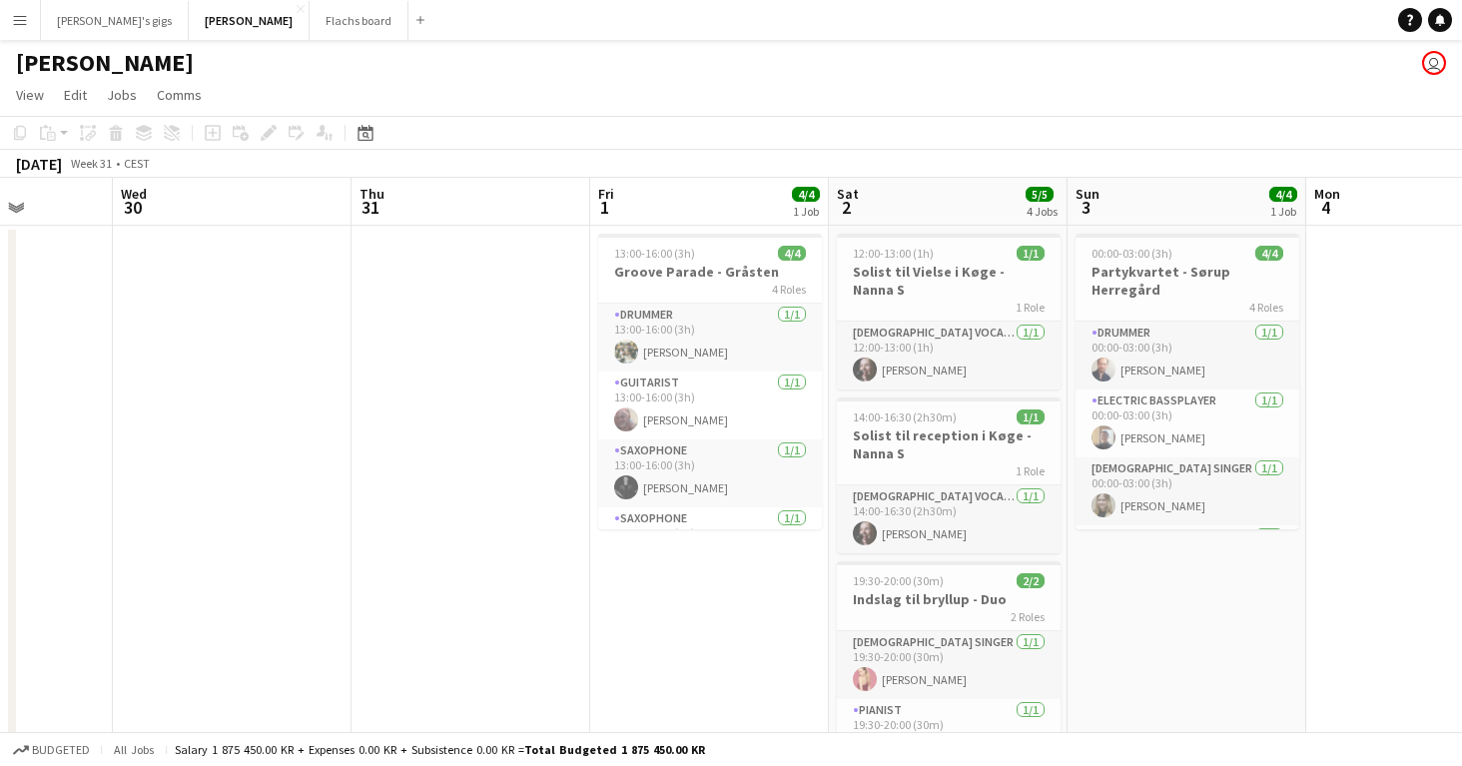
scroll to position [0, 604]
click at [1106, 218] on app-board-header-date "Sun 3 4/4 1 Job" at bounding box center [1185, 202] width 239 height 48
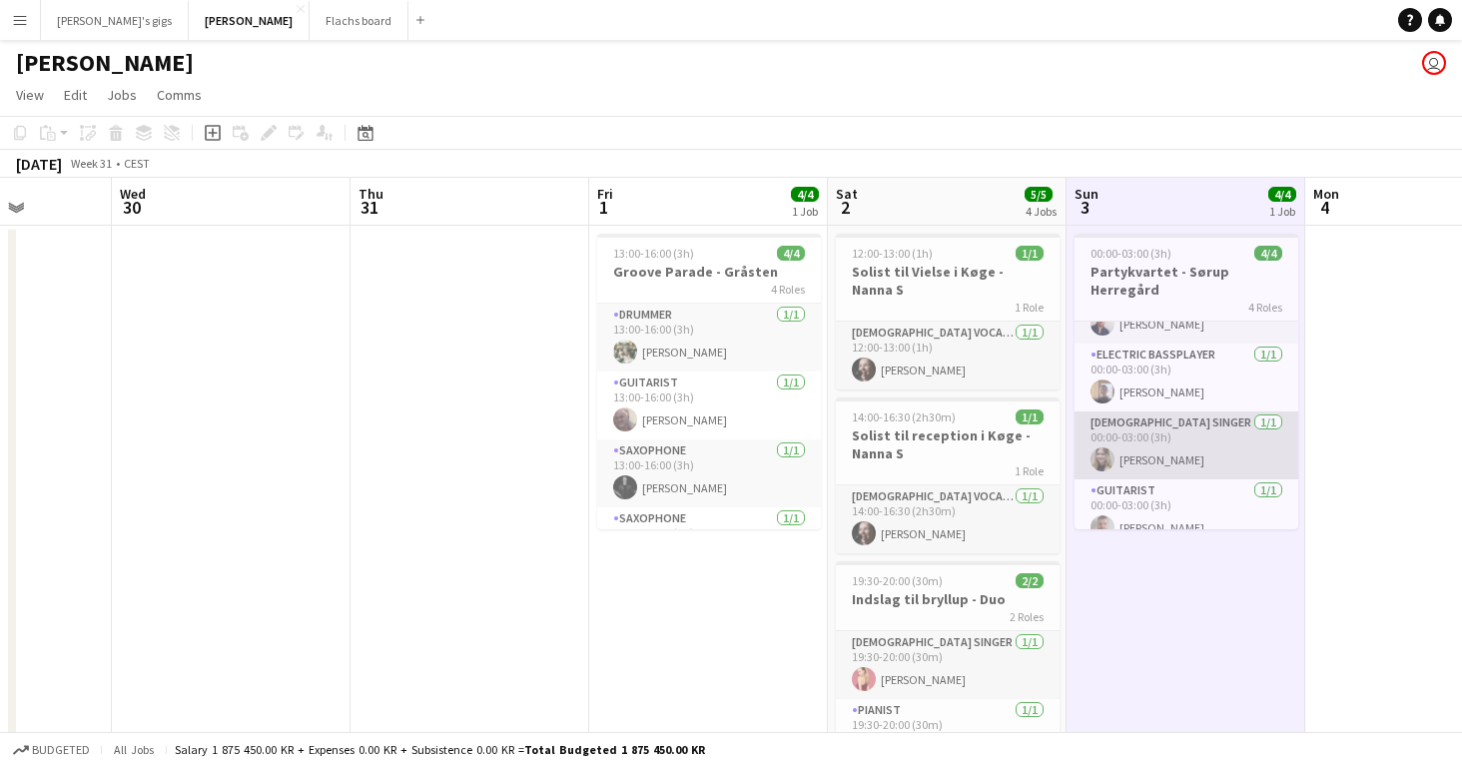
scroll to position [0, 0]
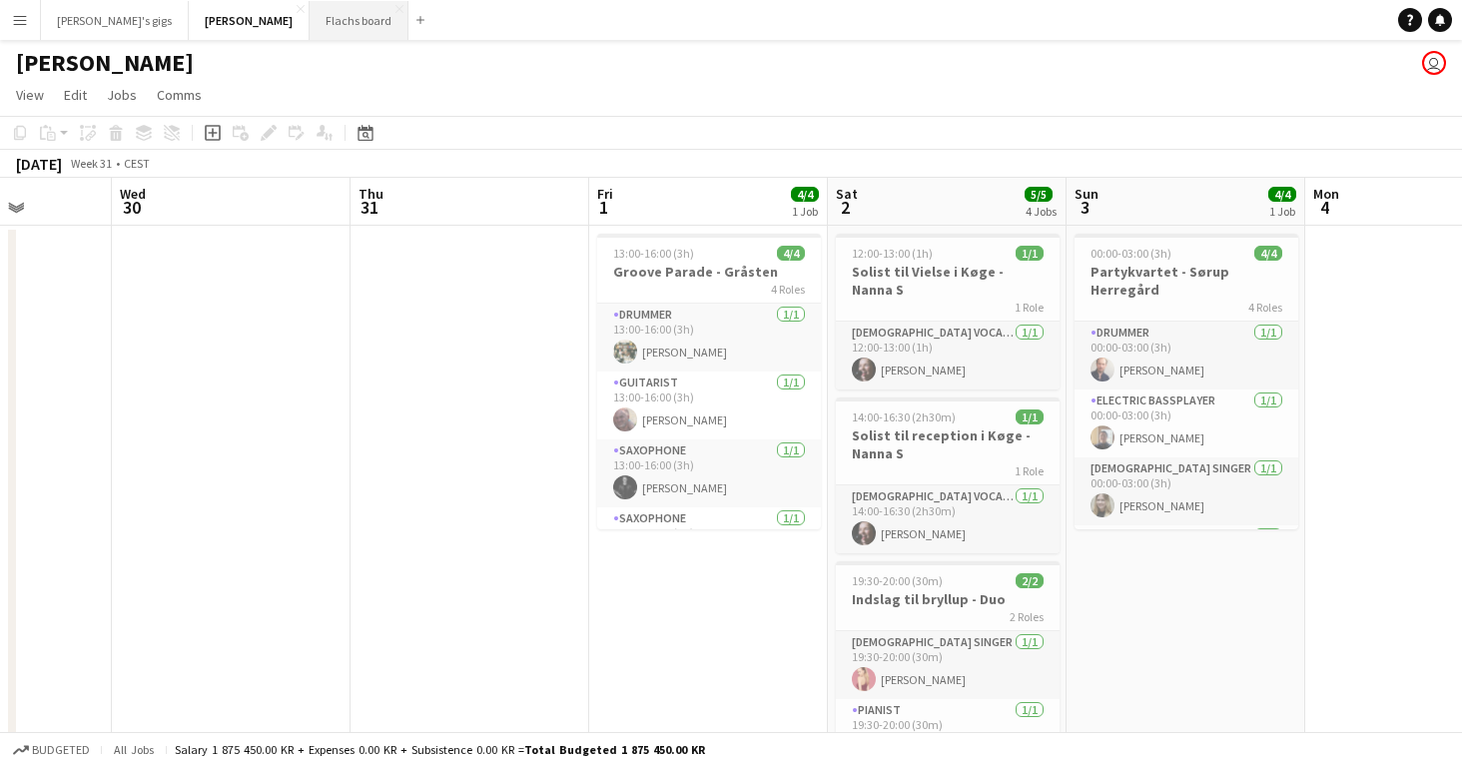
click at [310, 33] on button "Flachs board Close" at bounding box center [359, 20] width 99 height 39
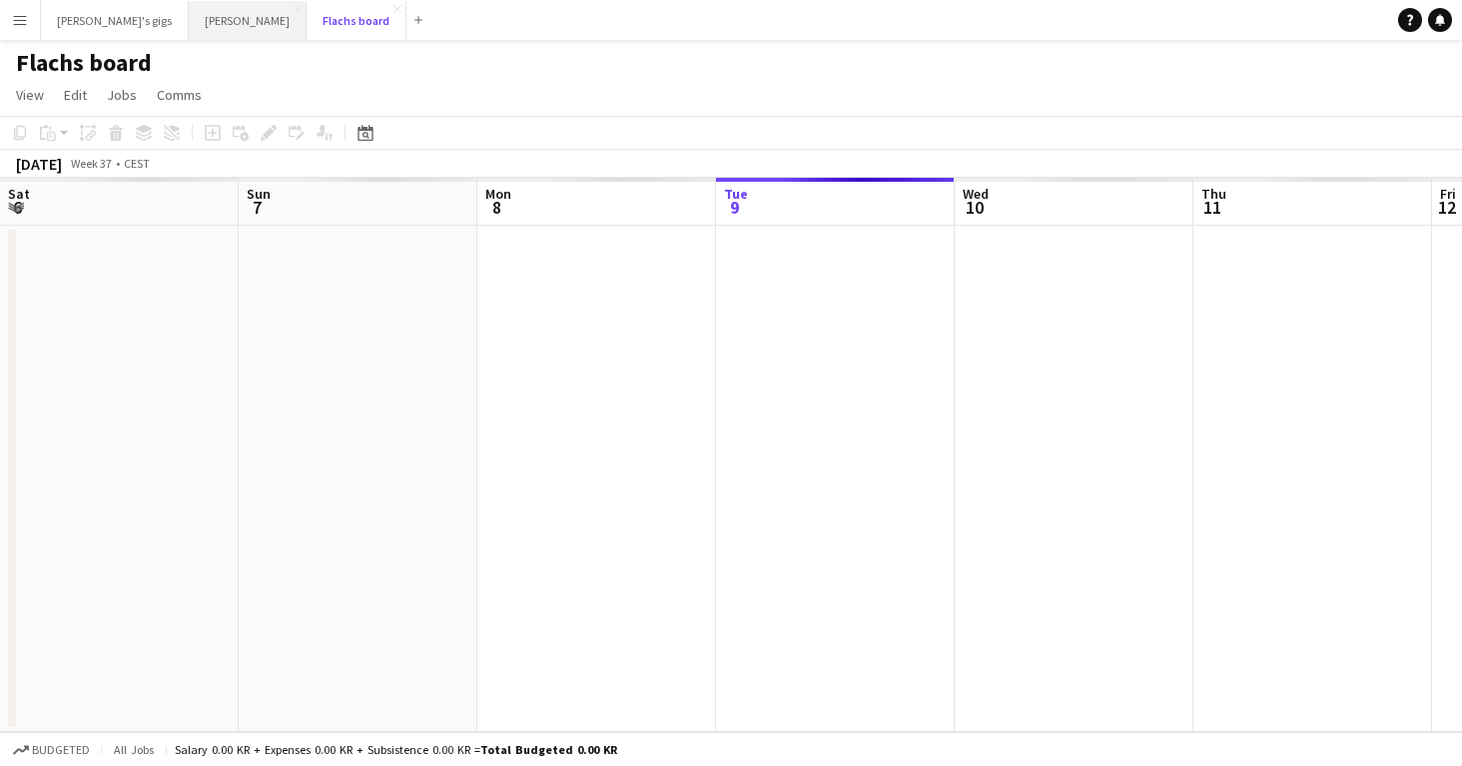
scroll to position [0, 477]
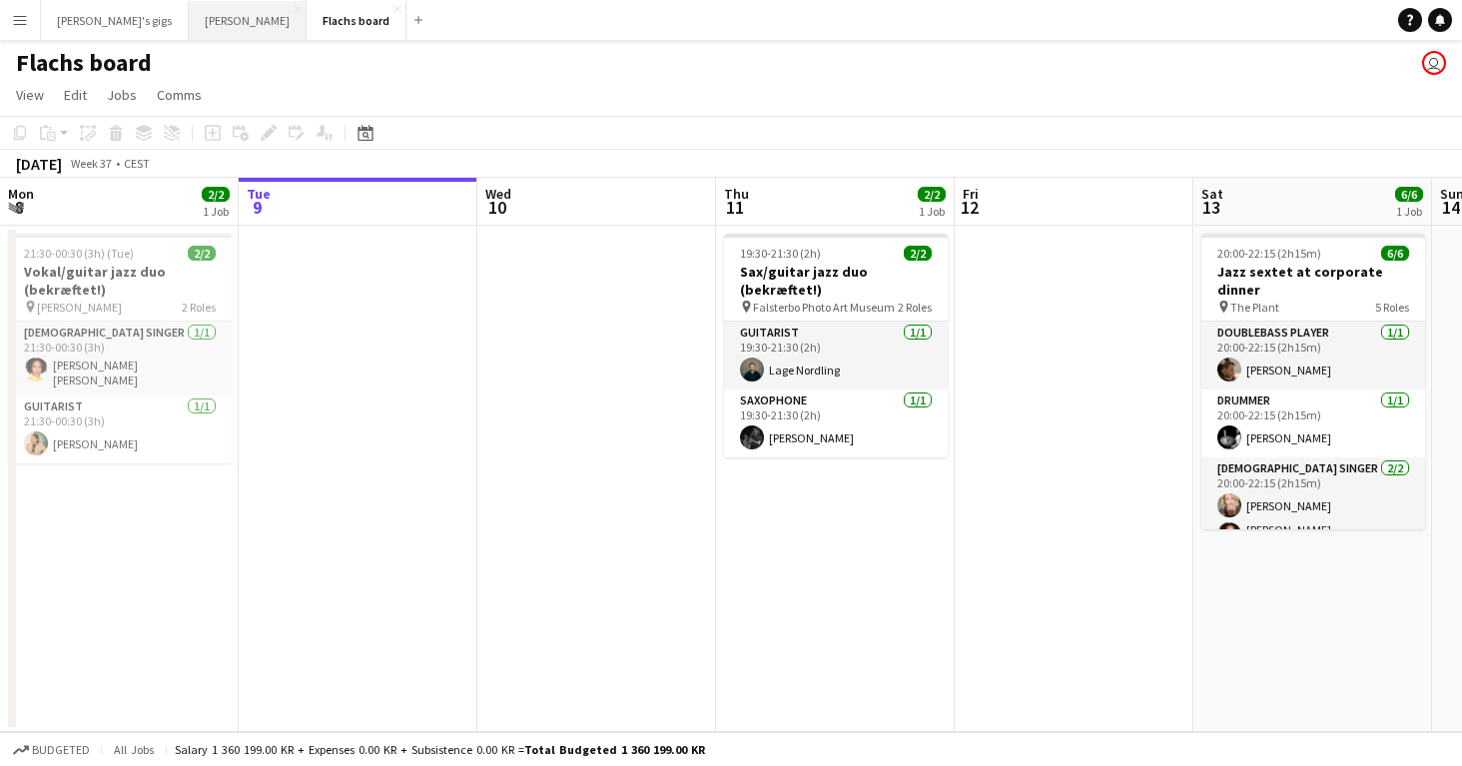
click at [189, 12] on button "Asger Gigs Close" at bounding box center [248, 20] width 118 height 39
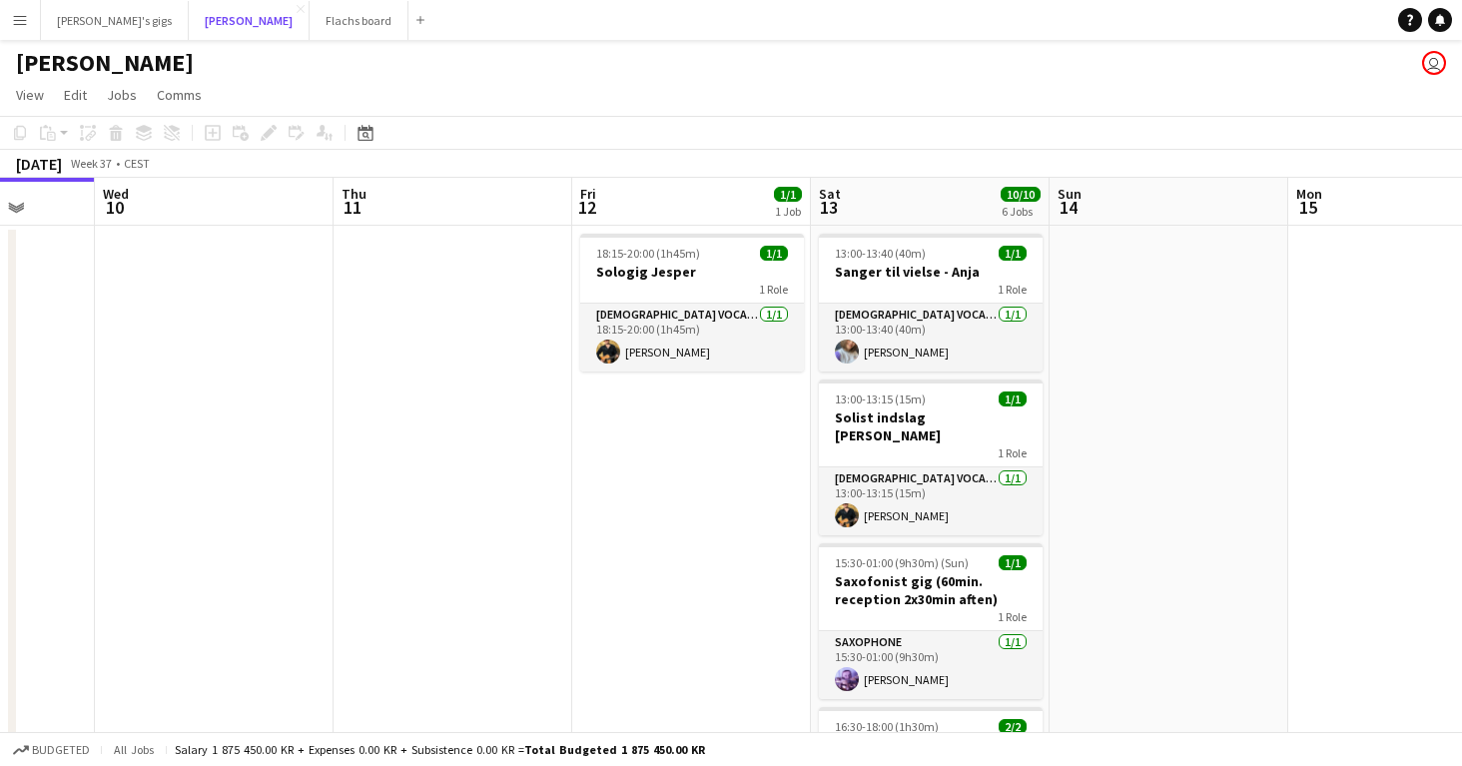
scroll to position [0, 922]
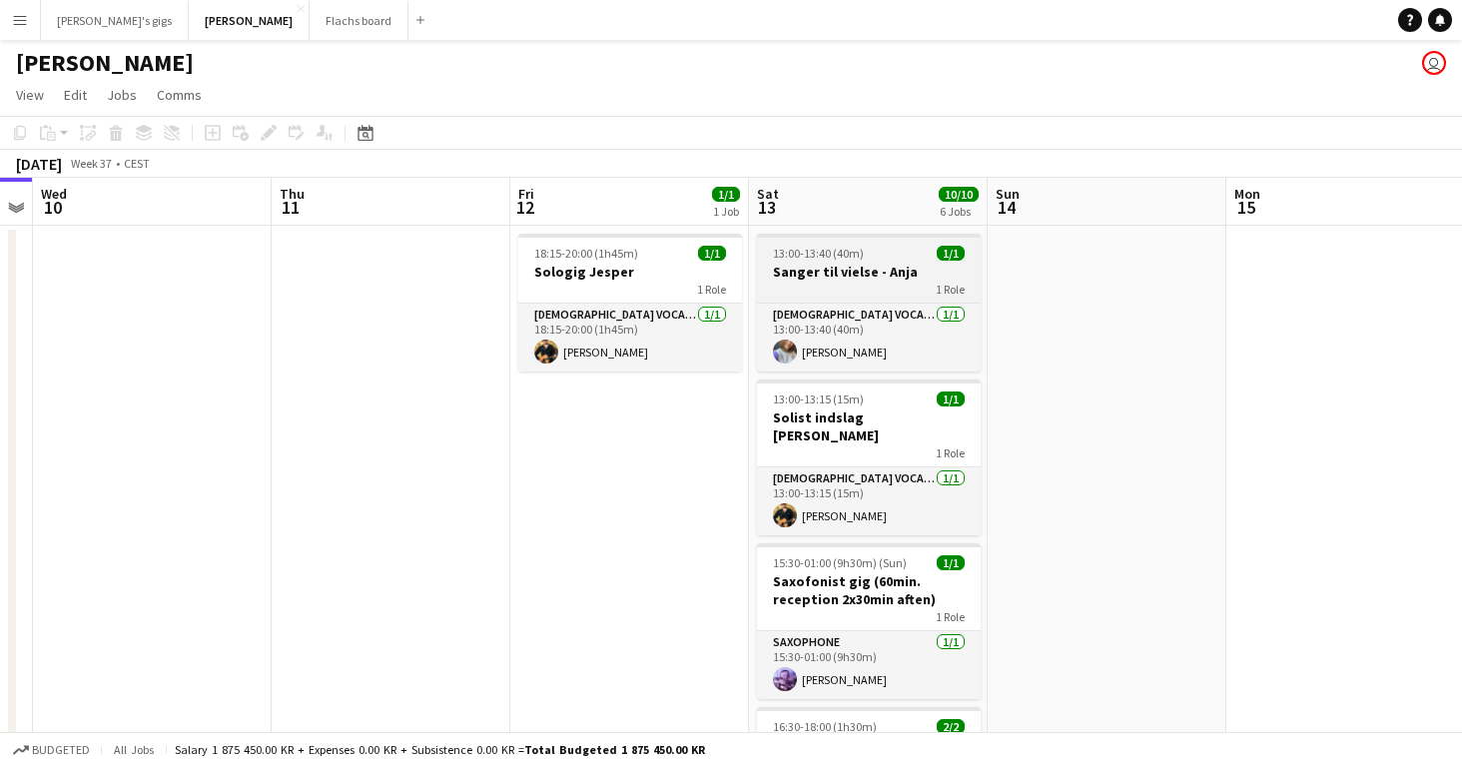
click at [833, 274] on h3 "Sanger til vielse - Anja" at bounding box center [869, 272] width 224 height 18
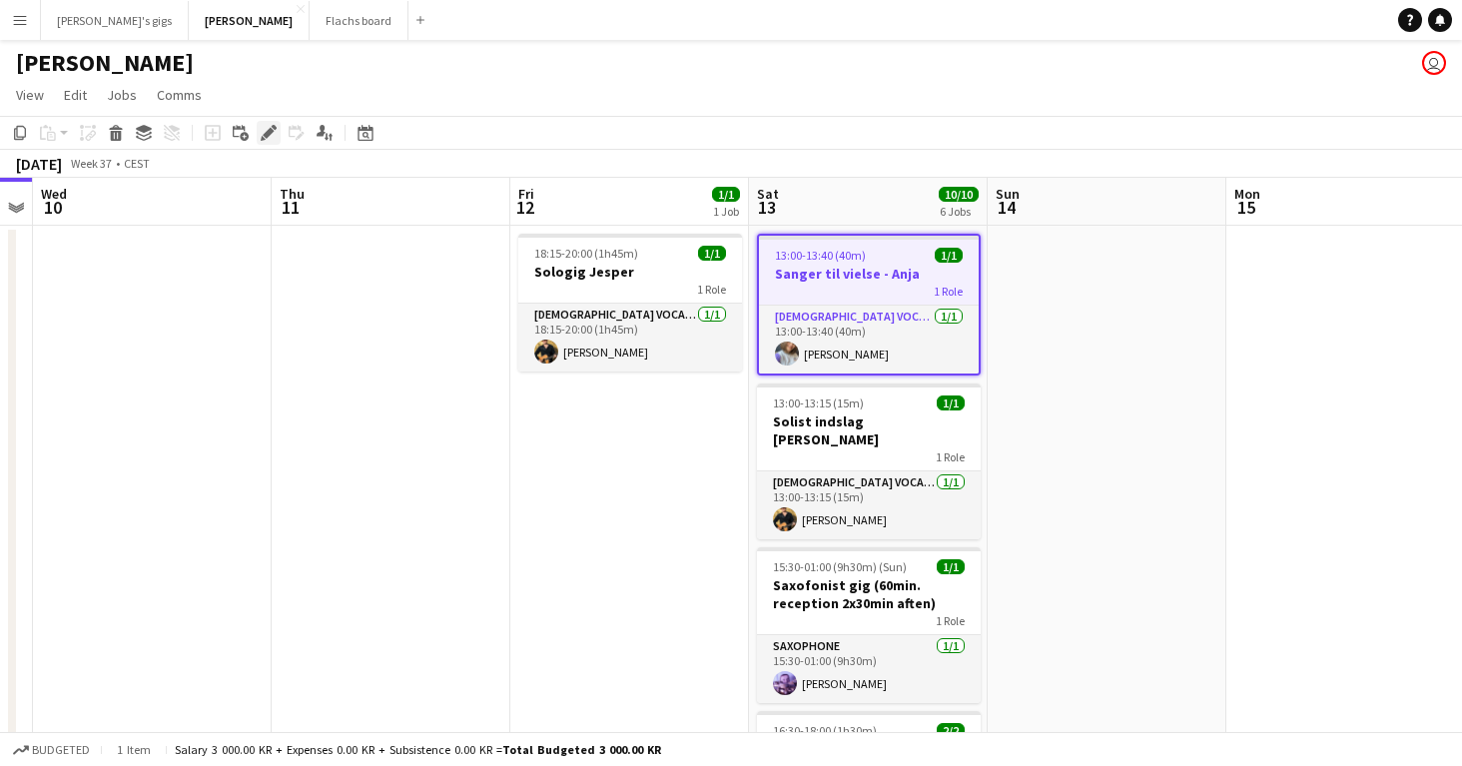
click at [257, 130] on div "Edit" at bounding box center [269, 133] width 24 height 24
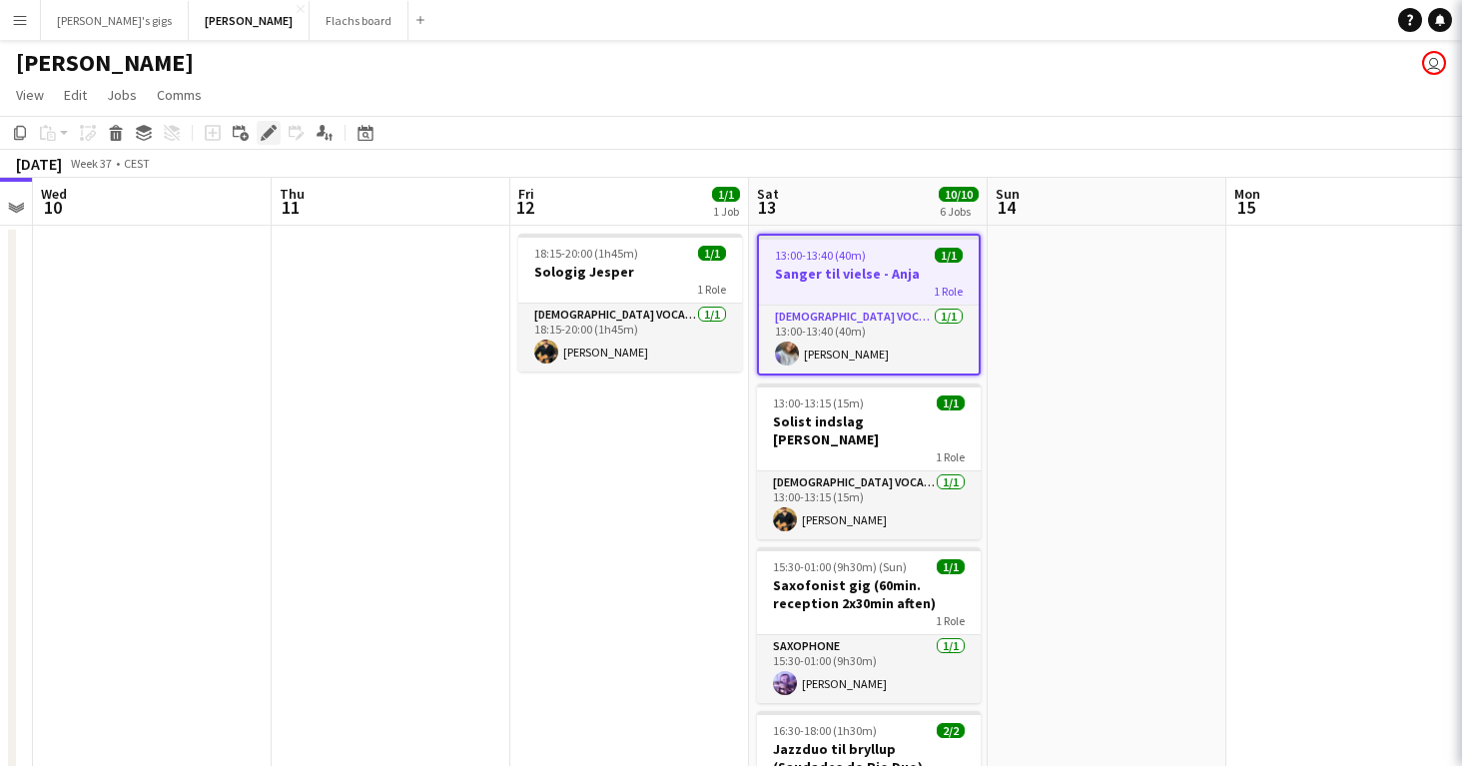
type input "**********"
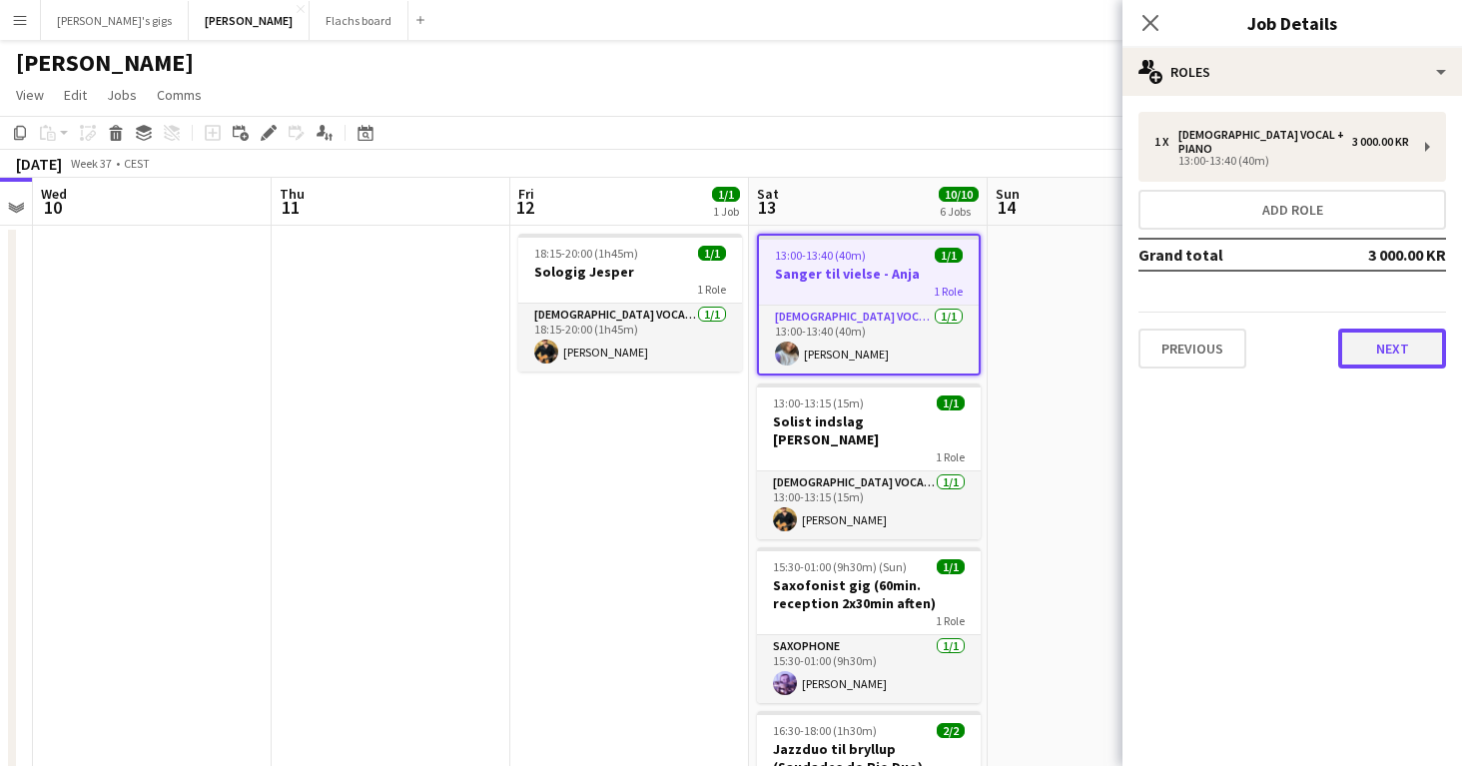
click at [1391, 328] on button "Next" at bounding box center [1392, 348] width 108 height 40
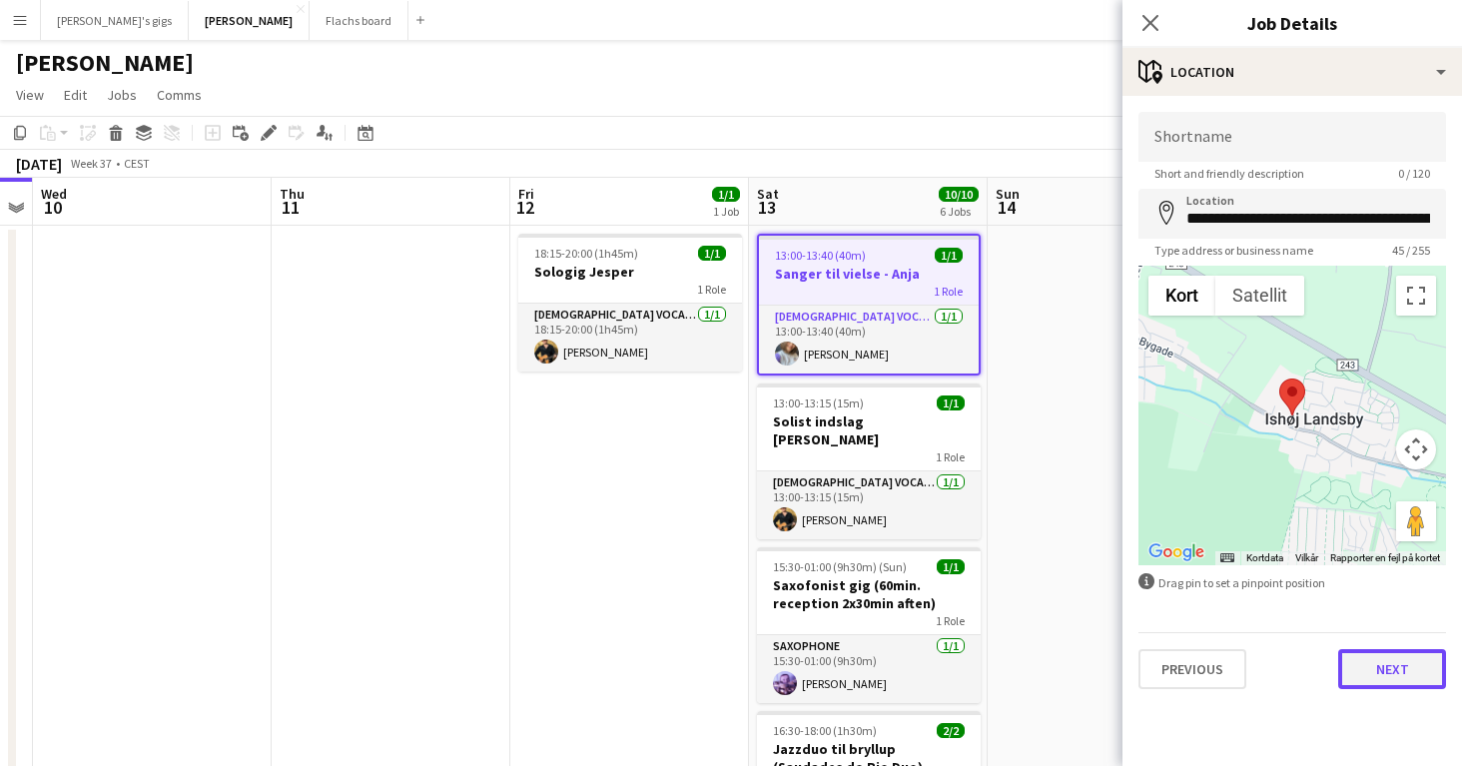
click at [1396, 687] on button "Next" at bounding box center [1392, 669] width 108 height 40
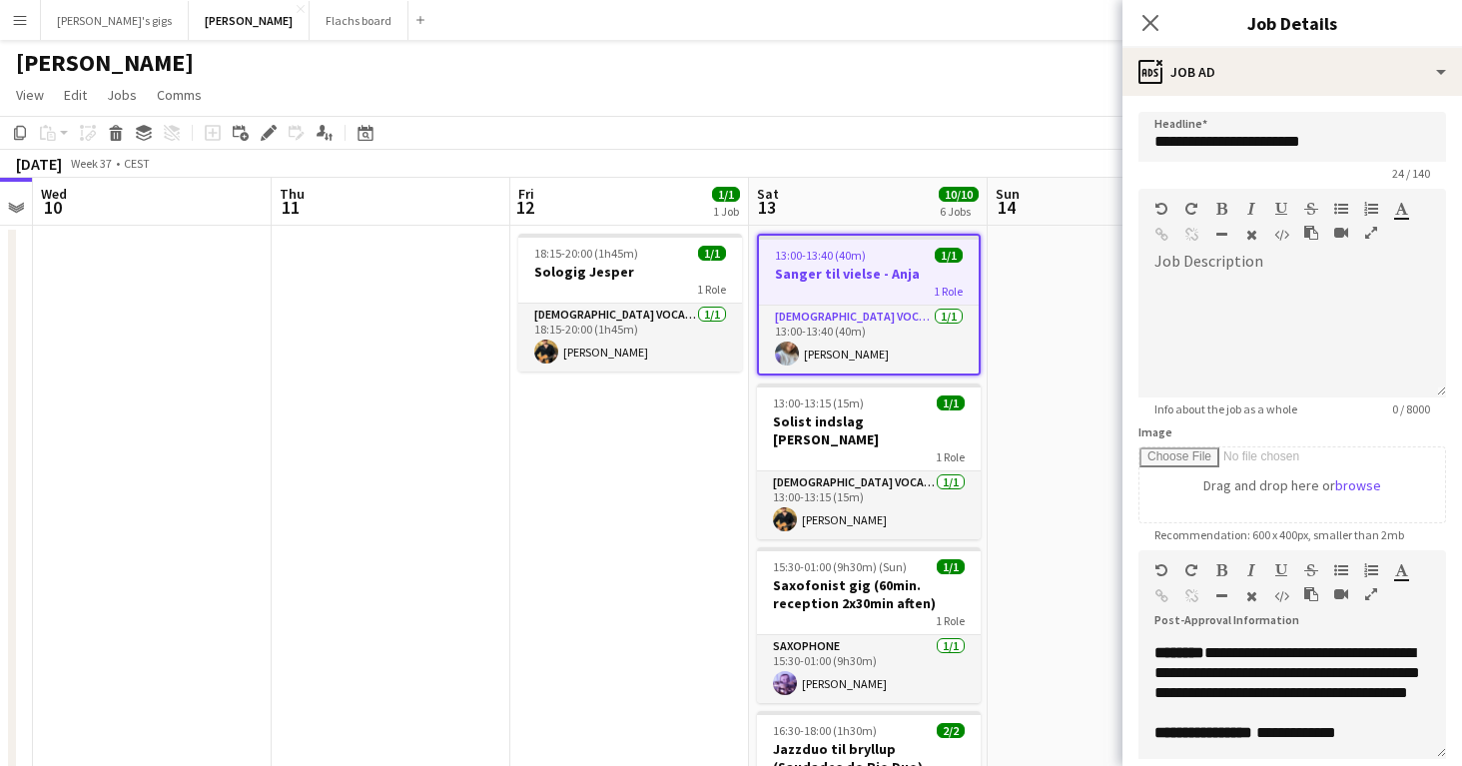
scroll to position [595, 0]
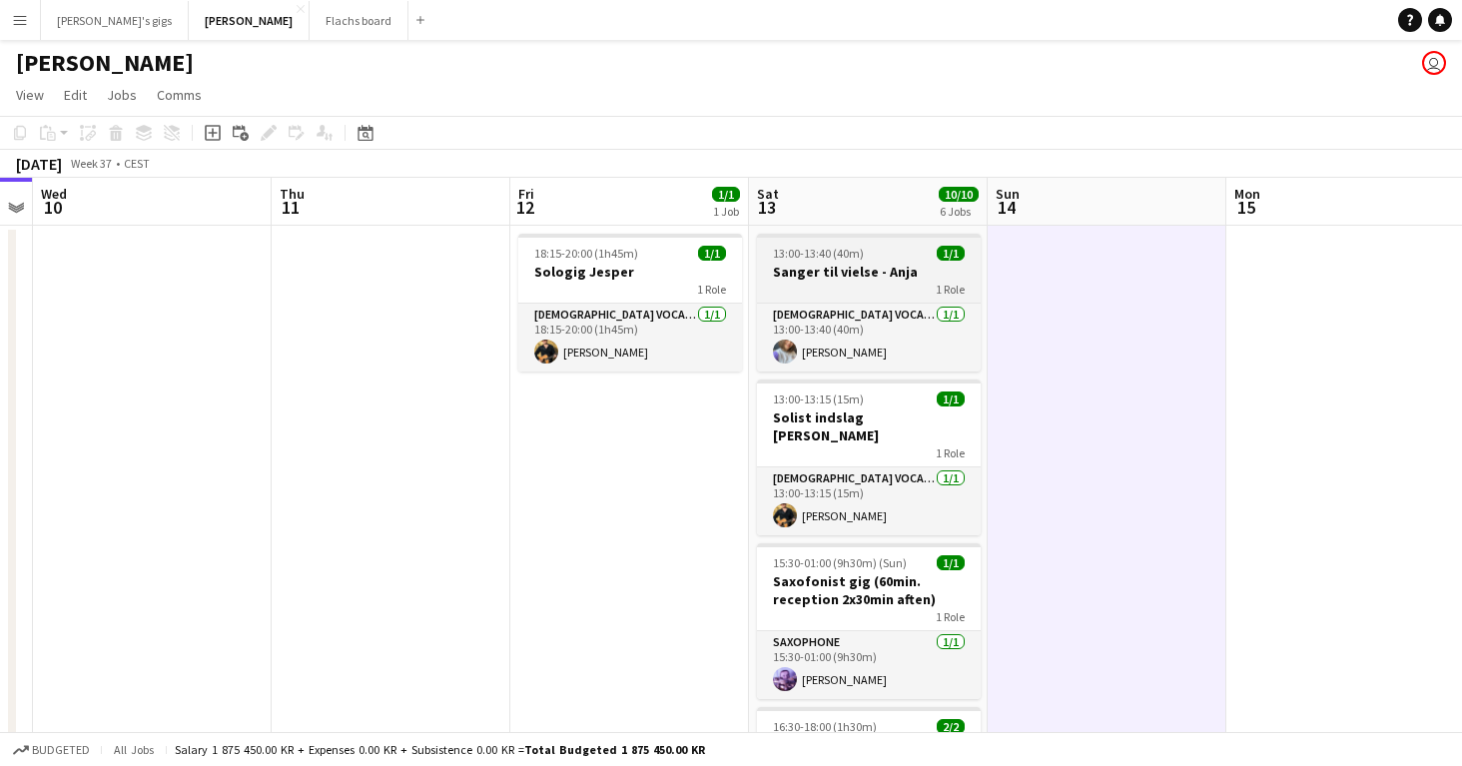
click at [887, 267] on h3 "Sanger til vielse - Anja" at bounding box center [869, 272] width 224 height 18
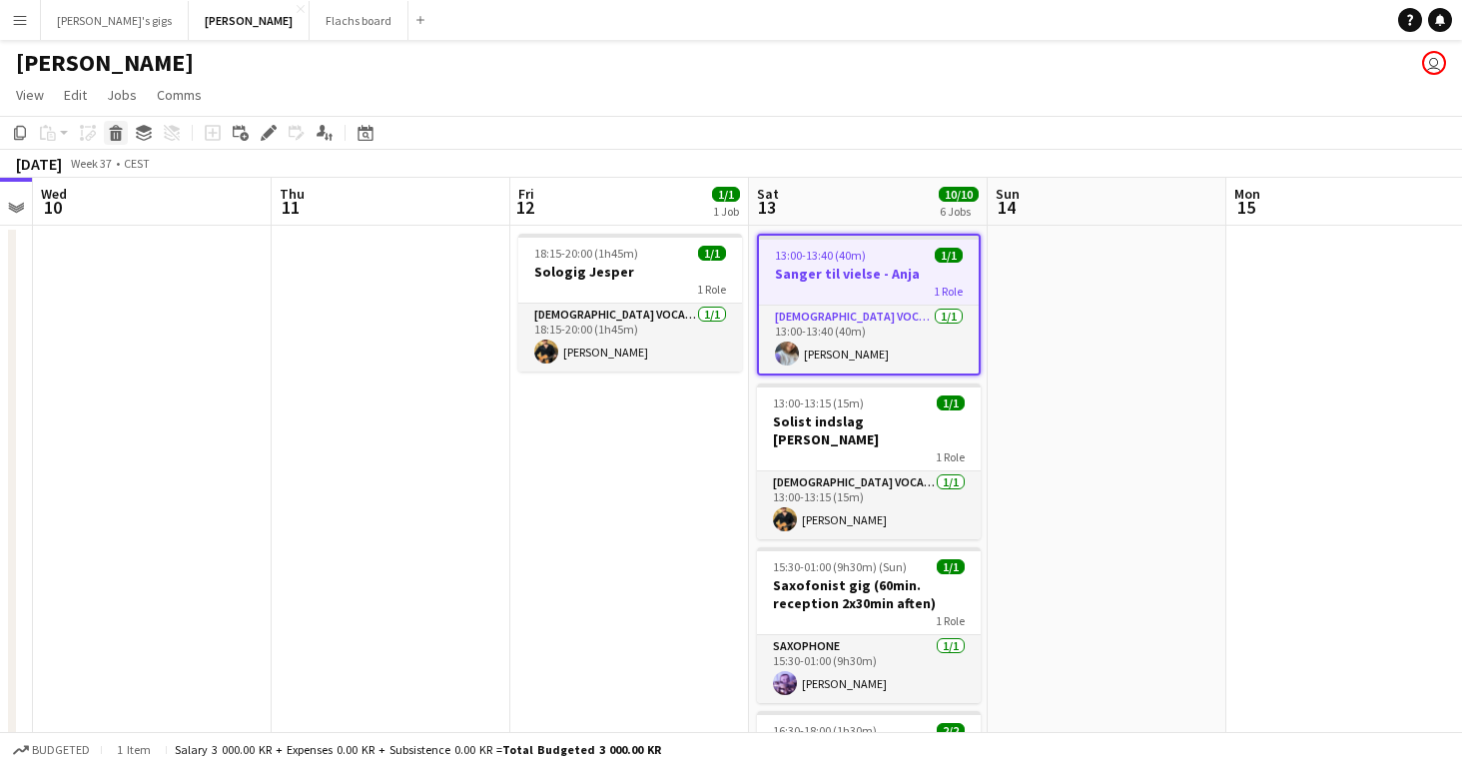
click at [111, 132] on icon at bounding box center [116, 136] width 11 height 10
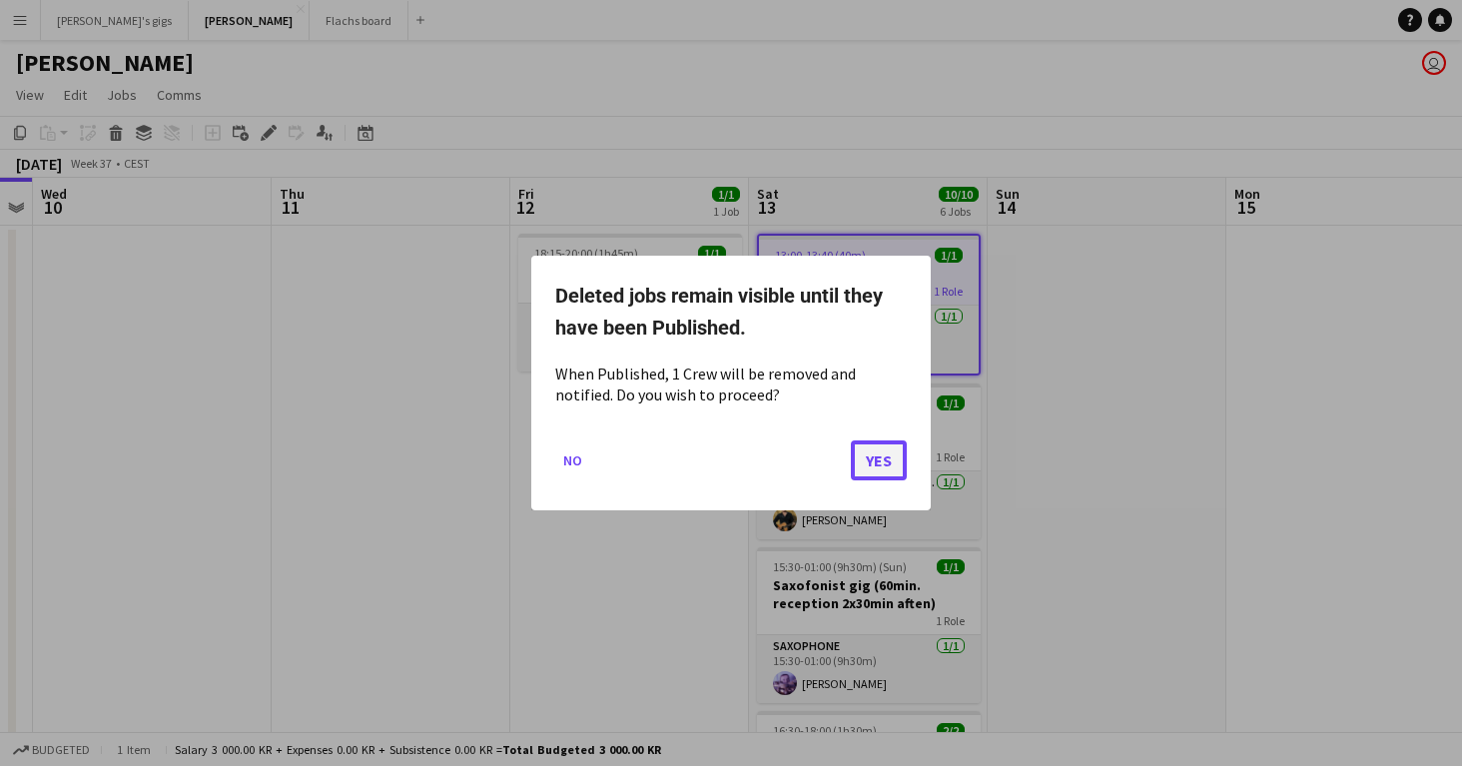
click at [870, 454] on button "Yes" at bounding box center [879, 460] width 56 height 40
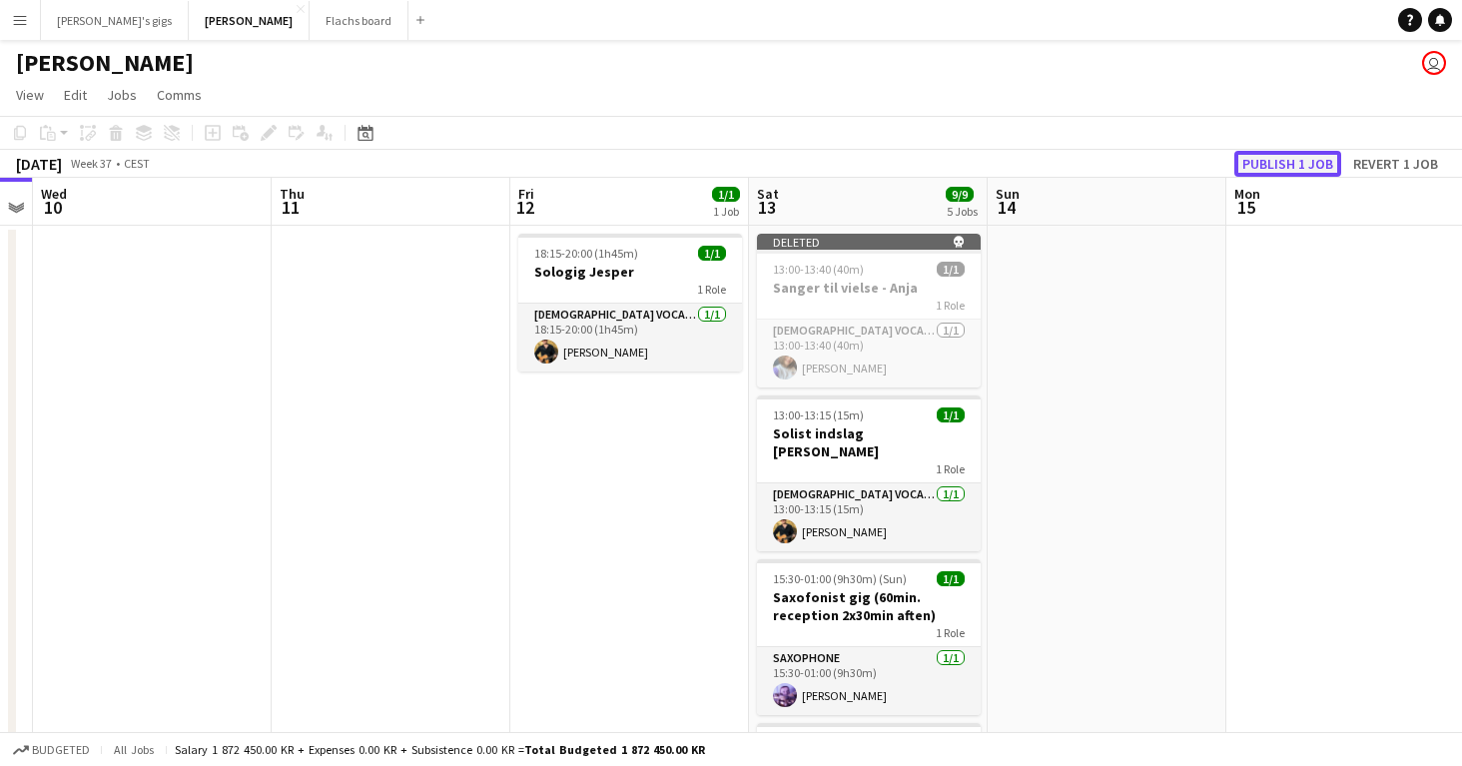
click at [1282, 174] on button "Publish 1 job" at bounding box center [1287, 164] width 107 height 26
